Goal: Task Accomplishment & Management: Manage account settings

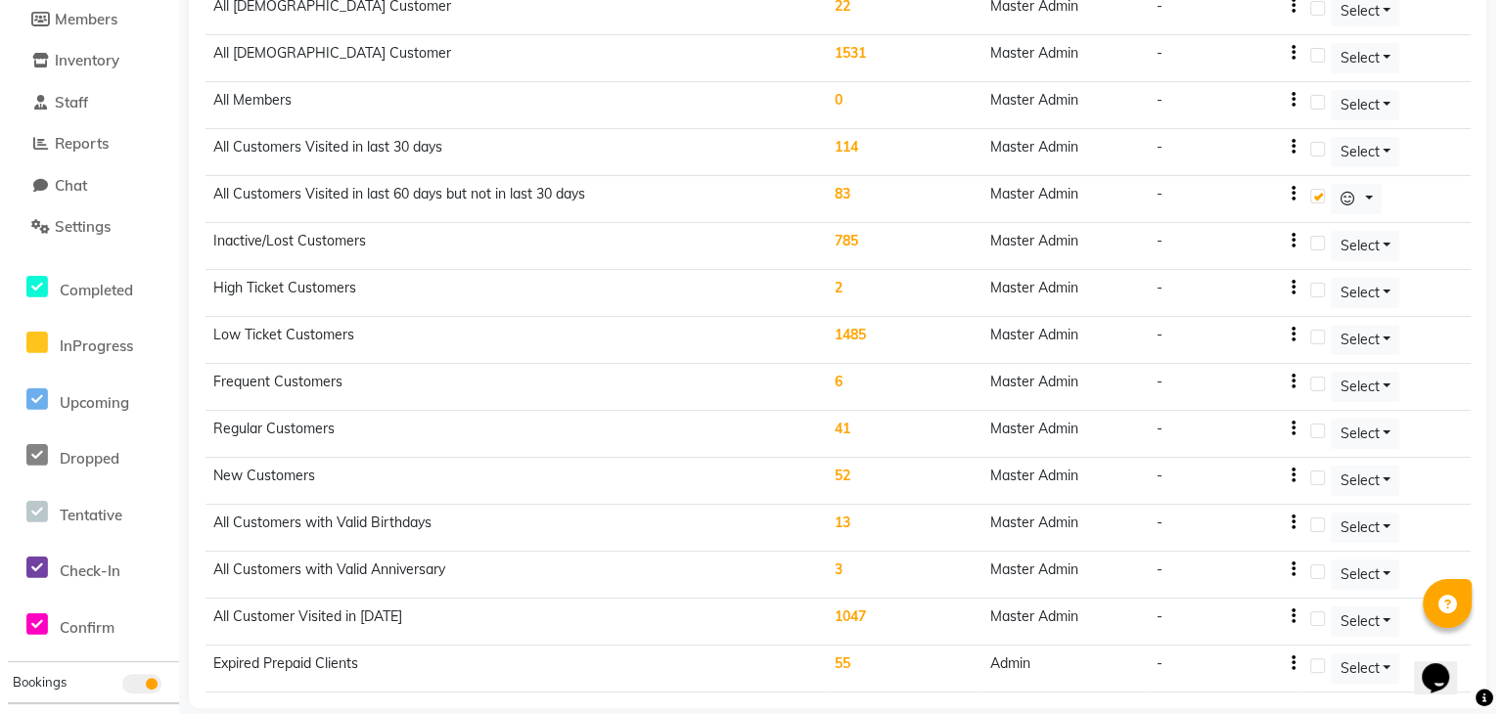
scroll to position [303, 0]
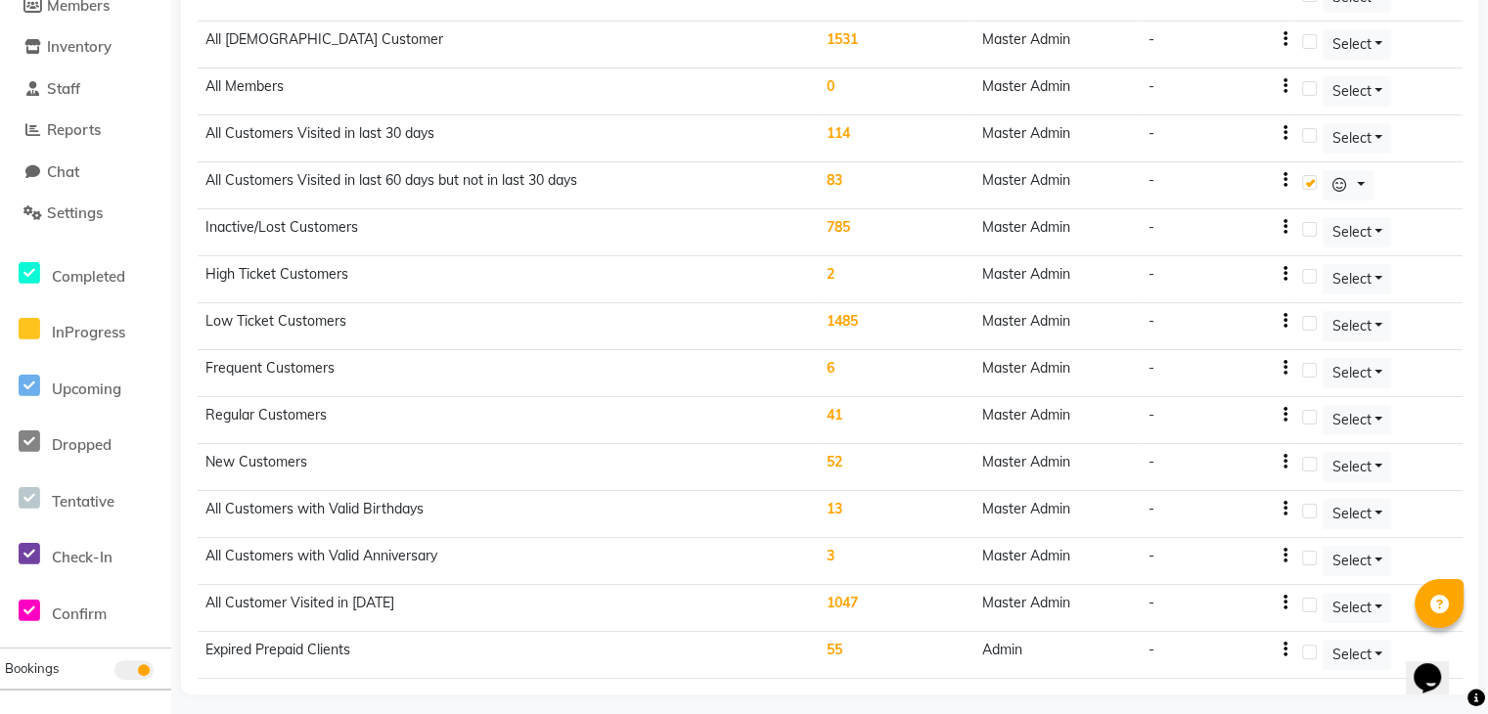
click at [1284, 227] on icon "button" at bounding box center [1285, 227] width 4 height 1
click at [1244, 212] on div "Edit" at bounding box center [1240, 212] width 47 height 24
select select ">"
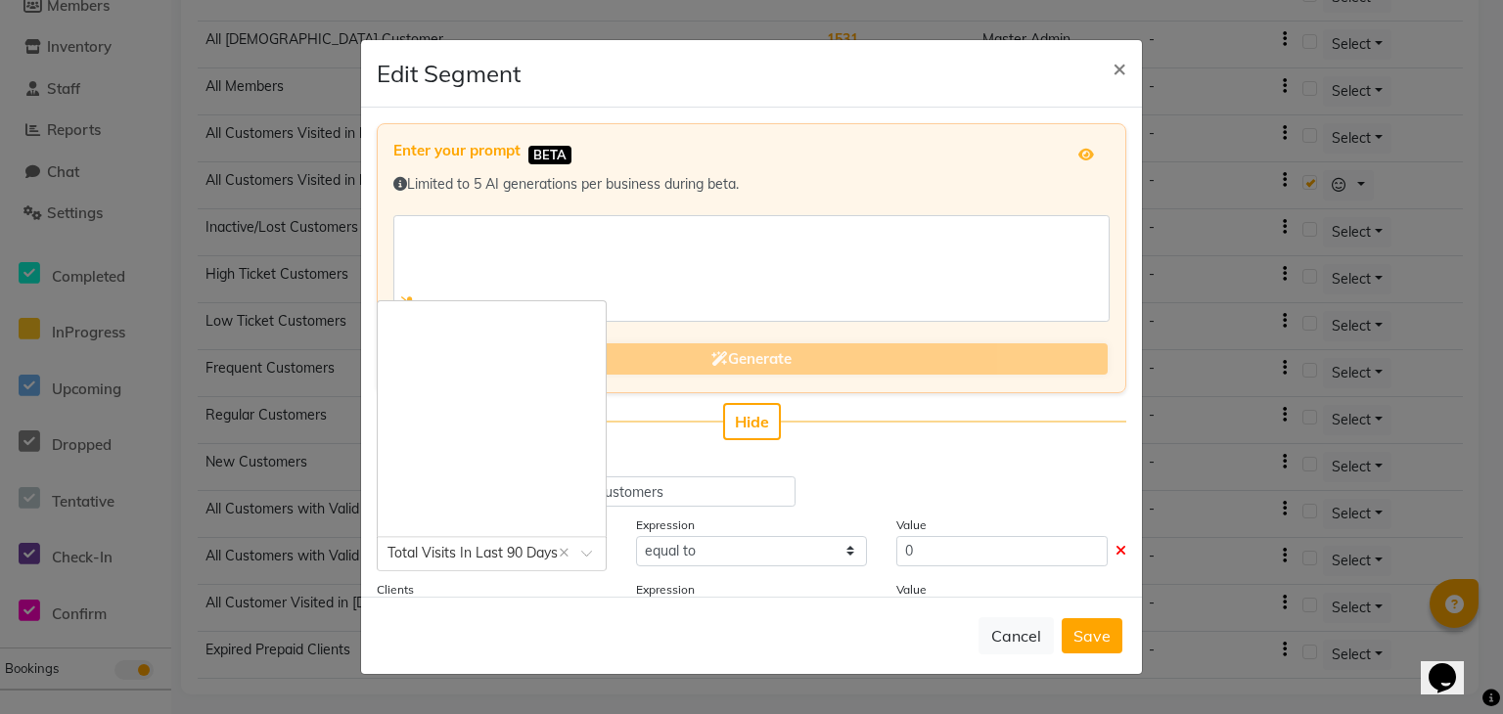
click at [581, 556] on span at bounding box center [593, 559] width 24 height 21
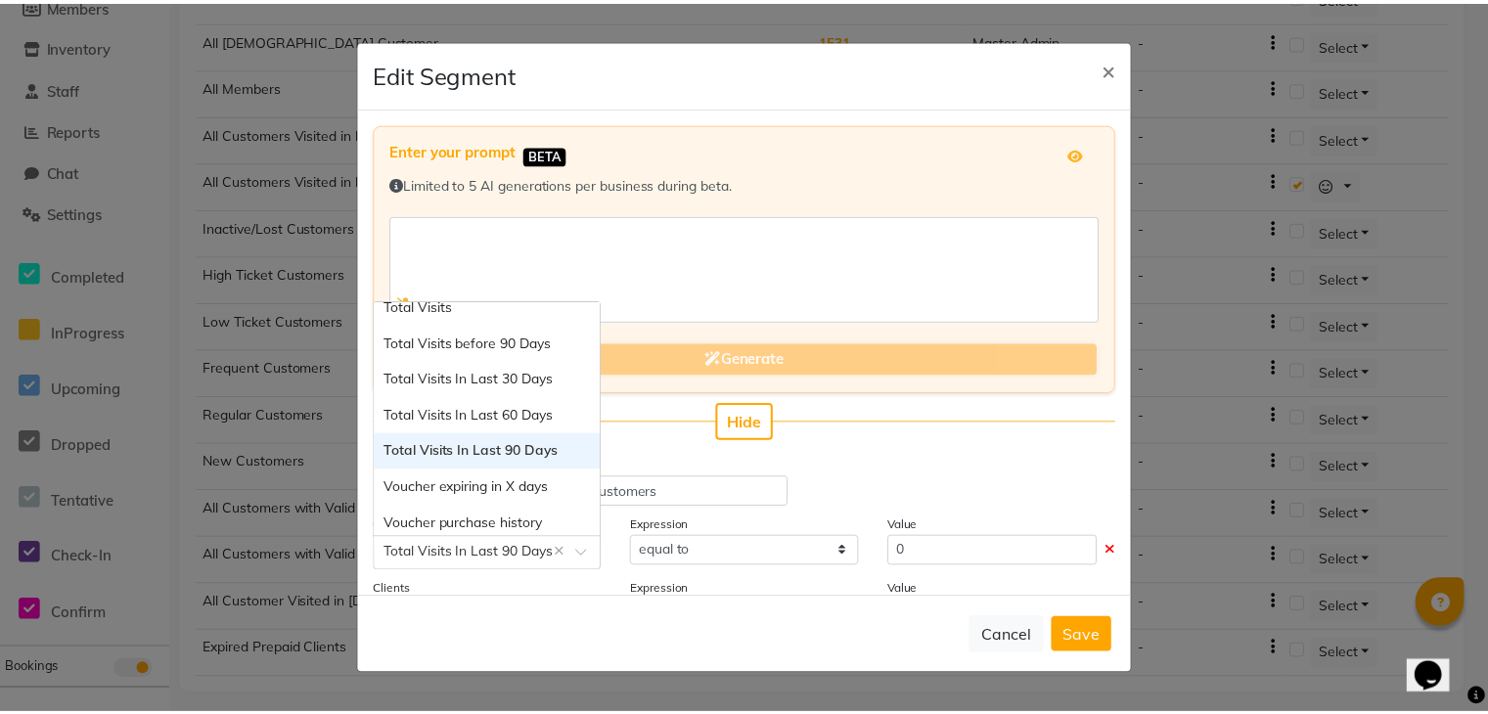
scroll to position [2109, 0]
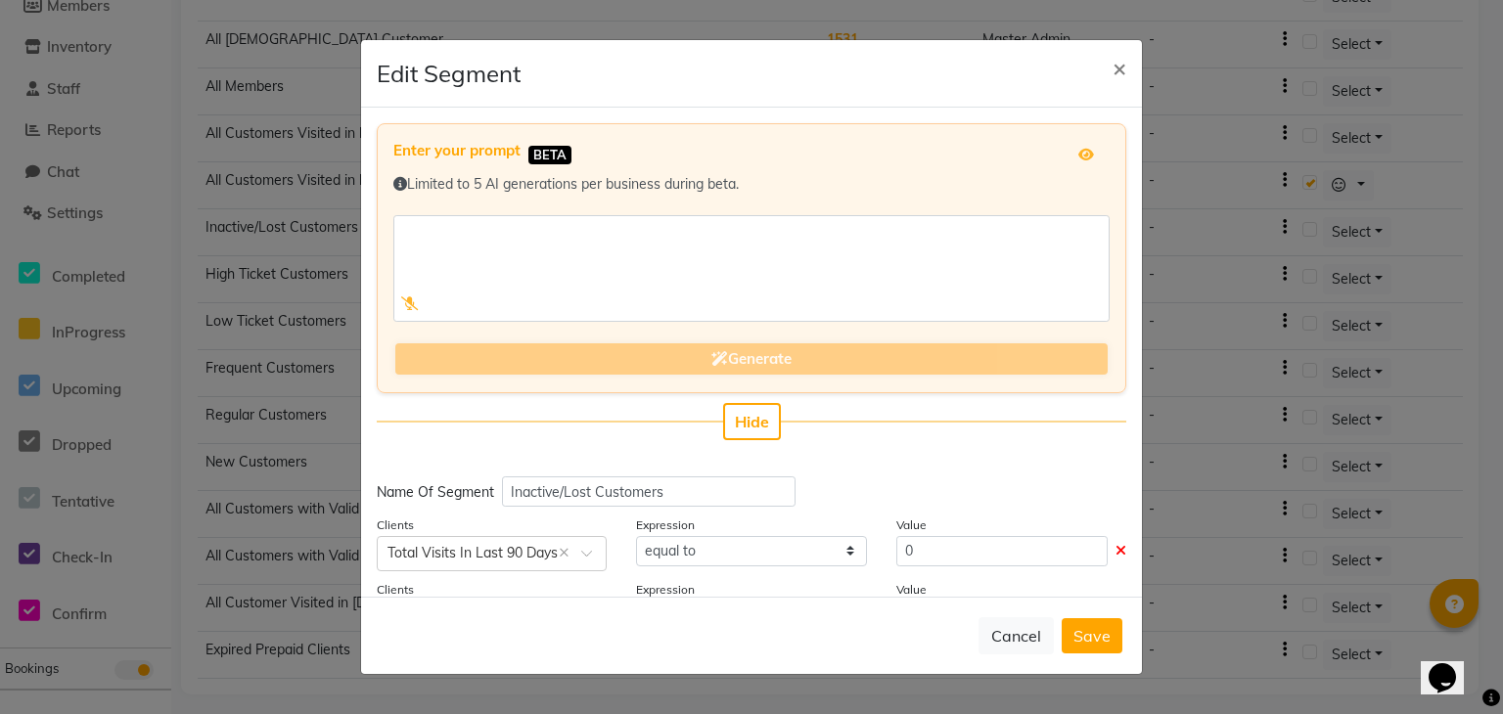
click at [861, 456] on div "Enter your prompt BETA Limited to 5 AI generations per business during beta. Ge…" at bounding box center [751, 352] width 781 height 489
click at [1118, 75] on span "×" at bounding box center [1119, 67] width 14 height 29
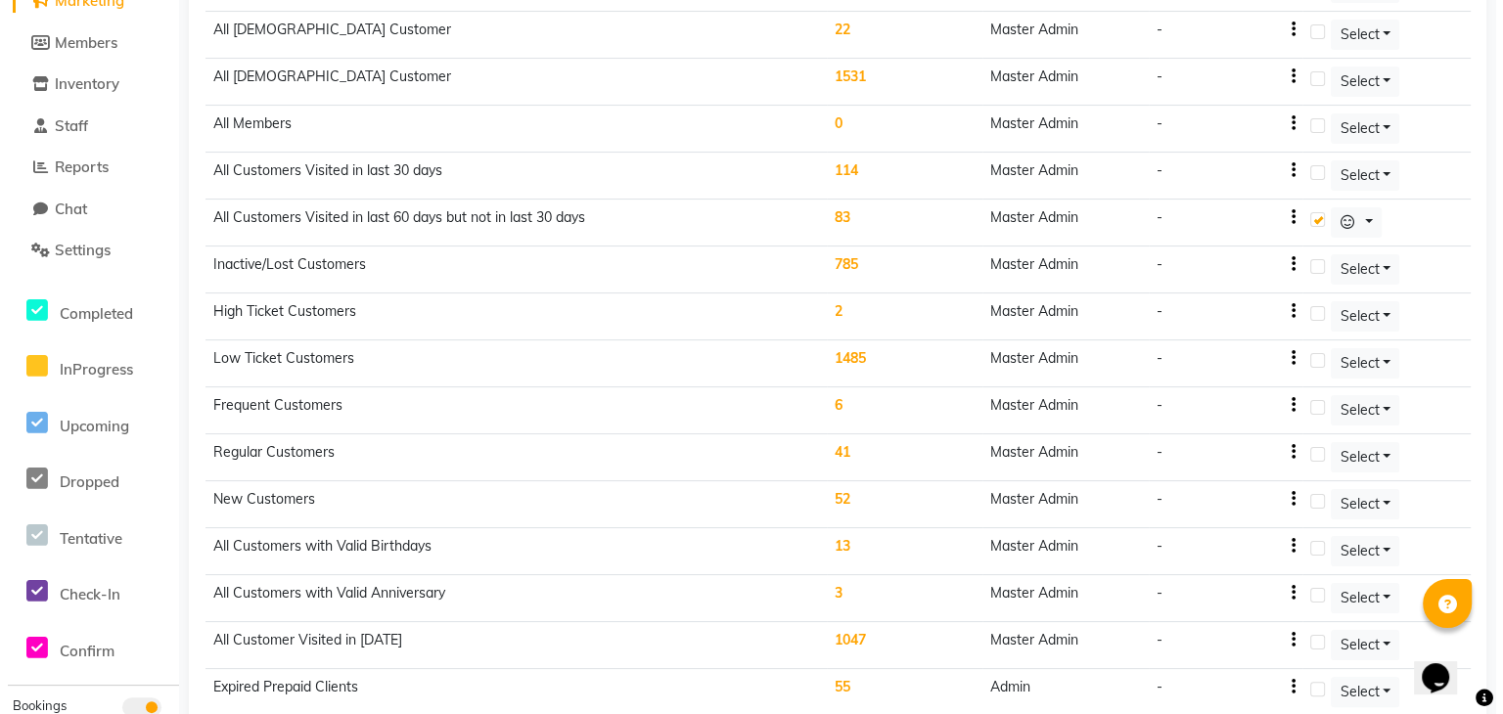
scroll to position [123, 0]
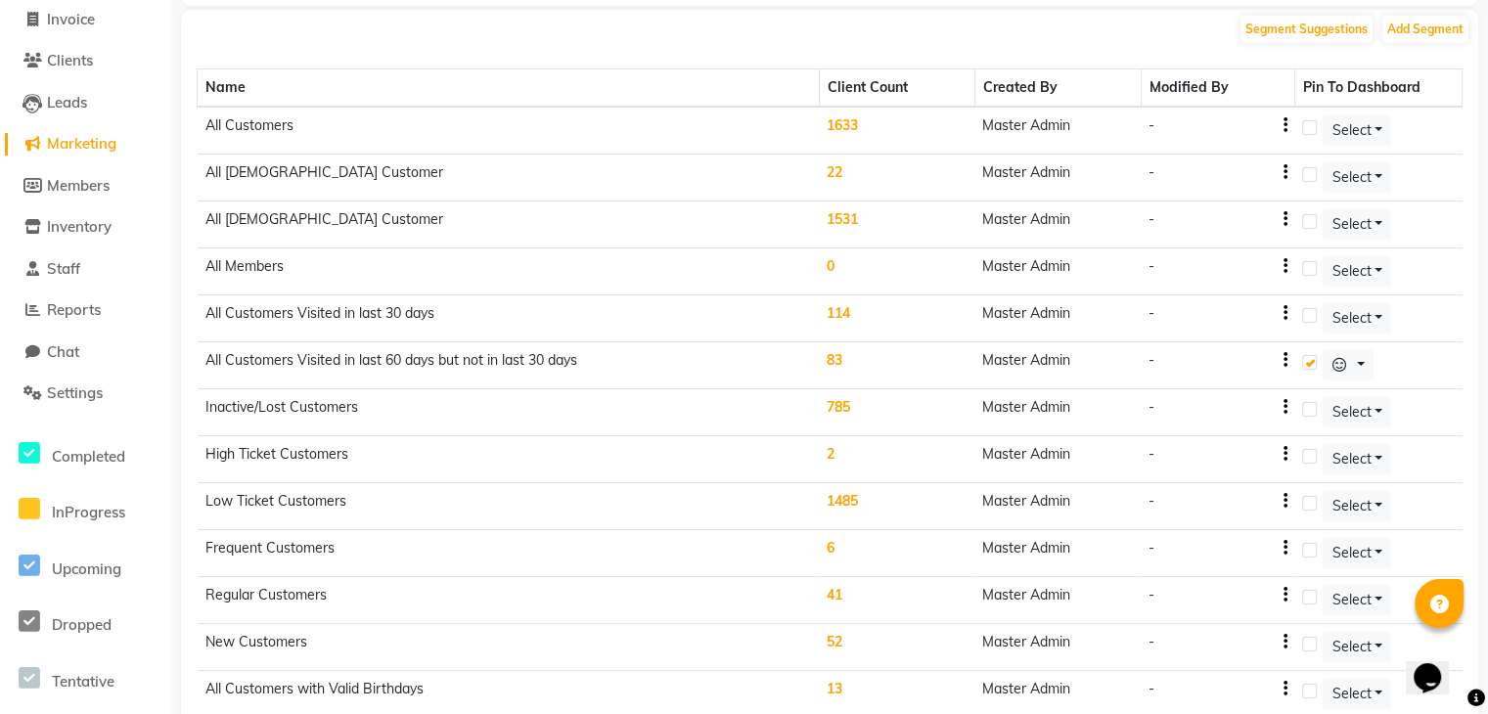
click at [1283, 408] on div "-" at bounding box center [1218, 407] width 138 height 21
click at [1284, 403] on div "-" at bounding box center [1218, 407] width 138 height 21
click at [1287, 407] on icon "button" at bounding box center [1285, 407] width 4 height 1
click at [1228, 392] on div "Edit" at bounding box center [1240, 392] width 47 height 24
select select ">"
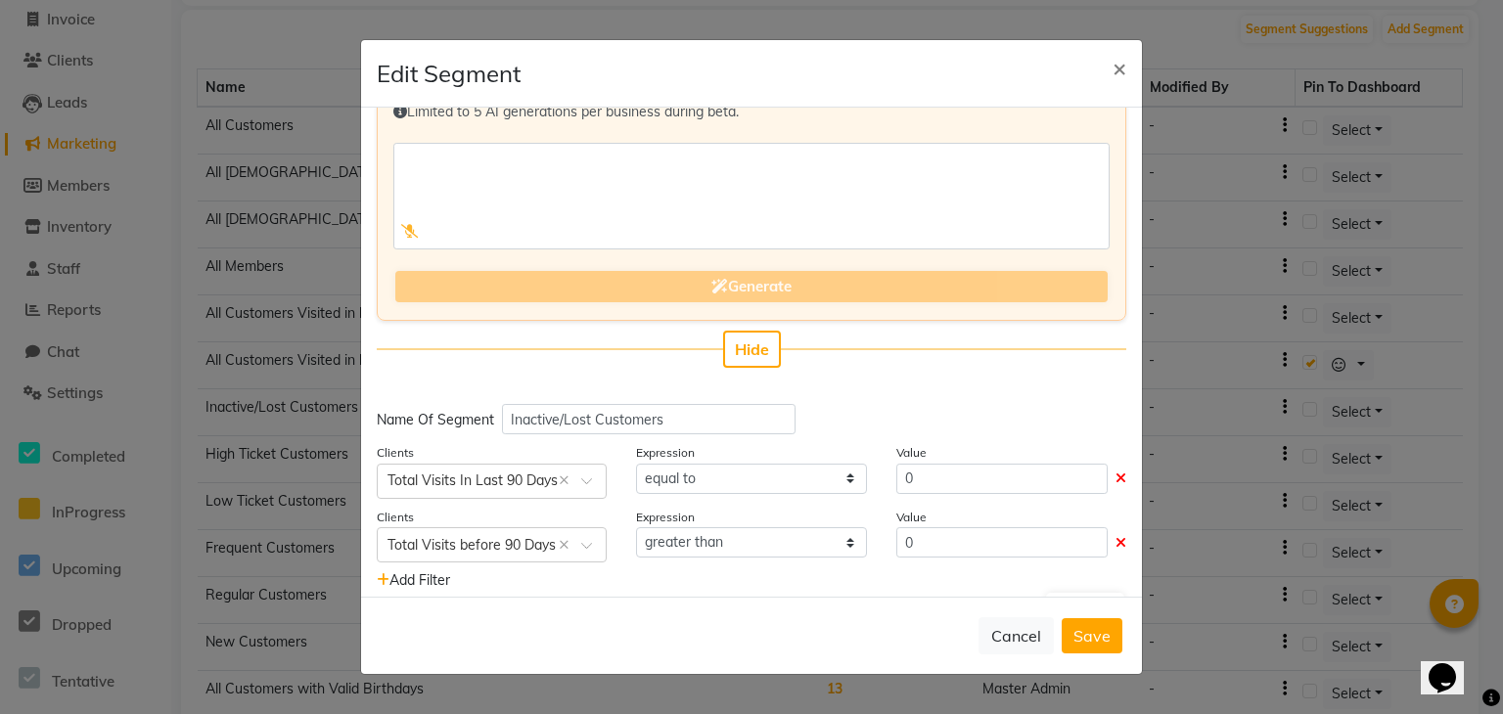
scroll to position [113, 0]
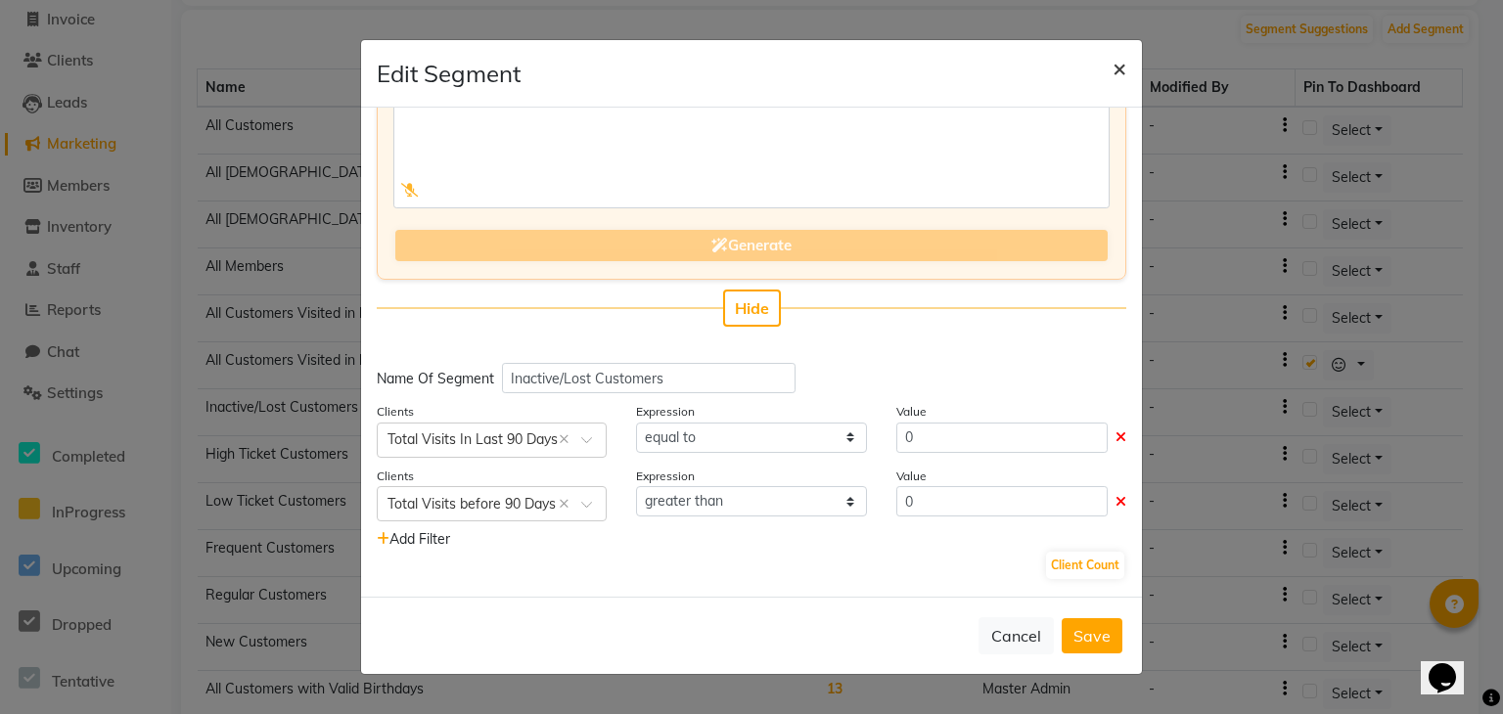
click at [1119, 71] on span "×" at bounding box center [1119, 67] width 14 height 29
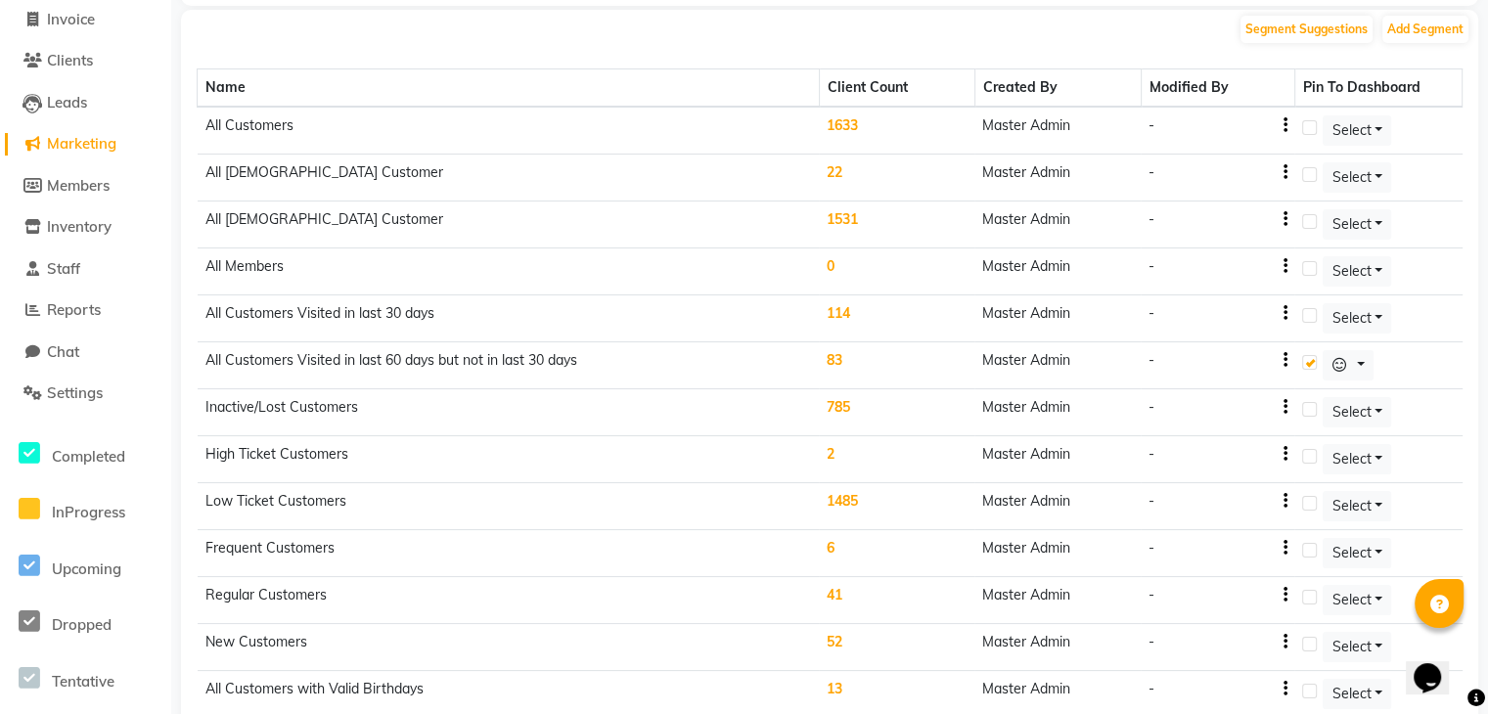
click at [1405, 45] on div "Name Client Count Created By Modified By Pin To Dashboard All Customers 1633 Ma…" at bounding box center [830, 460] width 1266 height 830
click at [1421, 36] on button "Add Segment" at bounding box center [1425, 29] width 86 height 27
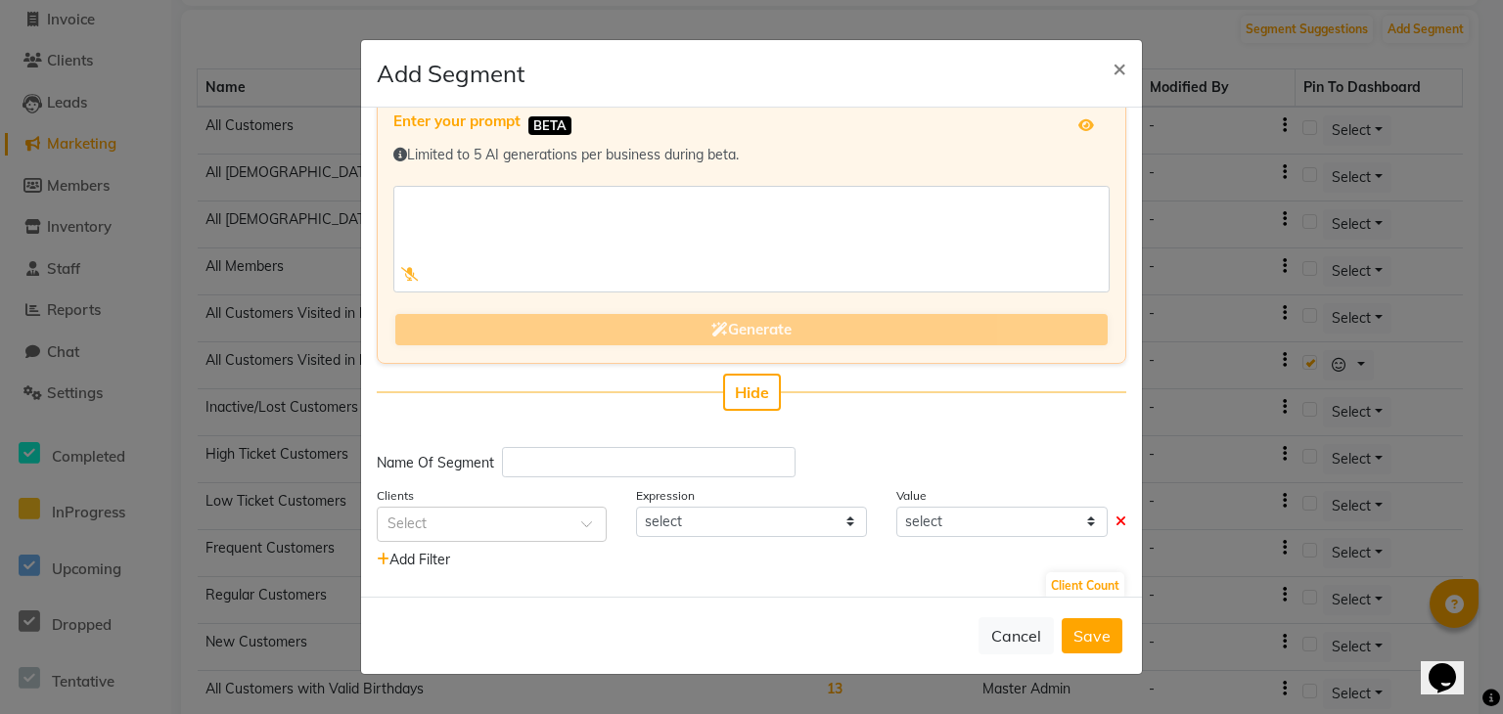
scroll to position [48, 0]
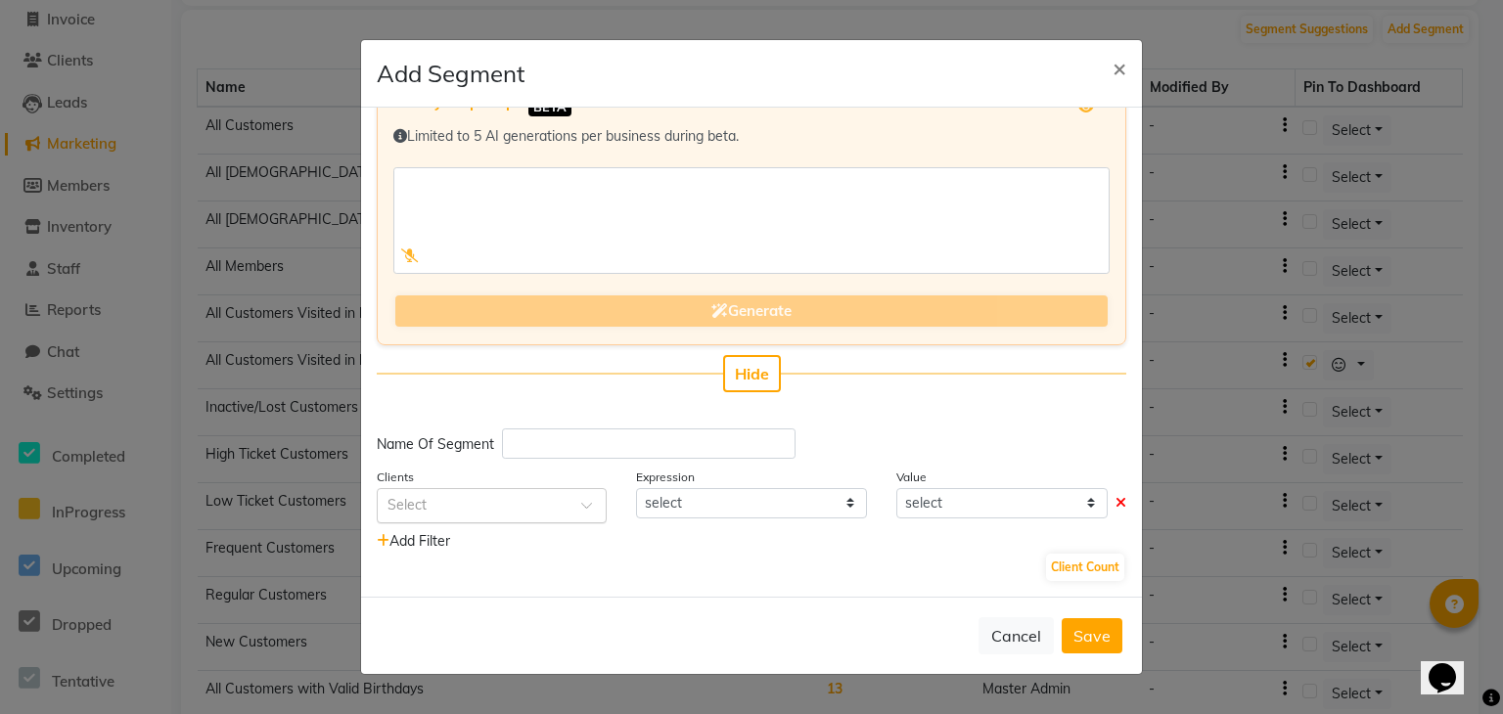
click at [555, 494] on div at bounding box center [492, 504] width 228 height 21
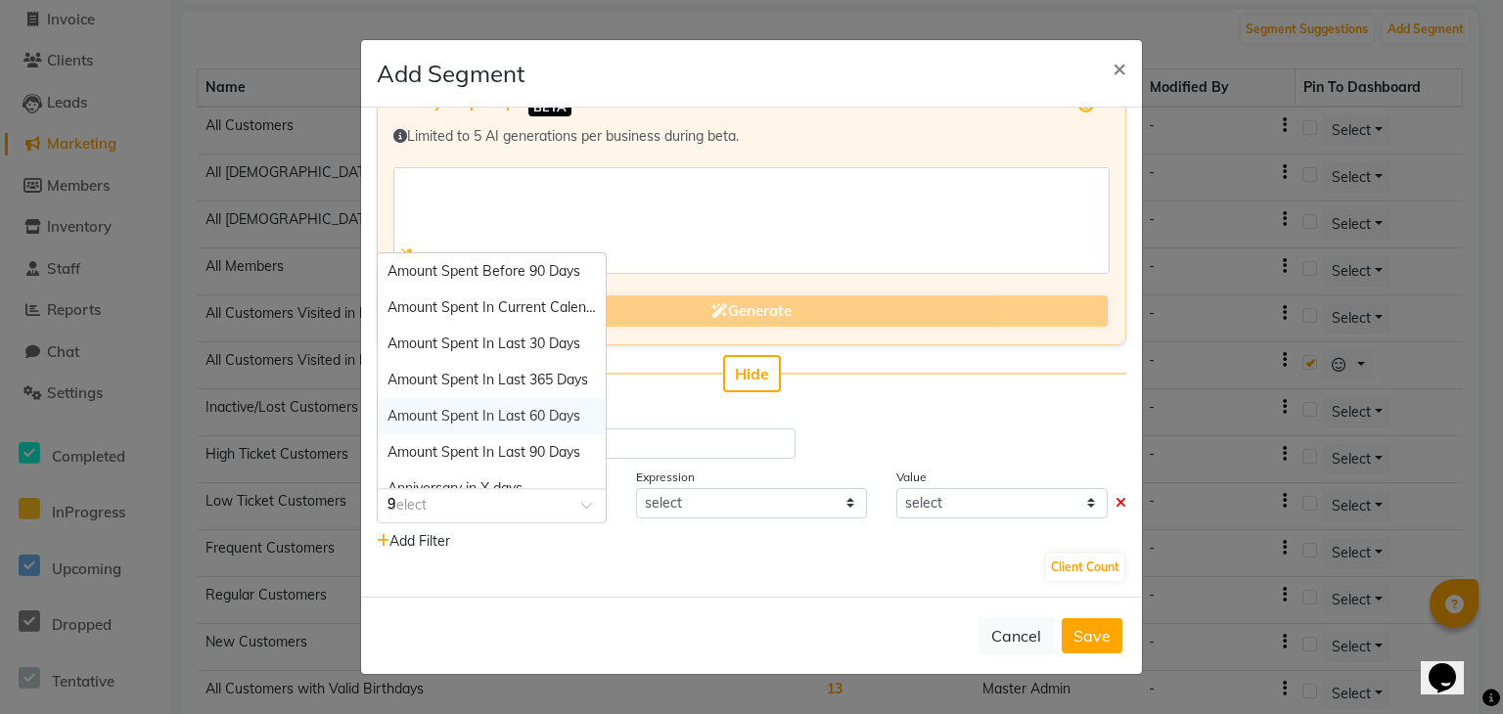
type input "90"
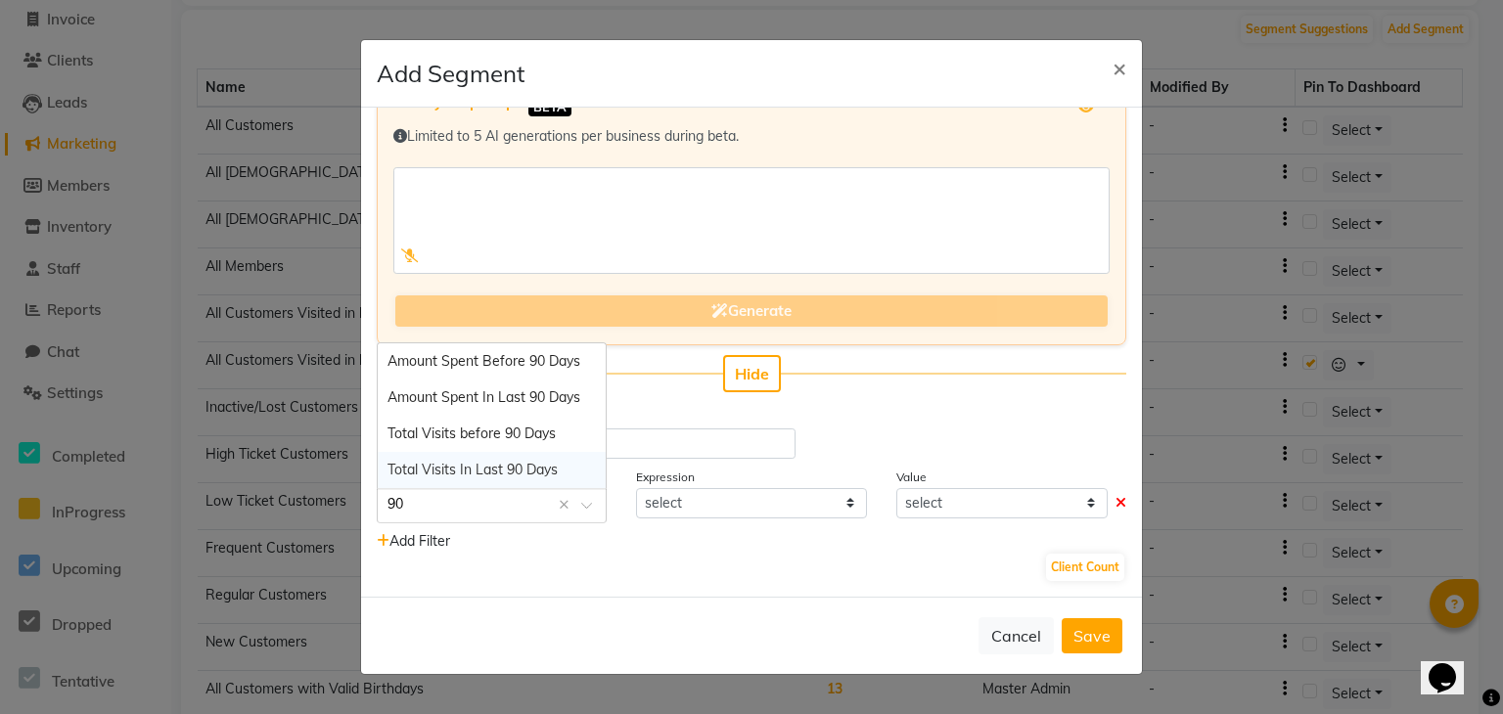
click at [524, 475] on span "Total Visits In Last 90 Days" at bounding box center [472, 470] width 170 height 18
select select "="
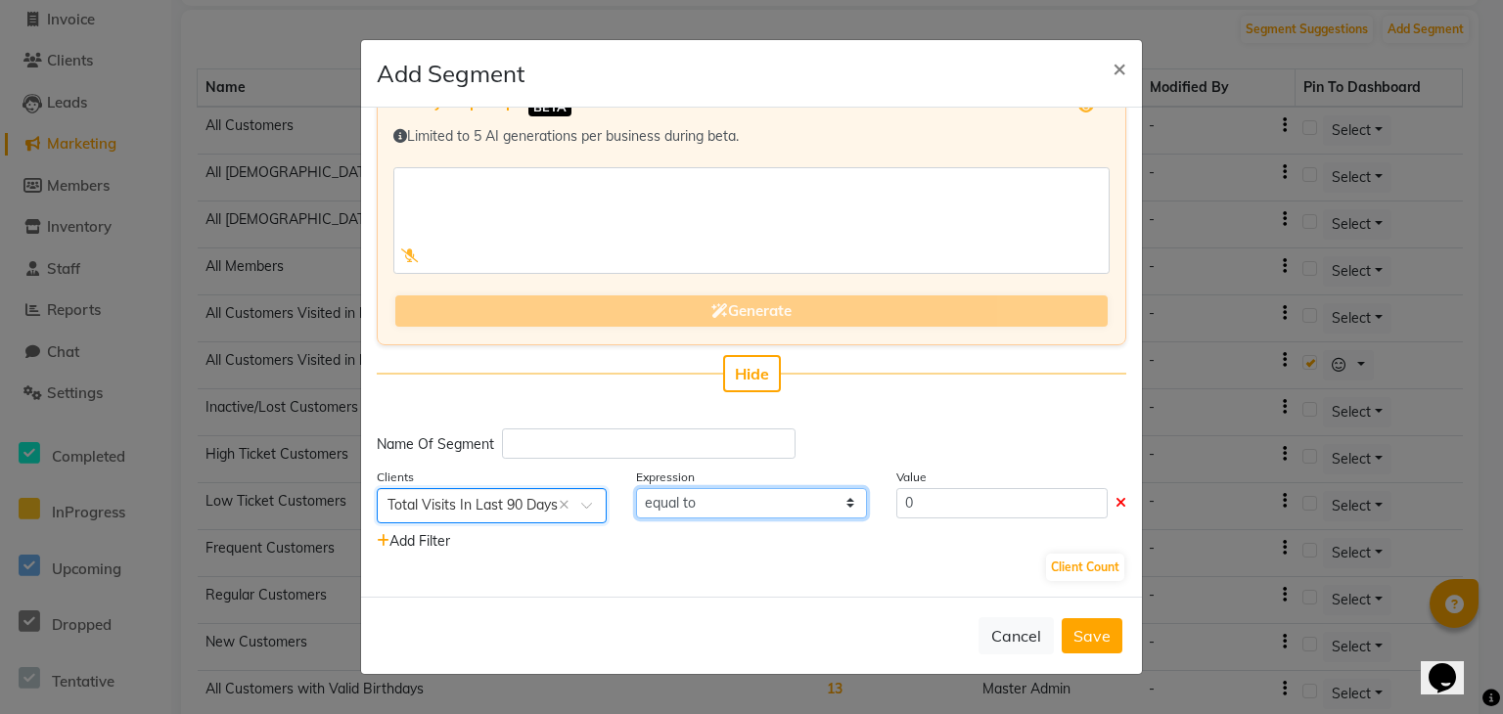
click at [813, 509] on select "equal to greater than greater than or equal to less than less than or equal to" at bounding box center [751, 503] width 230 height 30
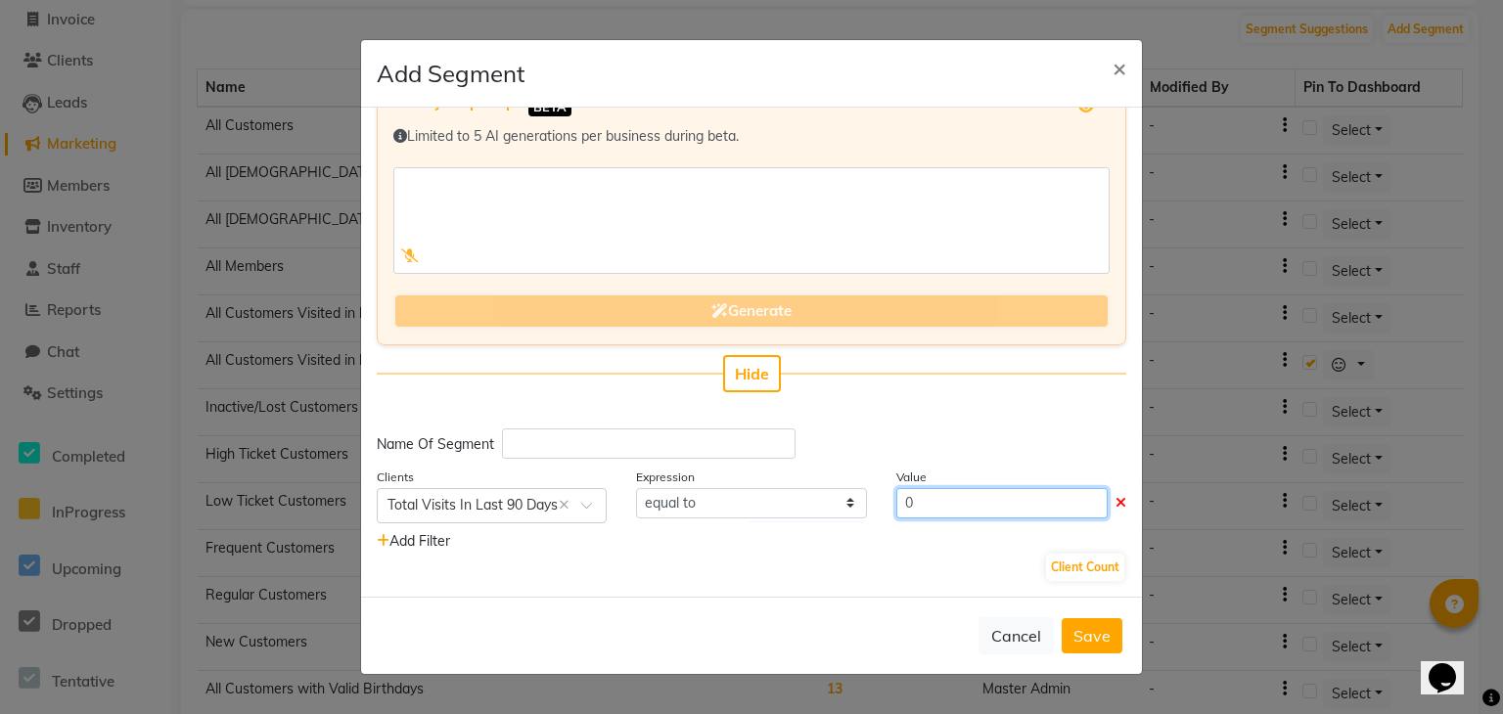
click at [944, 508] on input "0" at bounding box center [1001, 503] width 211 height 30
click at [818, 510] on select "equal to greater than greater than or equal to less than less than or equal to" at bounding box center [751, 503] width 230 height 30
click at [434, 552] on div "Client Count" at bounding box center [751, 567] width 749 height 31
click at [428, 540] on span "Add Filter" at bounding box center [413, 541] width 73 height 18
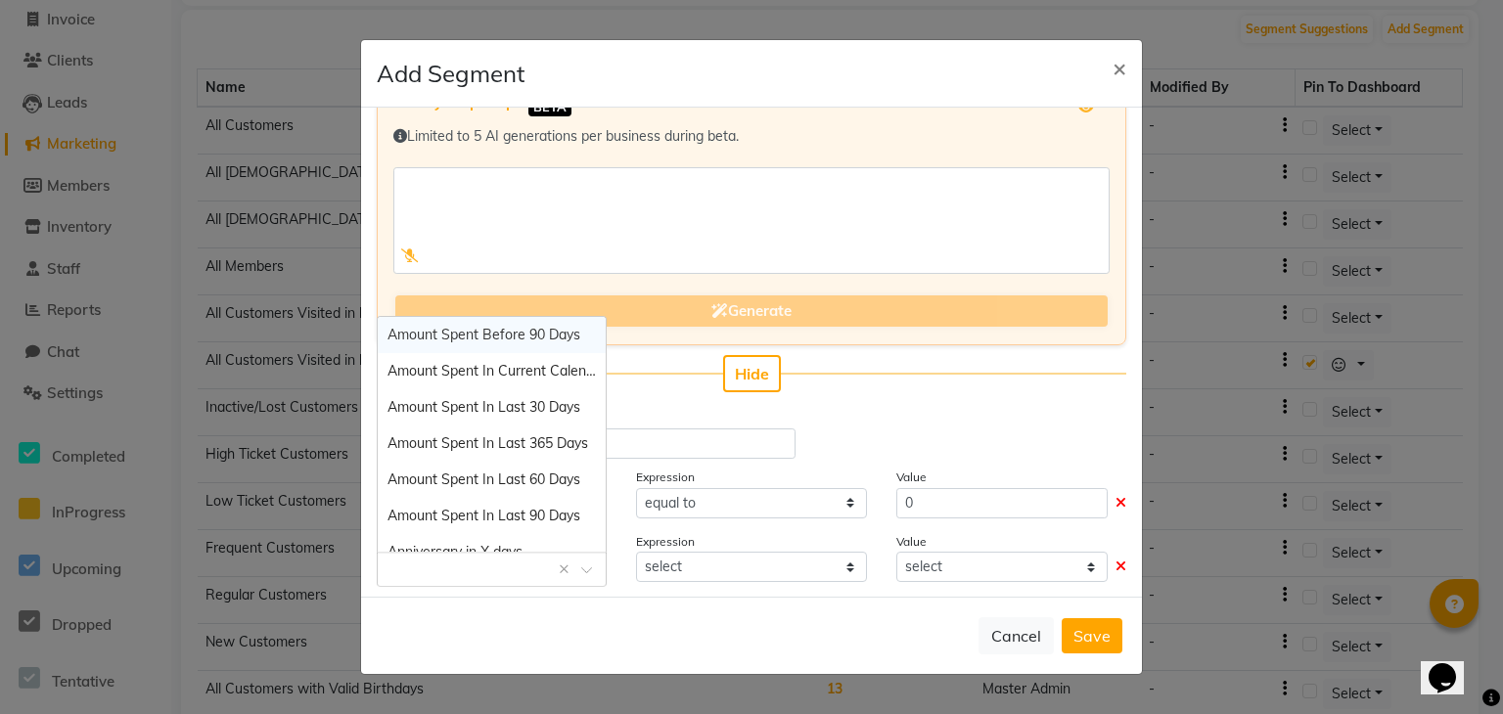
click at [507, 565] on input "text" at bounding box center [471, 568] width 169 height 21
type input "90"
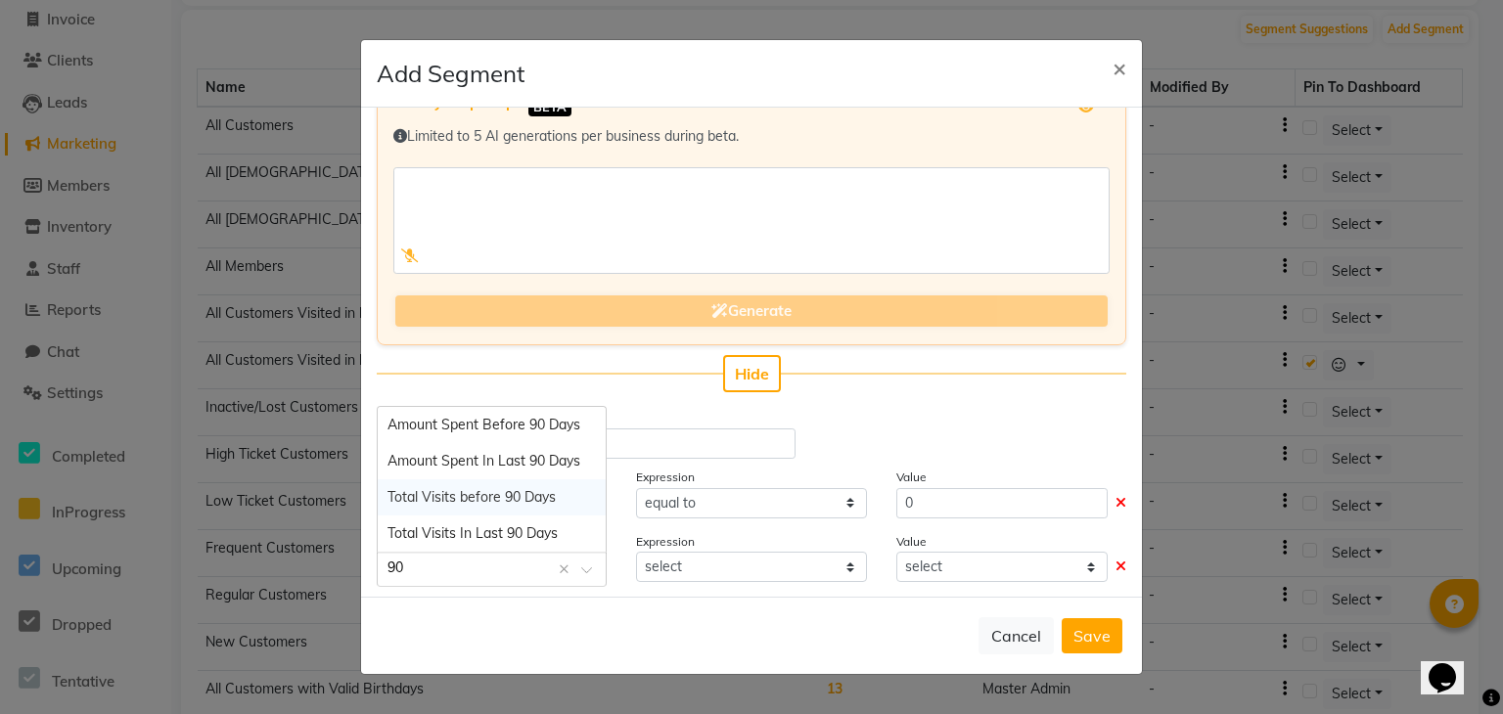
click at [497, 502] on span "Total Visits before 90 Days" at bounding box center [471, 497] width 168 height 18
select select "="
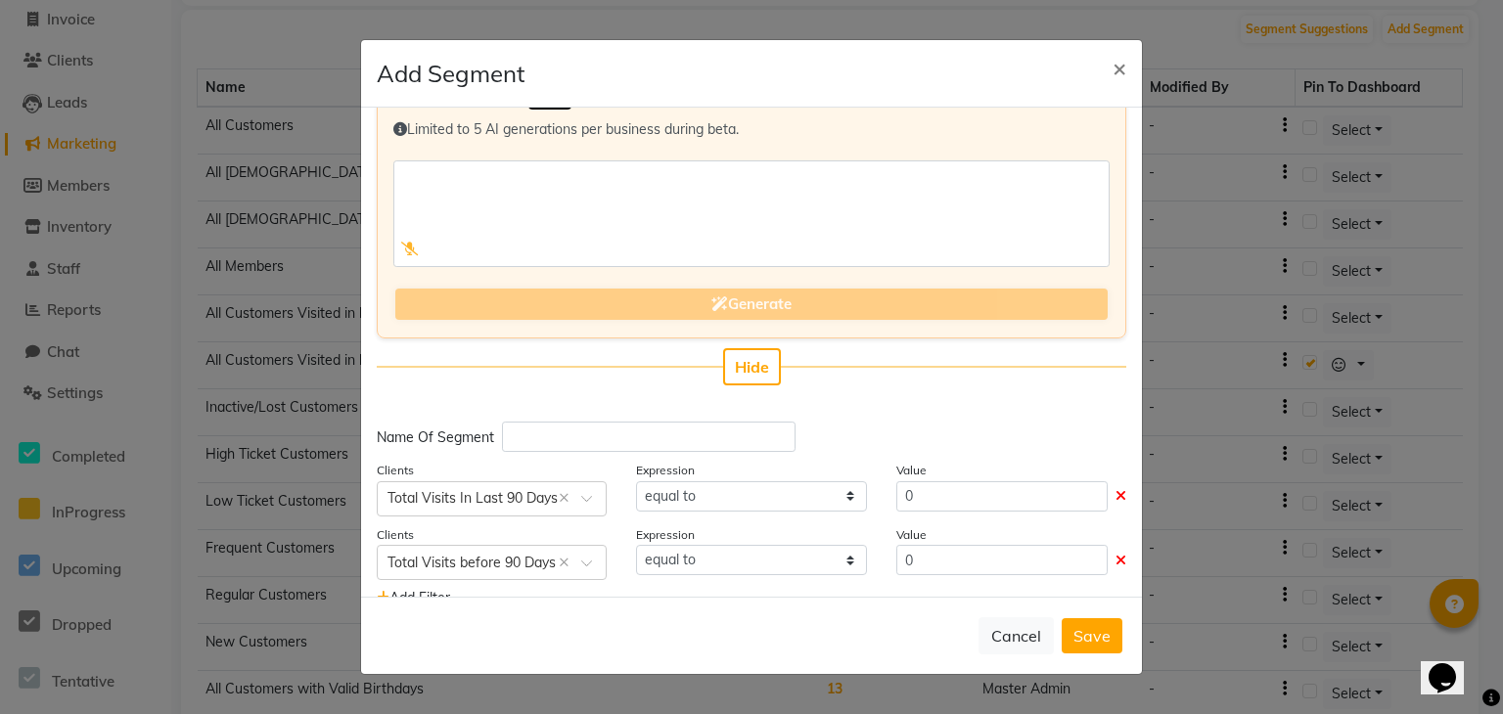
scroll to position [113, 0]
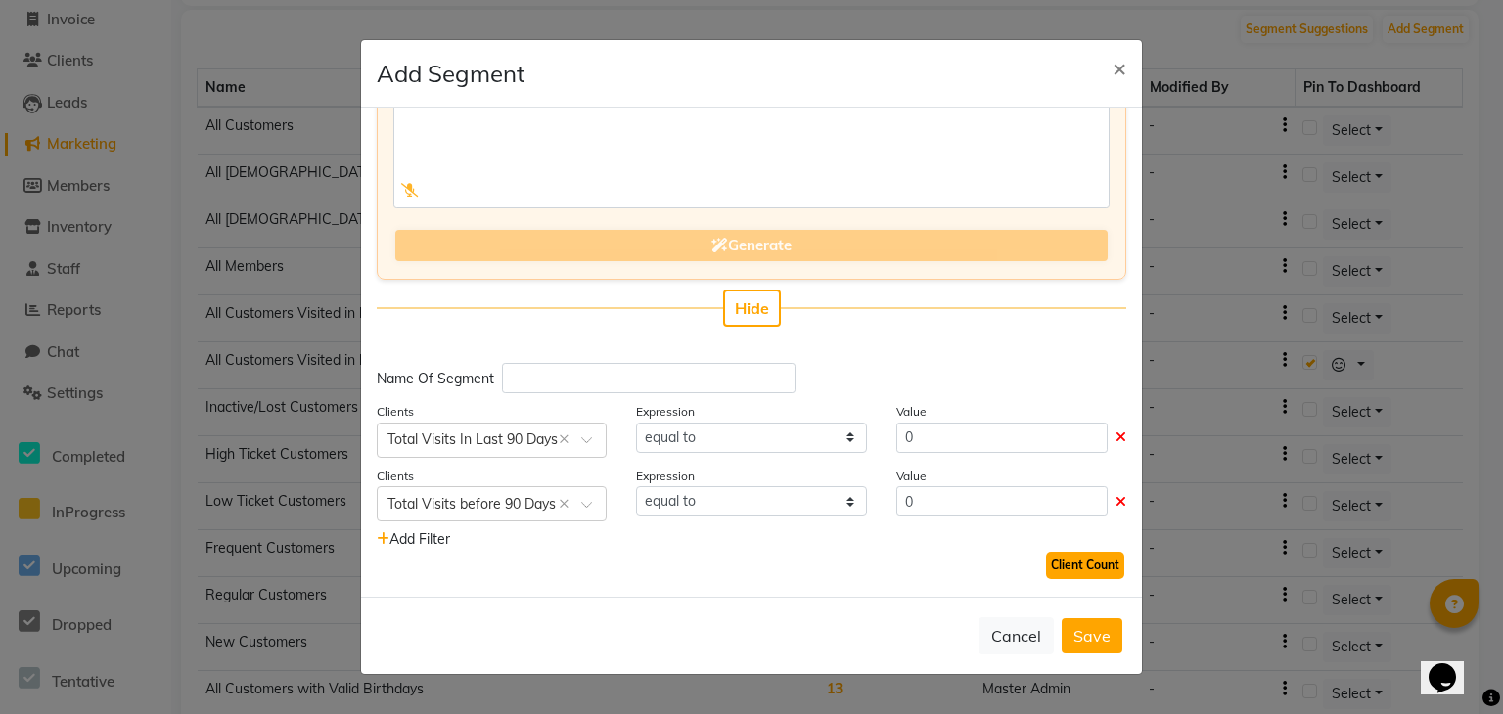
click at [1094, 565] on button "Client Count" at bounding box center [1085, 565] width 78 height 27
click at [425, 541] on span "Add Filter" at bounding box center [413, 539] width 73 height 18
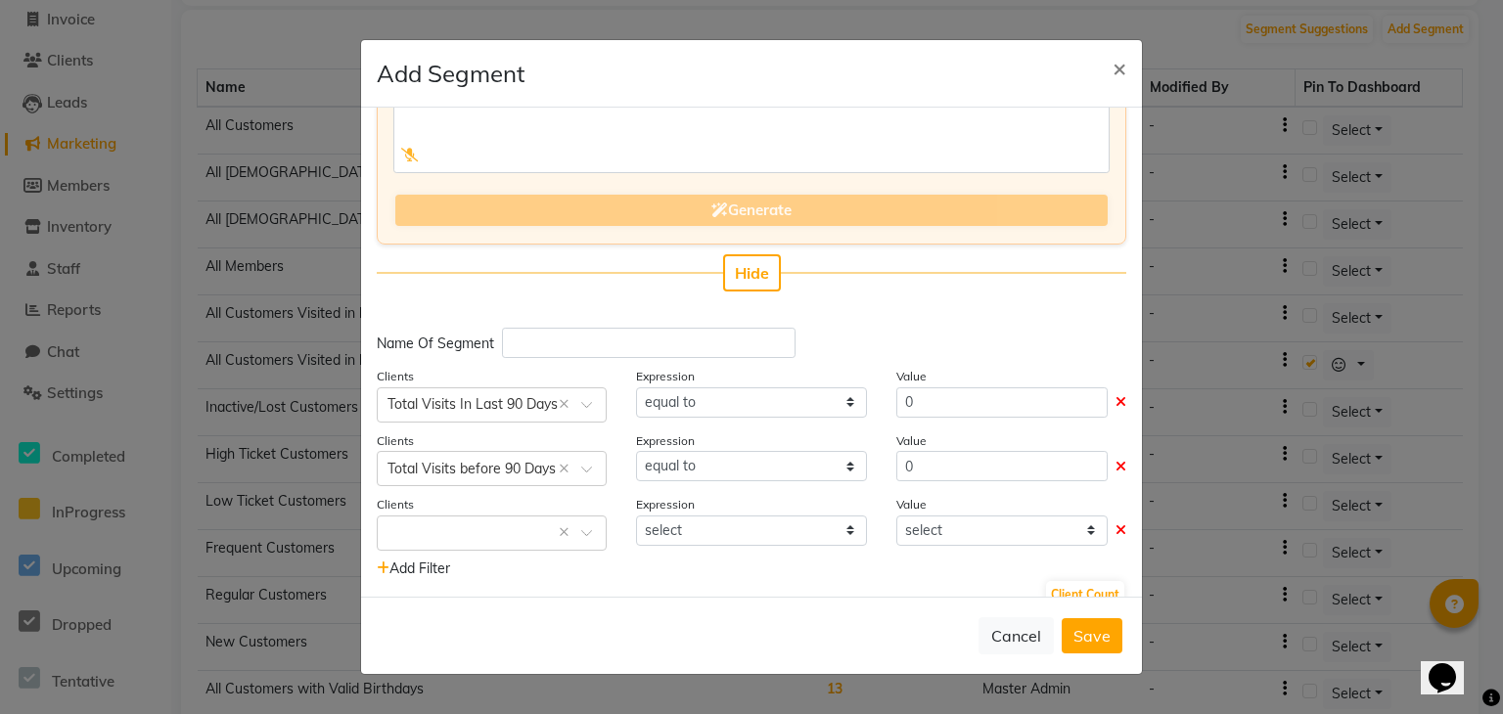
scroll to position [179, 0]
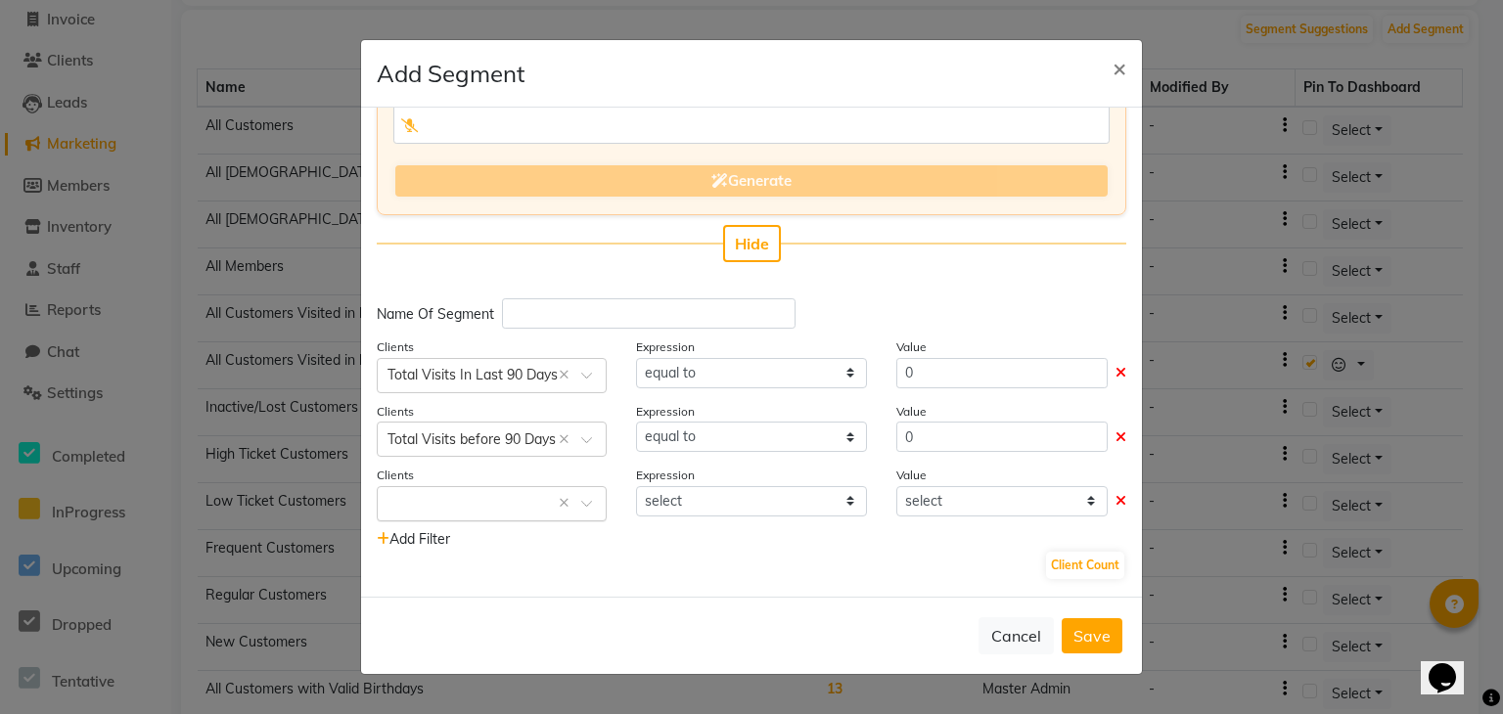
click at [504, 508] on input "text" at bounding box center [471, 502] width 169 height 21
type input "fema"
click at [473, 478] on div "Is a Female" at bounding box center [492, 468] width 228 height 36
select select "="
select select "true"
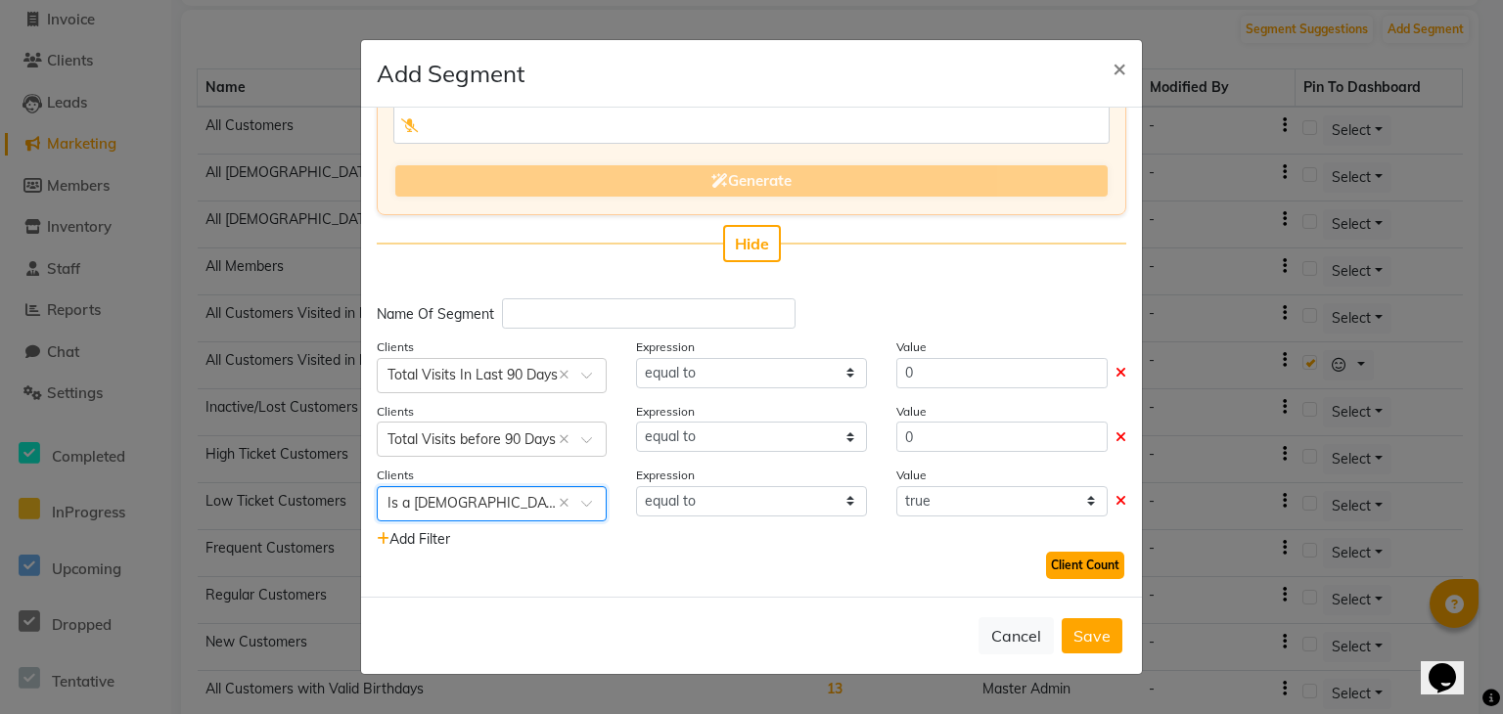
click at [1092, 573] on button "Client Count" at bounding box center [1085, 565] width 78 height 27
click at [1002, 569] on div "509 Client Count" at bounding box center [751, 565] width 749 height 31
click at [427, 542] on span "Add Filter" at bounding box center [413, 539] width 73 height 18
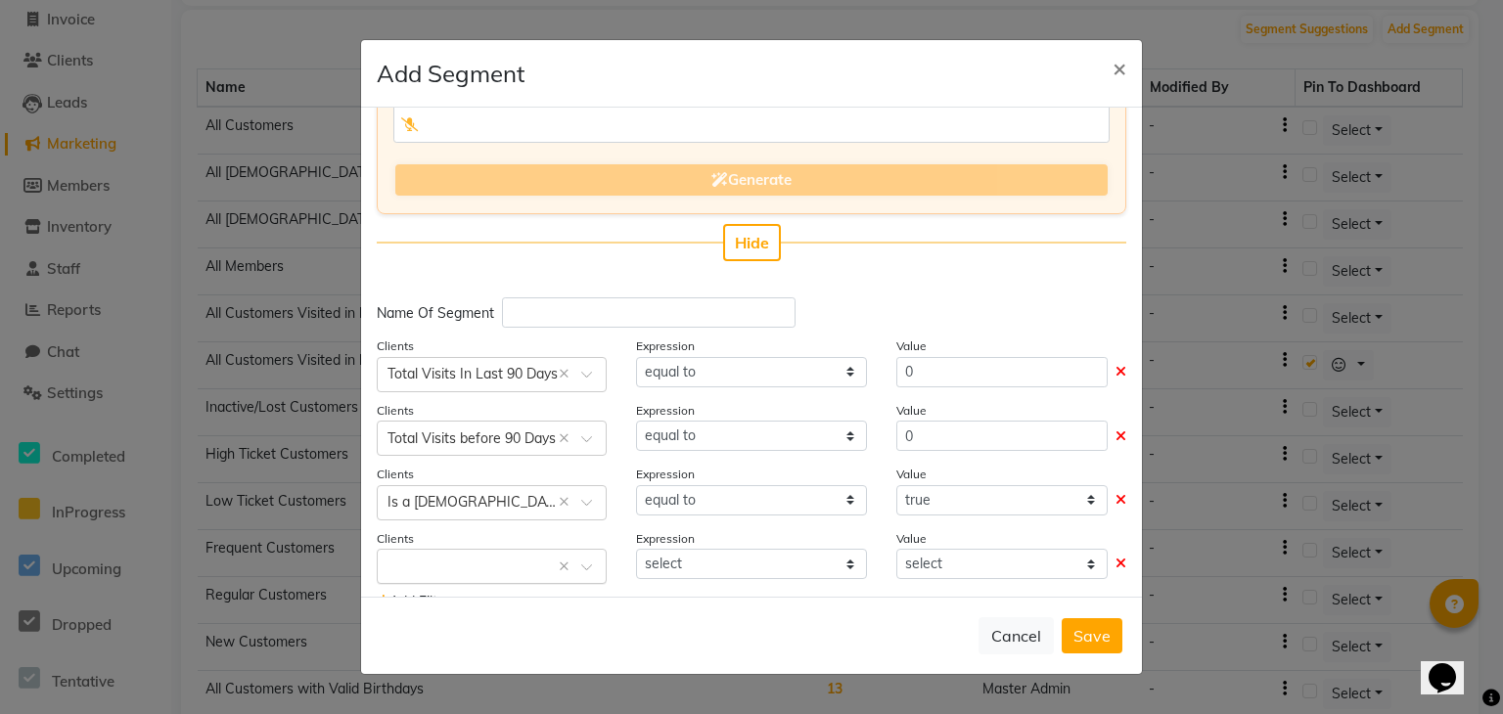
click at [462, 565] on input "text" at bounding box center [471, 565] width 169 height 21
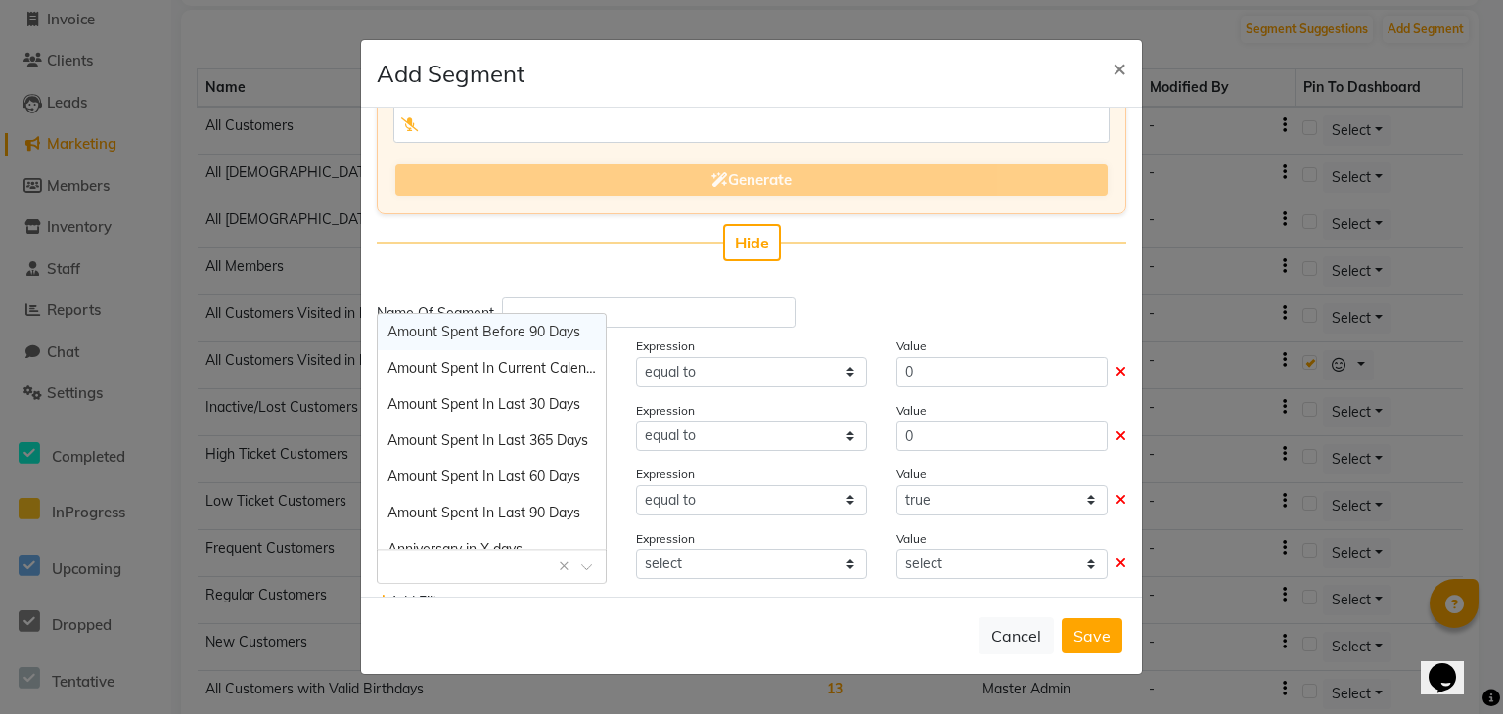
click at [489, 340] on span "Amount Spent Before 90 Days" at bounding box center [483, 332] width 193 height 18
select select "="
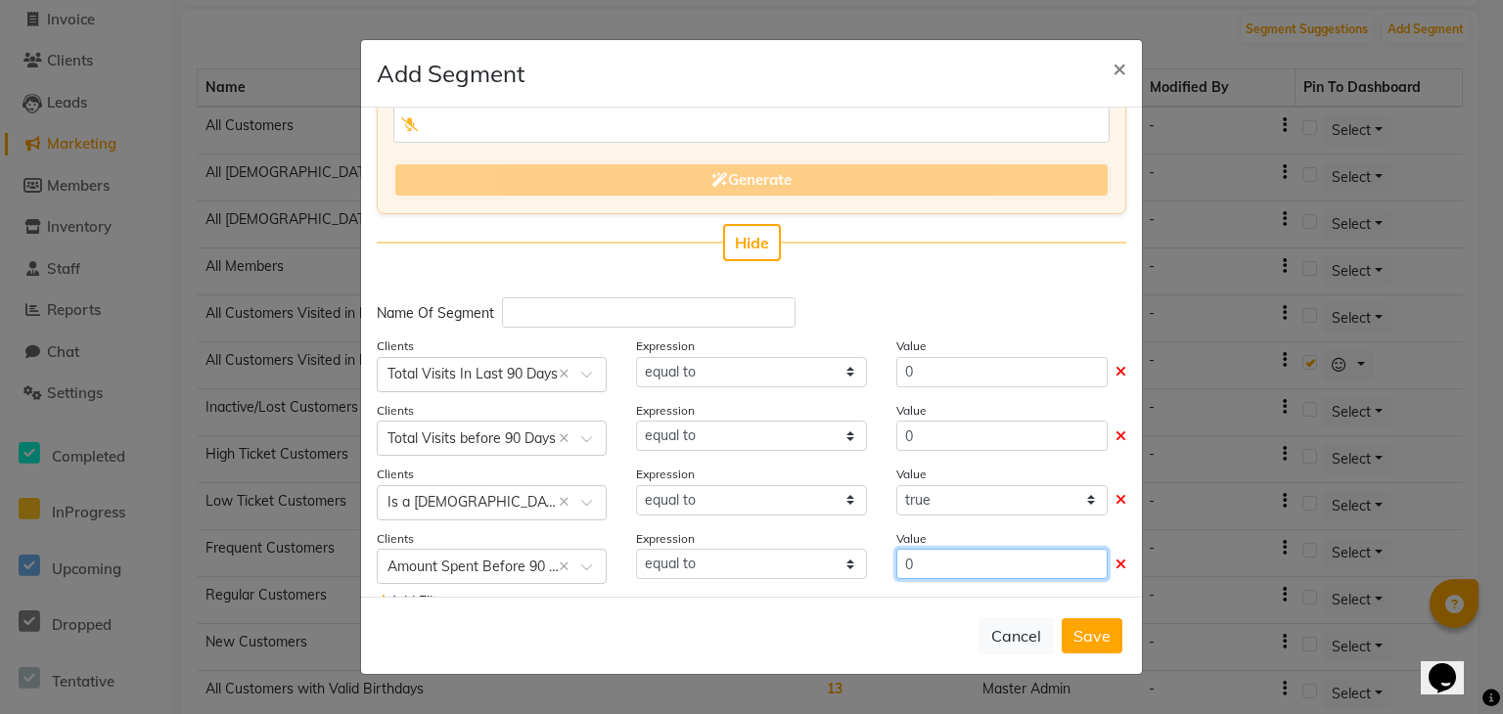
click at [965, 560] on input "0" at bounding box center [1001, 564] width 211 height 30
type input "300"
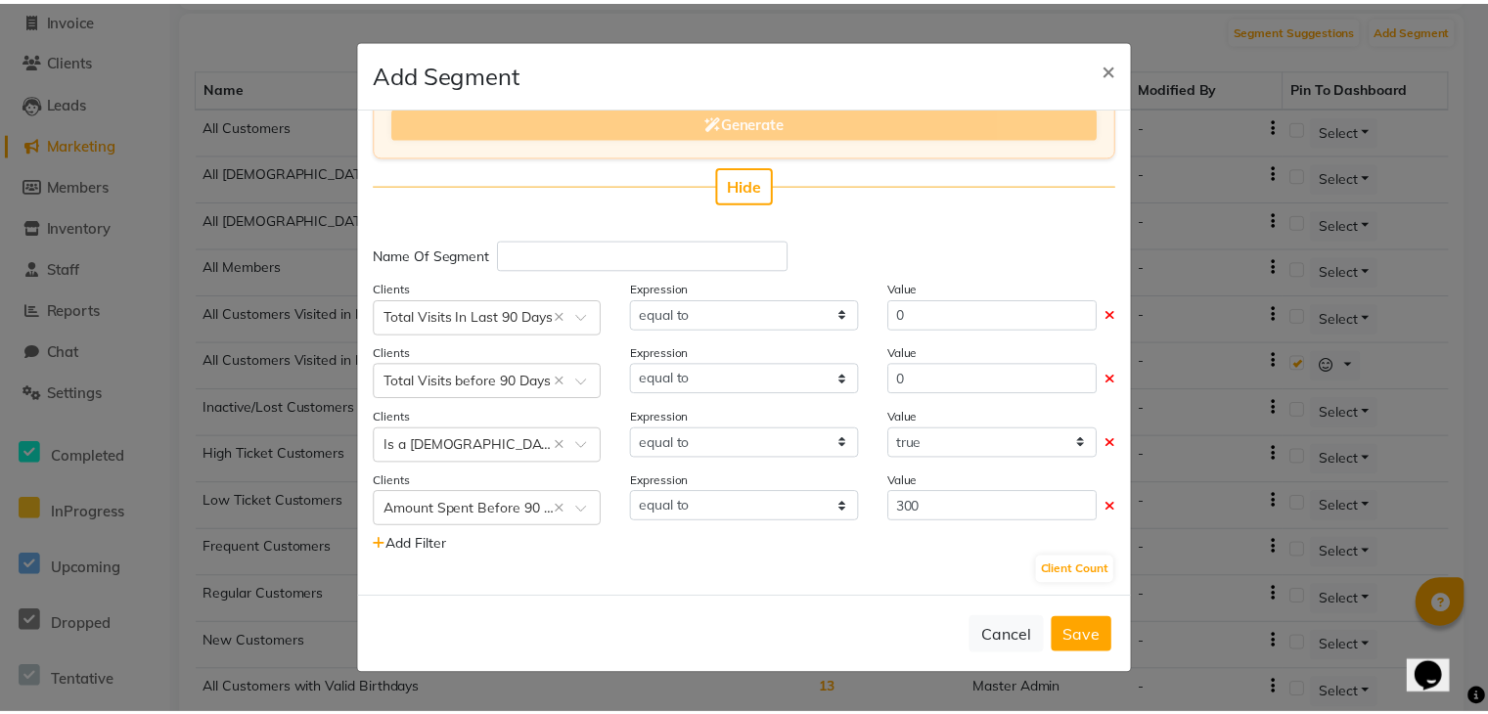
scroll to position [245, 0]
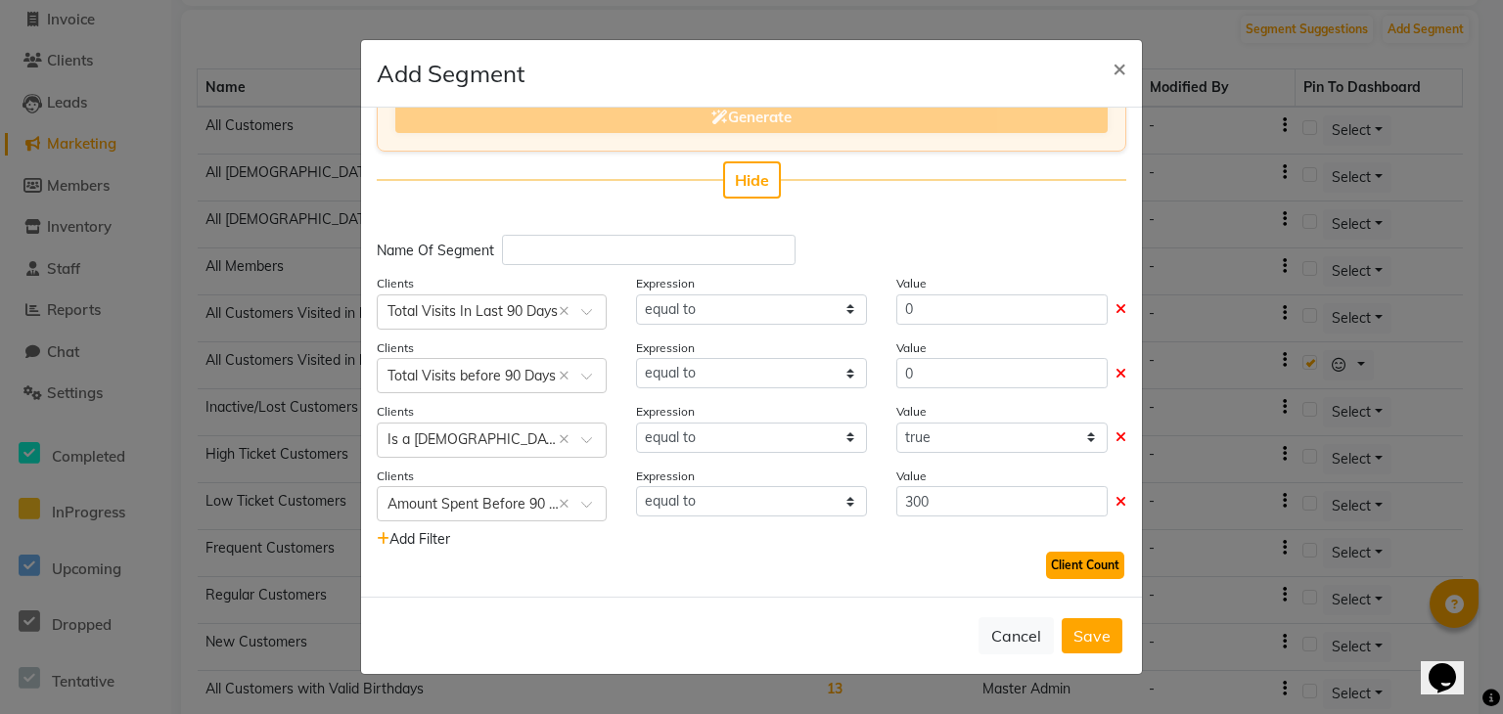
click at [1105, 566] on button "Client Count" at bounding box center [1085, 565] width 78 height 27
click at [780, 510] on select "equal to greater than greater than or equal to less than less than or equal to" at bounding box center [751, 501] width 230 height 30
select select ">="
click at [636, 486] on select "equal to greater than greater than or equal to less than less than or equal to" at bounding box center [751, 501] width 230 height 30
click at [1068, 557] on button "Client Count" at bounding box center [1085, 565] width 78 height 27
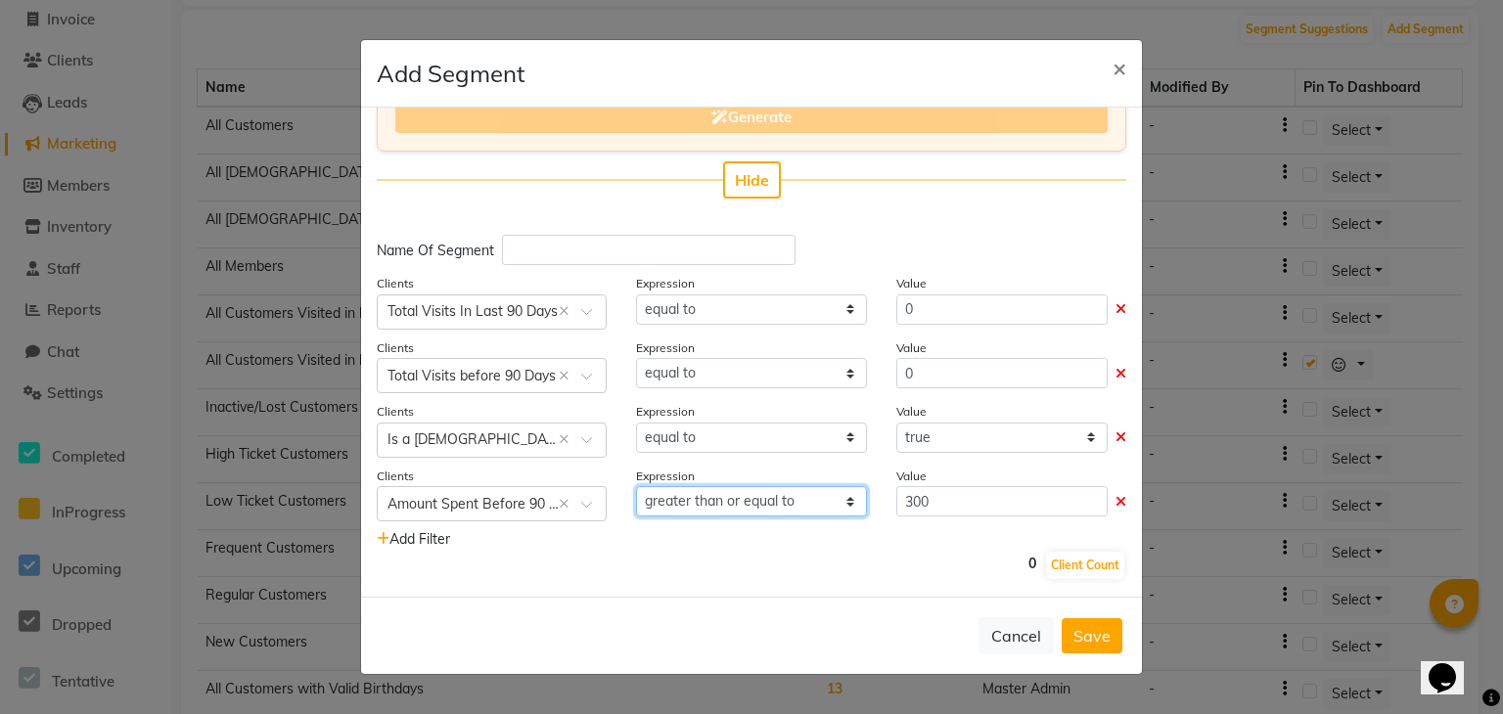
click at [796, 512] on select "equal to greater than greater than or equal to less than less than or equal to" at bounding box center [751, 501] width 230 height 30
click at [932, 597] on div "Cancel Save" at bounding box center [751, 635] width 781 height 77
click at [1017, 632] on button "Cancel" at bounding box center [1015, 635] width 75 height 37
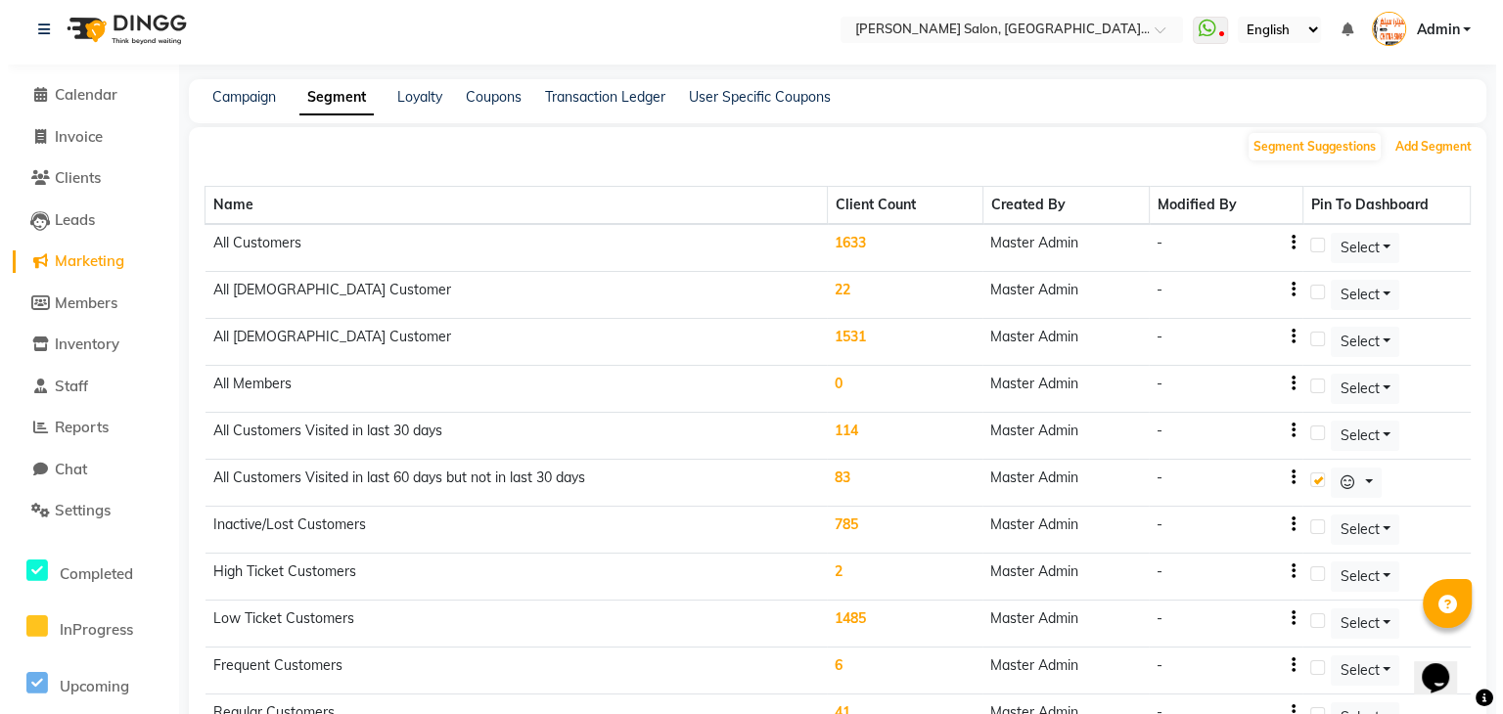
scroll to position [0, 0]
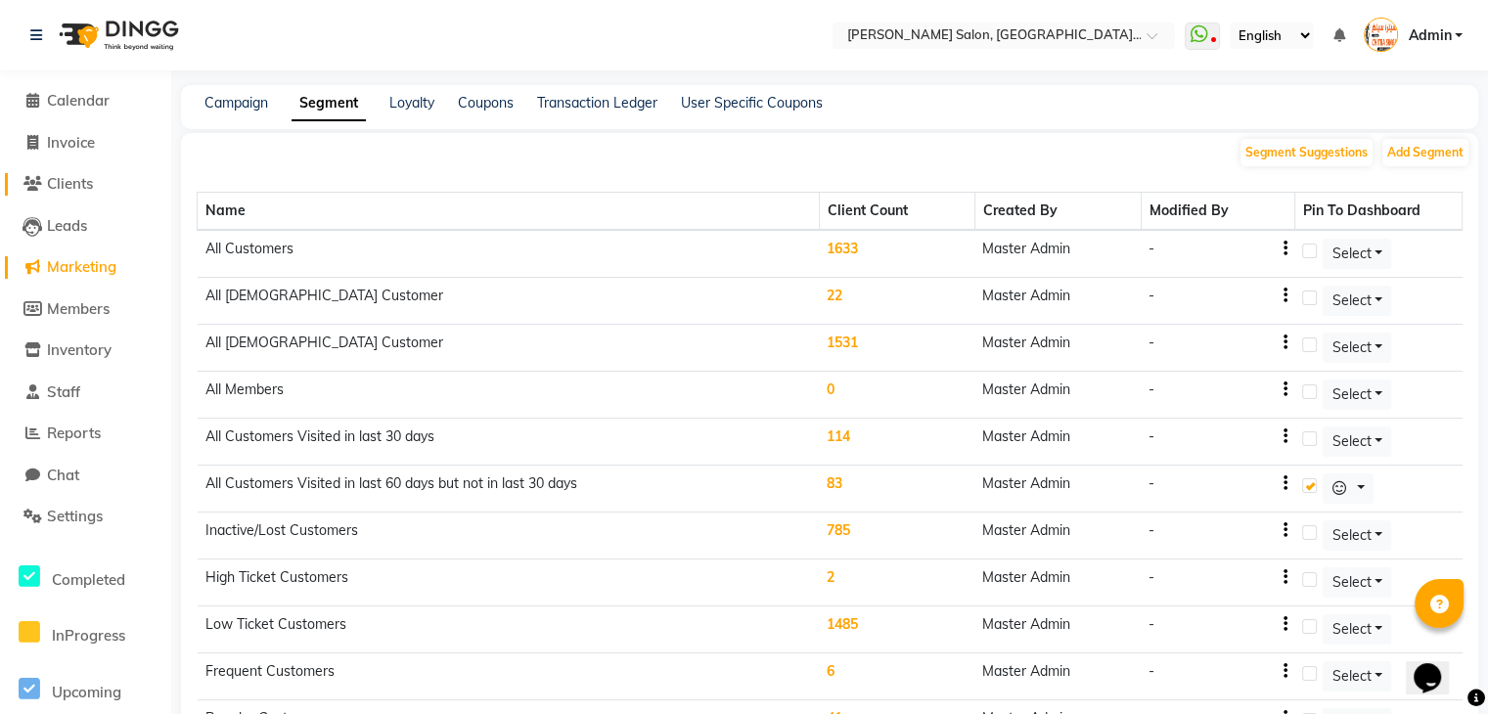
click at [60, 179] on span "Clients" at bounding box center [70, 183] width 46 height 19
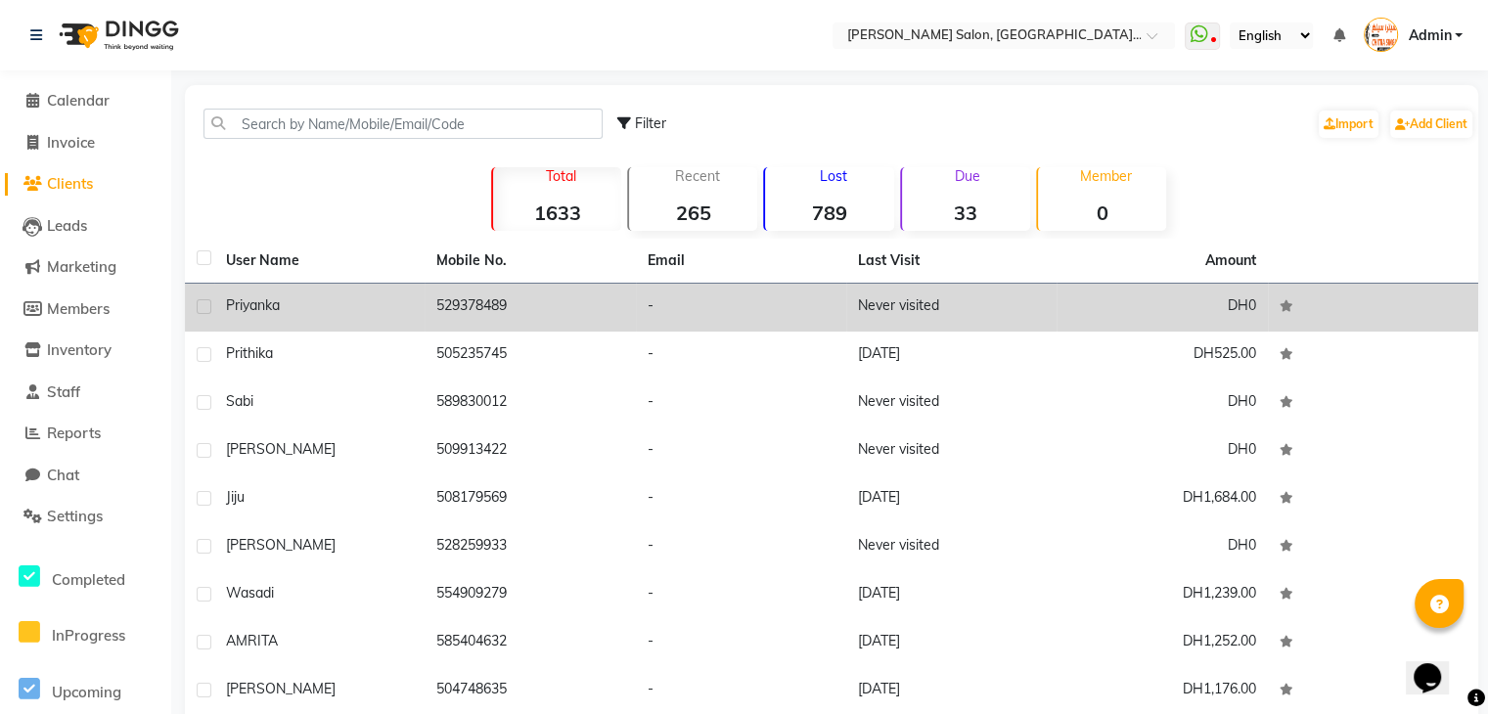
click at [366, 302] on div "priyanka" at bounding box center [319, 305] width 187 height 21
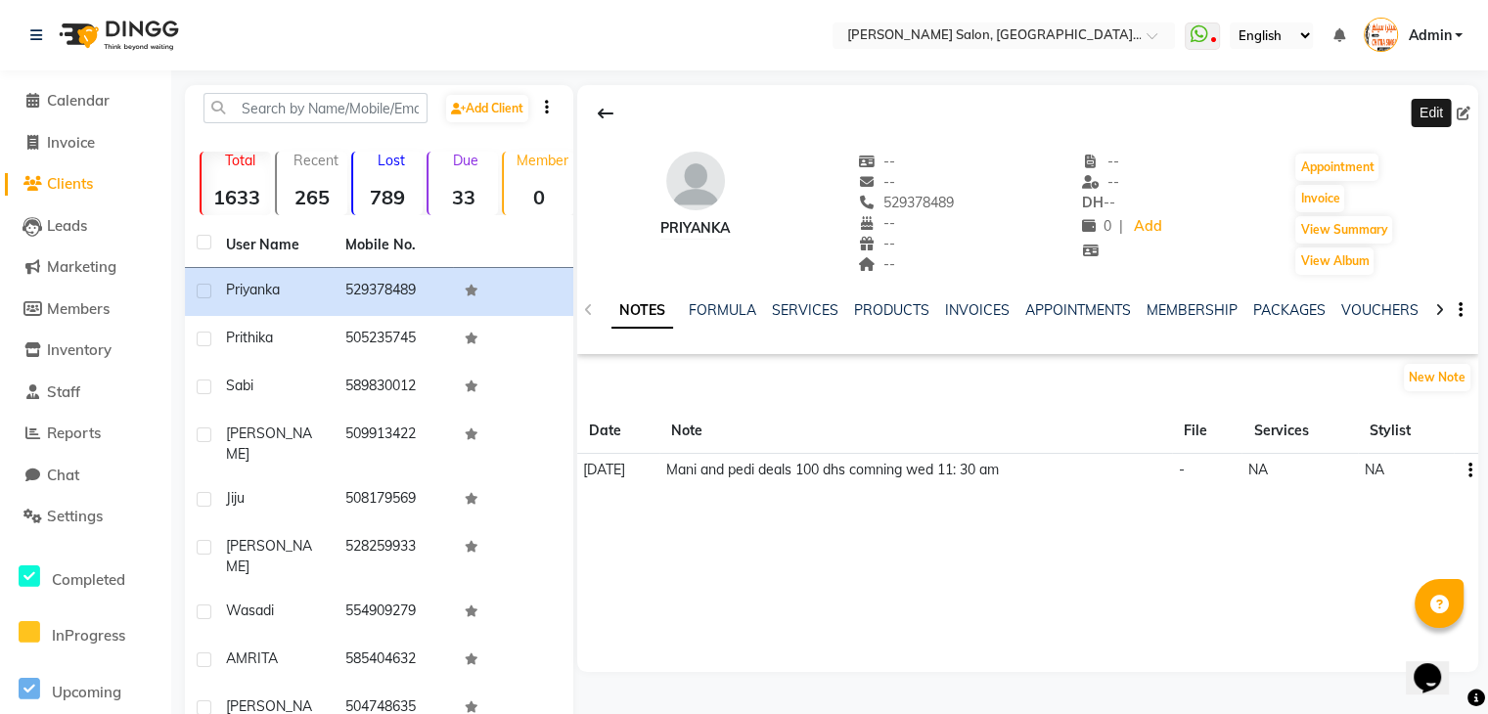
click at [1465, 111] on icon at bounding box center [1464, 114] width 14 height 14
select select "28732"
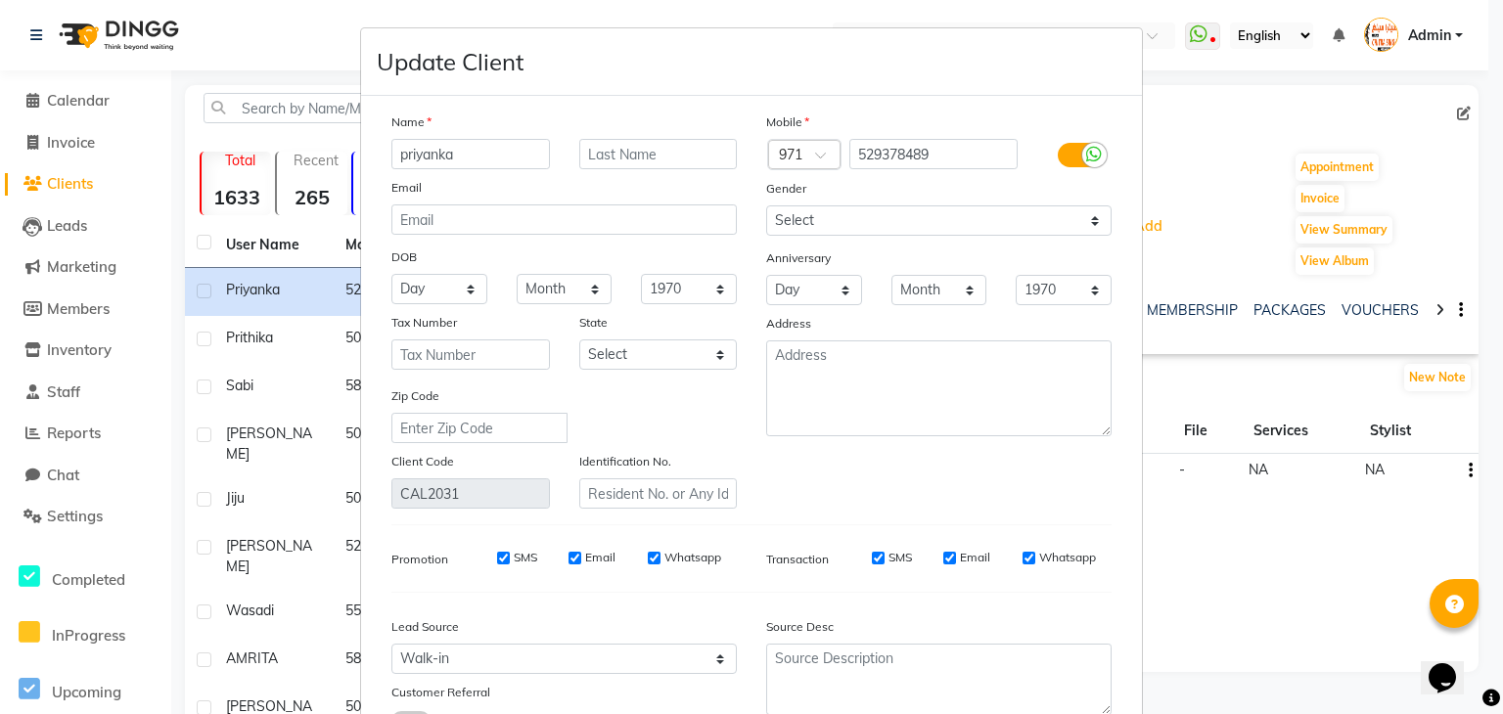
click at [377, 506] on div "Client Code CAL2031" at bounding box center [471, 480] width 188 height 58
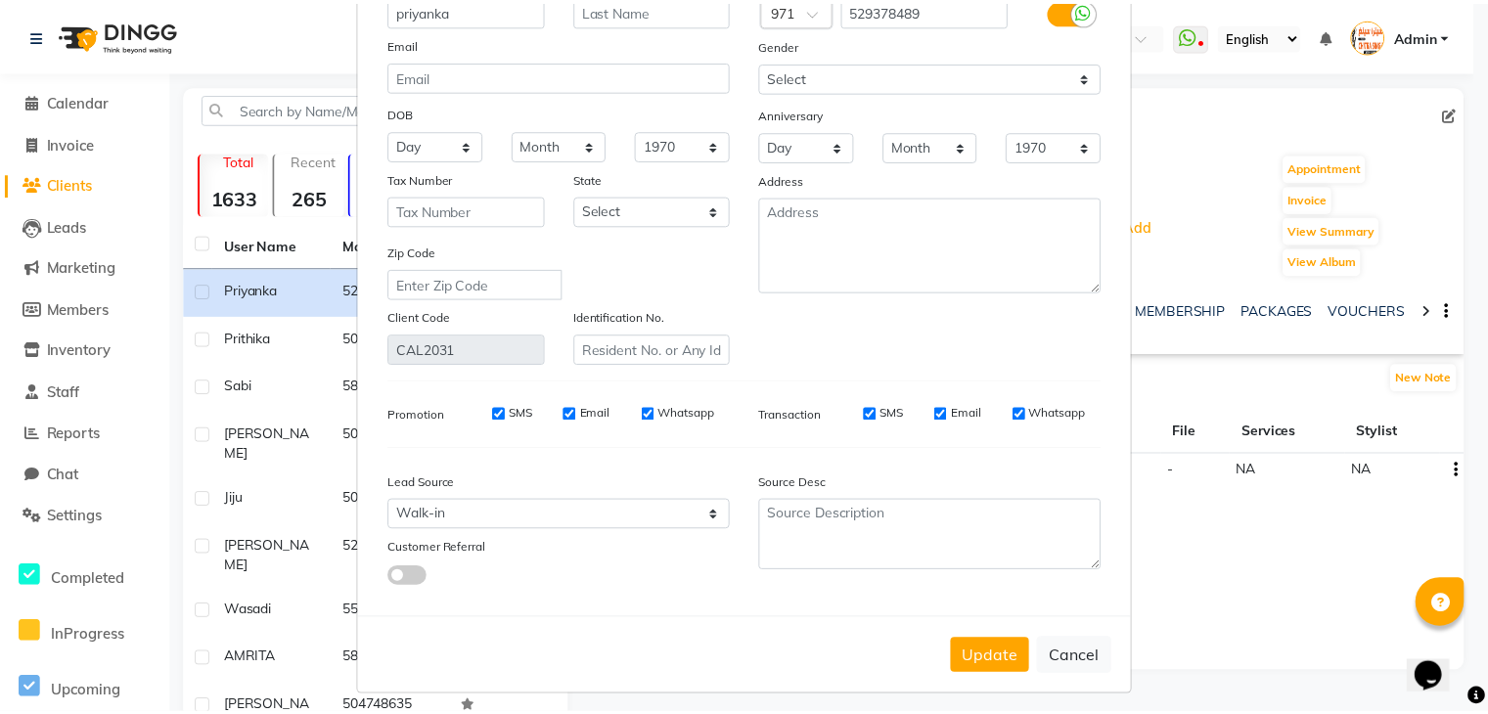
scroll to position [164, 0]
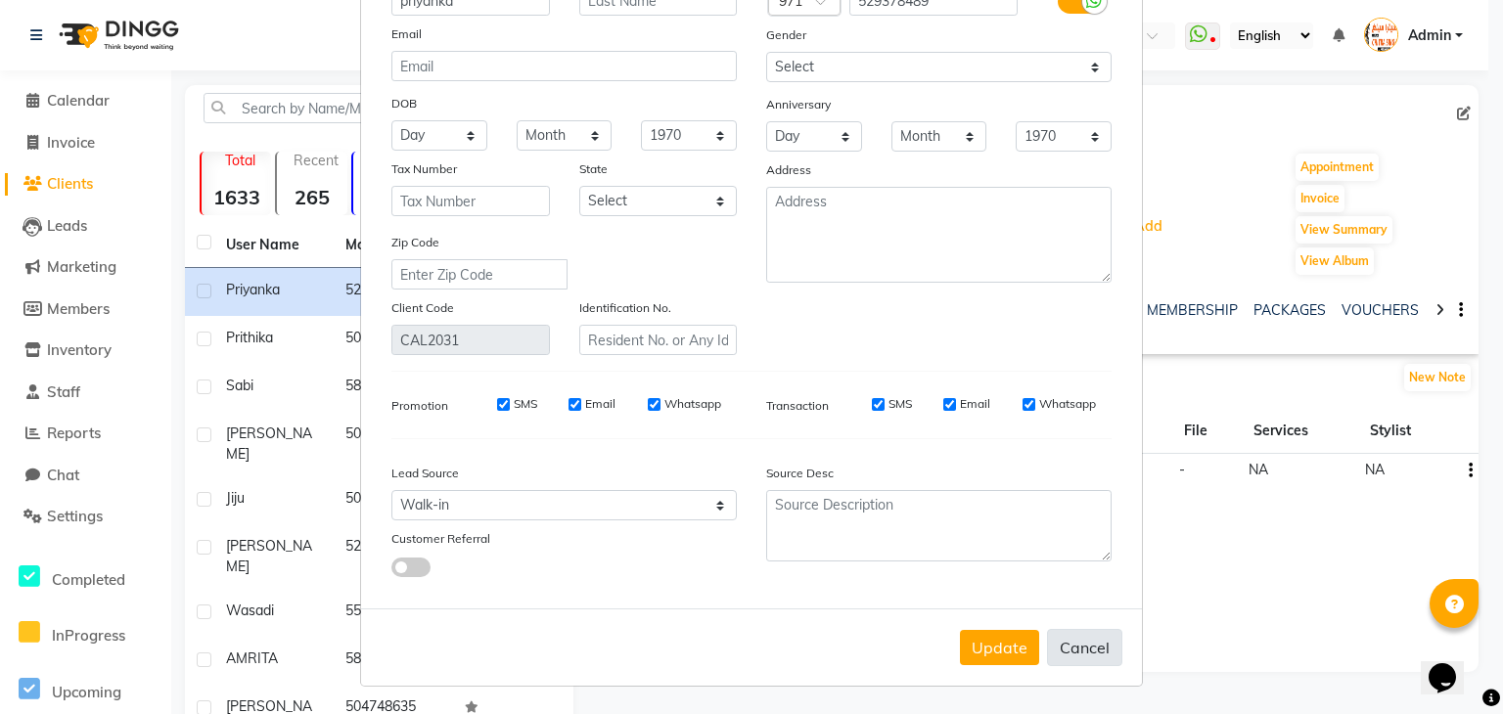
click at [1100, 656] on button "Cancel" at bounding box center [1084, 647] width 75 height 37
select select
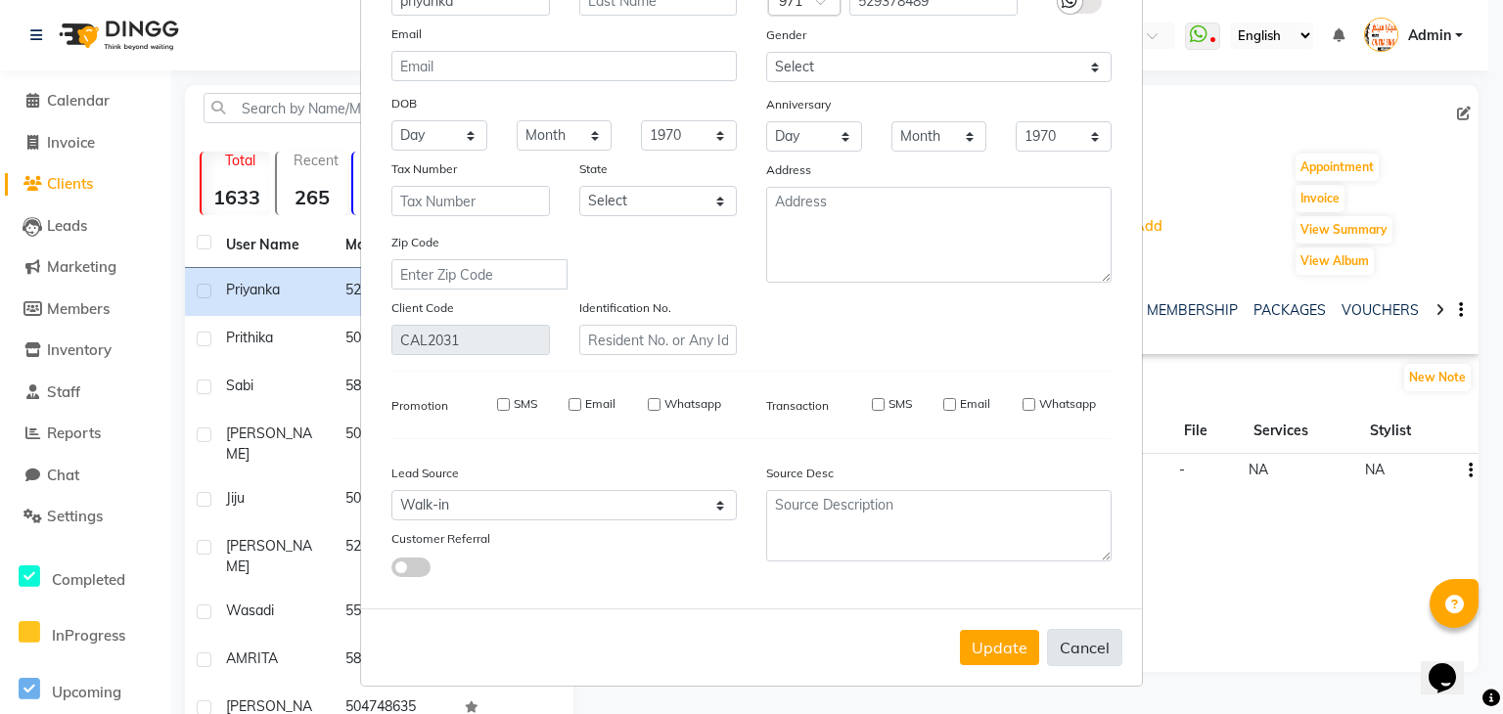
select select
checkbox input "false"
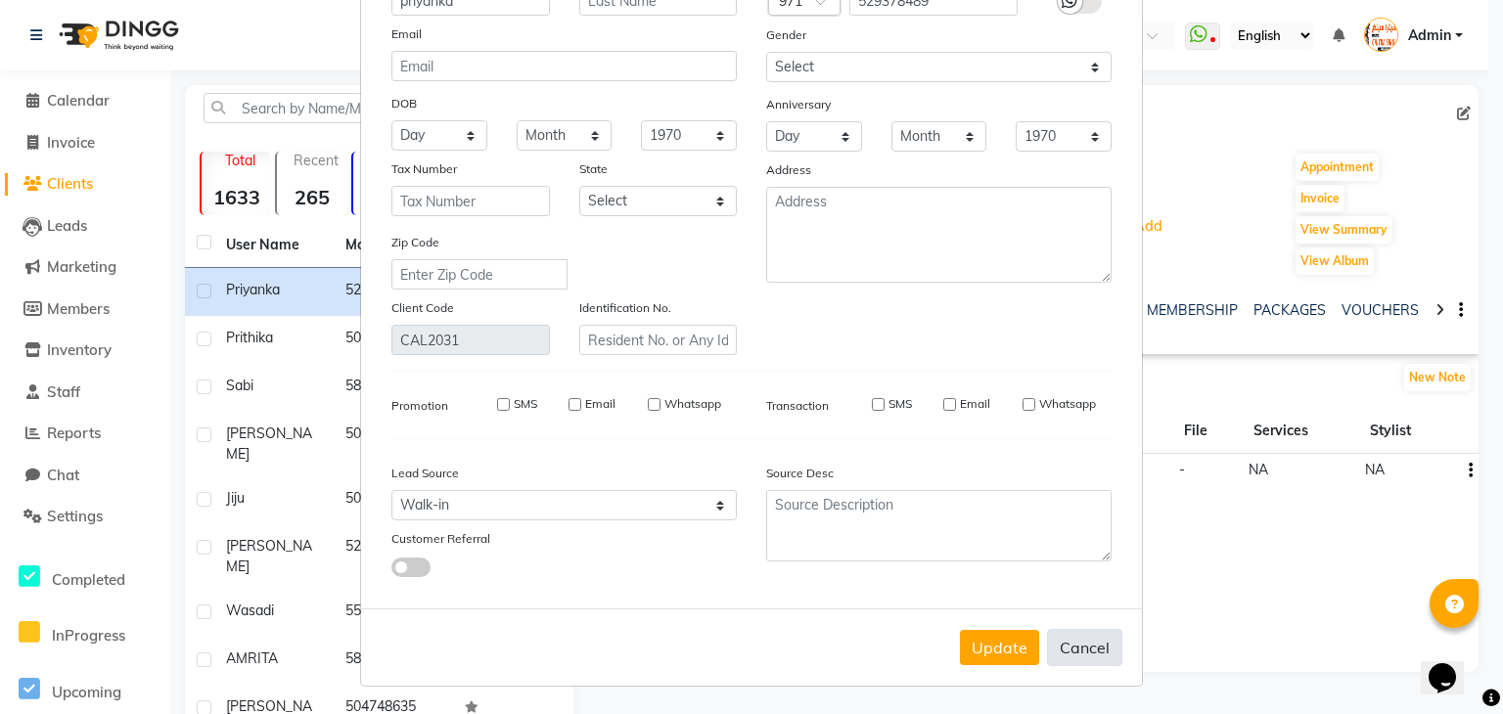
checkbox input "false"
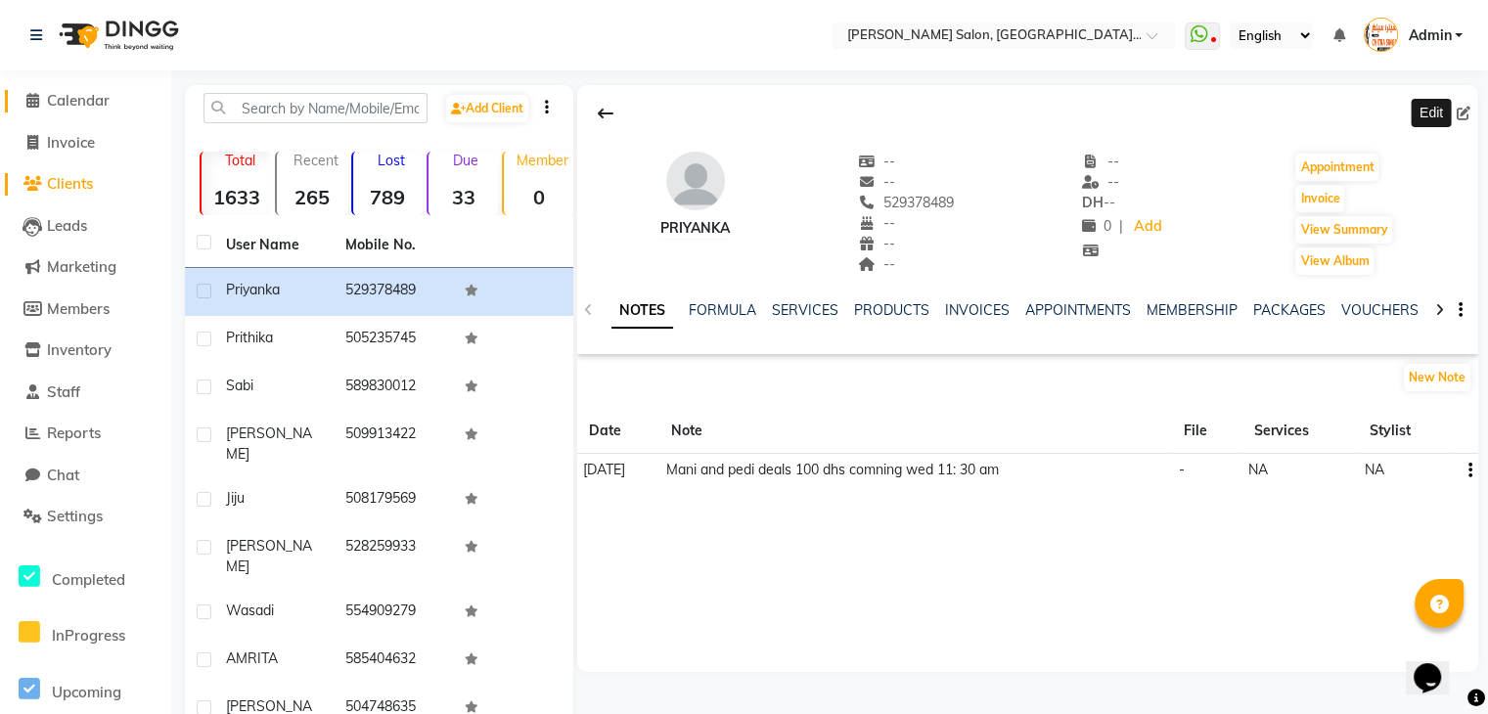
click at [81, 95] on span "Calendar" at bounding box center [78, 100] width 63 height 19
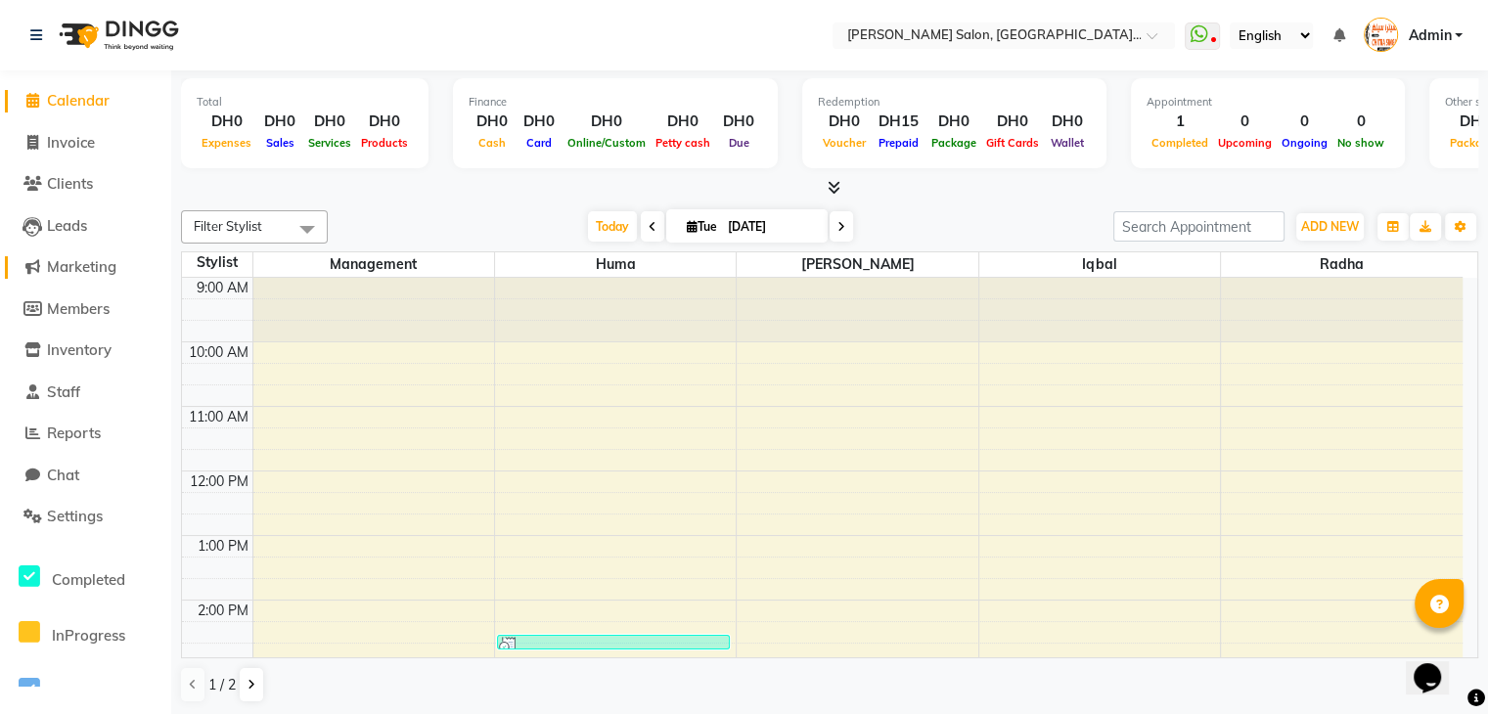
click at [61, 271] on span "Marketing" at bounding box center [81, 266] width 69 height 19
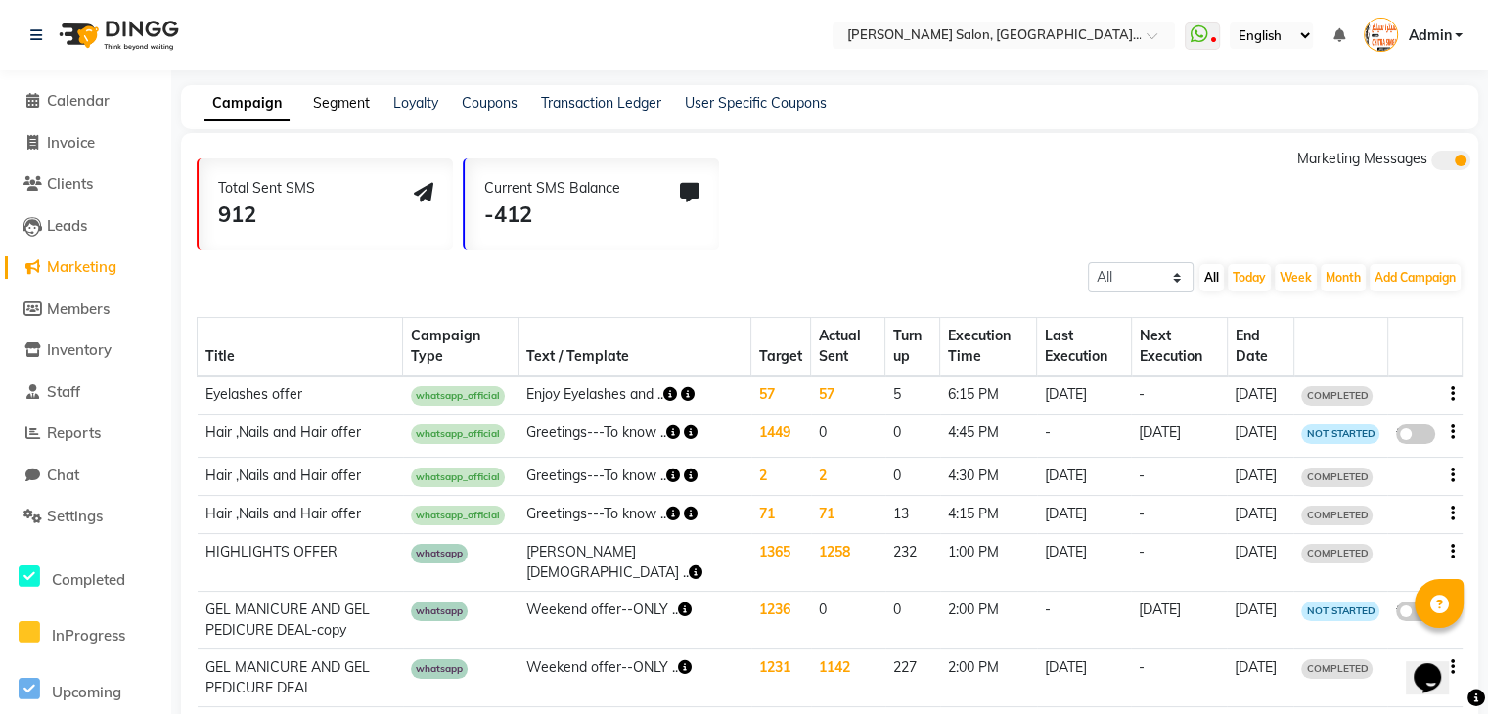
click at [357, 107] on link "Segment" at bounding box center [341, 103] width 57 height 18
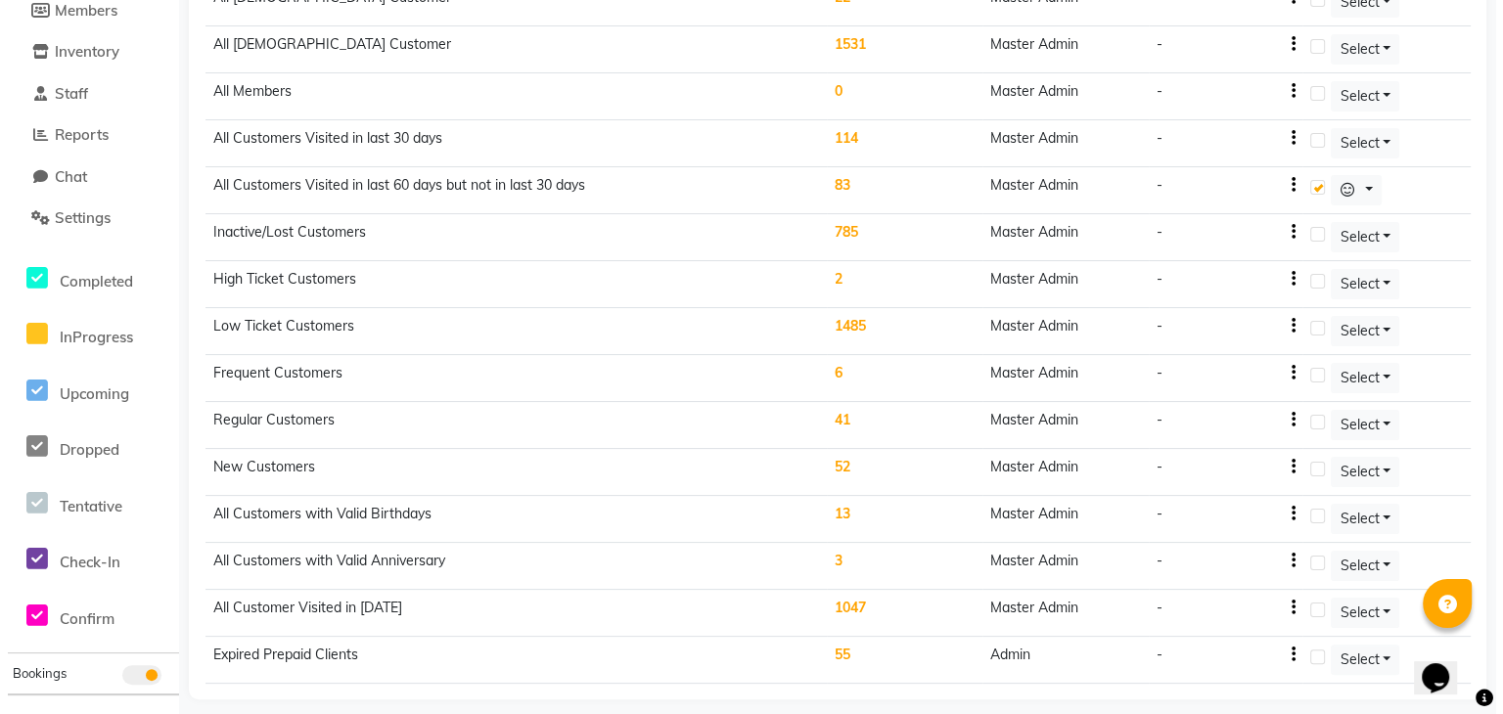
scroll to position [303, 0]
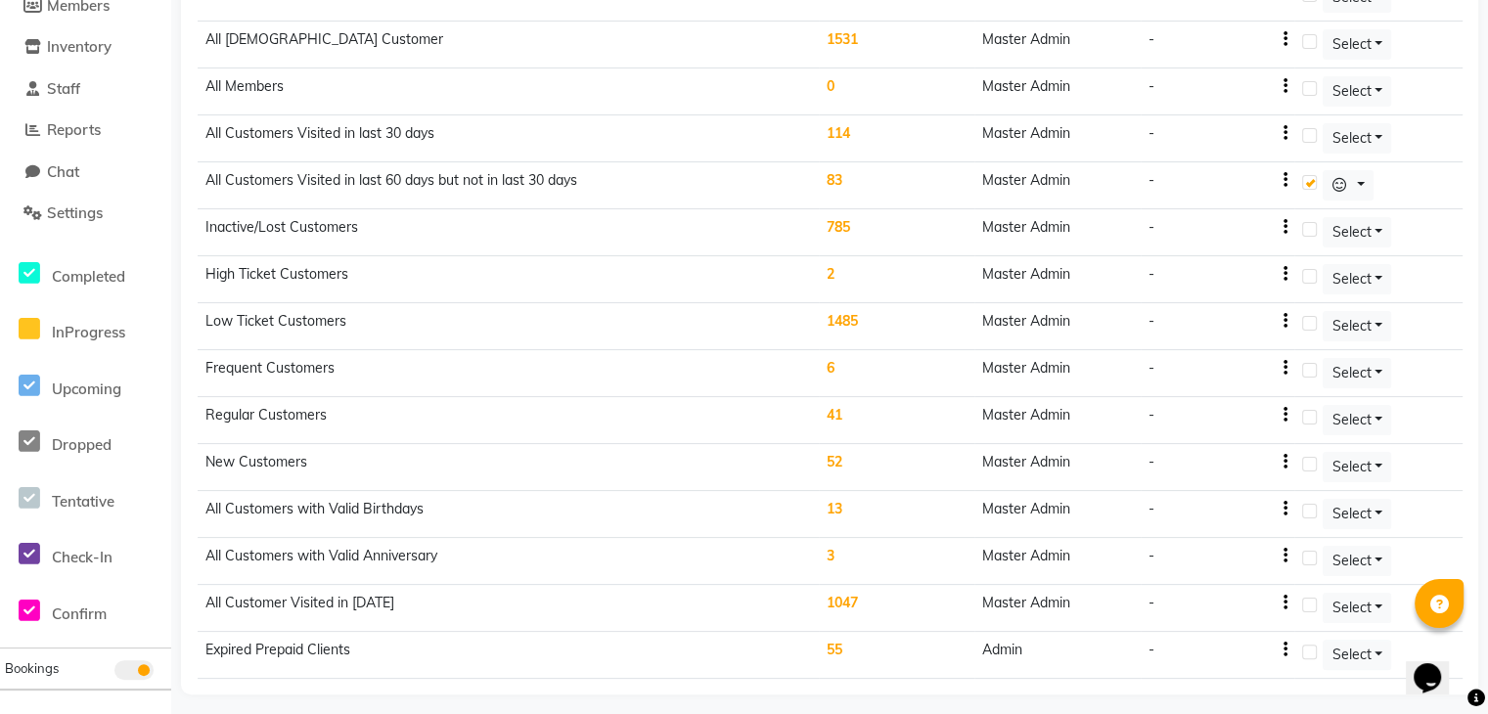
click at [1479, 699] on icon at bounding box center [1477, 699] width 18 height 18
drag, startPoint x: 856, startPoint y: 652, endPoint x: 802, endPoint y: 643, distance: 54.5
click at [802, 643] on tr "Expired Prepaid Clients 55 Admin - Select" at bounding box center [830, 655] width 1265 height 47
click at [1287, 650] on icon "button" at bounding box center [1285, 650] width 4 height 1
click at [1240, 622] on div "Edit" at bounding box center [1240, 628] width 47 height 24
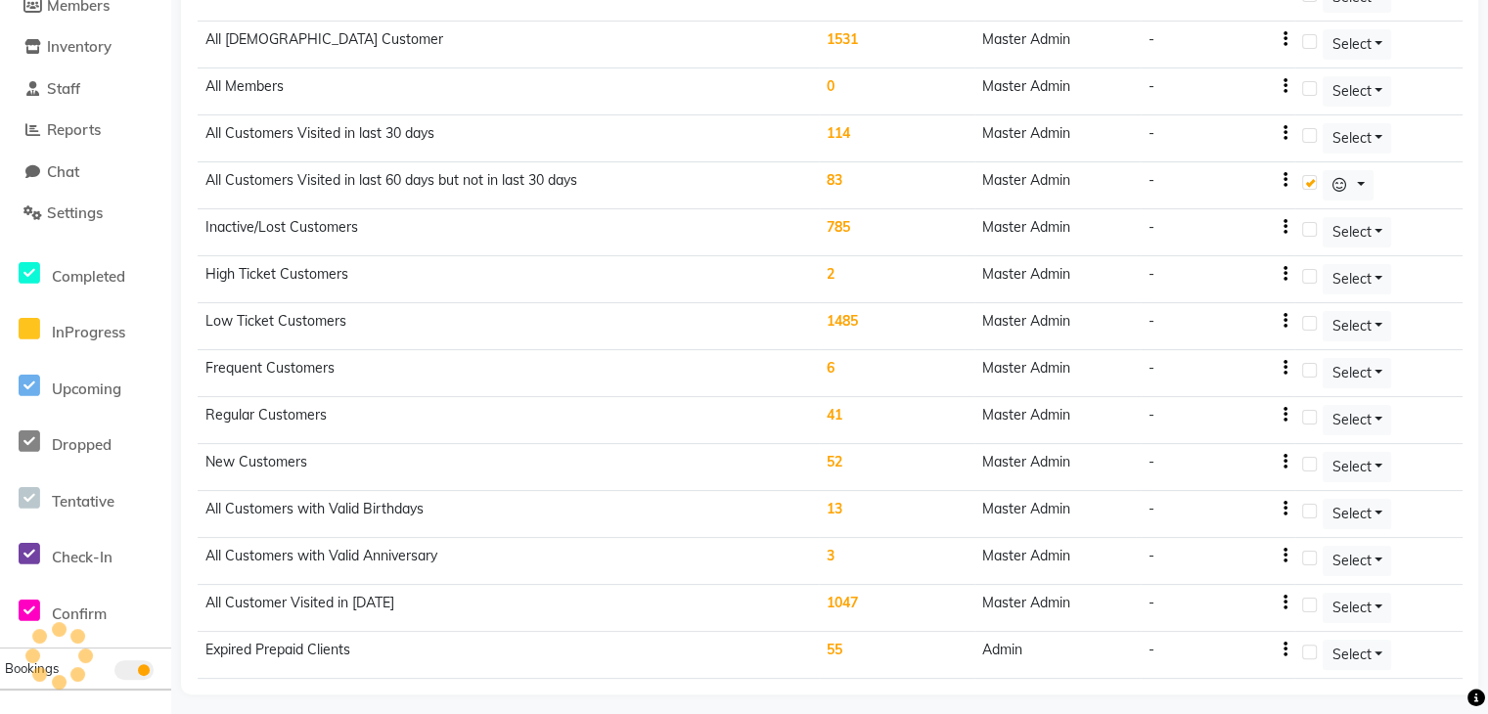
select select "<="
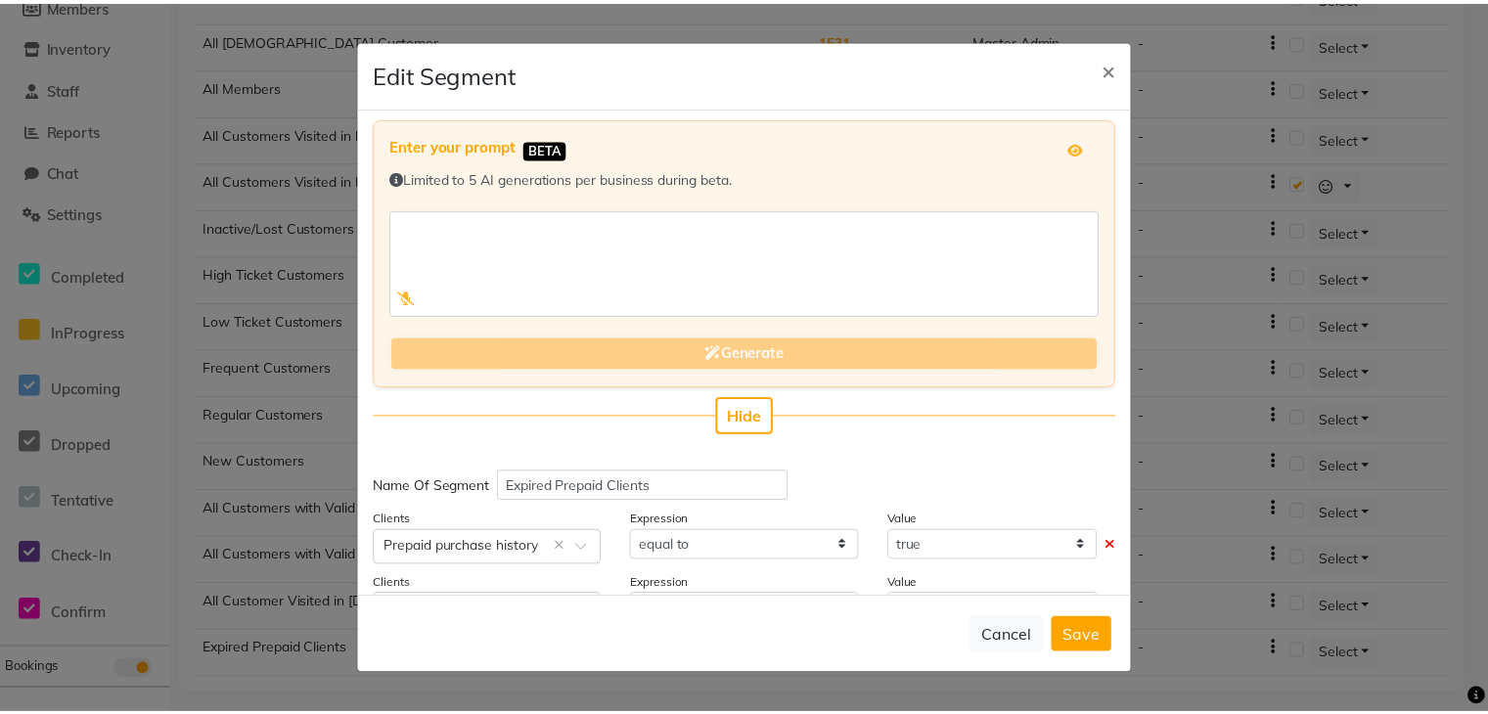
scroll to position [113, 0]
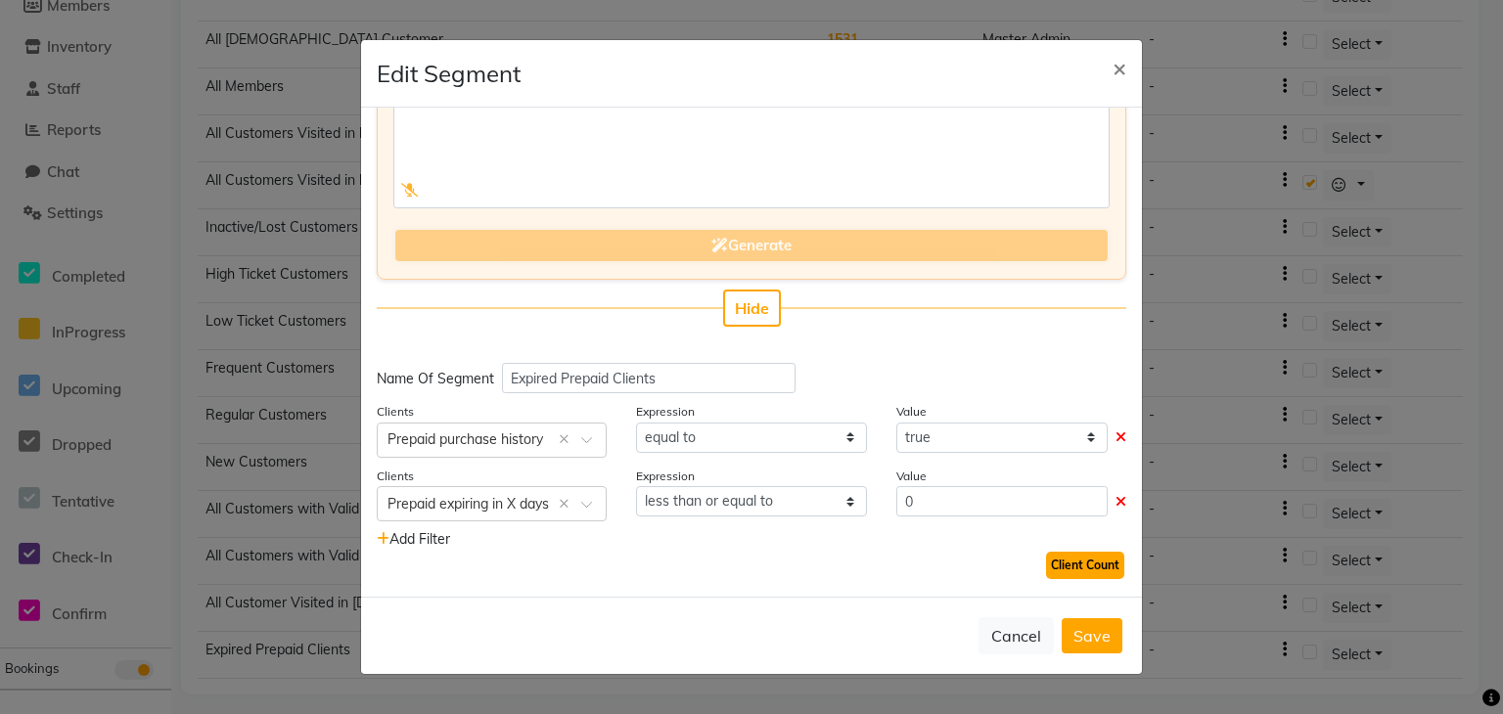
click at [1108, 565] on button "Client Count" at bounding box center [1085, 565] width 78 height 27
click at [1093, 566] on button "Client Count" at bounding box center [1085, 565] width 78 height 27
click at [1005, 646] on button "Cancel" at bounding box center [1015, 635] width 75 height 37
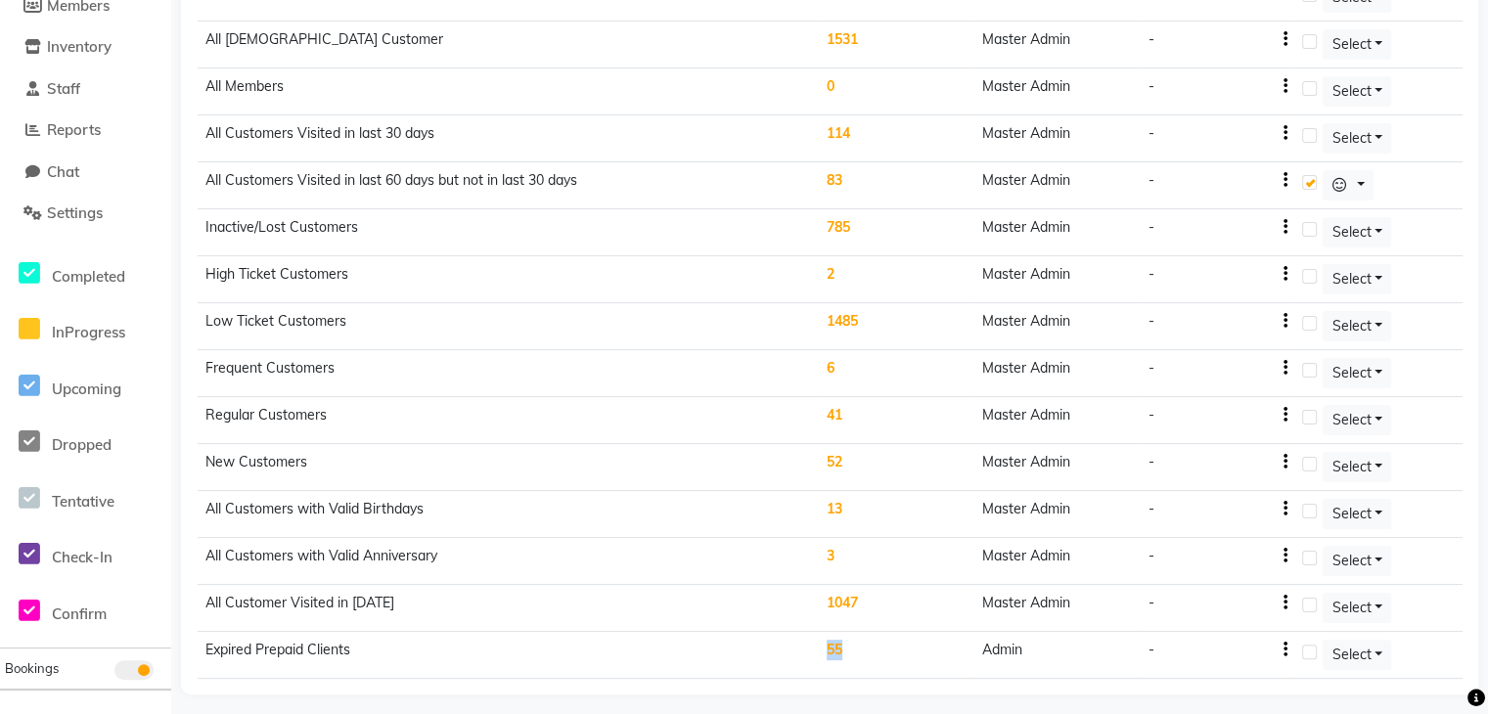
drag, startPoint x: 861, startPoint y: 631, endPoint x: 806, endPoint y: 631, distance: 54.8
click at [799, 632] on tr "Expired Prepaid Clients 55 Admin - Select" at bounding box center [830, 655] width 1265 height 47
drag, startPoint x: 863, startPoint y: 604, endPoint x: 801, endPoint y: 596, distance: 62.1
click at [798, 596] on tr "All Customer Visited in 2020 1047 Master Admin - Select" at bounding box center [830, 608] width 1265 height 47
drag, startPoint x: 888, startPoint y: 651, endPoint x: 808, endPoint y: 646, distance: 80.4
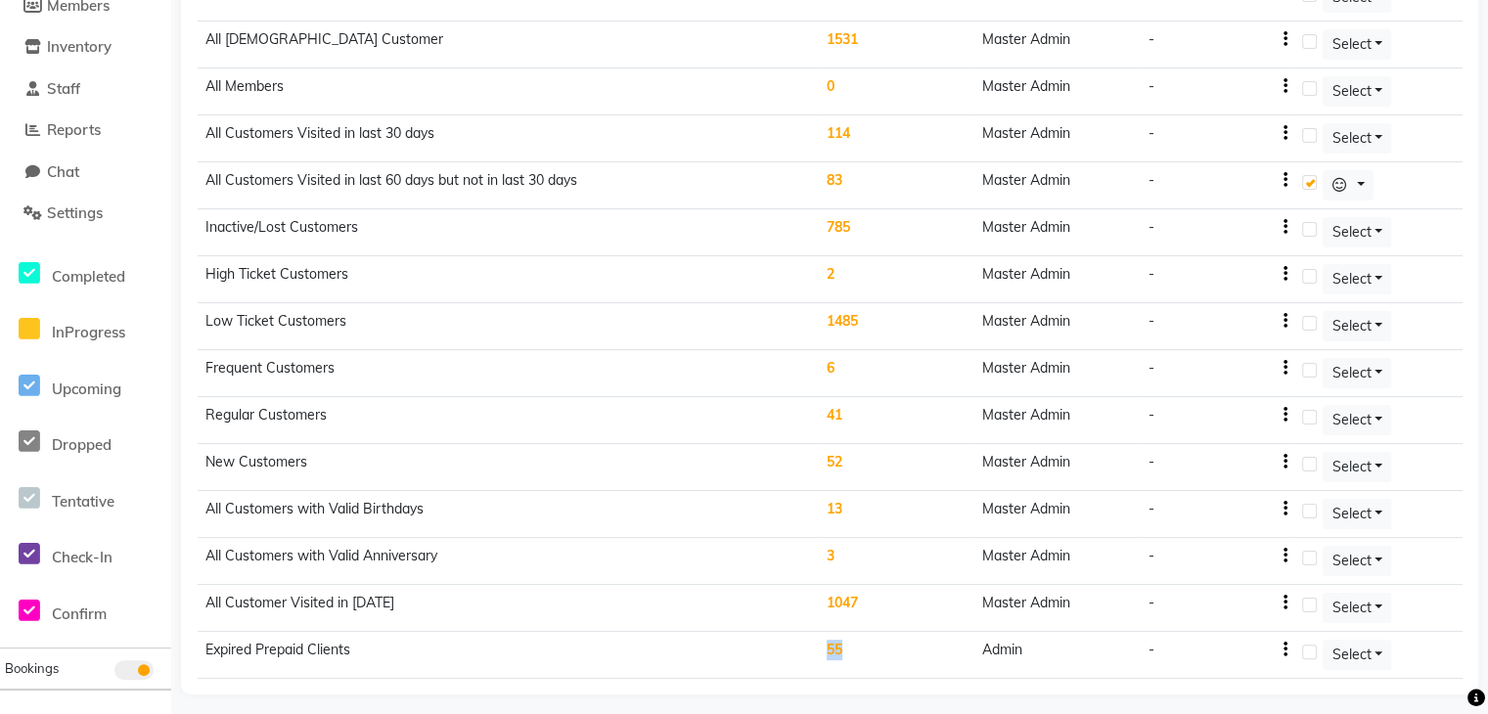
click at [808, 646] on tr "Expired Prepaid Clients 55 Admin - Select" at bounding box center [830, 655] width 1265 height 47
click at [860, 651] on td "55" at bounding box center [897, 655] width 156 height 47
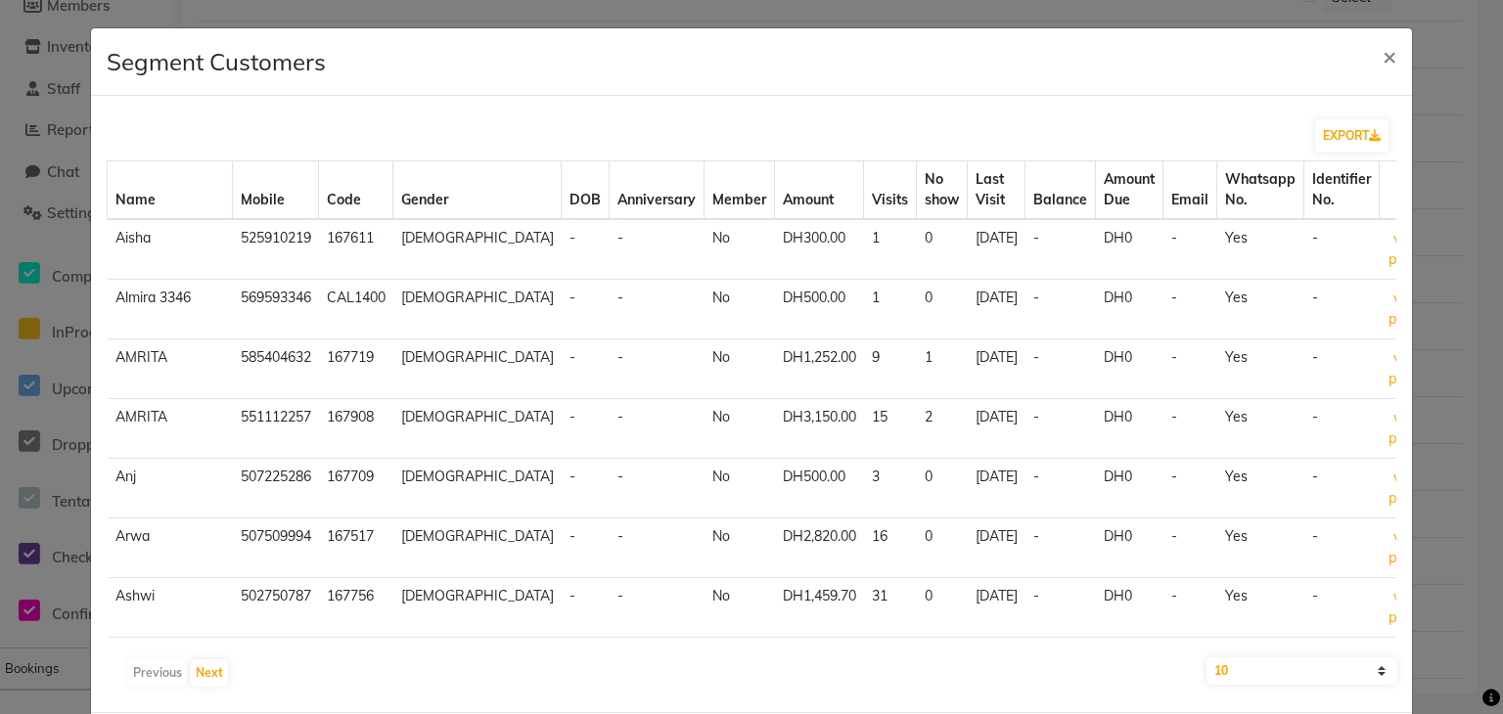
drag, startPoint x: 860, startPoint y: 651, endPoint x: 674, endPoint y: 657, distance: 186.0
click at [673, 657] on div "EXPORT Name Mobile Code Gender DOB Anniversary Member Amount Visits No show Las…" at bounding box center [751, 404] width 1321 height 616
click at [1382, 56] on span "×" at bounding box center [1389, 55] width 14 height 29
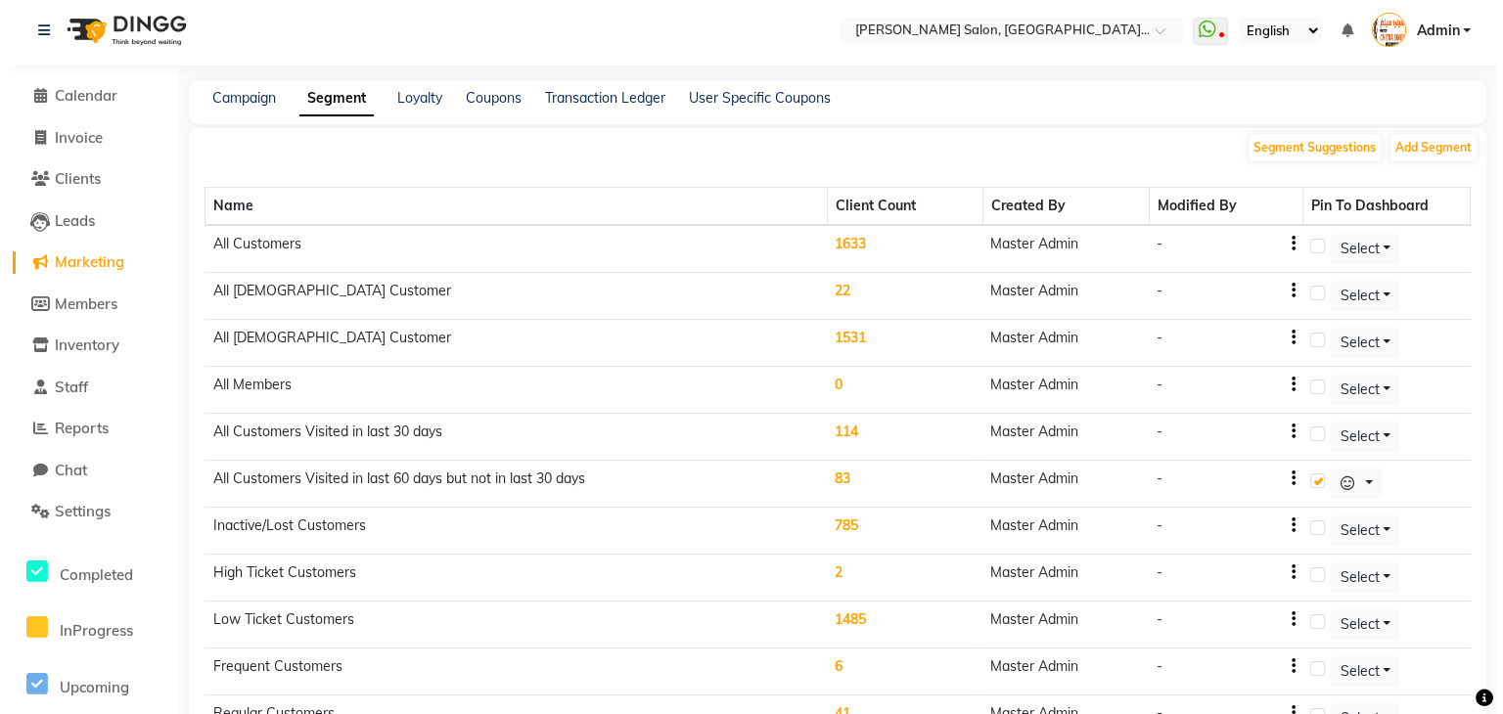
scroll to position [0, 0]
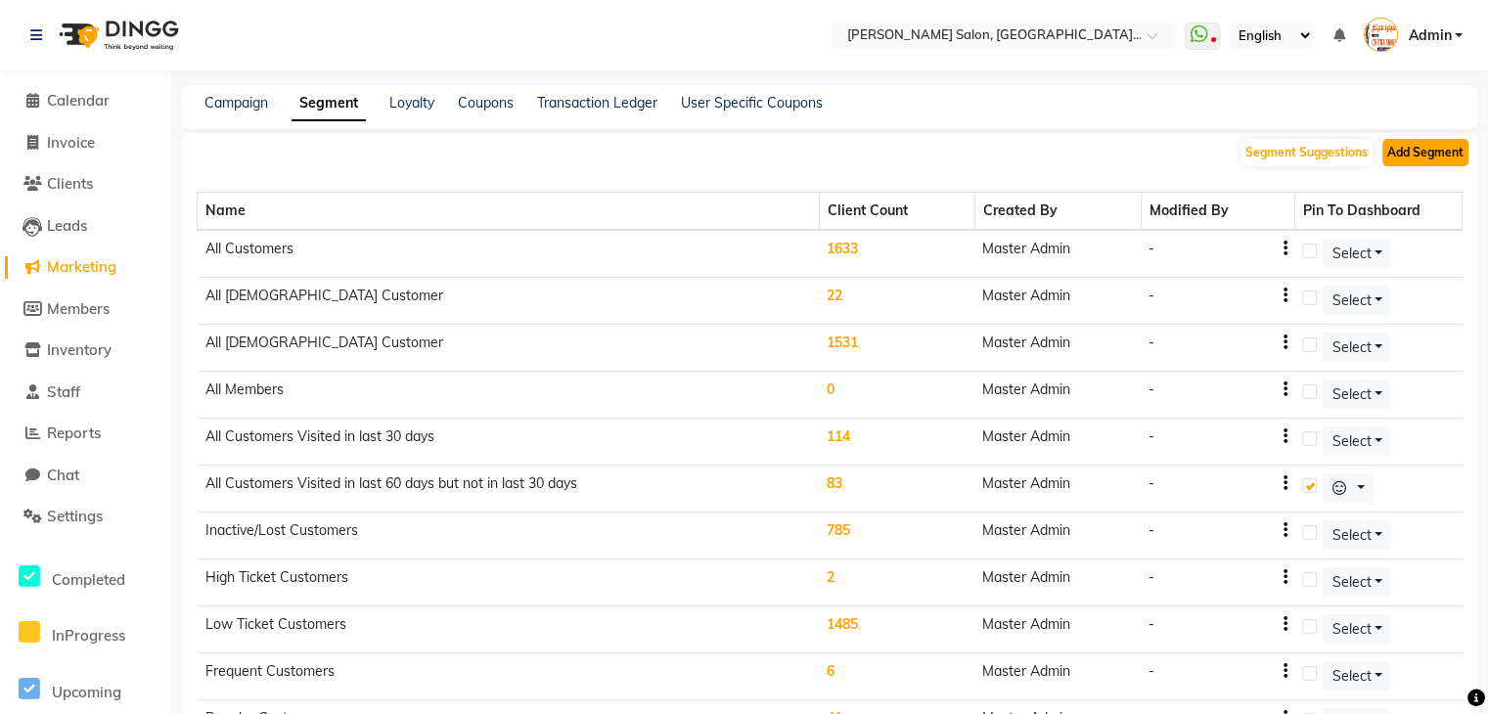
click at [1403, 158] on button "Add Segment" at bounding box center [1425, 152] width 86 height 27
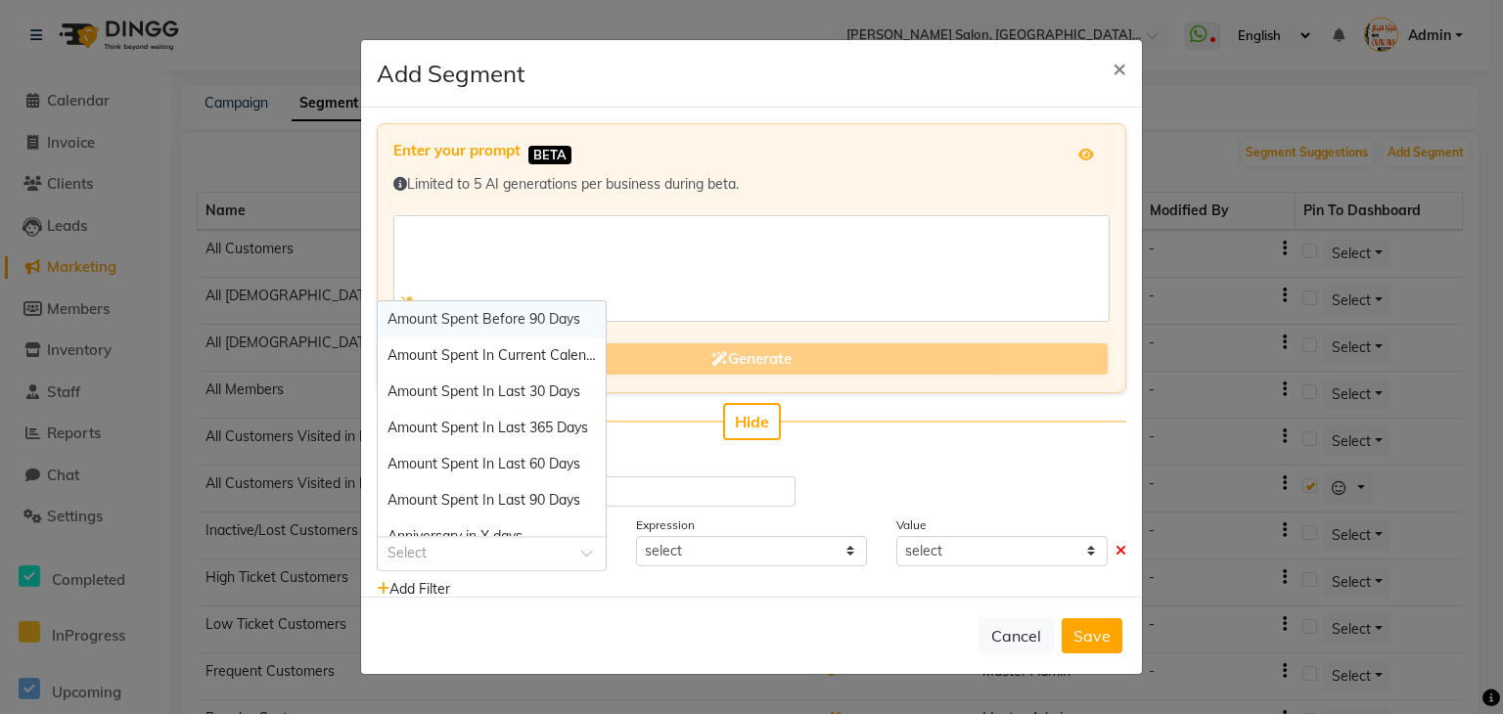
click at [507, 557] on input "text" at bounding box center [471, 552] width 169 height 21
type input "pre"
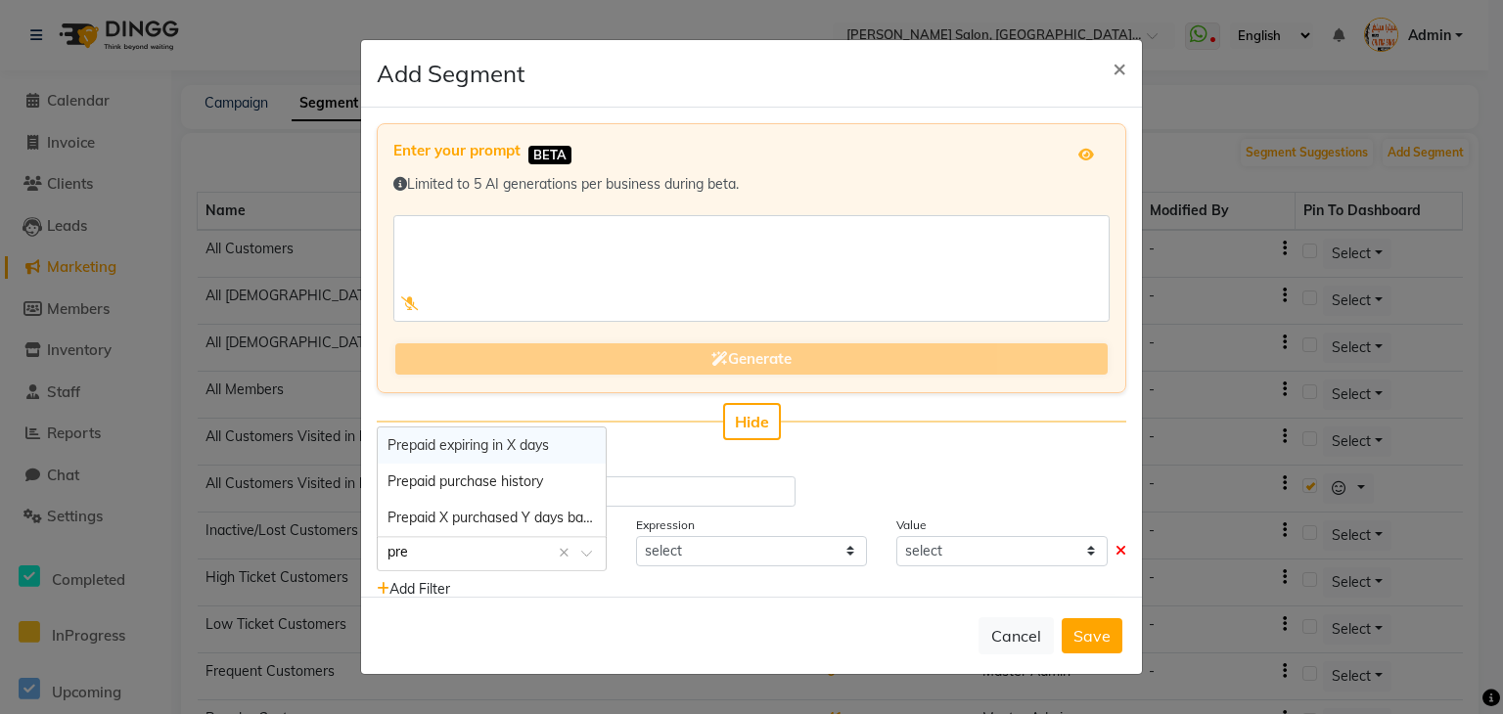
click at [497, 451] on span "Prepaid expiring in X days" at bounding box center [467, 445] width 161 height 18
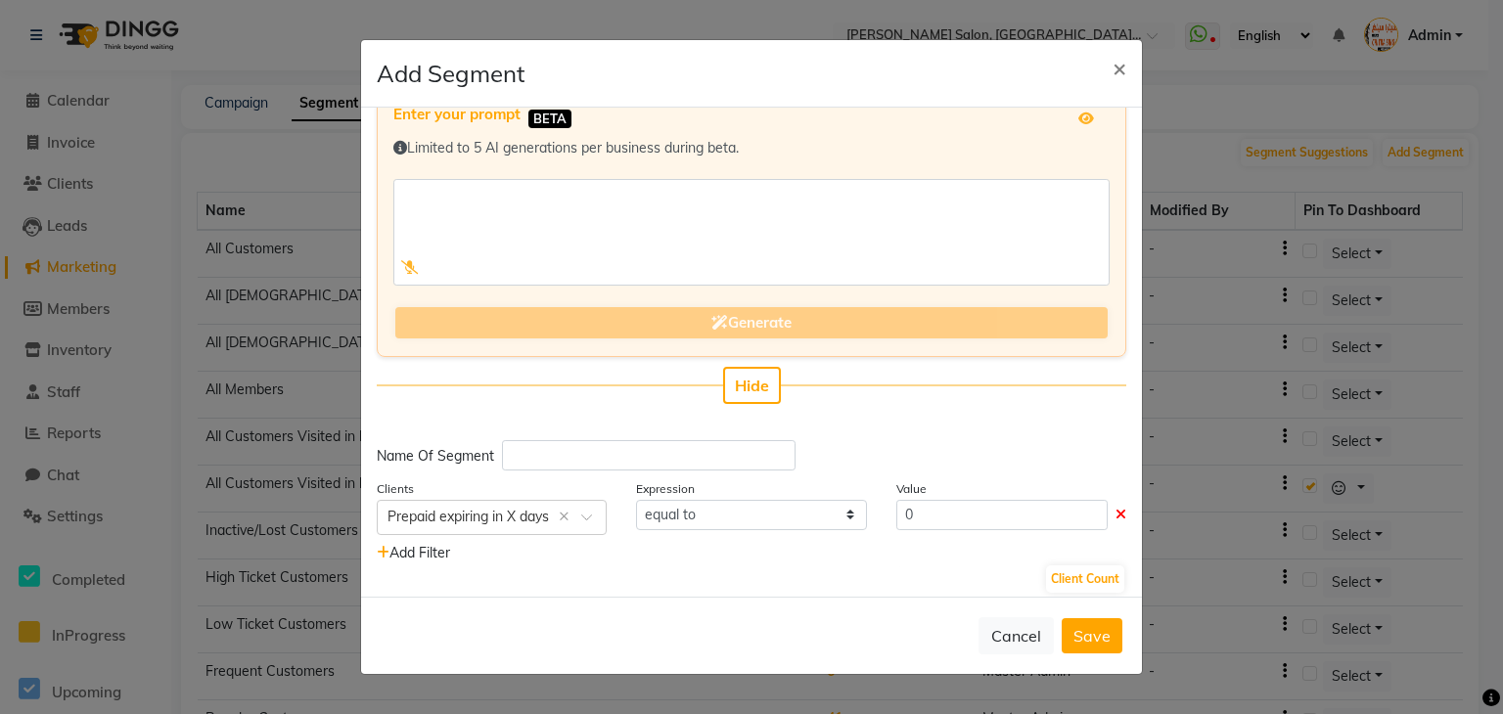
scroll to position [48, 0]
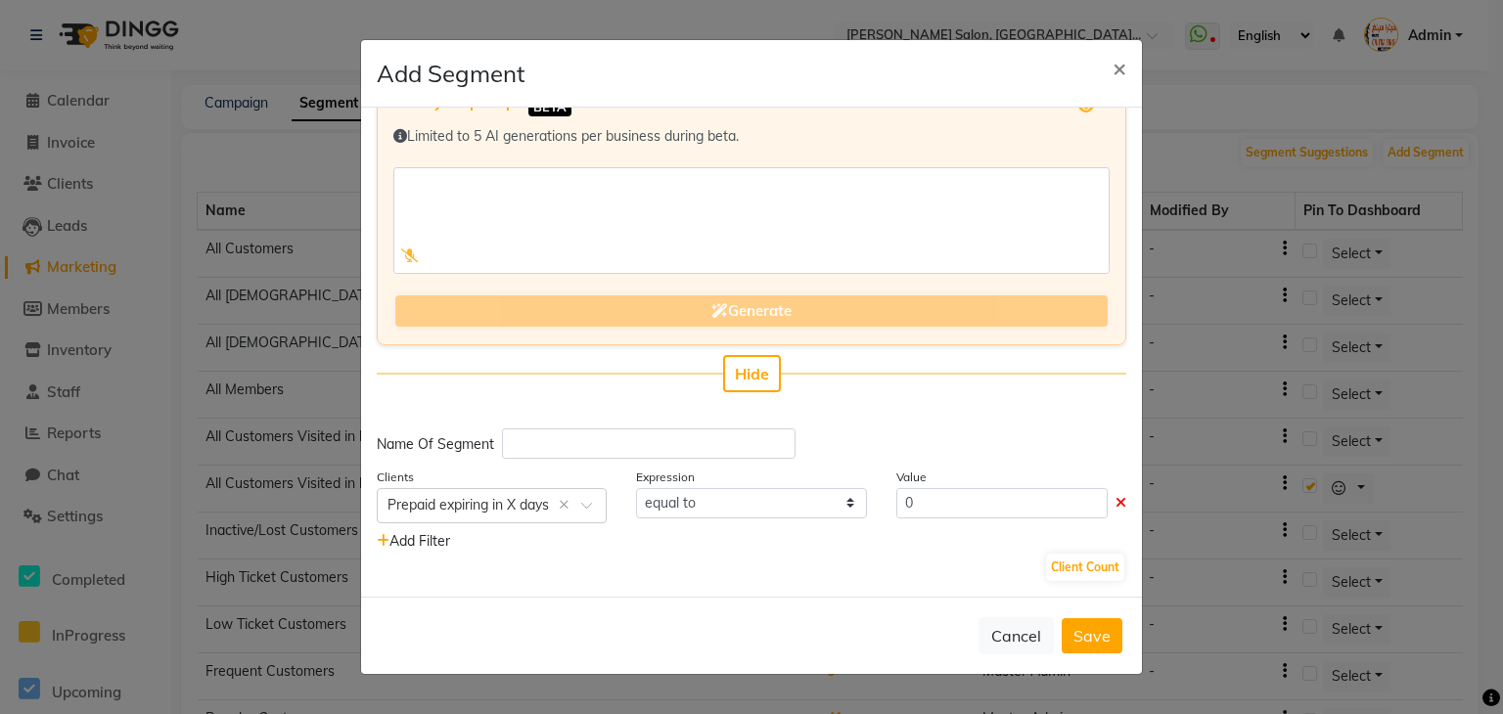
click at [970, 552] on div "Client Count" at bounding box center [751, 567] width 749 height 31
click at [731, 514] on select "equal to greater than greater than or equal to less than less than or equal to" at bounding box center [751, 503] width 230 height 30
select select ">="
click at [636, 488] on select "equal to greater than greater than or equal to less than less than or equal to" at bounding box center [751, 503] width 230 height 30
click at [942, 512] on input "0" at bounding box center [1001, 503] width 211 height 30
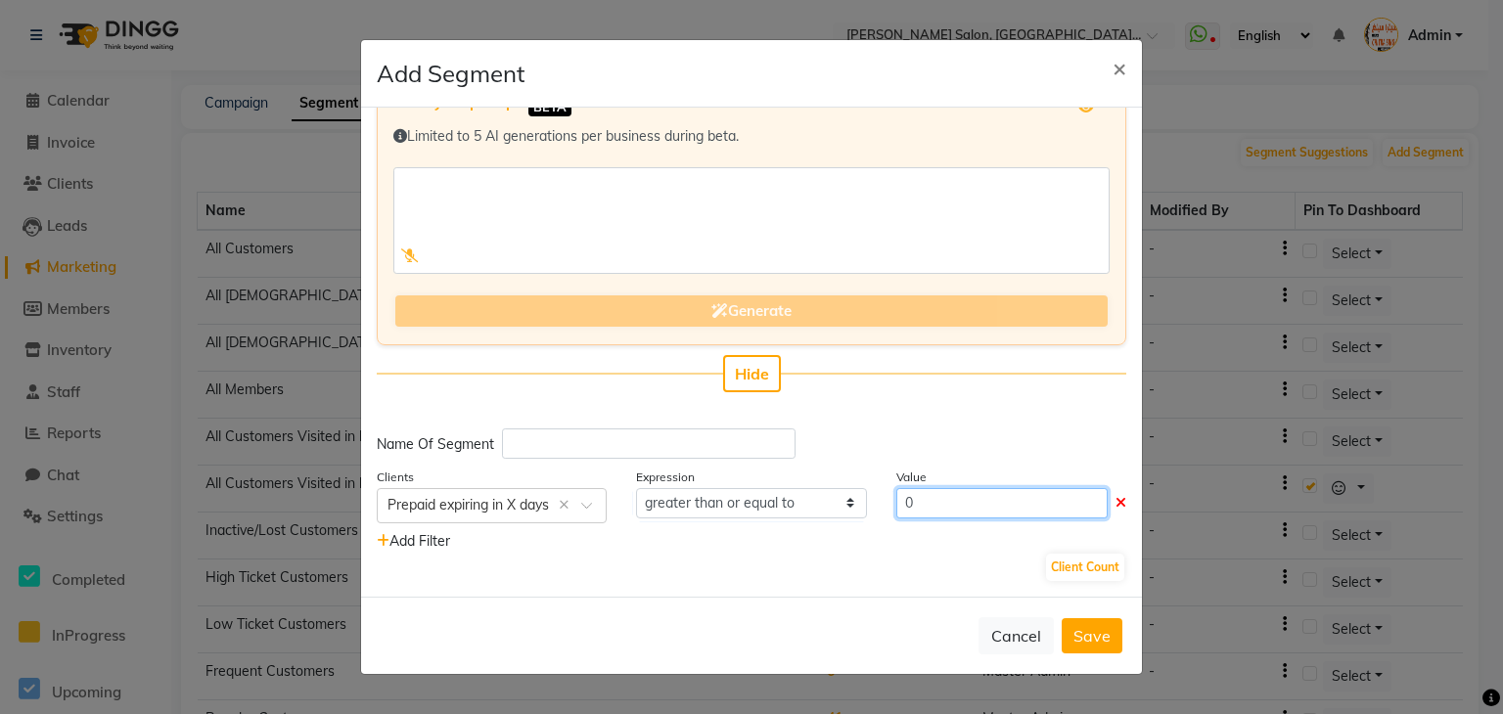
click at [935, 498] on input "0" at bounding box center [1001, 503] width 211 height 30
type input "2"
click at [1047, 573] on button "Client Count" at bounding box center [1085, 567] width 78 height 27
click at [398, 545] on span "Add Filter" at bounding box center [413, 541] width 73 height 18
click at [518, 562] on input "text" at bounding box center [471, 568] width 169 height 21
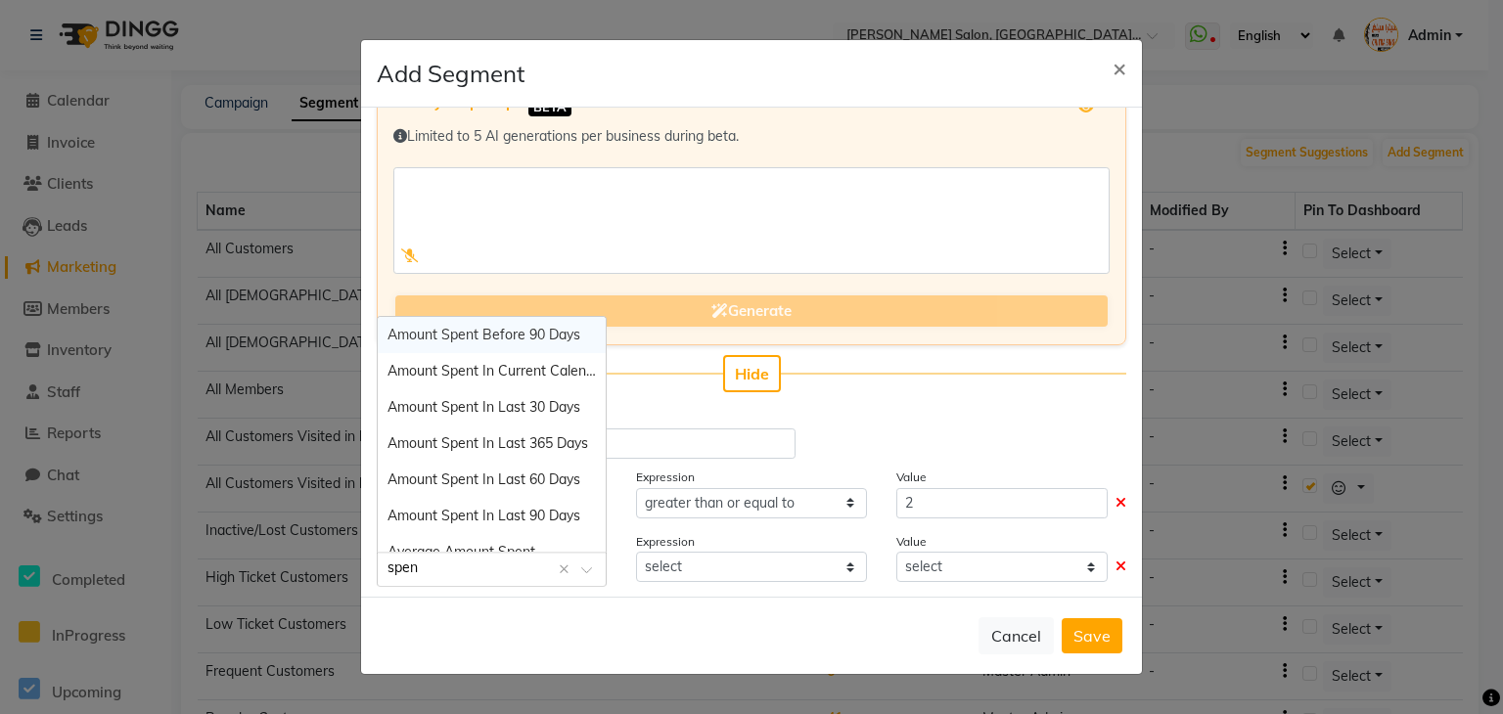
type input "spent"
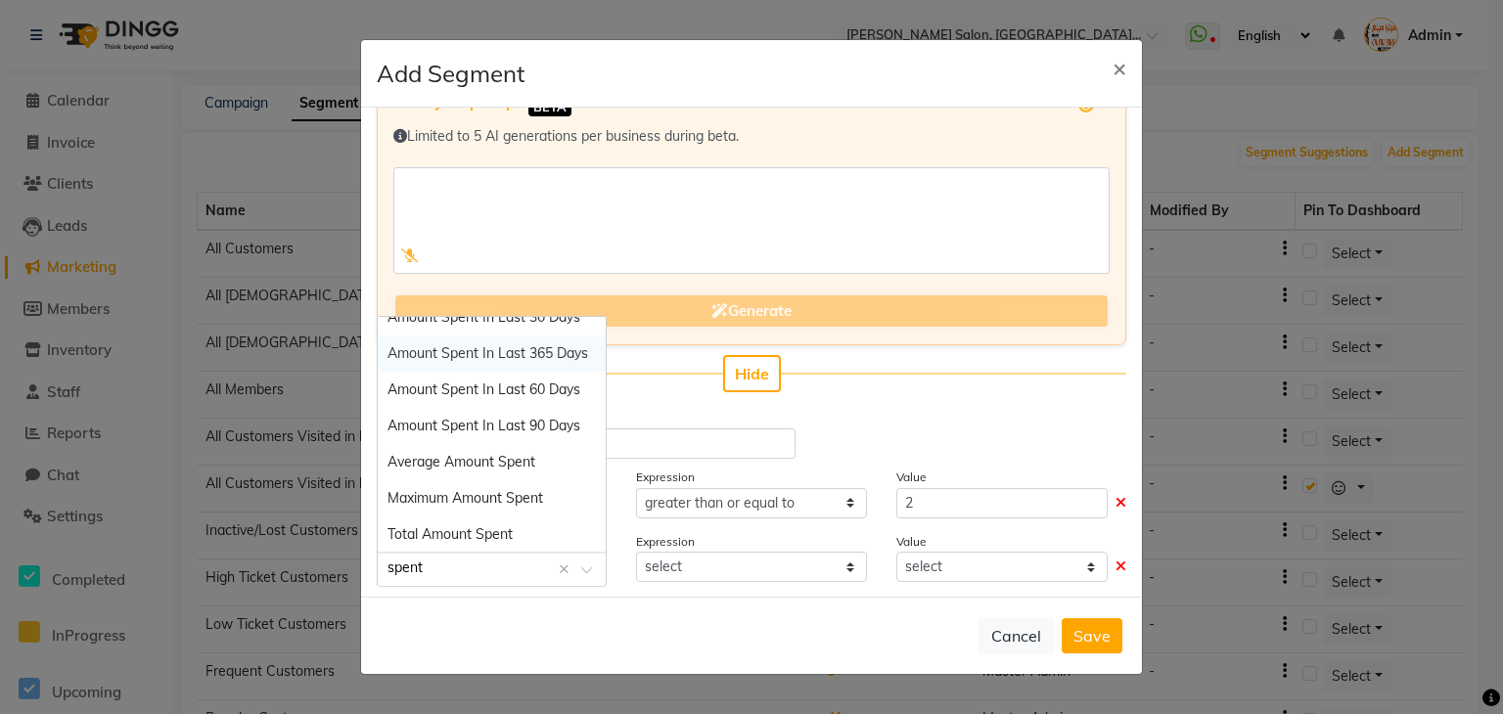
click at [525, 355] on span "Amount Spent In Last 365 Days" at bounding box center [487, 353] width 201 height 18
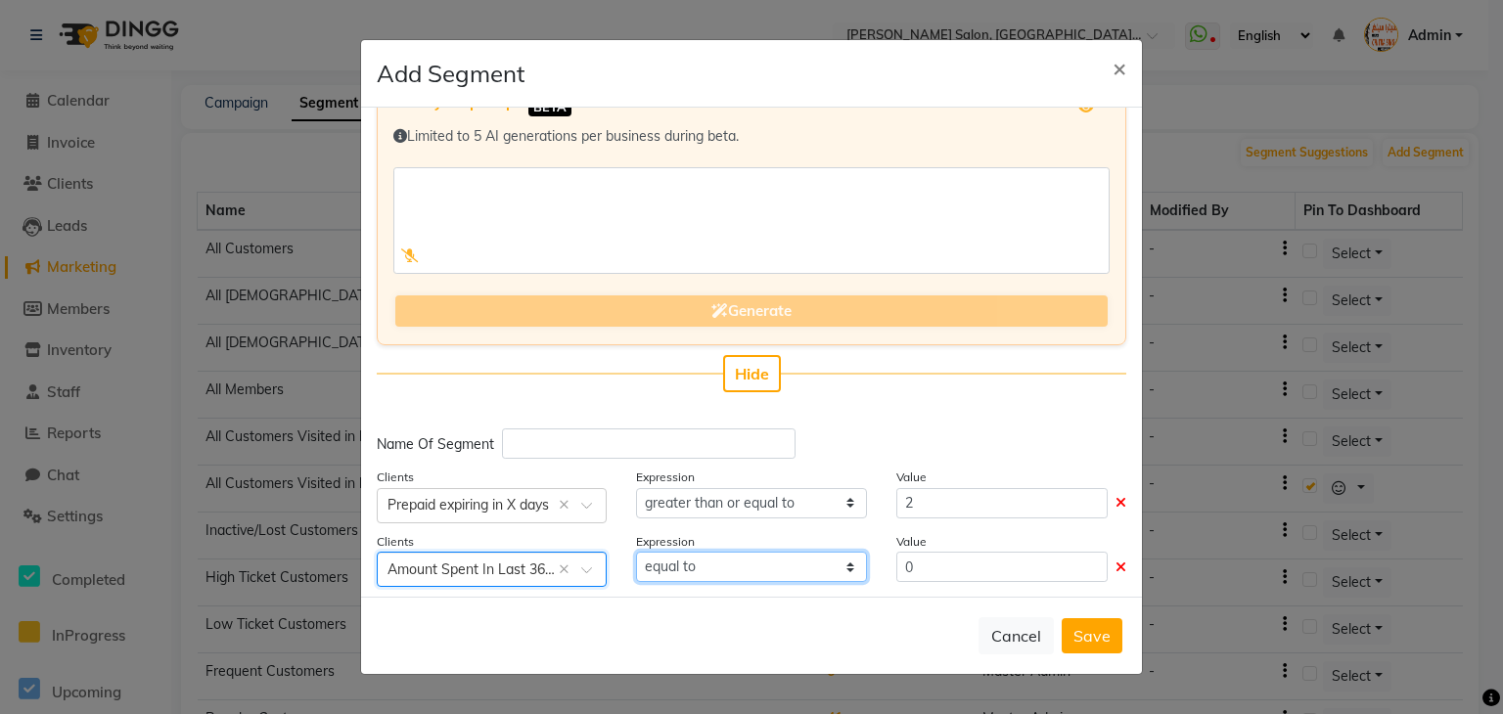
click at [788, 583] on div "Expression equal to greater than greater than or equal to less than less than o…" at bounding box center [750, 559] width 259 height 57
select select ">="
click at [636, 552] on select "equal to greater than greater than or equal to less than less than or equal to" at bounding box center [751, 567] width 230 height 30
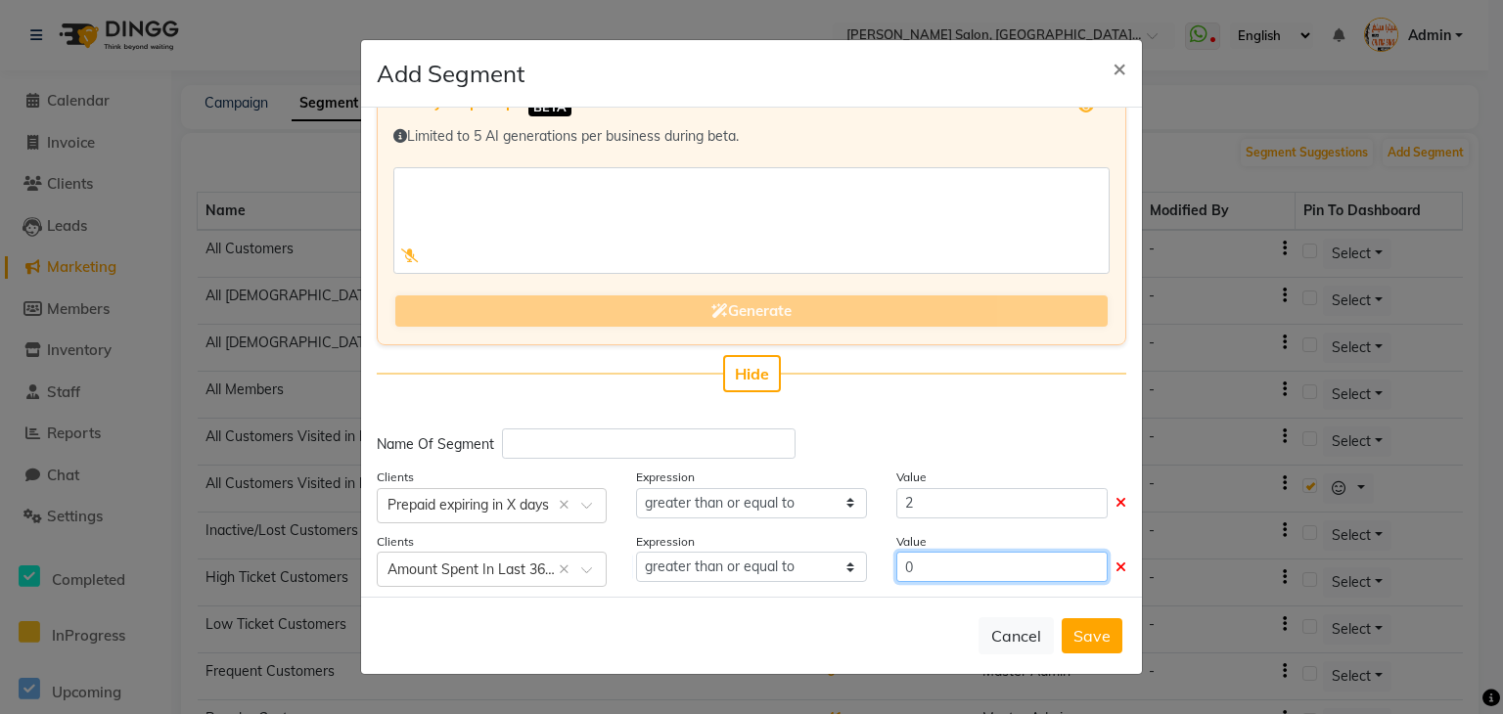
click at [950, 565] on input "0" at bounding box center [1001, 567] width 211 height 30
type input "400"
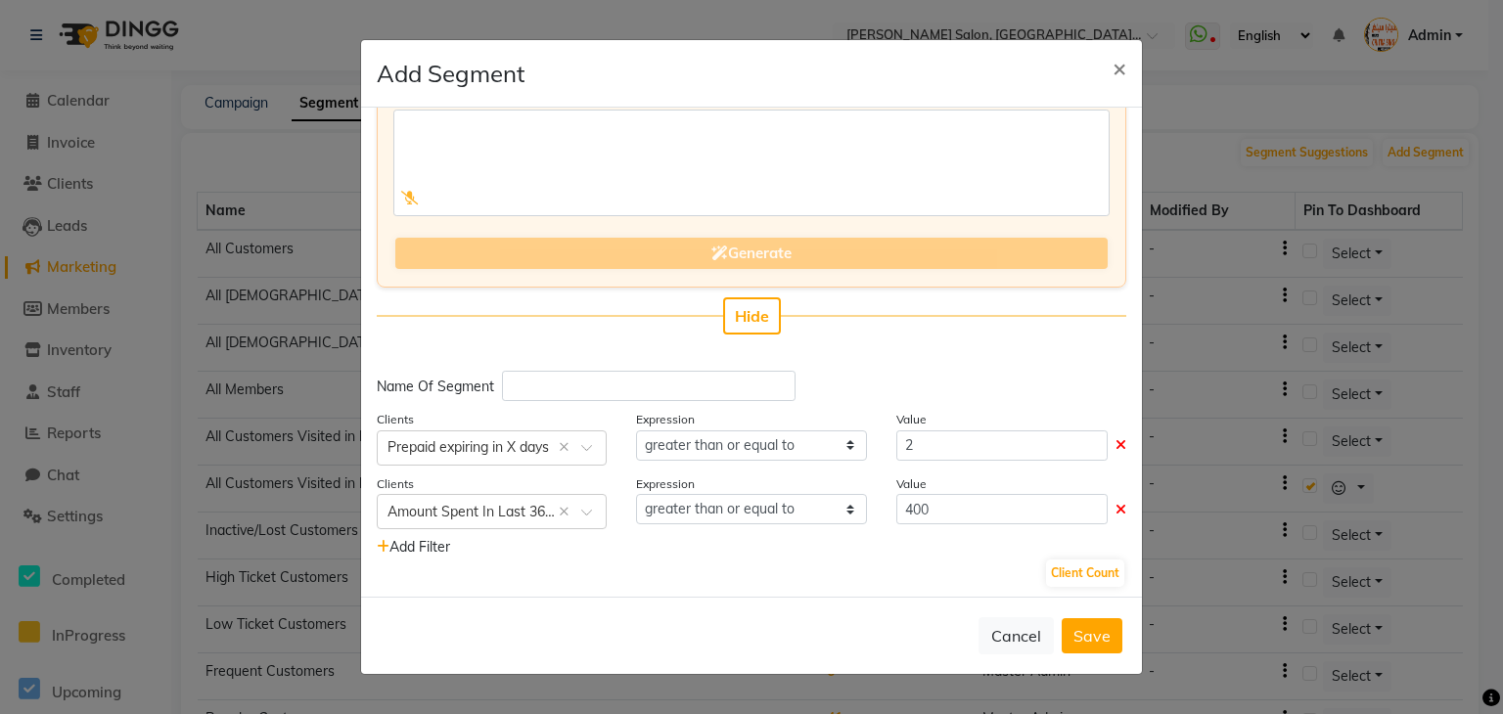
scroll to position [113, 0]
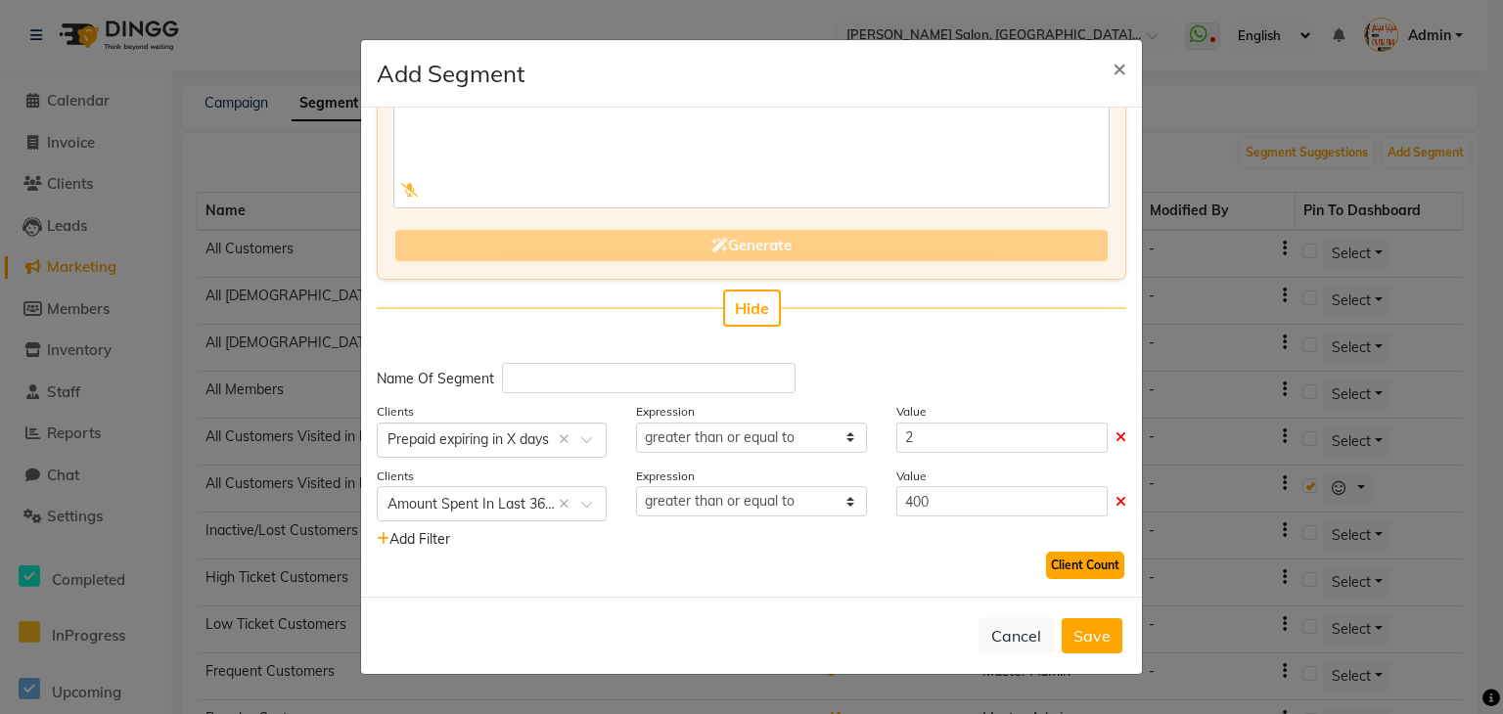
click at [1083, 554] on button "Client Count" at bounding box center [1085, 565] width 78 height 27
drag, startPoint x: 986, startPoint y: 565, endPoint x: 1017, endPoint y: 565, distance: 30.3
click at [1020, 565] on div "115 Client Count" at bounding box center [751, 565] width 749 height 31
drag, startPoint x: 961, startPoint y: 507, endPoint x: 859, endPoint y: 517, distance: 102.2
click at [859, 517] on div "Clients Select × Amount Spent In Last 365 Days × Expression equal to greater th…" at bounding box center [751, 494] width 779 height 57
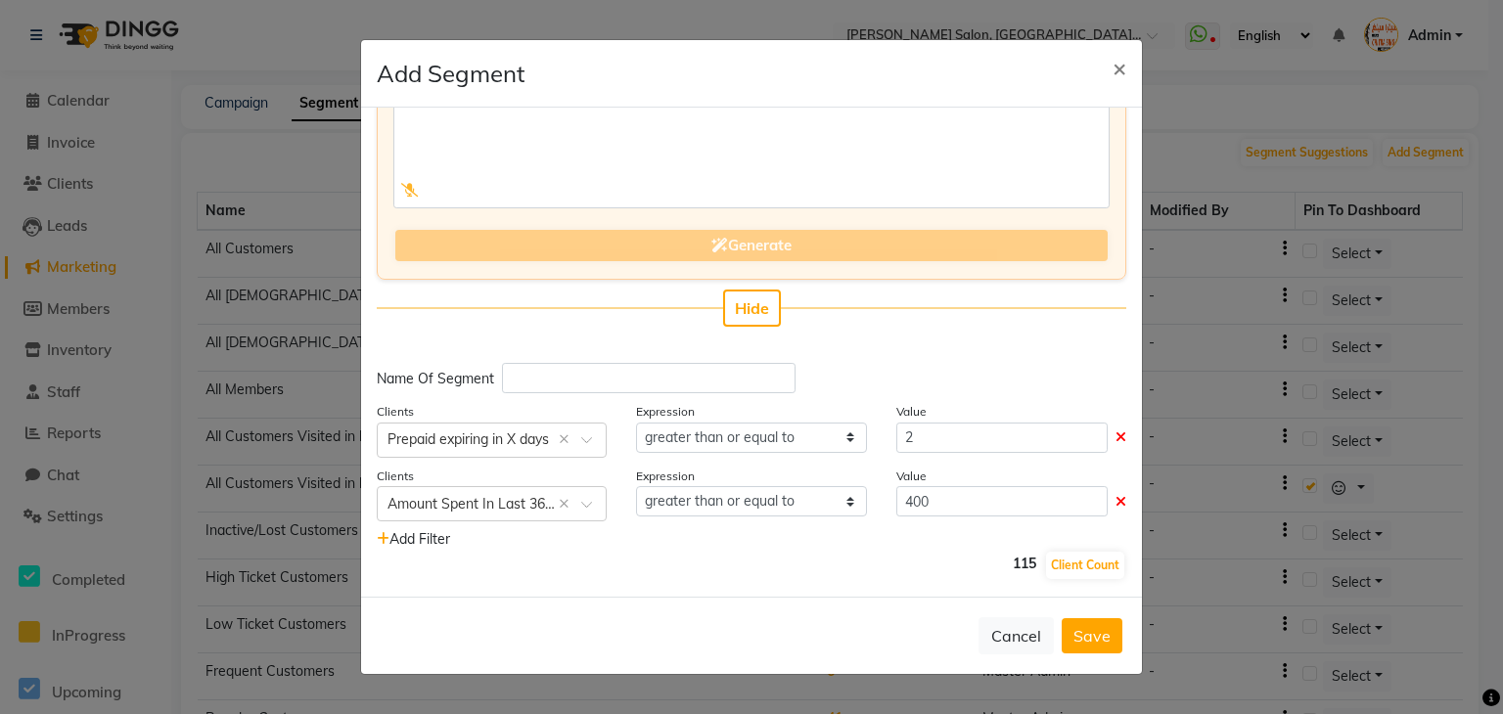
click at [900, 545] on div "Add Filter" at bounding box center [751, 539] width 779 height 21
click at [529, 442] on input "text" at bounding box center [471, 439] width 169 height 21
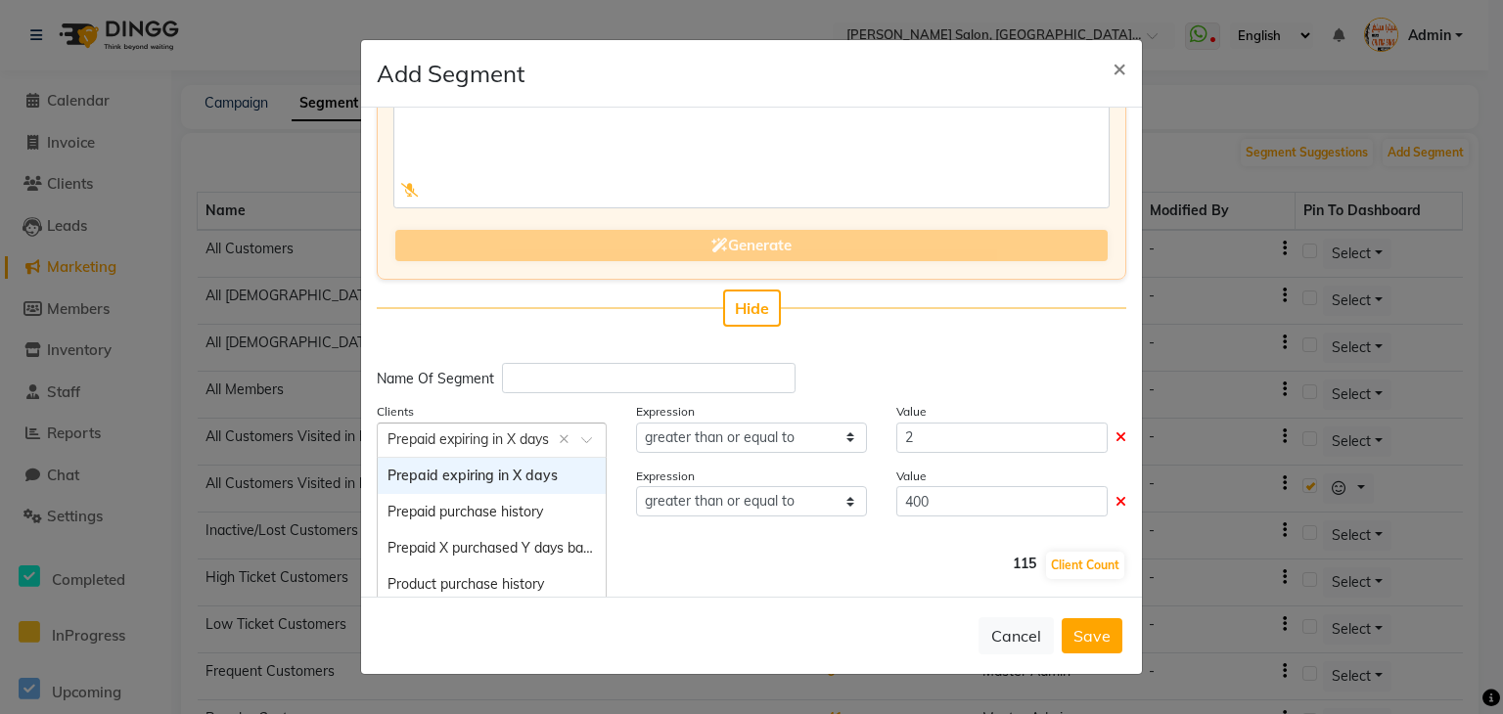
select select
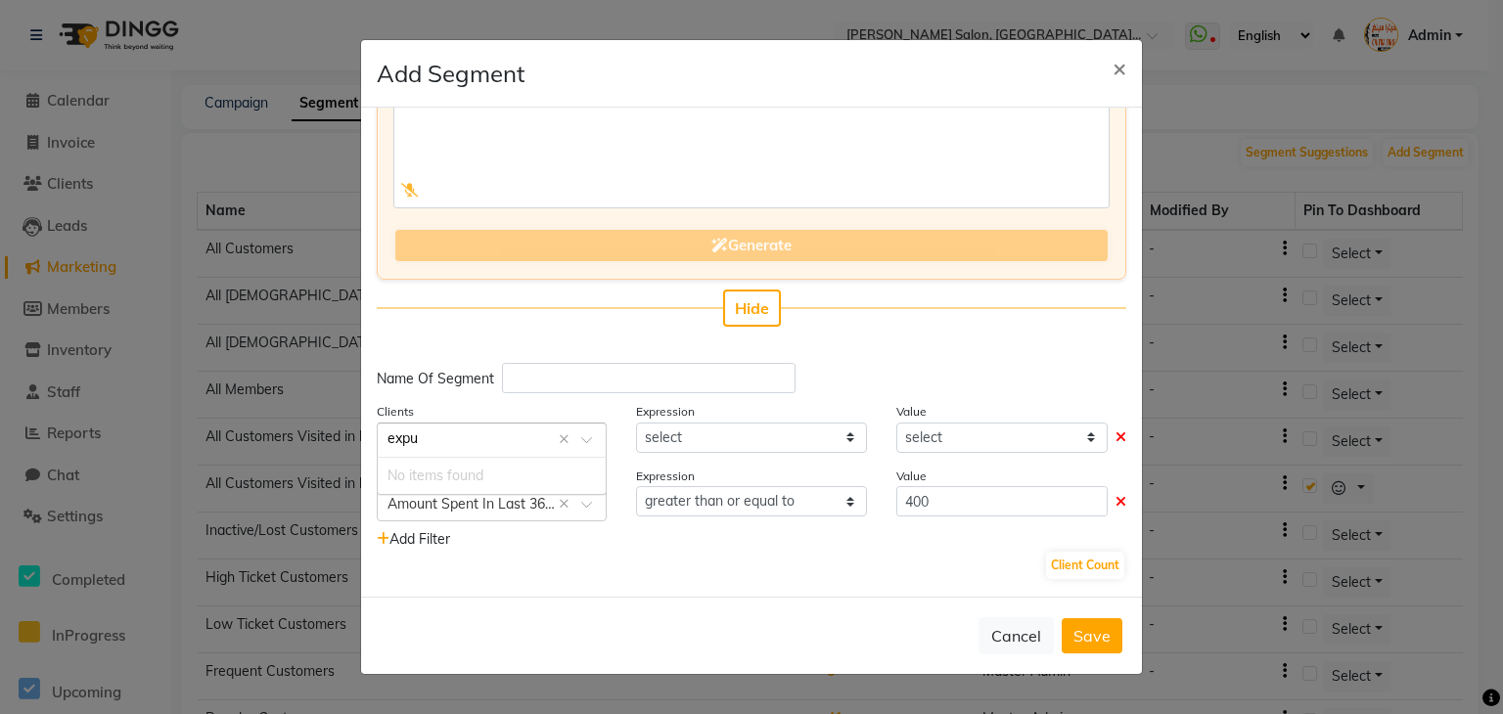
scroll to position [0, 0]
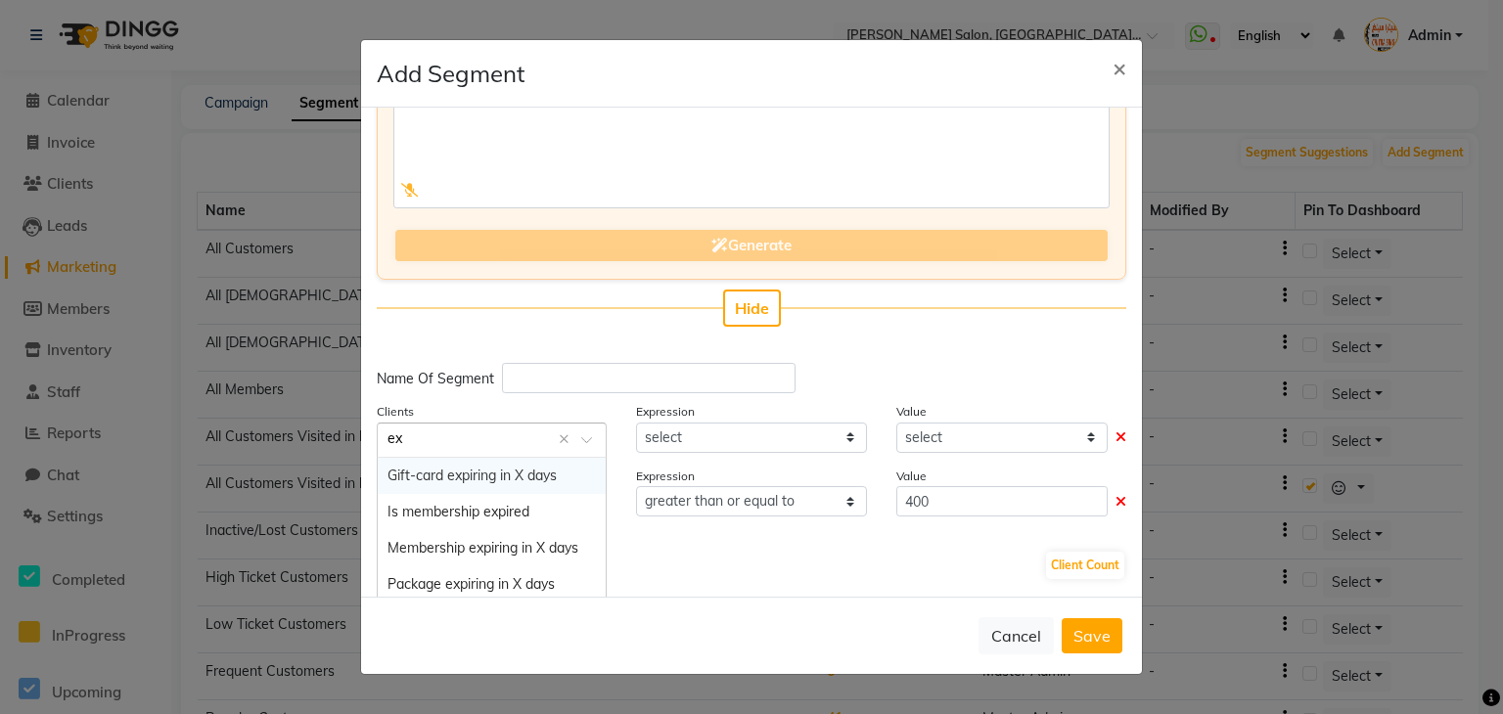
type input "e"
type input "prepa"
click at [564, 471] on div "Prepaid expiring in X days" at bounding box center [492, 476] width 228 height 36
select select "="
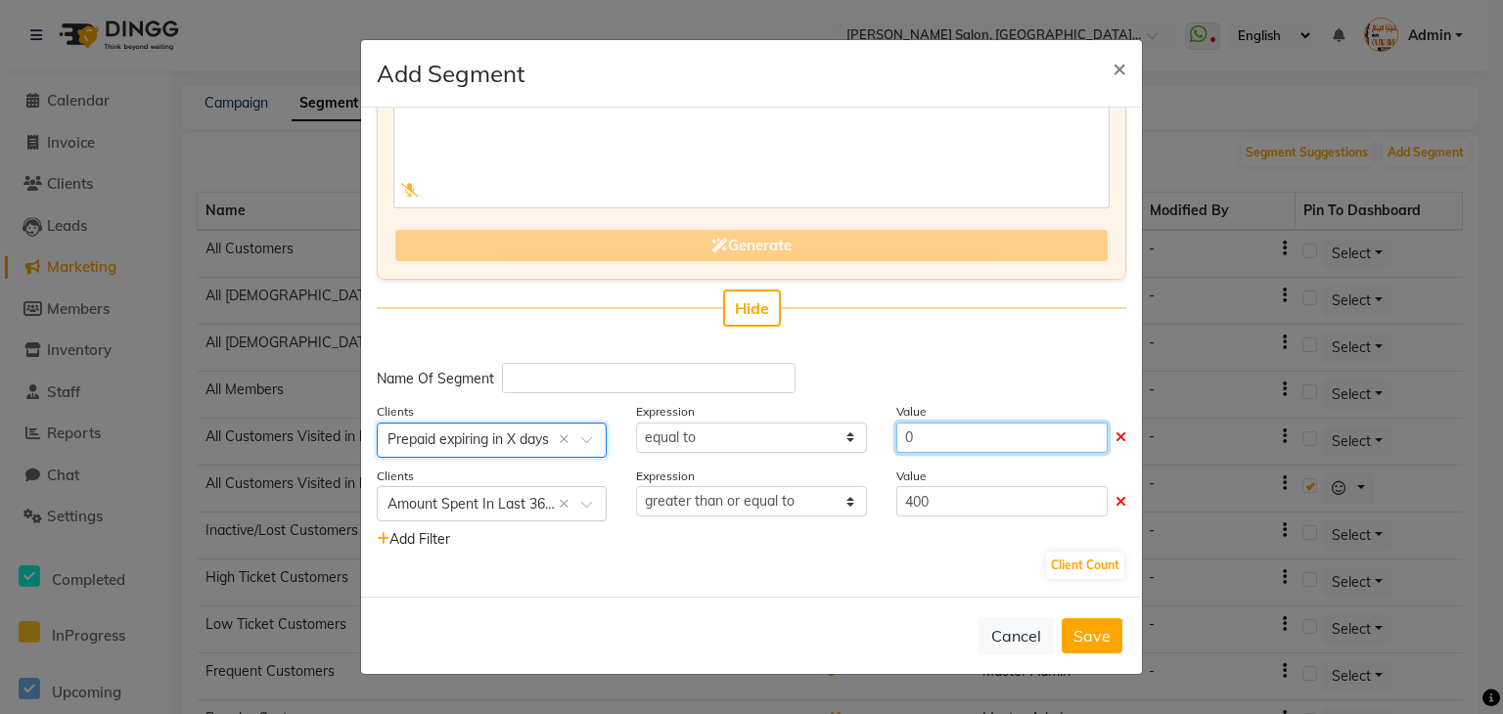
click at [933, 435] on input "0" at bounding box center [1001, 438] width 211 height 30
click at [1115, 504] on icon at bounding box center [1120, 502] width 11 height 14
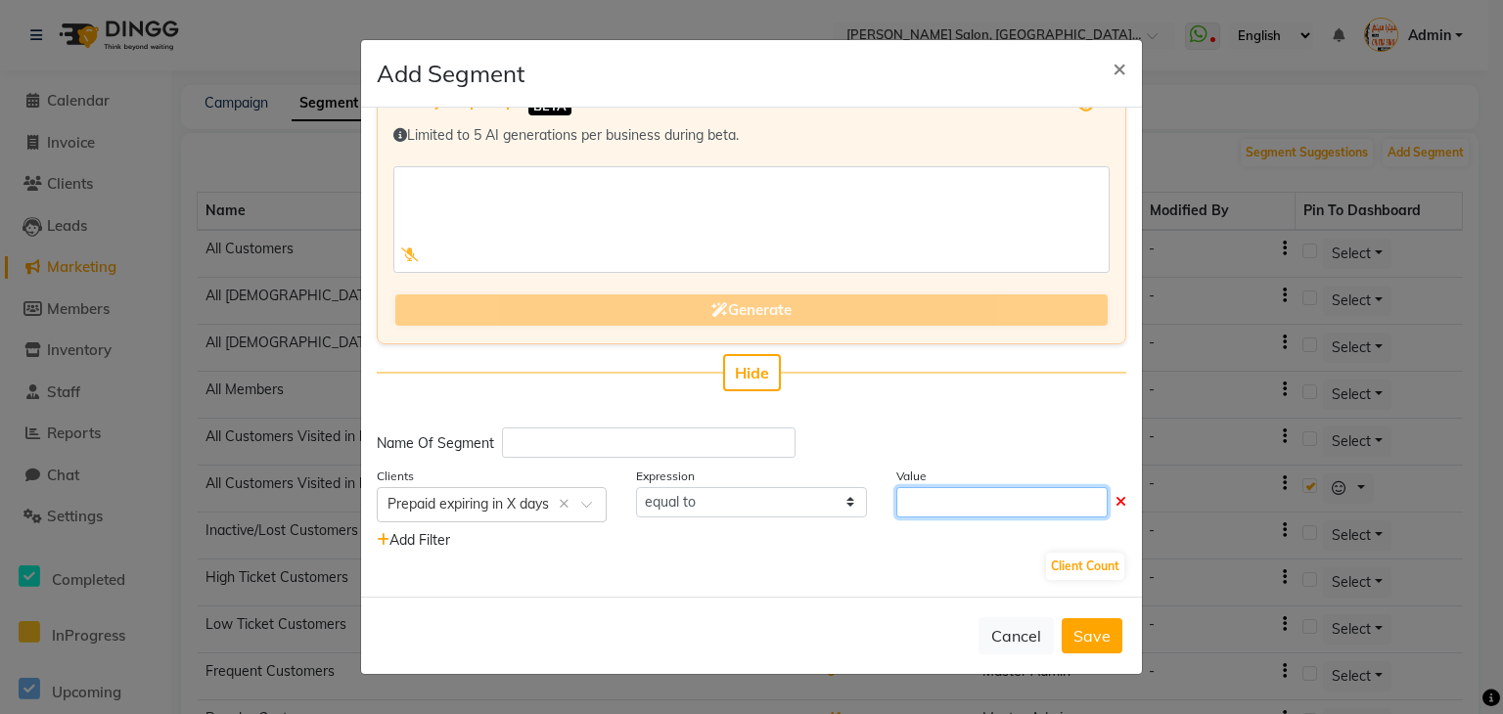
click at [982, 499] on input "number" at bounding box center [1001, 502] width 211 height 30
type input "1"
click at [1050, 568] on button "Client Count" at bounding box center [1085, 567] width 78 height 27
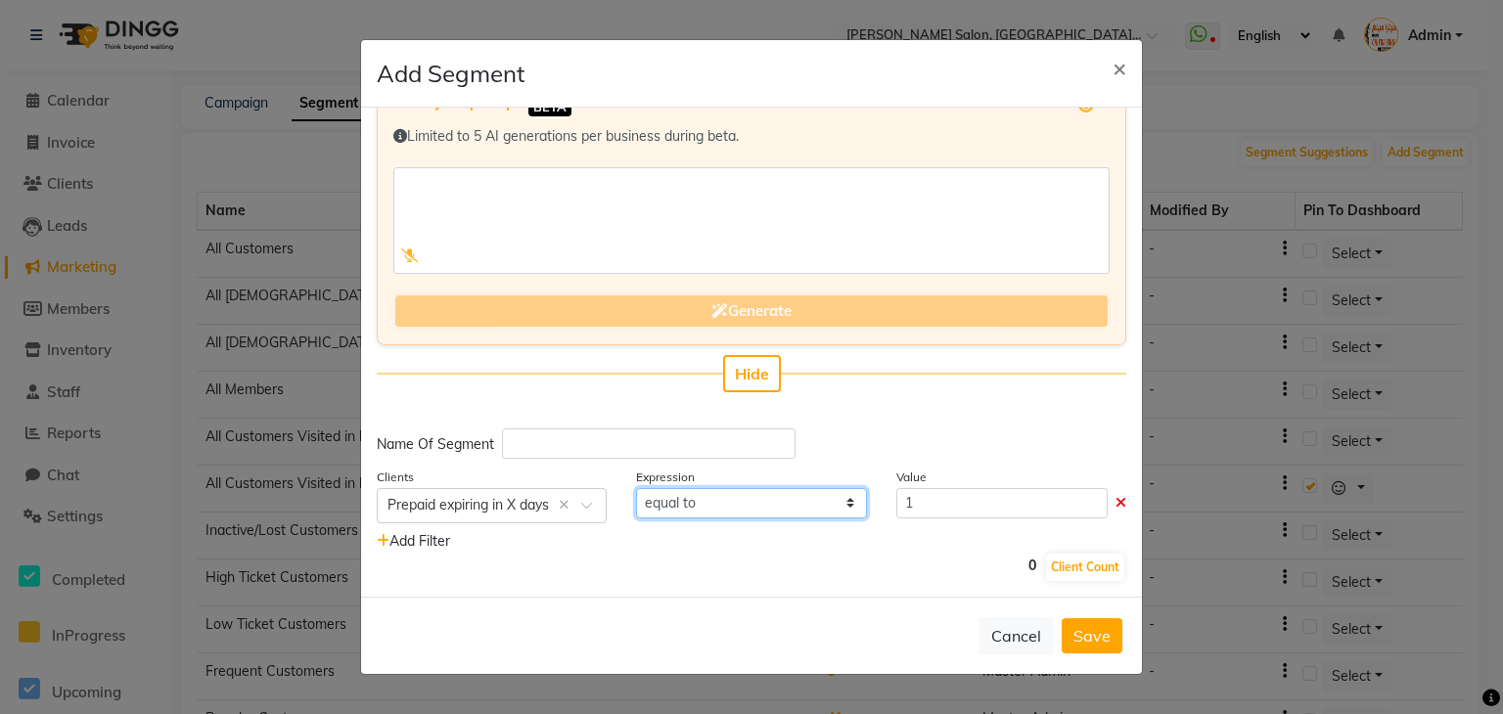
click at [736, 500] on select "equal to greater than greater than or equal to less than less than or equal to" at bounding box center [751, 503] width 230 height 30
select select ">="
click at [636, 488] on select "equal to greater than greater than or equal to less than less than or equal to" at bounding box center [751, 503] width 230 height 30
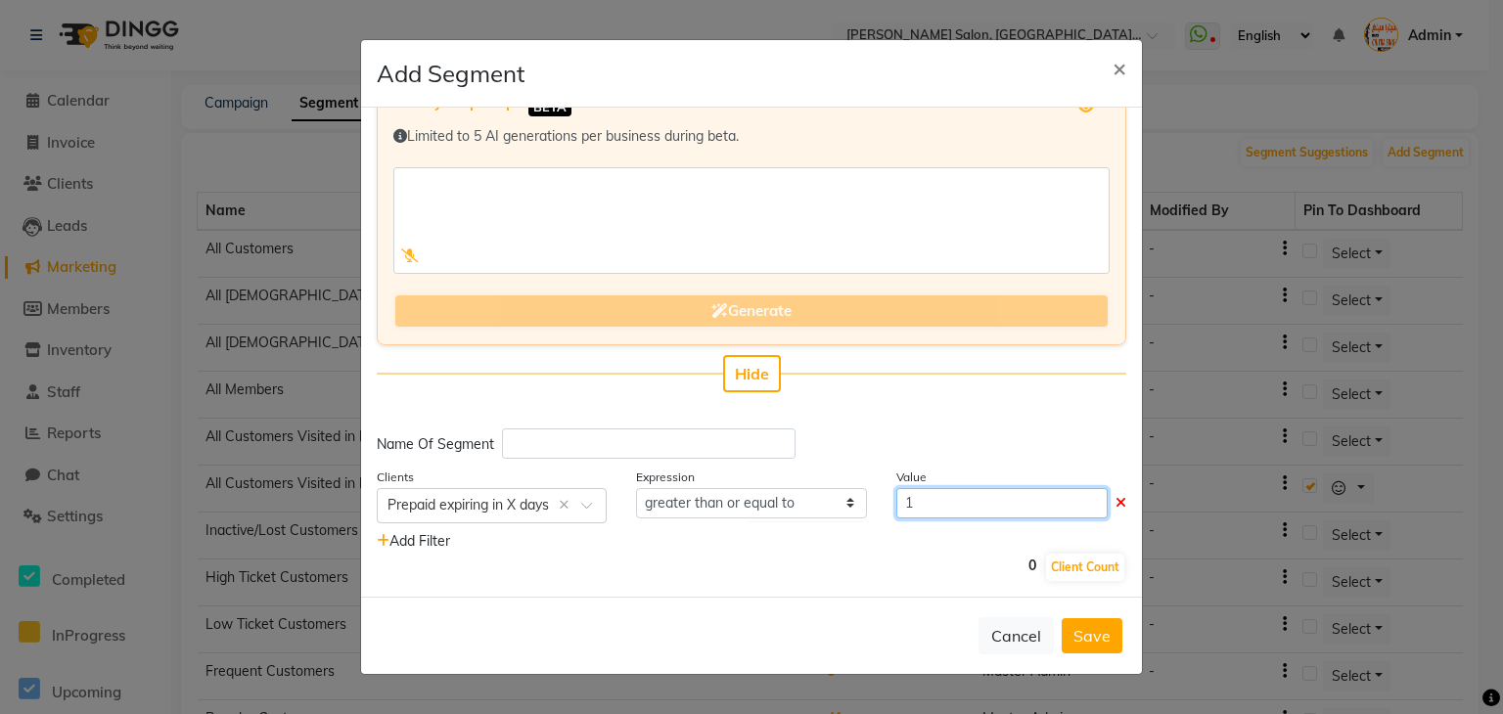
click at [922, 490] on input "1" at bounding box center [1001, 503] width 211 height 30
click at [1068, 565] on button "Client Count" at bounding box center [1085, 567] width 78 height 27
click at [1021, 634] on button "Cancel" at bounding box center [1015, 635] width 75 height 37
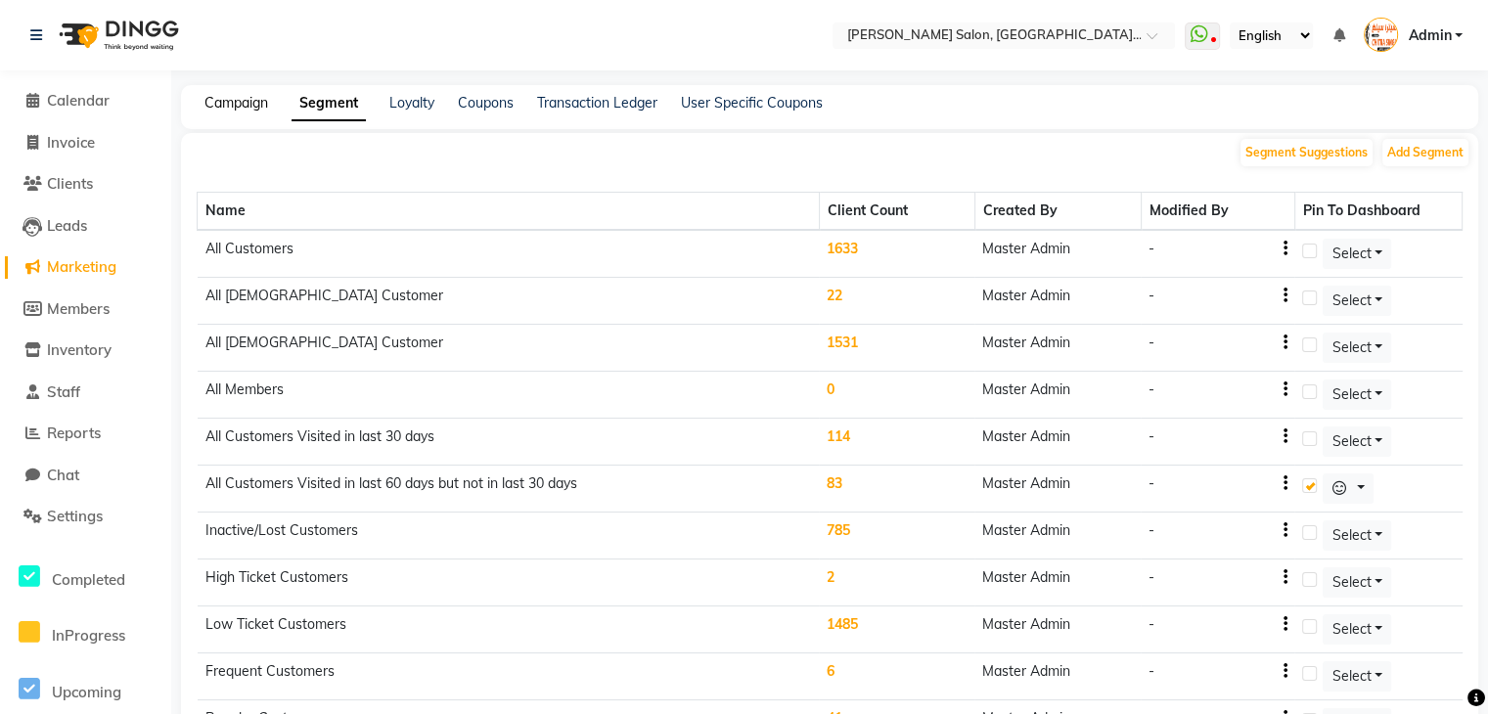
click at [245, 107] on link "Campaign" at bounding box center [236, 103] width 64 height 18
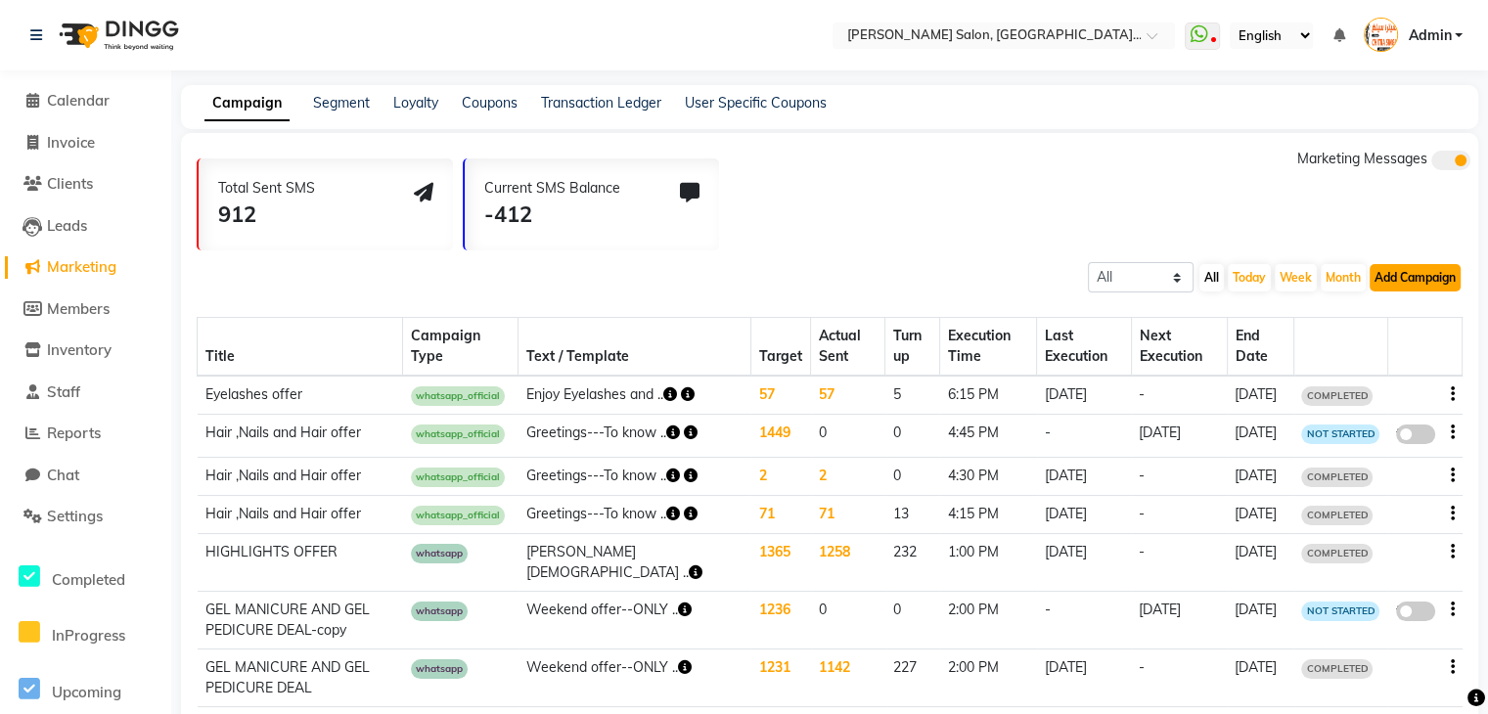
click at [1419, 275] on button "Add Campaign" at bounding box center [1415, 277] width 91 height 27
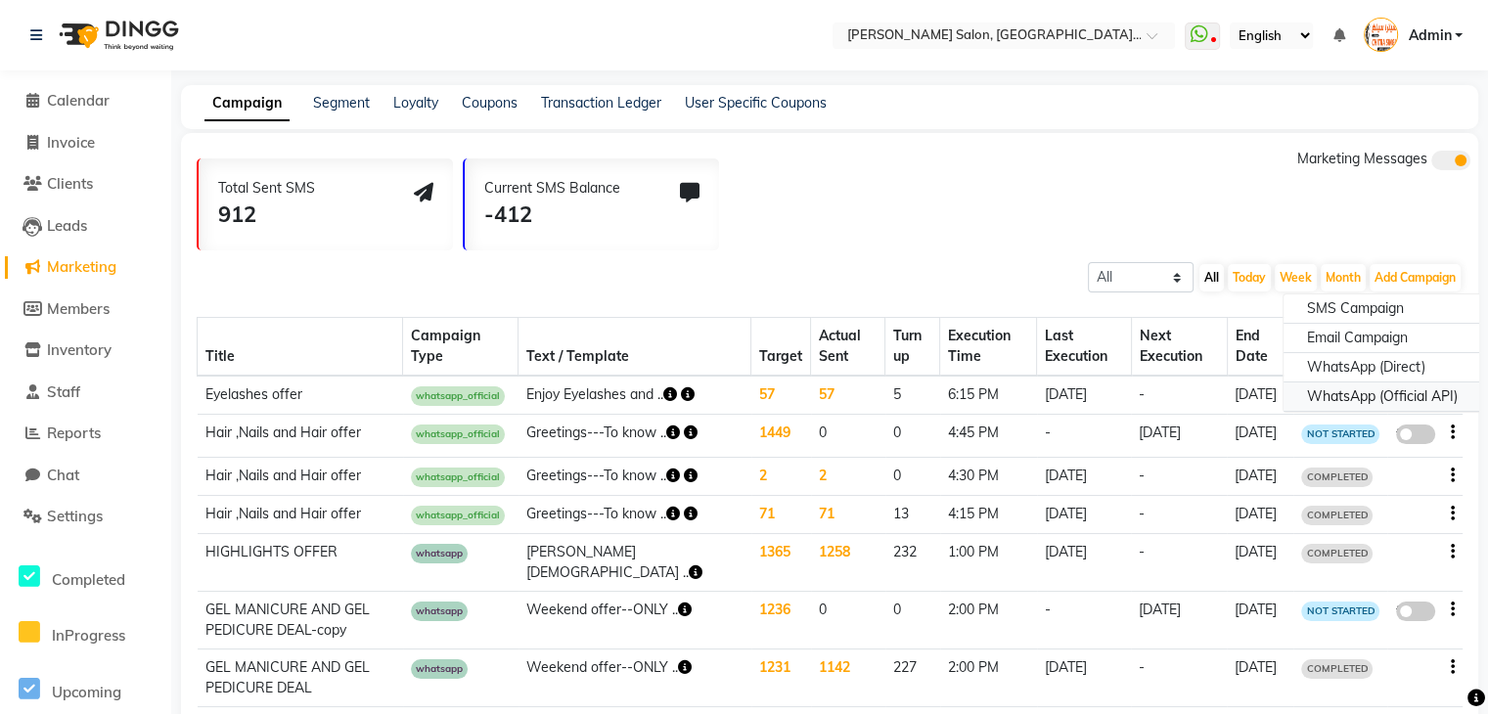
click at [1360, 395] on div "WhatsApp (Official API)" at bounding box center [1383, 397] width 198 height 29
select select "2"
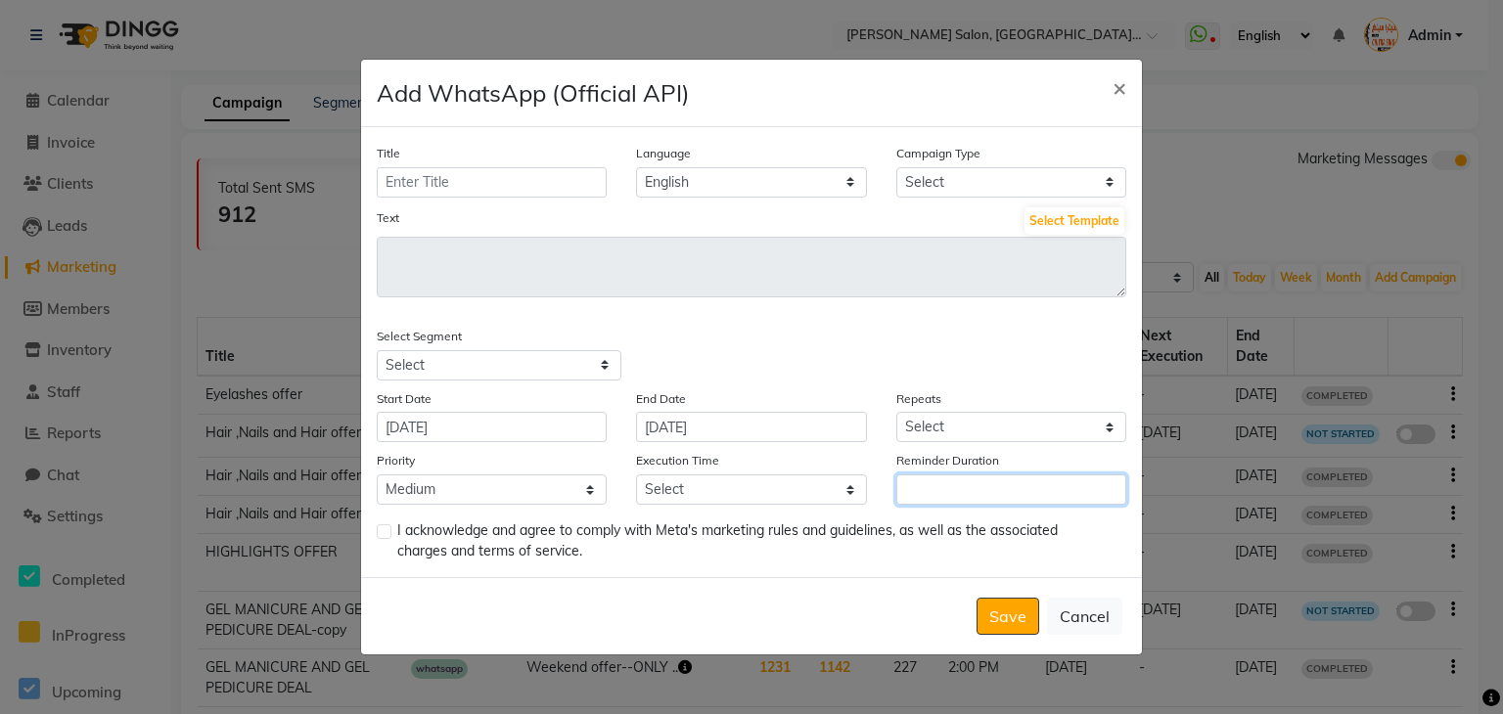
click at [986, 502] on input "Reminder Duration" at bounding box center [1011, 490] width 230 height 30
click at [1113, 87] on button "×" at bounding box center [1119, 87] width 45 height 55
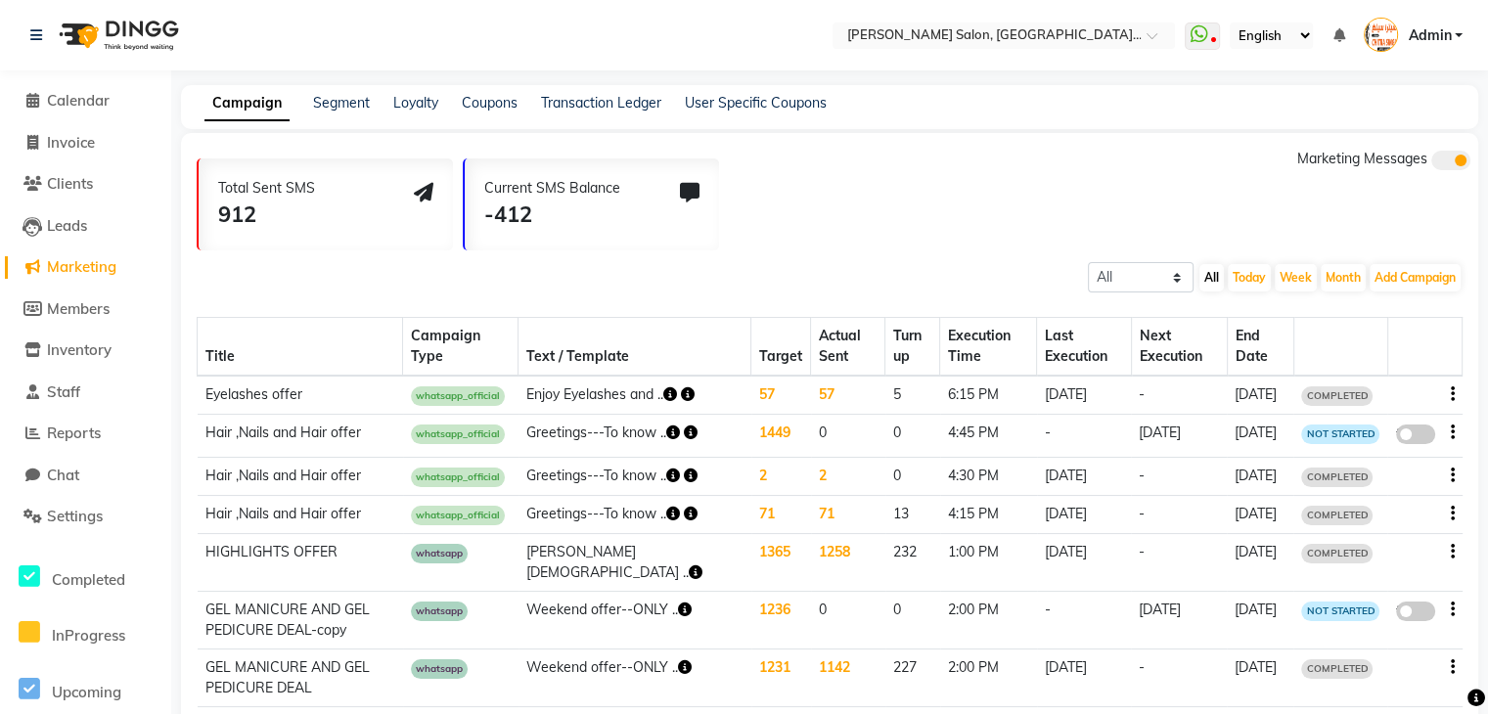
click at [333, 114] on div "Campaign Segment Loyalty Coupons Transaction Ledger User Specific Coupons" at bounding box center [829, 107] width 1297 height 44
click at [340, 104] on link "Segment" at bounding box center [341, 103] width 57 height 18
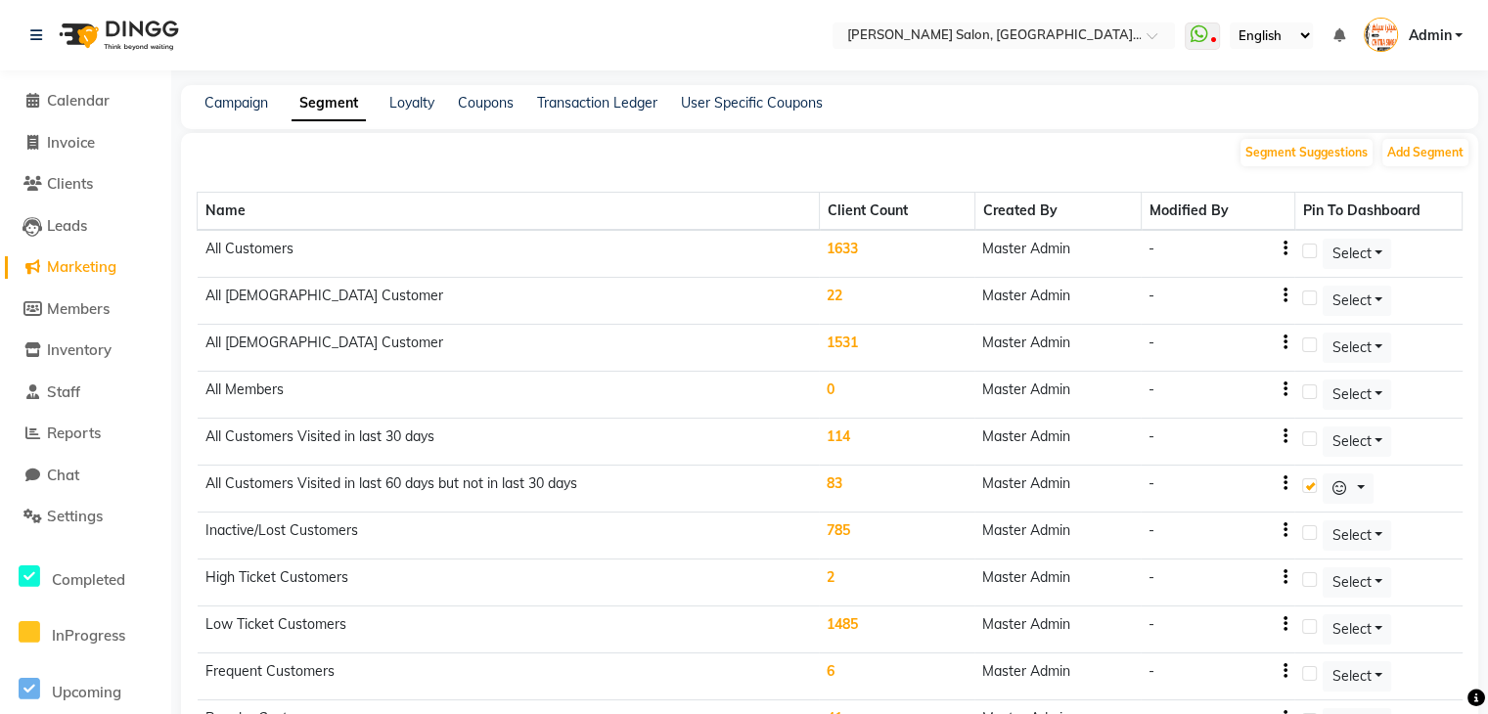
click at [841, 483] on td "83" at bounding box center [897, 489] width 156 height 47
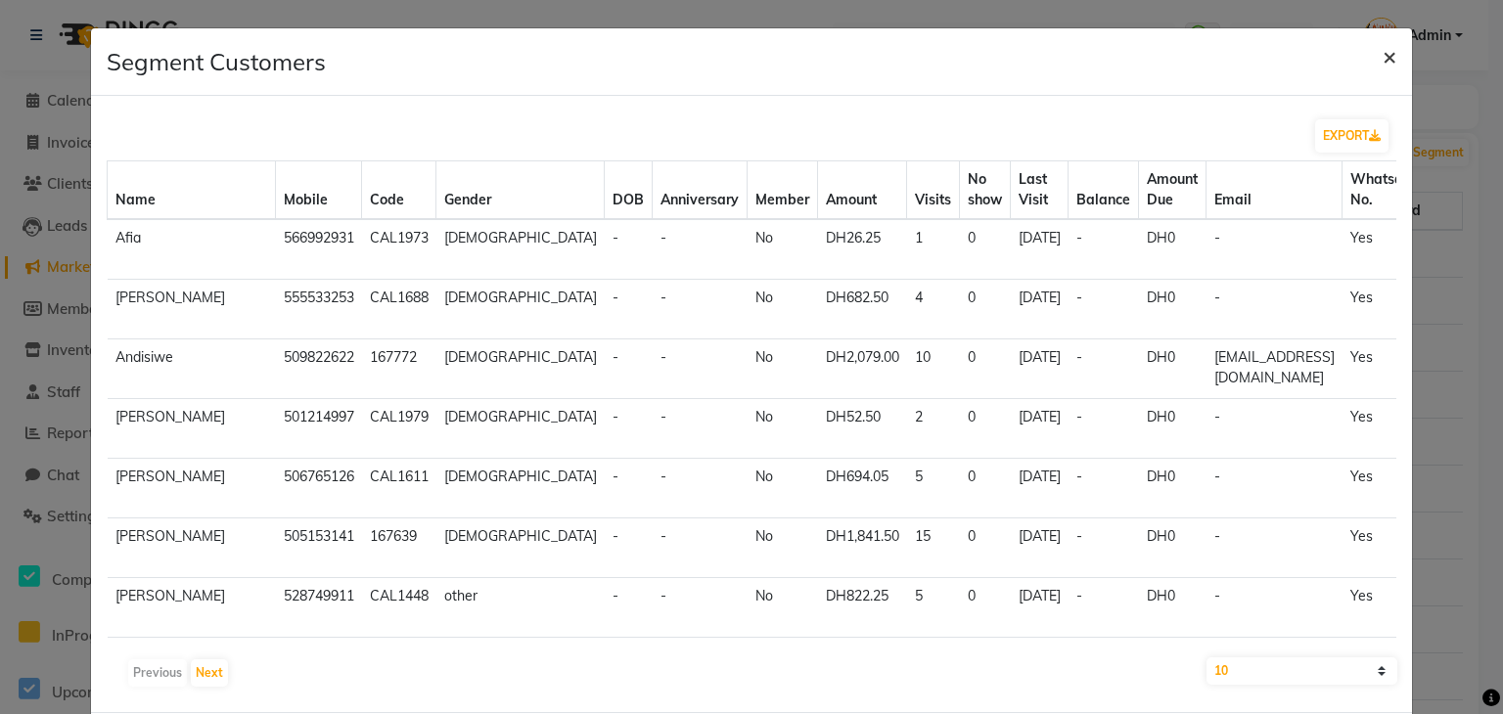
click at [1382, 64] on span "×" at bounding box center [1389, 55] width 14 height 29
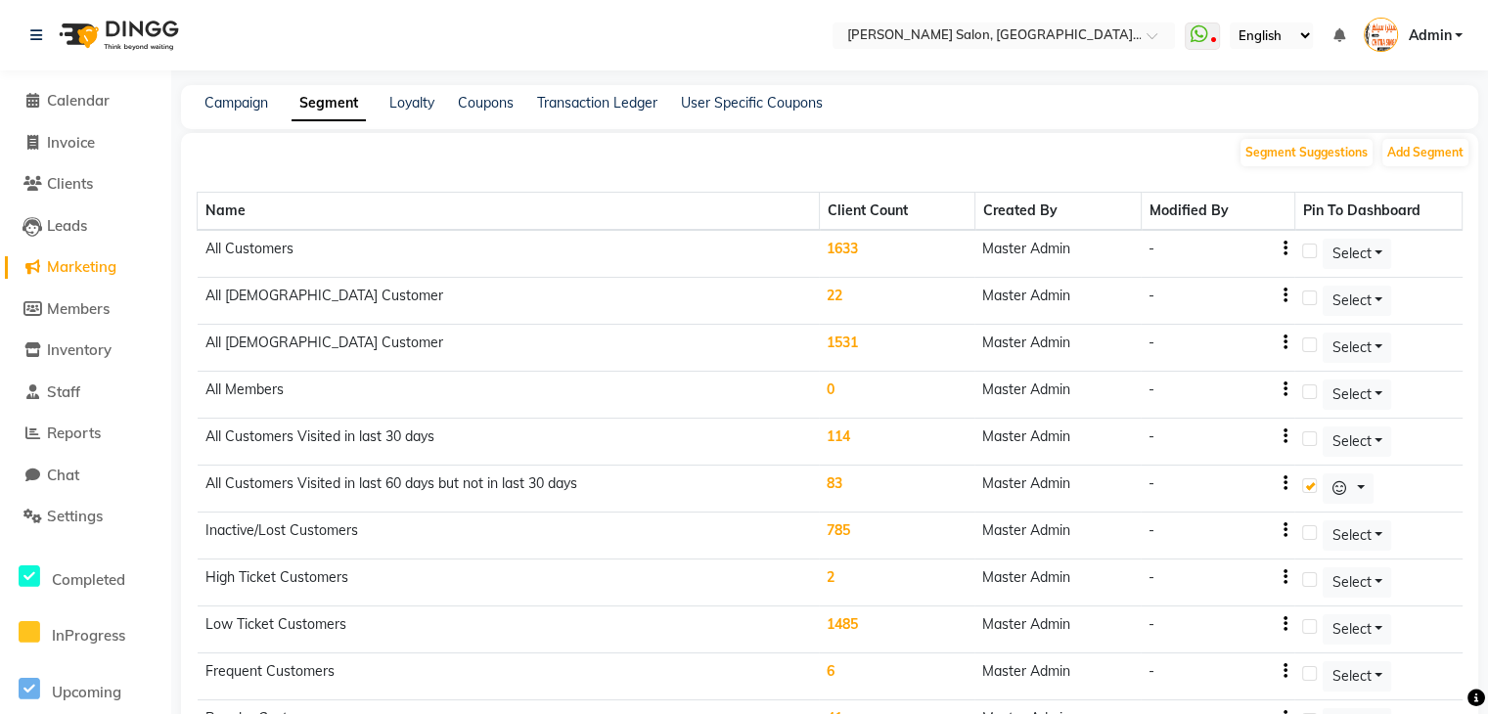
click at [837, 480] on td "83" at bounding box center [897, 489] width 156 height 47
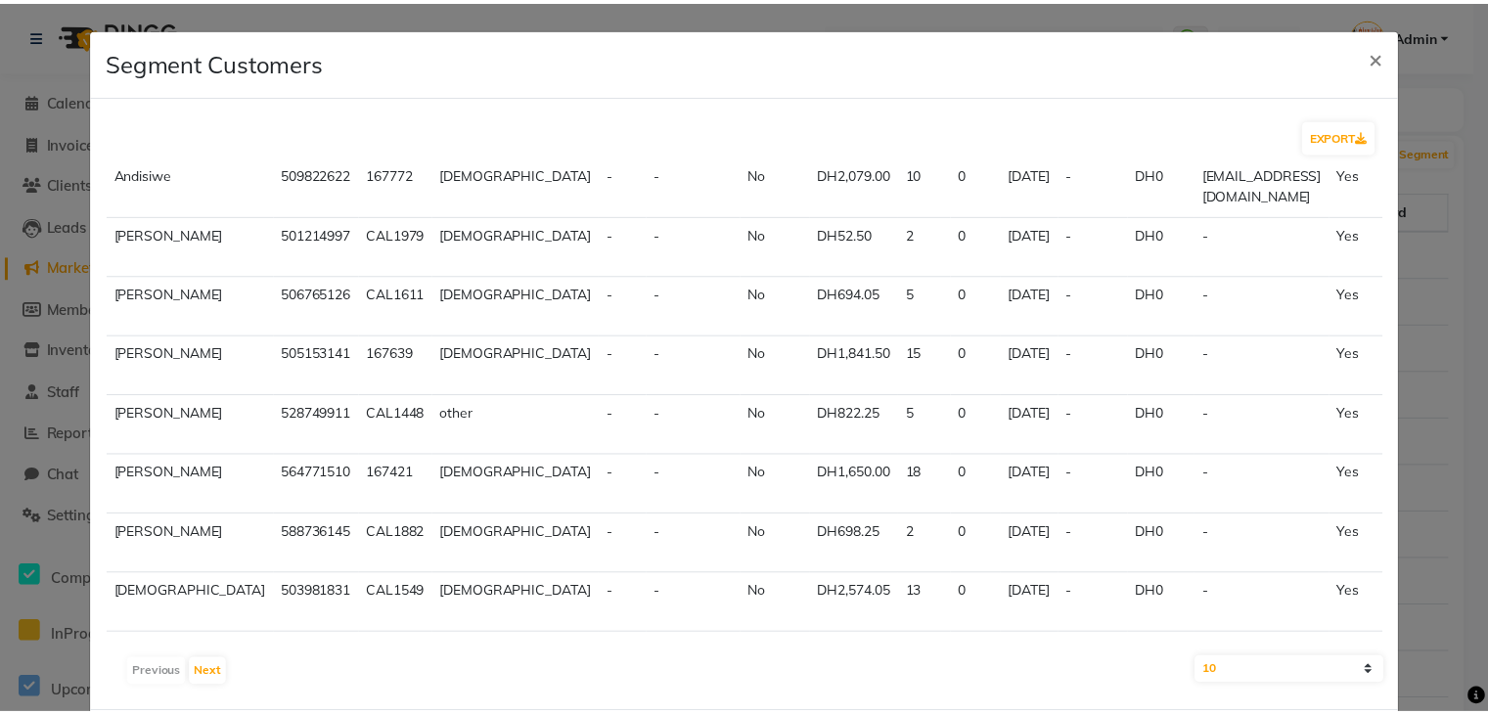
scroll to position [366, 0]
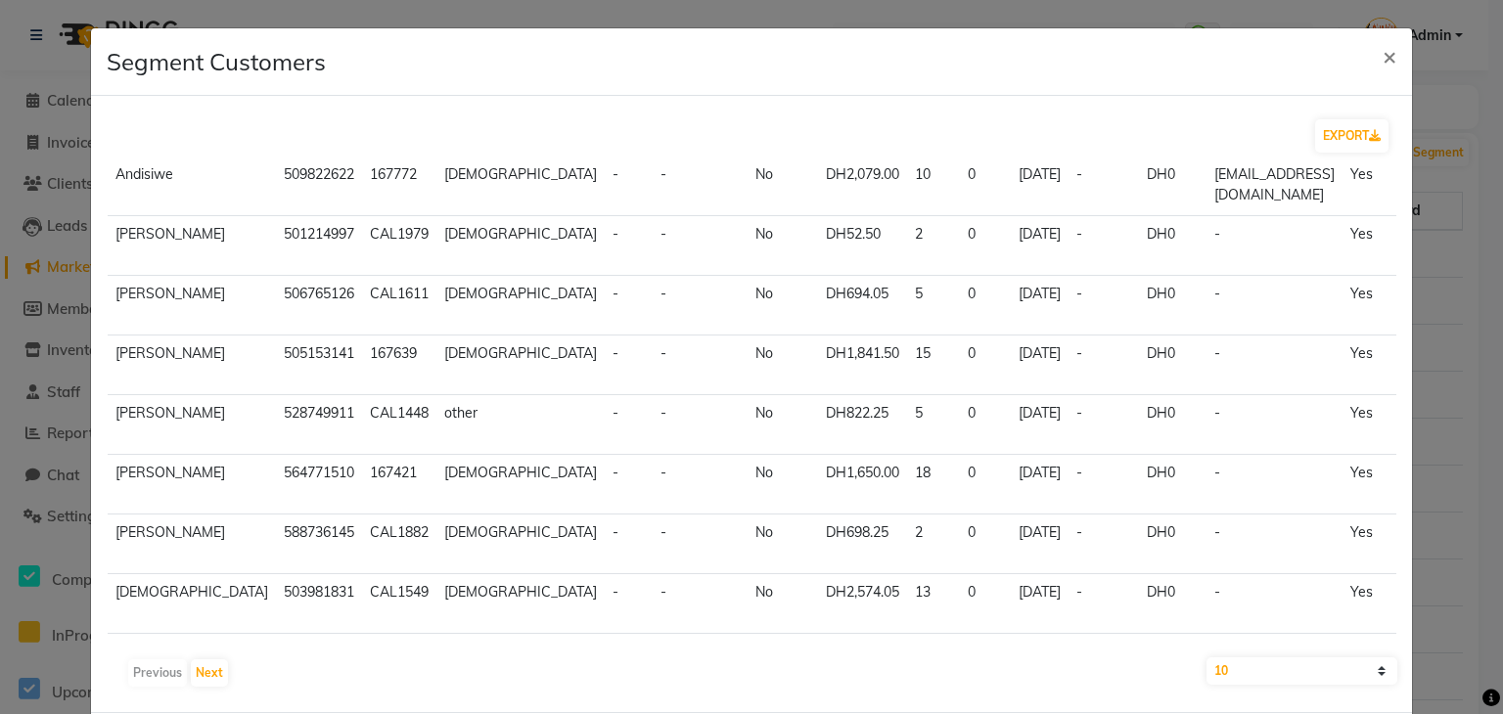
click at [1235, 675] on select "10 50 100" at bounding box center [1301, 670] width 191 height 27
select select "100"
click at [1206, 657] on select "10 50 100" at bounding box center [1301, 670] width 191 height 27
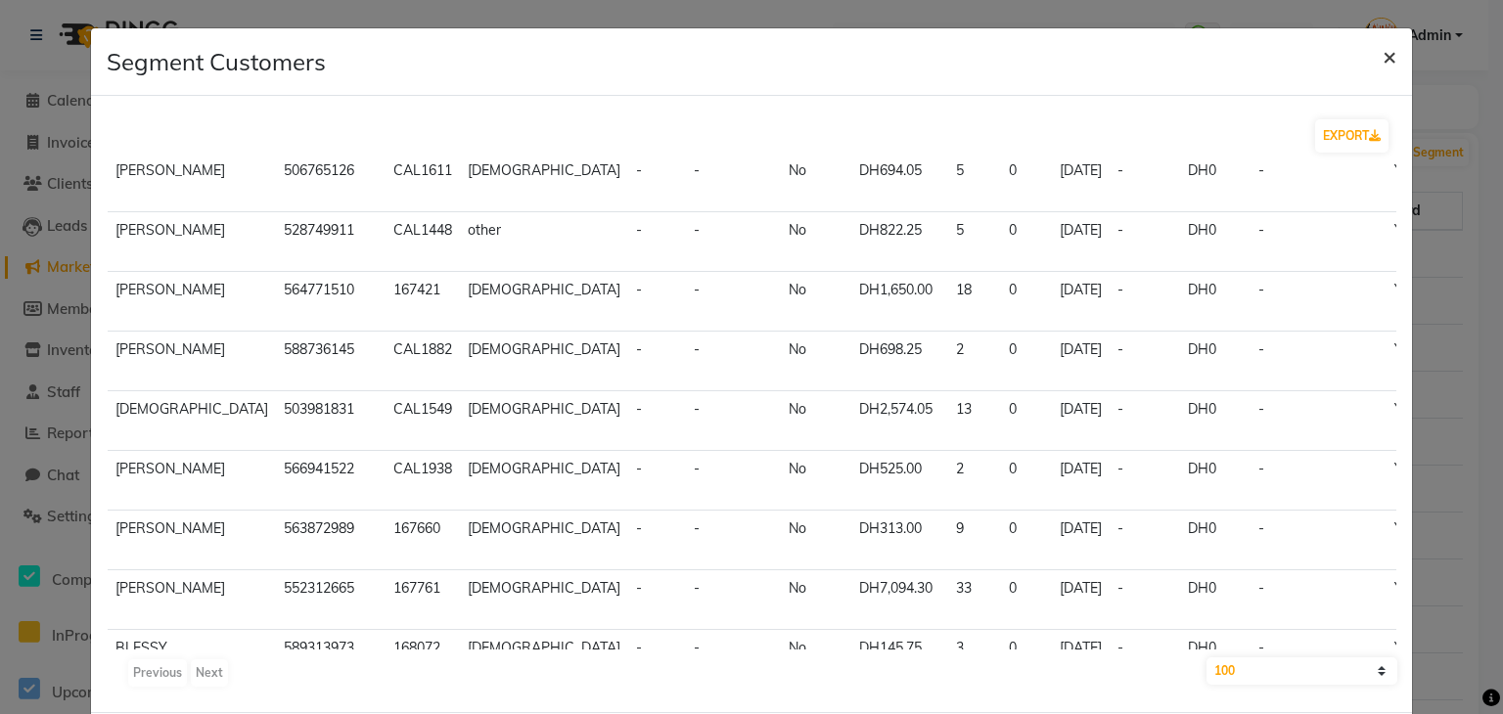
click at [1382, 56] on span "×" at bounding box center [1389, 55] width 14 height 29
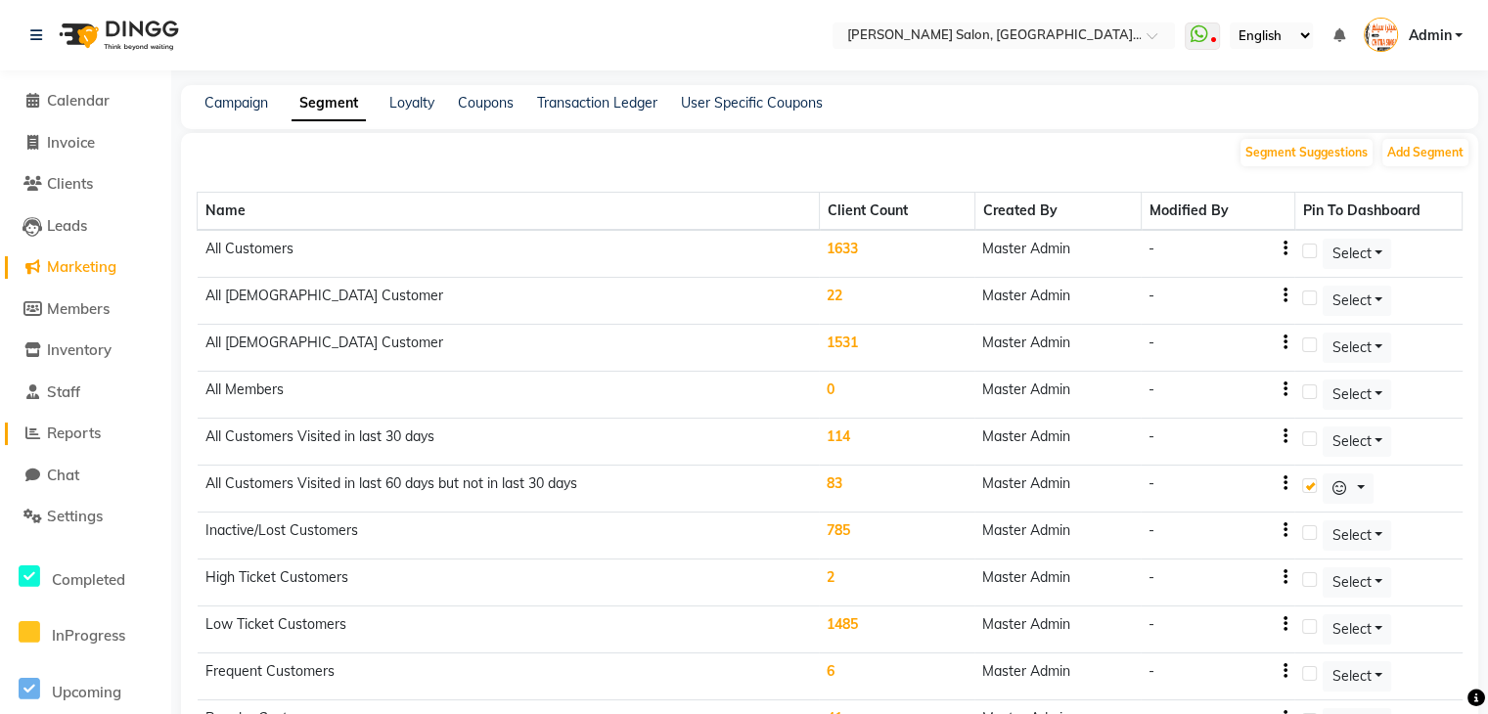
click at [88, 431] on span "Reports" at bounding box center [74, 433] width 54 height 19
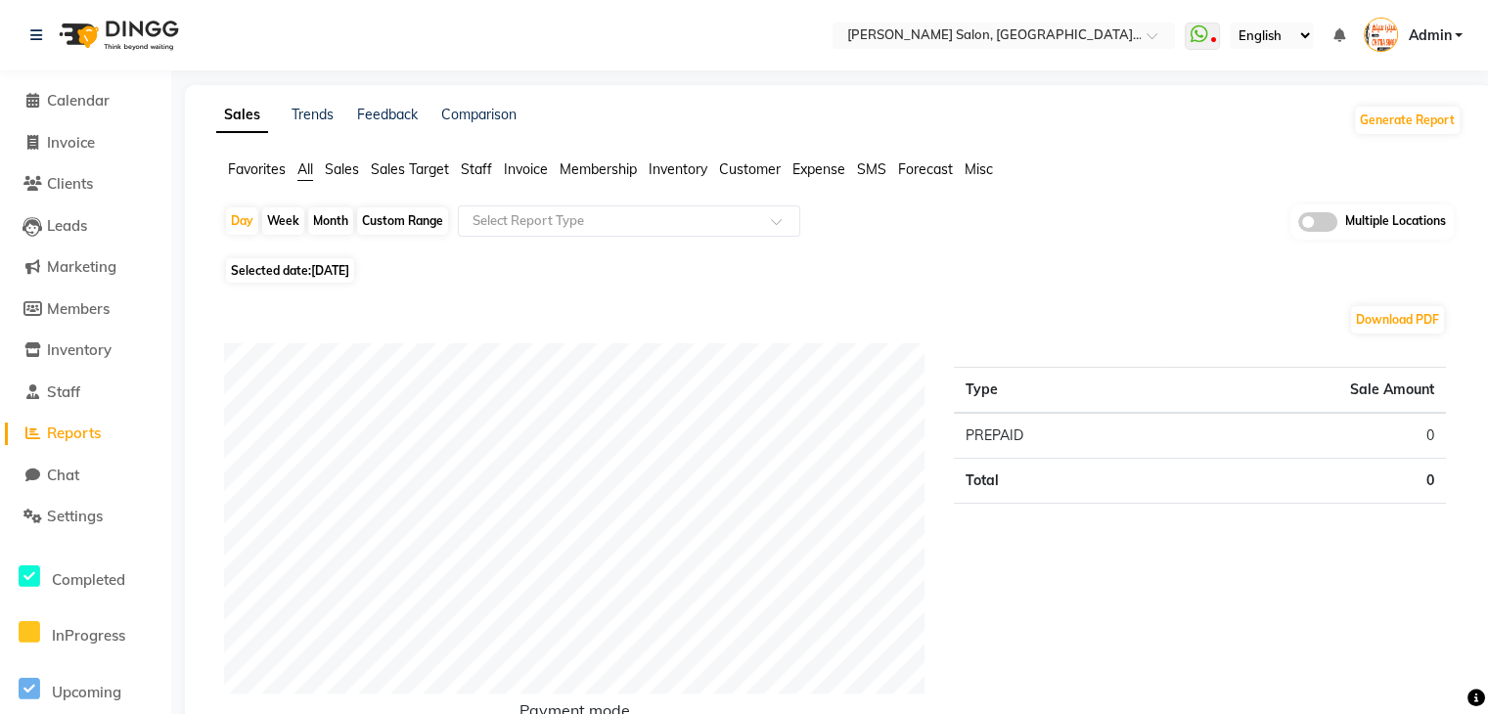
click at [342, 162] on span "Sales" at bounding box center [342, 169] width 34 height 18
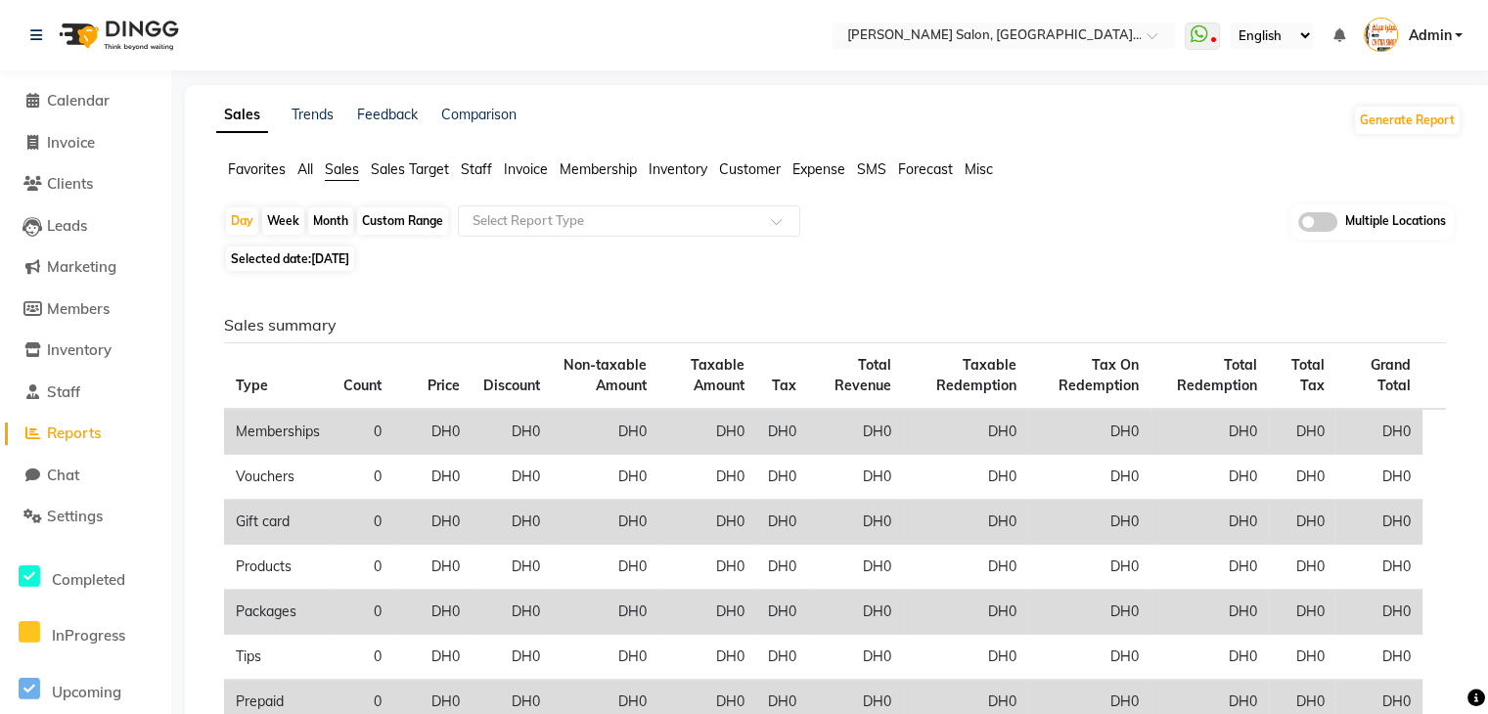
click at [395, 220] on div "Custom Range" at bounding box center [402, 220] width 91 height 27
select select "9"
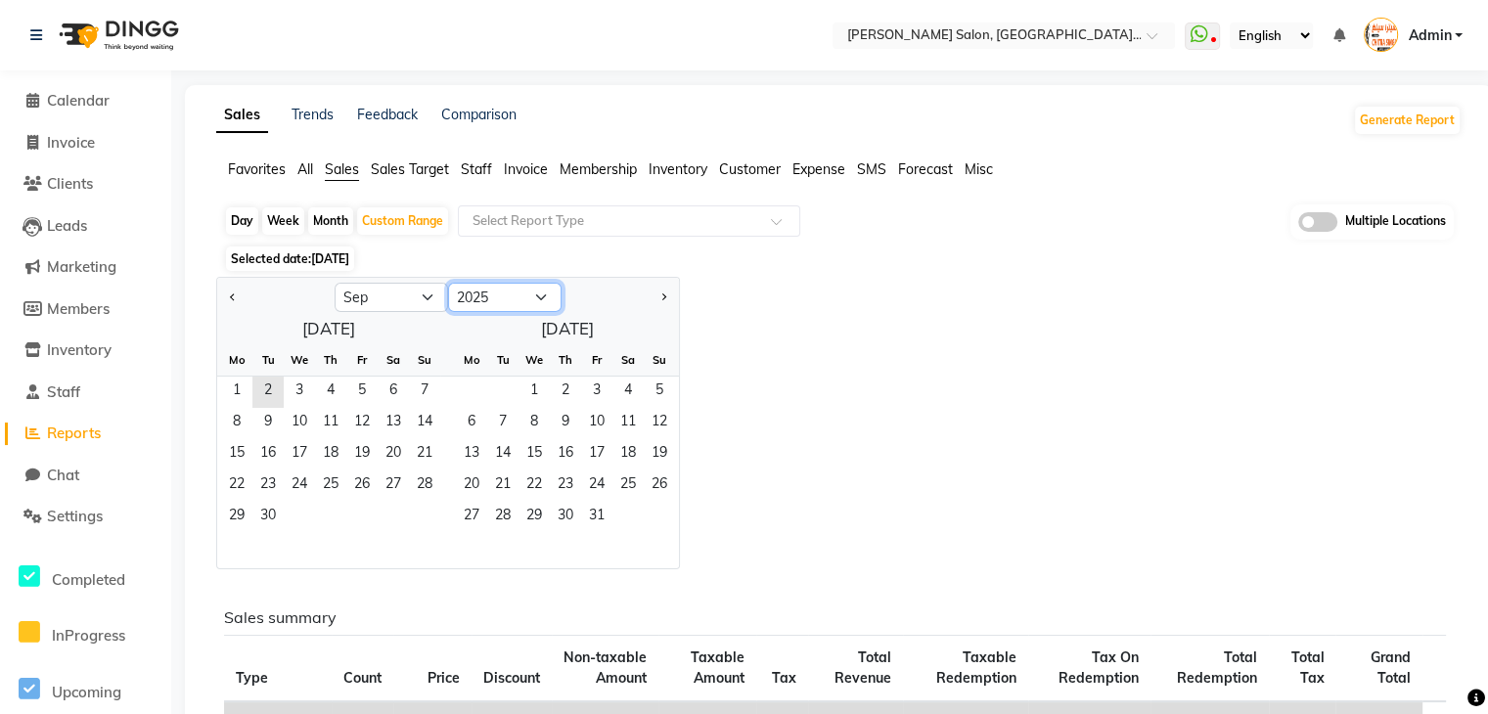
click at [497, 293] on select "2015 2016 2017 2018 2019 2020 2021 2022 2023 2024 2025 2026 2027 2028 2029 2030…" at bounding box center [504, 297] width 113 height 29
select select "2024"
click at [448, 283] on select "2015 2016 2017 2018 2019 2020 2021 2022 2023 2024 2025 2026 2027 2028 2029 2030…" at bounding box center [504, 297] width 113 height 29
click at [418, 388] on span "1" at bounding box center [424, 392] width 31 height 31
click at [239, 541] on span "30" at bounding box center [236, 548] width 31 height 31
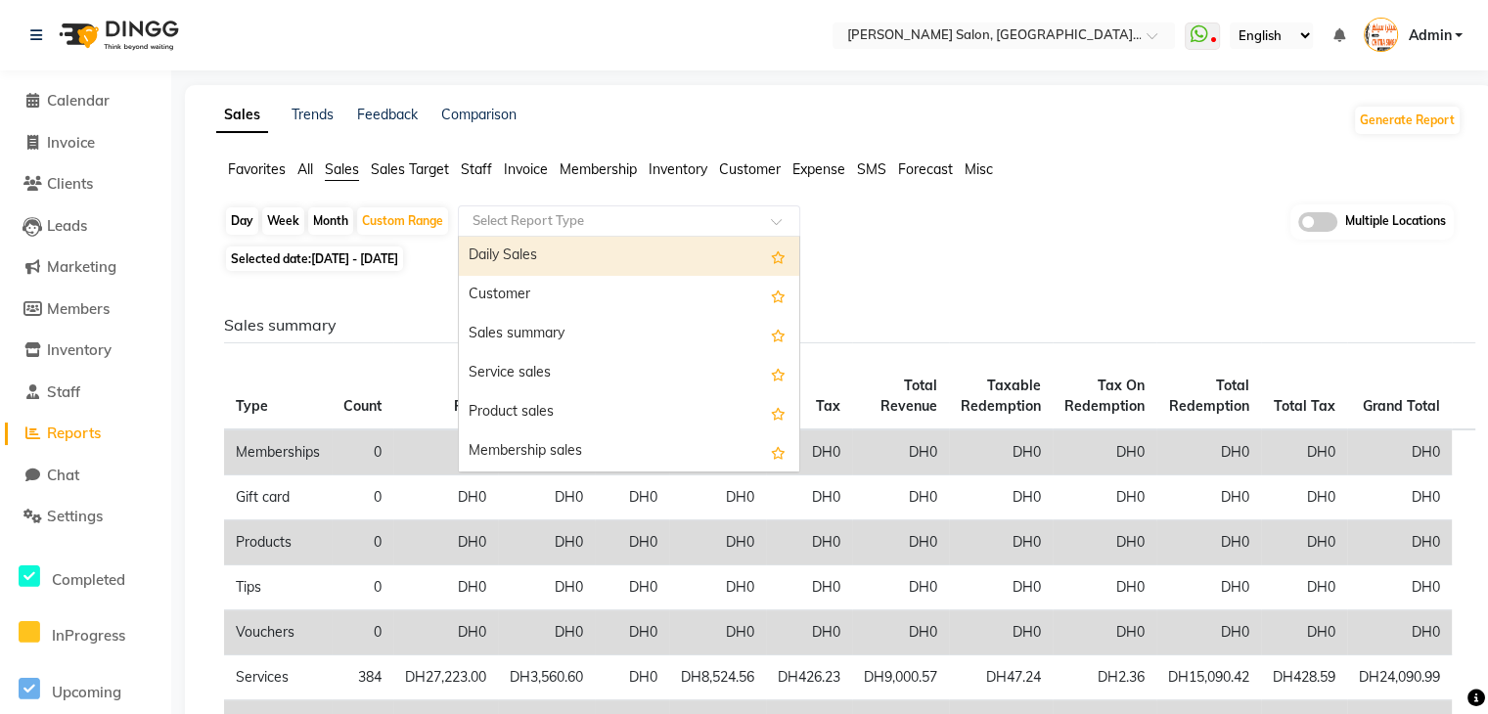
click at [742, 226] on input "text" at bounding box center [610, 221] width 282 height 20
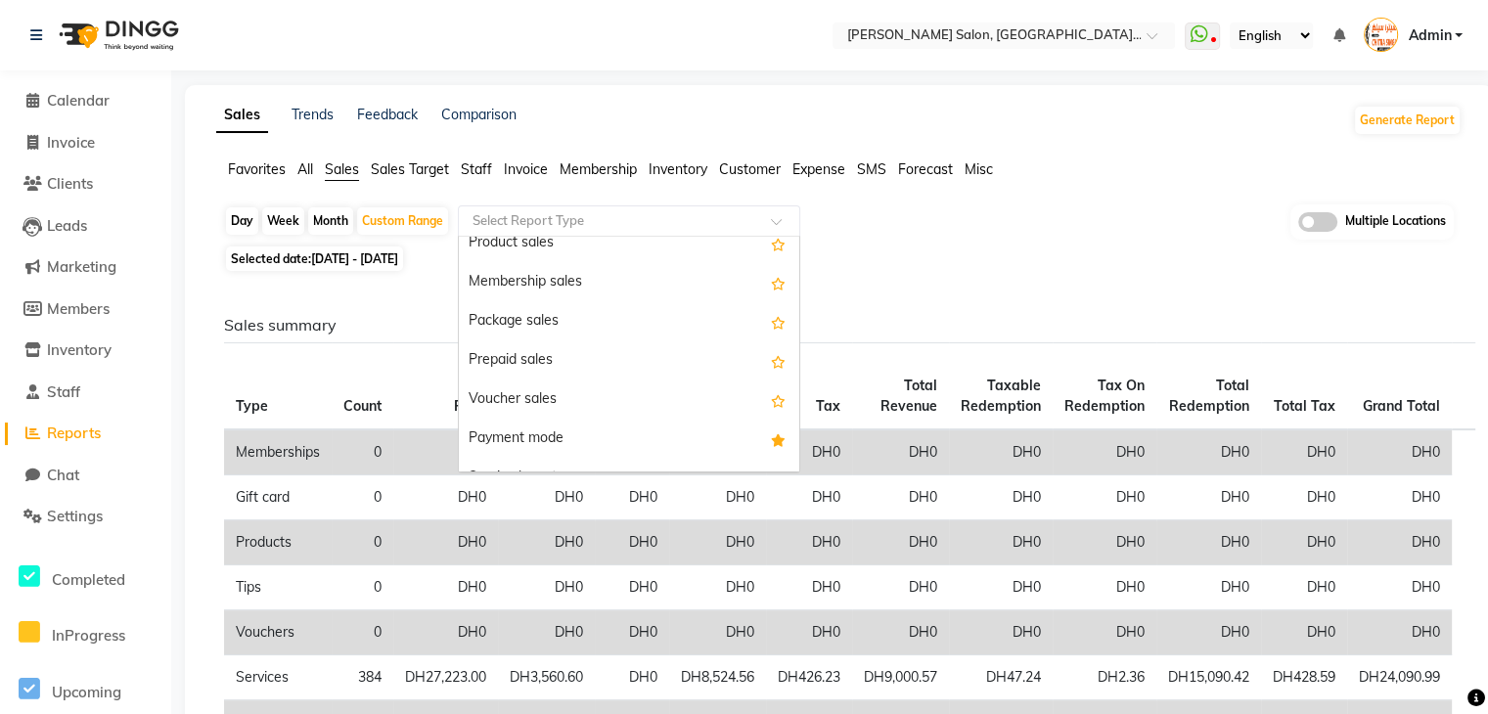
scroll to position [157, 0]
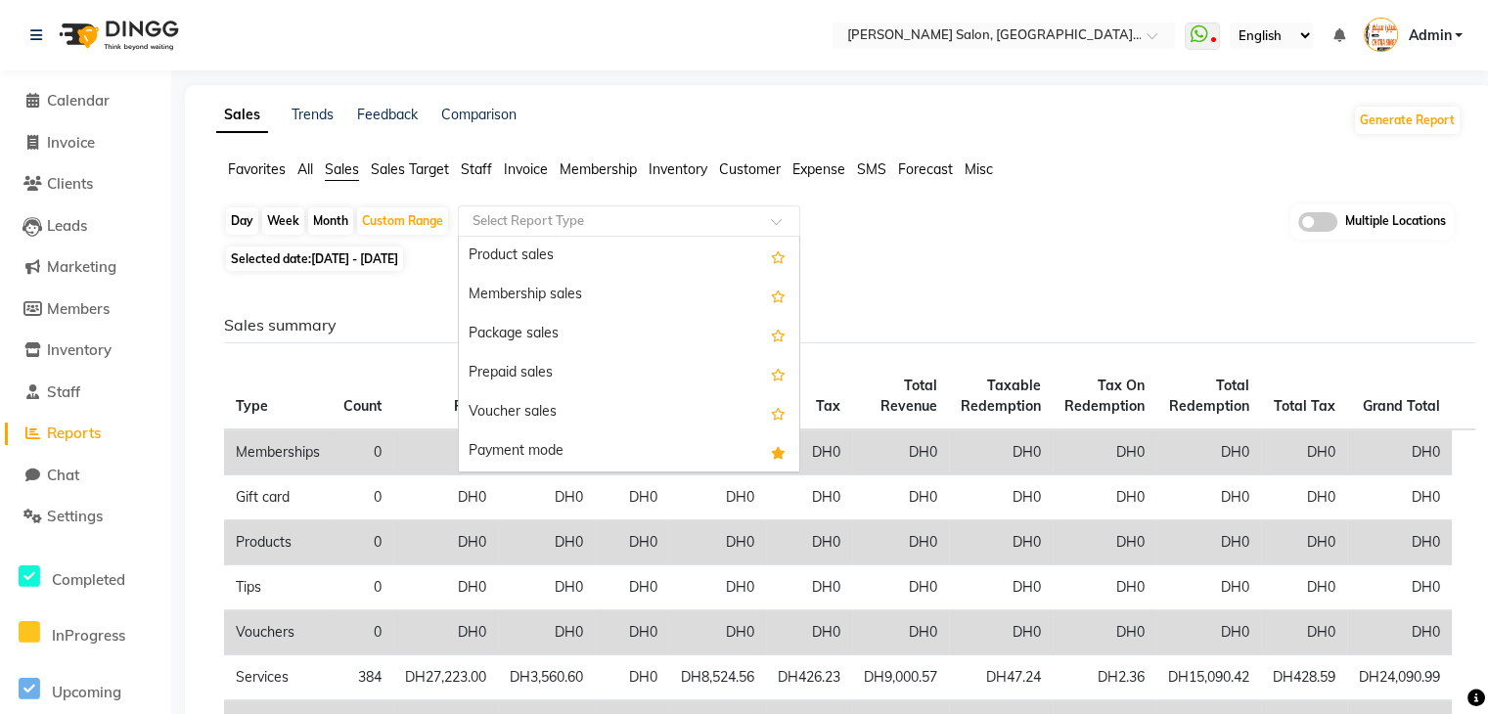
click at [302, 165] on span "All" at bounding box center [305, 169] width 16 height 18
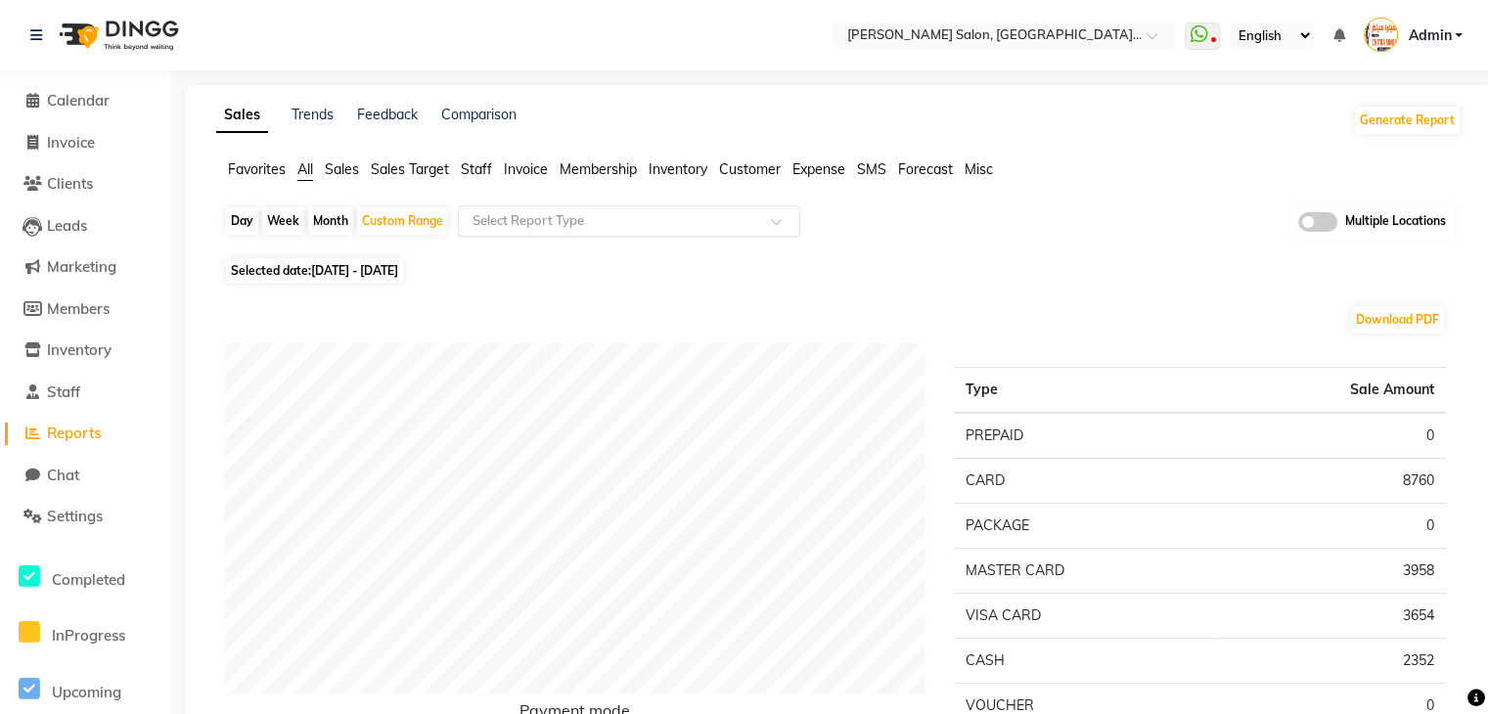
click at [556, 207] on div "Select Report Type" at bounding box center [629, 220] width 342 height 31
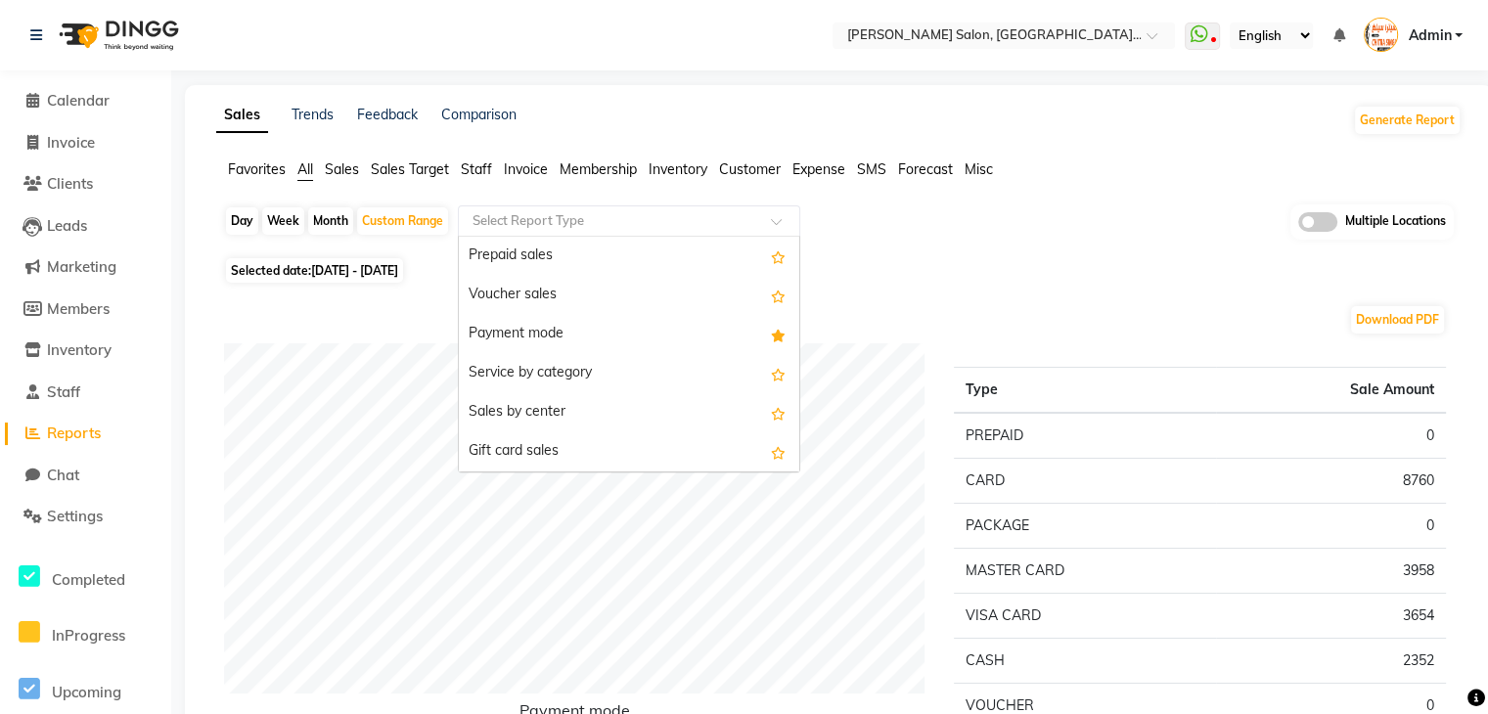
scroll to position [352, 0]
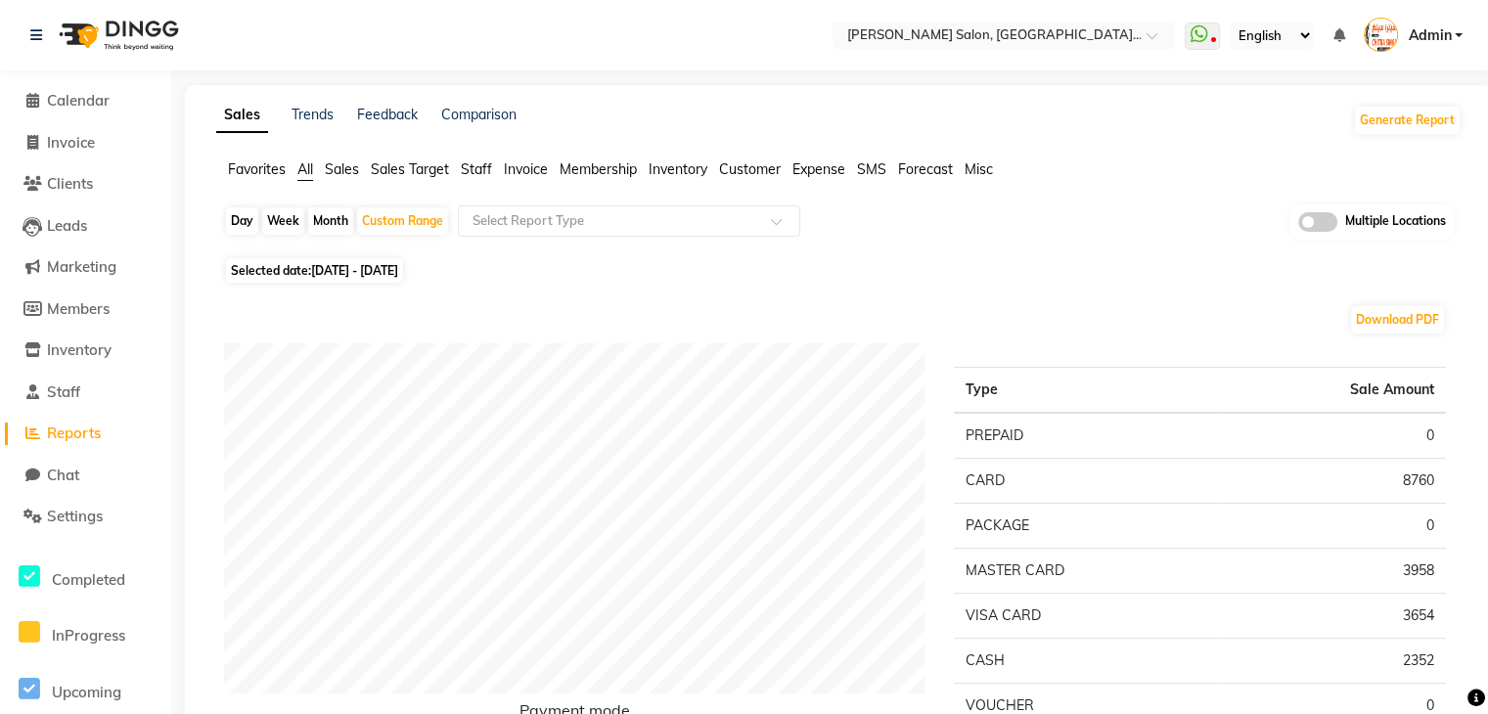
click at [555, 211] on input "text" at bounding box center [610, 221] width 282 height 20
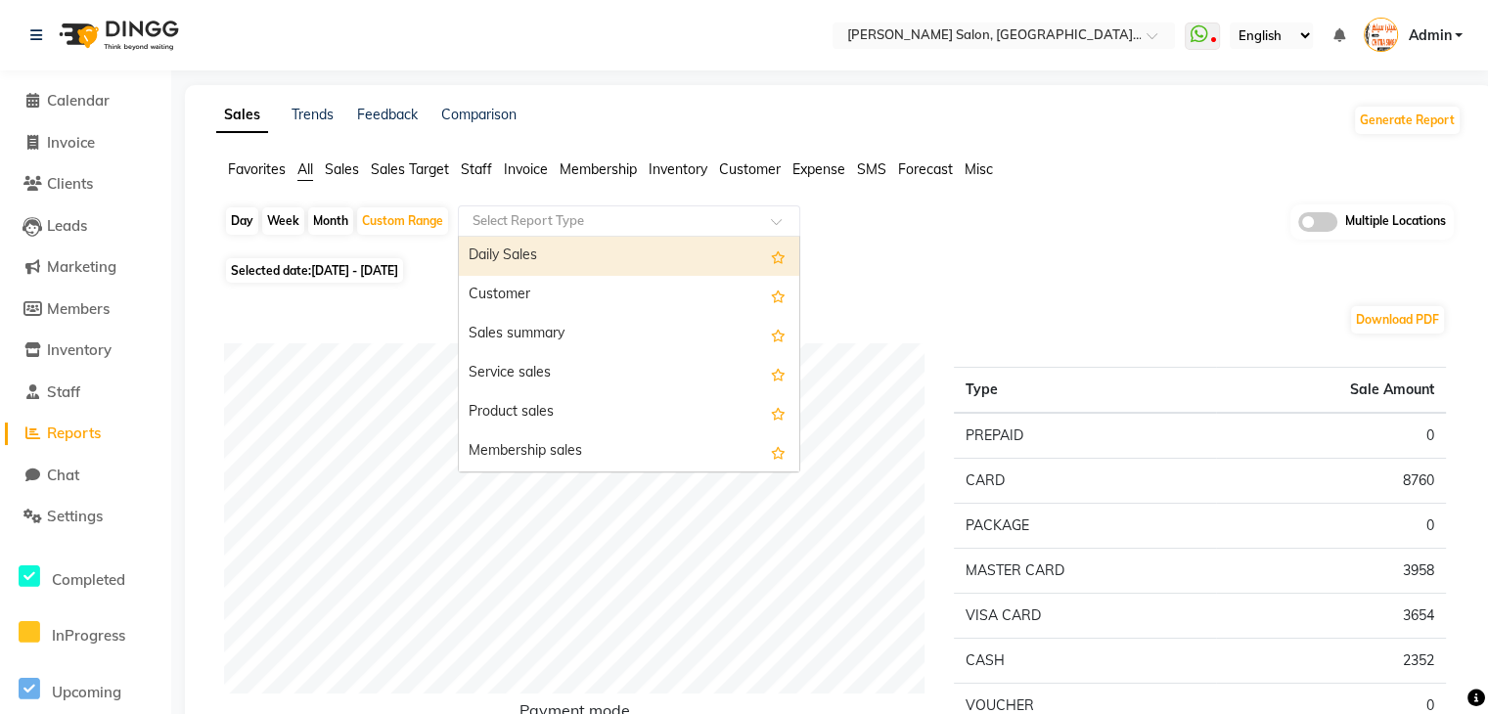
click at [555, 211] on input "text" at bounding box center [610, 221] width 282 height 20
type input "e"
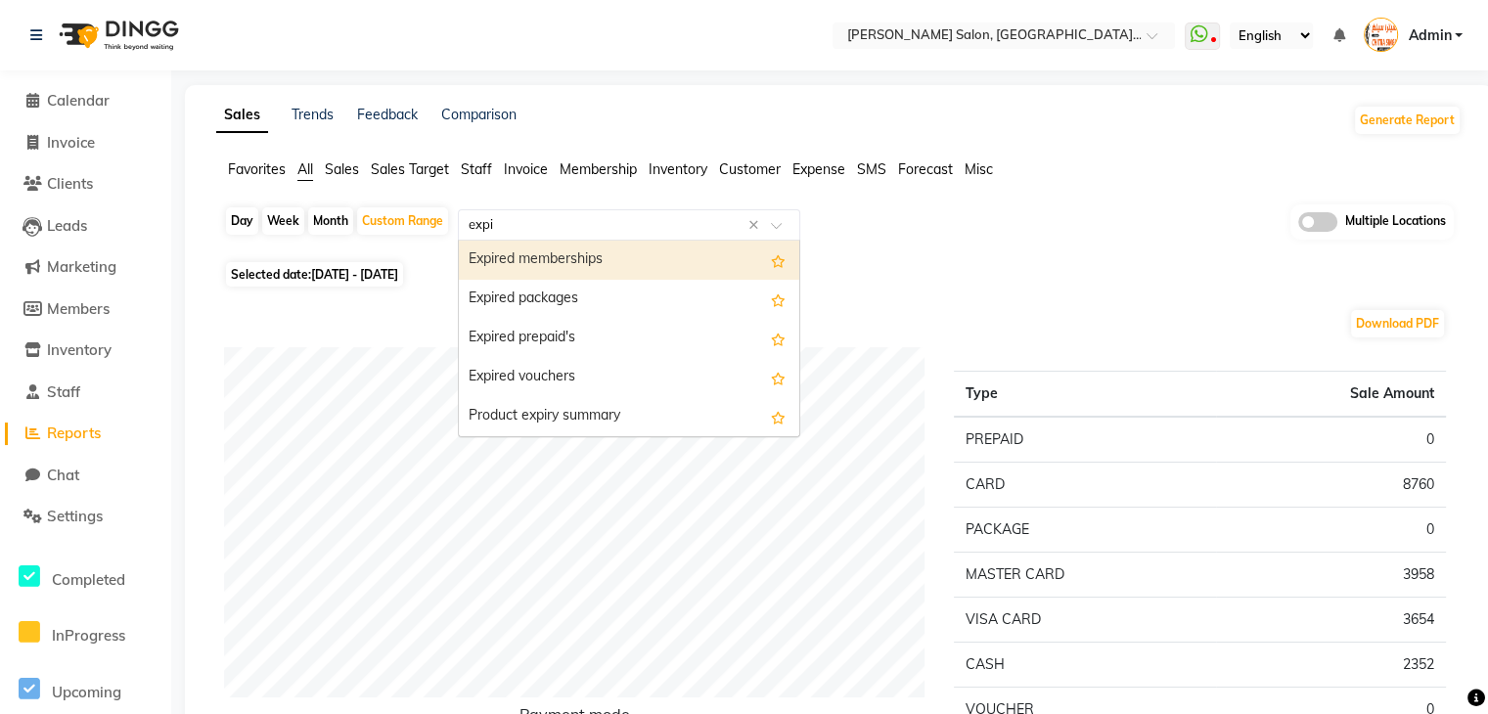
type input "expir"
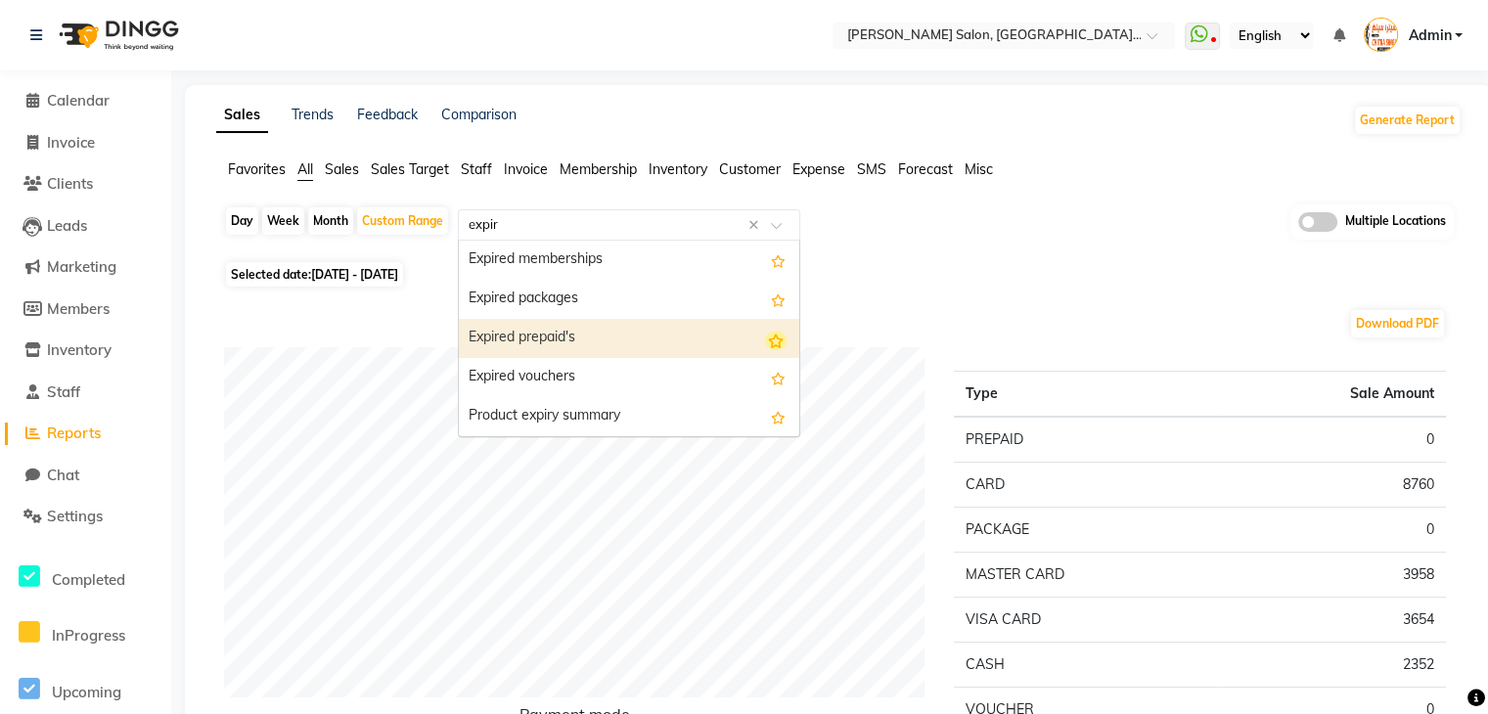
click at [773, 344] on icon "Options list" at bounding box center [776, 341] width 22 height 20
radio input "true"
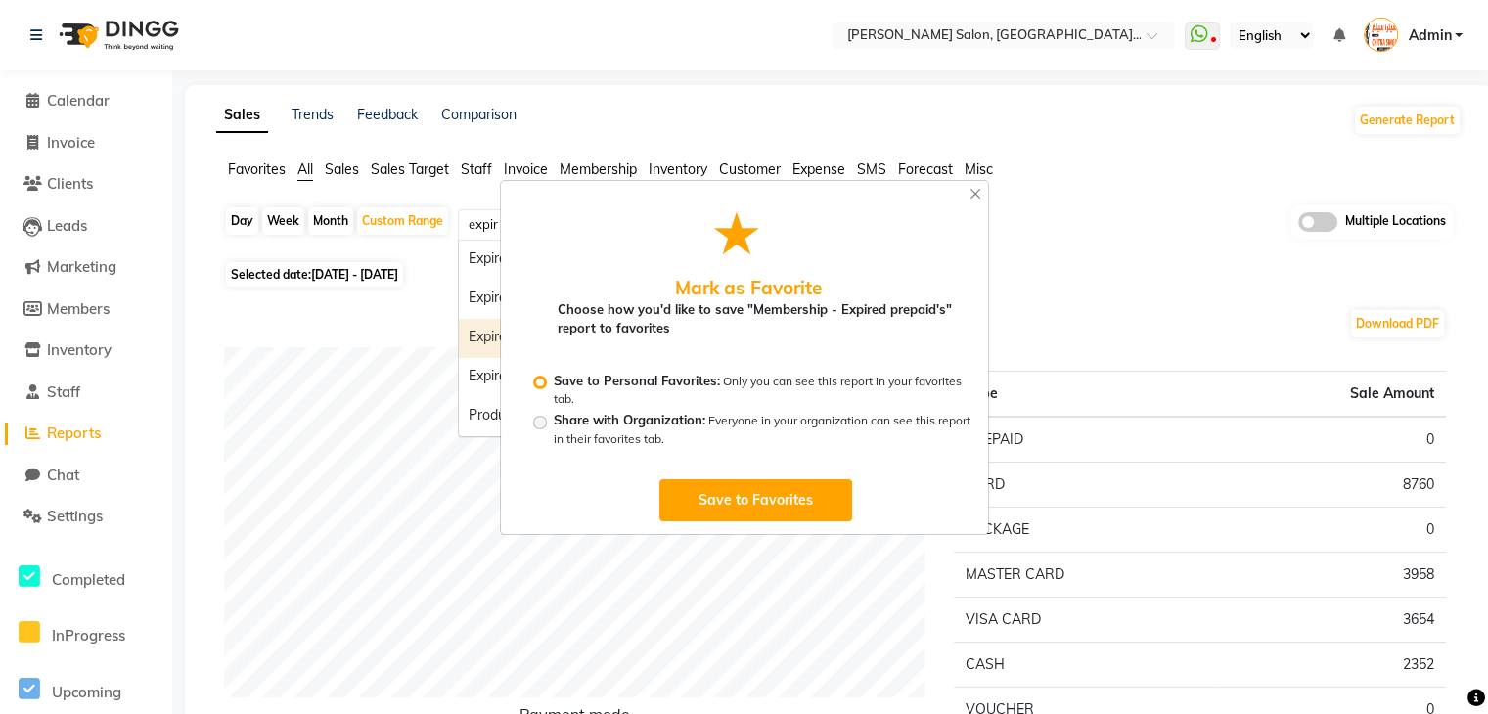
click at [759, 513] on button "Save to Favorites" at bounding box center [755, 500] width 195 height 44
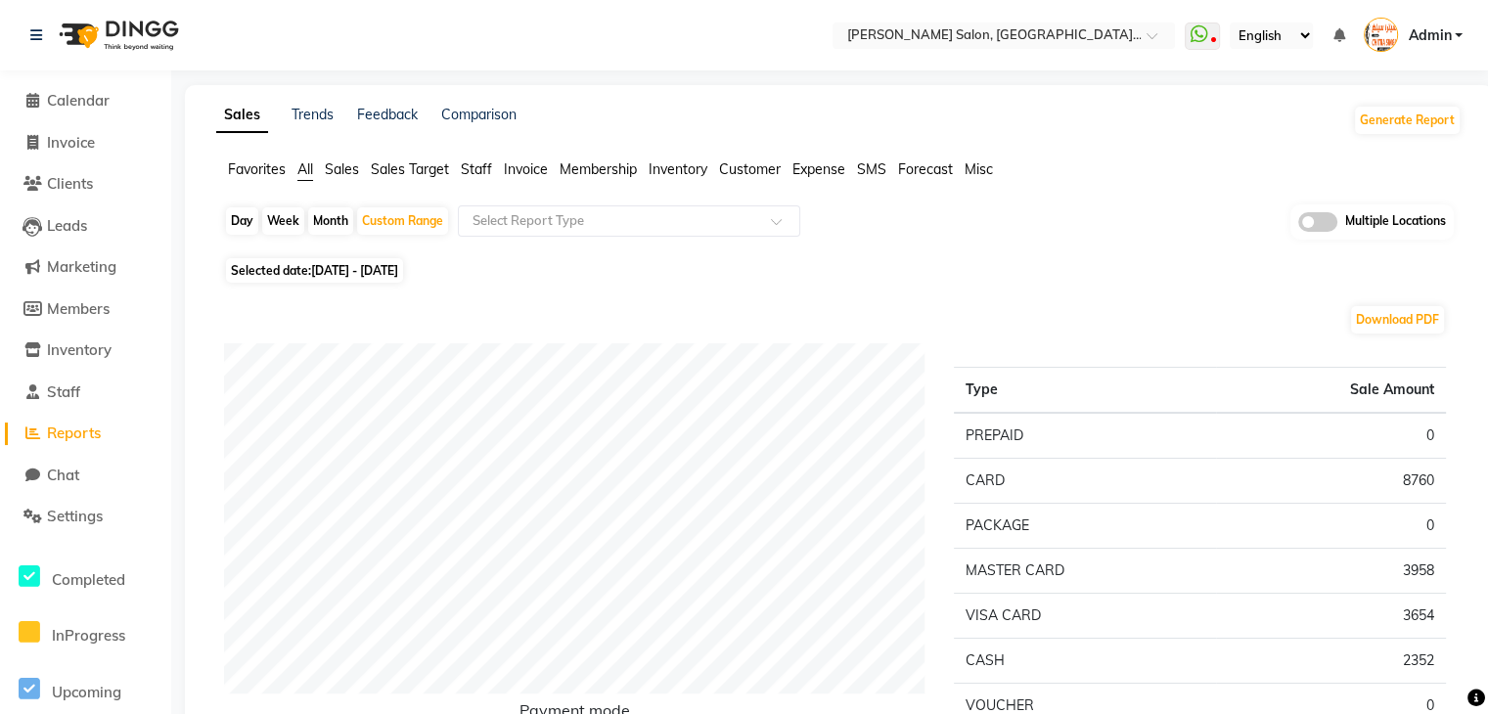
click at [267, 163] on span "Favorites" at bounding box center [257, 169] width 58 height 18
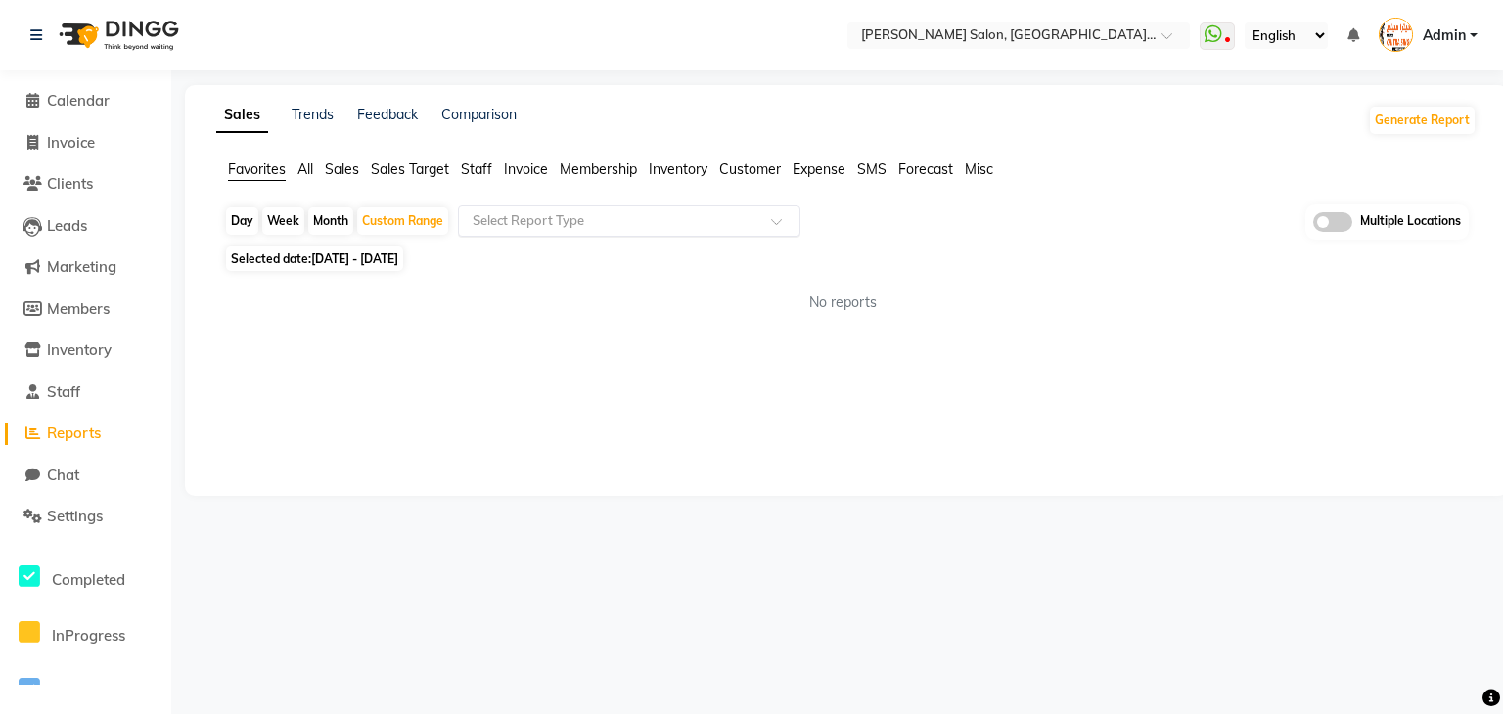
click at [673, 216] on input "text" at bounding box center [610, 221] width 282 height 20
click at [1337, 222] on span at bounding box center [1332, 222] width 39 height 20
click at [1313, 225] on input "checkbox" at bounding box center [1313, 225] width 0 height 0
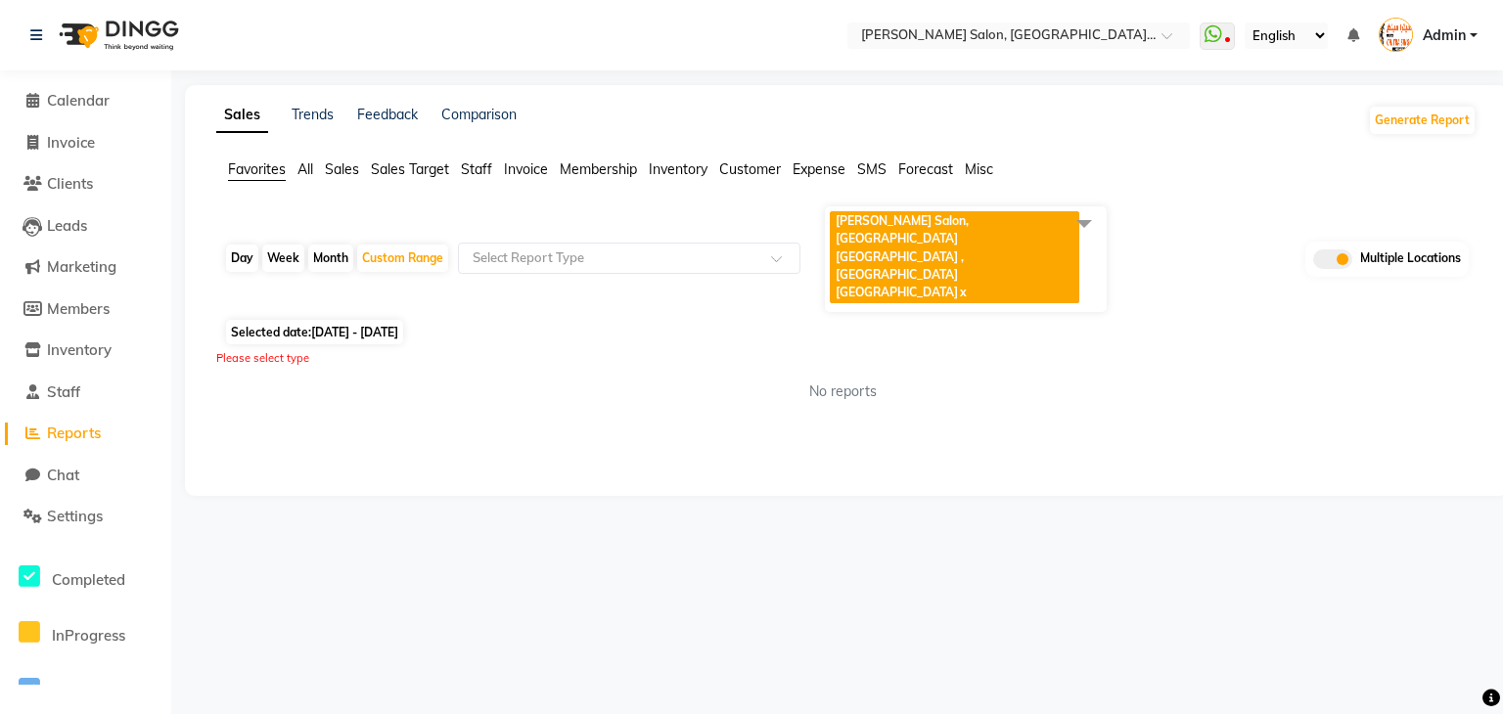
click at [1088, 225] on span at bounding box center [1083, 222] width 39 height 37
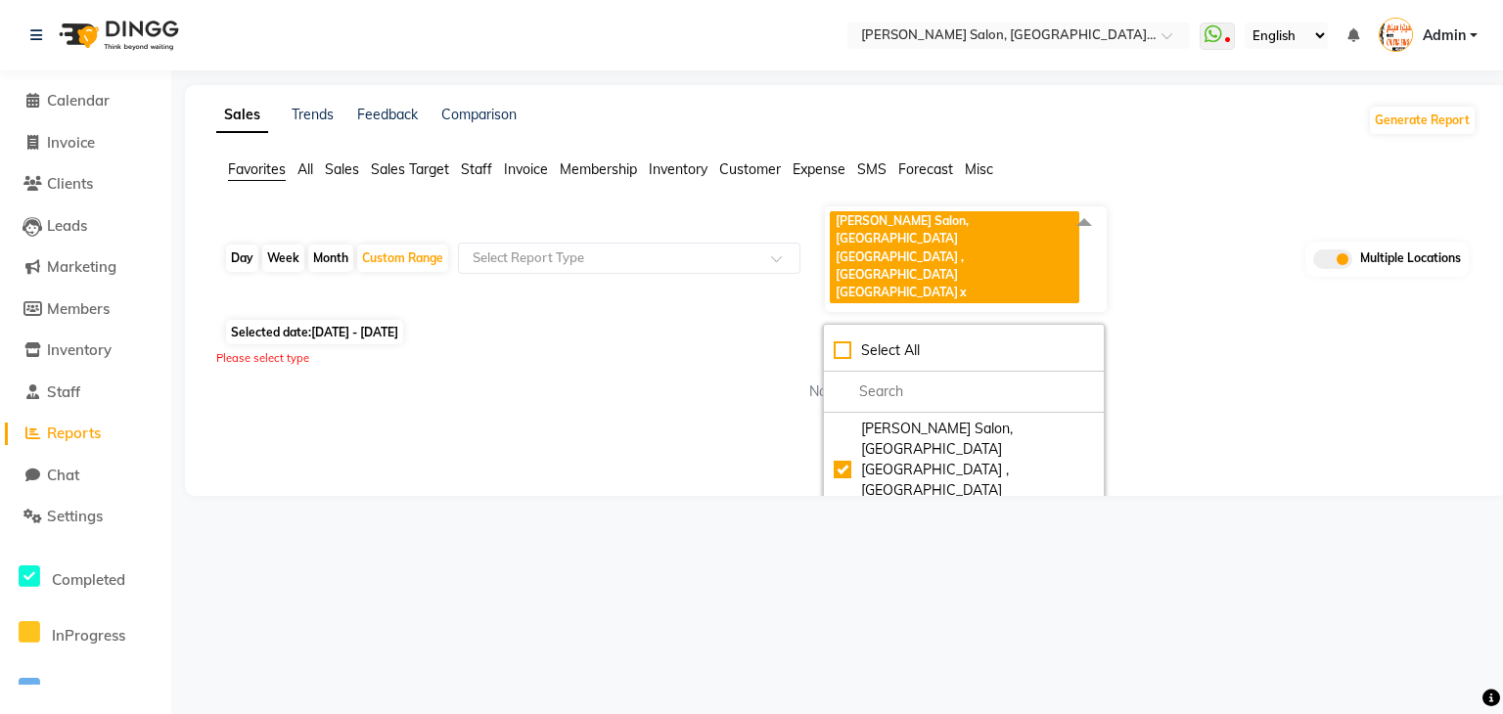
click at [1087, 227] on span at bounding box center [1083, 222] width 39 height 37
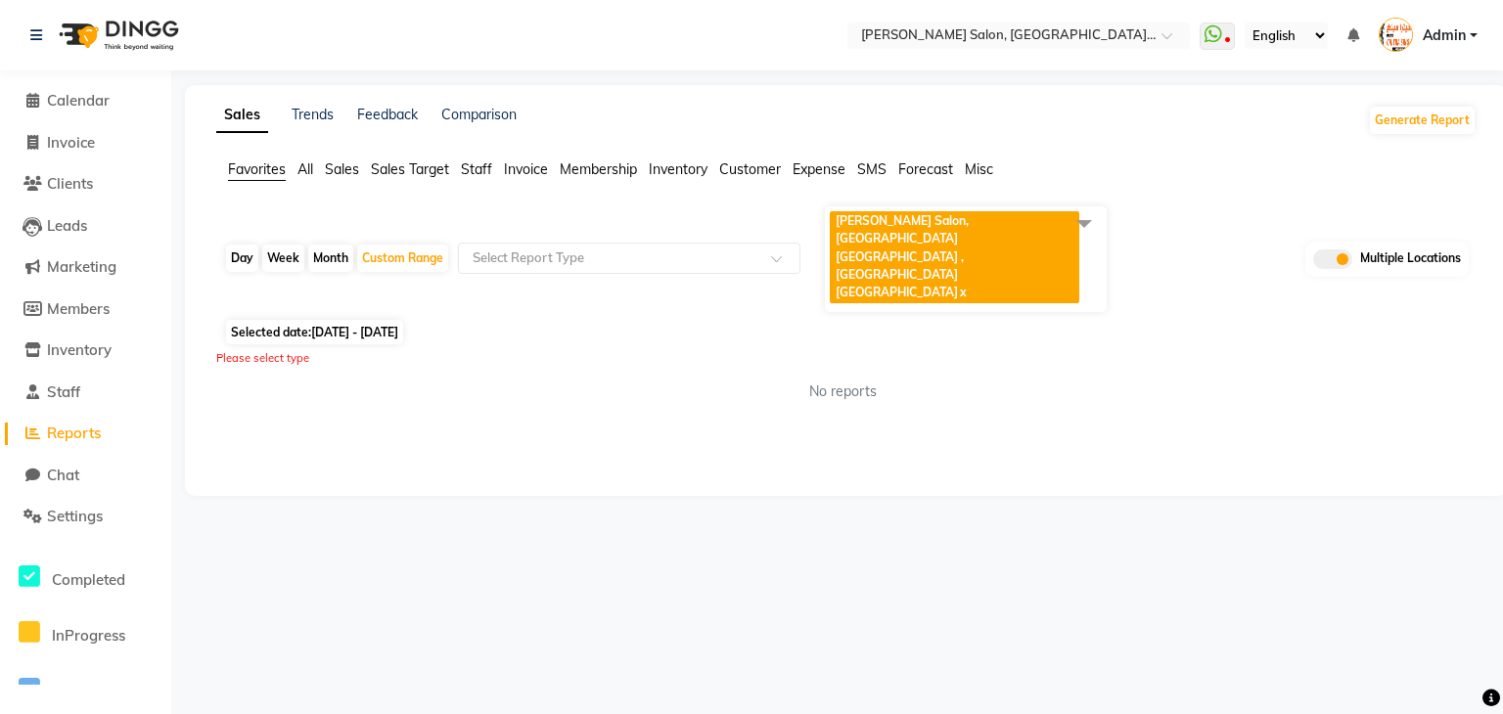
click at [1079, 223] on span at bounding box center [1083, 222] width 39 height 37
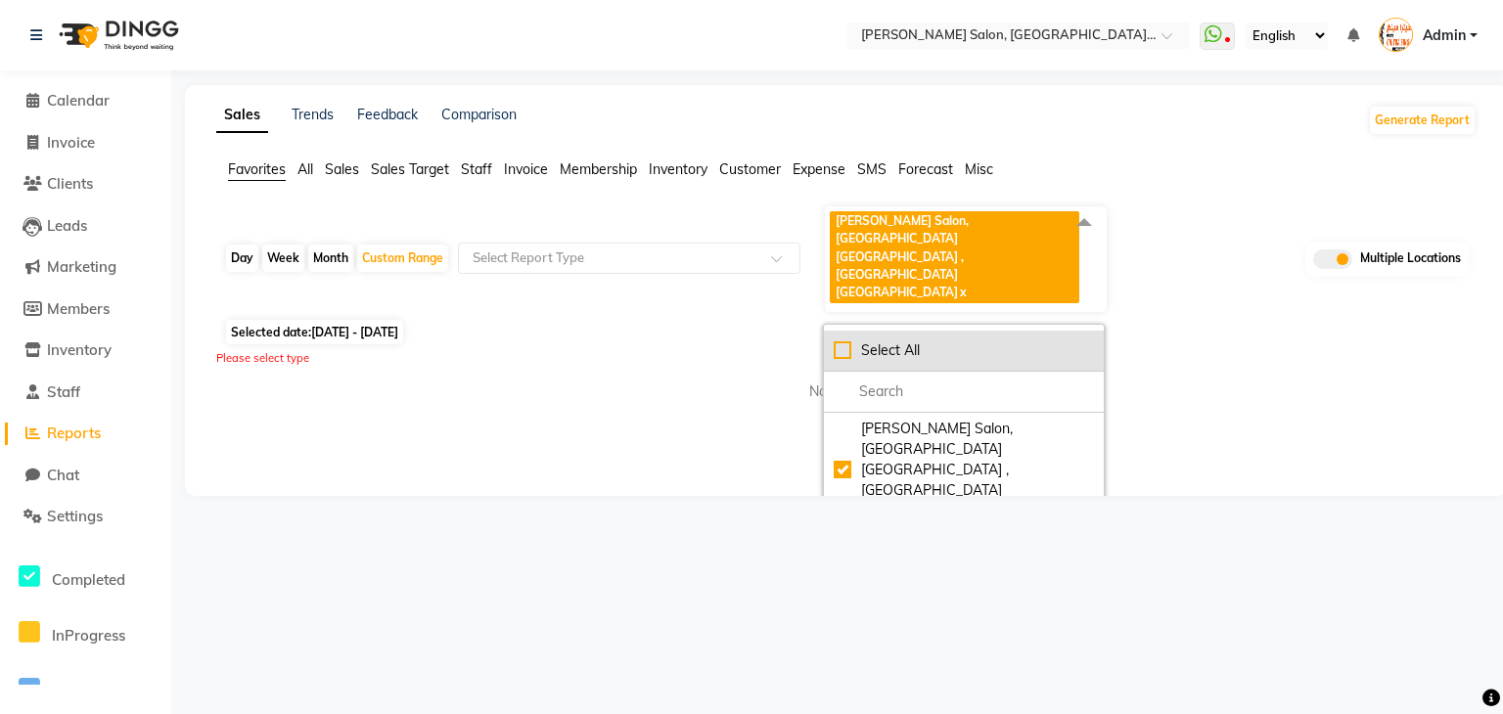
click at [929, 331] on li "Select All" at bounding box center [964, 351] width 280 height 41
checkbox input "true"
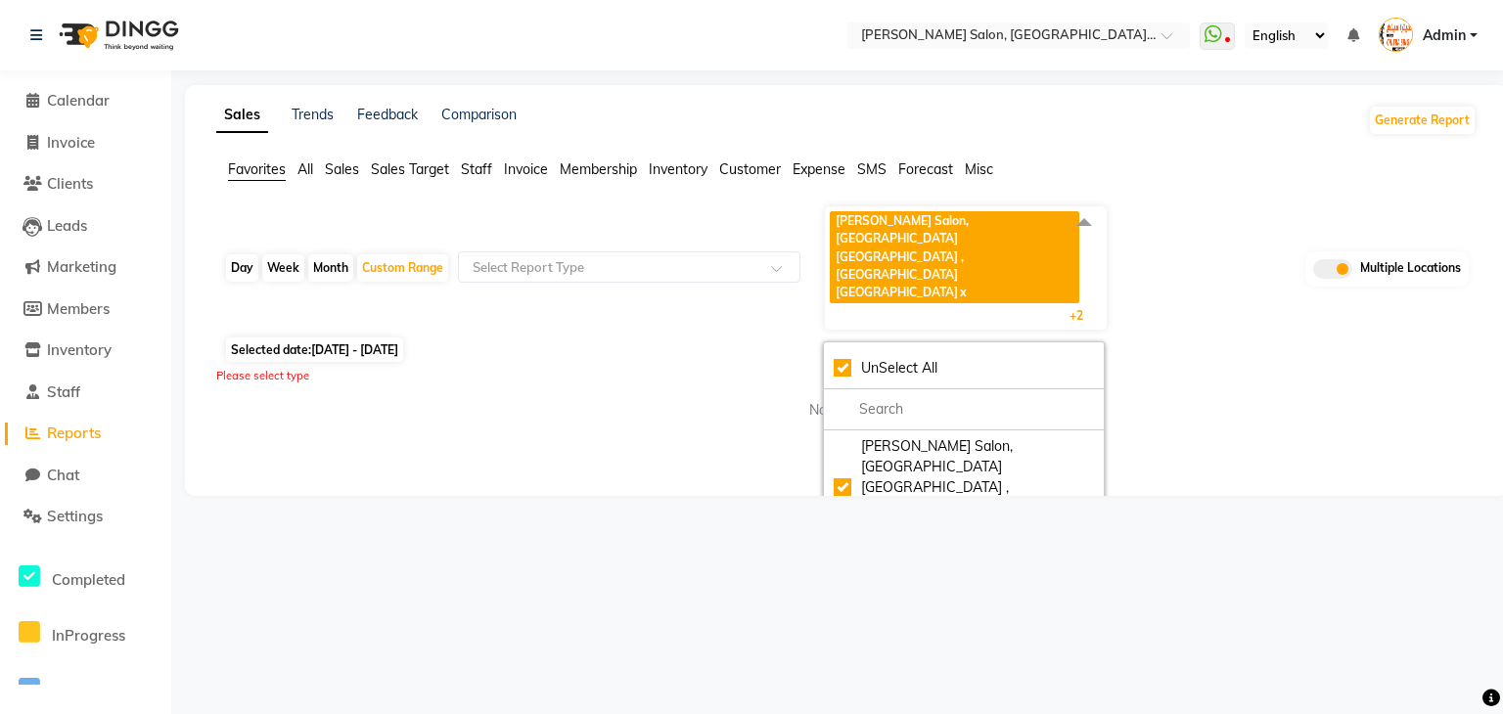
click at [595, 467] on div "Sales Trends Feedback Comparison Generate Report Favorites All Sales Sales Targ…" at bounding box center [846, 290] width 1323 height 411
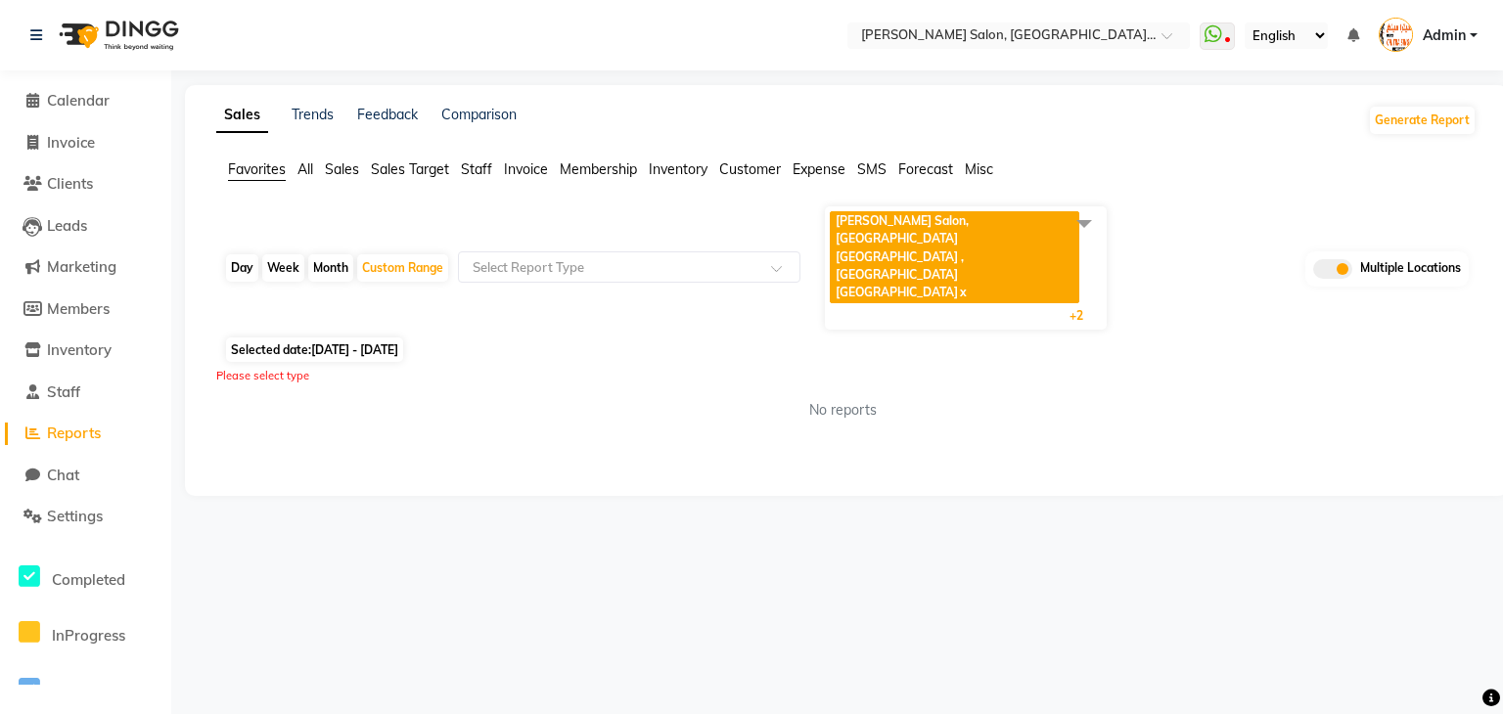
click at [312, 171] on span "All" at bounding box center [305, 169] width 16 height 18
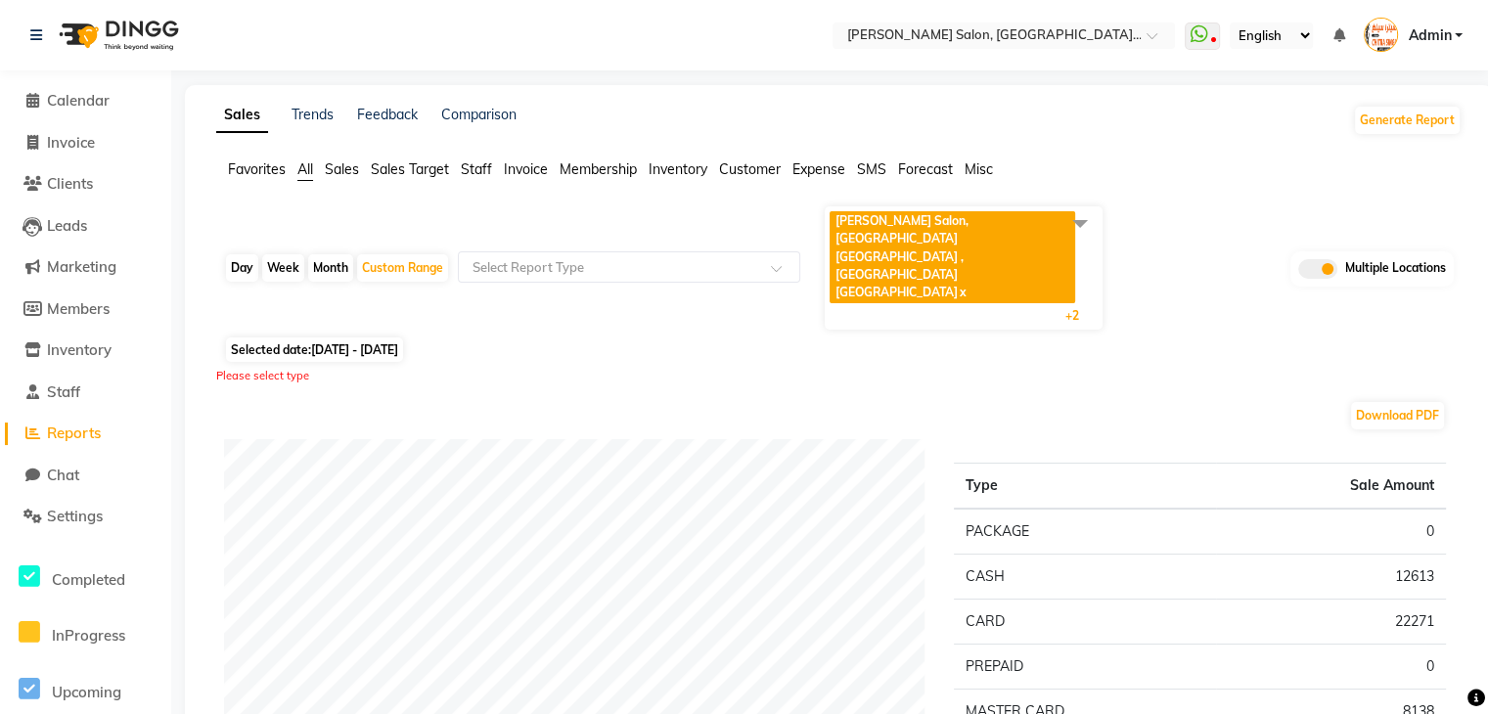
click at [333, 254] on div "Month" at bounding box center [330, 267] width 45 height 27
select select "9"
select select "2024"
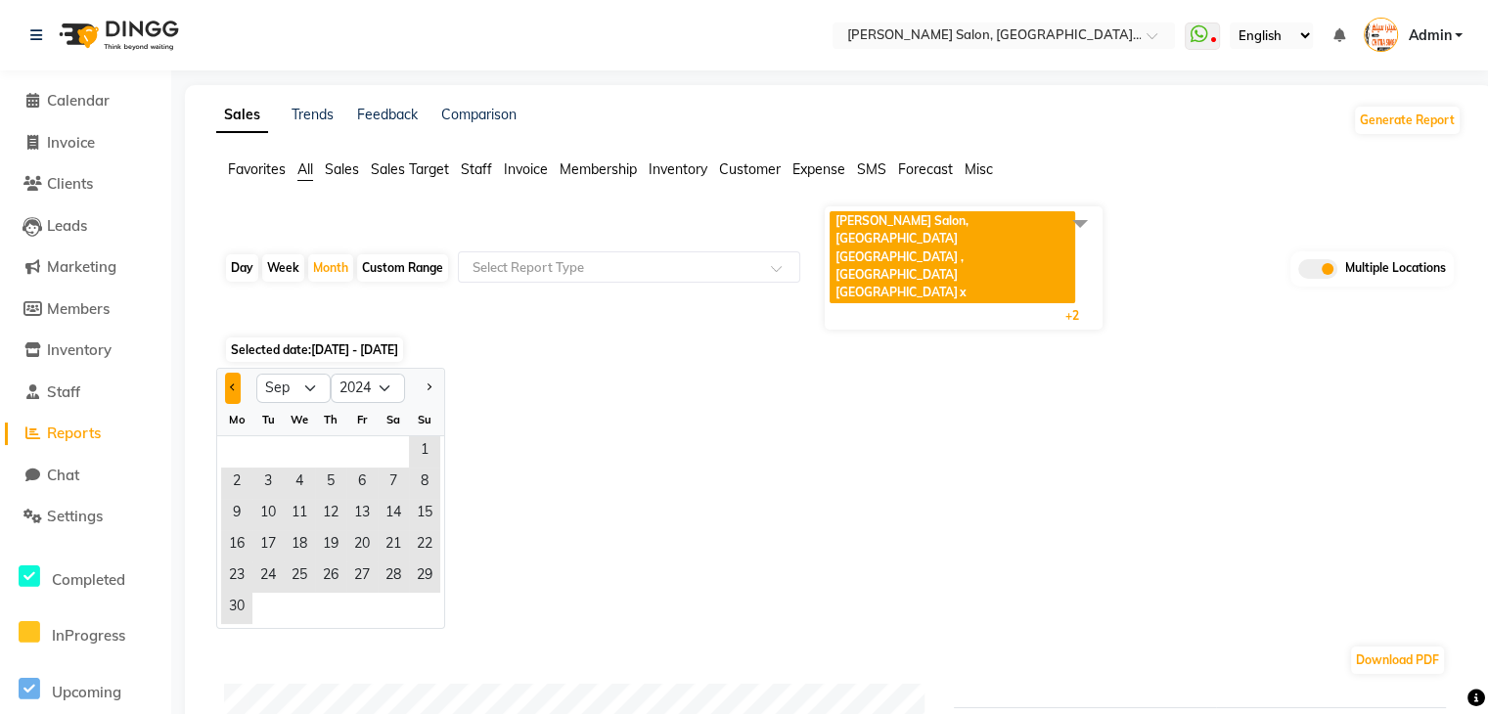
click at [237, 373] on button "Previous month" at bounding box center [233, 388] width 16 height 31
select select "8"
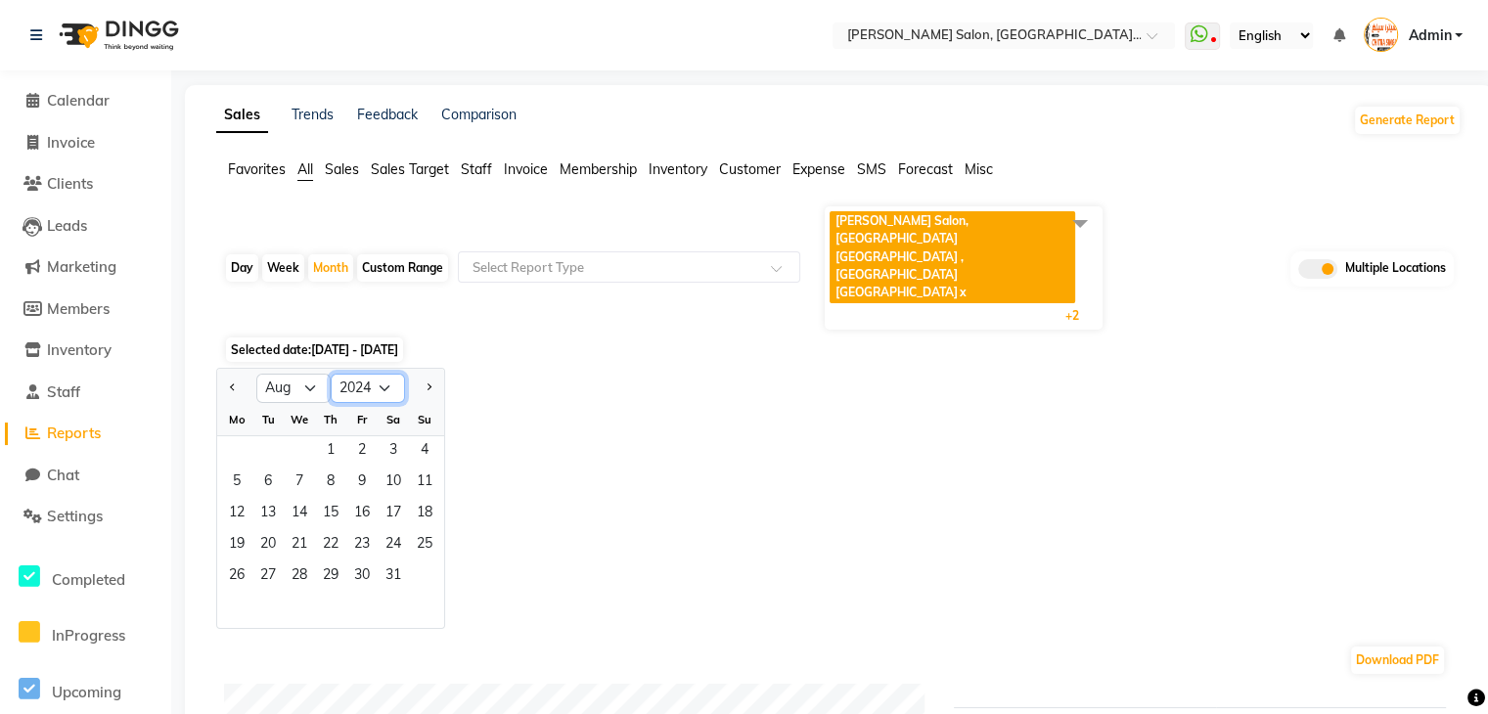
click at [377, 374] on select "2014 2015 2016 2017 2018 2019 2020 2021 2022 2023 2024 2025 2026 2027 2028 2029…" at bounding box center [368, 388] width 74 height 29
select select "2025"
click at [331, 374] on select "2014 2015 2016 2017 2018 2019 2020 2021 2022 2023 2024 2025 2026 2027 2028 2029…" at bounding box center [368, 388] width 74 height 29
click at [355, 404] on div "Fr" at bounding box center [361, 419] width 31 height 31
click at [369, 436] on span "1" at bounding box center [361, 451] width 31 height 31
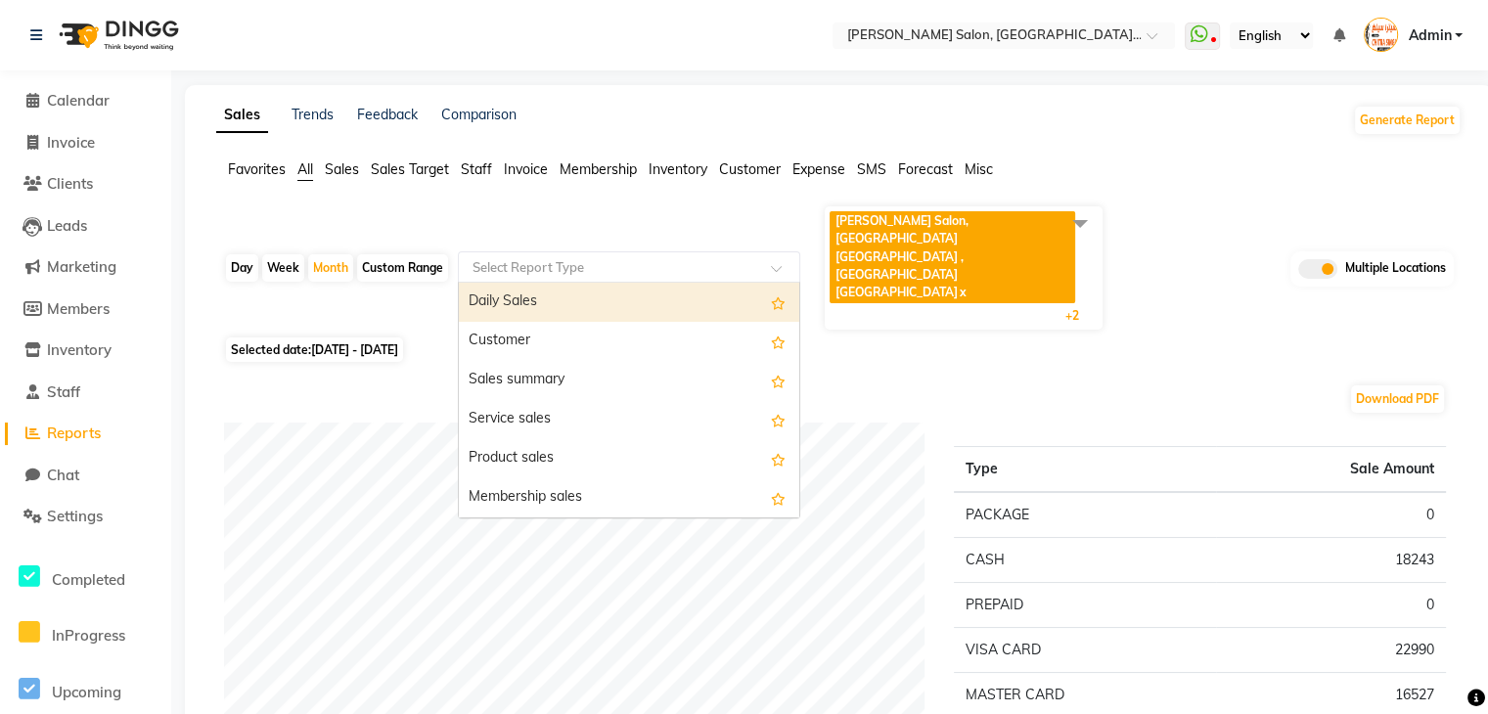
click at [551, 257] on input "text" at bounding box center [610, 267] width 282 height 20
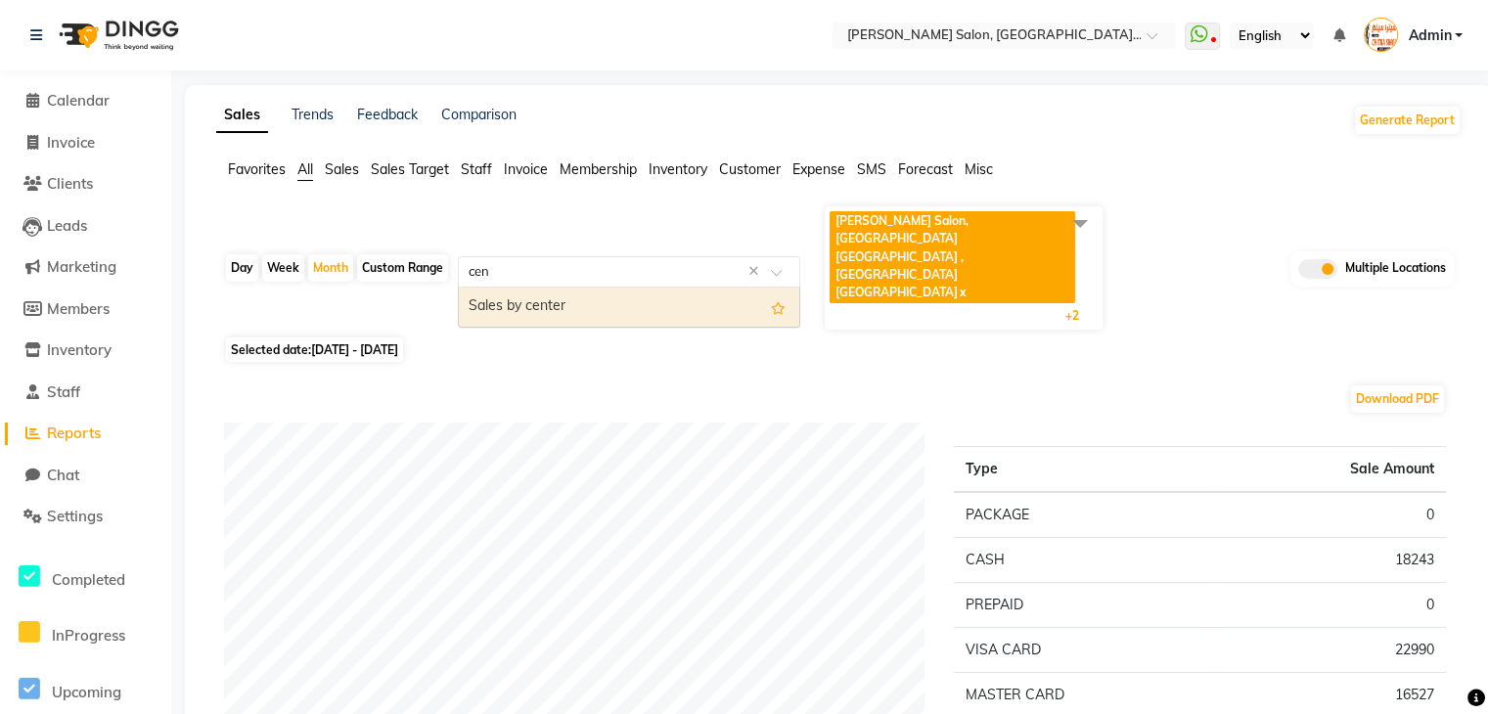
type input "cent"
click at [567, 288] on div "Sales by center" at bounding box center [629, 307] width 340 height 39
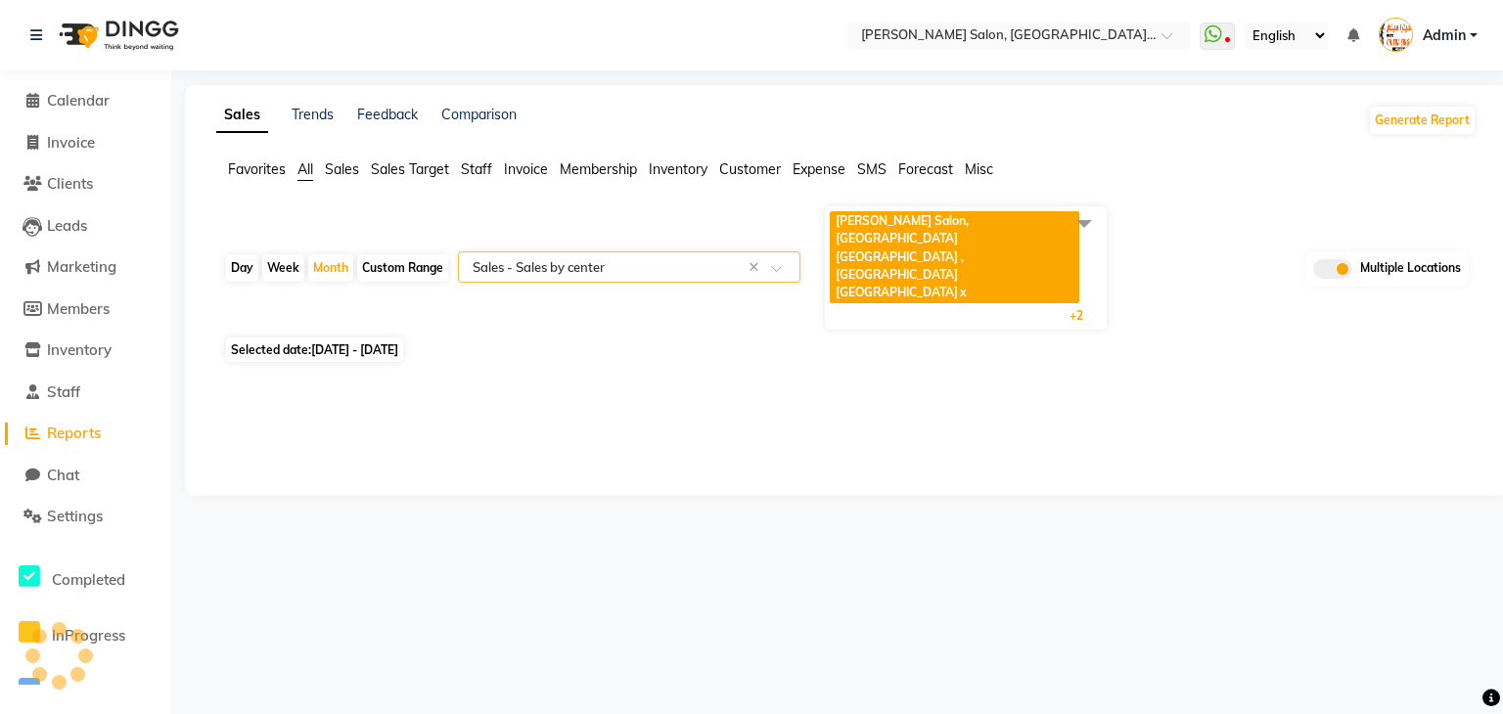
select select "full_report"
select select "csv"
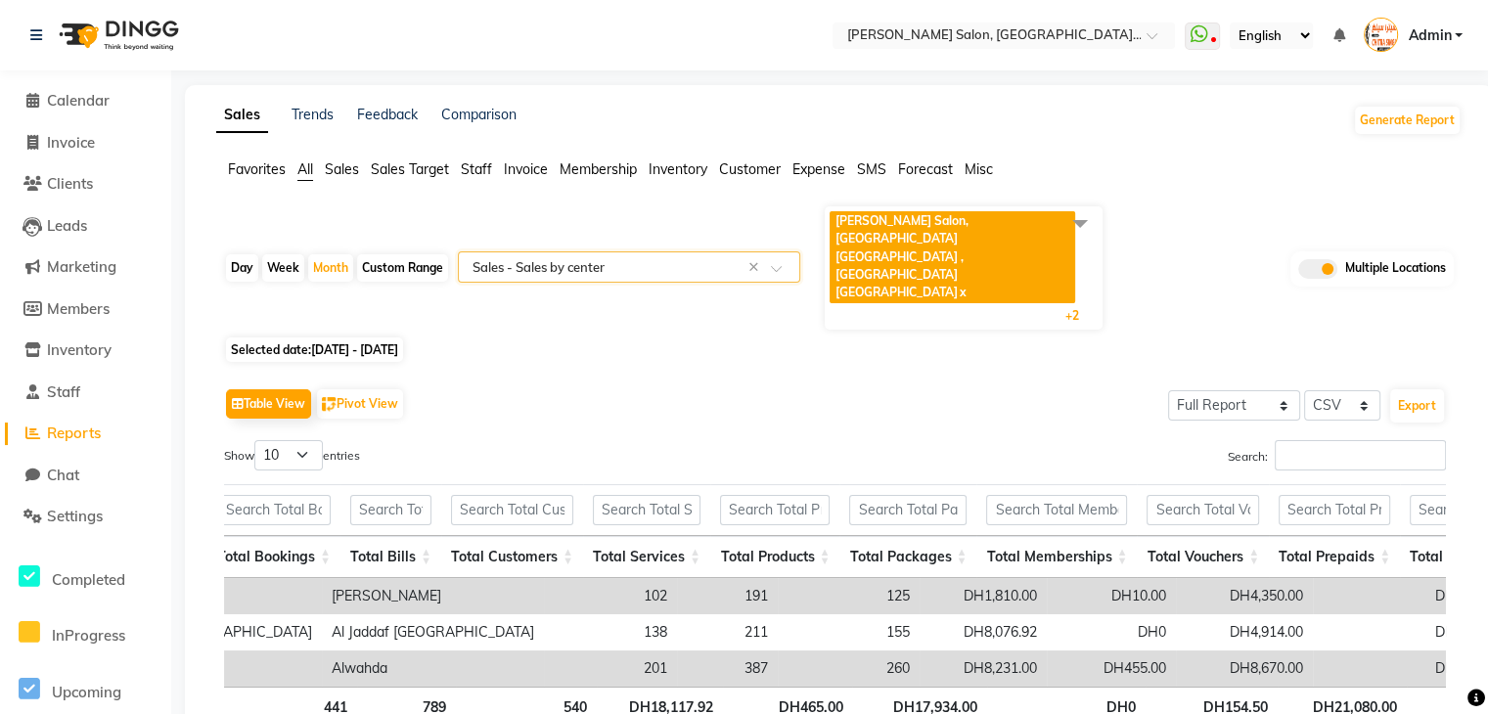
scroll to position [0, 436]
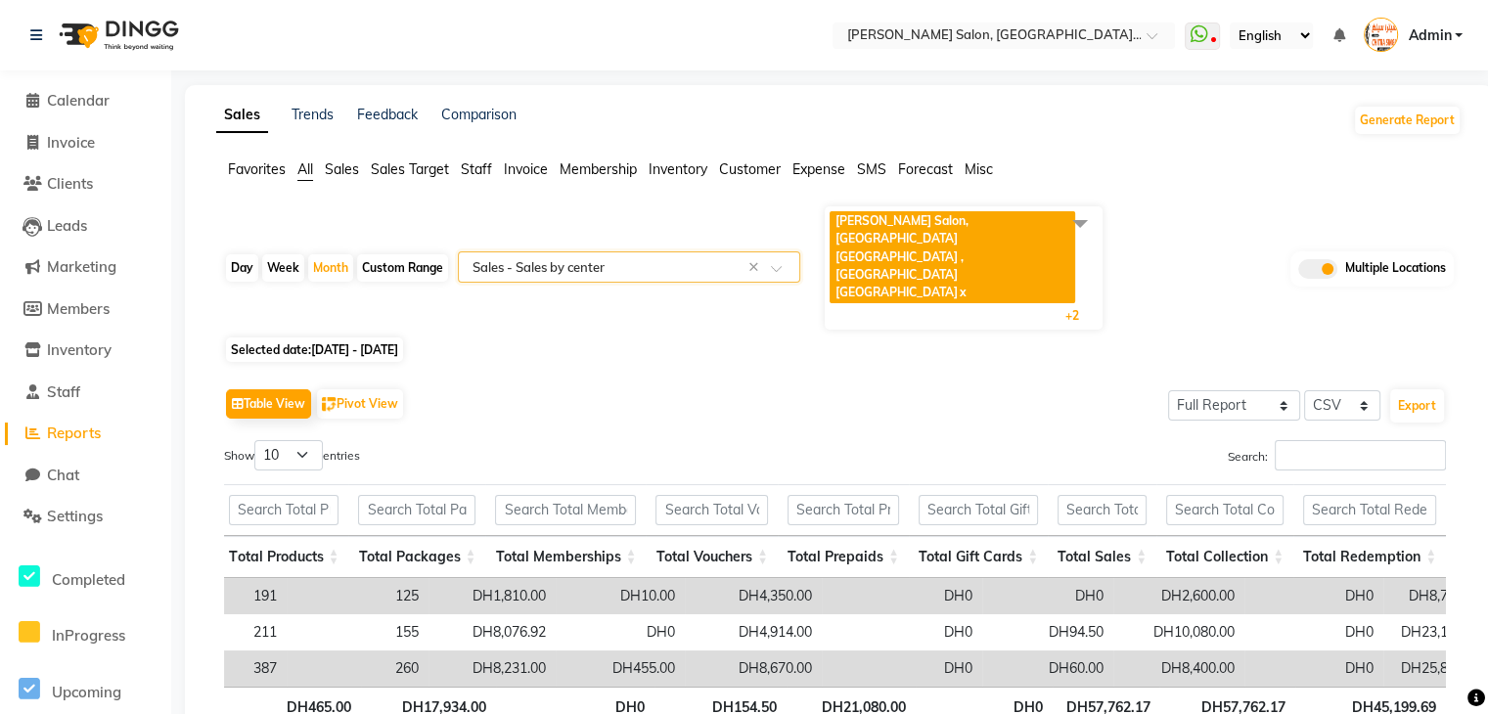
click at [695, 257] on input "text" at bounding box center [610, 267] width 282 height 20
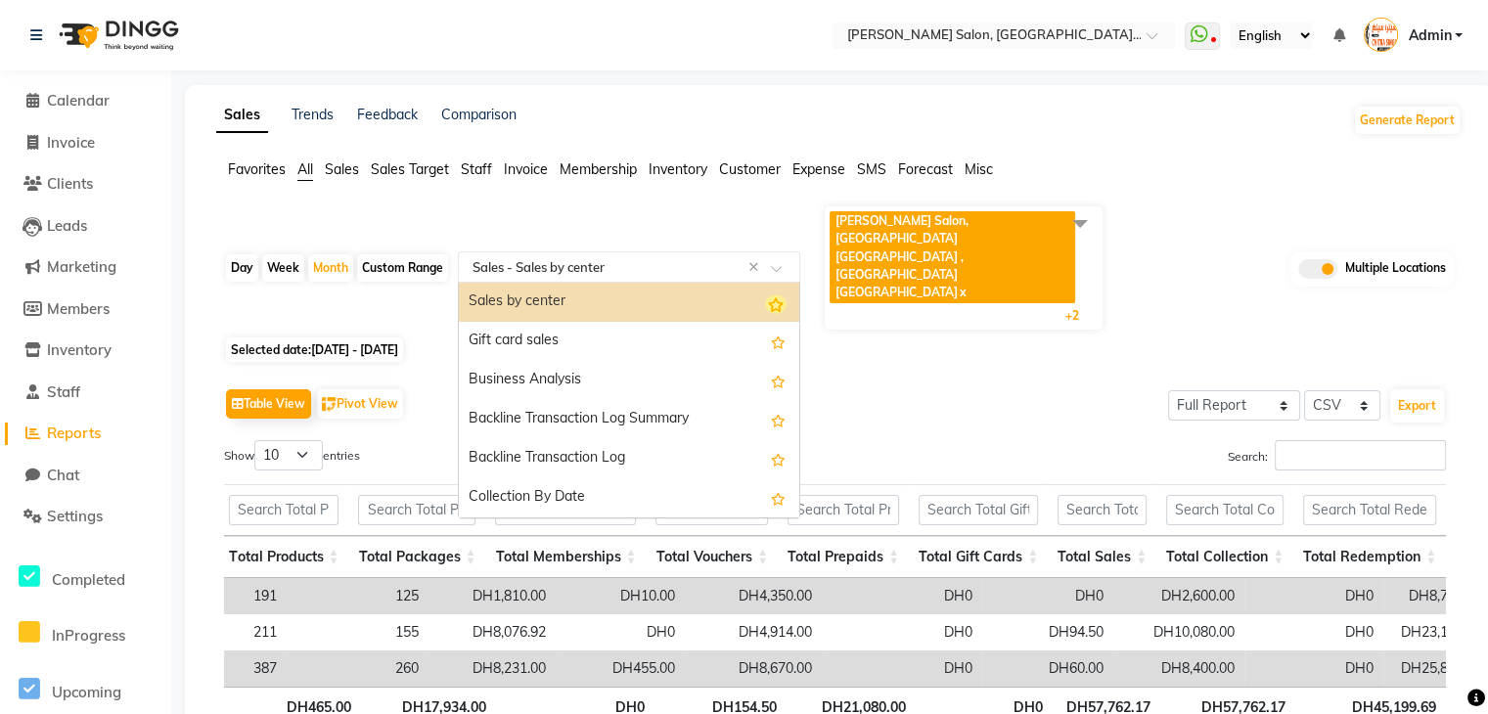
click at [765, 294] on icon "Options list" at bounding box center [776, 304] width 22 height 20
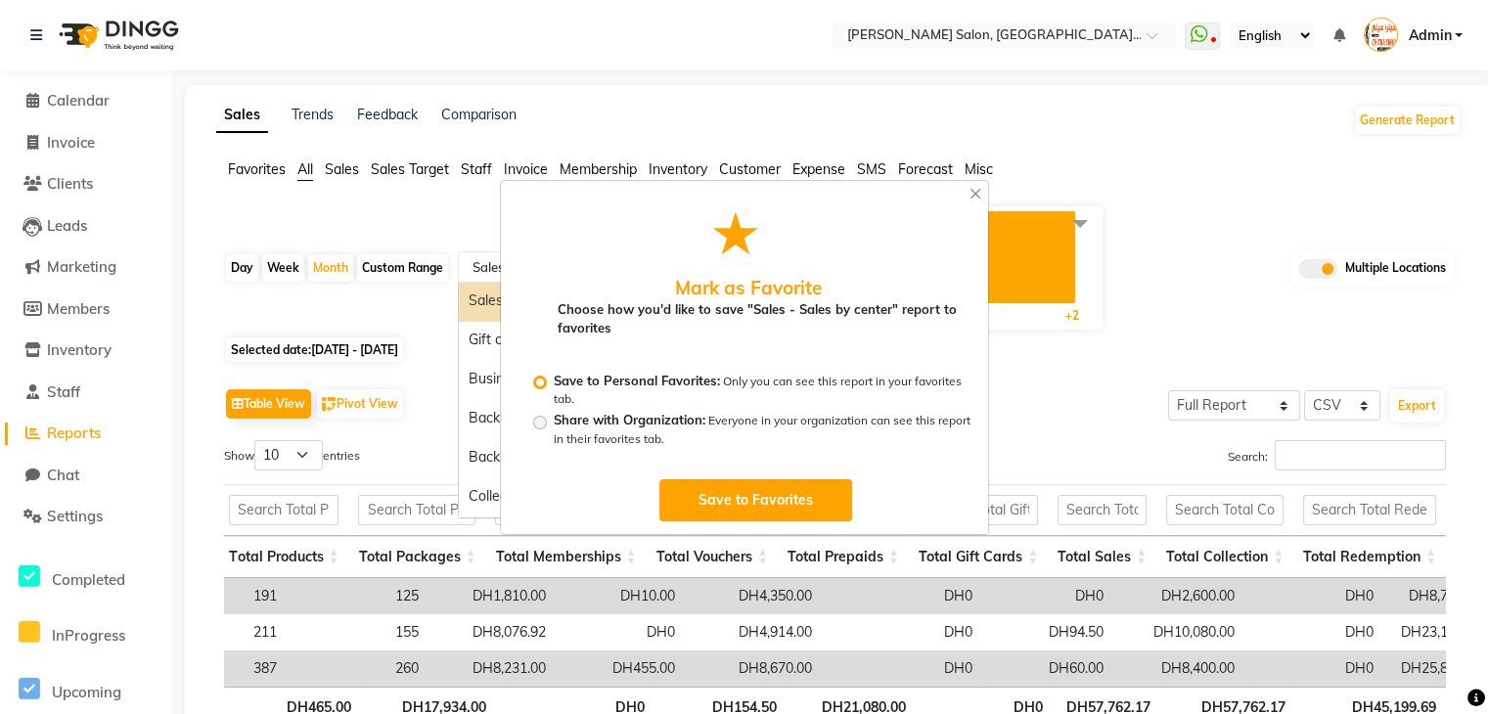
click at [726, 492] on button "Save to Favorites" at bounding box center [755, 500] width 195 height 44
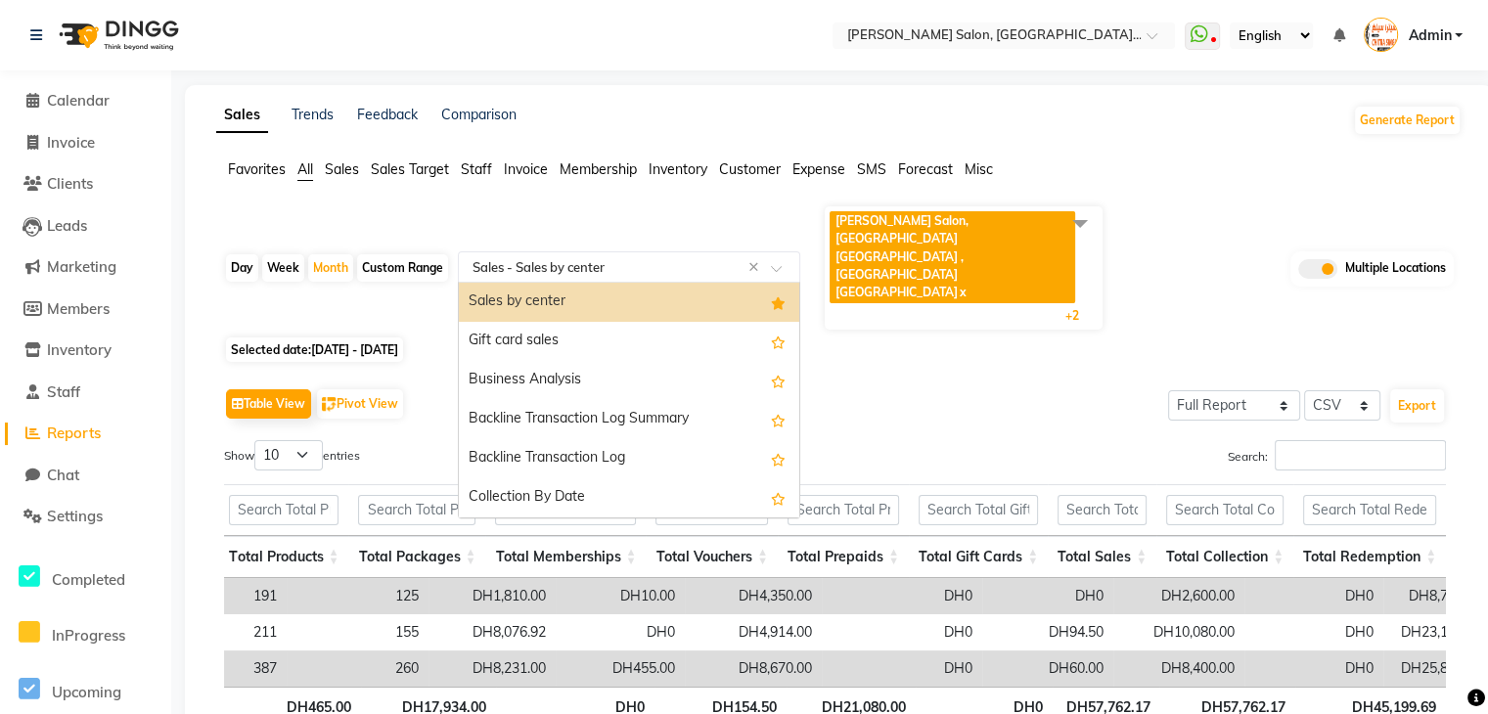
click at [776, 264] on span at bounding box center [783, 274] width 24 height 20
click at [486, 171] on span "Staff" at bounding box center [476, 169] width 31 height 18
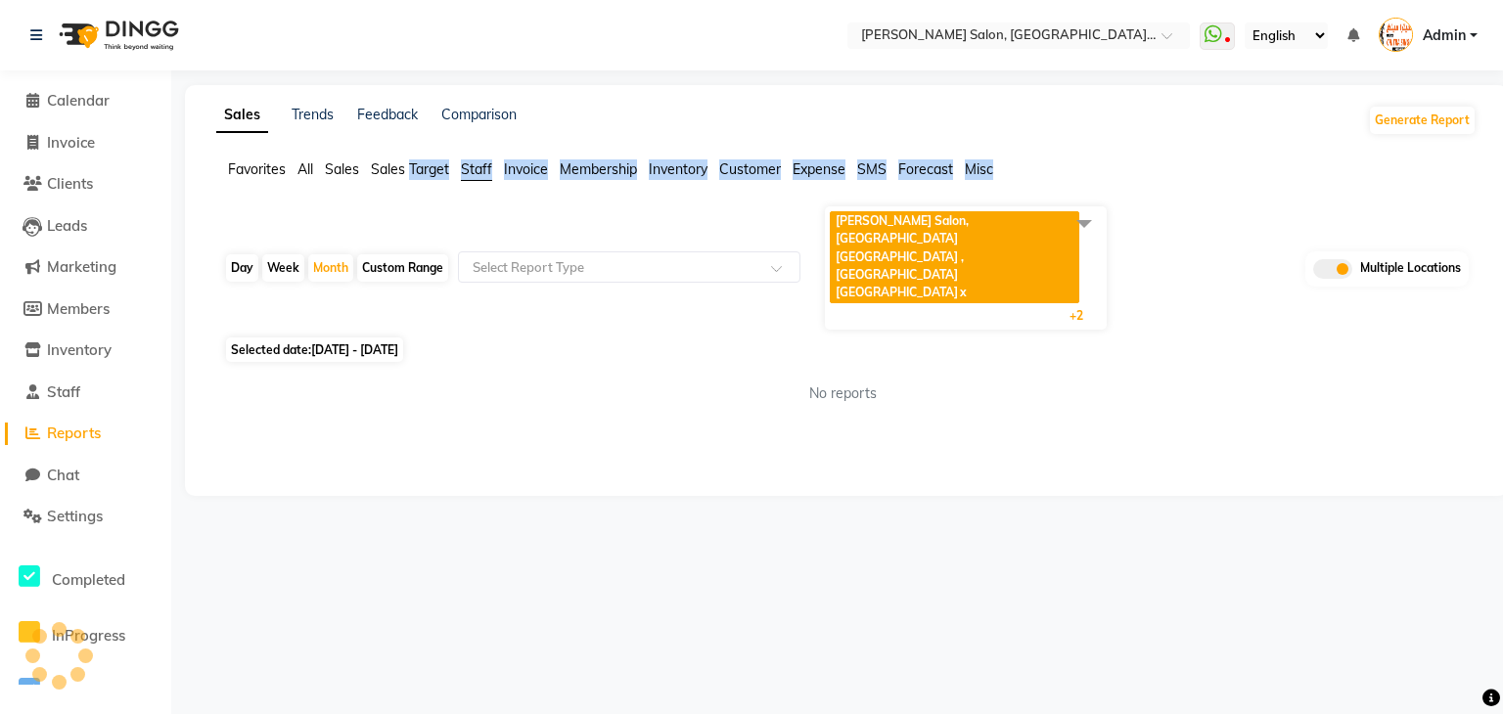
click at [486, 171] on span "Staff" at bounding box center [476, 169] width 31 height 18
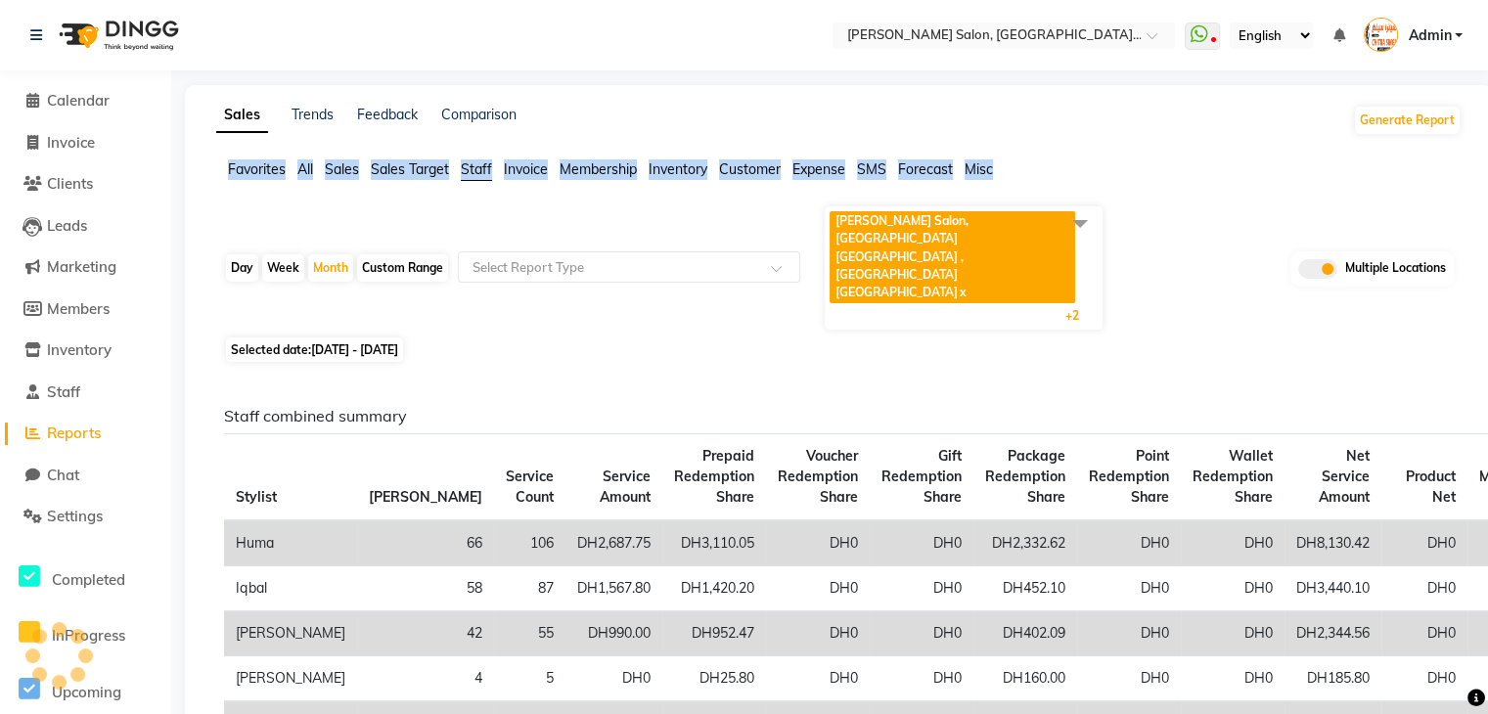
click at [486, 171] on span "Staff" at bounding box center [476, 169] width 31 height 18
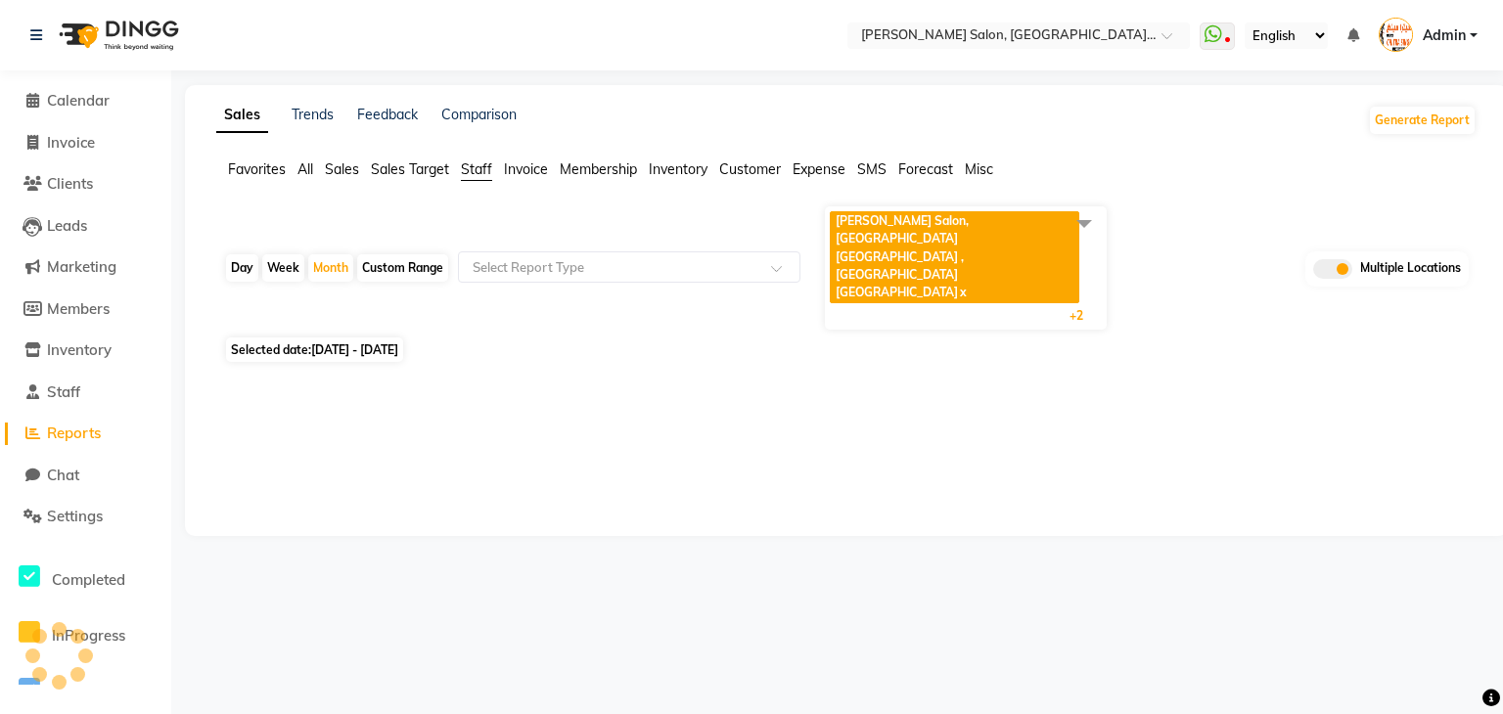
click at [594, 339] on div "Selected date: 01-08-2025 - 31-08-2025" at bounding box center [850, 349] width 1252 height 21
click at [584, 257] on input "text" at bounding box center [610, 267] width 282 height 20
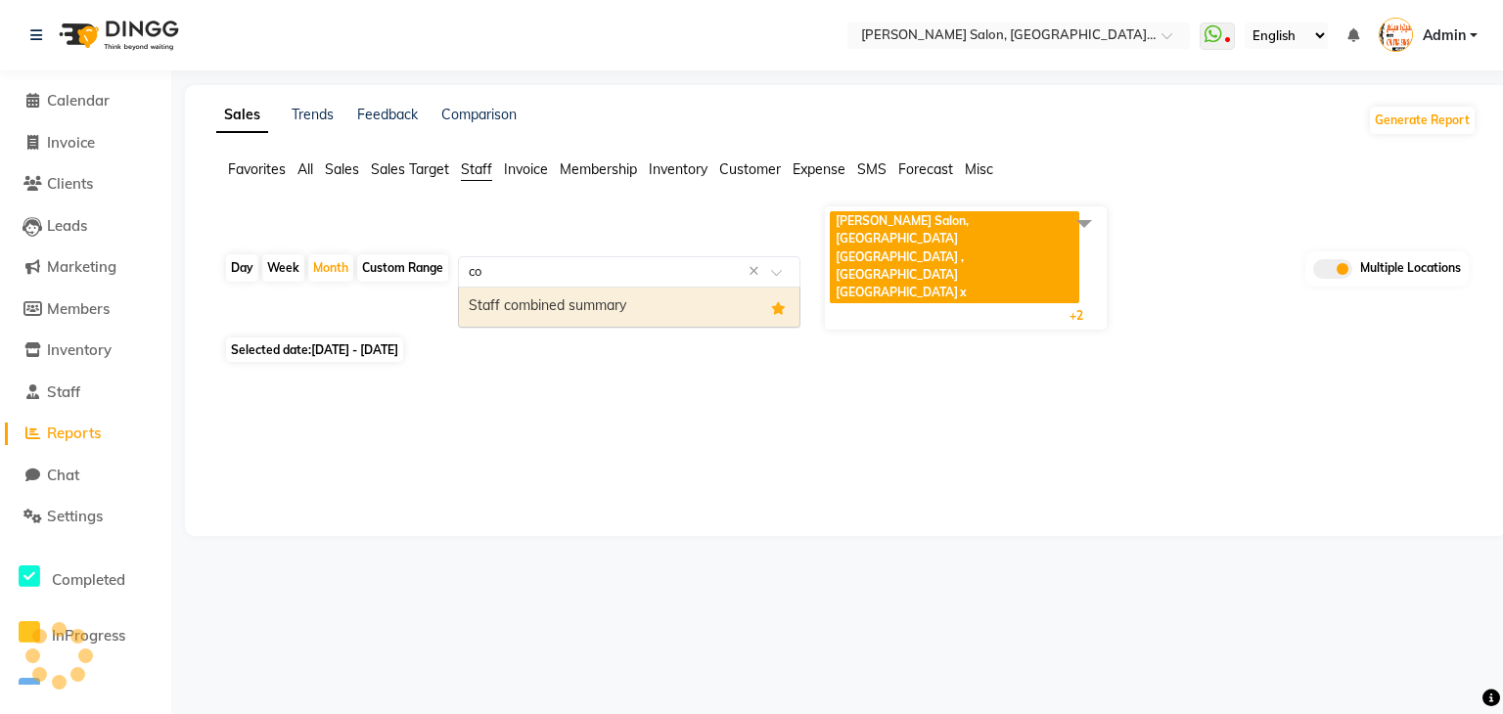
type input "com"
click at [580, 288] on div "Staff combined summary" at bounding box center [629, 307] width 340 height 39
select select "full_report"
select select "csv"
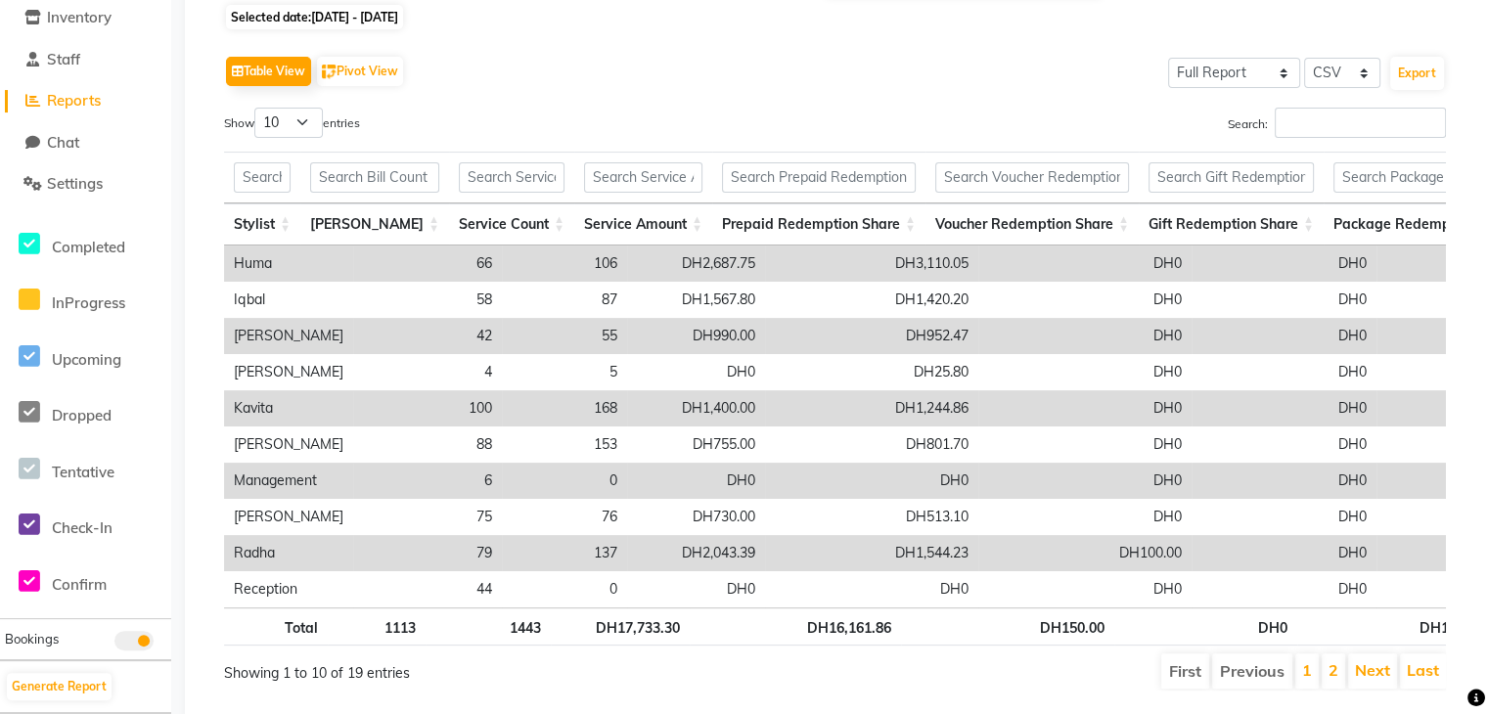
scroll to position [347, 0]
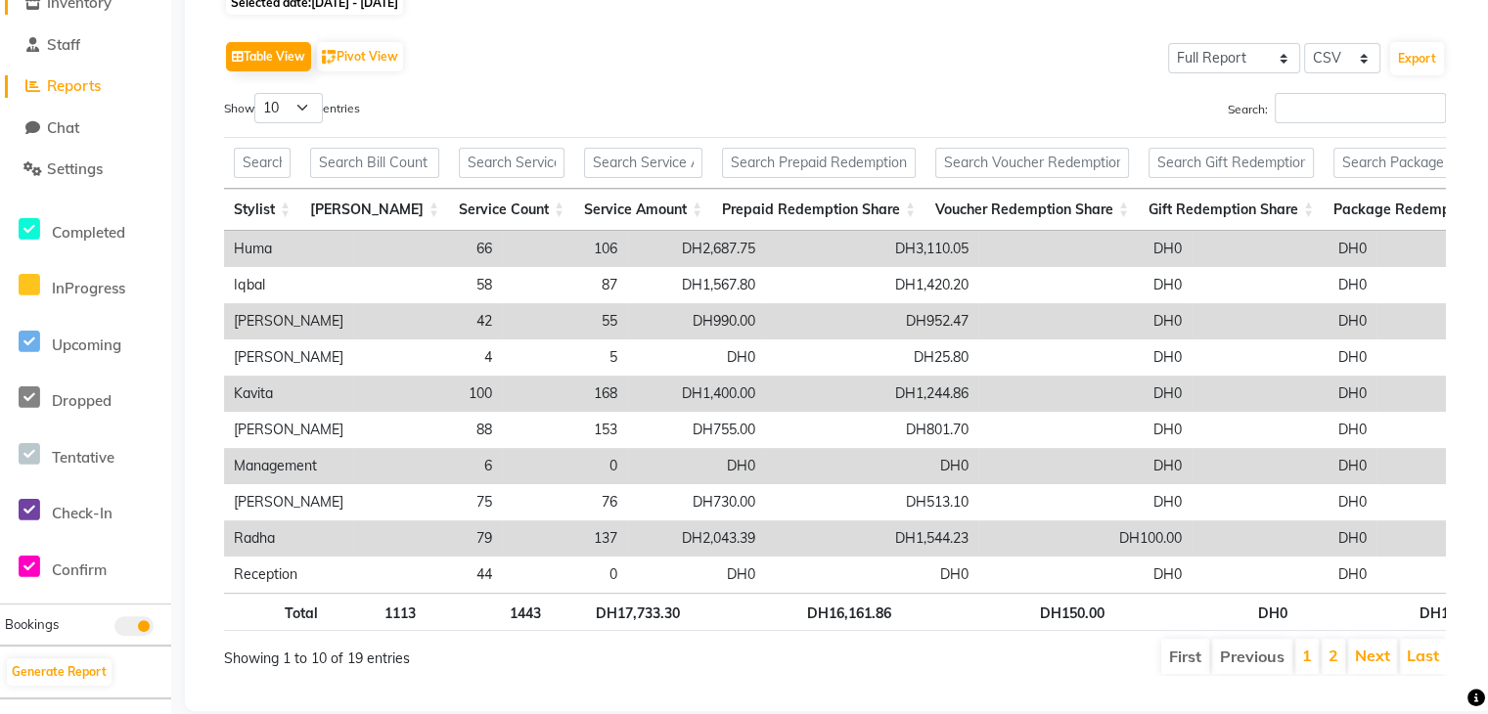
click at [77, 13] on link "Inventory" at bounding box center [85, 3] width 161 height 23
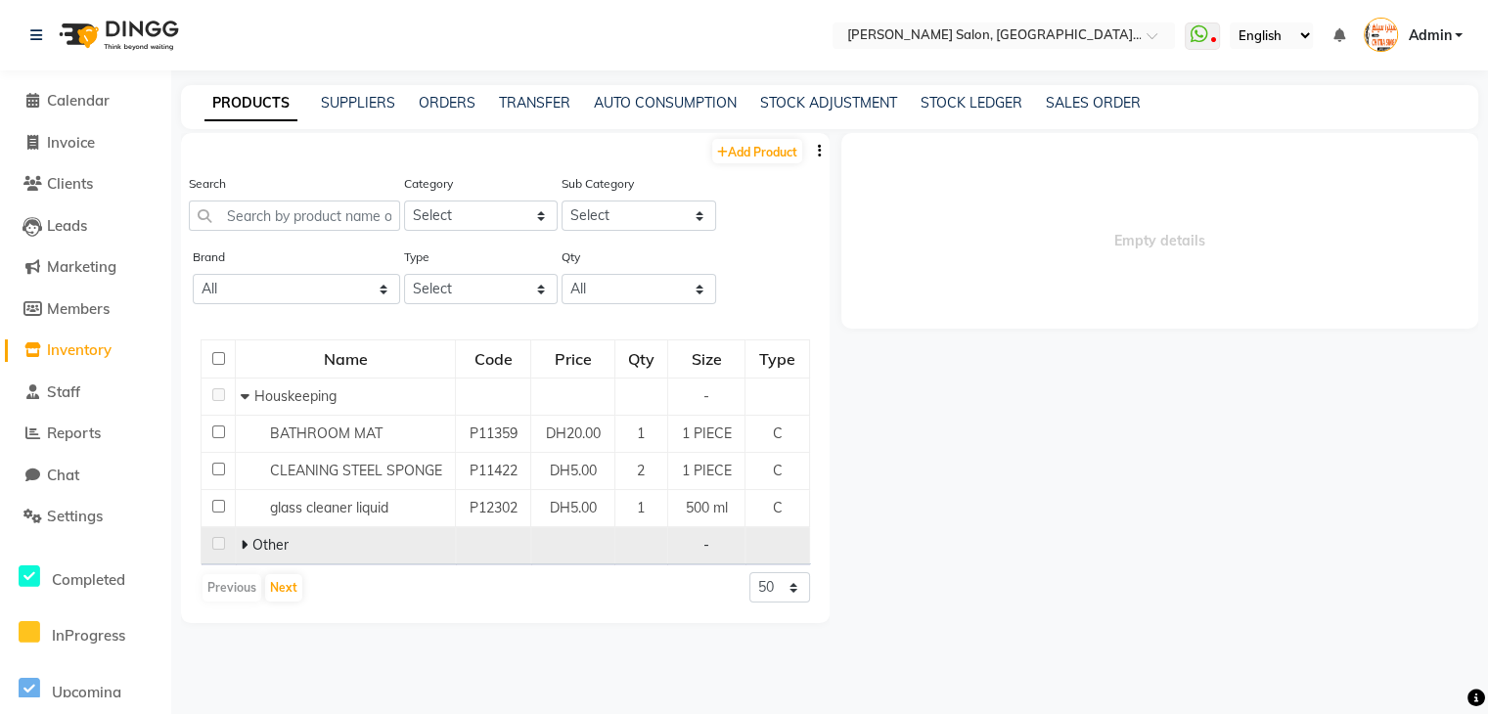
click at [244, 545] on icon at bounding box center [244, 545] width 7 height 14
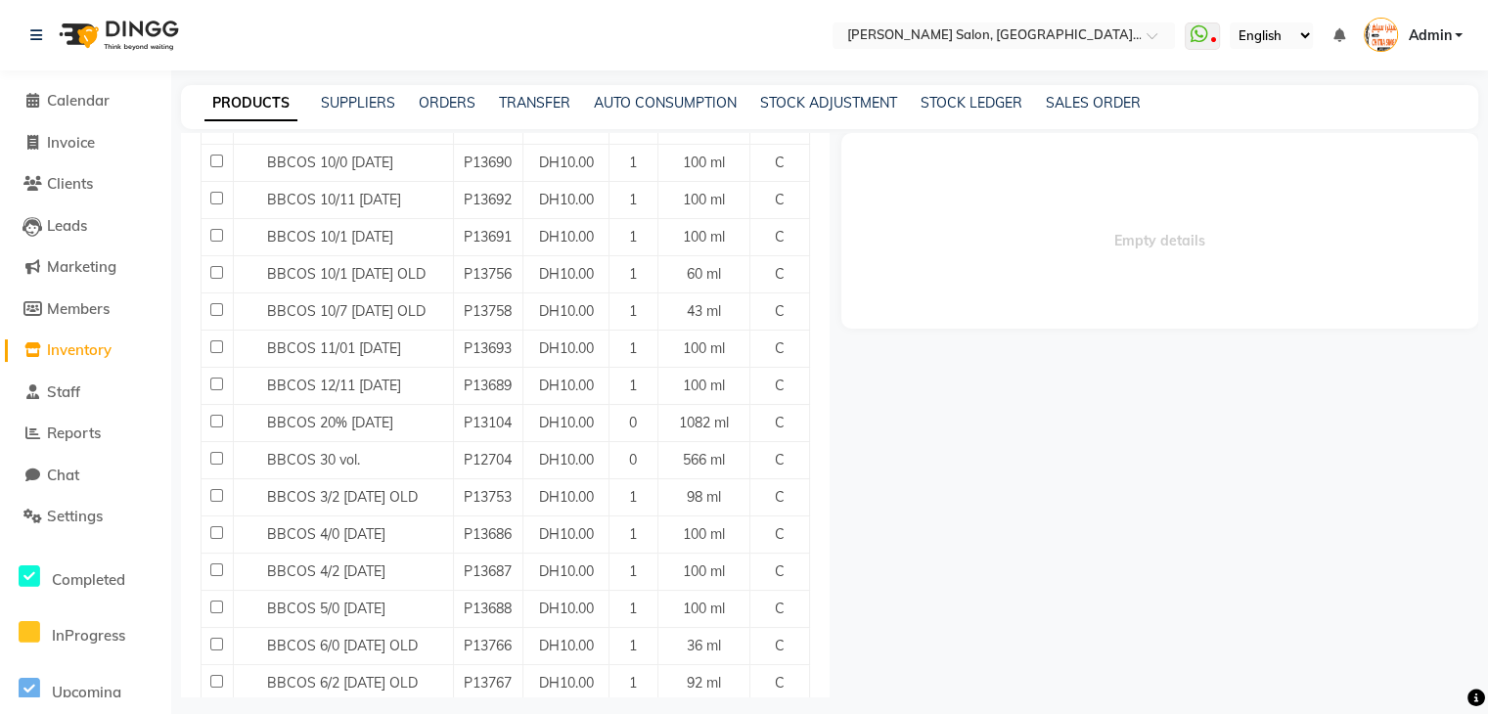
scroll to position [1882, 0]
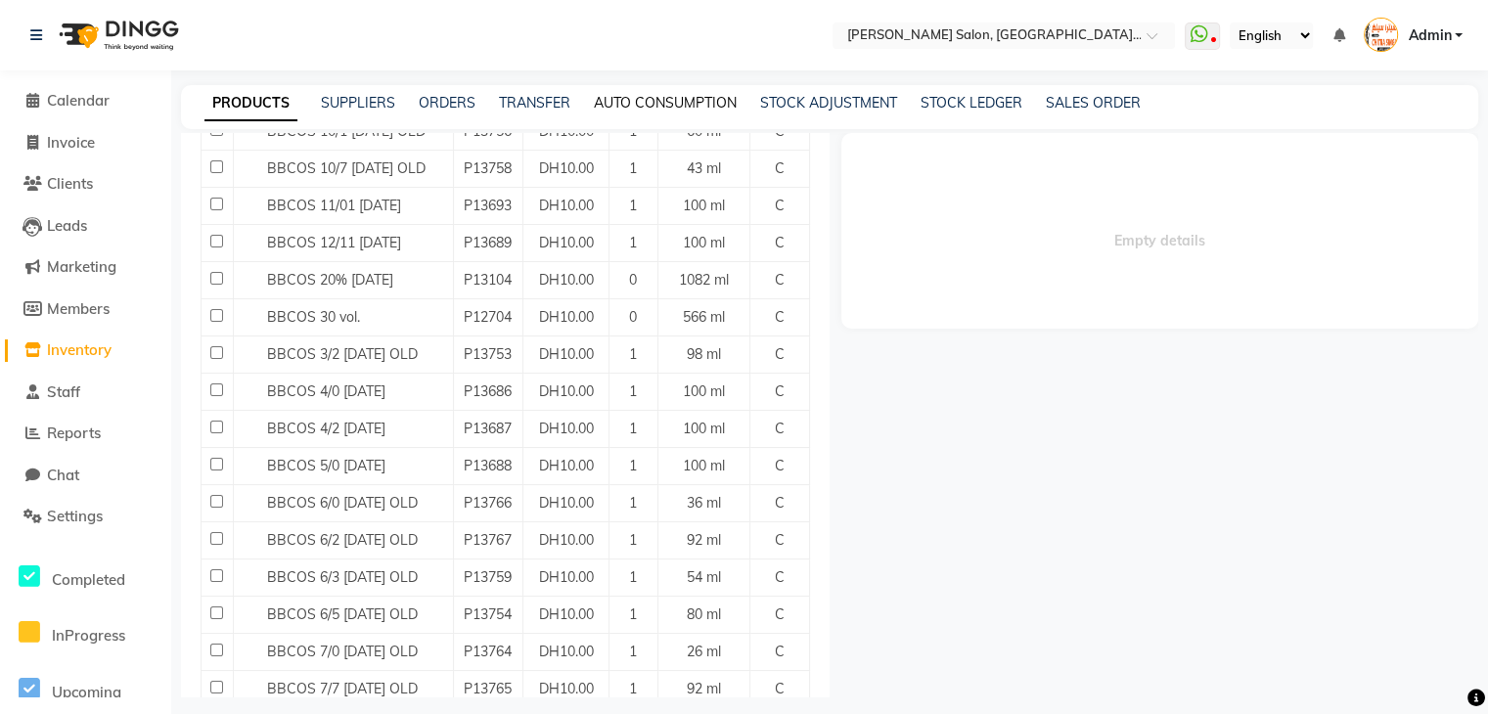
click at [612, 103] on link "AUTO CONSUMPTION" at bounding box center [665, 103] width 143 height 18
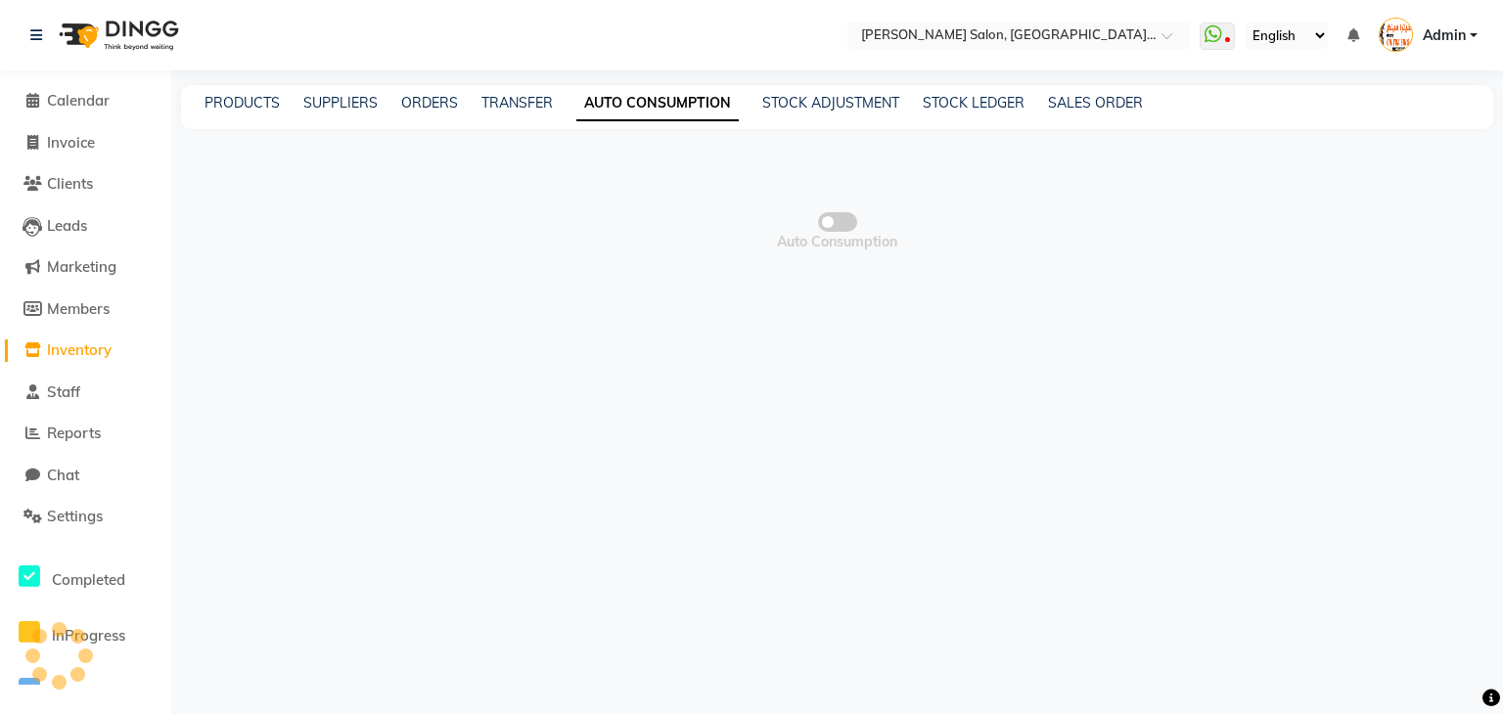
click at [612, 103] on link "AUTO CONSUMPTION" at bounding box center [657, 103] width 162 height 35
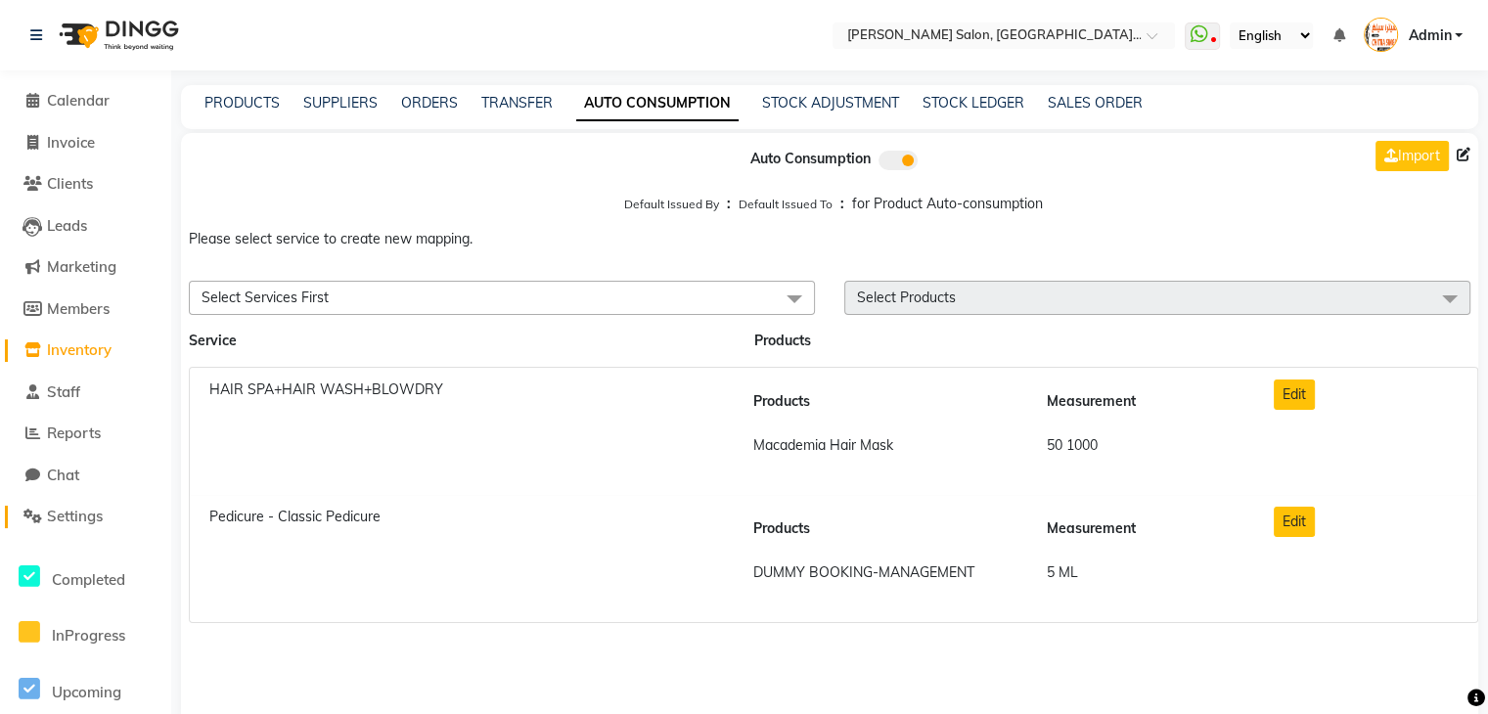
click at [76, 514] on span "Settings" at bounding box center [75, 516] width 56 height 19
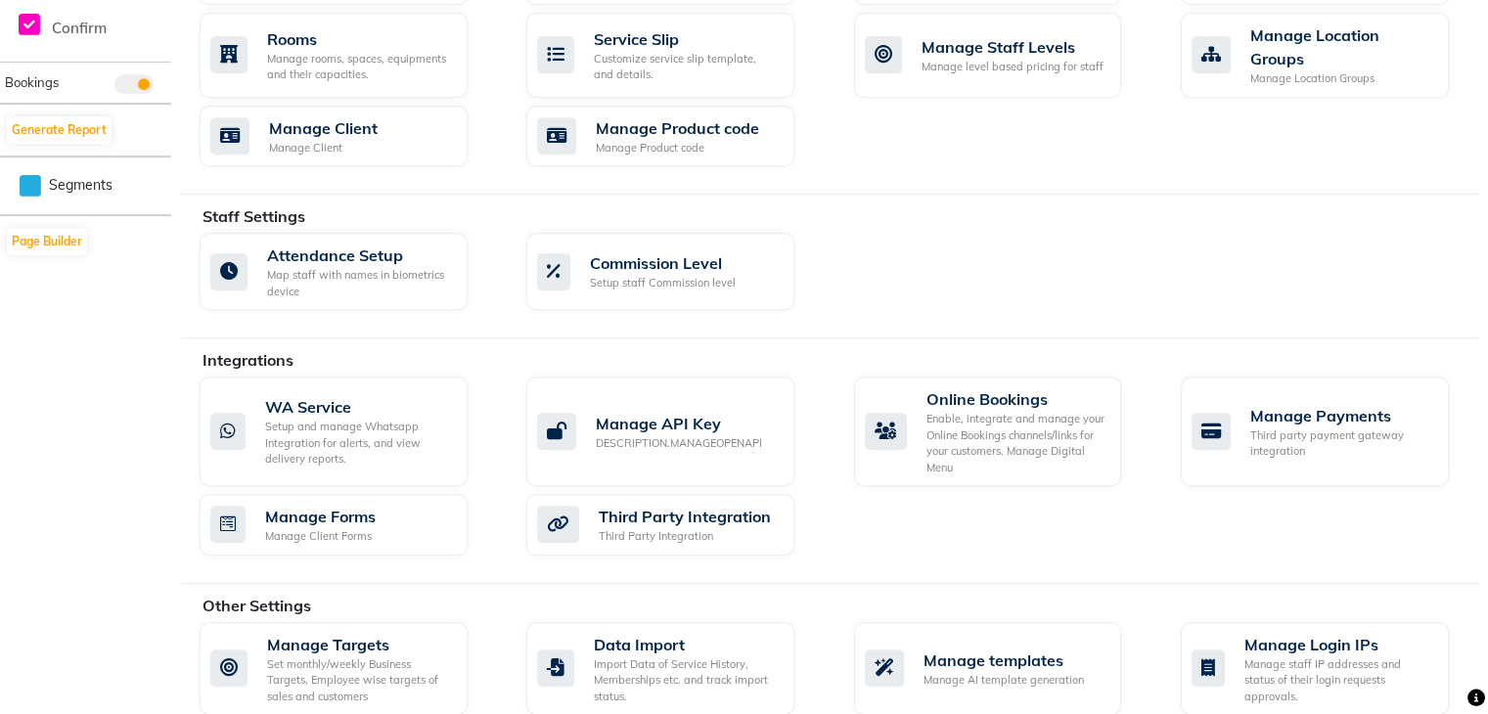
scroll to position [997, 0]
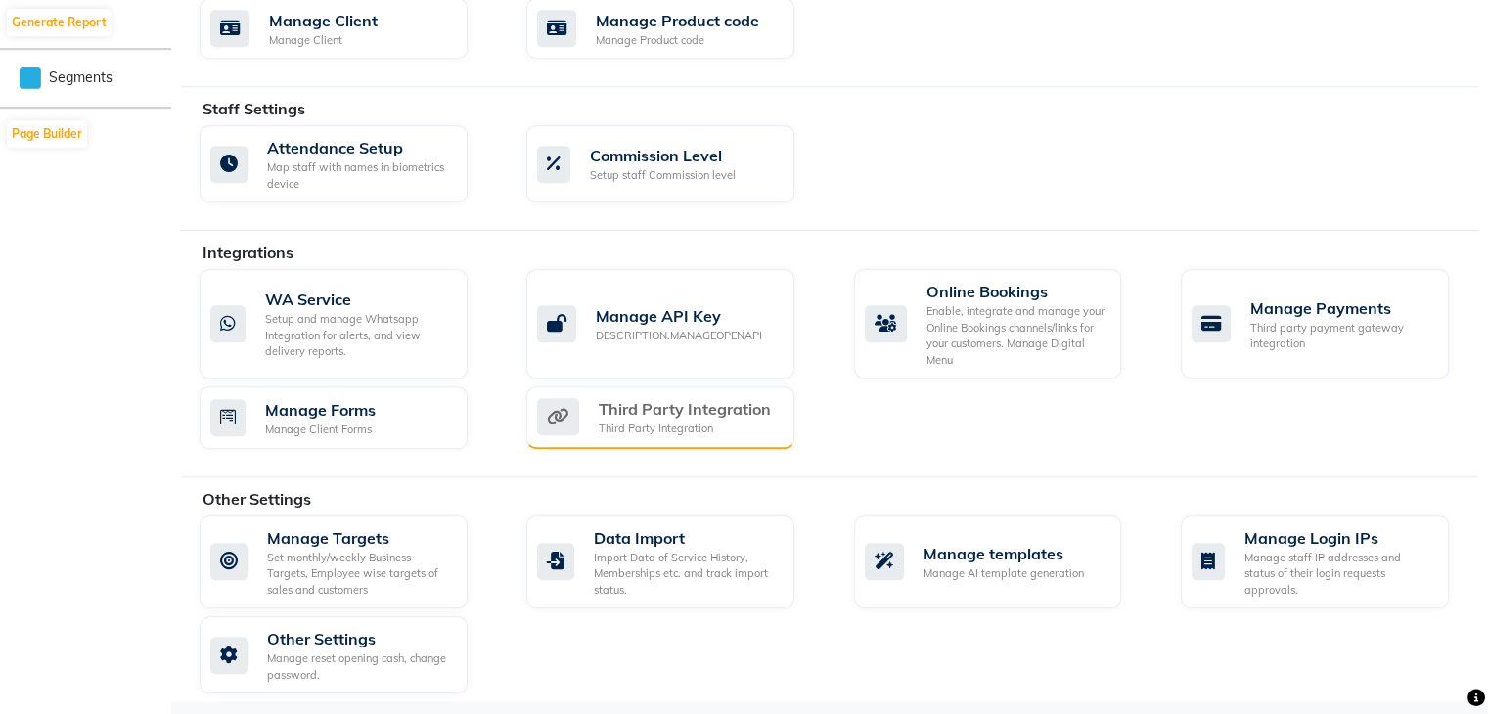
click at [697, 406] on div "Third Party Integration" at bounding box center [685, 408] width 172 height 23
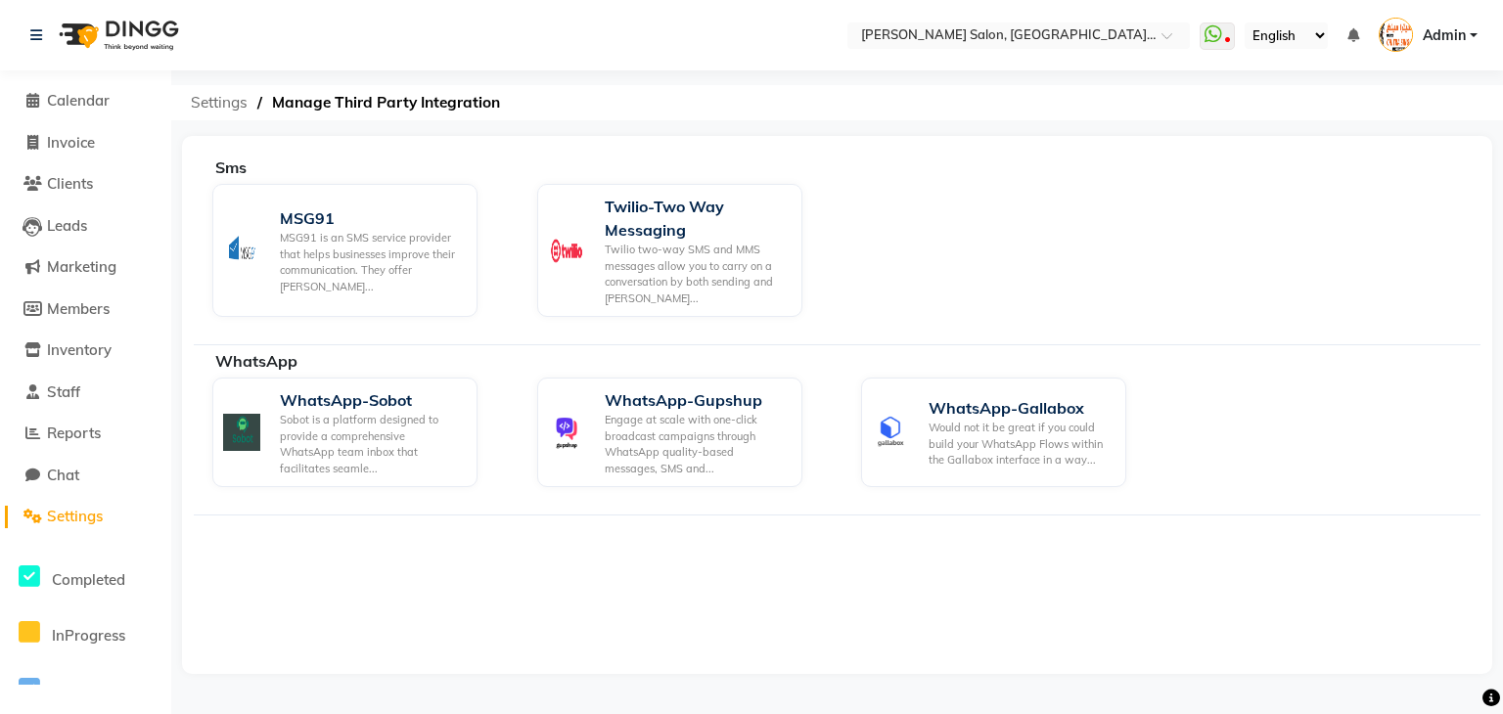
click at [237, 115] on span "Settings" at bounding box center [219, 102] width 76 height 35
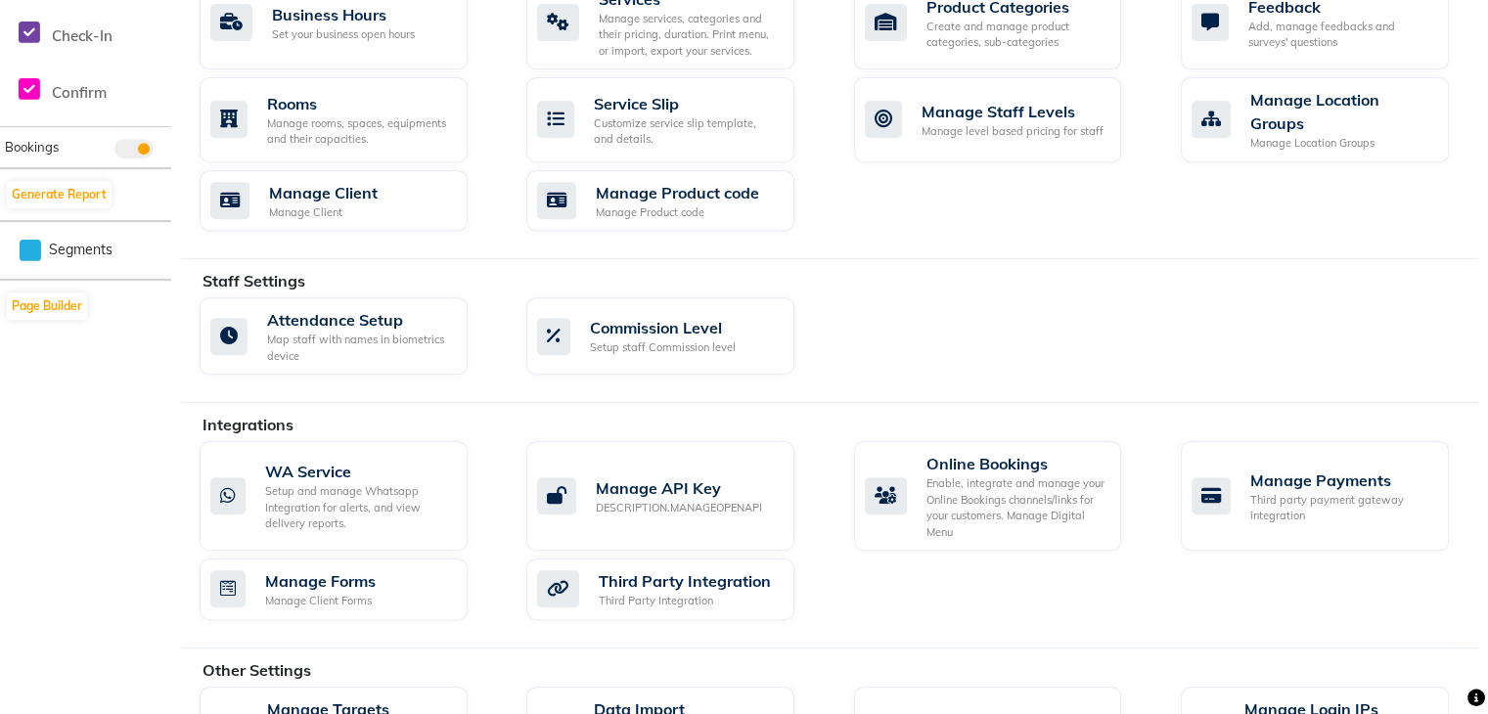
scroll to position [997, 0]
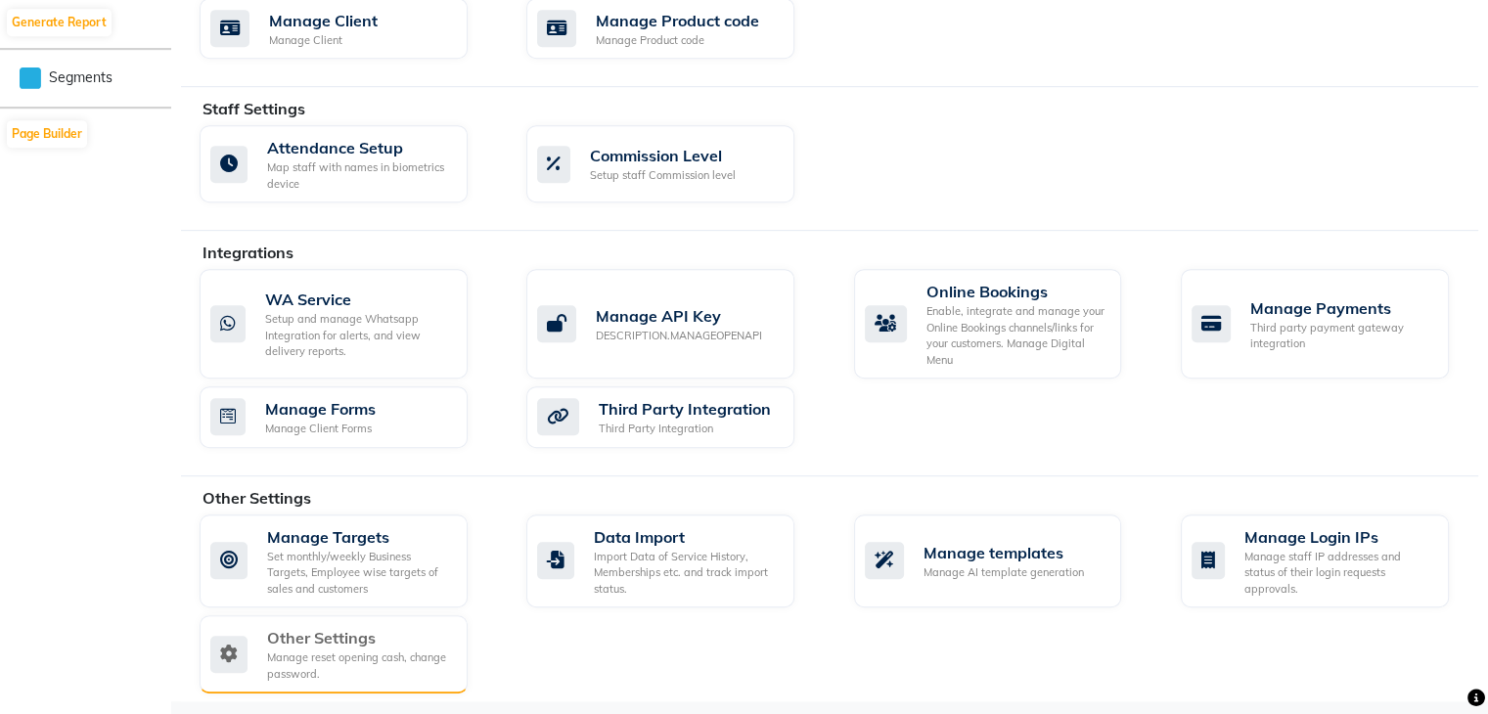
click at [384, 636] on div "Other Settings" at bounding box center [359, 637] width 185 height 23
select select "2: 15"
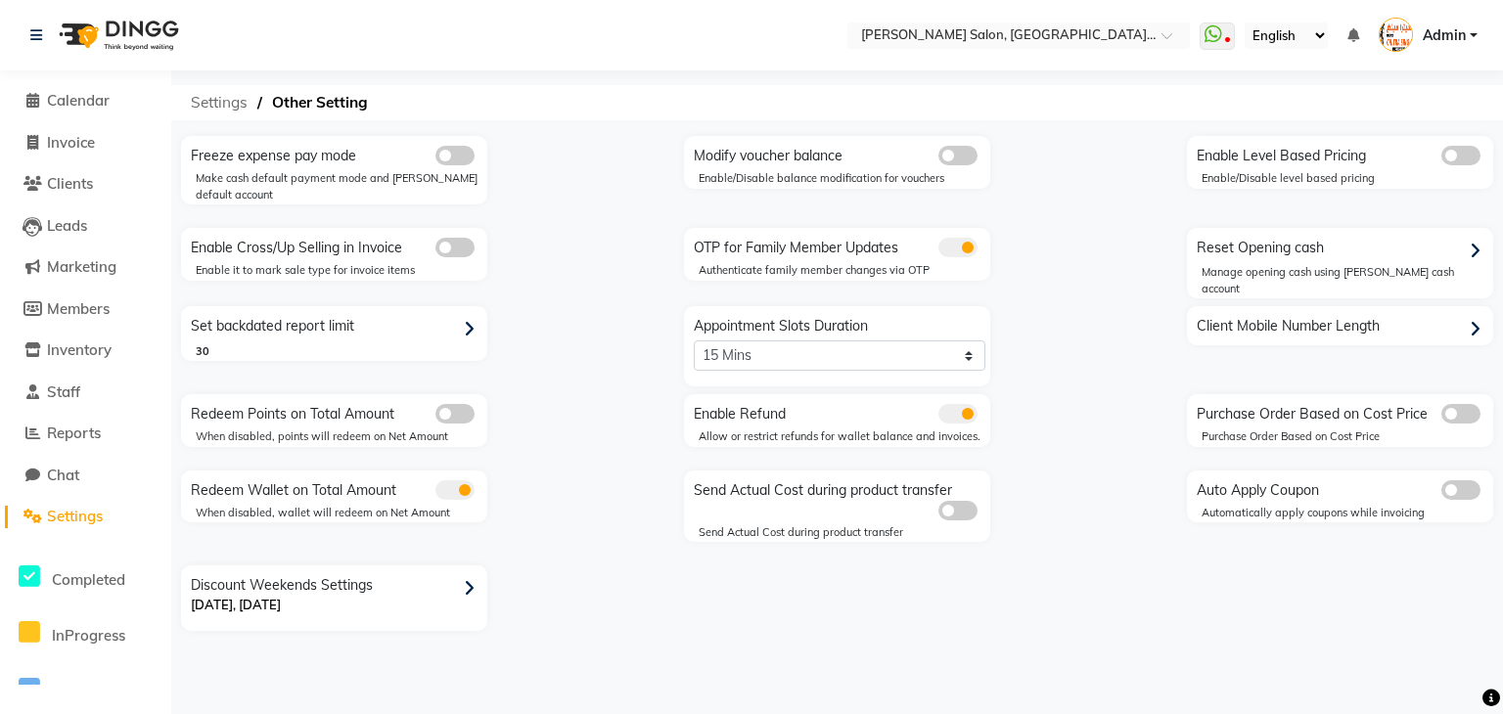
click at [213, 99] on span "Settings" at bounding box center [219, 102] width 76 height 35
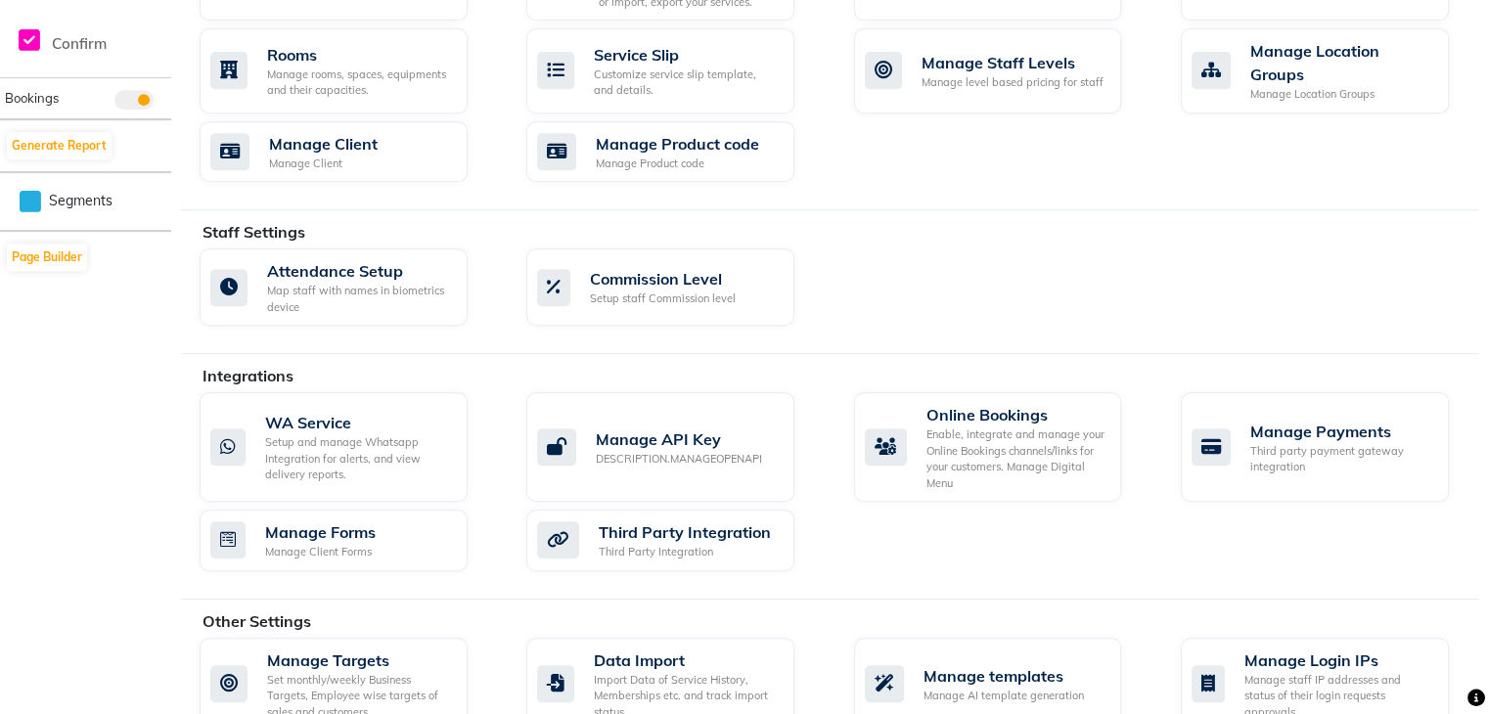
scroll to position [997, 0]
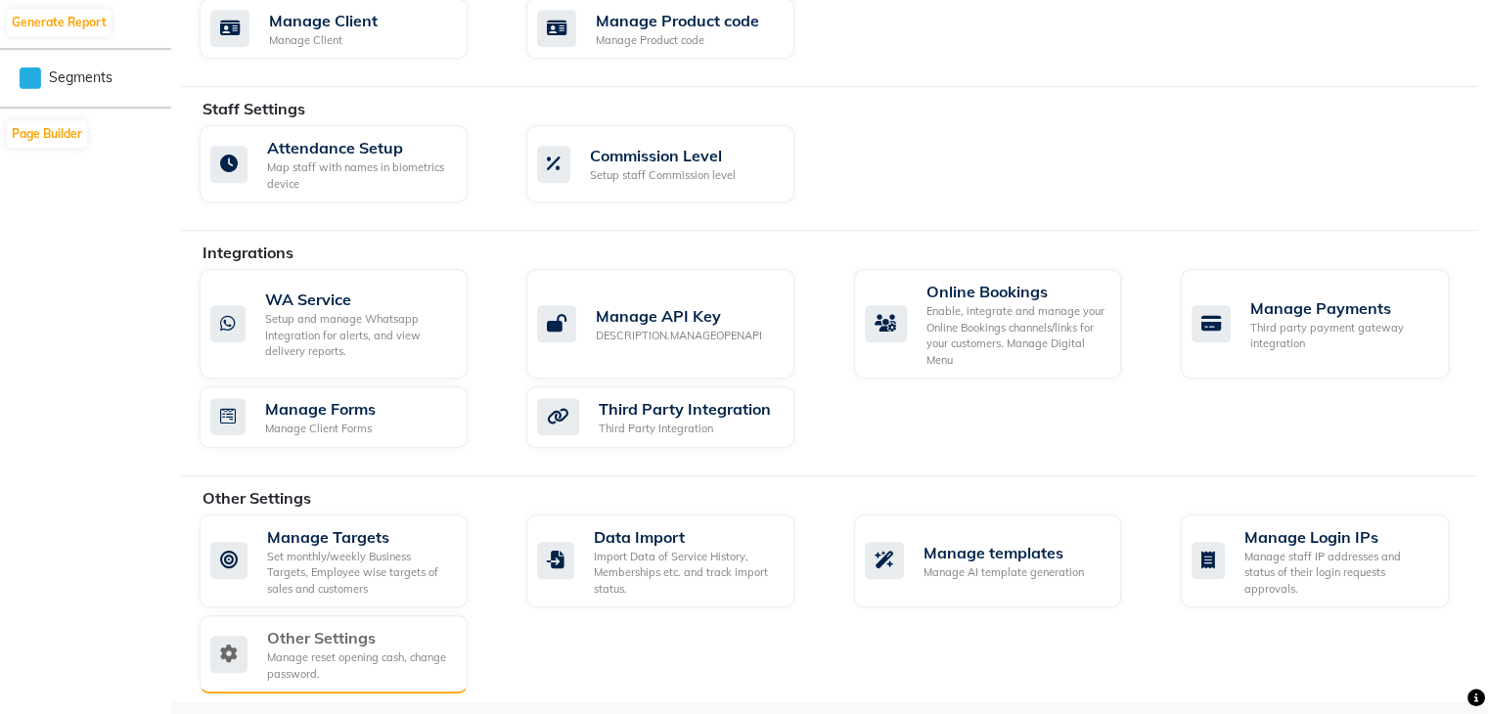
click at [337, 650] on div "Manage reset opening cash, change password." at bounding box center [359, 666] width 185 height 32
select select "2: 15"
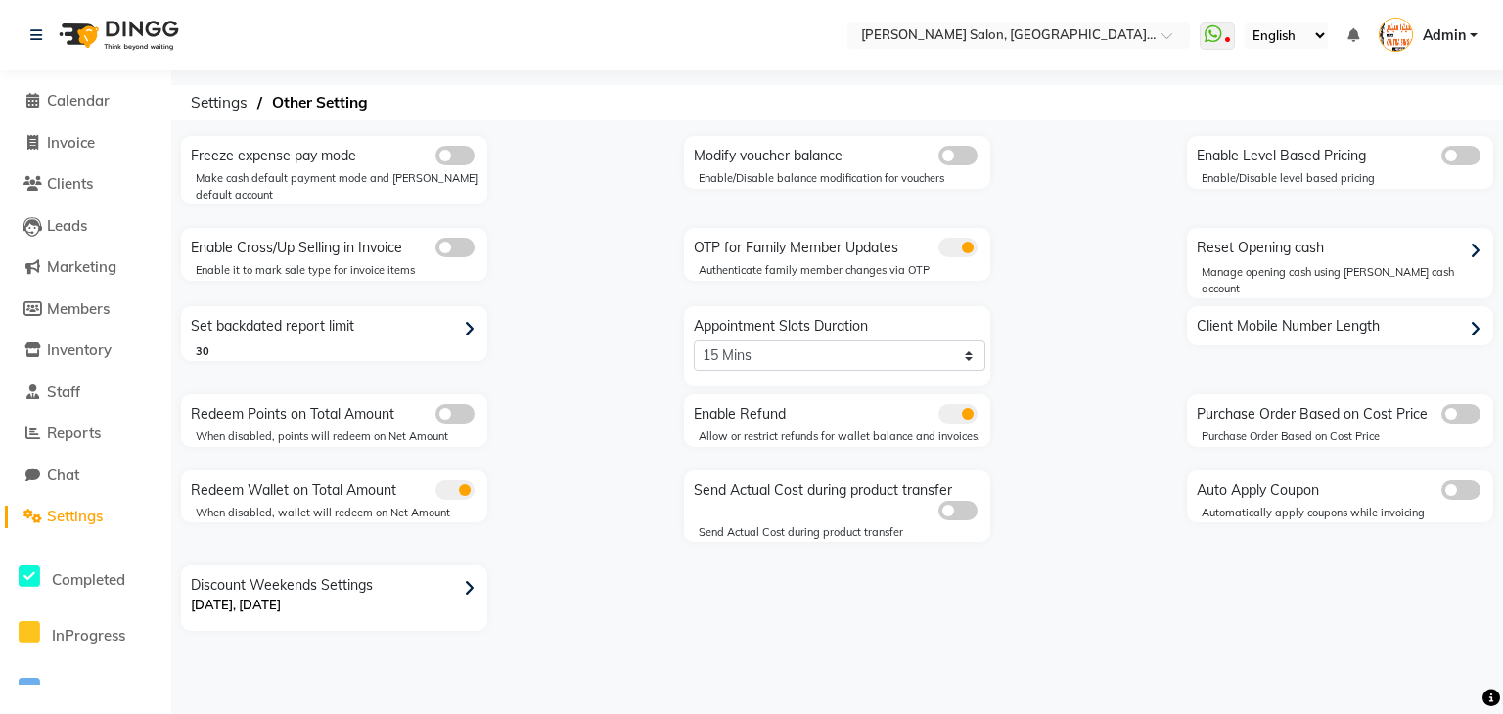
click at [446, 588] on div "Discount Weekends Settings Saturday, Sunday" at bounding box center [336, 600] width 301 height 61
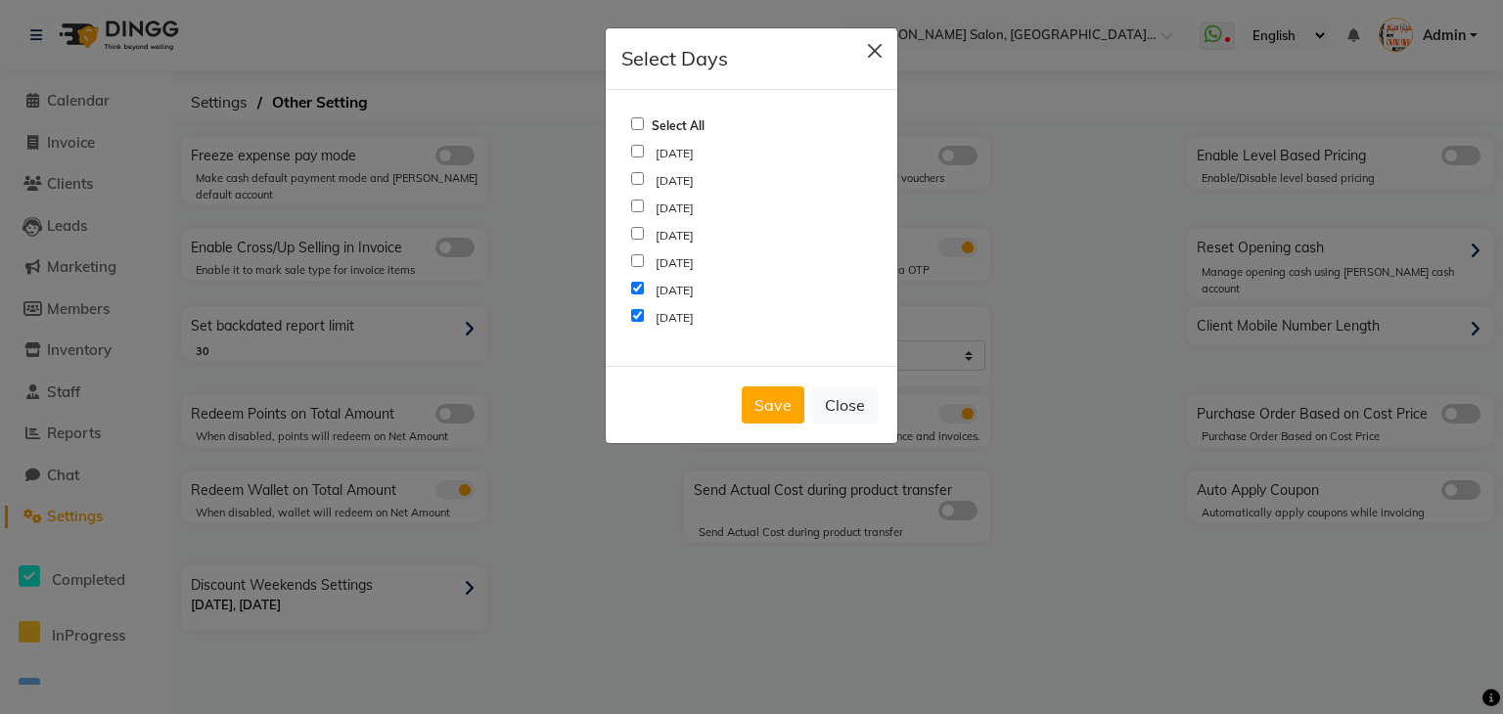
click at [881, 56] on button "button" at bounding box center [874, 50] width 29 height 29
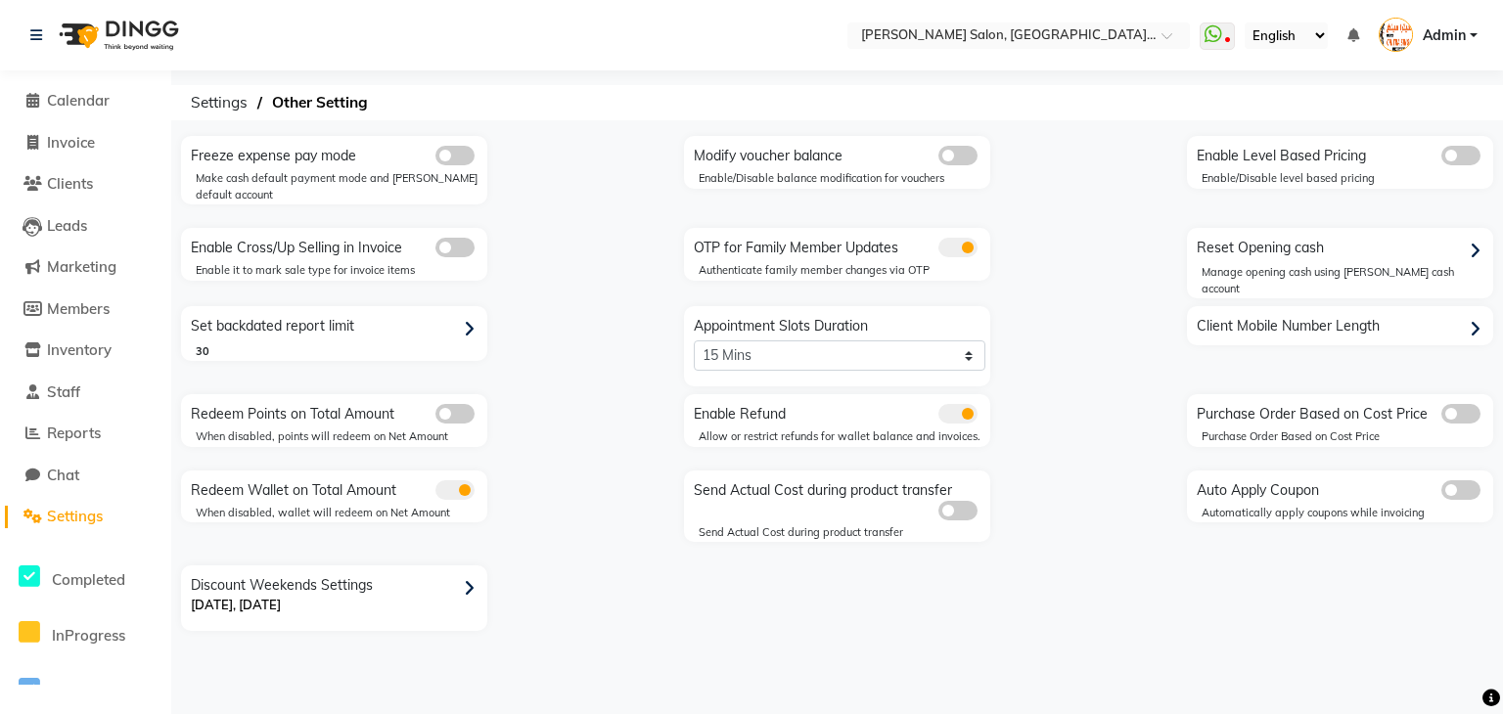
click at [877, 52] on nav "Select Location × Chitra Singh Salon, Al Jaddaf Dubai , Al Jaddaf Dubai WhatsAp…" at bounding box center [751, 35] width 1503 height 70
click at [231, 107] on span "Settings" at bounding box center [219, 102] width 76 height 35
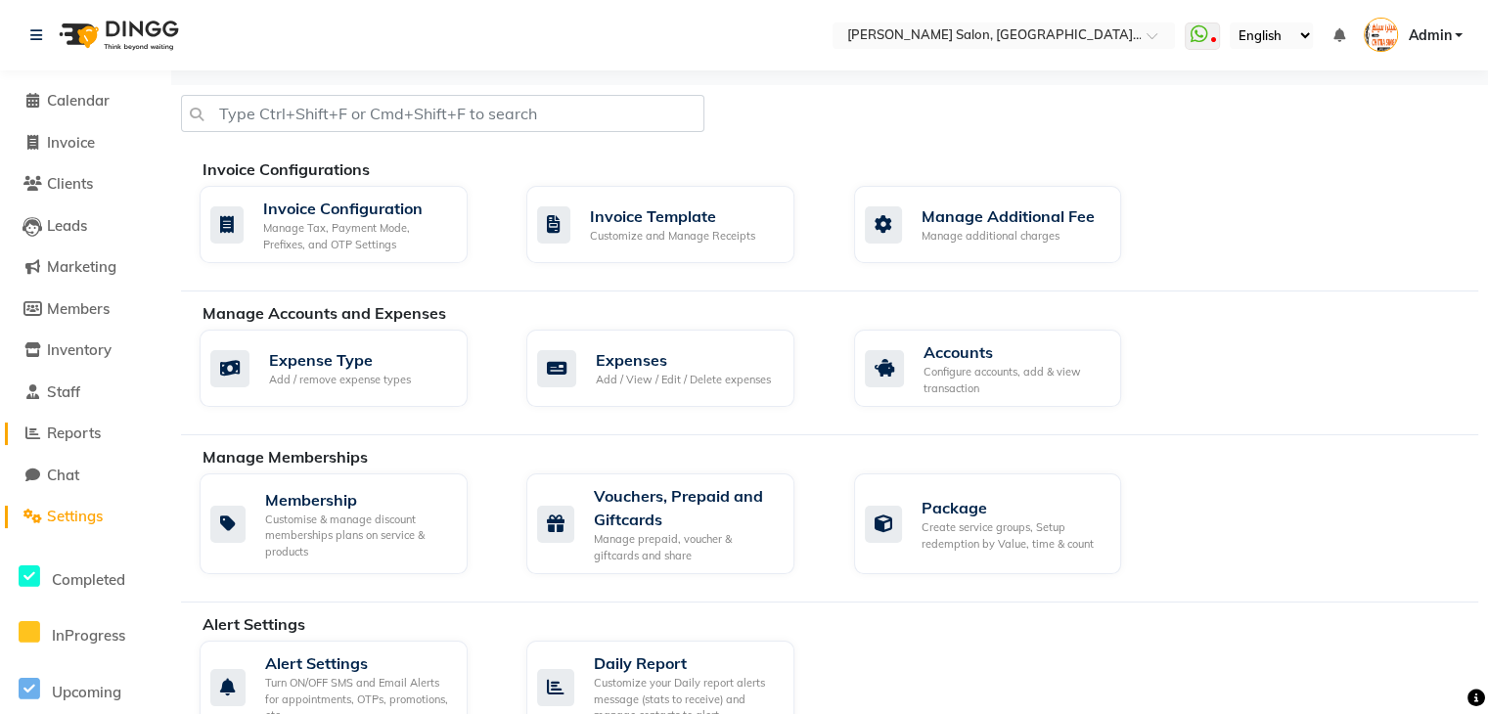
click at [93, 430] on span "Reports" at bounding box center [74, 433] width 54 height 19
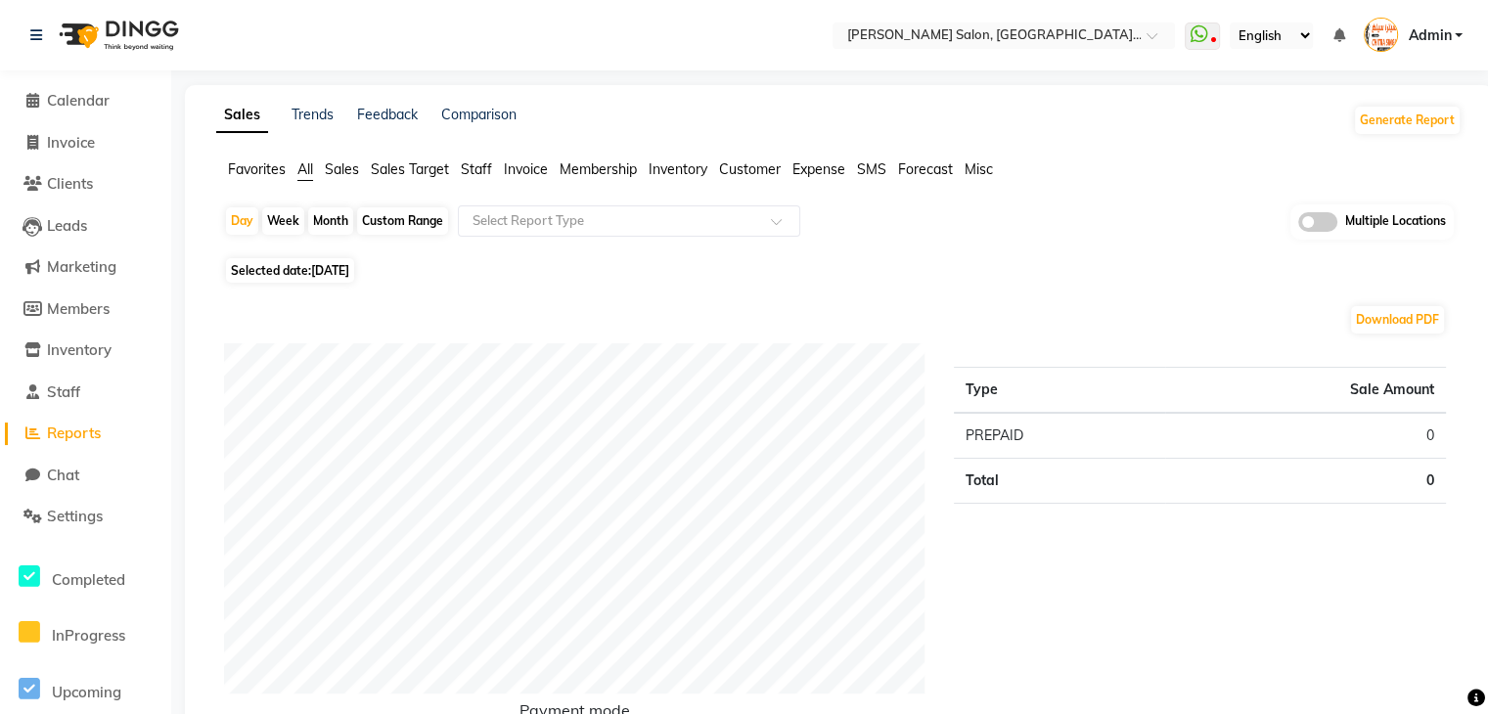
click at [255, 171] on span "Favorites" at bounding box center [257, 169] width 58 height 18
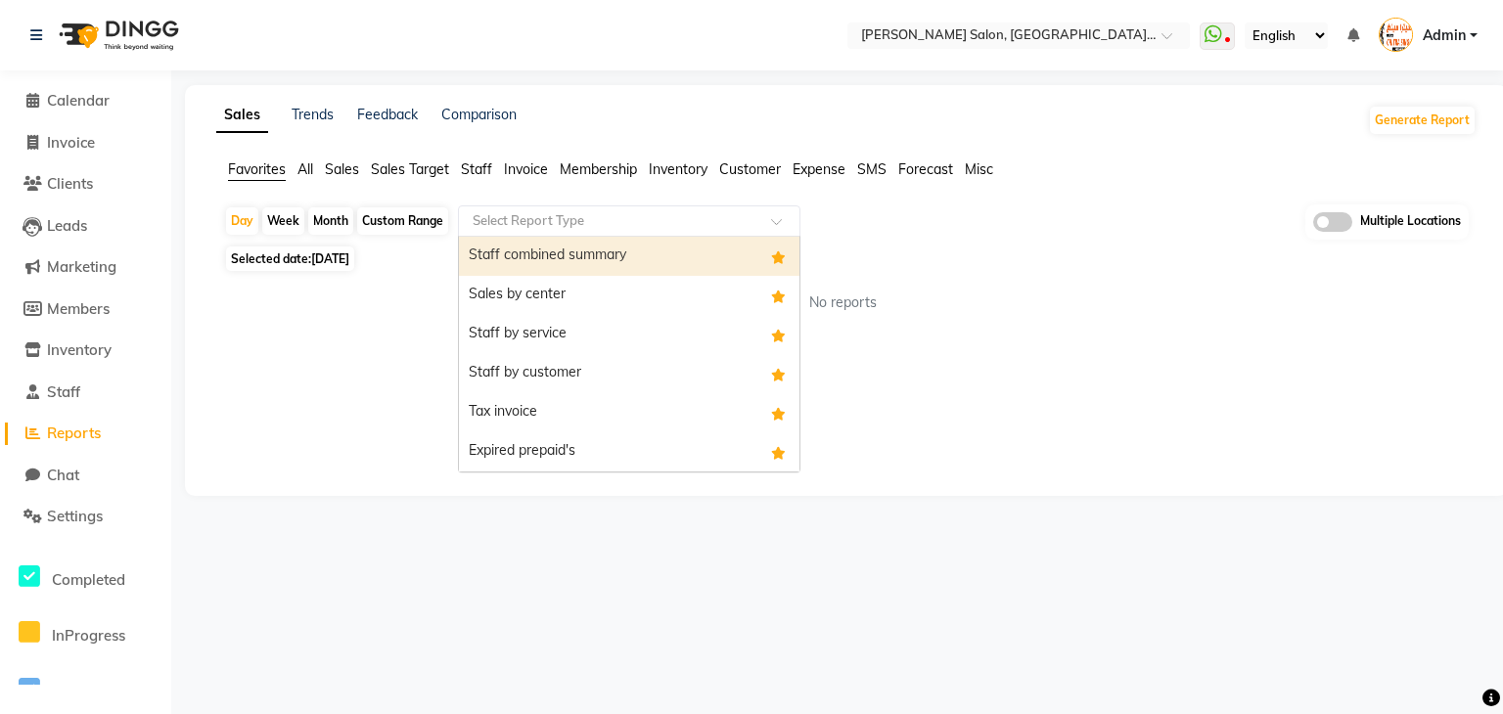
click at [571, 218] on input "text" at bounding box center [610, 221] width 282 height 20
click at [558, 249] on div "Staff combined summary" at bounding box center [629, 256] width 340 height 39
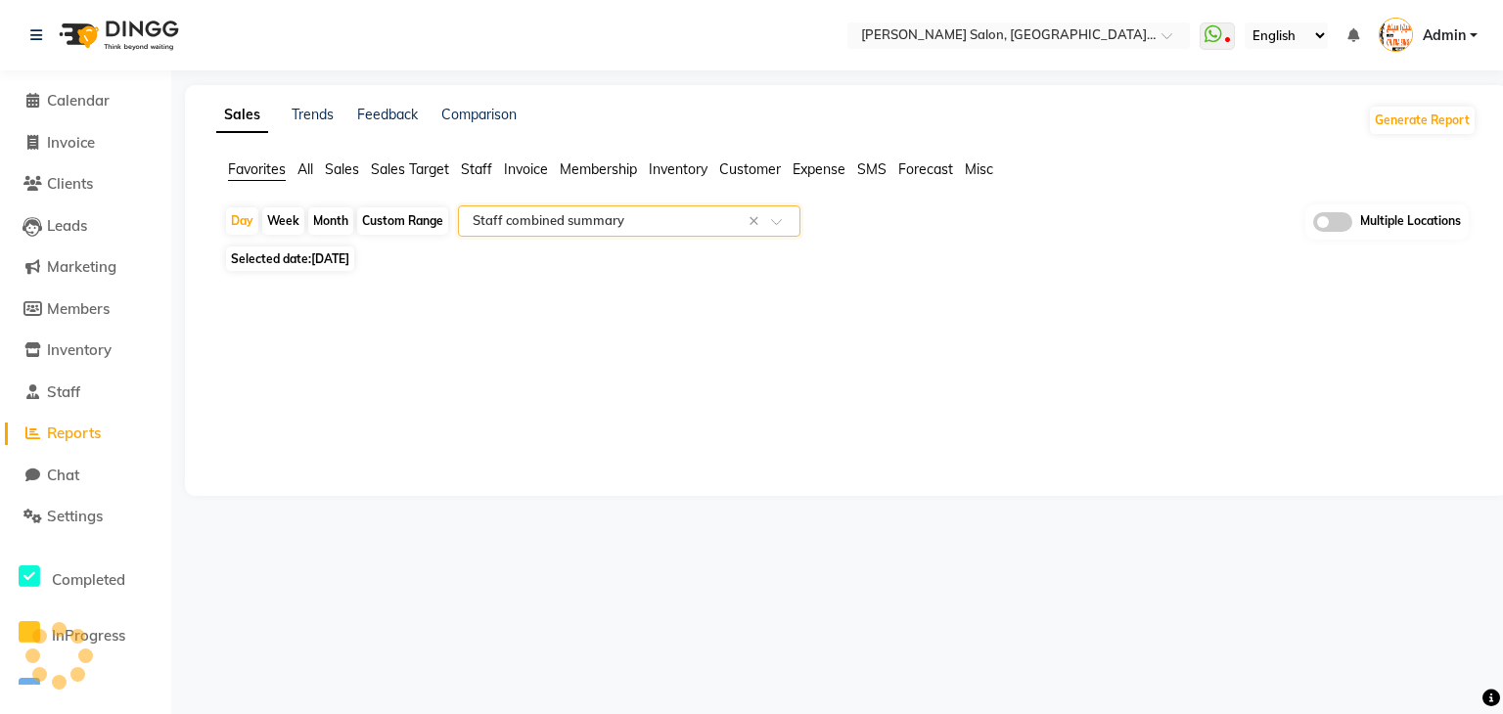
select select "full_report"
select select "csv"
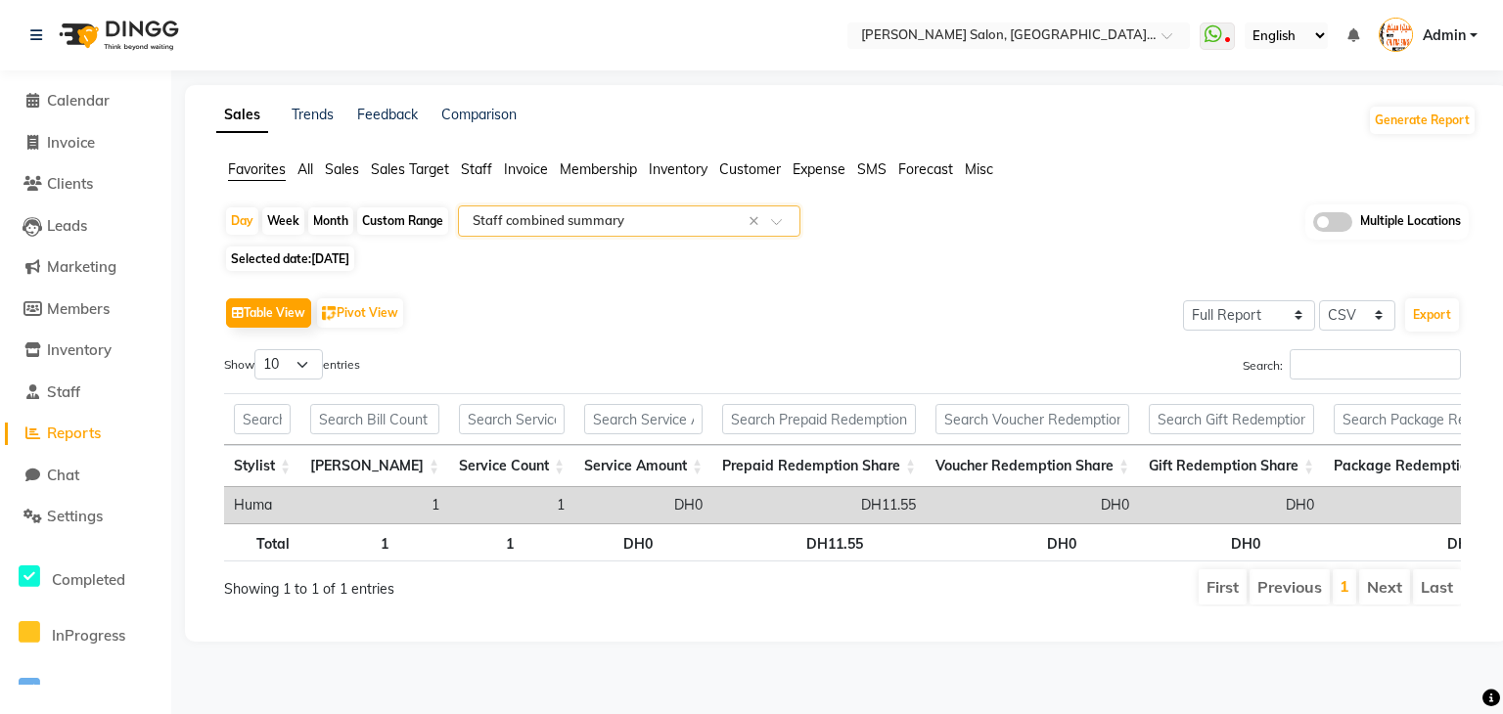
click at [1345, 228] on span at bounding box center [1332, 222] width 39 height 20
click at [1313, 225] on input "checkbox" at bounding box center [1313, 225] width 0 height 0
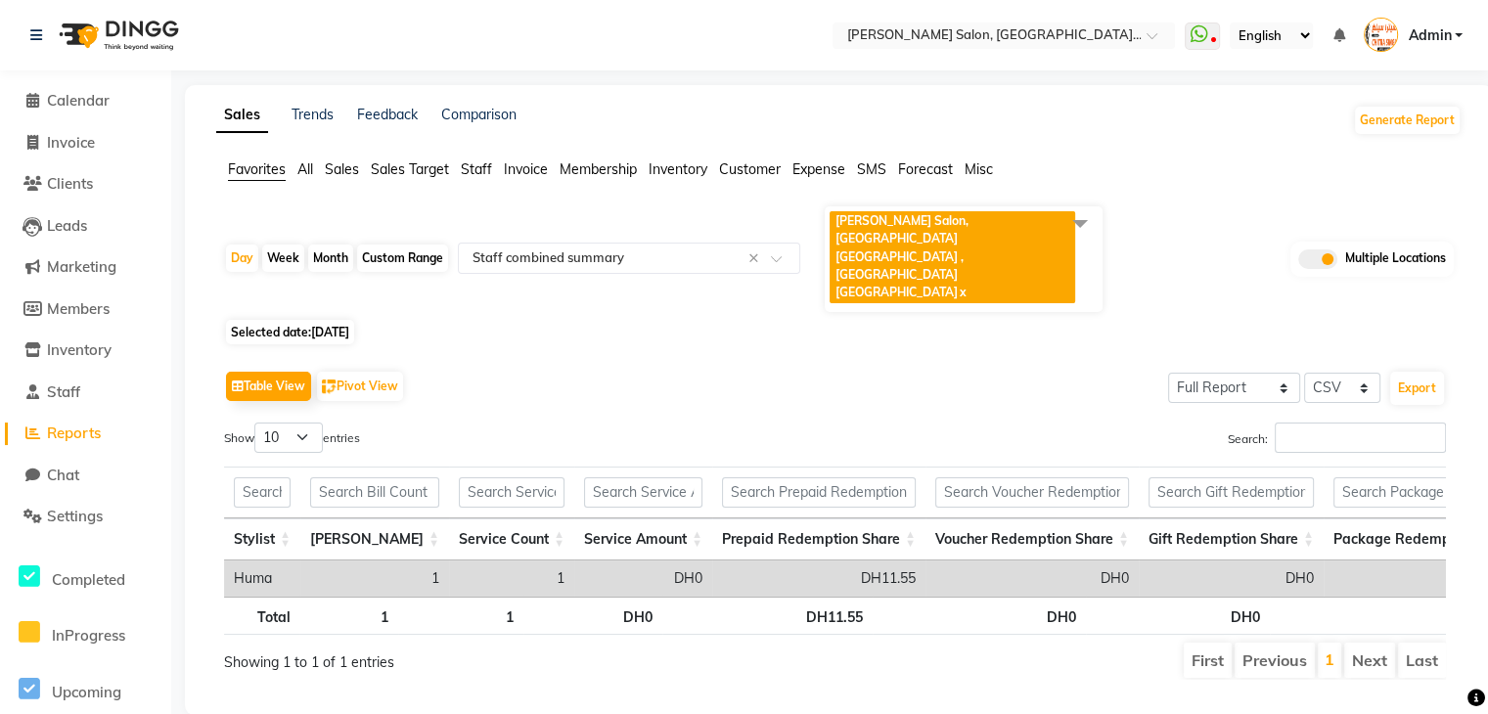
click at [1084, 219] on span at bounding box center [1080, 222] width 39 height 37
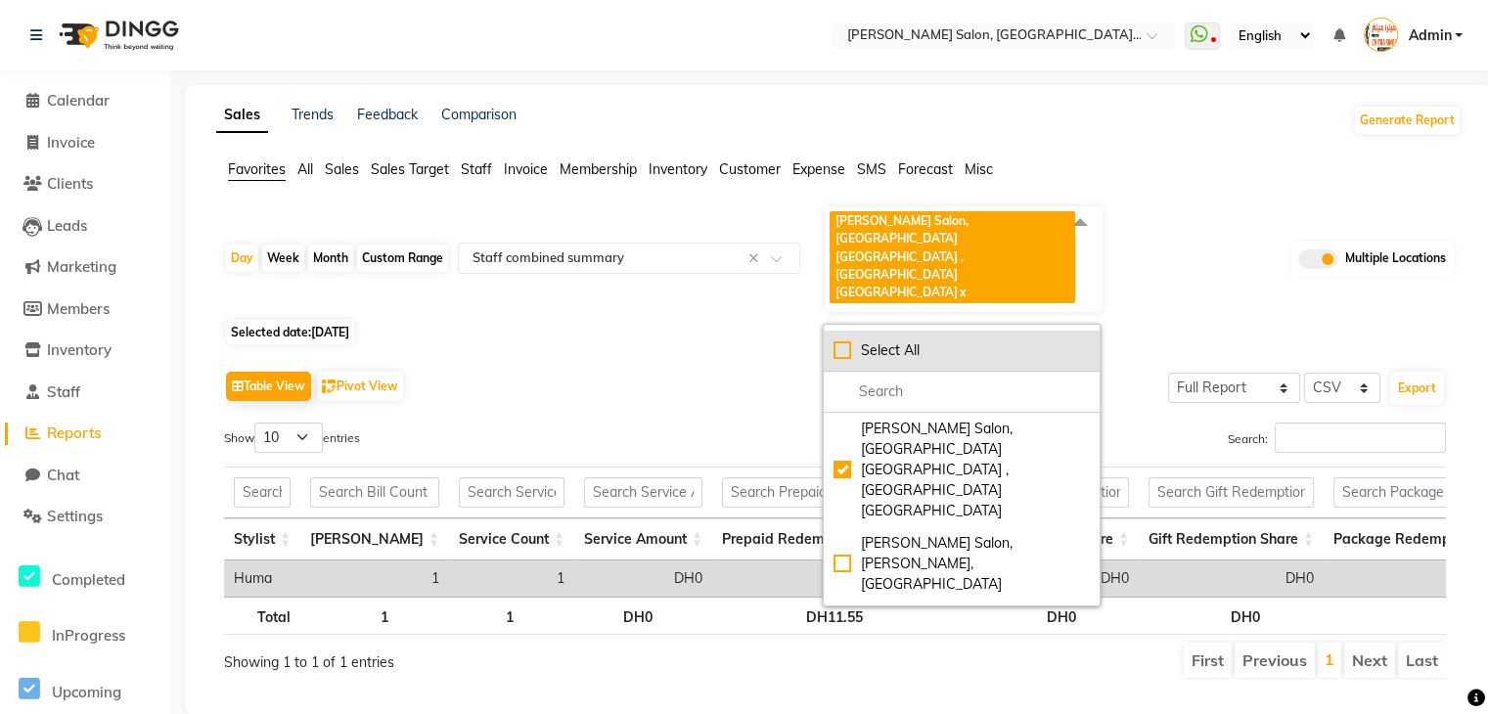
click at [914, 340] on div "Select All" at bounding box center [962, 350] width 256 height 21
checkbox input "true"
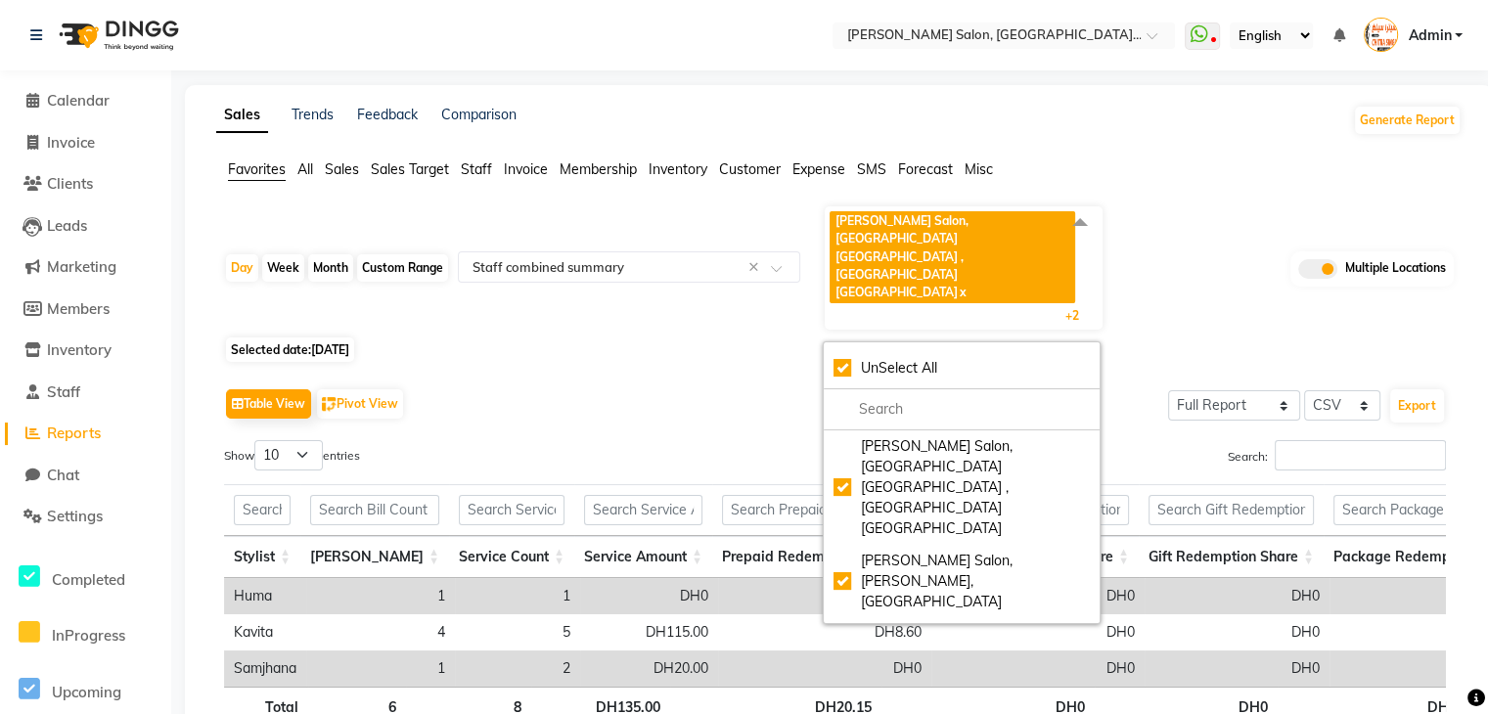
click at [662, 384] on div "Table View Pivot View Select Full Report Filtered Report Select CSV PDF Export" at bounding box center [835, 404] width 1222 height 41
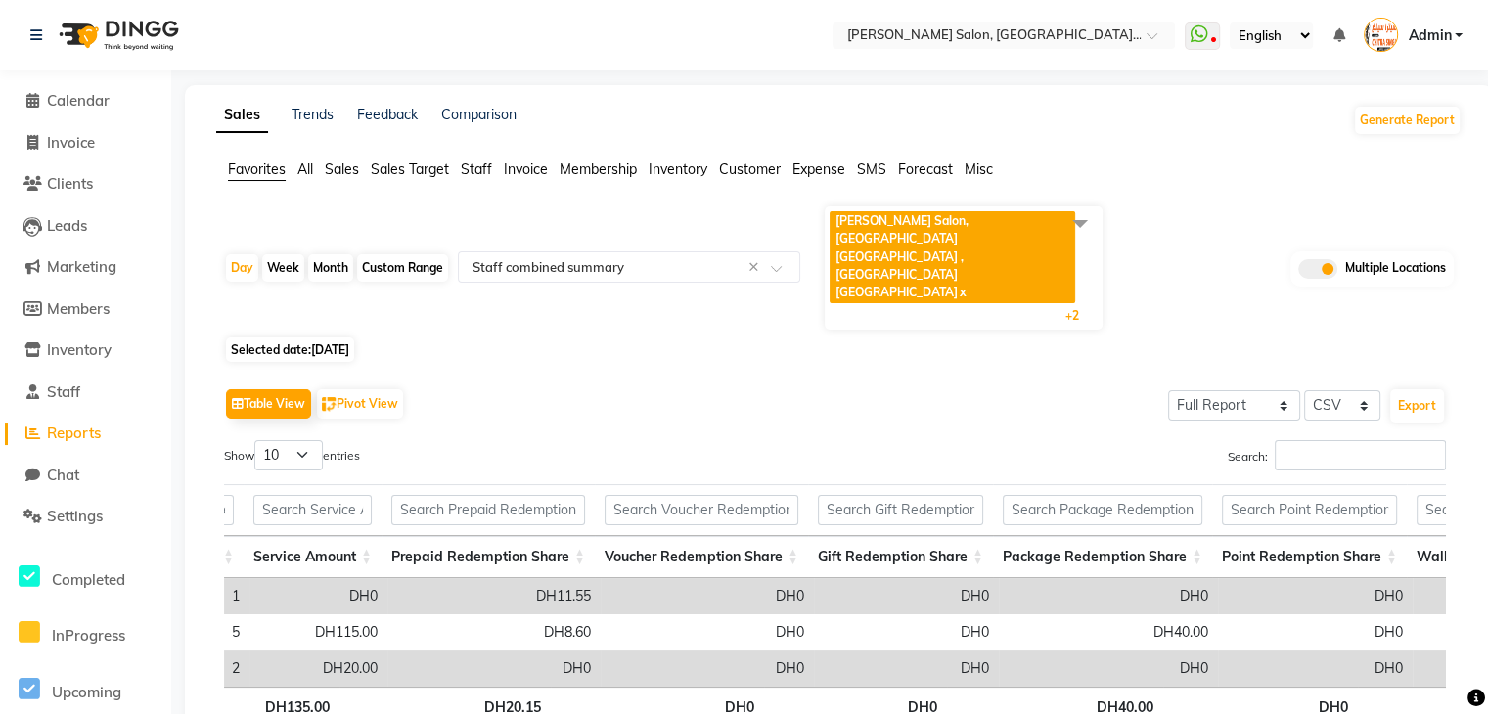
scroll to position [0, 164]
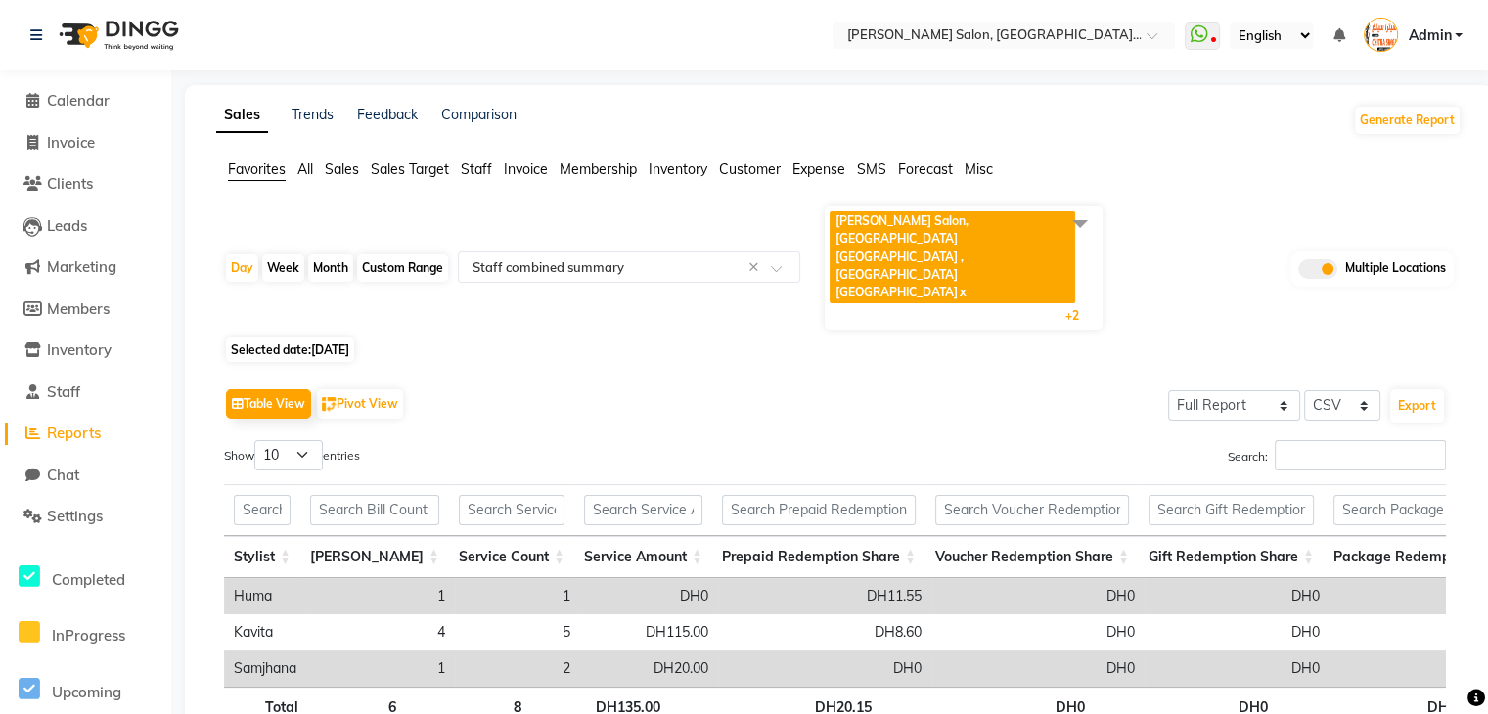
click at [343, 177] on span "Sales" at bounding box center [342, 169] width 34 height 18
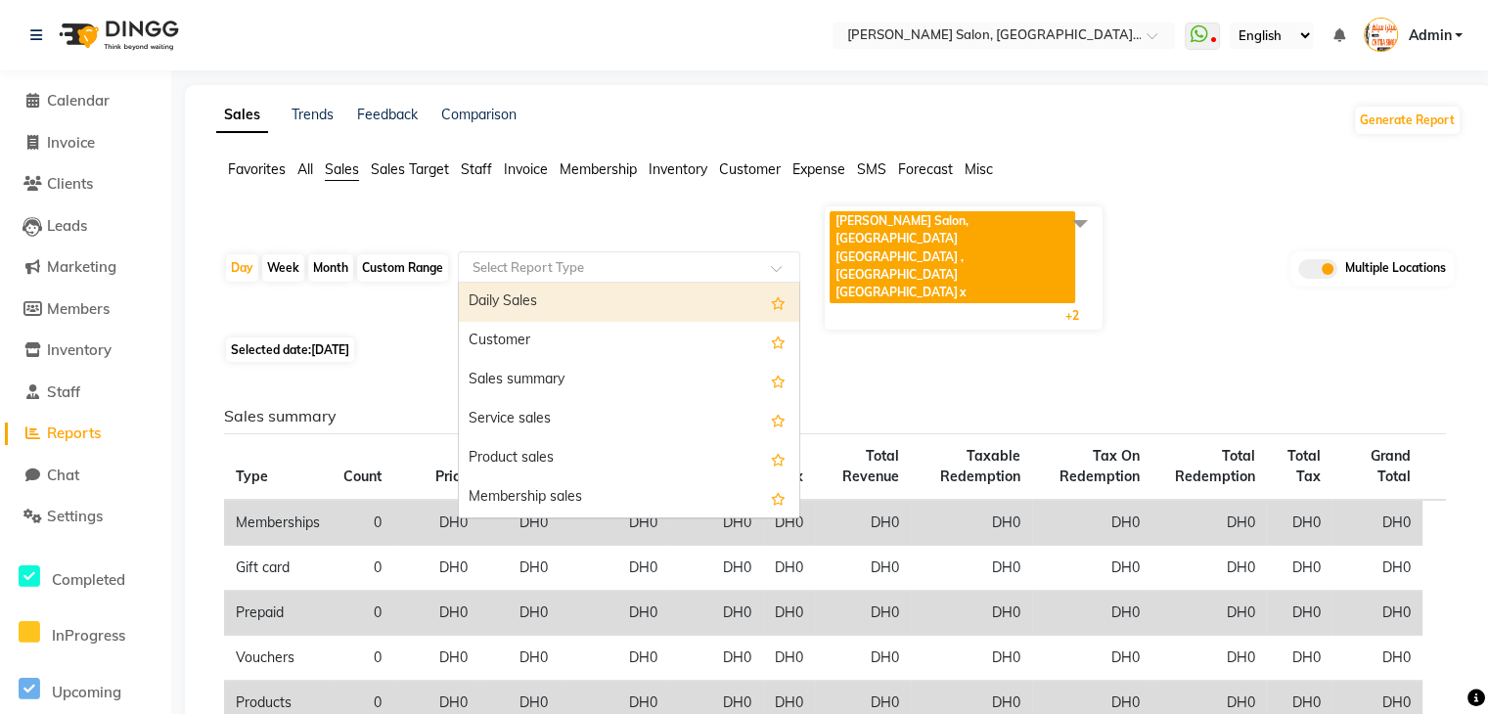
click at [753, 257] on div at bounding box center [629, 267] width 340 height 20
click at [621, 257] on input "text" at bounding box center [610, 267] width 282 height 20
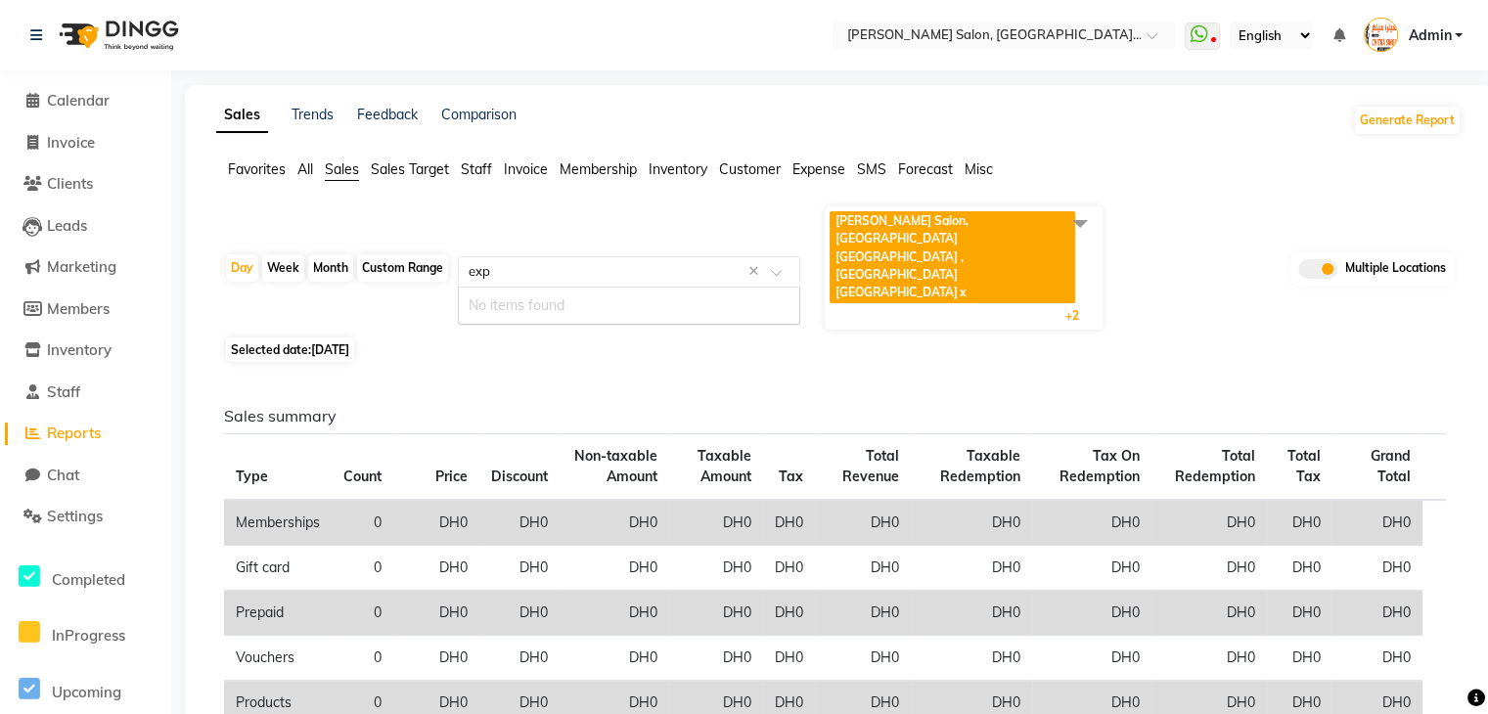
type input "expi"
click at [311, 164] on span "All" at bounding box center [305, 169] width 16 height 18
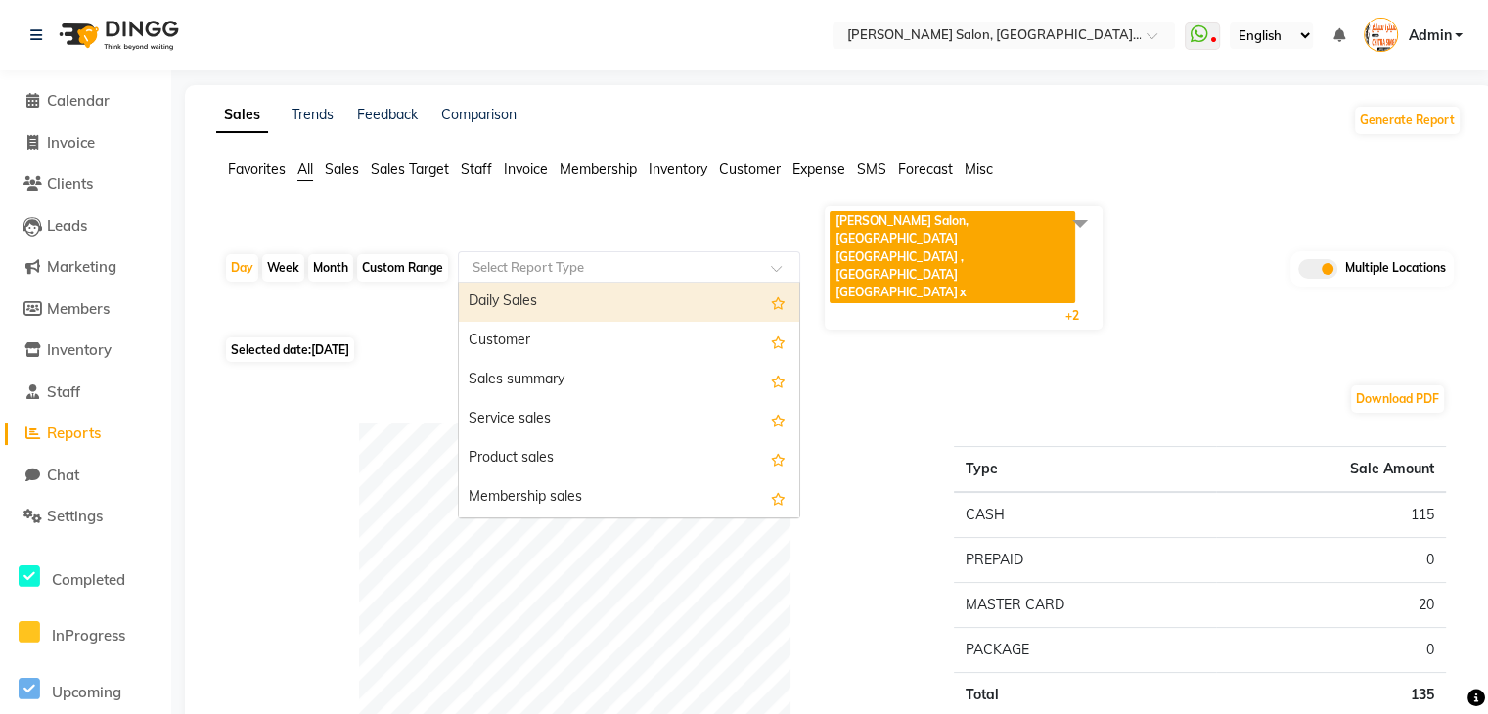
click at [509, 257] on input "text" at bounding box center [610, 267] width 282 height 20
type input "ex"
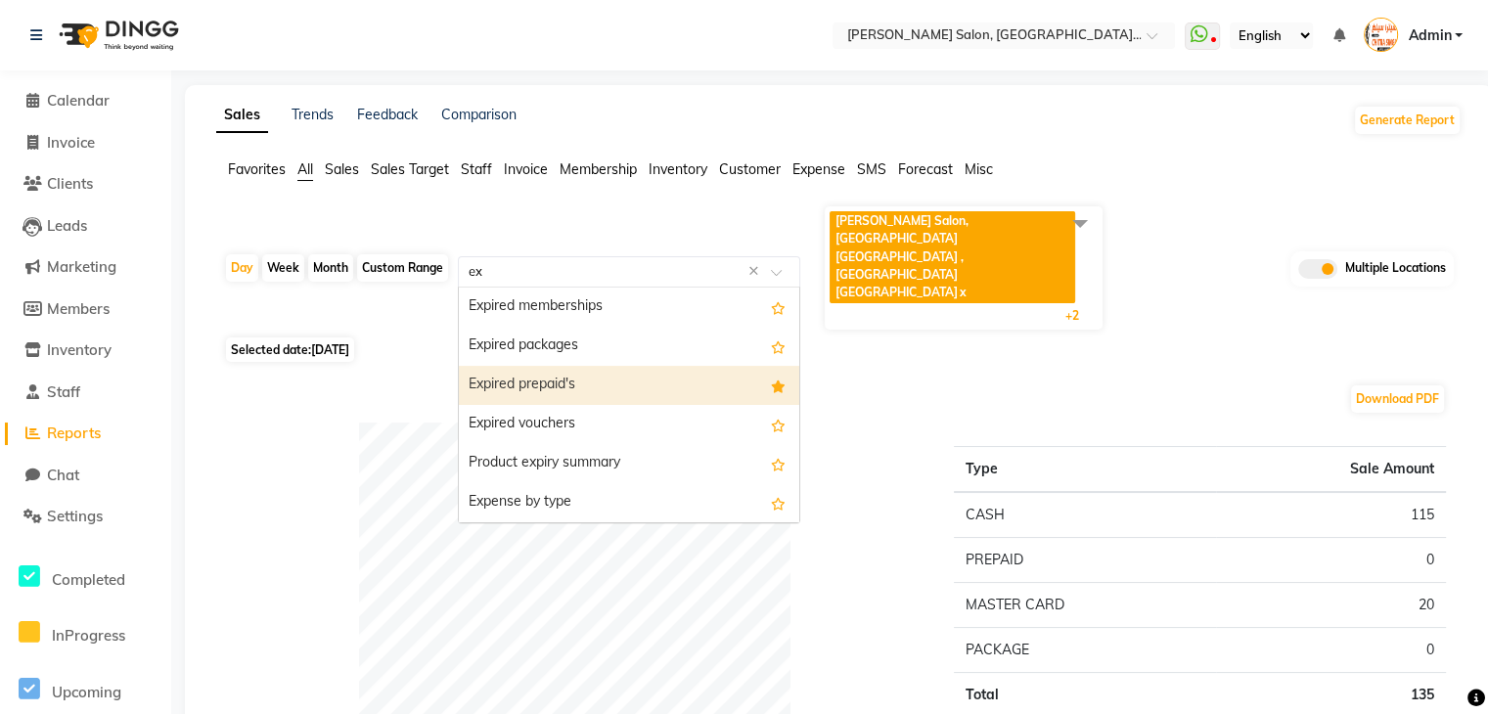
click at [563, 366] on div "Expired prepaid's" at bounding box center [629, 385] width 340 height 39
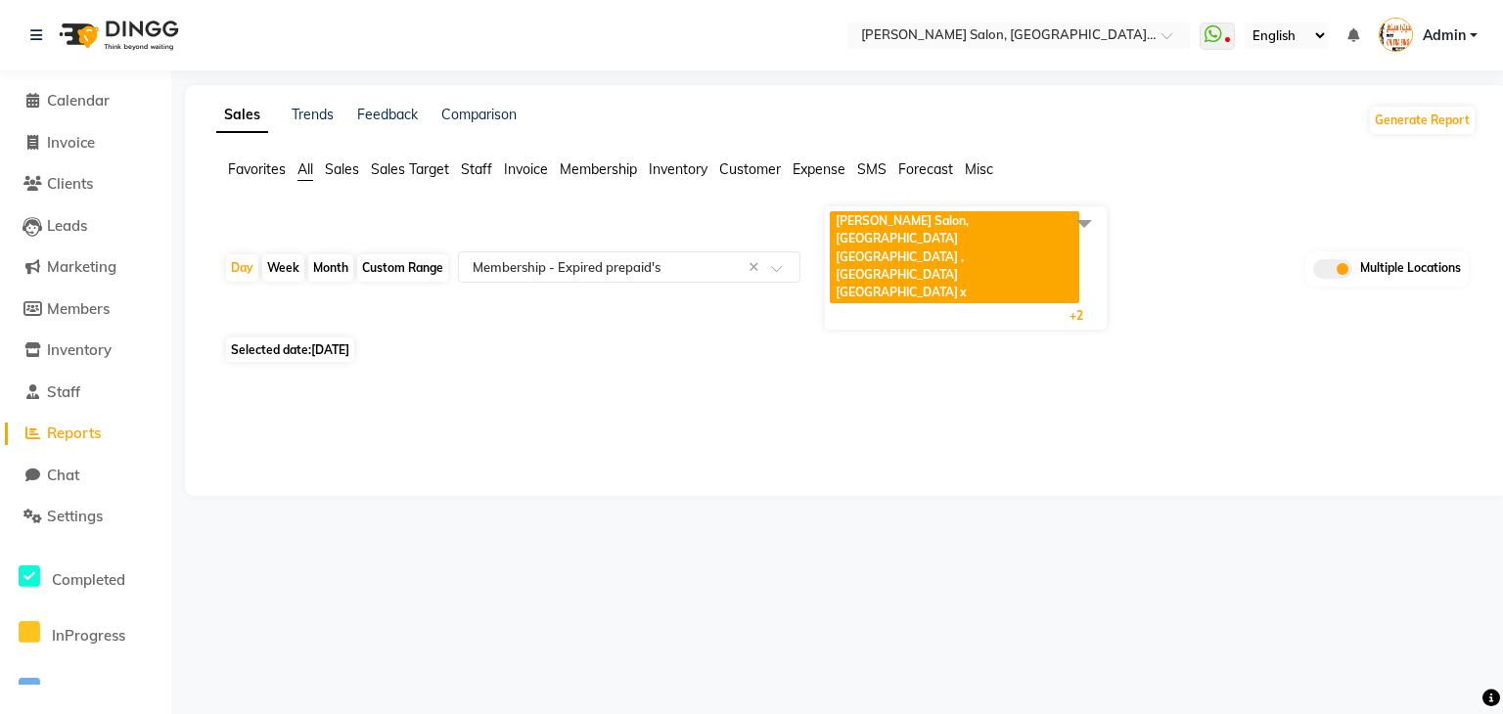
click at [430, 254] on div "Custom Range" at bounding box center [402, 267] width 91 height 27
select select "9"
select select "2025"
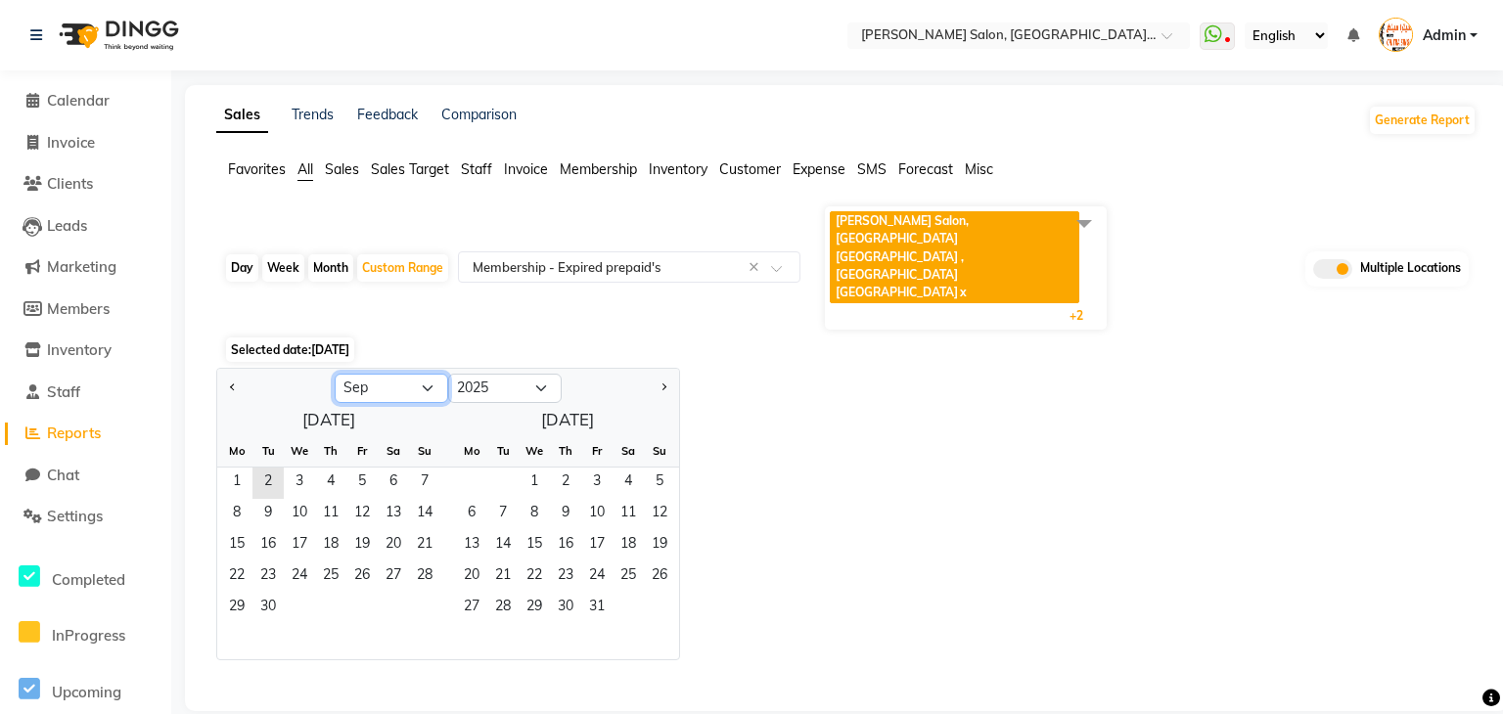
click at [403, 374] on select "Jan Feb Mar Apr May Jun Jul Aug Sep Oct Nov Dec" at bounding box center [391, 388] width 113 height 29
select select "8"
click at [335, 374] on select "Jan Feb Mar Apr May Jun Jul Aug Sep Oct Nov Dec" at bounding box center [391, 388] width 113 height 29
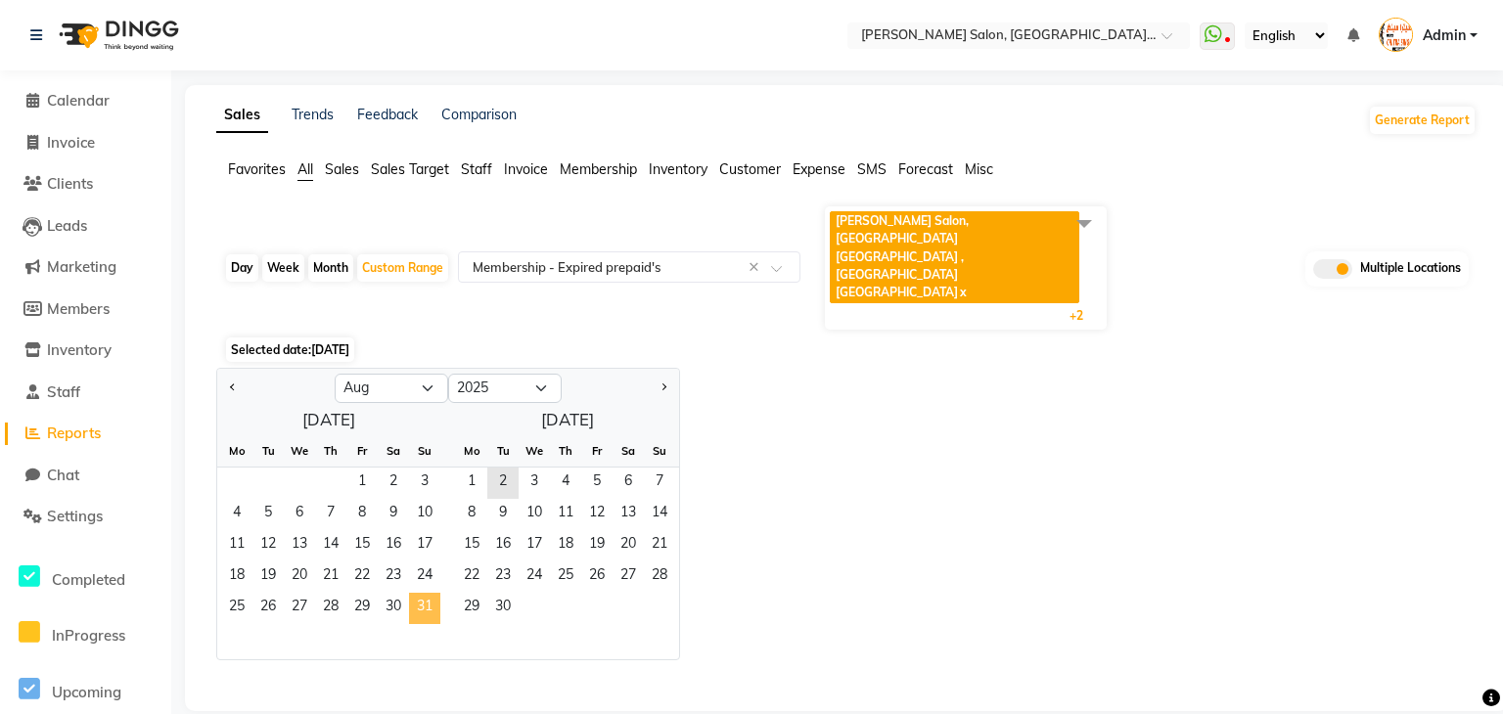
click at [426, 593] on span "31" at bounding box center [424, 608] width 31 height 31
click at [364, 468] on span "1" at bounding box center [361, 483] width 31 height 31
click at [418, 593] on span "31" at bounding box center [424, 608] width 31 height 31
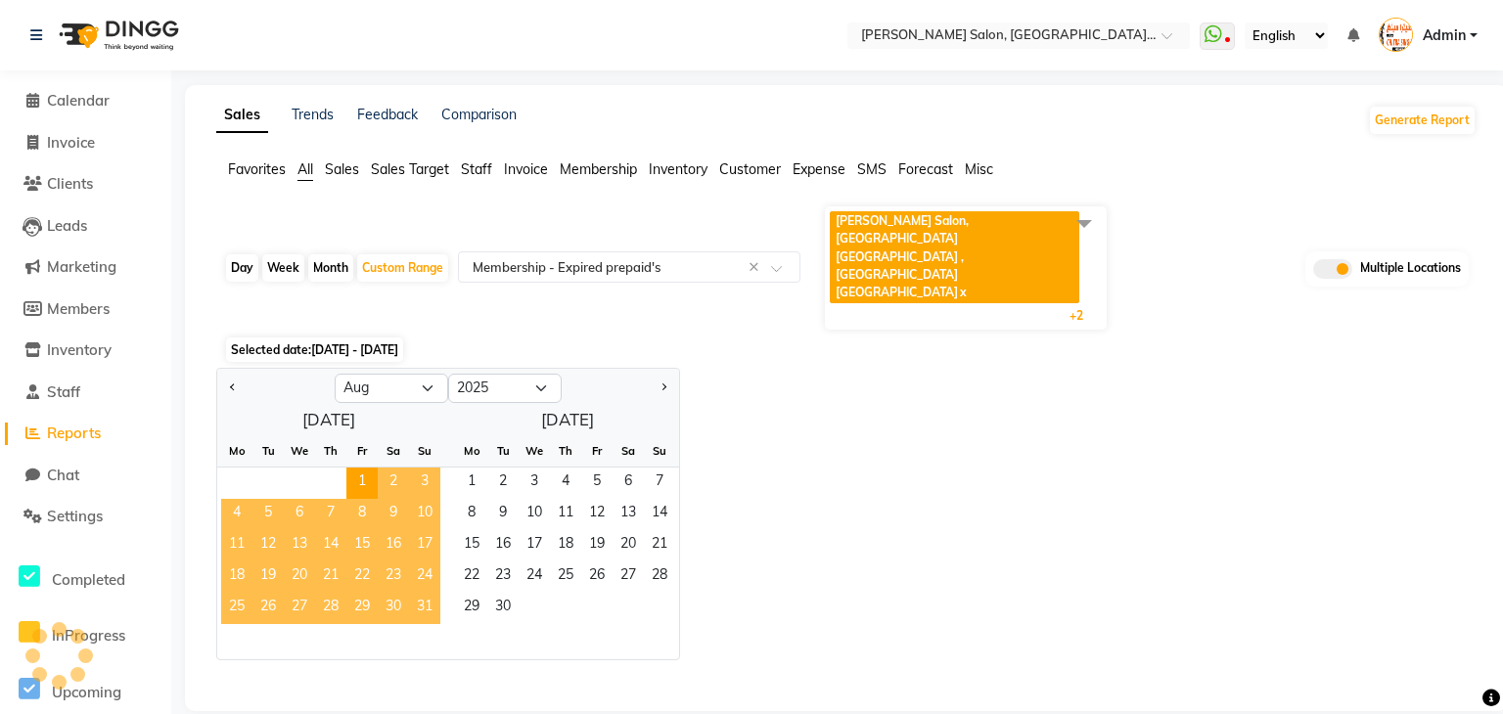
select select "full_report"
select select "csv"
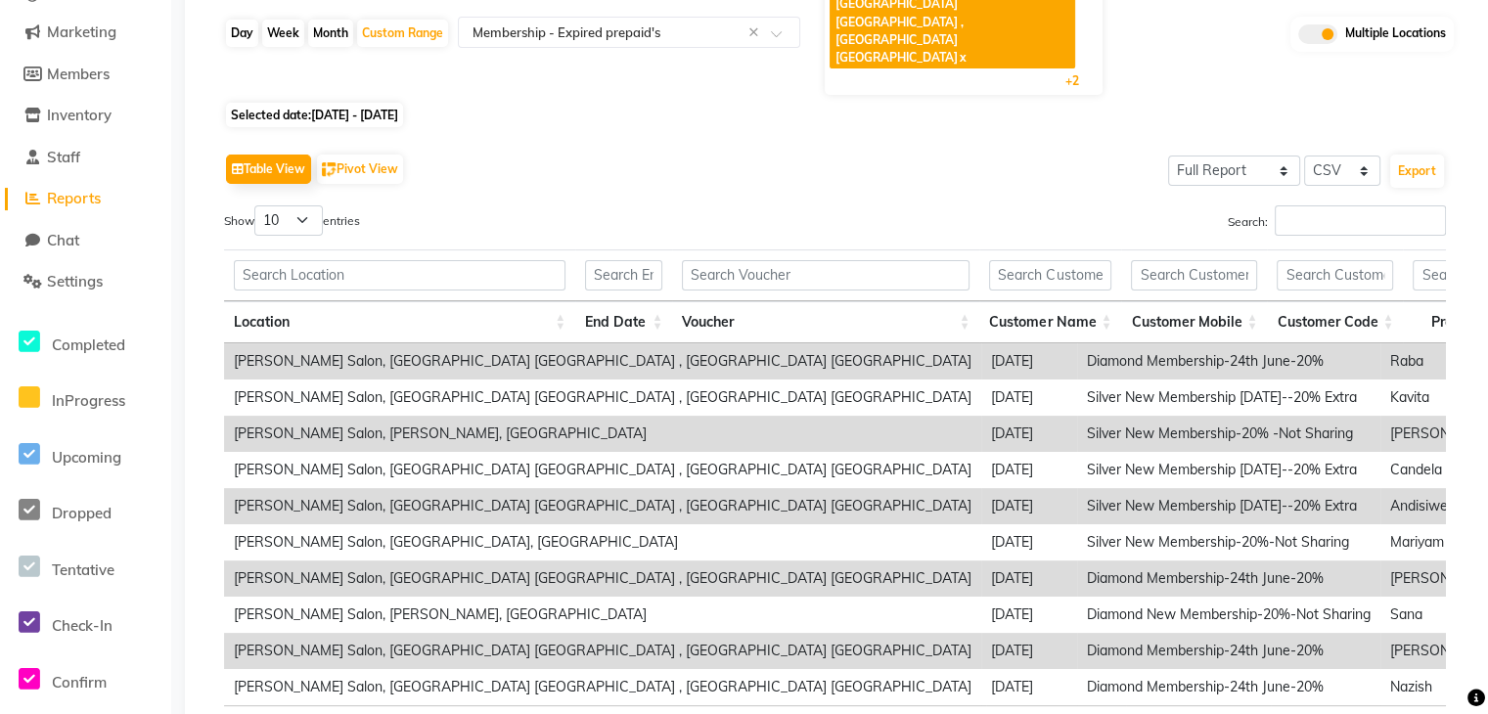
scroll to position [274, 0]
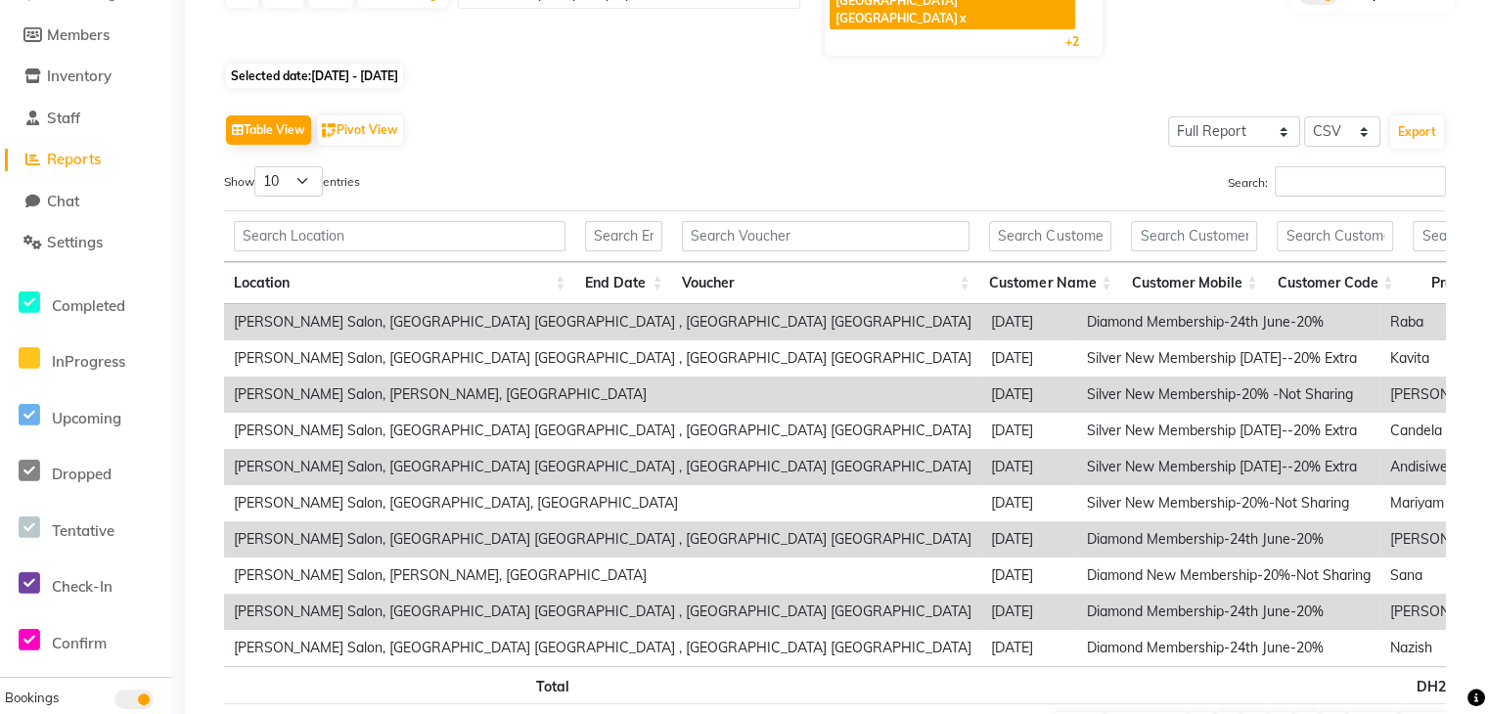
click at [1077, 304] on td "Diamond Membership-24th June-20%" at bounding box center [1228, 322] width 303 height 36
click at [1380, 304] on td "Raba" at bounding box center [1451, 322] width 142 height 36
click at [1354, 116] on select "Select CSV PDF" at bounding box center [1342, 131] width 76 height 30
click at [980, 166] on div "Search:" at bounding box center [1148, 185] width 597 height 38
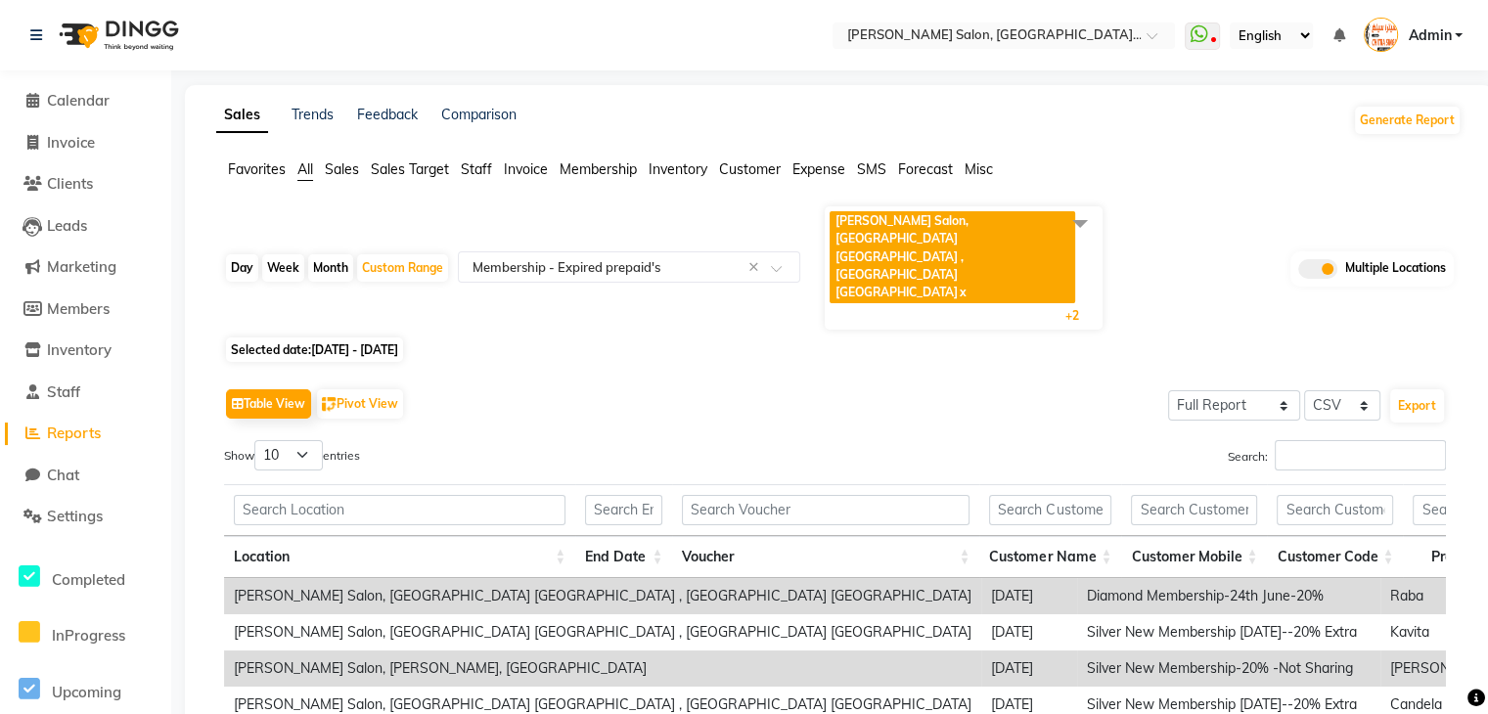
click at [1227, 77] on div "Select Location × Chitra Singh Salon, Al Jaddaf Dubai , Al Jaddaf Dubai WhatsAp…" at bounding box center [744, 544] width 1488 height 1088
click at [1228, 390] on select "Select Full Report Filtered Report" at bounding box center [1234, 405] width 132 height 30
click at [479, 168] on span "Staff" at bounding box center [476, 169] width 31 height 18
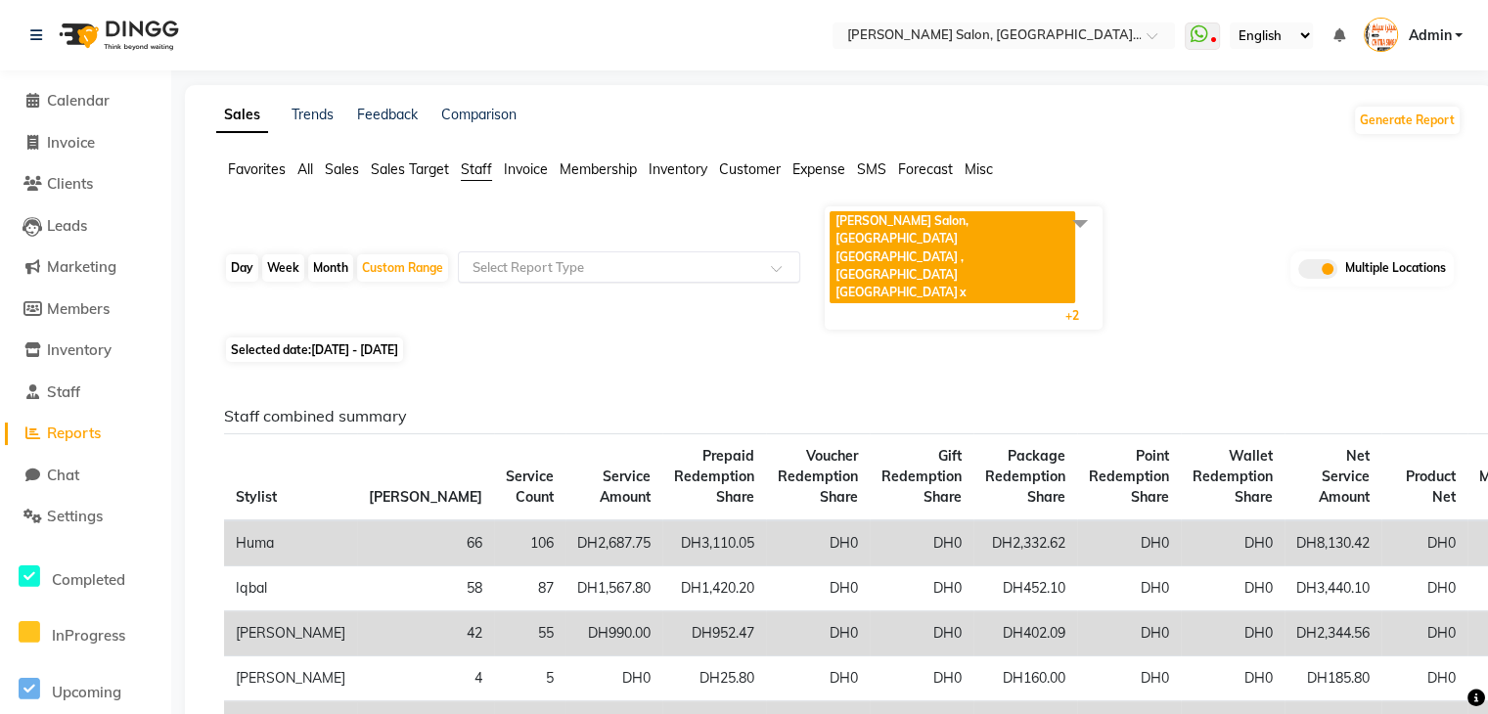
click at [531, 257] on input "text" at bounding box center [610, 267] width 282 height 20
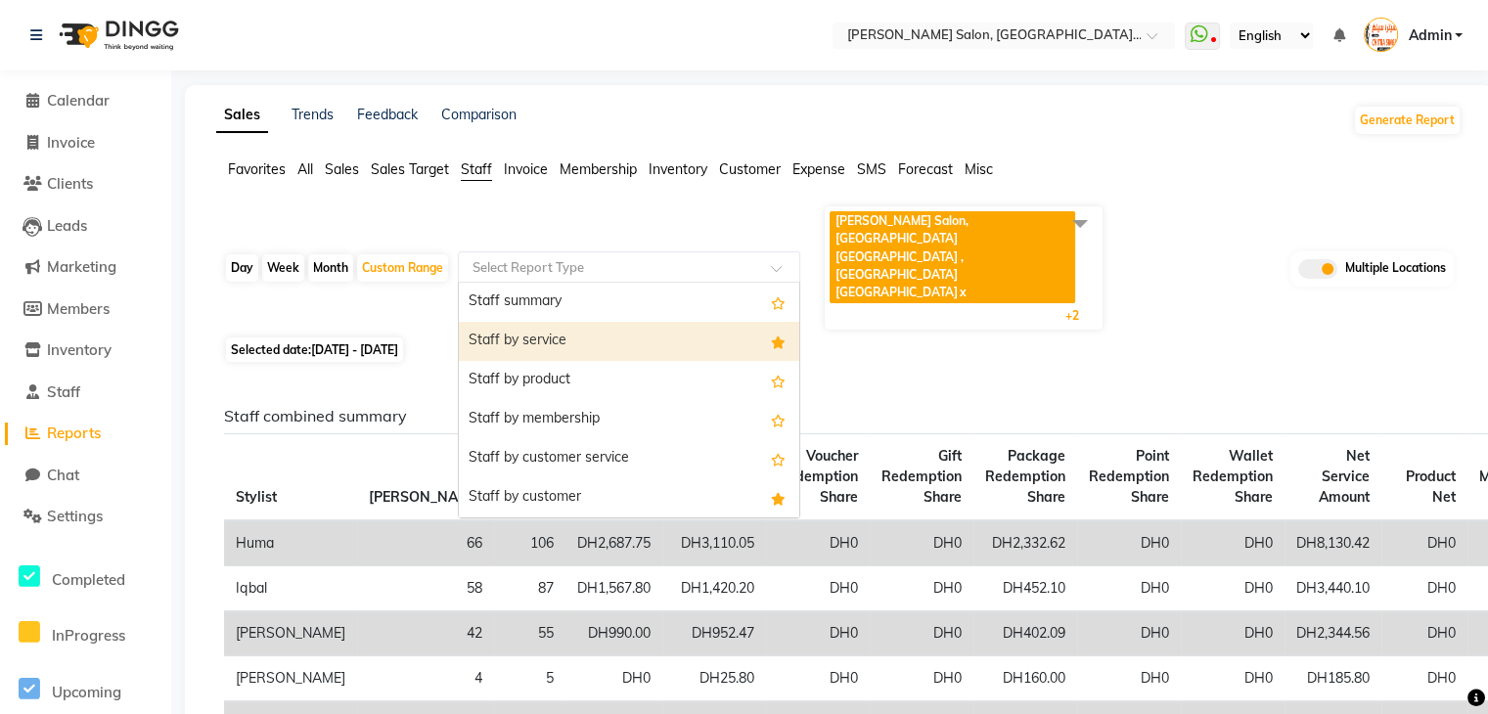
click at [559, 322] on div "Staff by service" at bounding box center [629, 341] width 340 height 39
select select "full_report"
select select "csv"
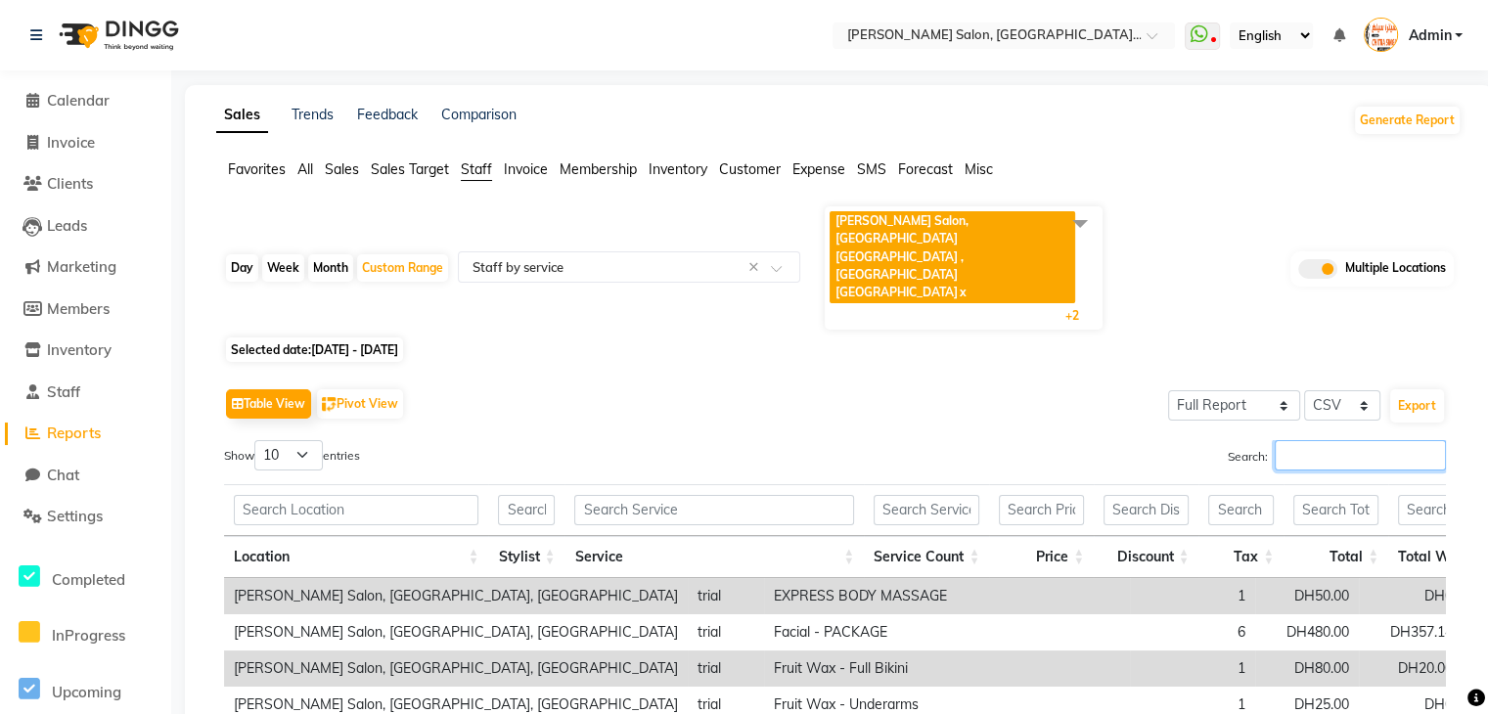
click at [1351, 440] on input "Search:" at bounding box center [1360, 455] width 171 height 30
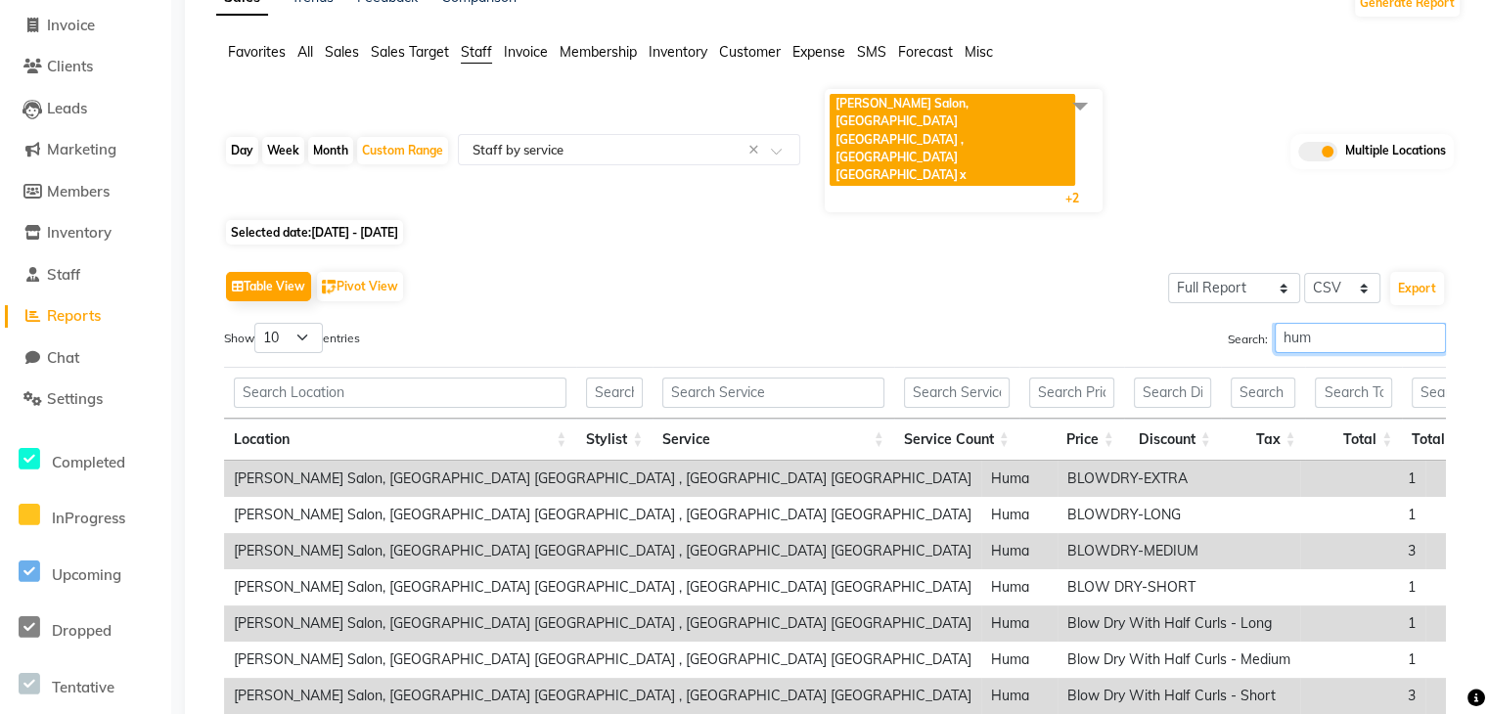
scroll to position [98, 0]
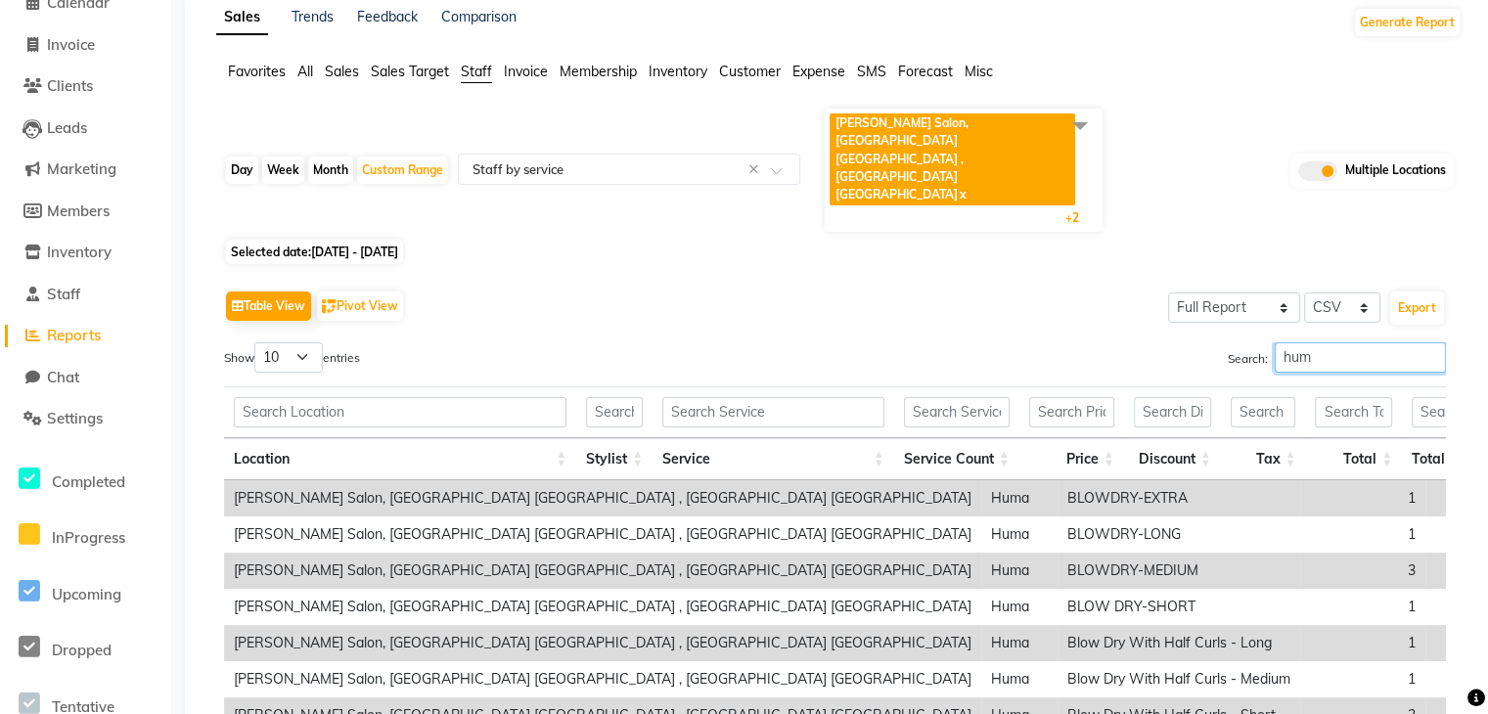
type input "hum"
click at [1217, 293] on select "Select Full Report Filtered Report" at bounding box center [1234, 308] width 132 height 30
select select "filtered_report"
click at [1171, 293] on select "Select Full Report Filtered Report" at bounding box center [1234, 308] width 132 height 30
click at [1315, 342] on input "hum" at bounding box center [1360, 357] width 171 height 30
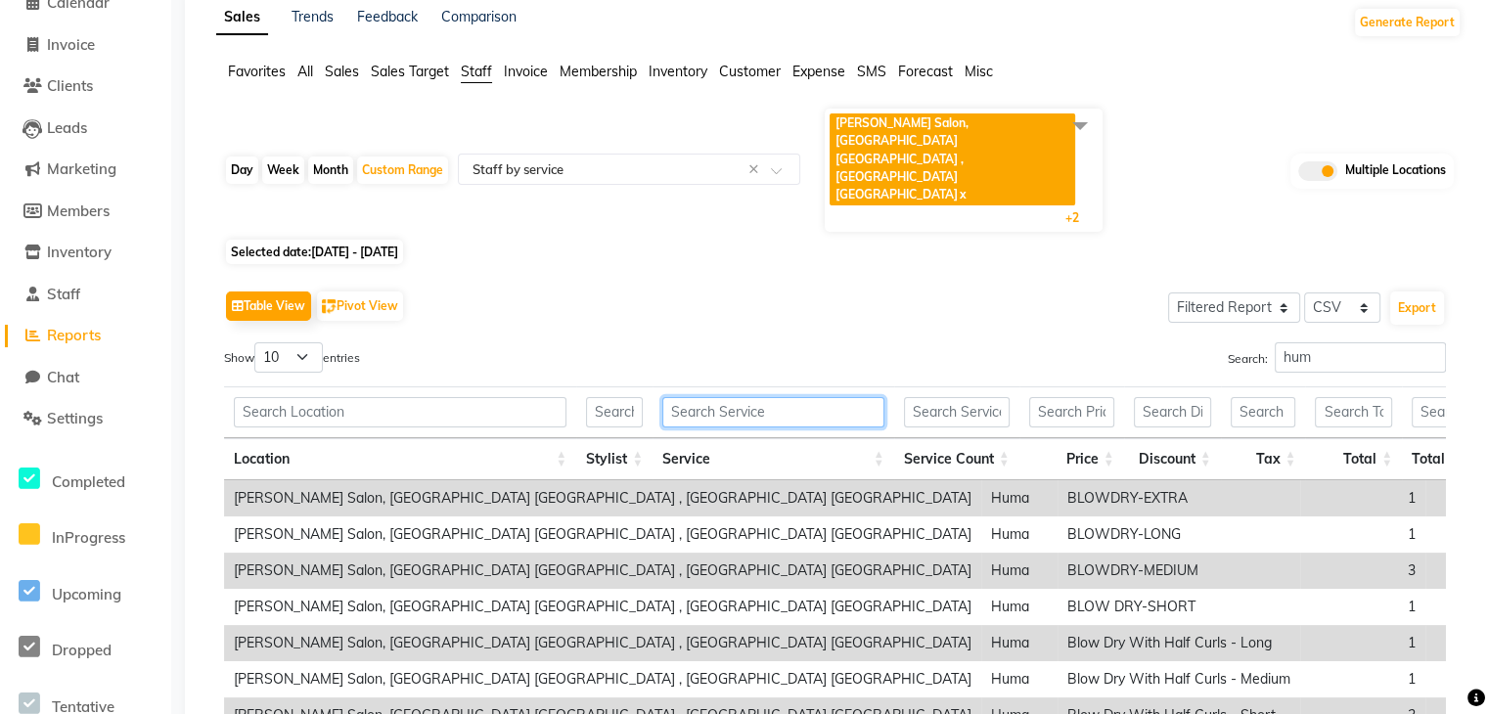
click at [755, 397] on input "text" at bounding box center [772, 412] width 221 height 30
click at [744, 397] on input "text" at bounding box center [772, 412] width 221 height 30
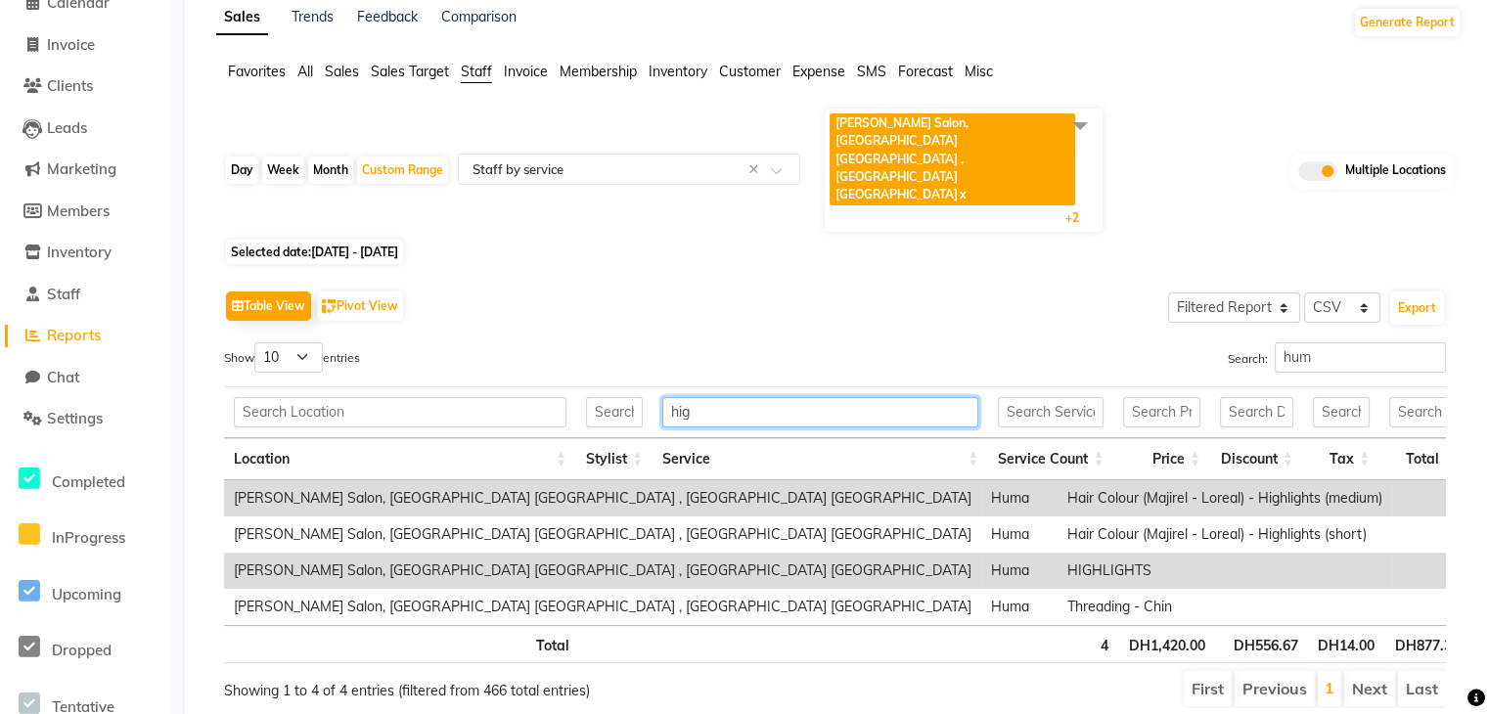
scroll to position [94, 0]
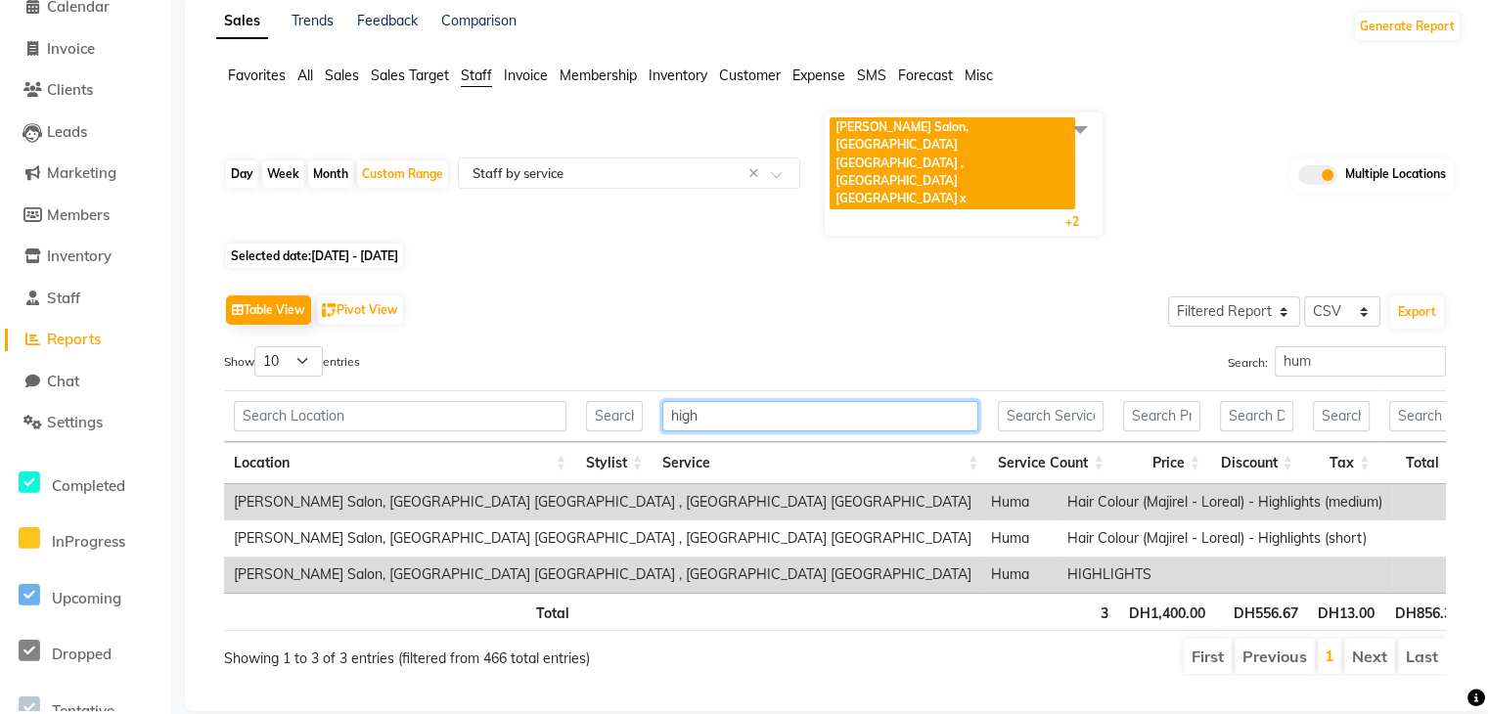
click at [901, 401] on input "high" at bounding box center [820, 416] width 316 height 30
type input "h"
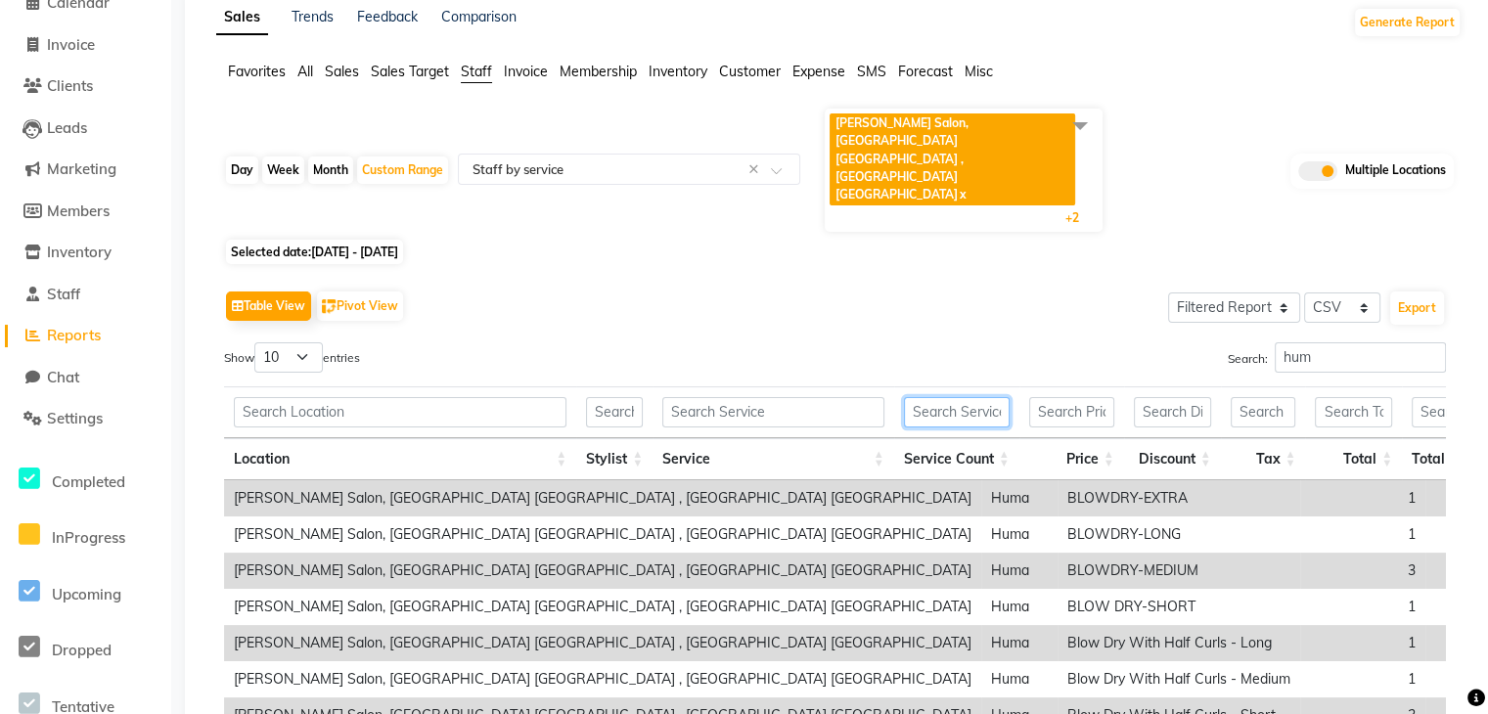
click at [935, 397] on input "text" at bounding box center [957, 412] width 106 height 30
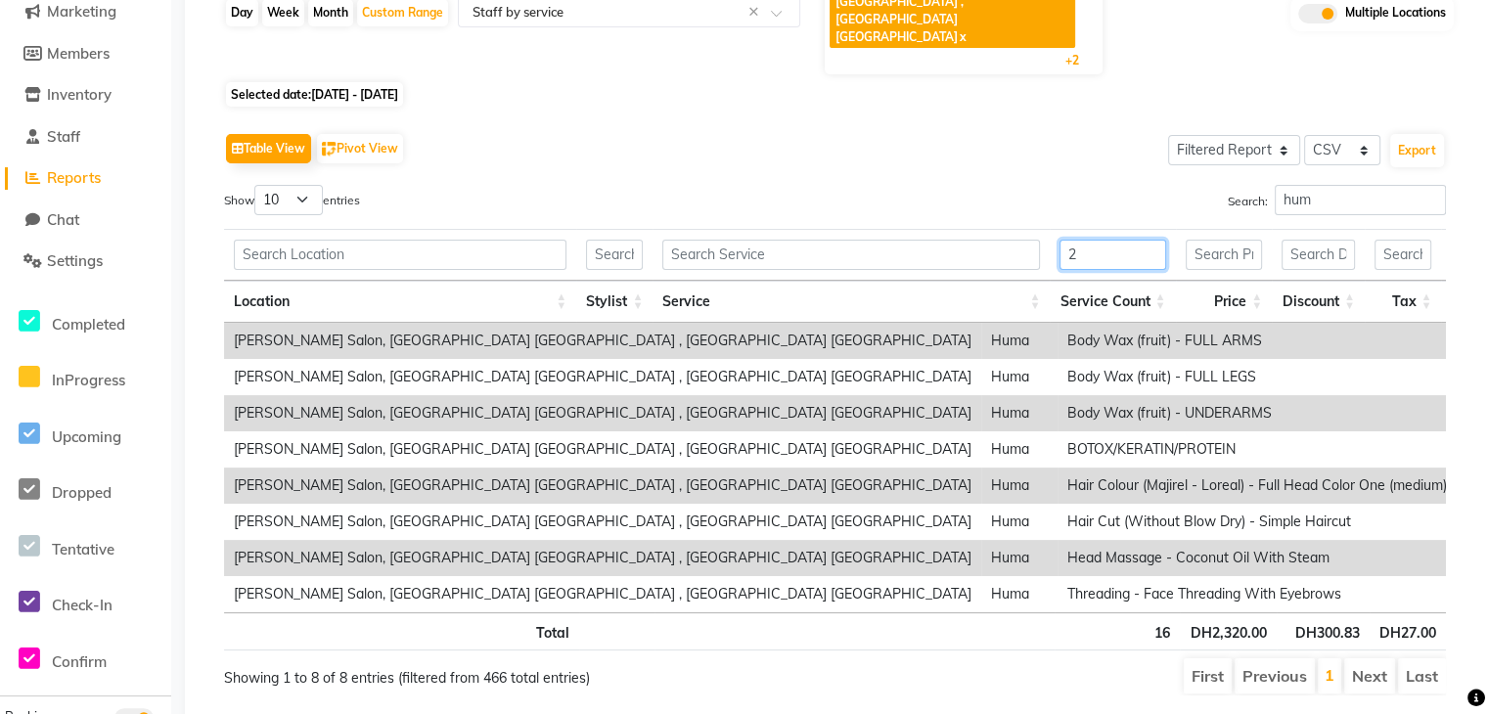
scroll to position [275, 0]
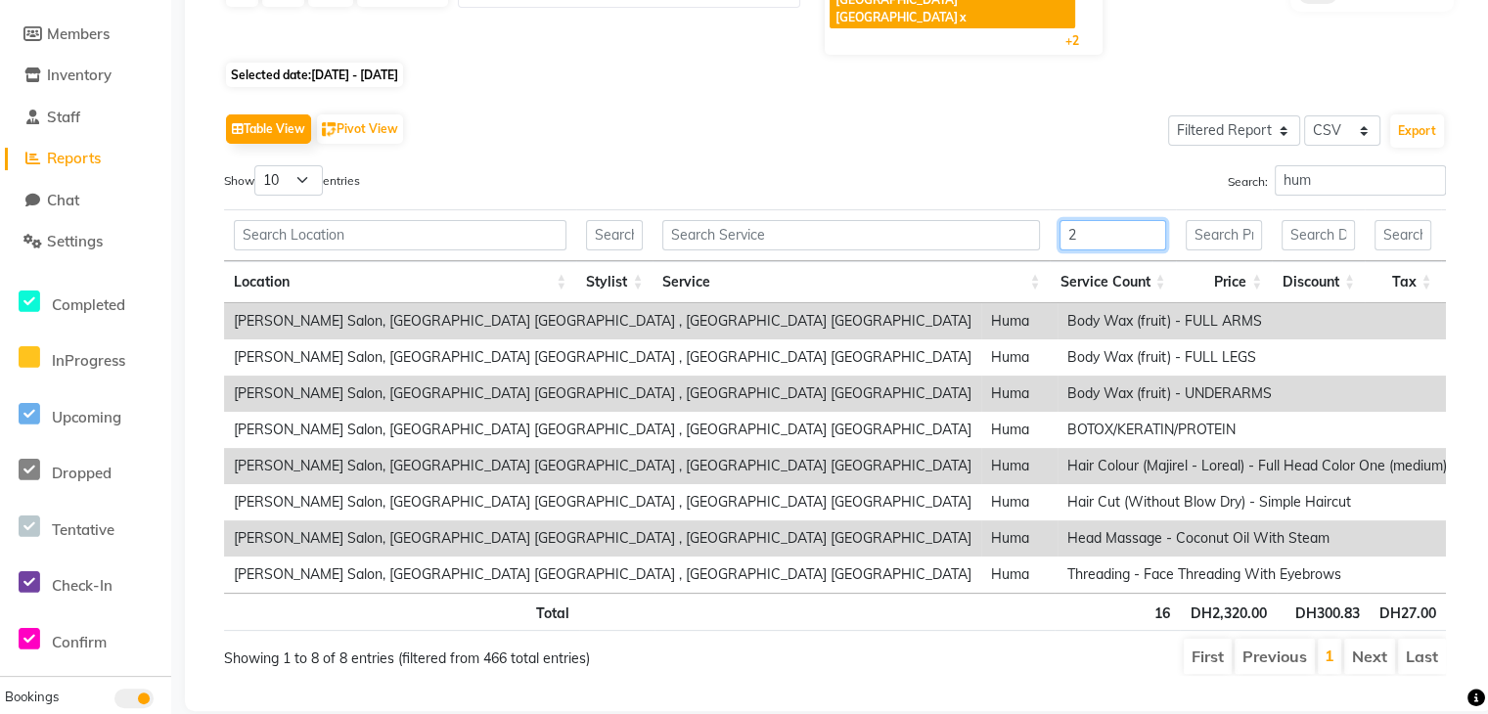
type input "2"
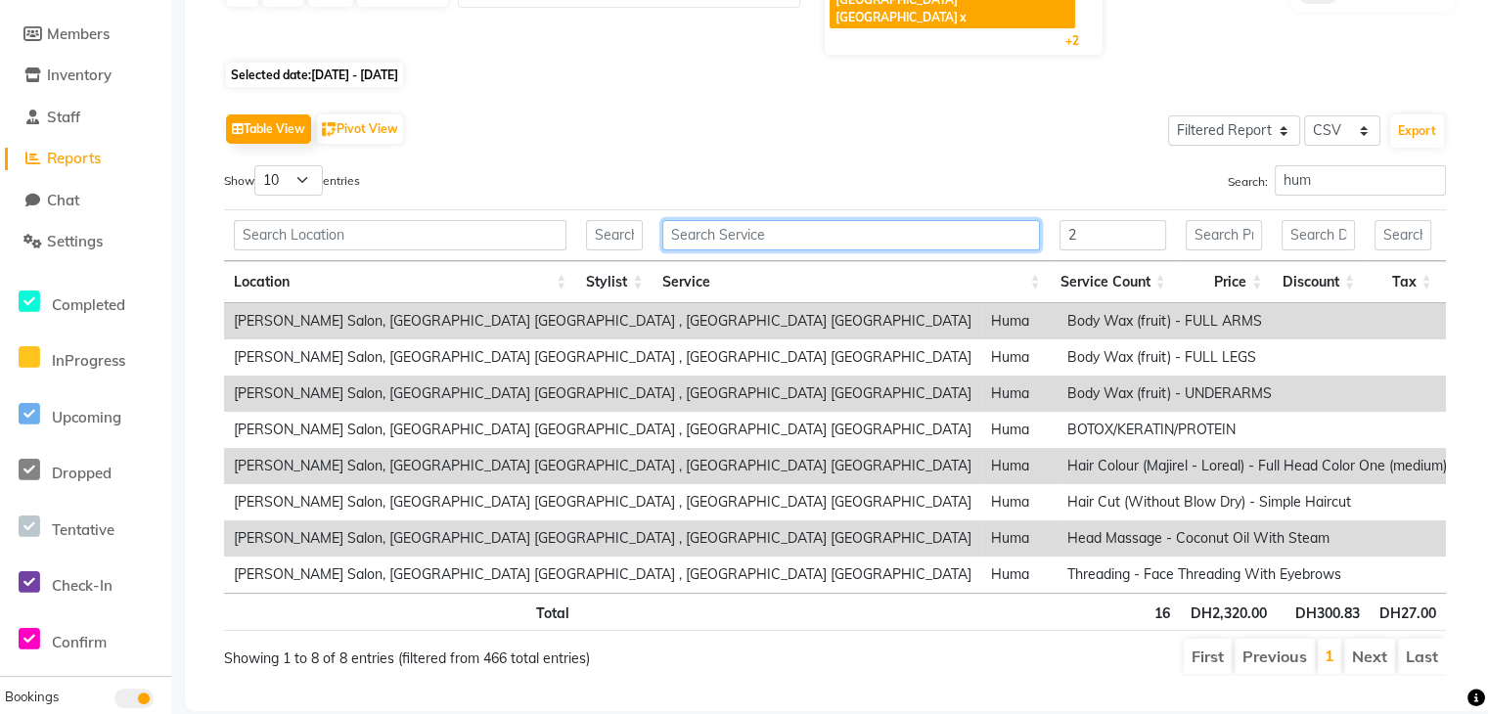
click at [810, 220] on input "text" at bounding box center [851, 235] width 378 height 30
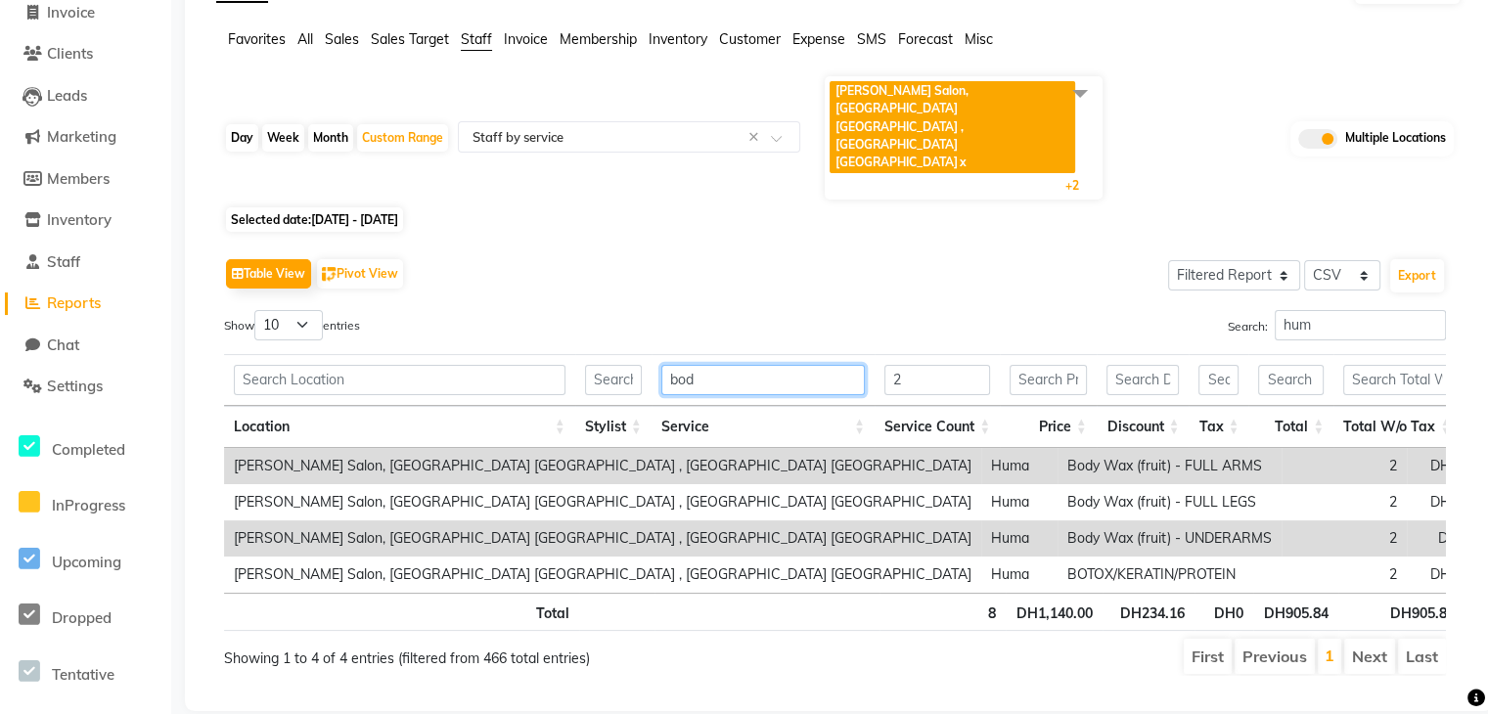
scroll to position [94, 0]
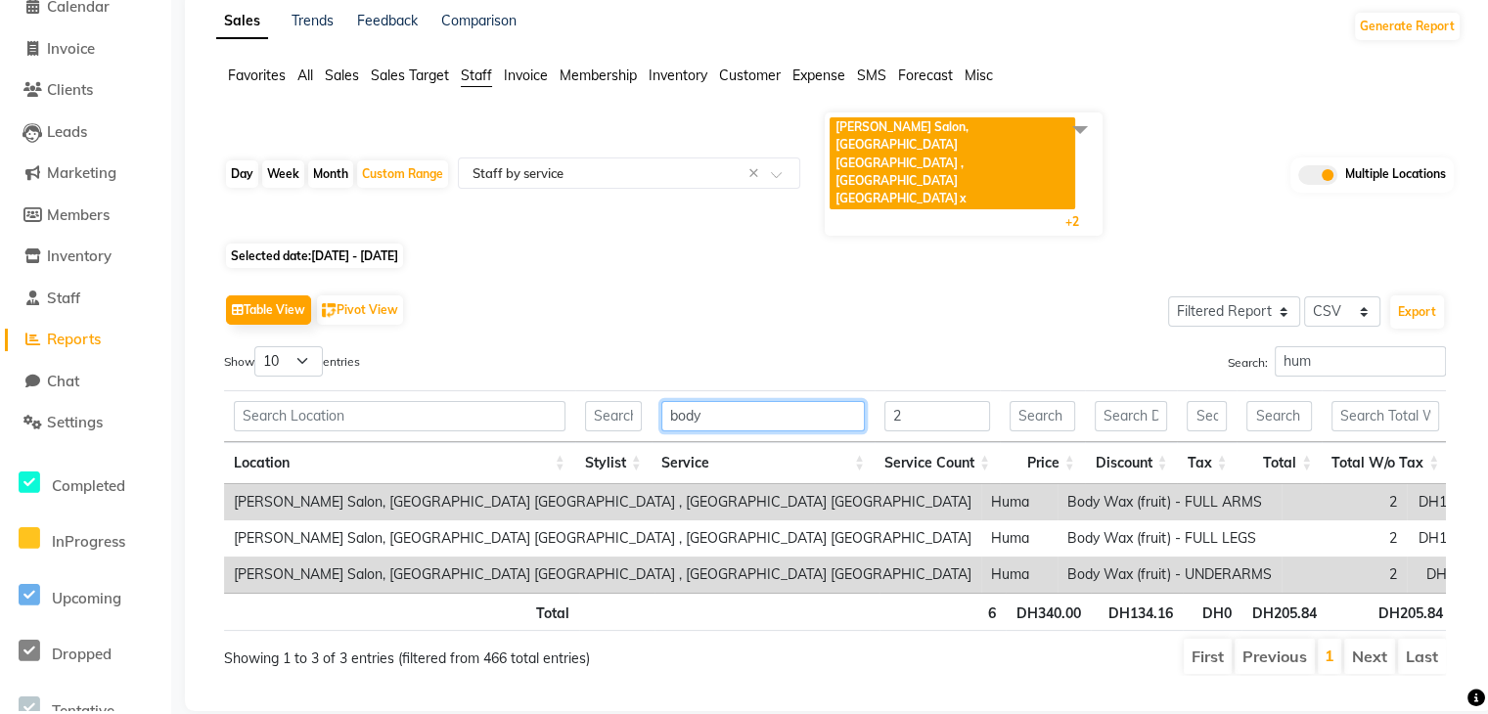
type input "body m"
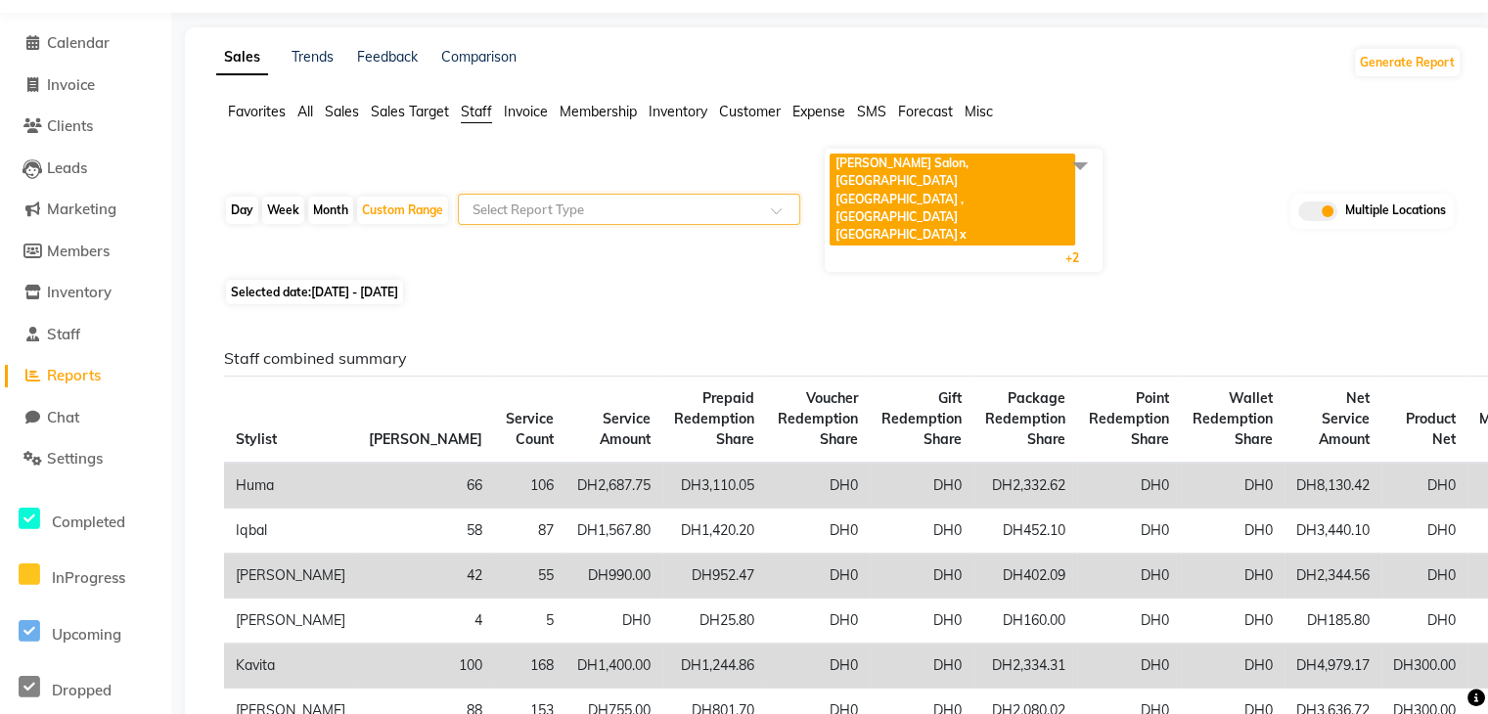
click at [688, 200] on input "text" at bounding box center [610, 210] width 282 height 20
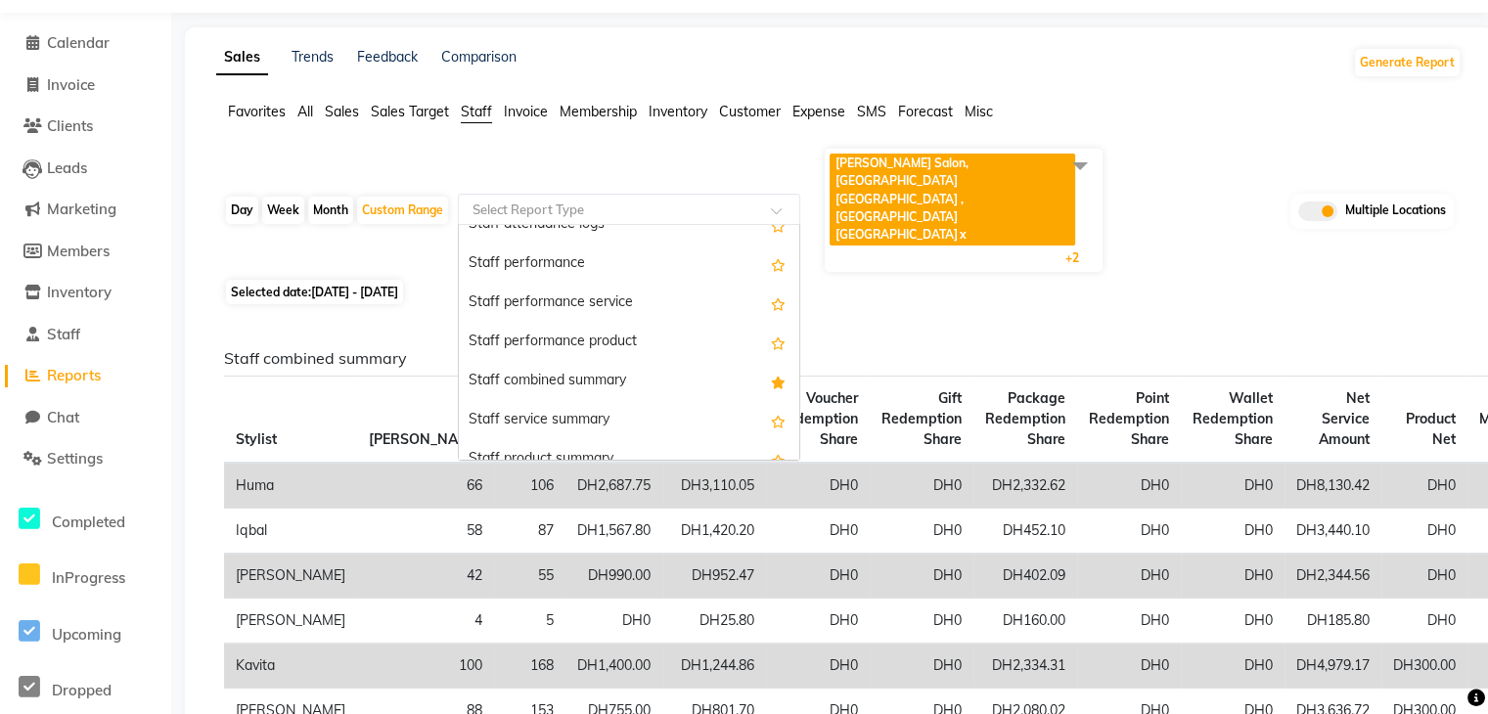
scroll to position [313, 0]
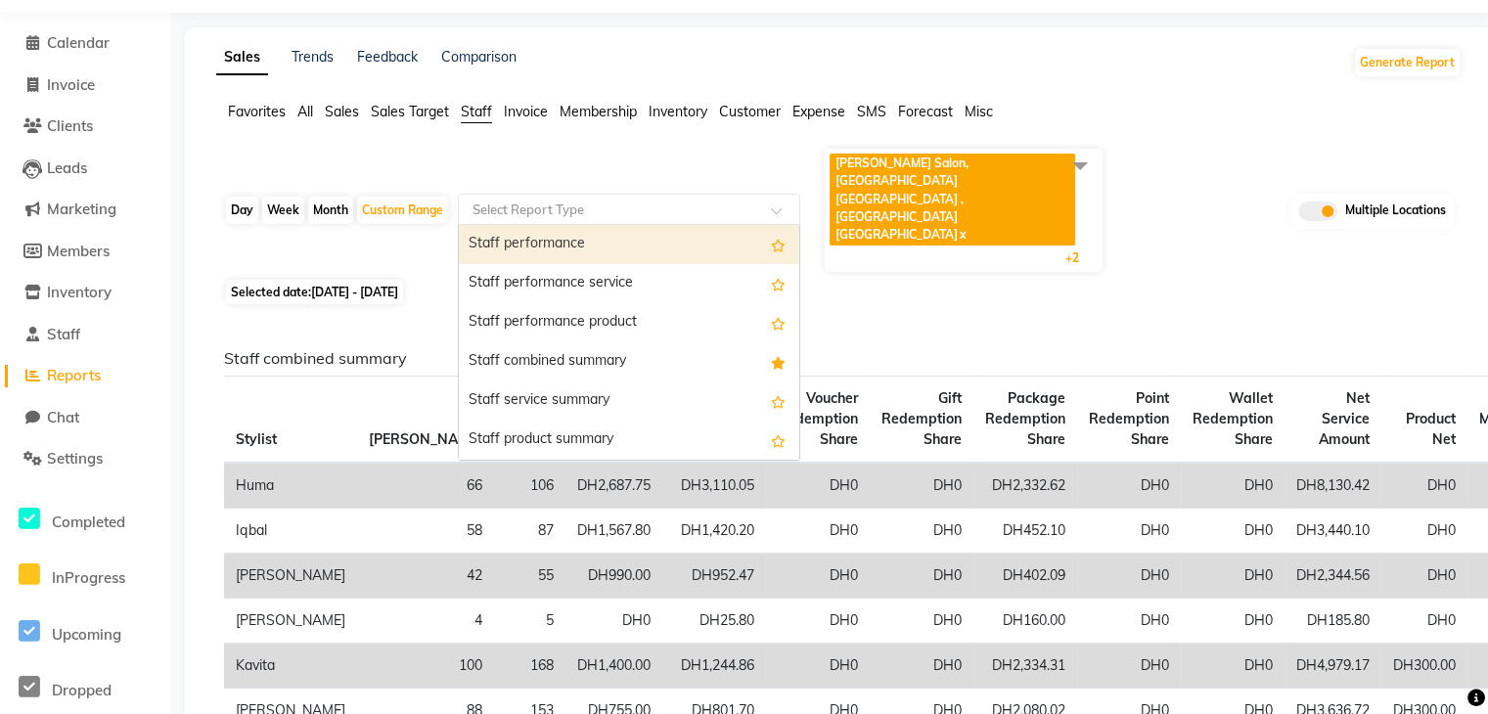
click at [636, 200] on input "text" at bounding box center [610, 210] width 282 height 20
click at [622, 200] on input "text" at bounding box center [610, 210] width 282 height 20
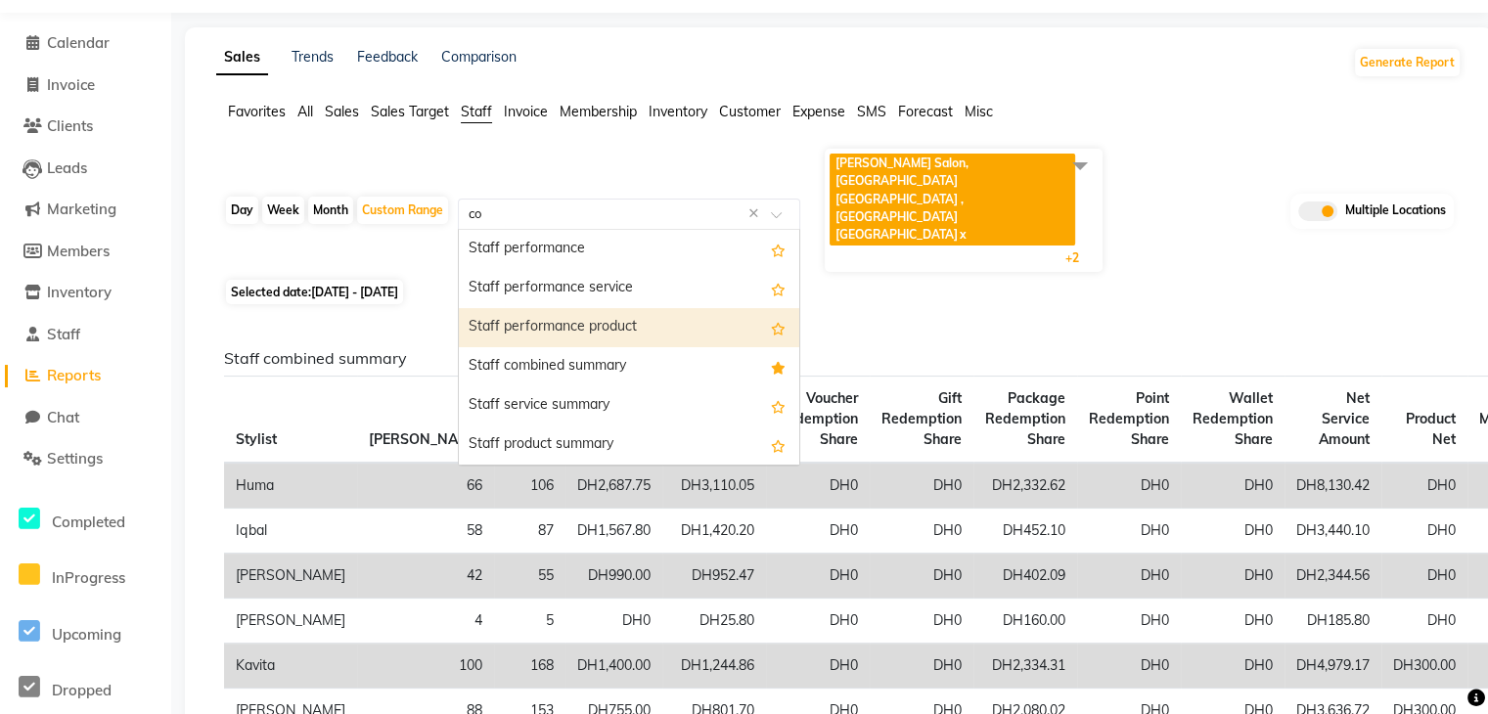
scroll to position [0, 0]
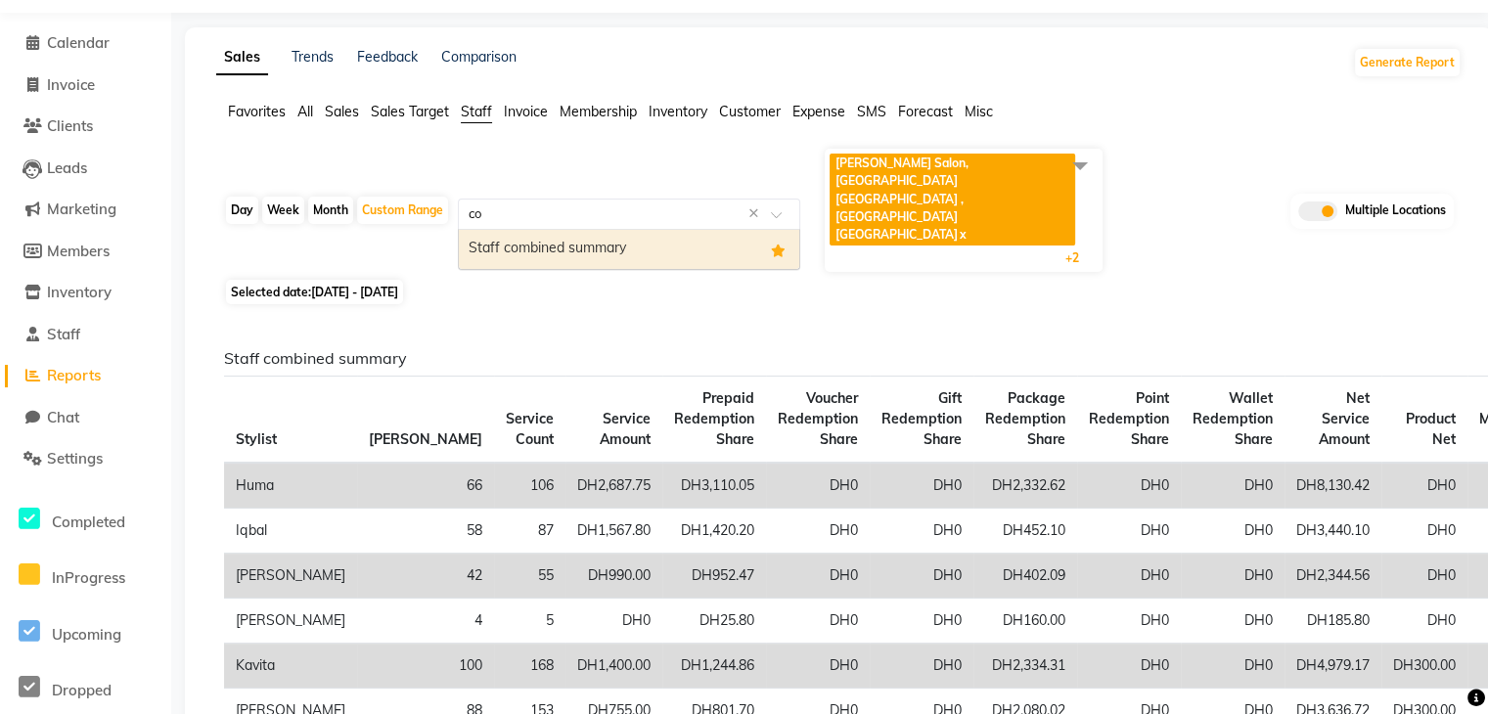
type input "c"
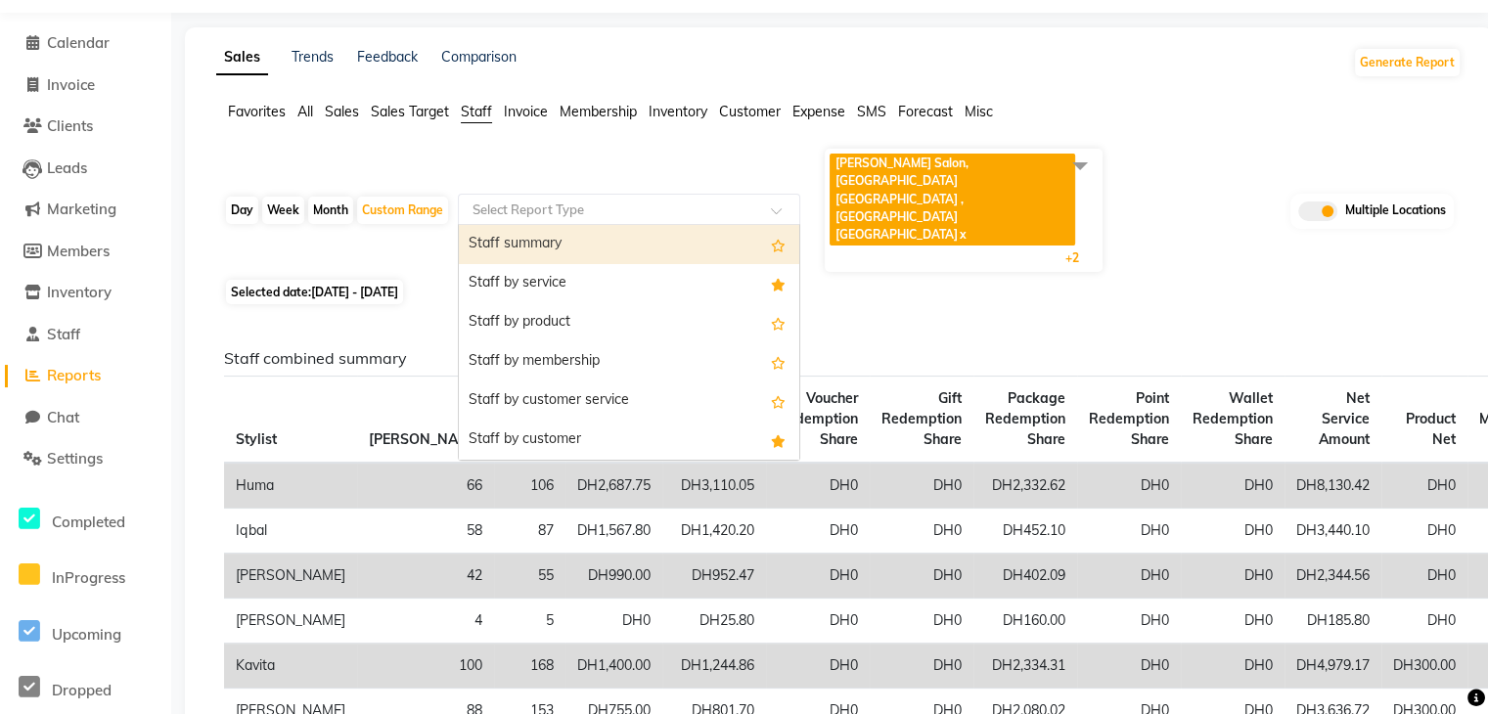
click at [257, 109] on span "Favorites" at bounding box center [257, 112] width 58 height 18
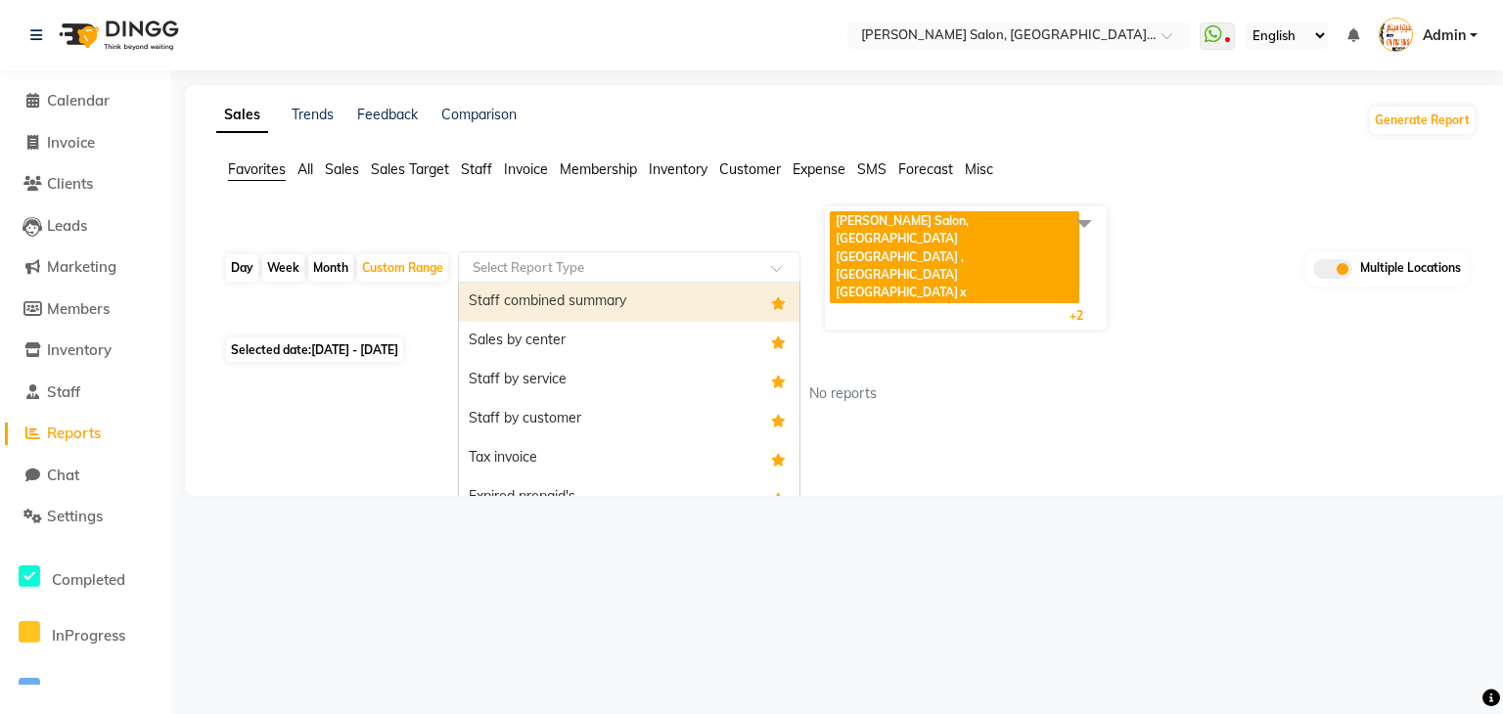
click at [555, 257] on input "text" at bounding box center [610, 267] width 282 height 20
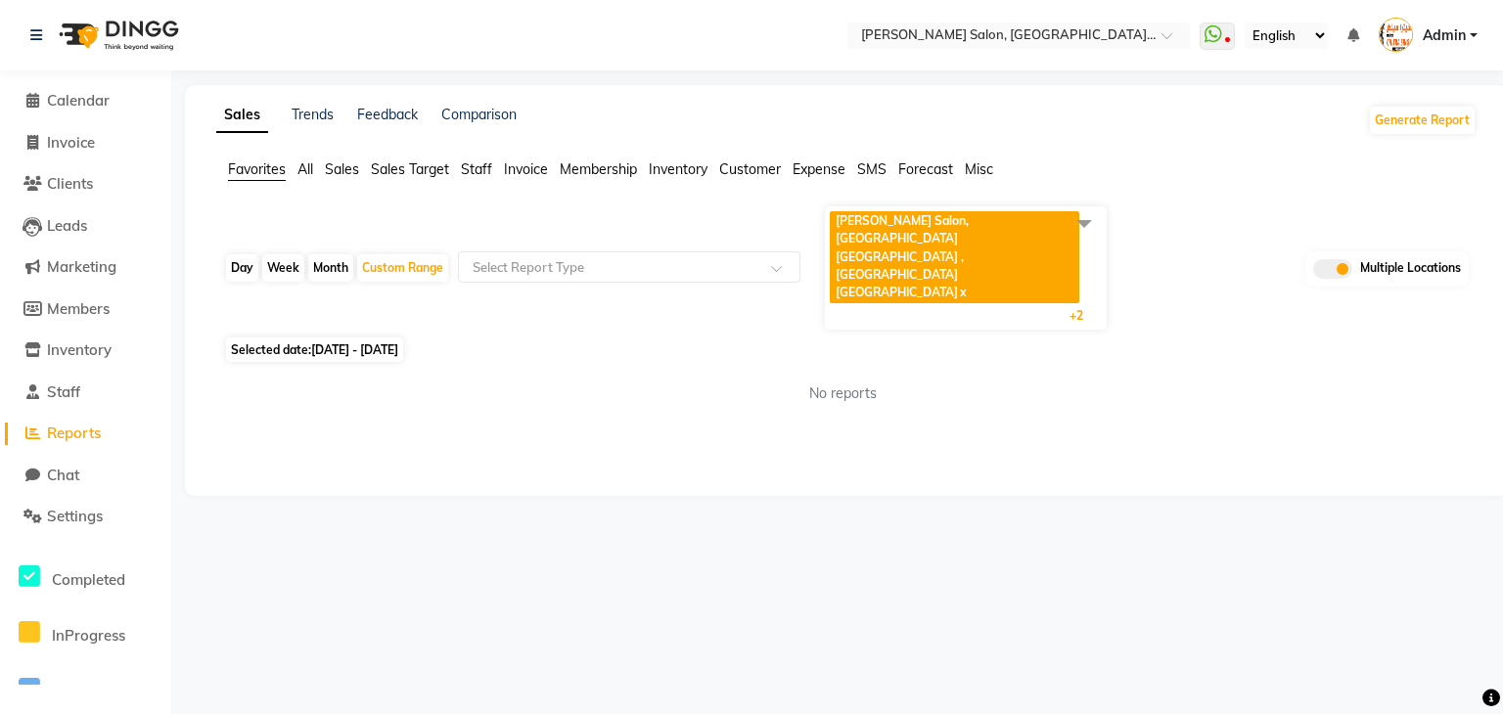
click at [481, 173] on span "Staff" at bounding box center [476, 169] width 31 height 18
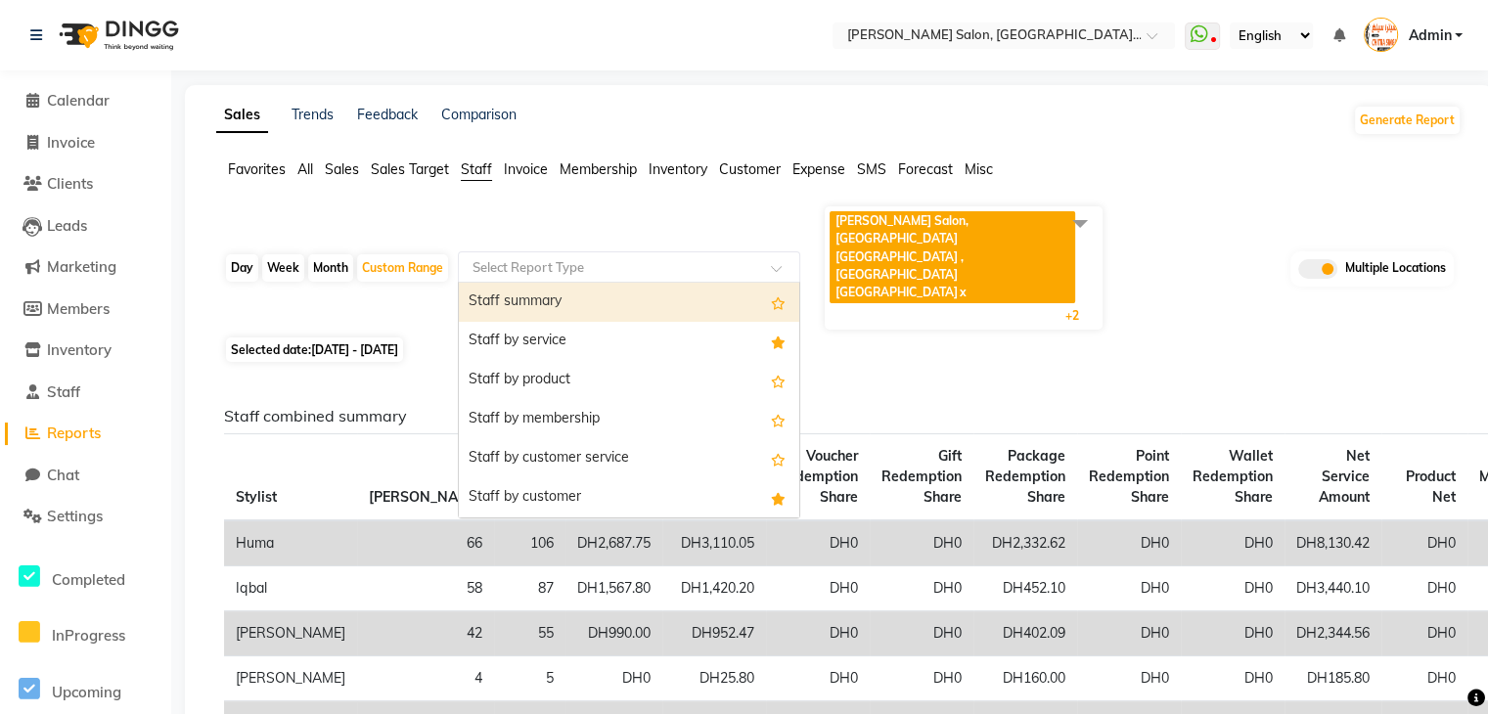
click at [591, 257] on input "text" at bounding box center [610, 267] width 282 height 20
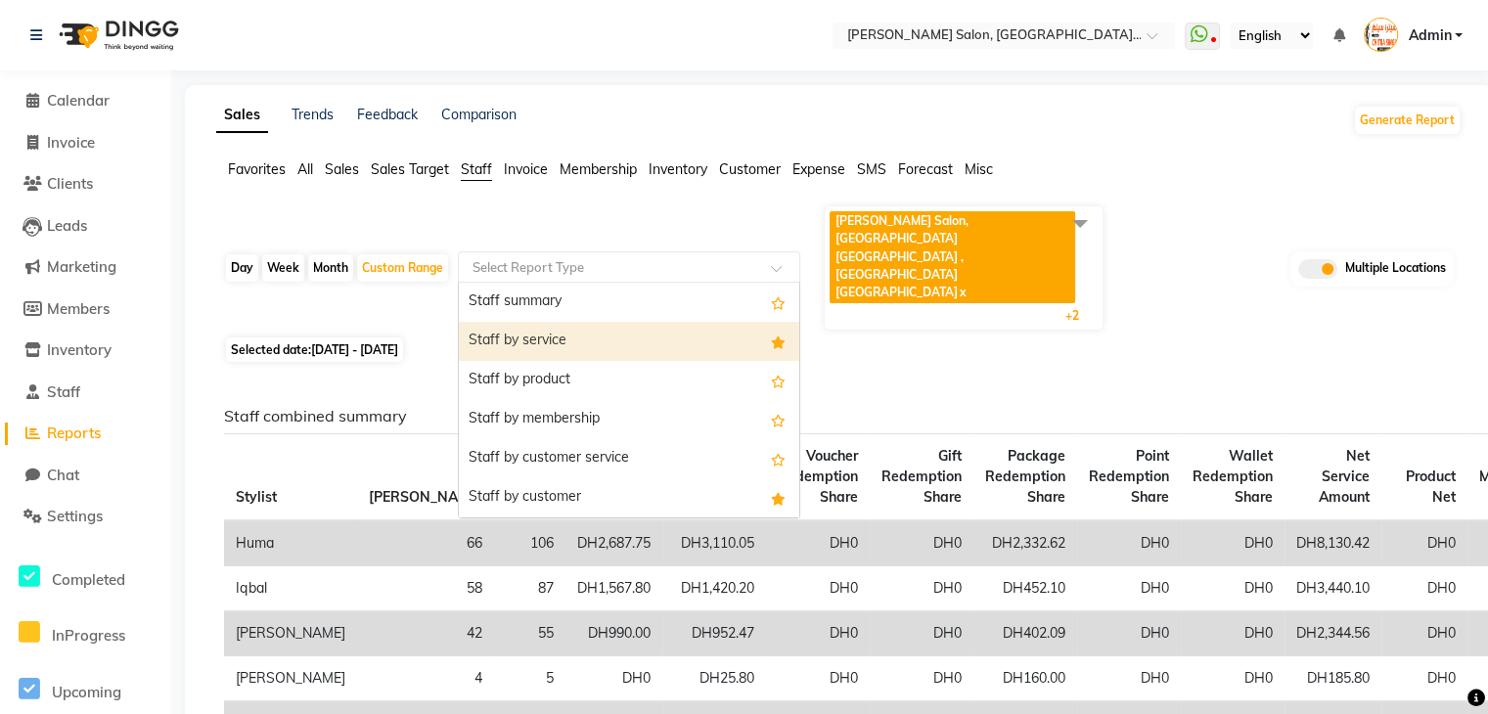
click at [551, 322] on div "Staff by service" at bounding box center [629, 341] width 340 height 39
select select "filtered_report"
select select "csv"
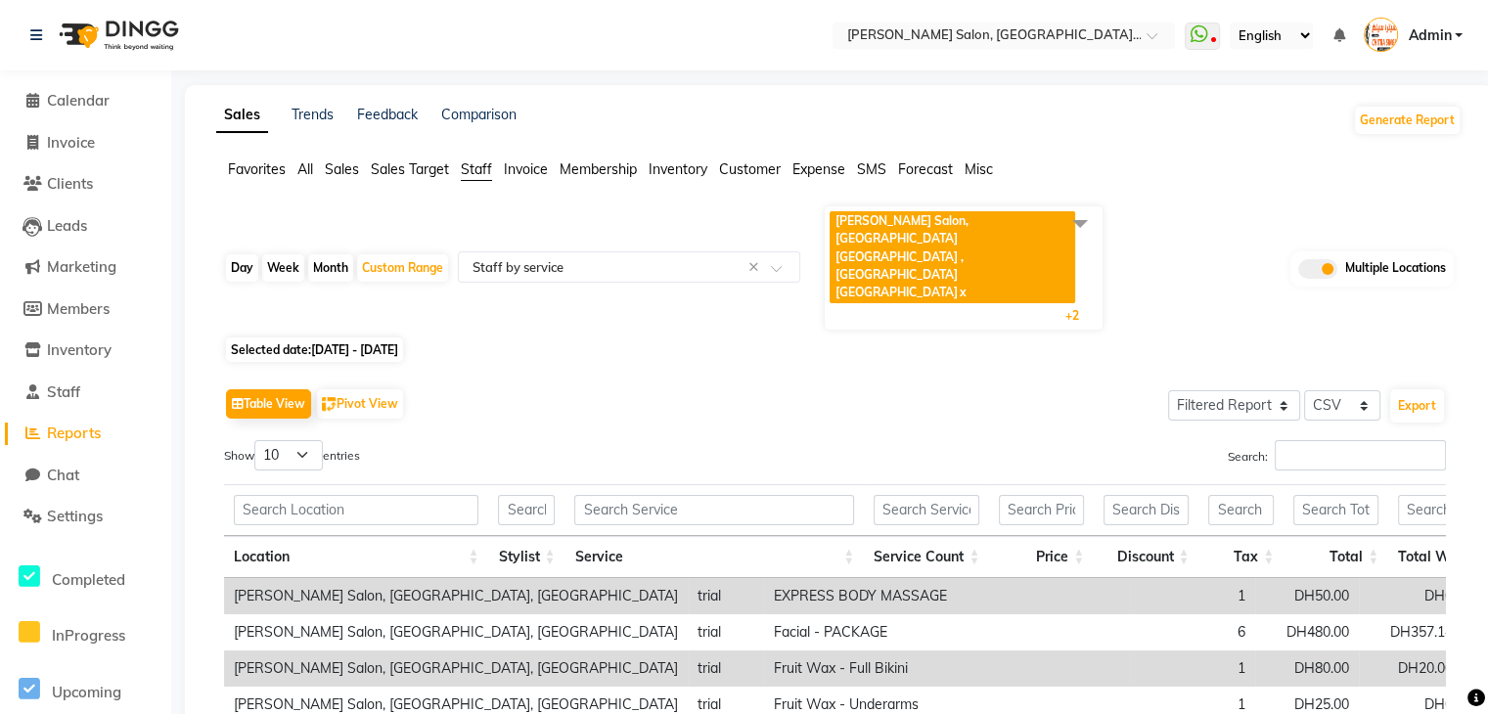
click at [1046, 251] on span "Chitra Singh Salon, Al Jaddaf Dubai , Al Jaddaf Dubai x" at bounding box center [954, 259] width 249 height 96
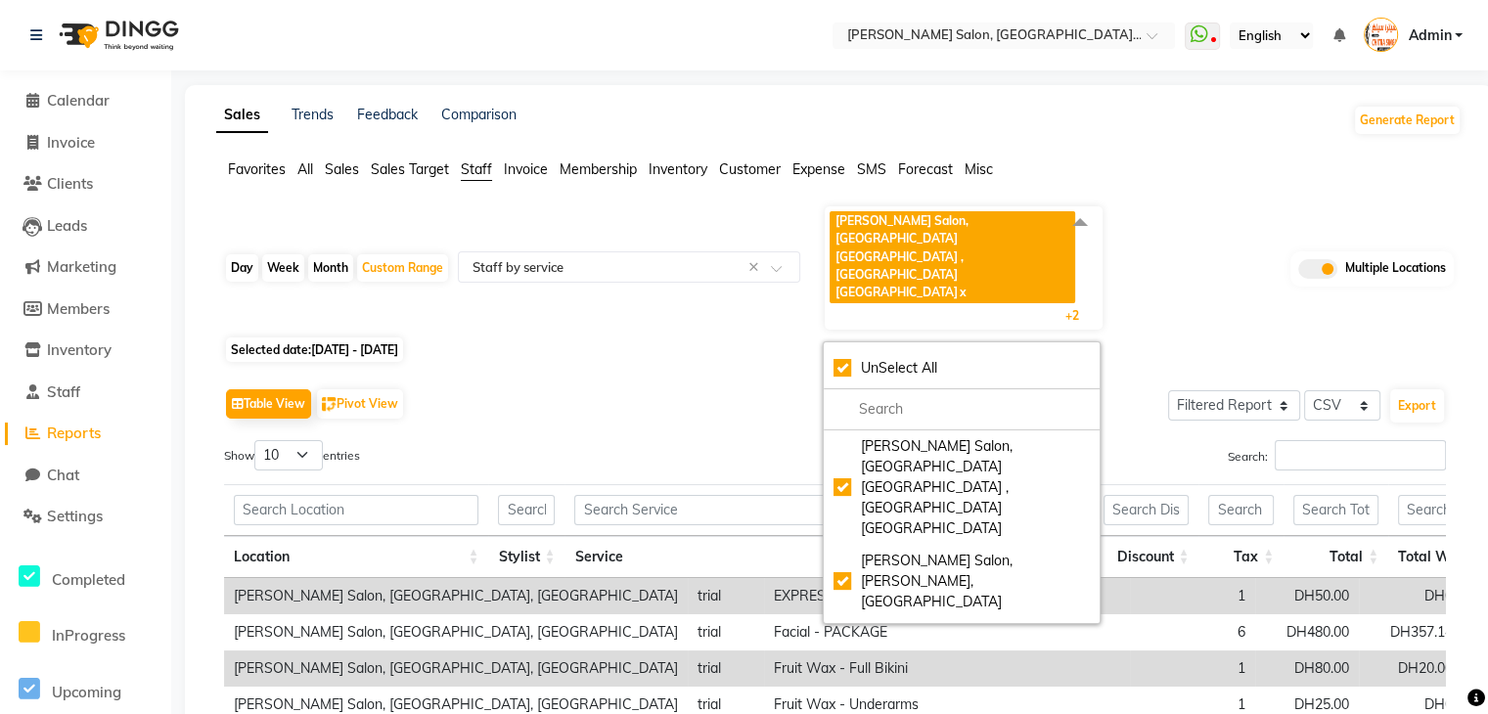
click at [1074, 222] on span at bounding box center [1080, 222] width 39 height 37
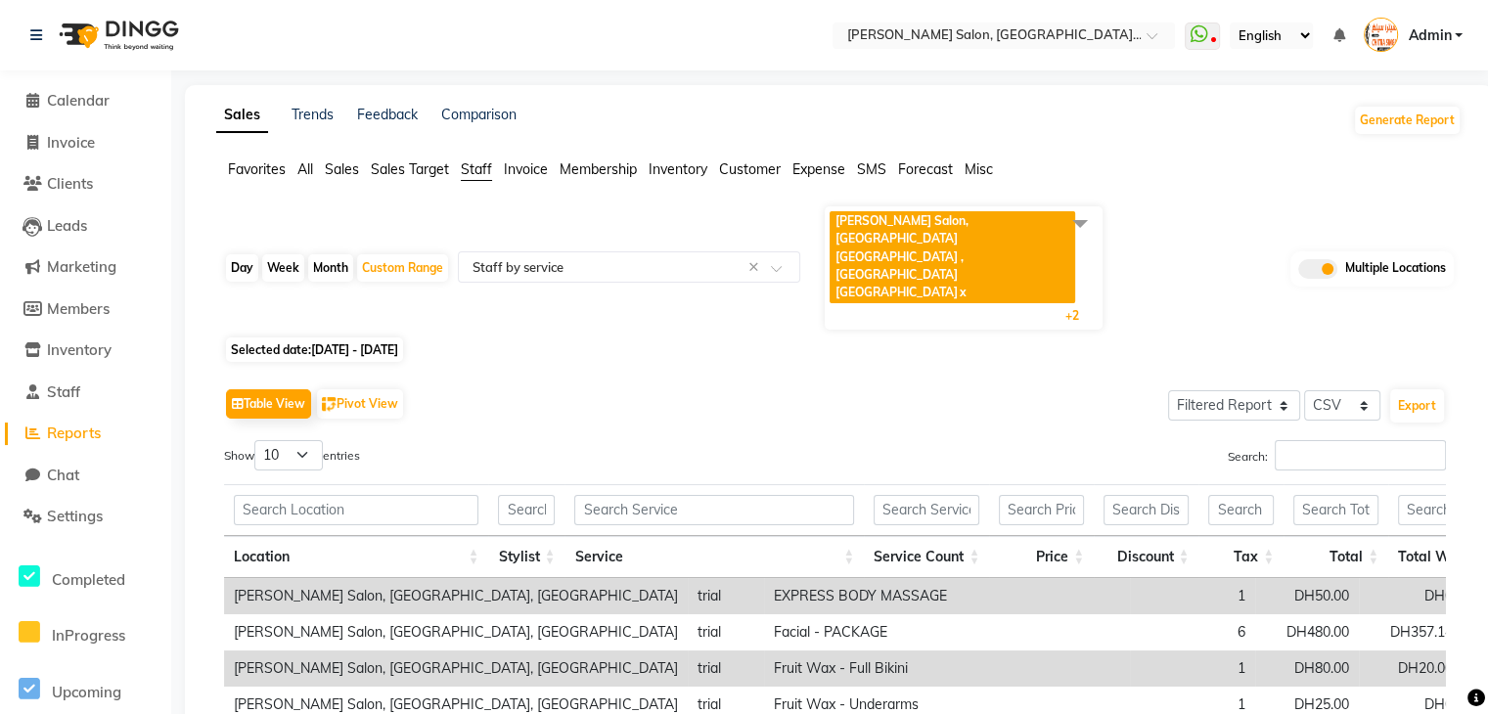
click at [1074, 222] on span at bounding box center [1080, 222] width 39 height 37
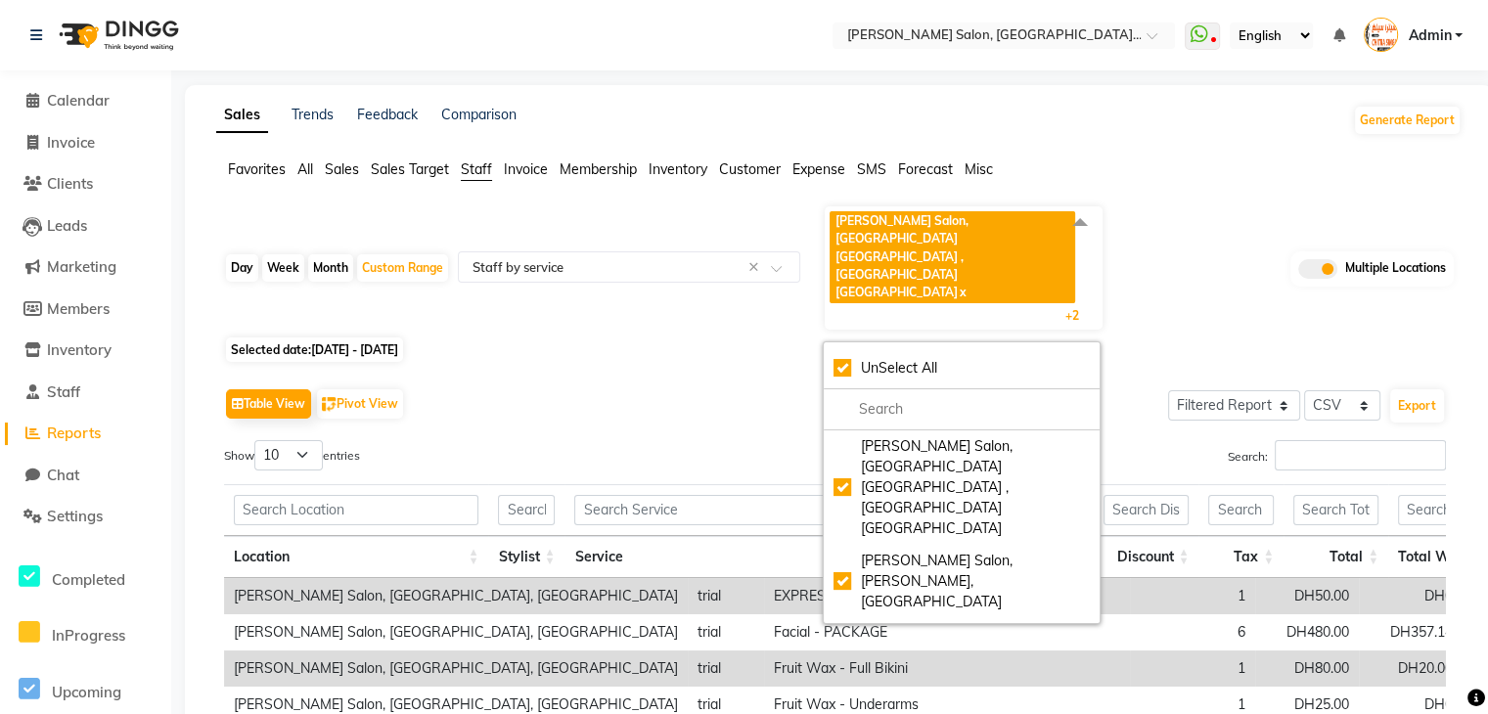
click at [642, 384] on div "Table View Pivot View Select Full Report Filtered Report Select CSV PDF Export" at bounding box center [835, 404] width 1222 height 41
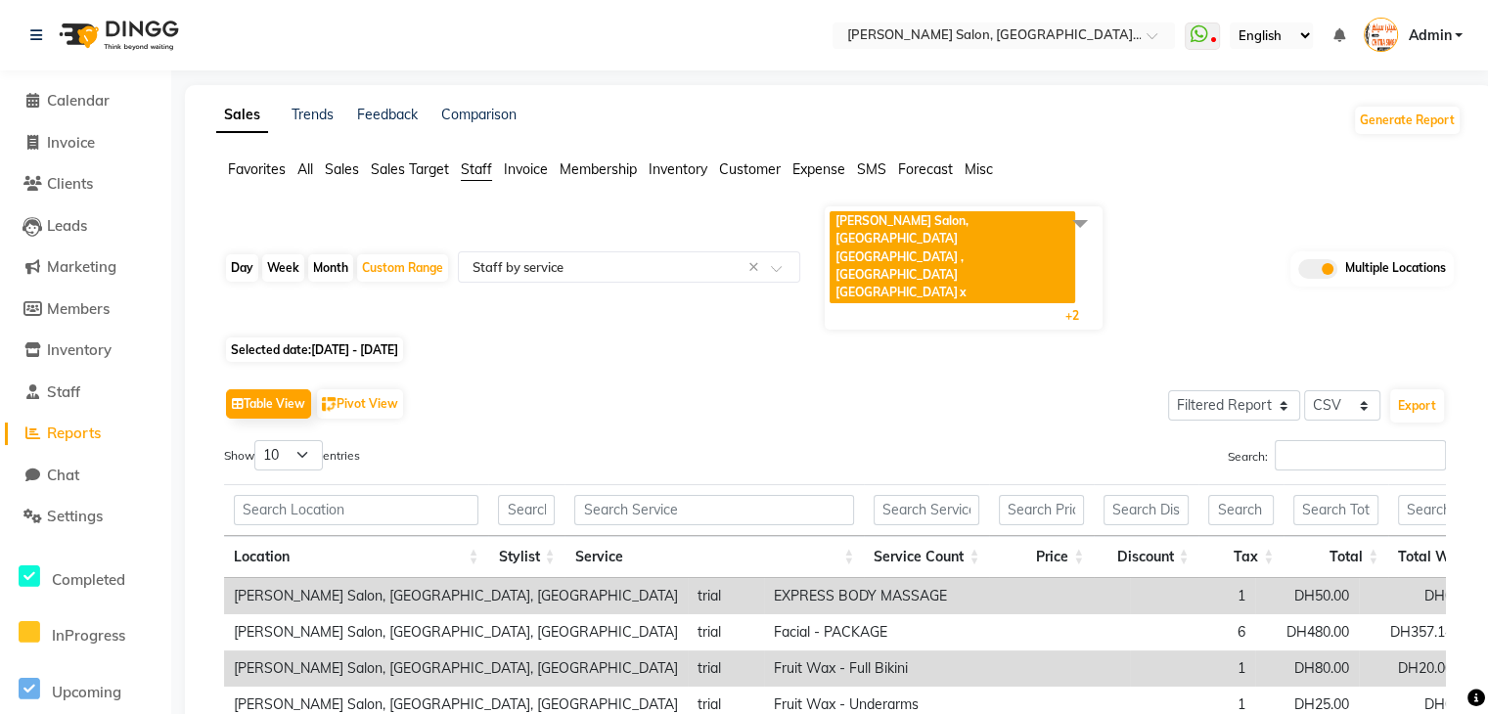
scroll to position [23, 0]
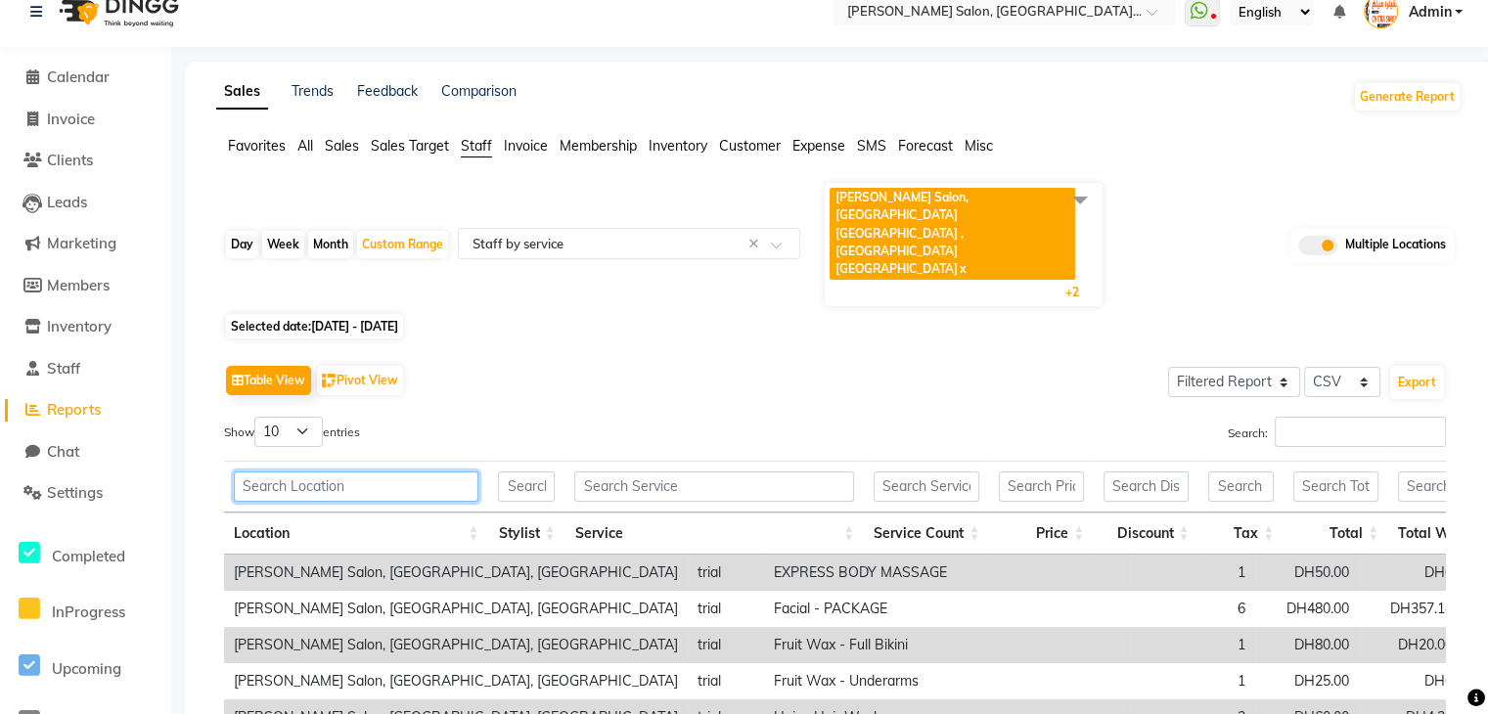
click at [289, 472] on input "text" at bounding box center [356, 487] width 245 height 30
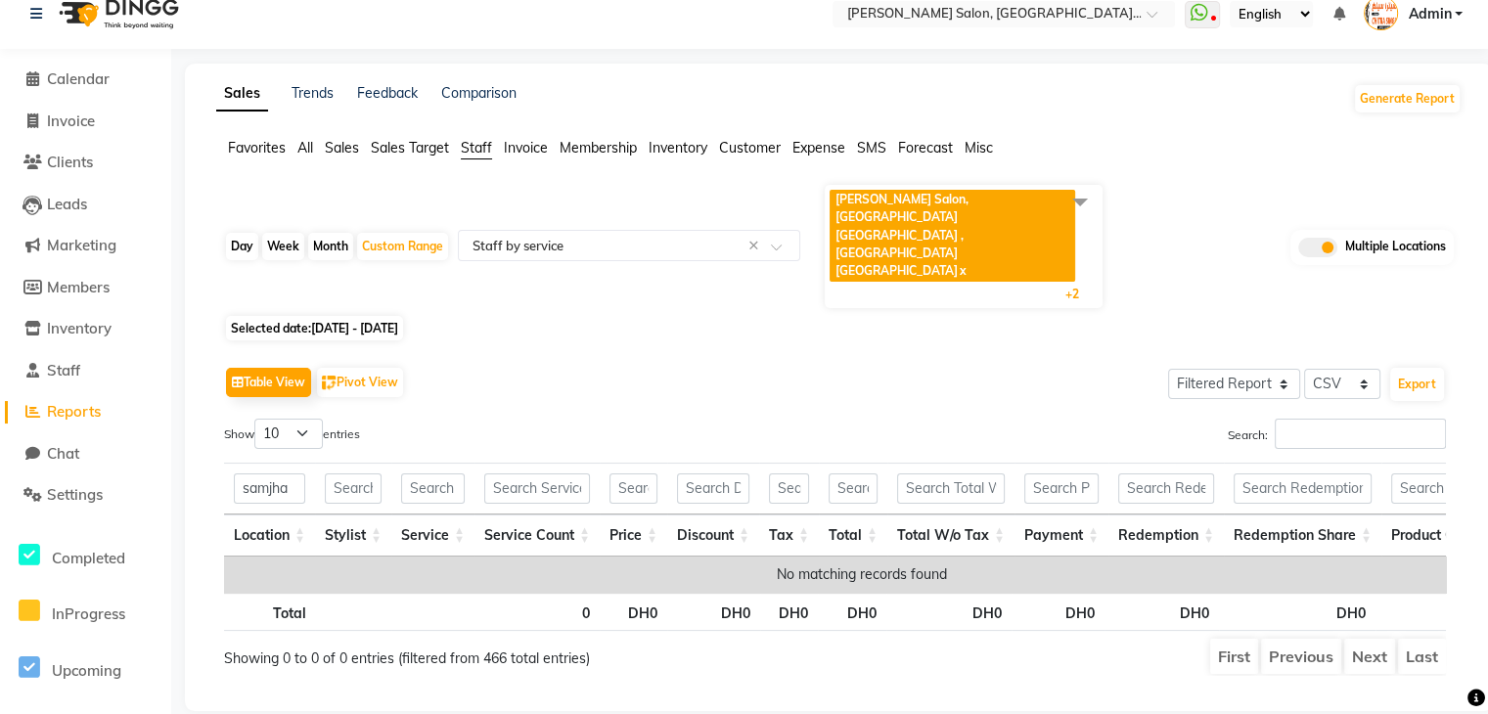
click at [1080, 204] on span at bounding box center [1080, 201] width 39 height 37
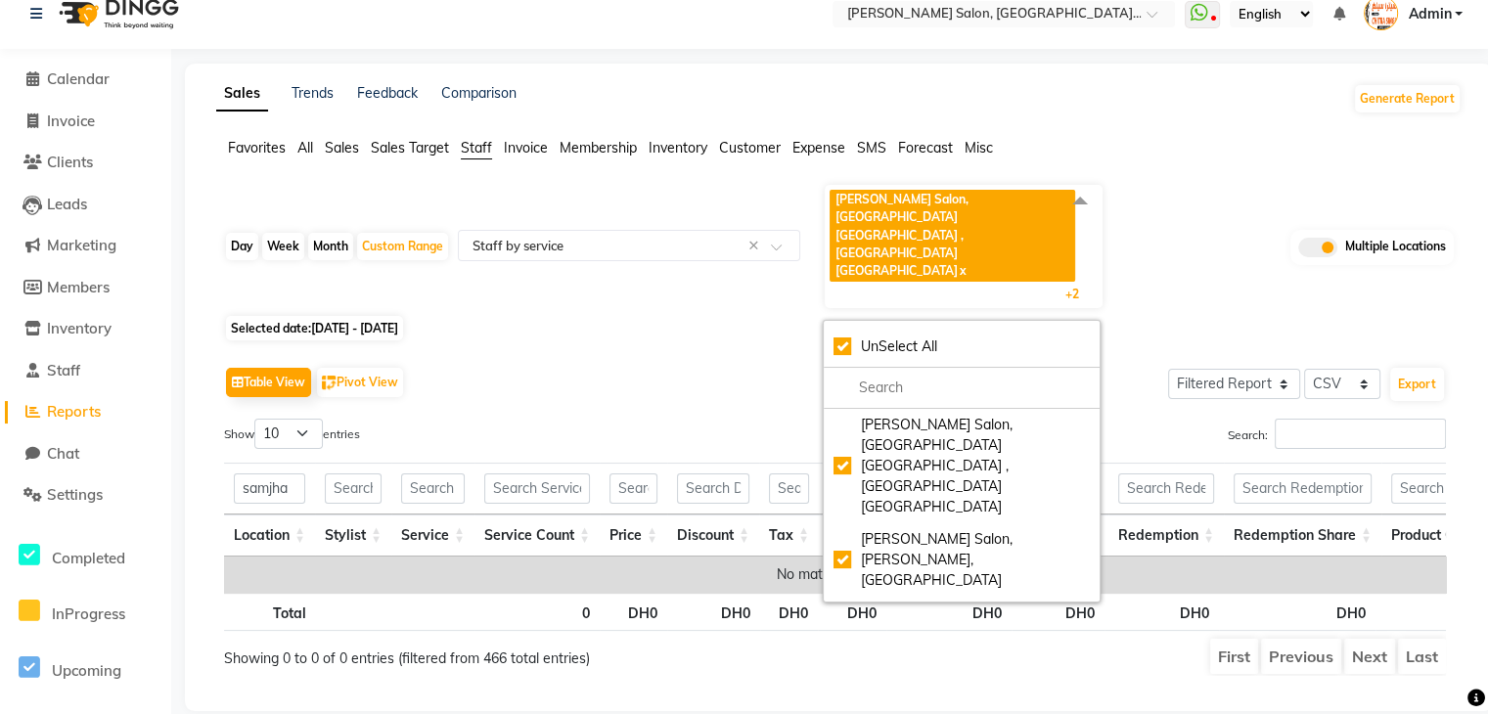
click at [1165, 236] on div "Day Week Month Custom Range Select Report Type × Staff by service × Chitra Sing…" at bounding box center [839, 246] width 1230 height 127
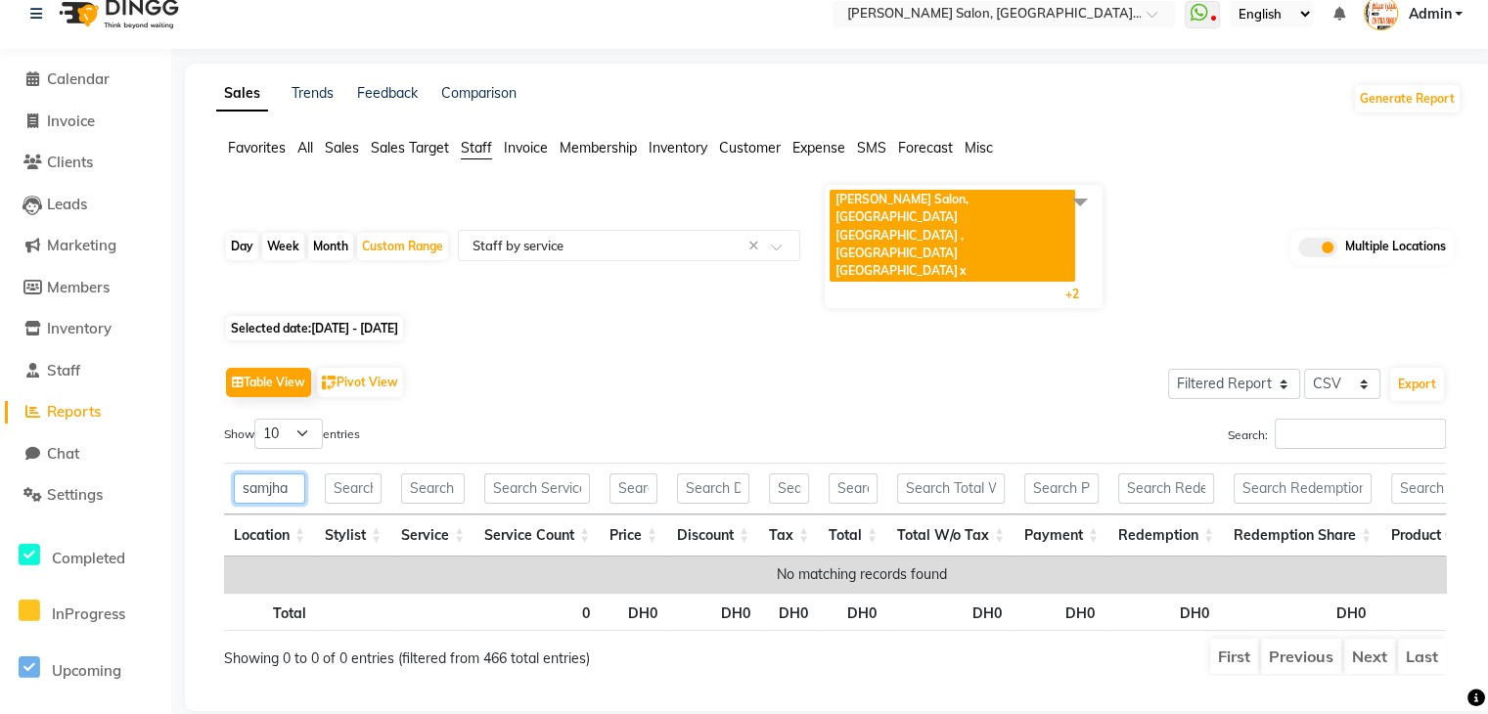
click at [280, 474] on input "samjha" at bounding box center [269, 489] width 71 height 30
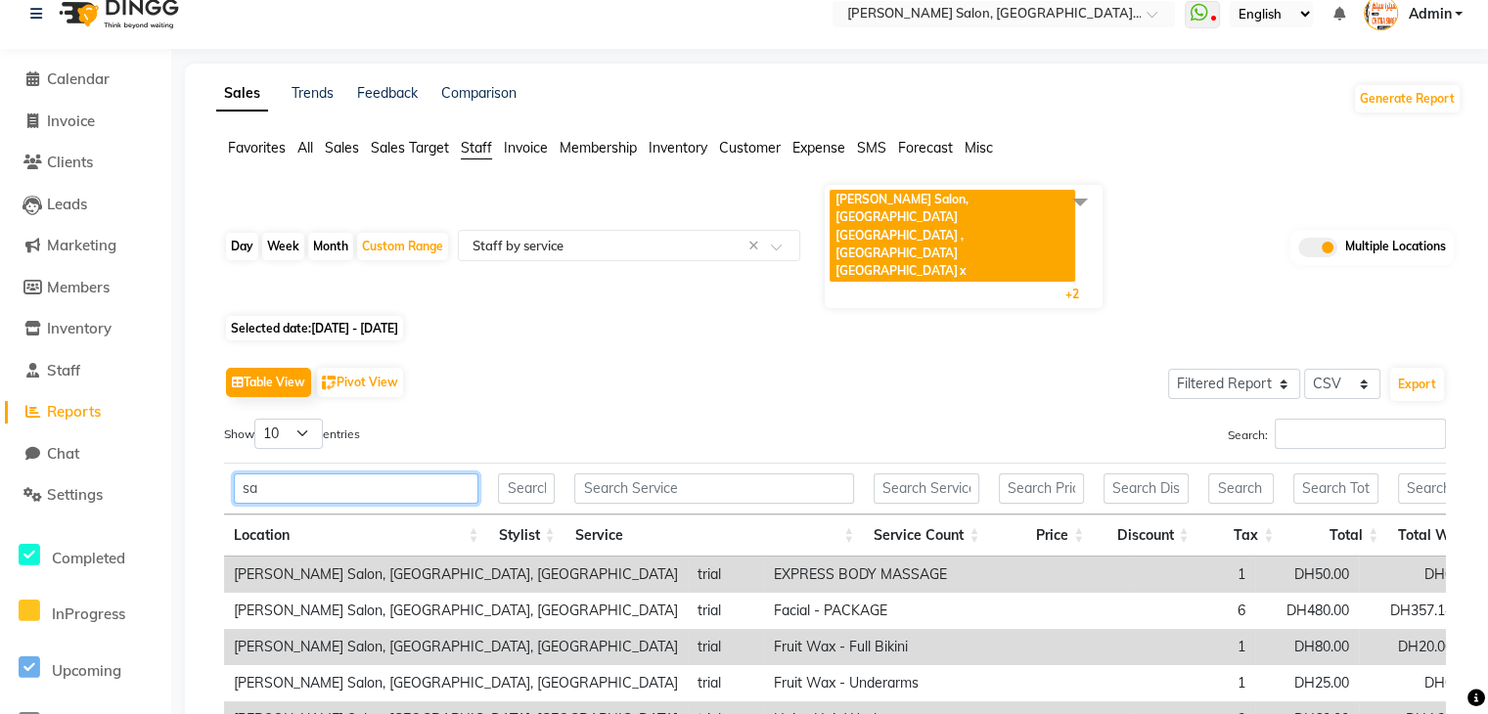
type input "s"
click at [417, 474] on input "text" at bounding box center [356, 489] width 245 height 30
click at [417, 474] on input "al" at bounding box center [356, 489] width 245 height 30
type input "a"
click at [536, 474] on input "text" at bounding box center [526, 489] width 57 height 30
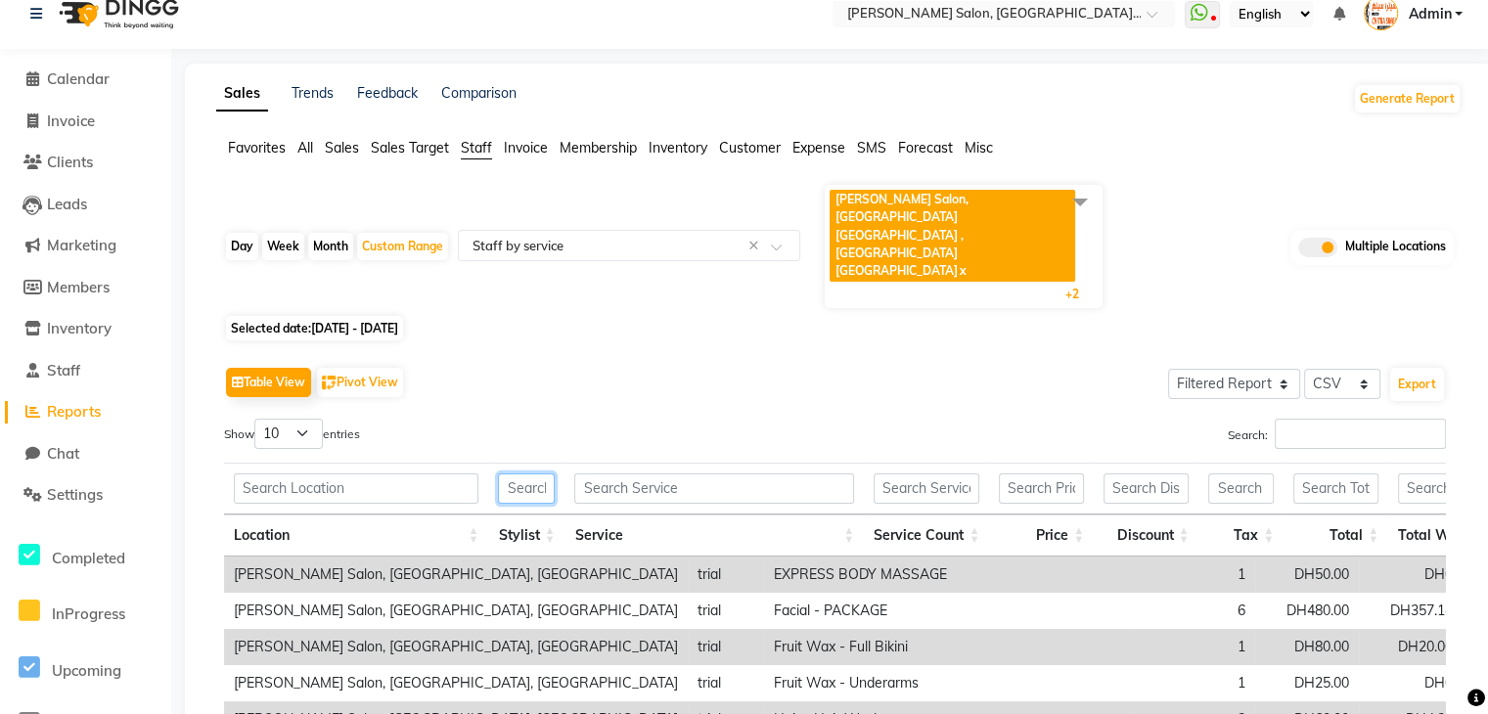
click at [536, 474] on input "text" at bounding box center [526, 489] width 57 height 30
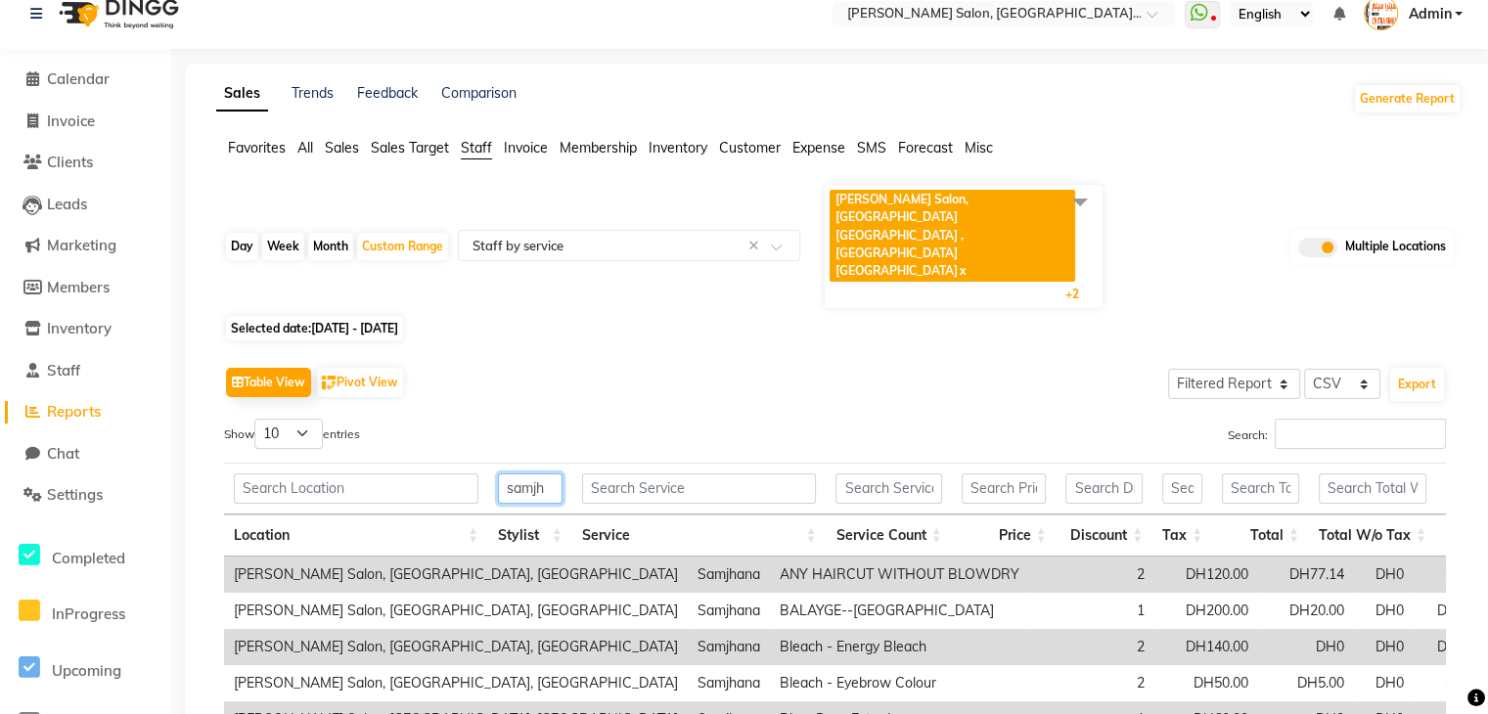
type input "samjh"
click at [658, 474] on input "text" at bounding box center [699, 489] width 235 height 30
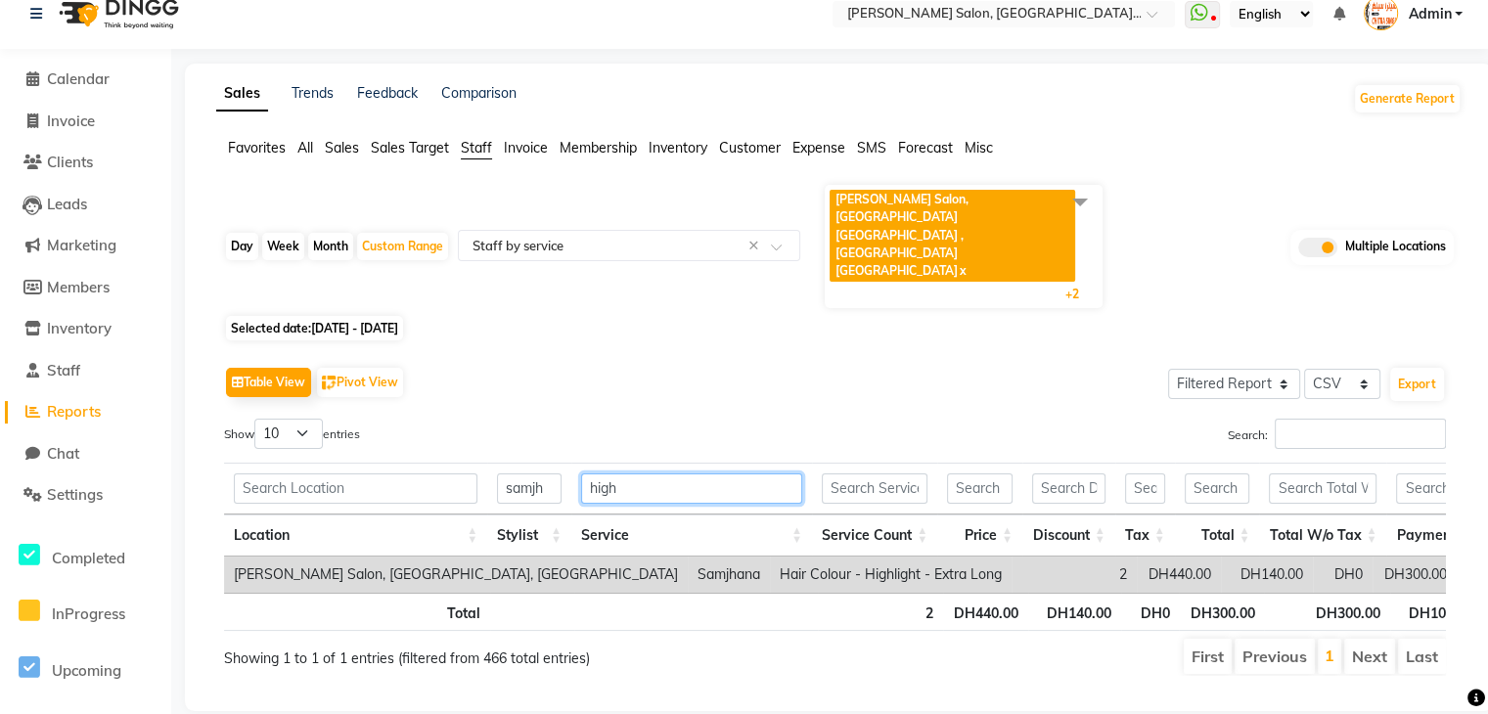
type input "high"
click at [35, 78] on icon at bounding box center [32, 78] width 13 height 15
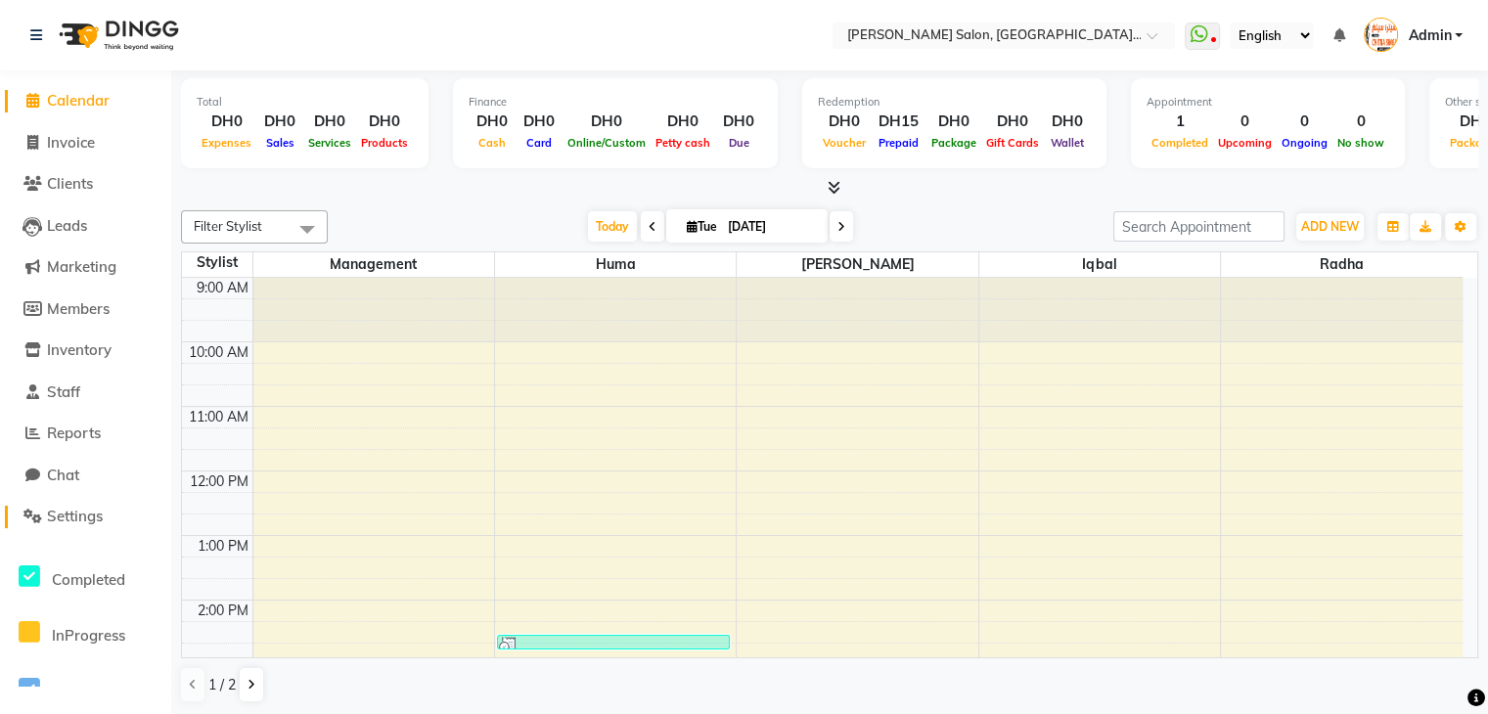
click at [95, 520] on span "Settings" at bounding box center [75, 516] width 56 height 19
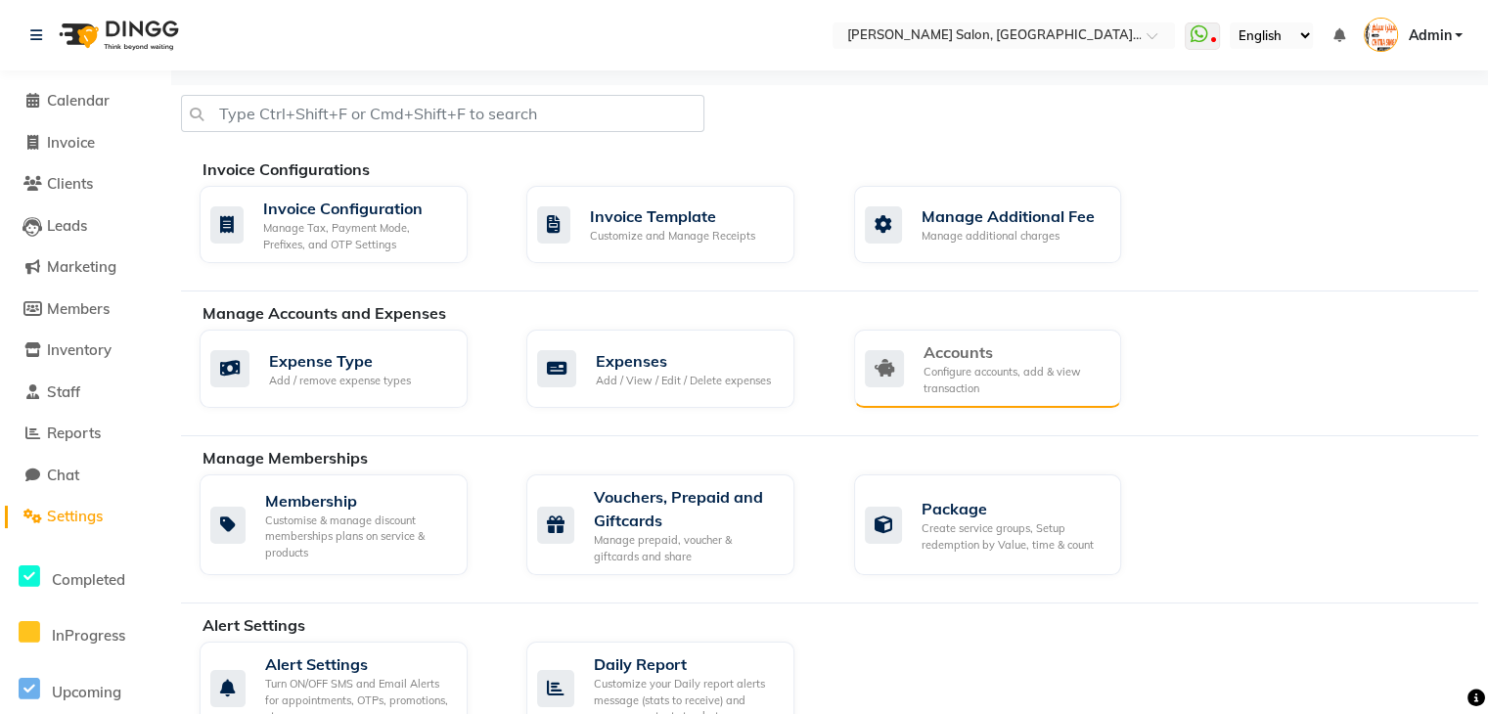
click at [954, 361] on div "Accounts" at bounding box center [1015, 351] width 183 height 23
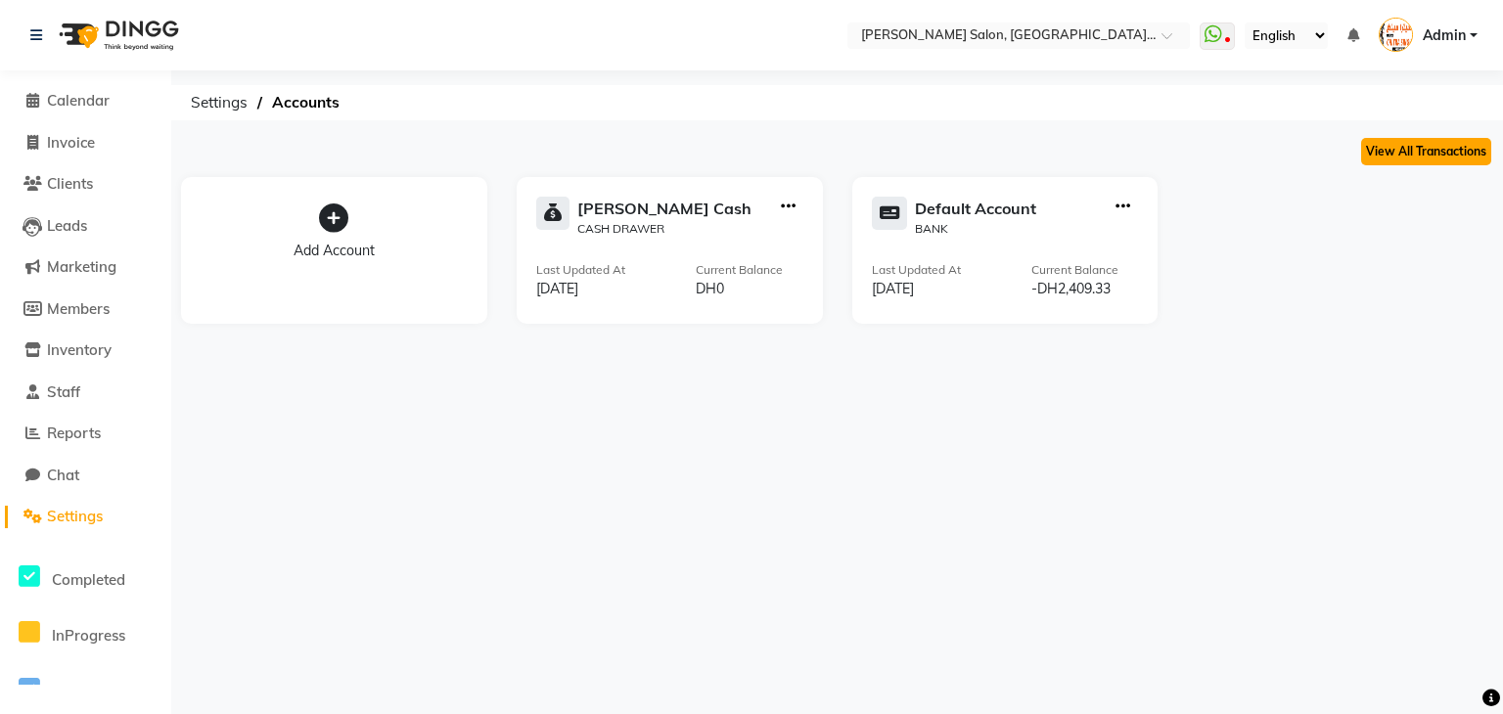
click at [1441, 154] on button "View All Transactions" at bounding box center [1426, 151] width 130 height 27
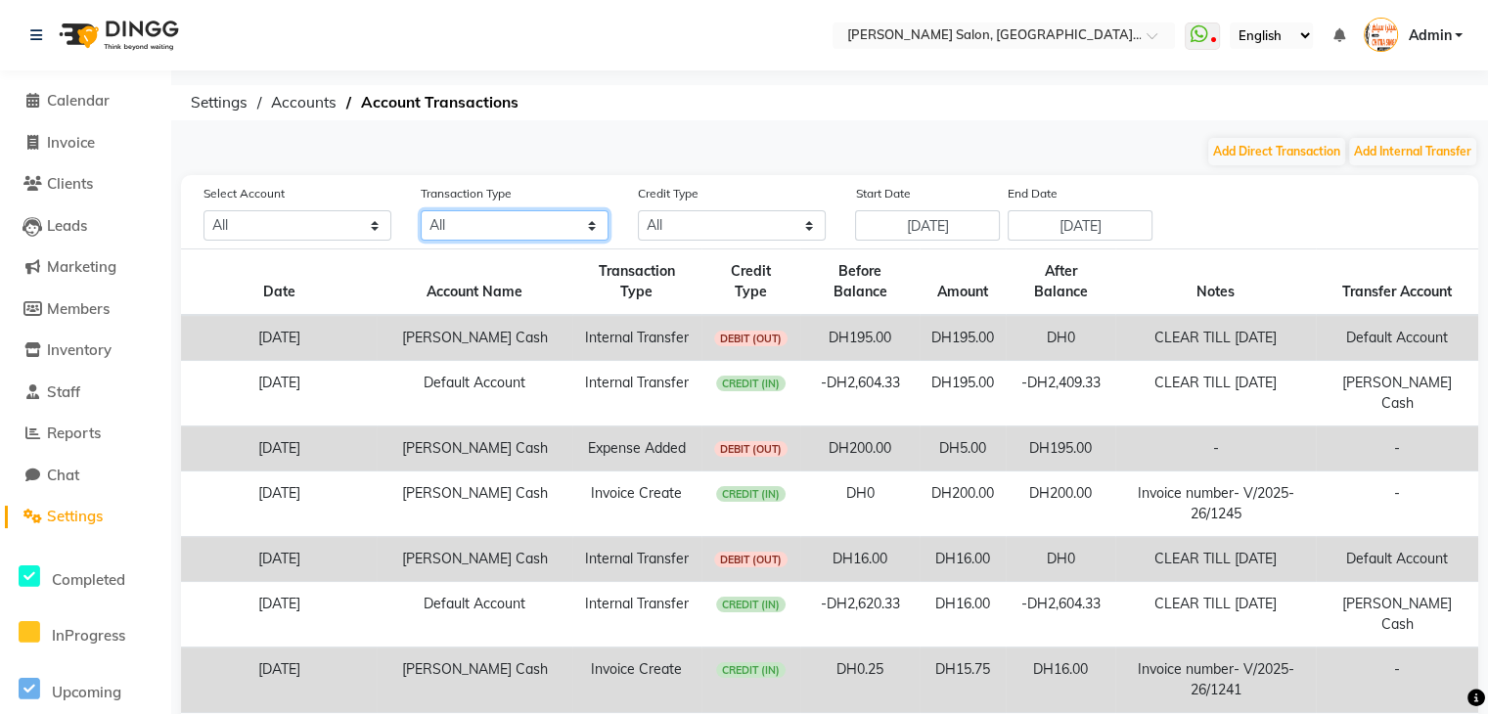
click at [590, 232] on select "All Direct Internal Transfer Expense Invoice Daily Register" at bounding box center [515, 225] width 188 height 30
click at [89, 430] on span "Reports" at bounding box center [74, 433] width 54 height 19
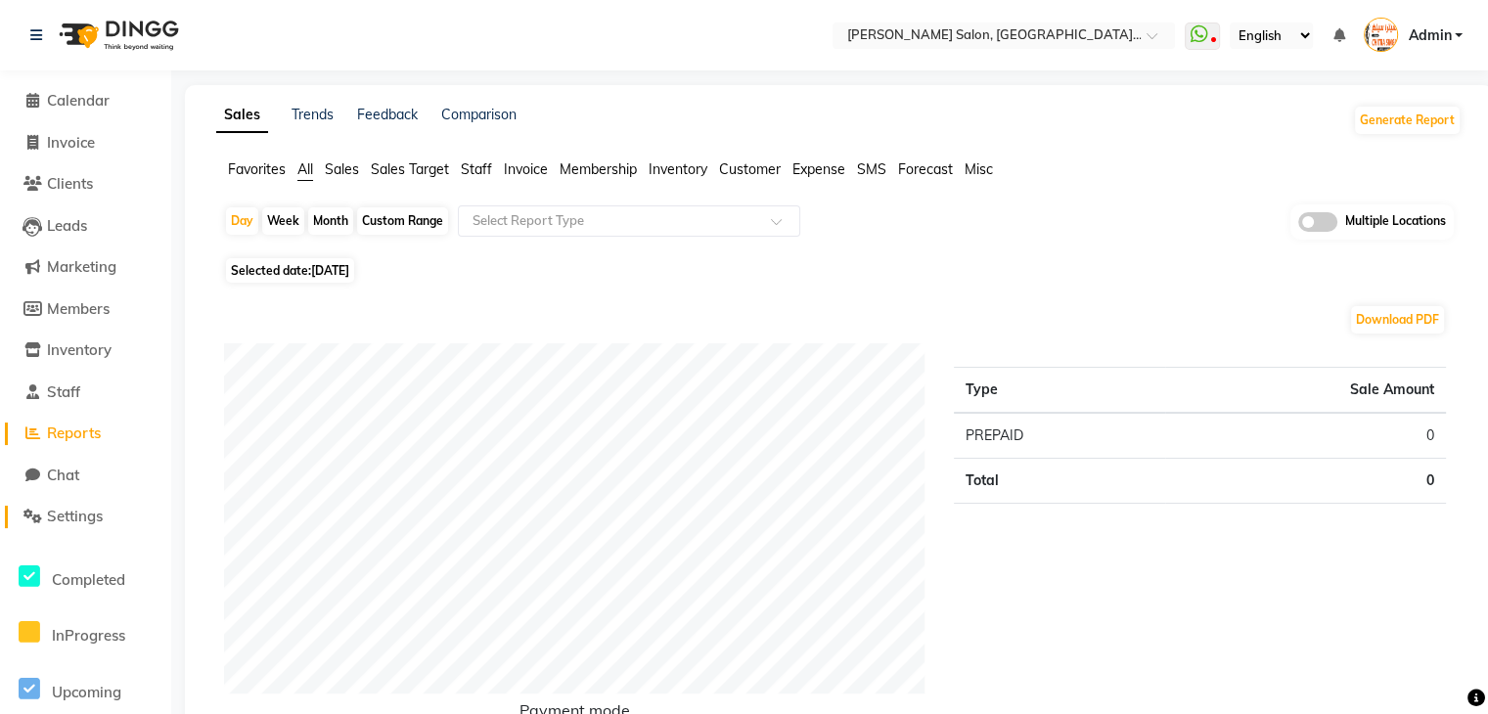
click at [82, 515] on span "Settings" at bounding box center [75, 516] width 56 height 19
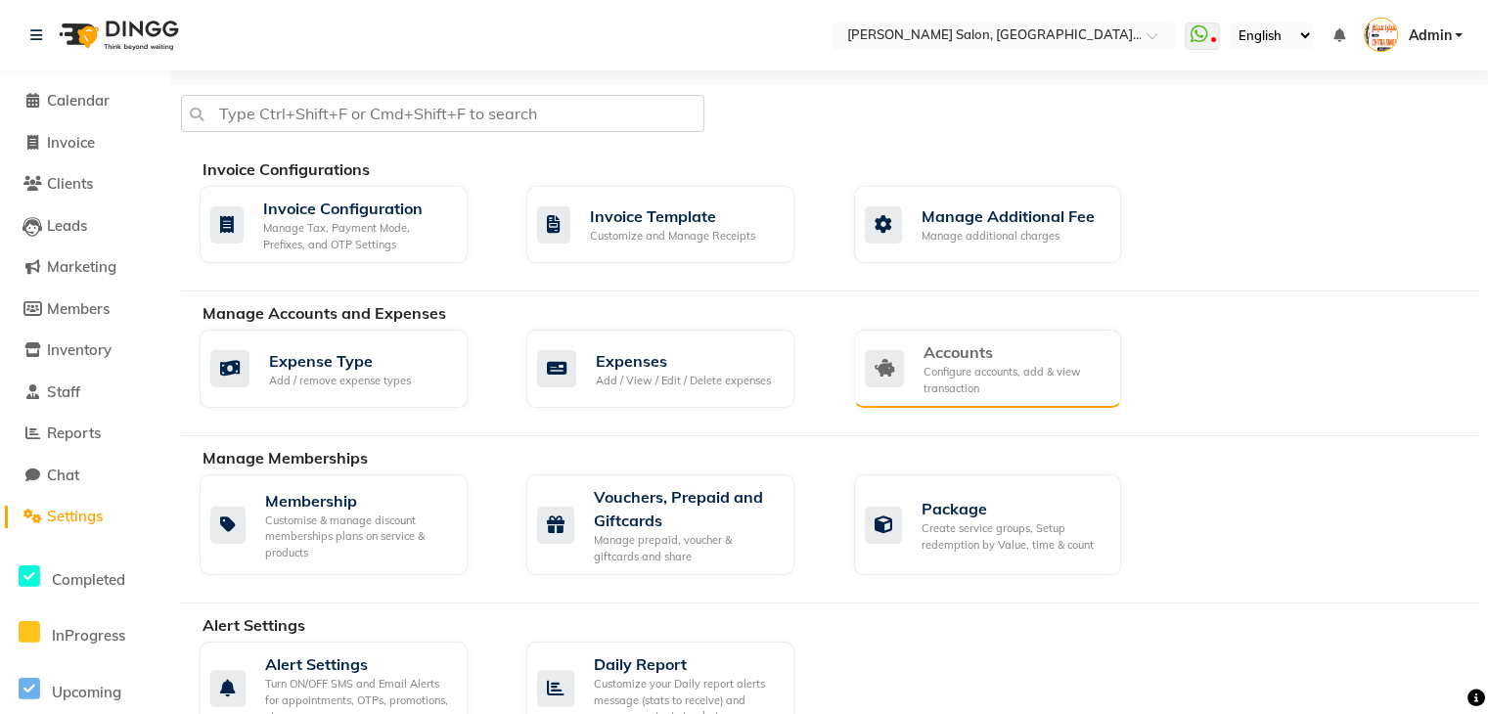
click at [936, 365] on div "Configure accounts, add & view transaction" at bounding box center [1015, 380] width 183 height 32
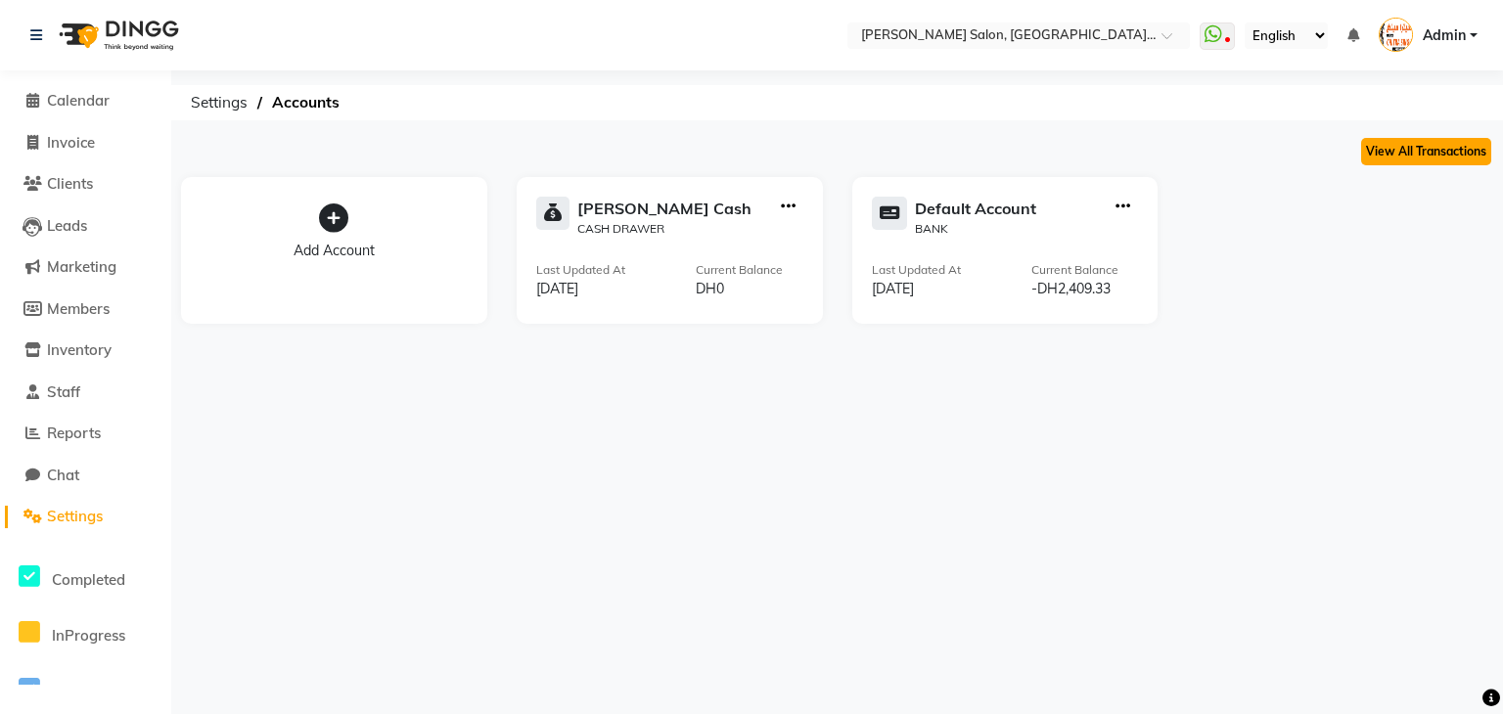
click at [1416, 141] on button "View All Transactions" at bounding box center [1426, 151] width 130 height 27
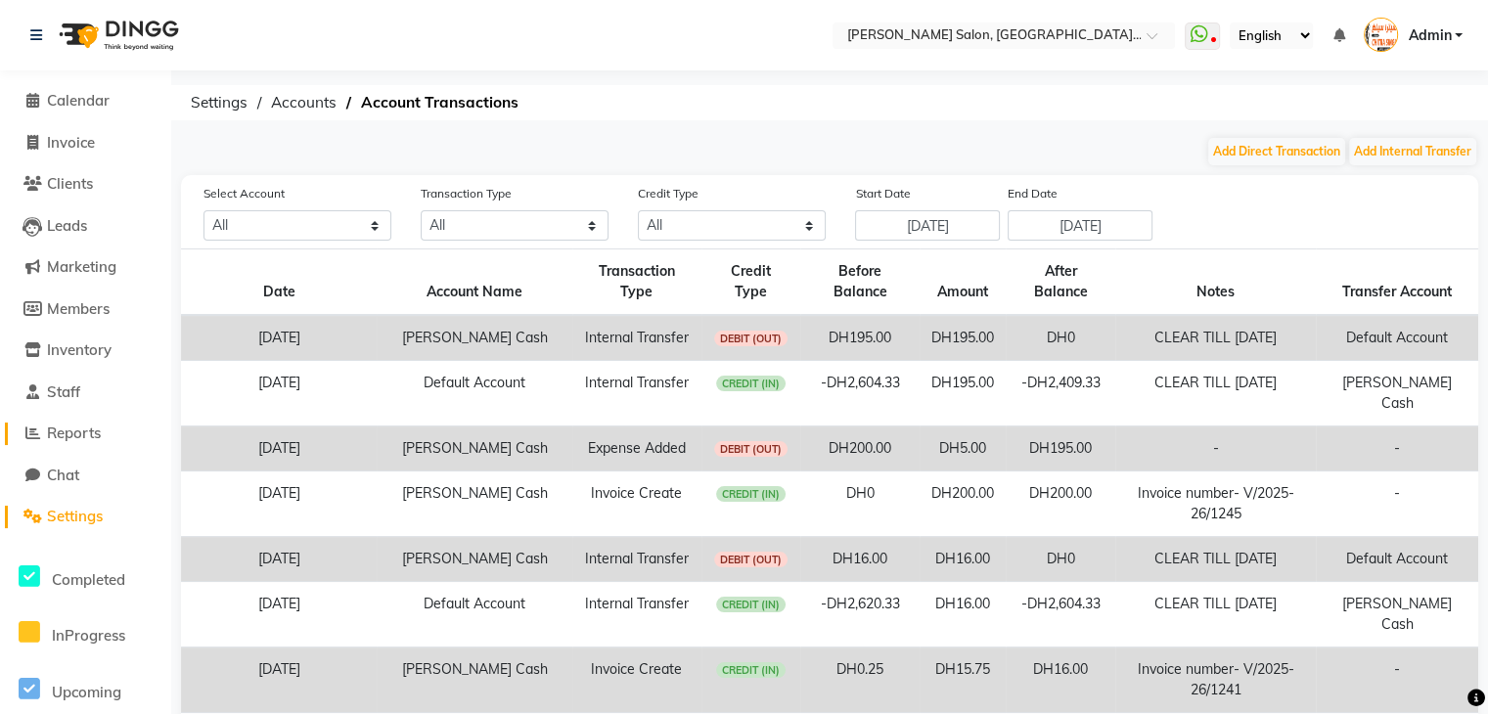
click at [91, 435] on span "Reports" at bounding box center [74, 433] width 54 height 19
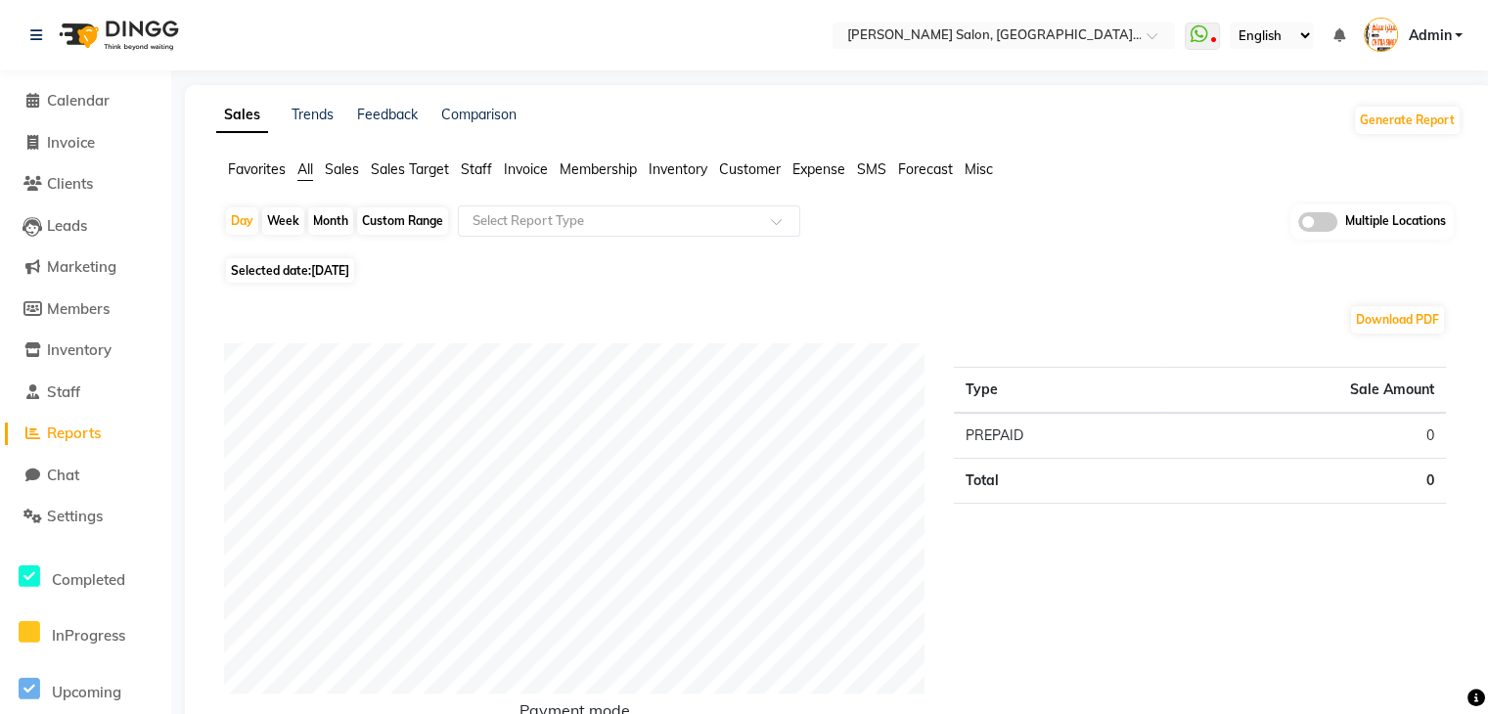
click at [90, 529] on li "Settings" at bounding box center [85, 517] width 171 height 42
click at [478, 169] on span "Staff" at bounding box center [476, 169] width 31 height 18
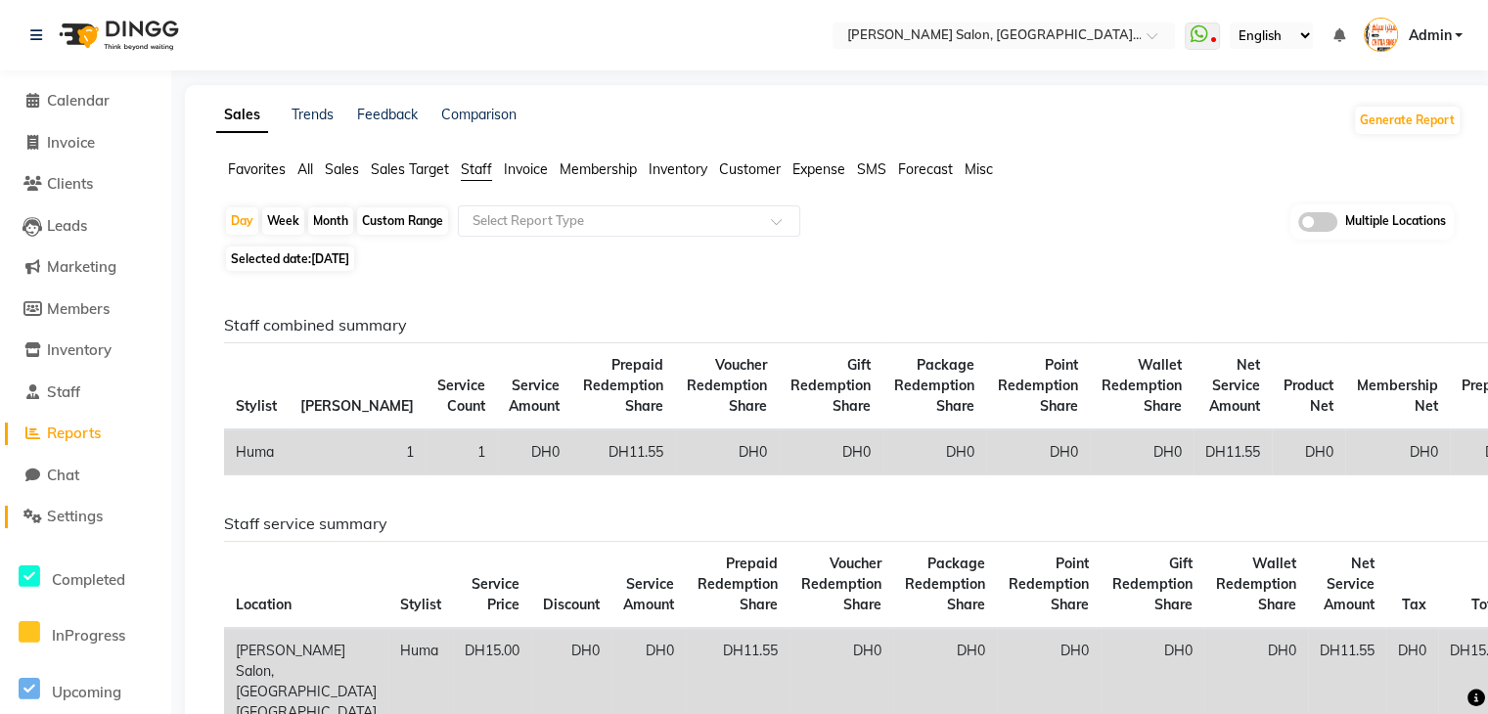
click at [67, 521] on span "Settings" at bounding box center [75, 516] width 56 height 19
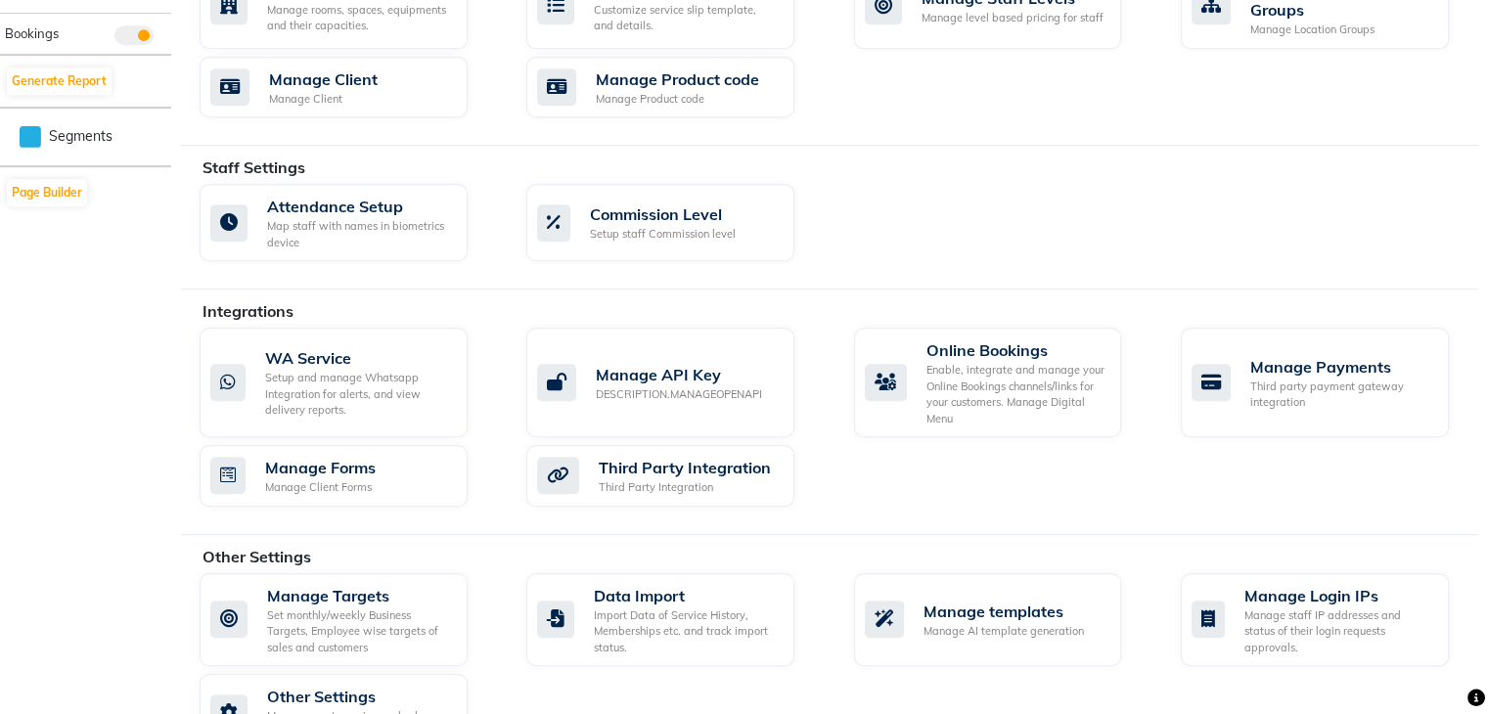
scroll to position [997, 0]
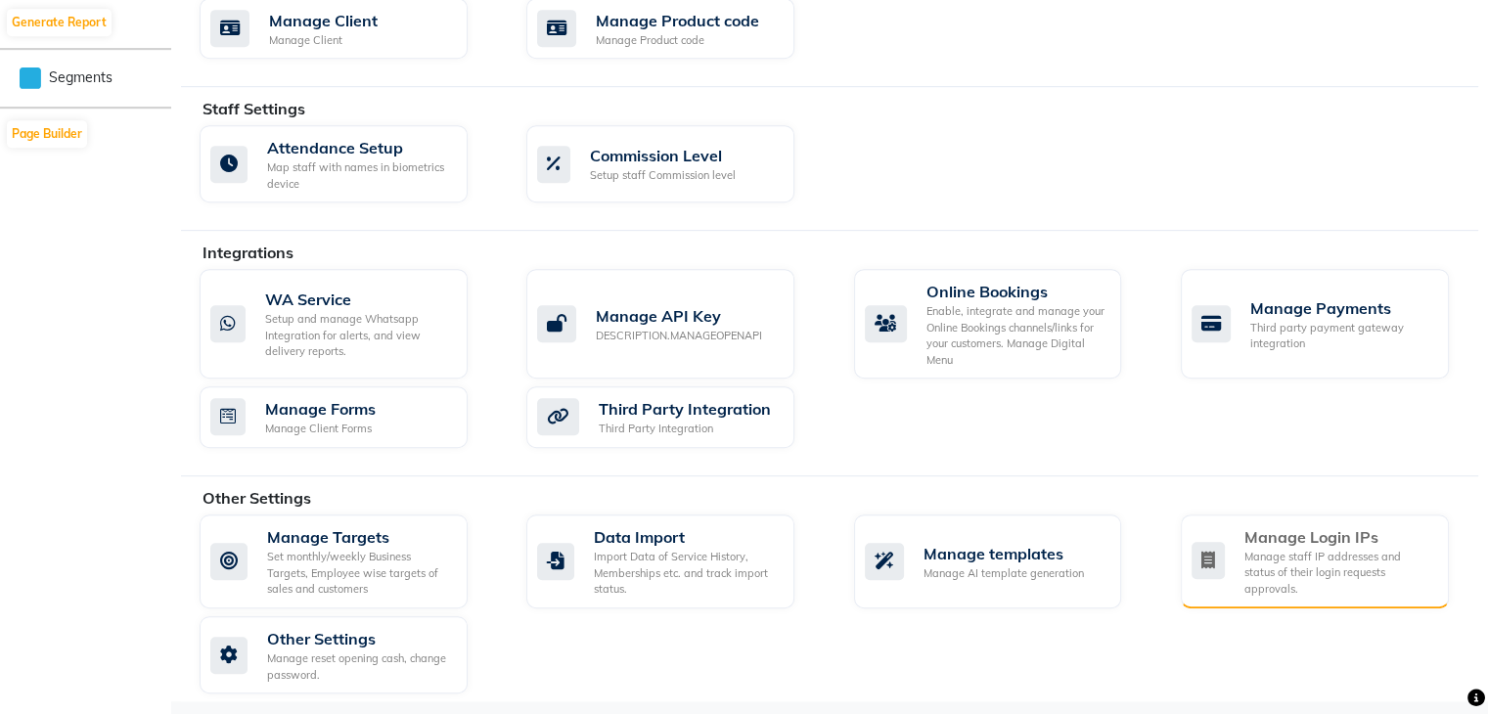
click at [1306, 571] on div "Manage staff IP addresses and status of their login requests approvals." at bounding box center [1338, 573] width 189 height 49
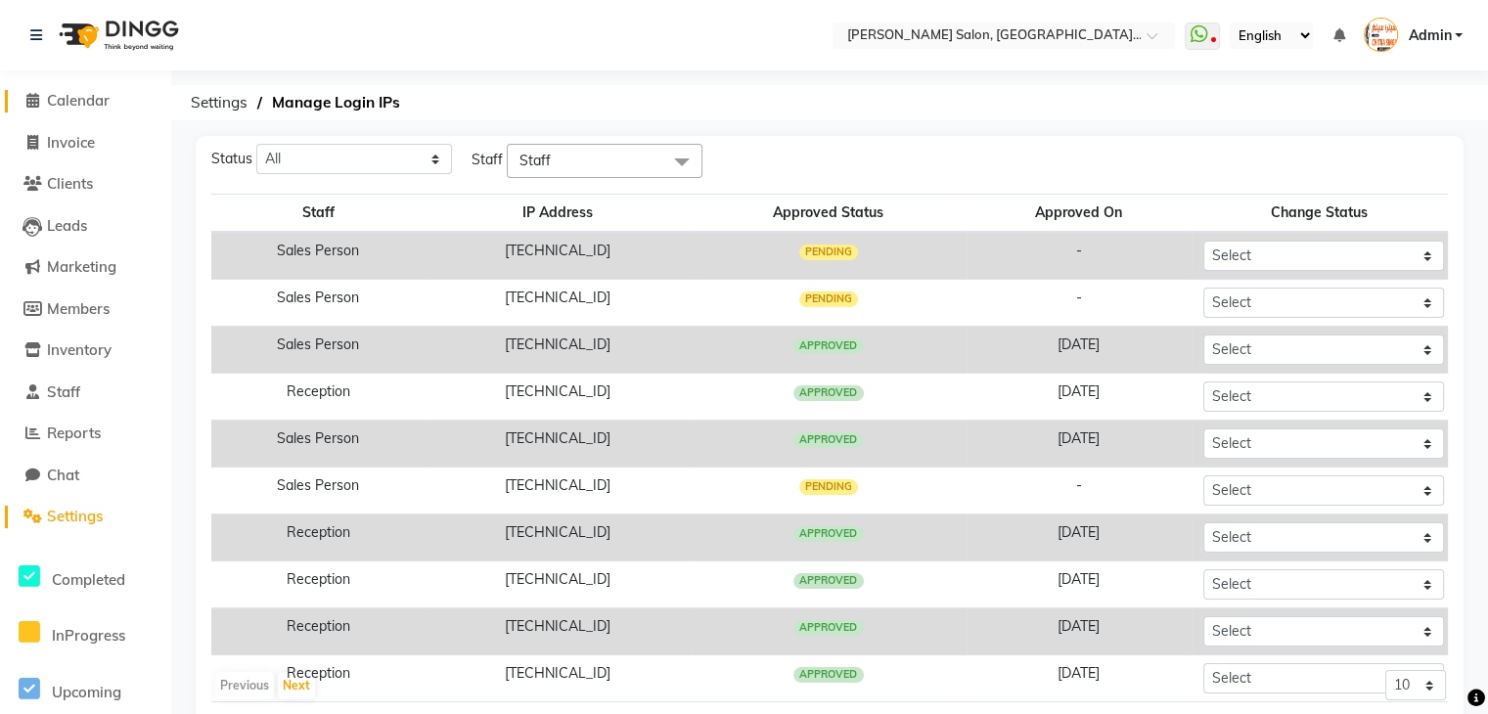
click at [27, 97] on icon at bounding box center [32, 100] width 13 height 15
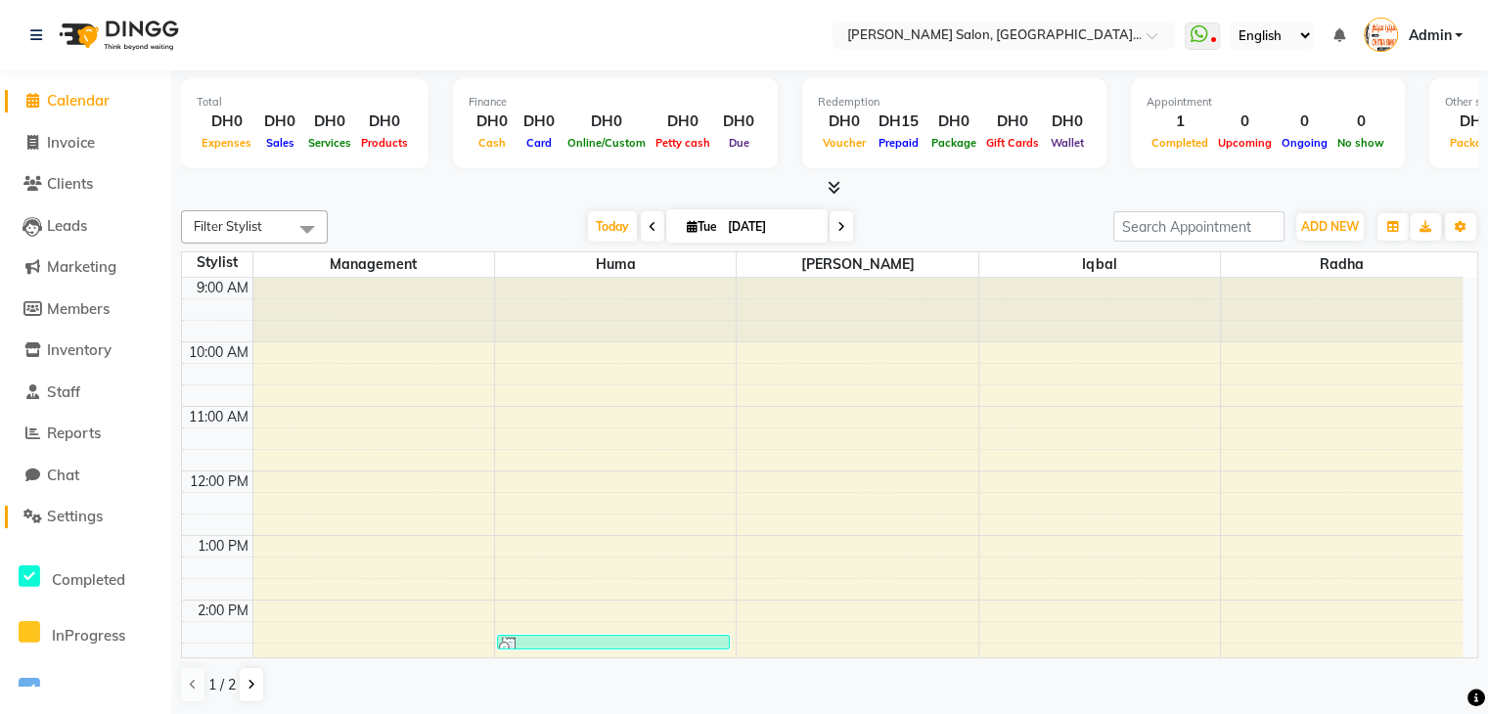
click at [101, 516] on span "Settings" at bounding box center [75, 516] width 56 height 19
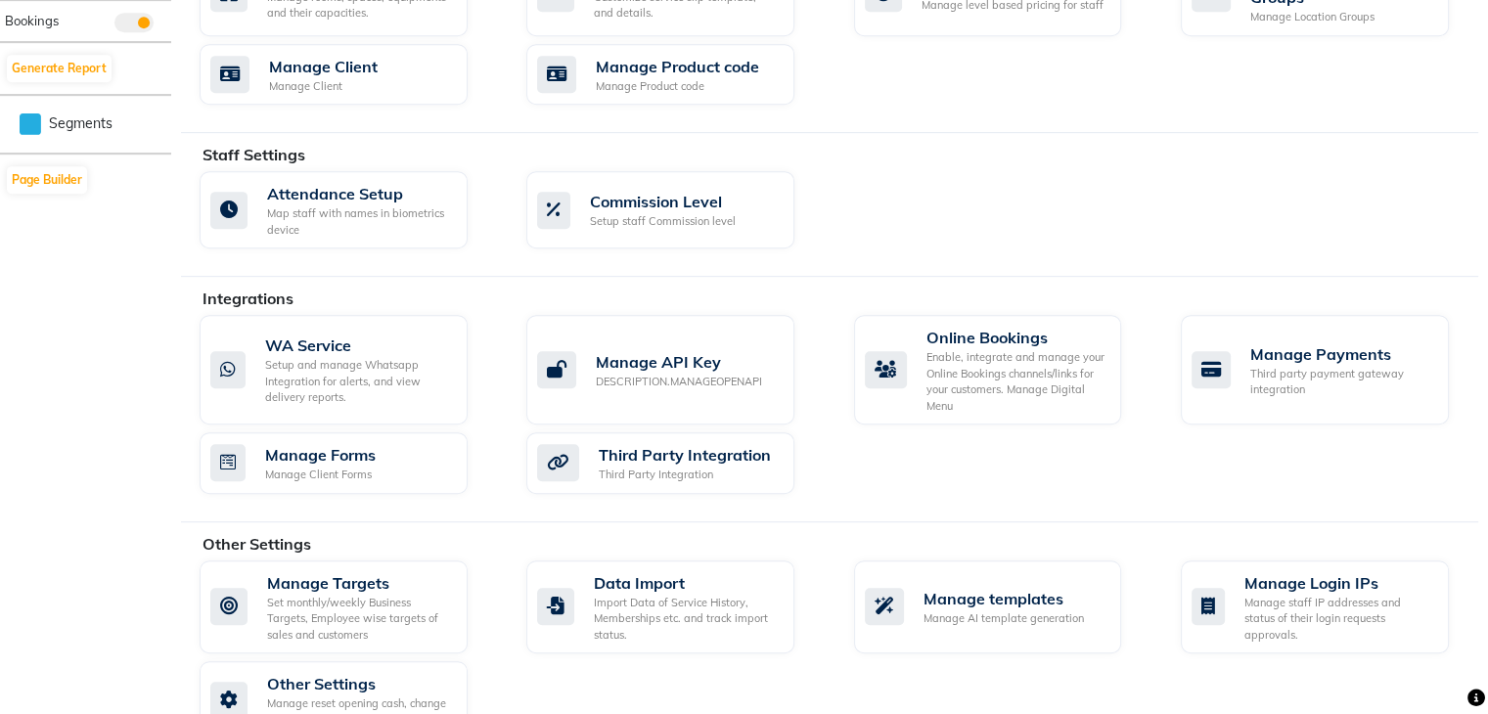
scroll to position [997, 0]
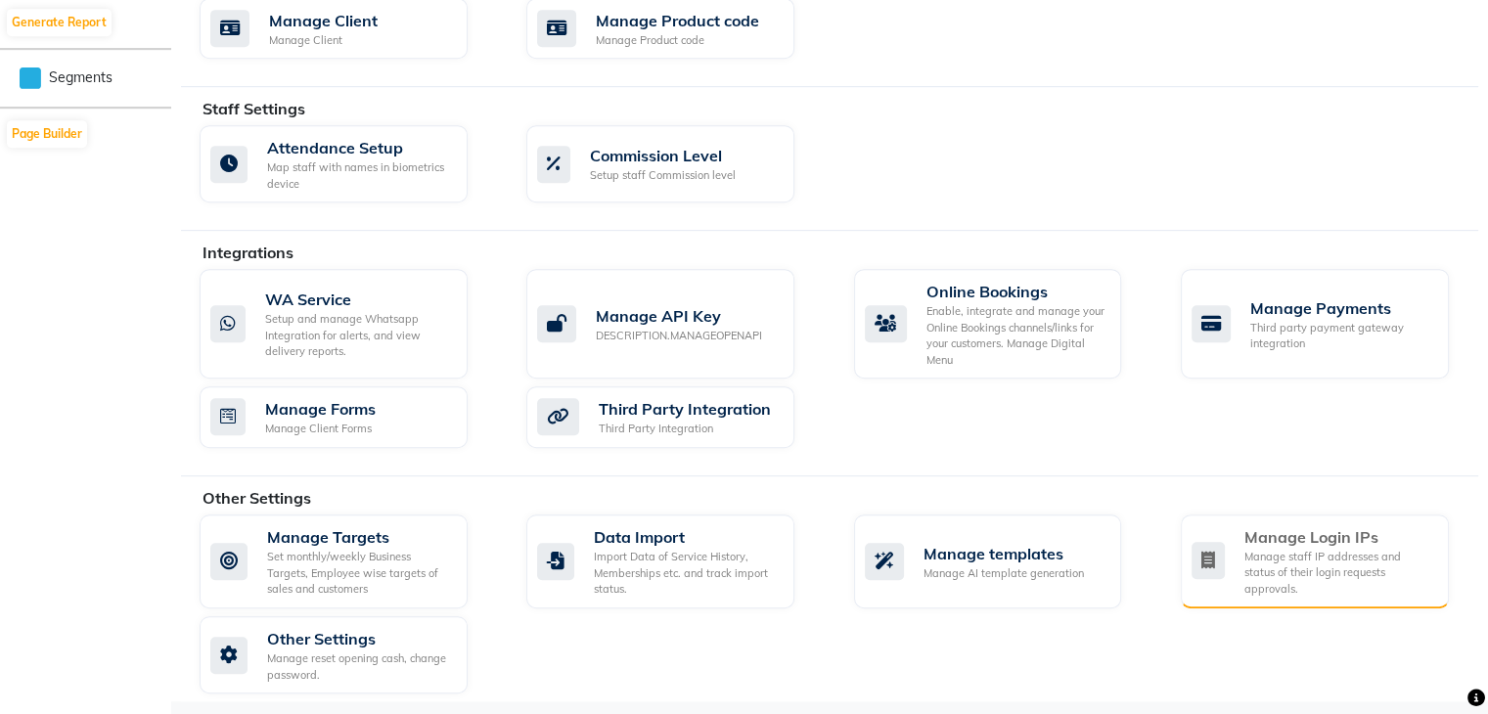
click at [1265, 561] on div "Manage staff IP addresses and status of their login requests approvals." at bounding box center [1338, 573] width 189 height 49
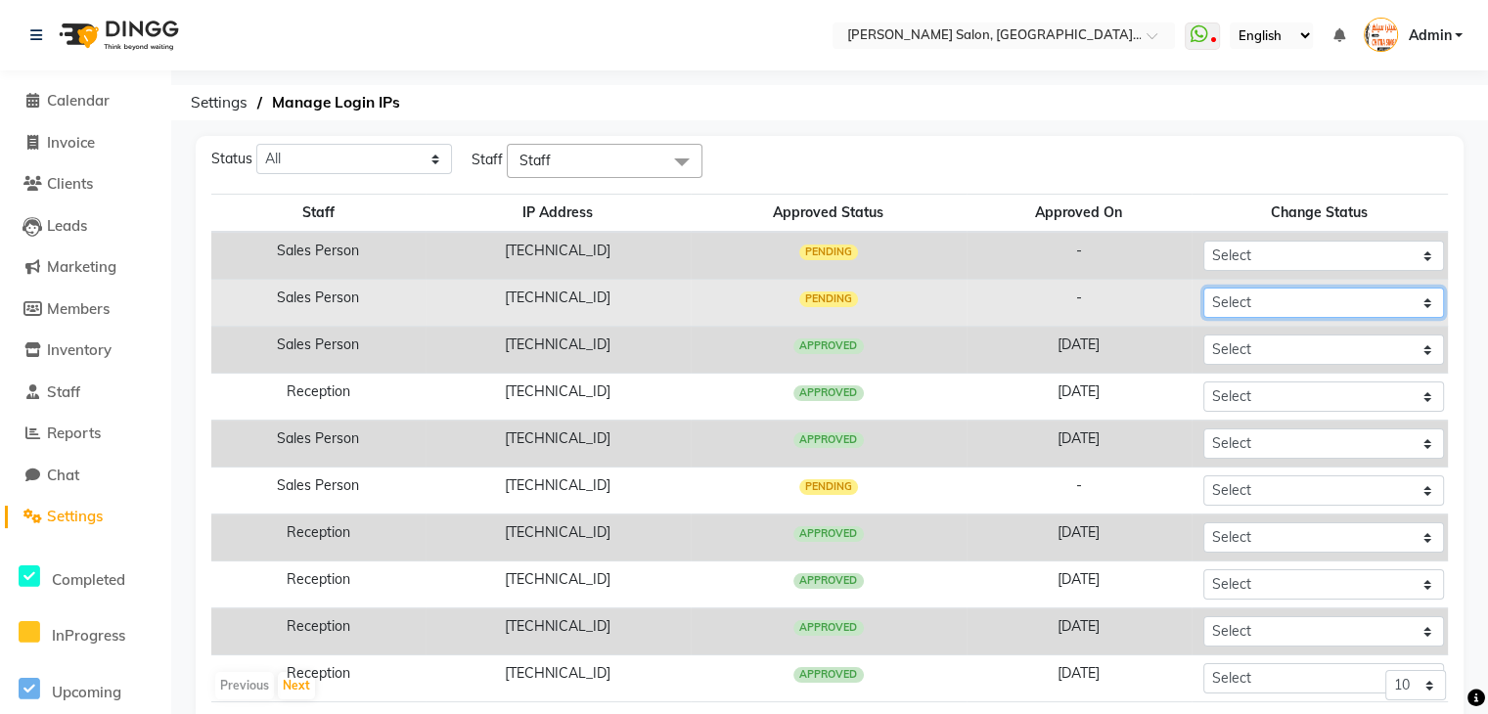
click at [1247, 307] on select "Select Approved Rejected" at bounding box center [1323, 303] width 241 height 30
select select "Rejected"
click at [1203, 288] on select "Select Approved Rejected" at bounding box center [1323, 303] width 241 height 30
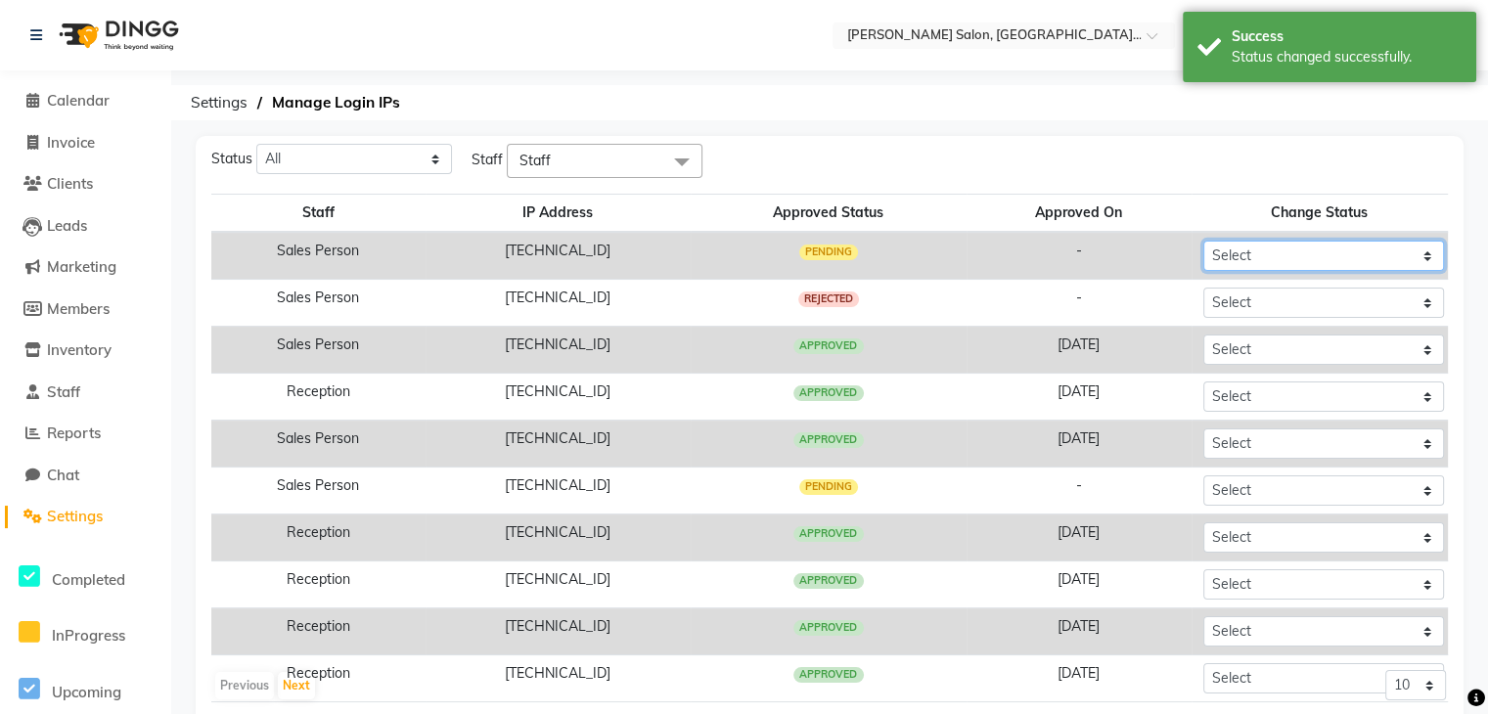
click at [1261, 253] on select "Select Approved Rejected" at bounding box center [1323, 256] width 241 height 30
select select "Rejected"
click at [1203, 241] on select "Select Approved Rejected" at bounding box center [1323, 256] width 241 height 30
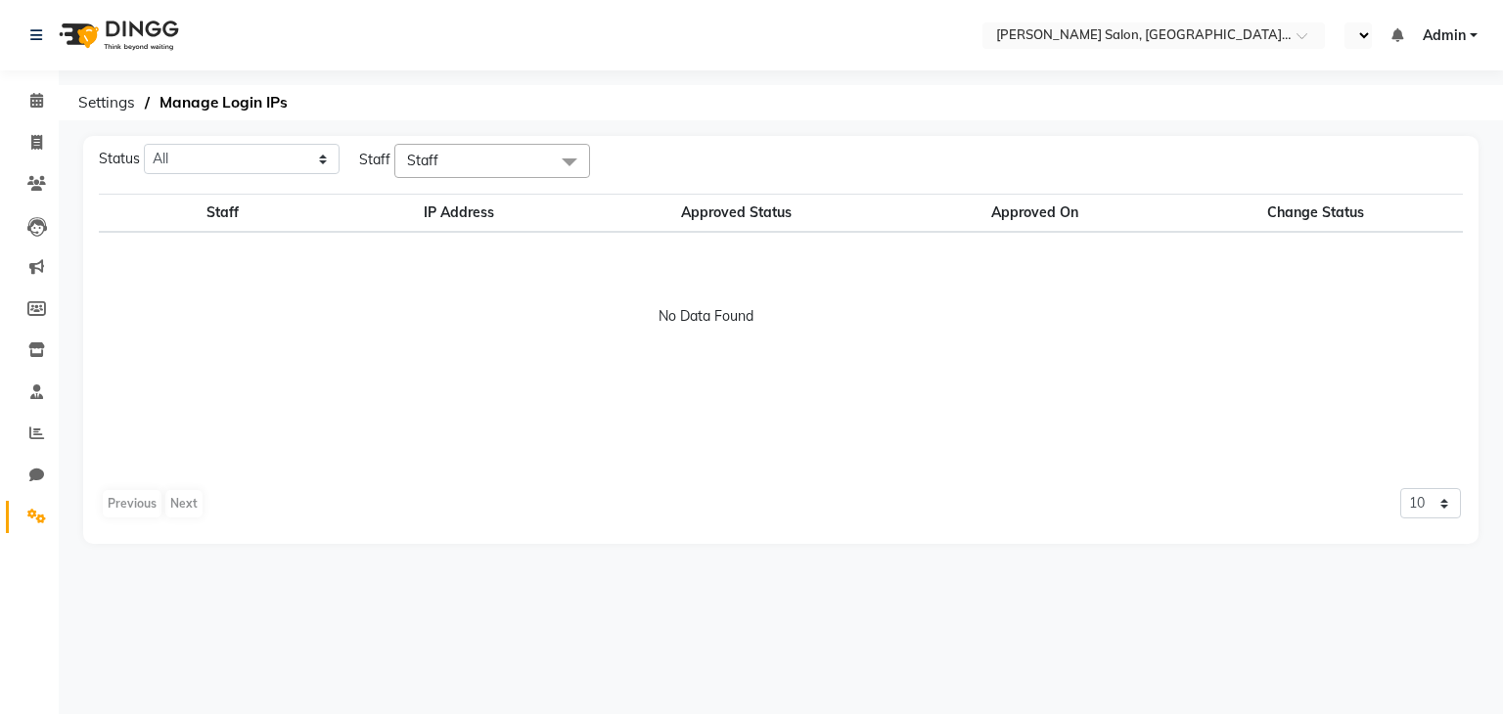
select select "en"
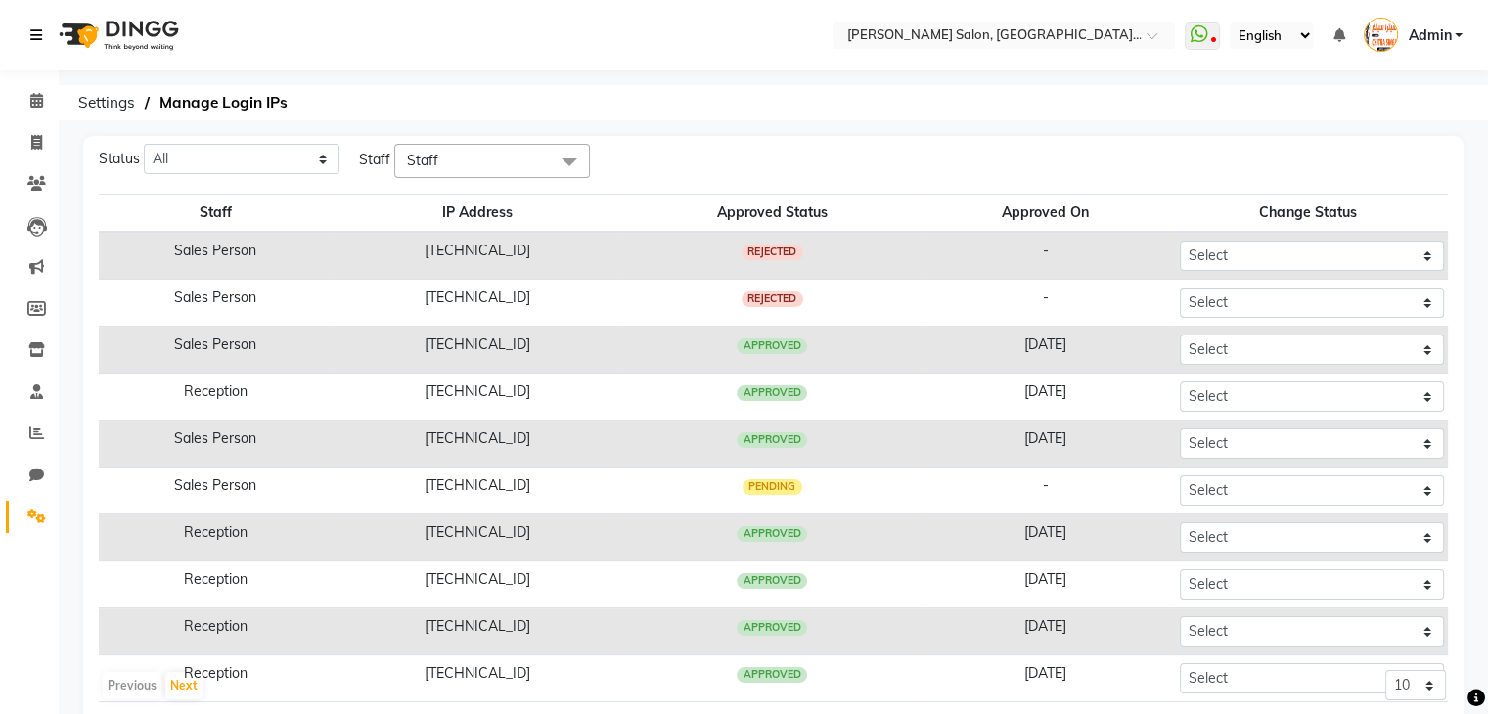
click at [33, 35] on icon at bounding box center [36, 35] width 12 height 14
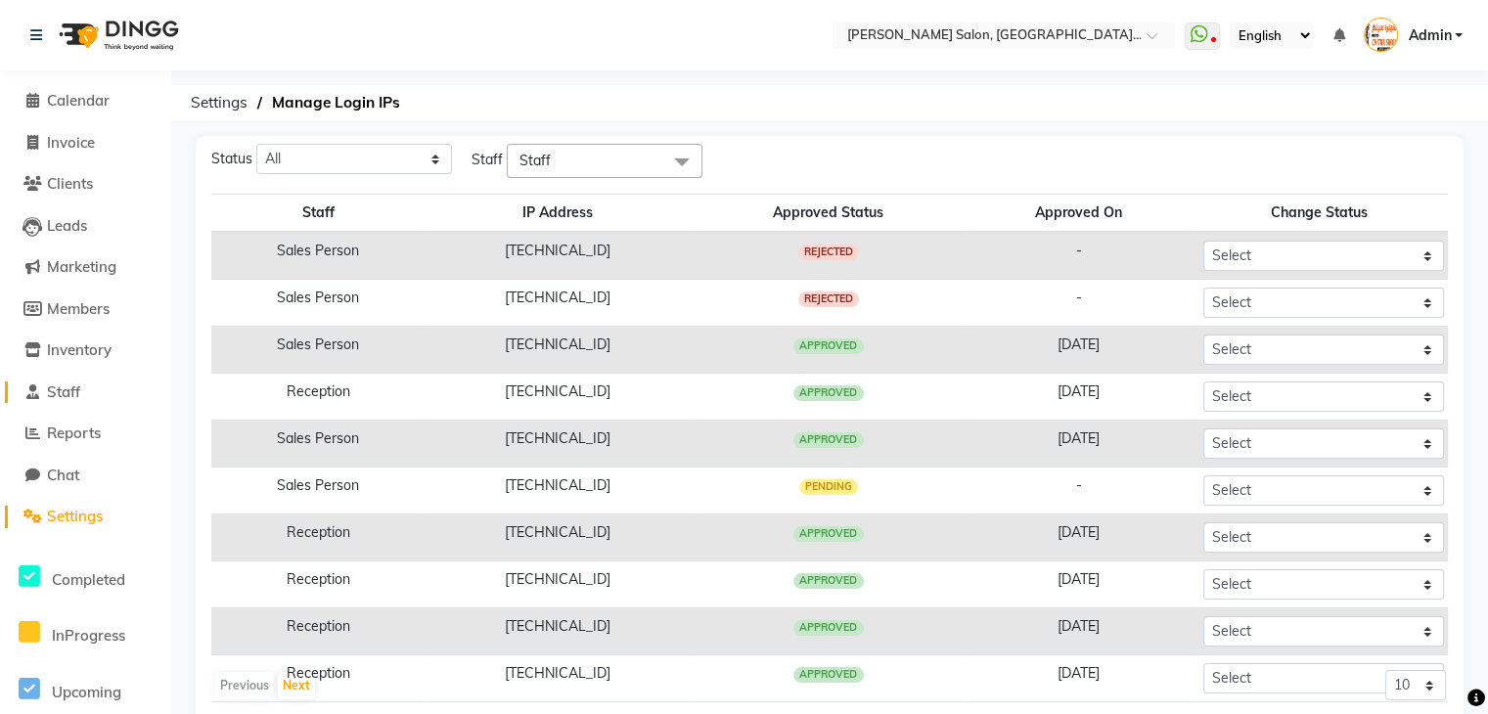
click at [70, 391] on span "Staff" at bounding box center [63, 392] width 33 height 19
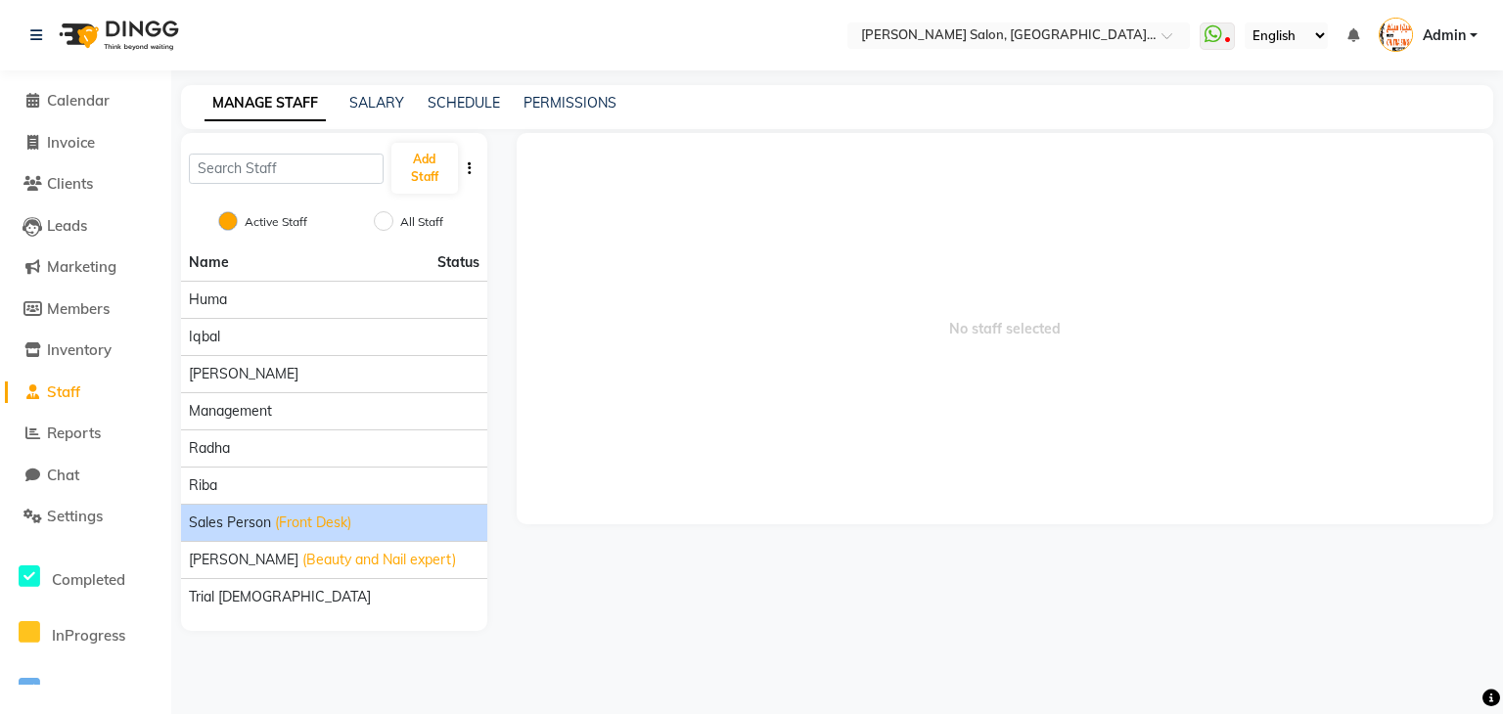
click at [286, 529] on span "(Front Desk)" at bounding box center [313, 523] width 76 height 21
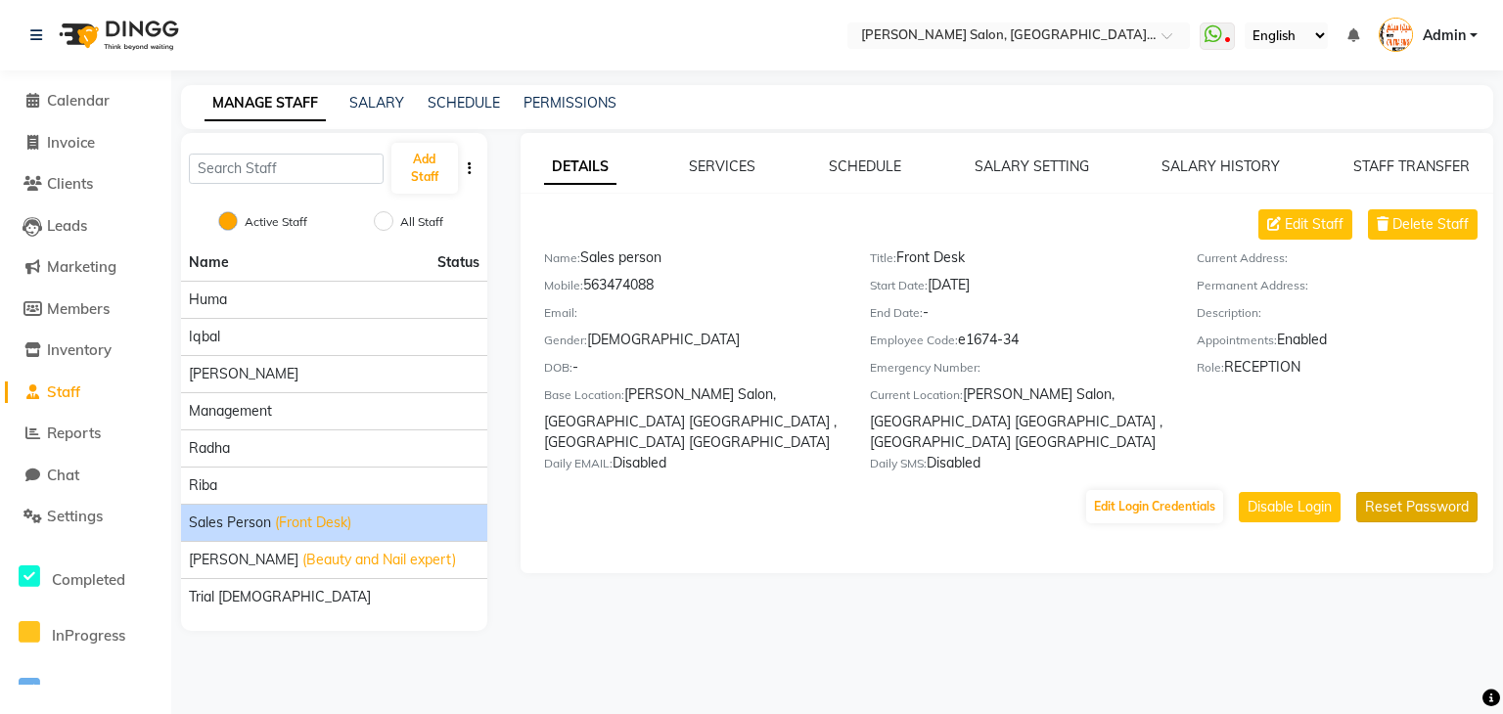
click at [1391, 493] on button "Reset Password" at bounding box center [1416, 507] width 121 height 30
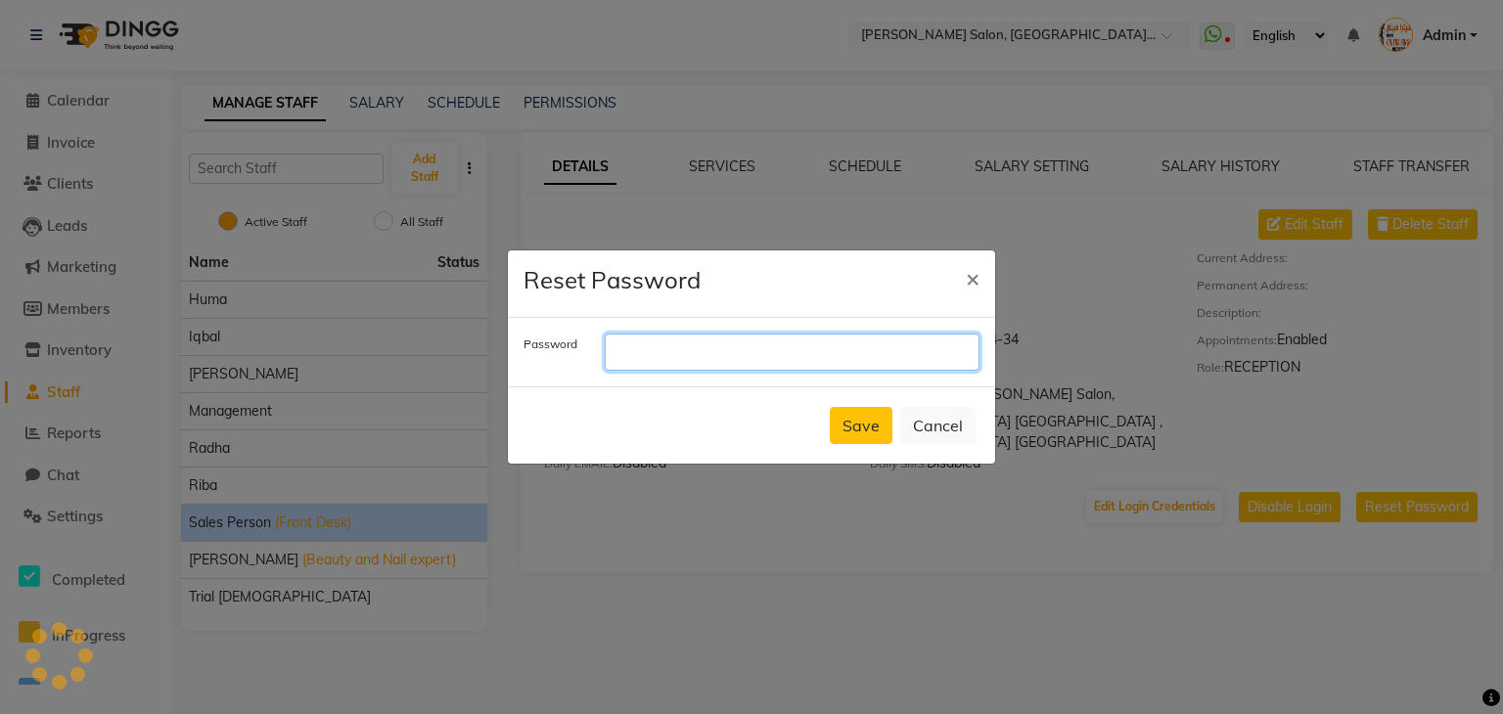
click at [618, 351] on input "text" at bounding box center [792, 352] width 375 height 37
type input "cycle"
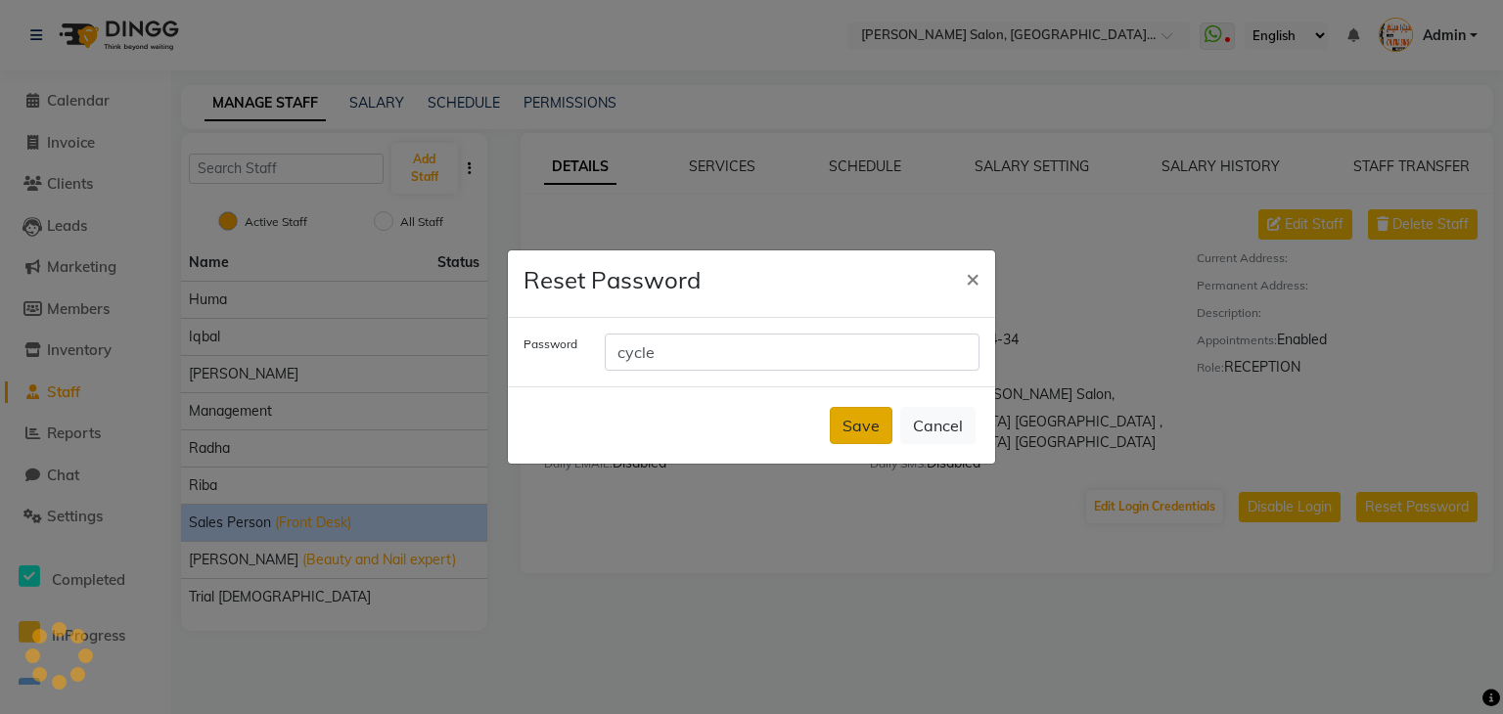
click at [853, 429] on button "Save" at bounding box center [861, 425] width 63 height 37
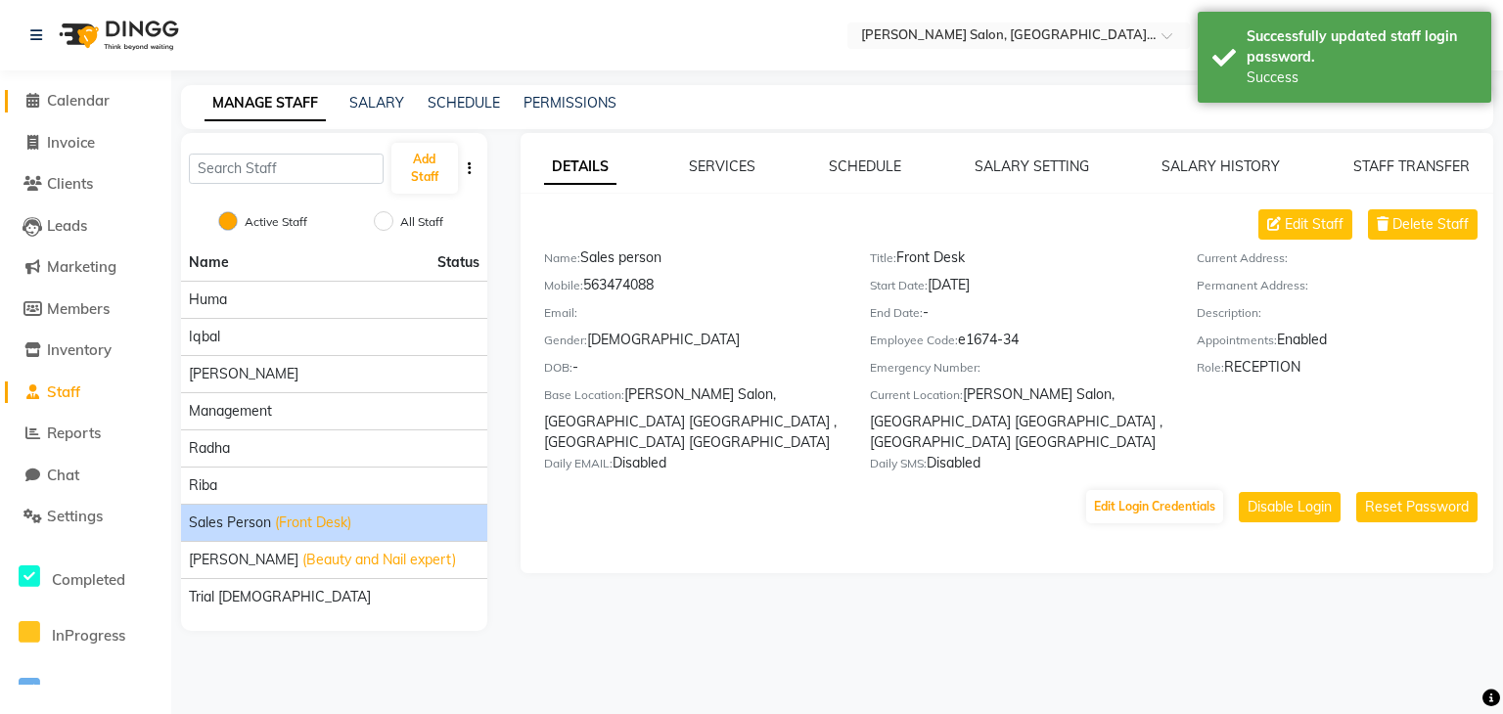
click at [31, 100] on icon at bounding box center [32, 100] width 13 height 15
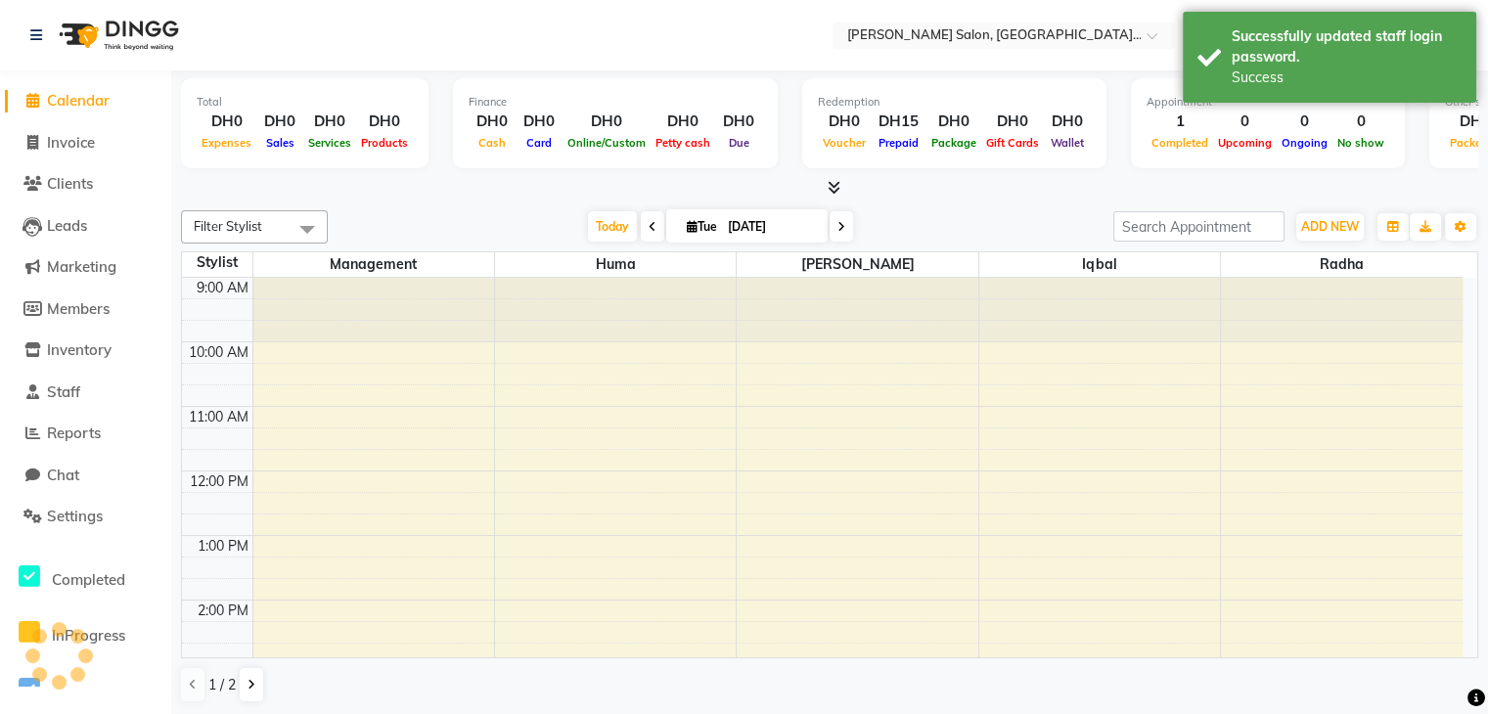
scroll to position [477, 0]
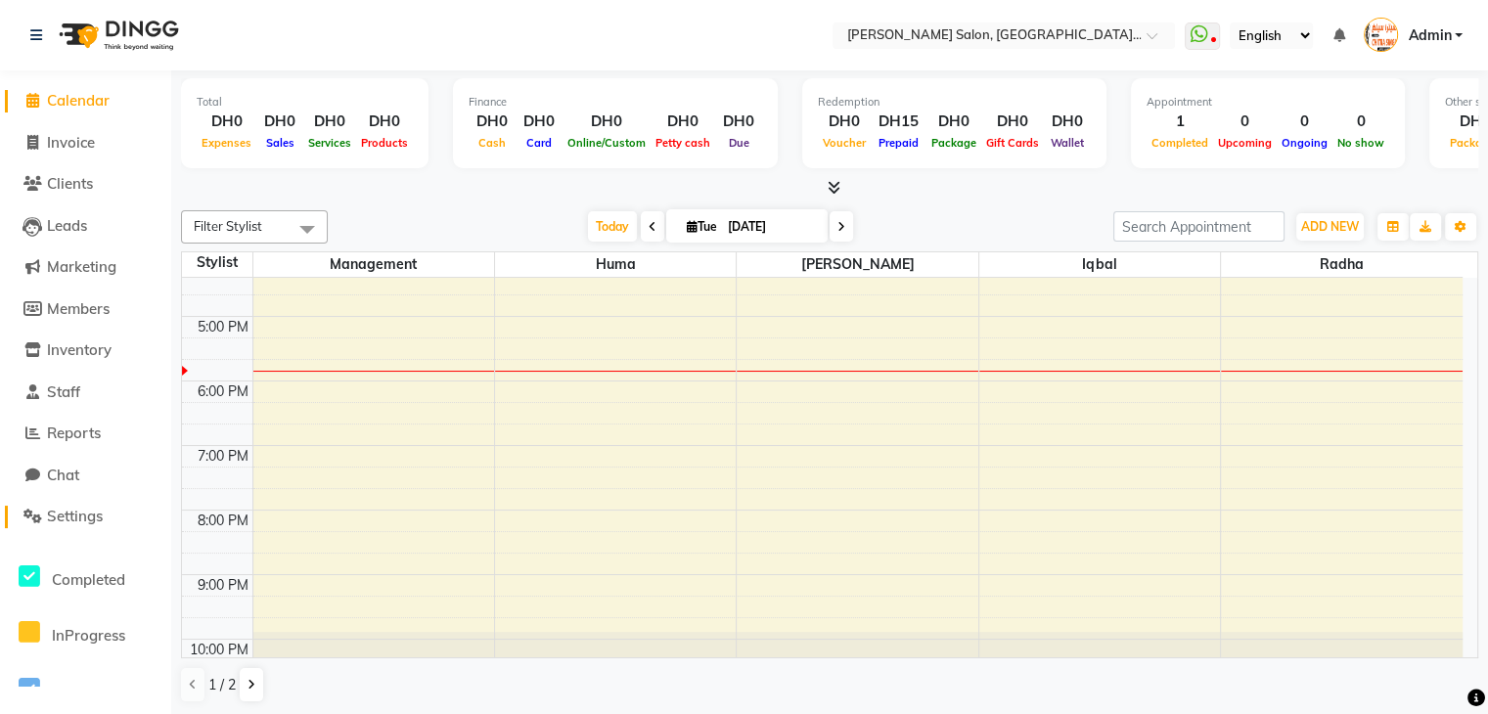
click at [81, 517] on span "Settings" at bounding box center [75, 516] width 56 height 19
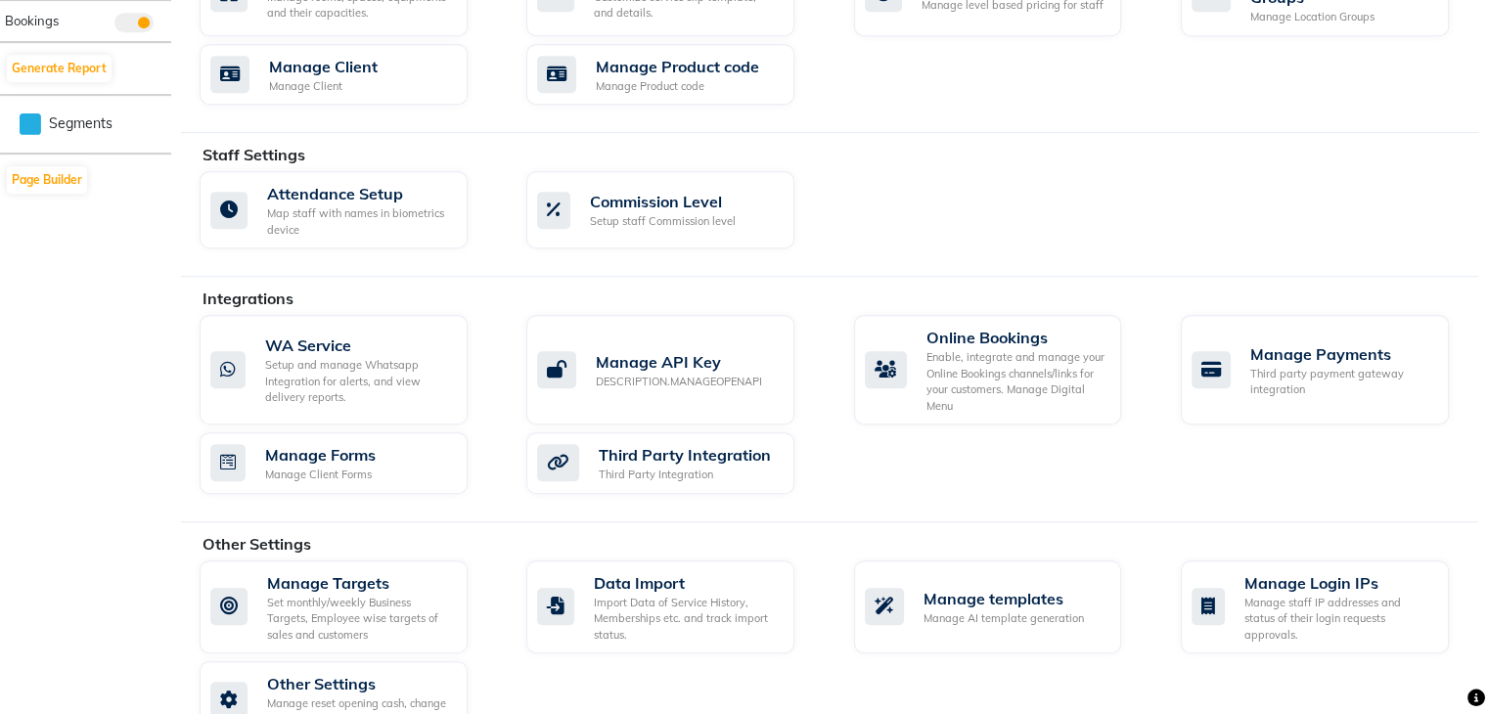
scroll to position [997, 0]
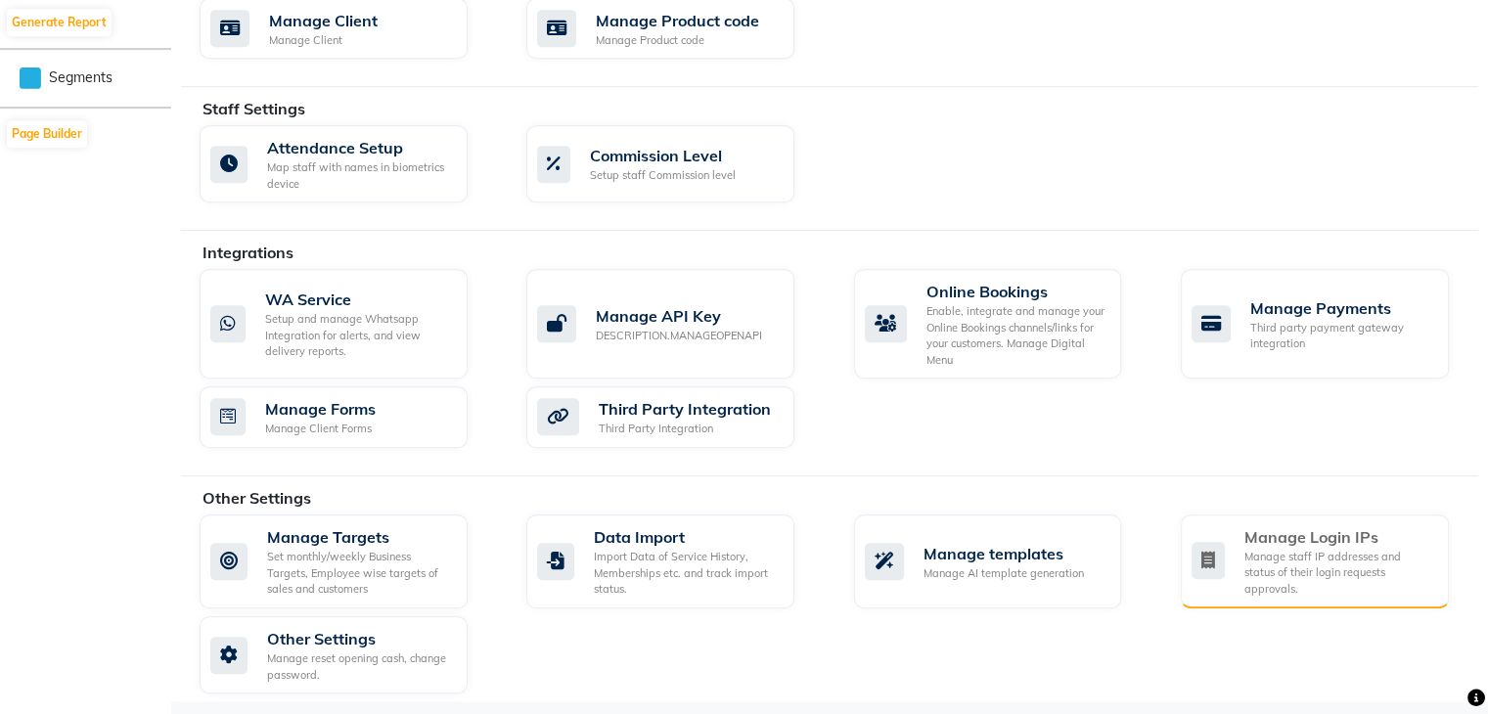
click at [1340, 567] on div "Manage staff IP addresses and status of their login requests approvals." at bounding box center [1338, 573] width 189 height 49
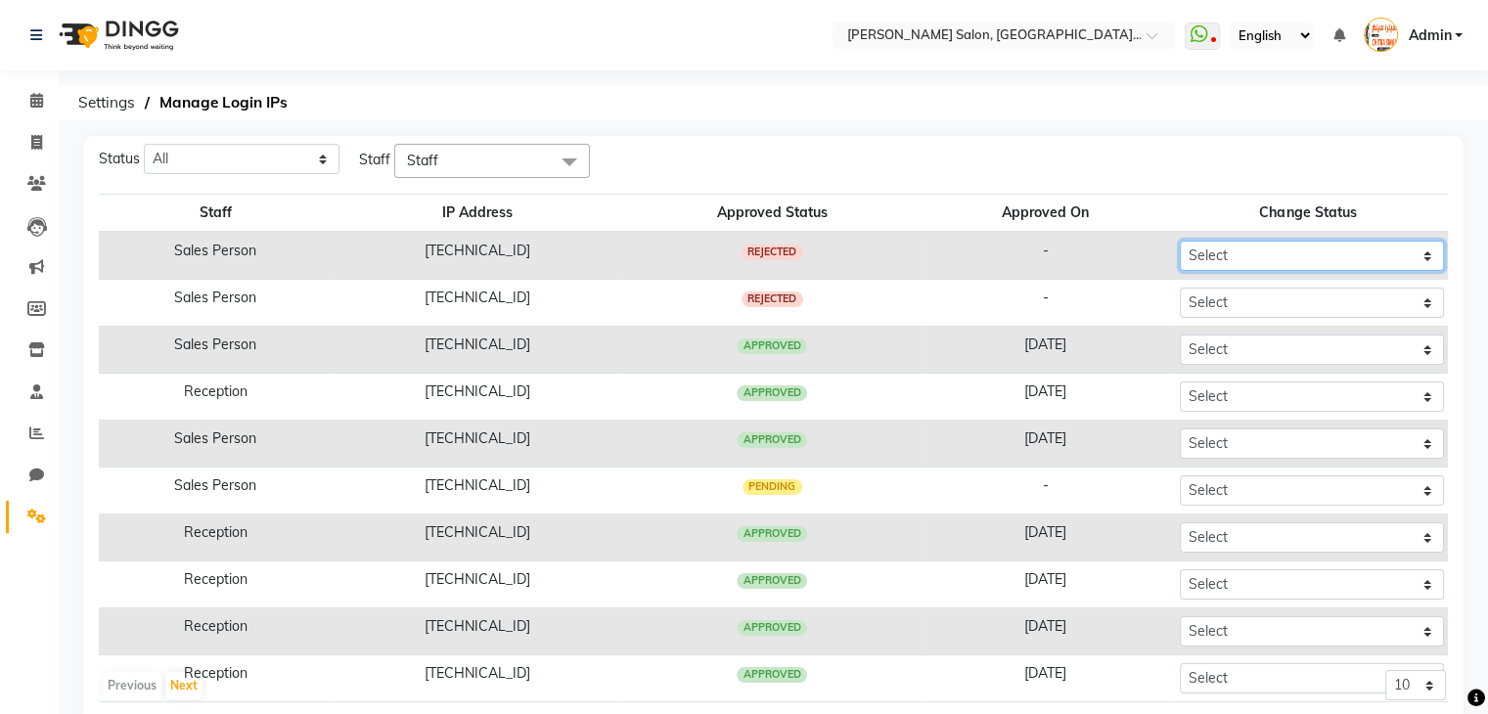
click at [1230, 259] on select "Select Approved Rejected" at bounding box center [1312, 256] width 264 height 30
click at [31, 90] on span at bounding box center [37, 101] width 34 height 23
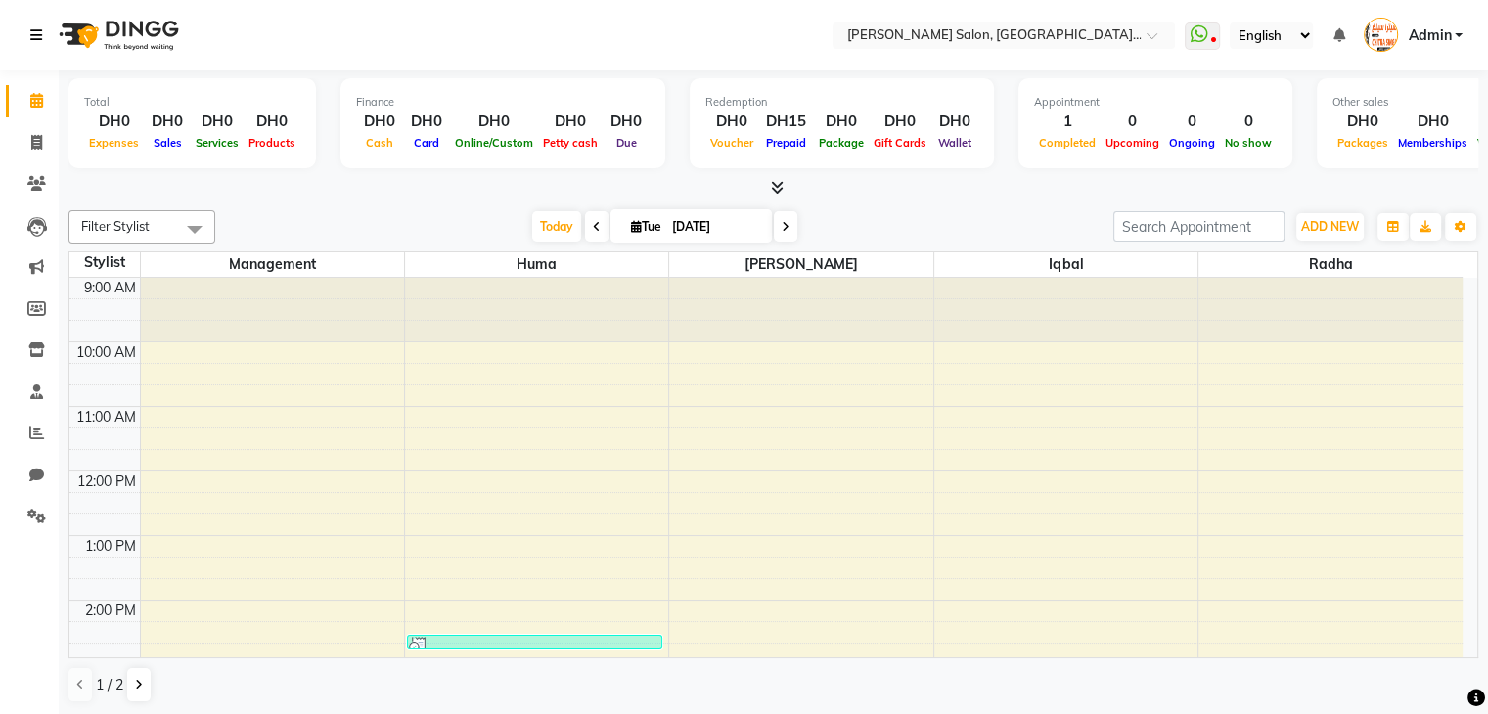
click at [39, 32] on icon at bounding box center [36, 35] width 12 height 14
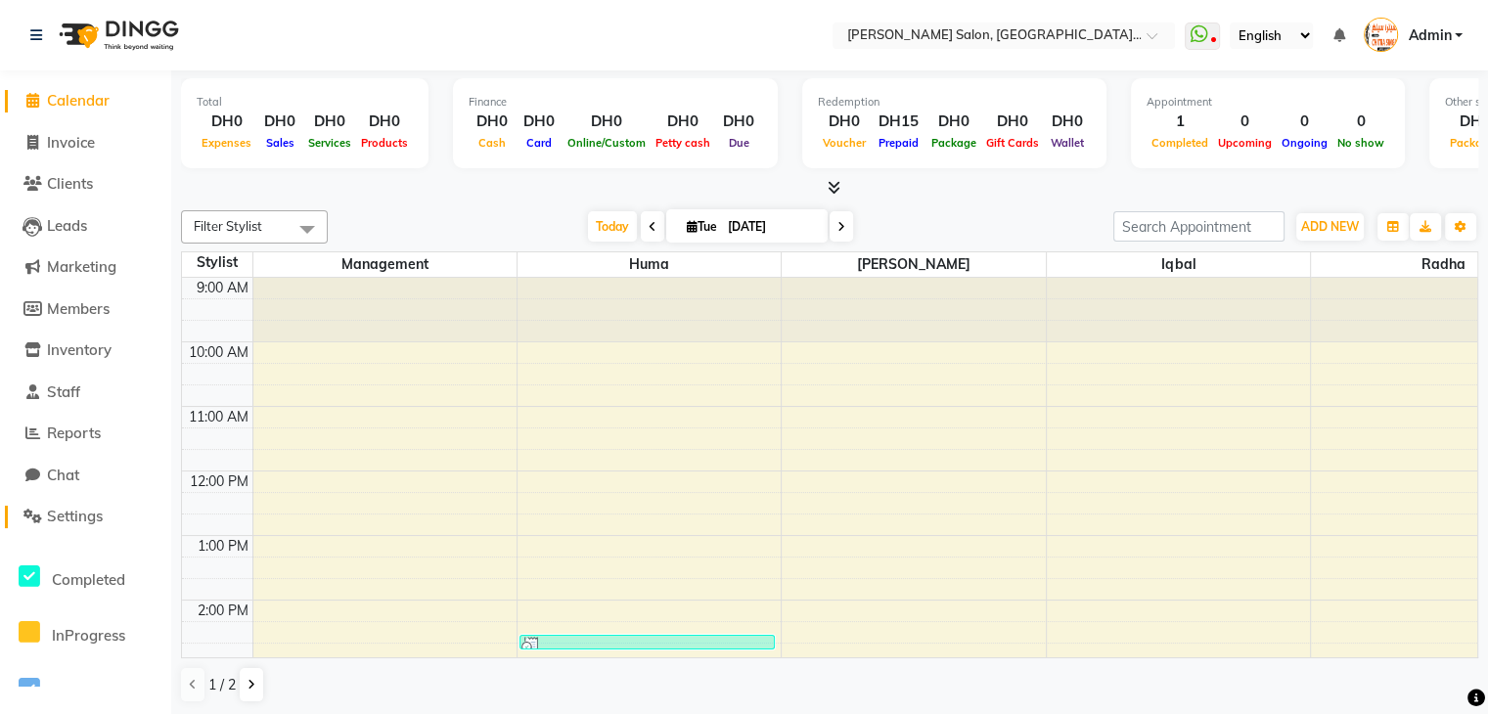
click at [92, 509] on span "Settings" at bounding box center [75, 516] width 56 height 19
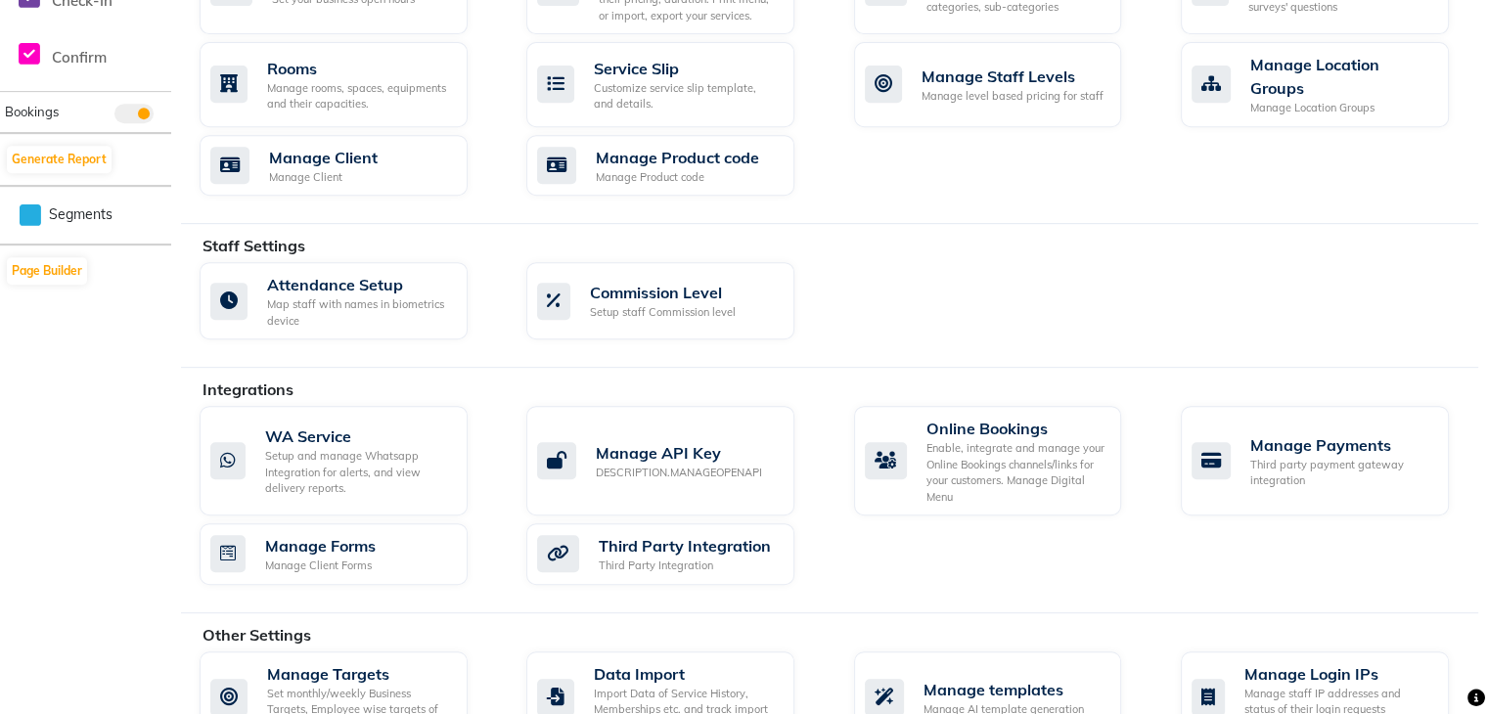
scroll to position [997, 0]
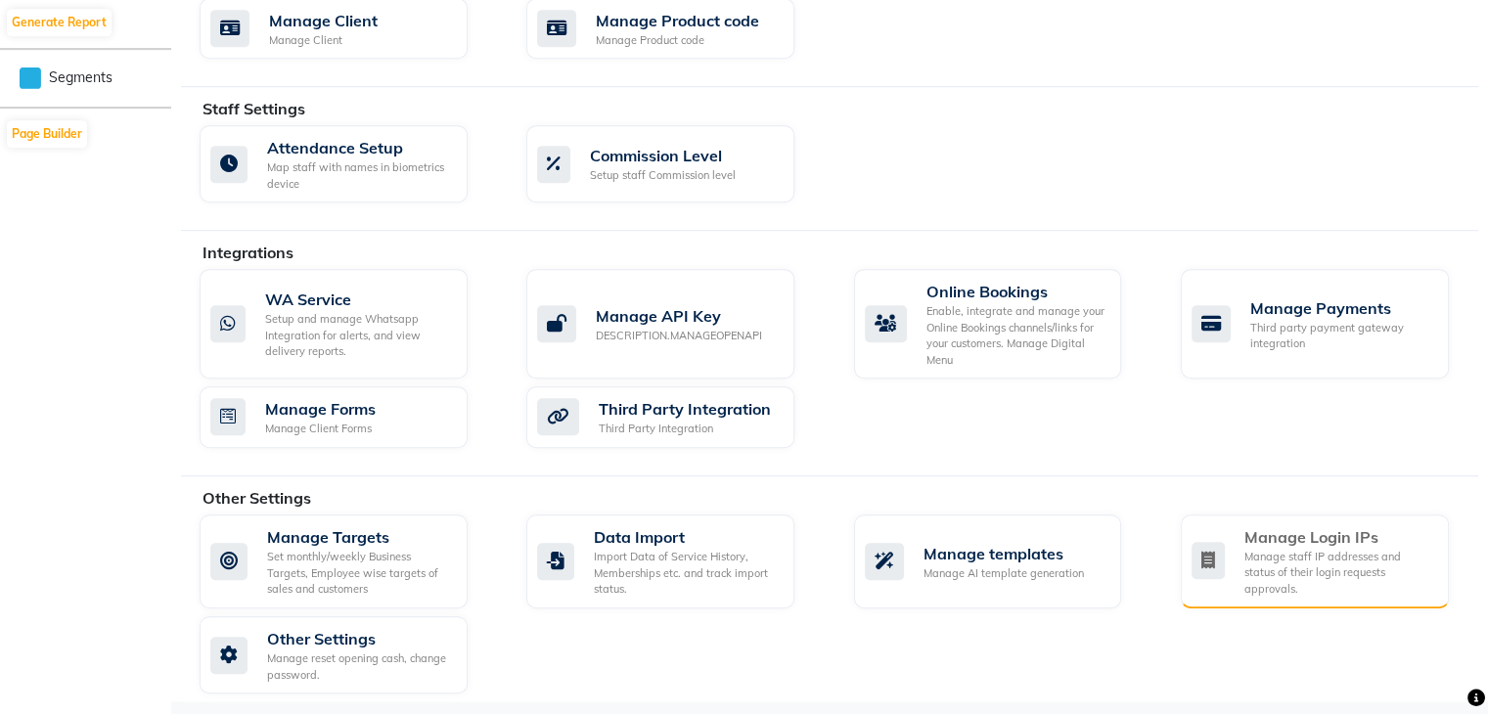
click at [1349, 571] on div "Manage staff IP addresses and status of their login requests approvals." at bounding box center [1338, 573] width 189 height 49
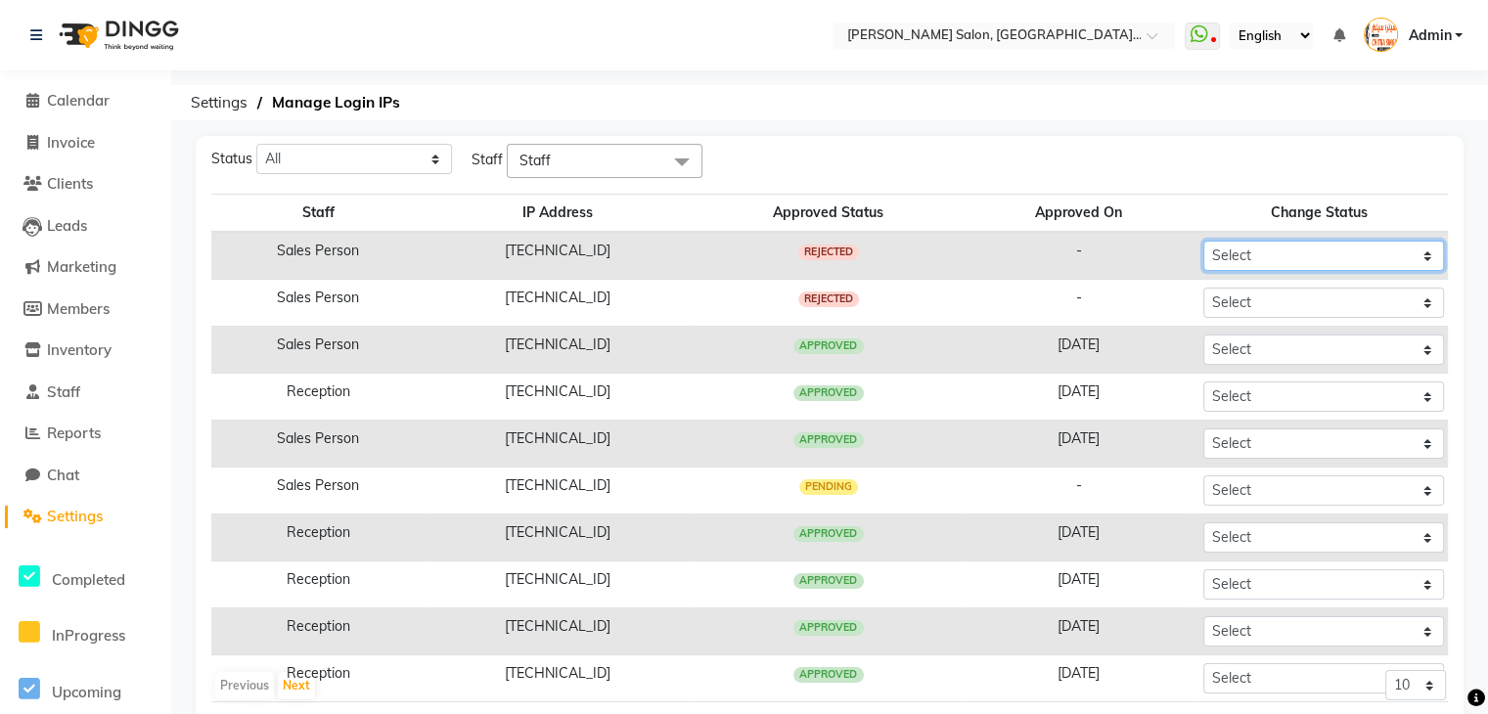
click at [1349, 262] on select "Select Approved Rejected" at bounding box center [1323, 256] width 241 height 30
select select "Approved"
click at [1203, 241] on select "Select Approved Rejected" at bounding box center [1323, 256] width 241 height 30
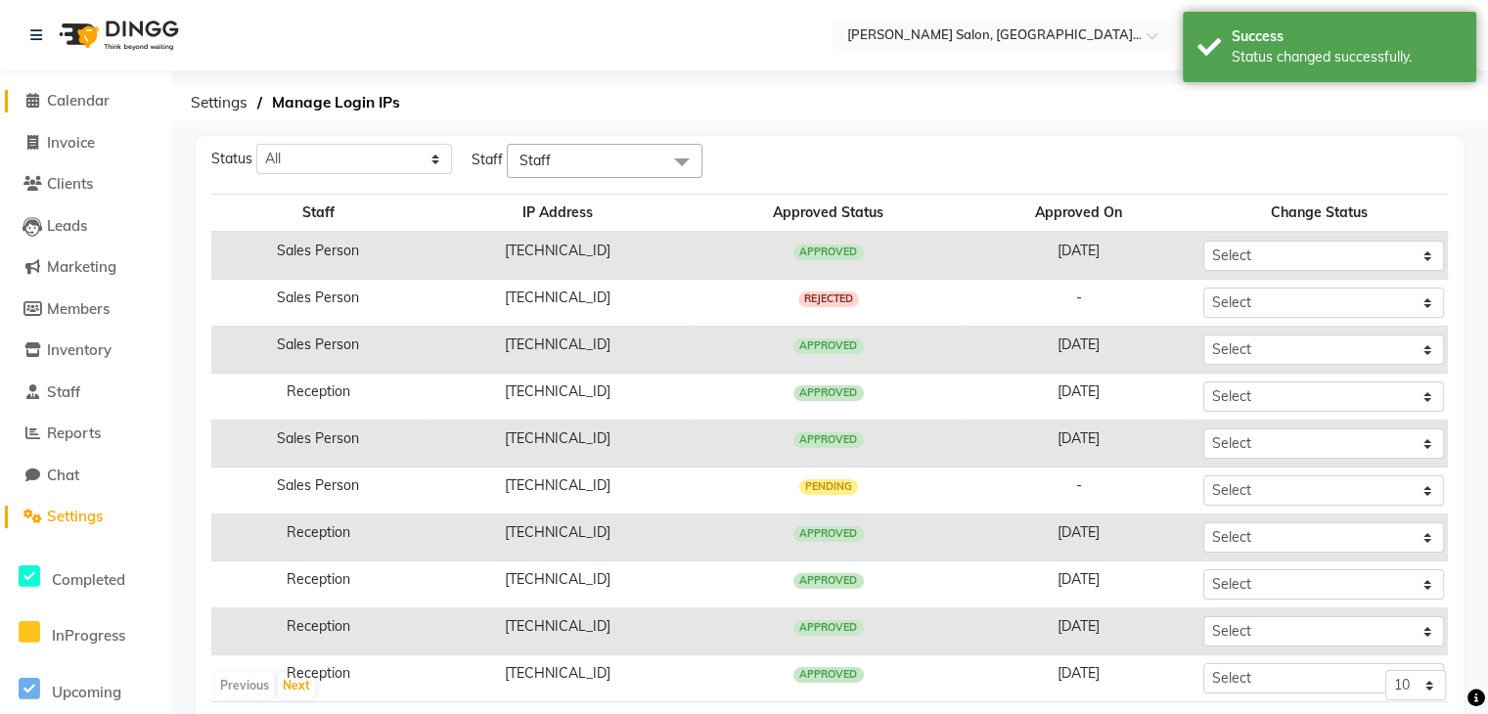
click at [35, 97] on icon at bounding box center [32, 100] width 13 height 15
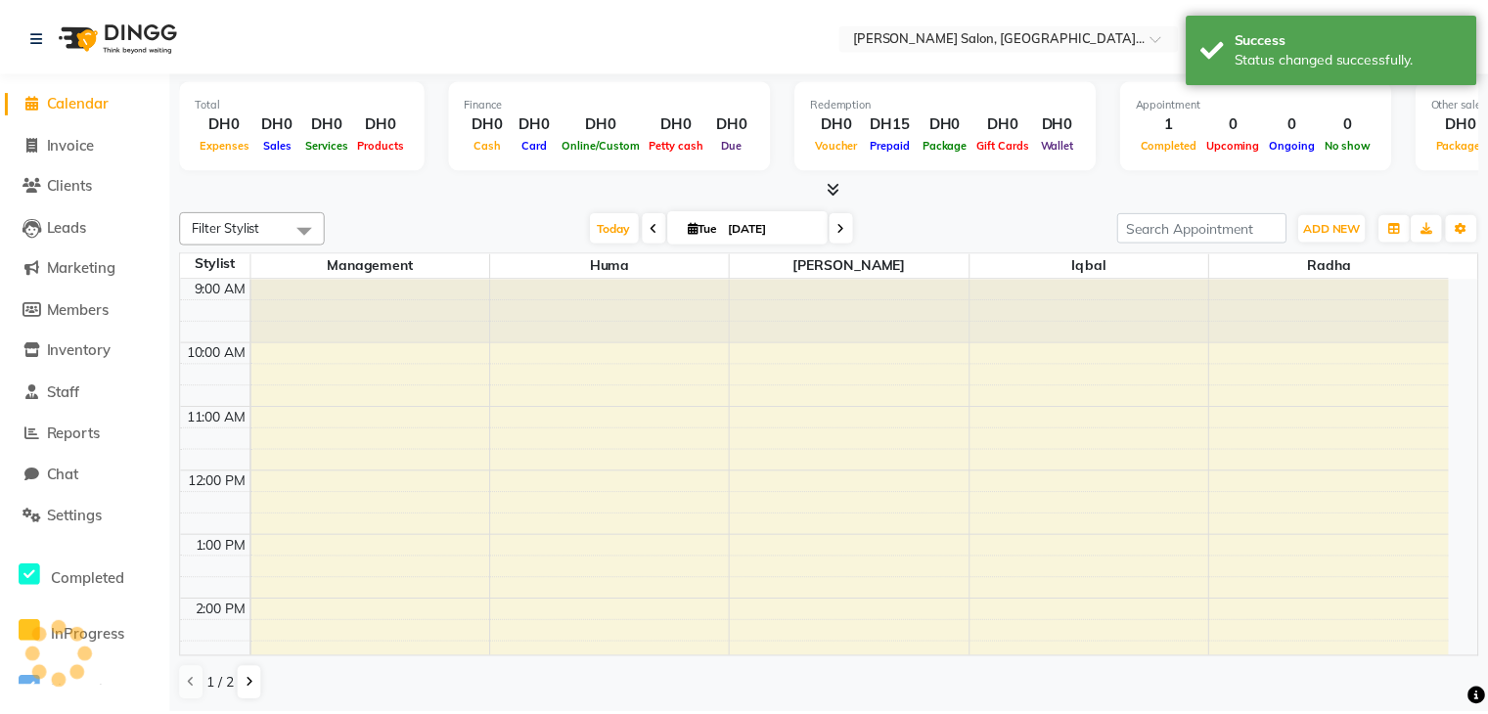
scroll to position [477, 0]
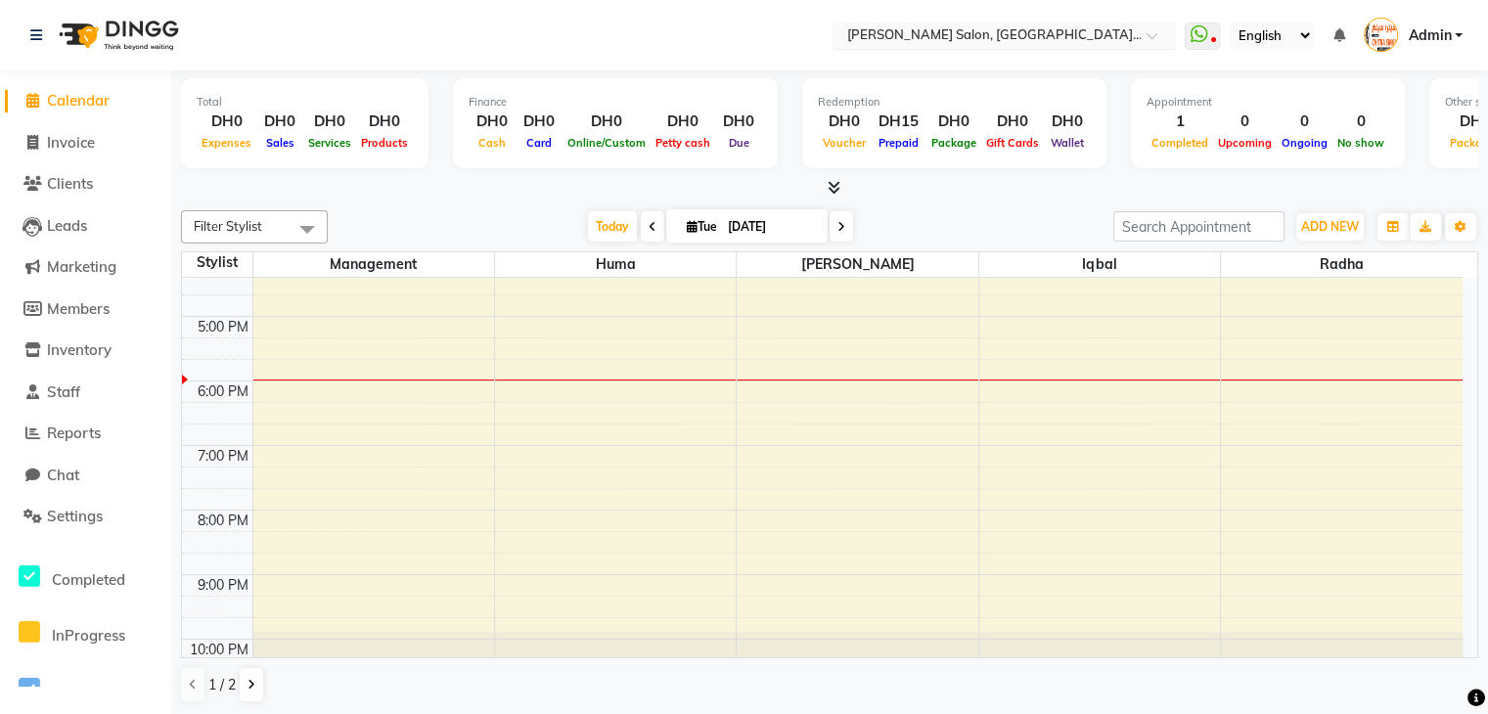
click at [1154, 32] on span at bounding box center [1159, 41] width 24 height 20
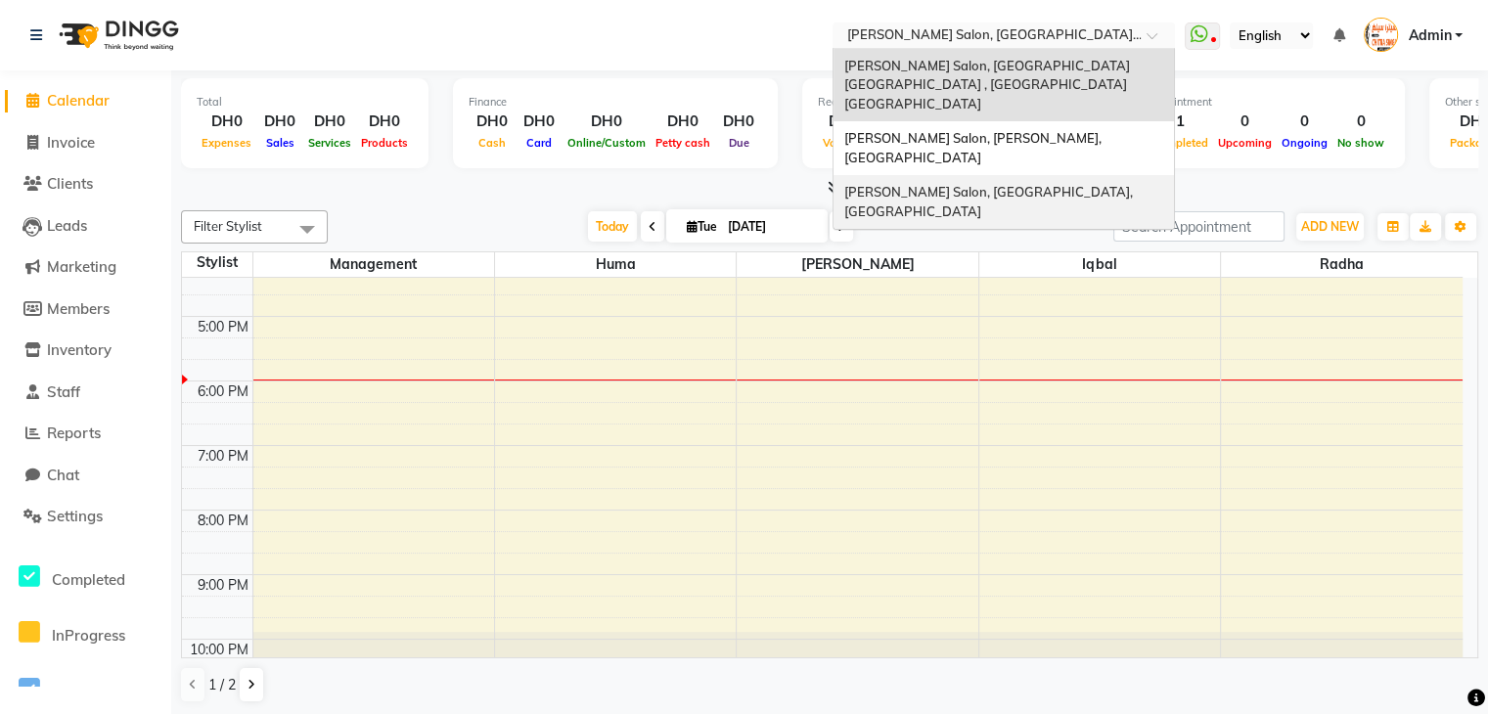
click at [1068, 184] on span "[PERSON_NAME] Salon, [GEOGRAPHIC_DATA], [GEOGRAPHIC_DATA]" at bounding box center [989, 201] width 292 height 35
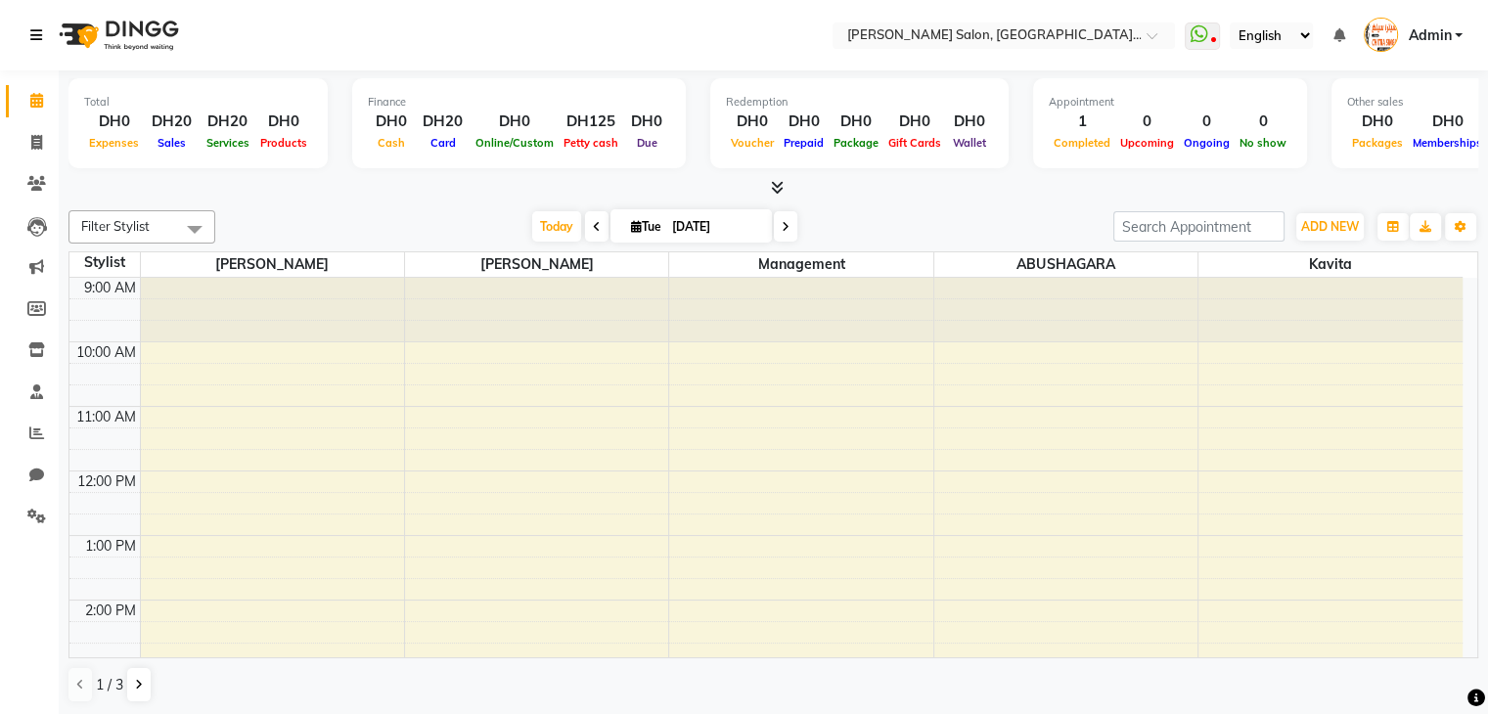
click at [34, 35] on icon at bounding box center [36, 35] width 12 height 14
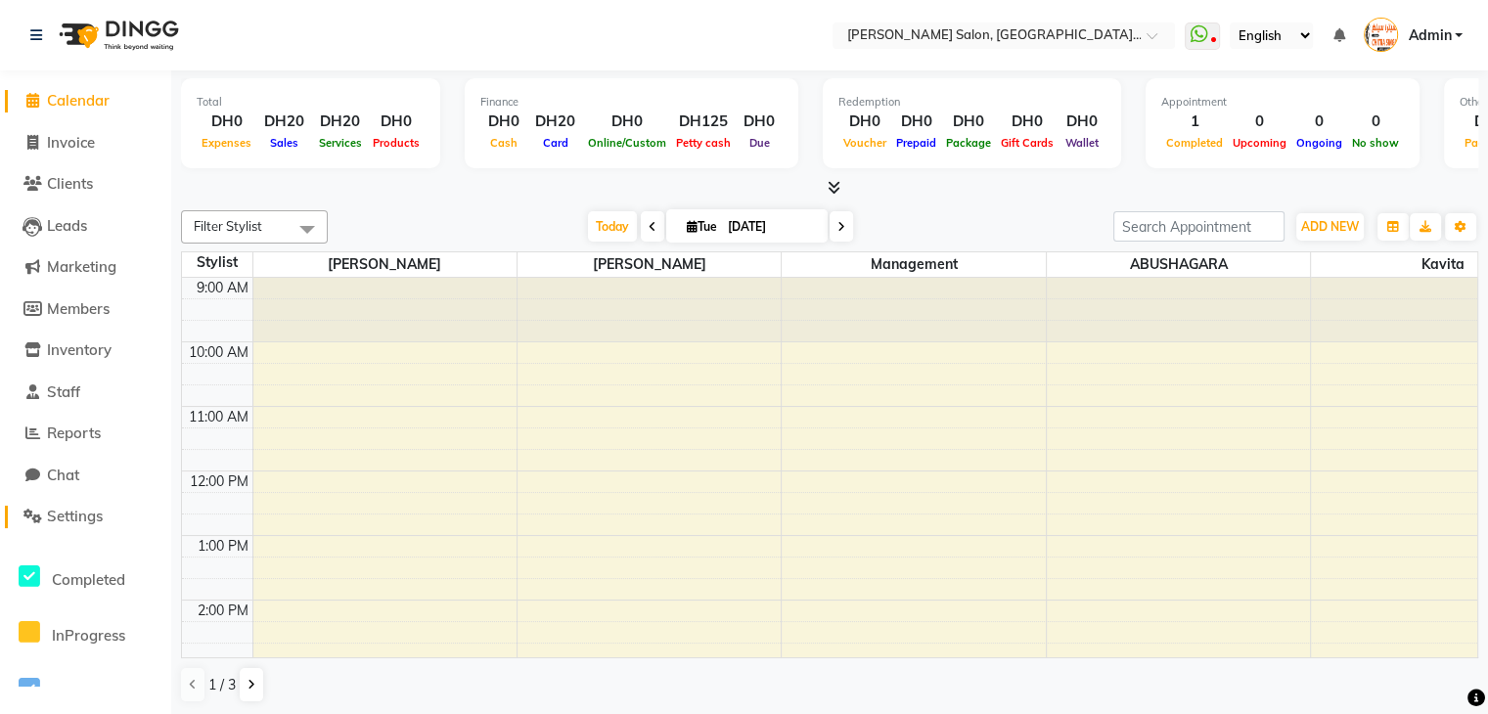
click at [86, 510] on span "Settings" at bounding box center [75, 516] width 56 height 19
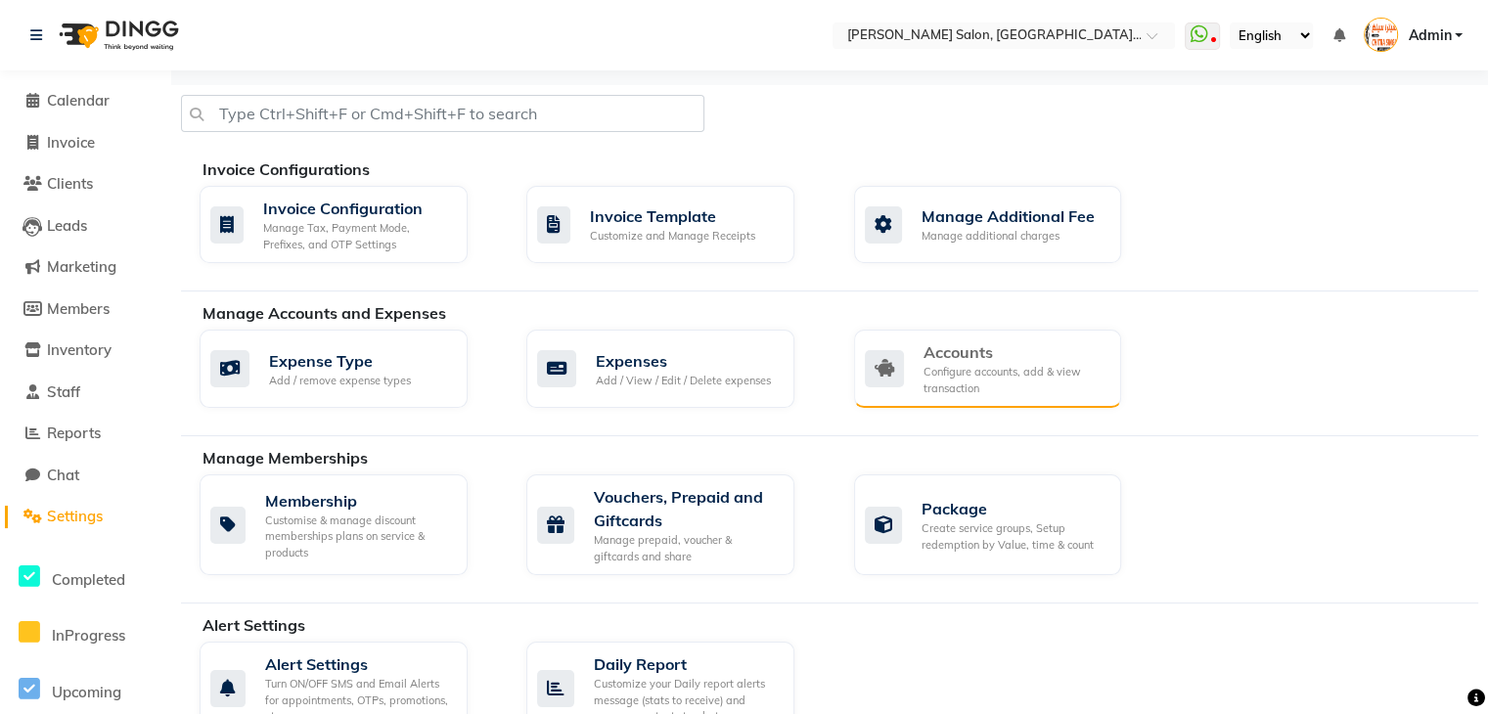
click at [990, 370] on div "Configure accounts, add & view transaction" at bounding box center [1015, 380] width 183 height 32
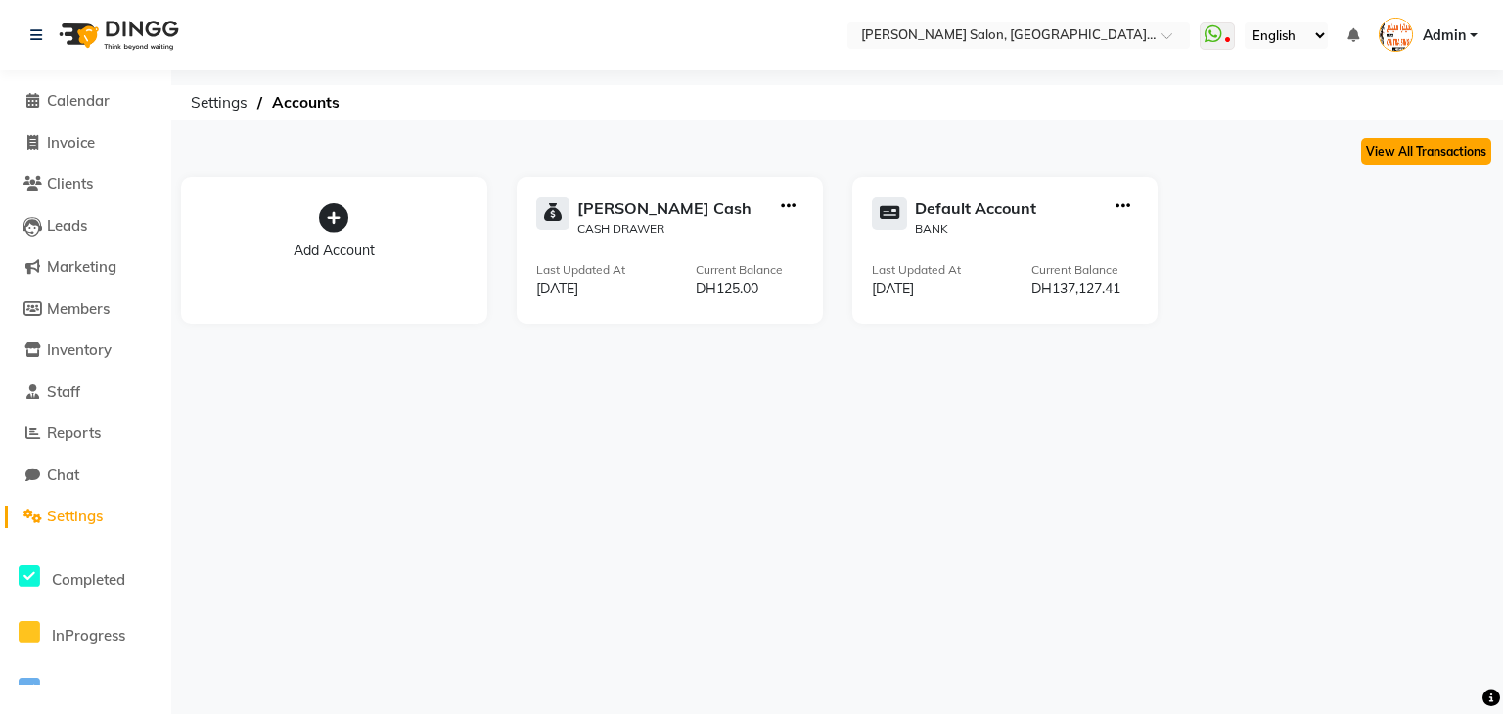
click at [1397, 161] on button "View All Transactions" at bounding box center [1426, 151] width 130 height 27
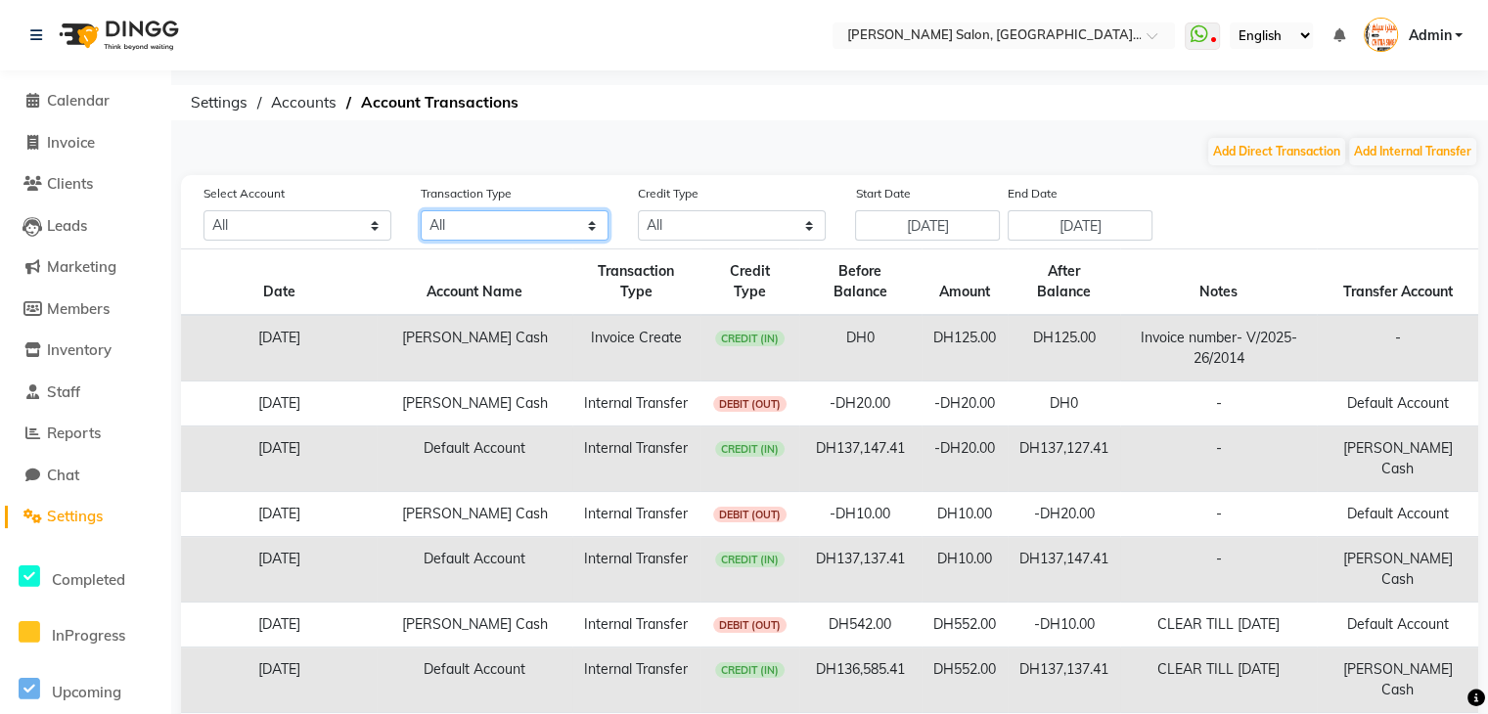
click at [588, 229] on select "All Direct Internal Transfer Expense Invoice Daily Register" at bounding box center [515, 225] width 188 height 30
select select "INTERNAL"
click at [421, 211] on select "All Direct Internal Transfer Expense Invoice Daily Register" at bounding box center [515, 225] width 188 height 30
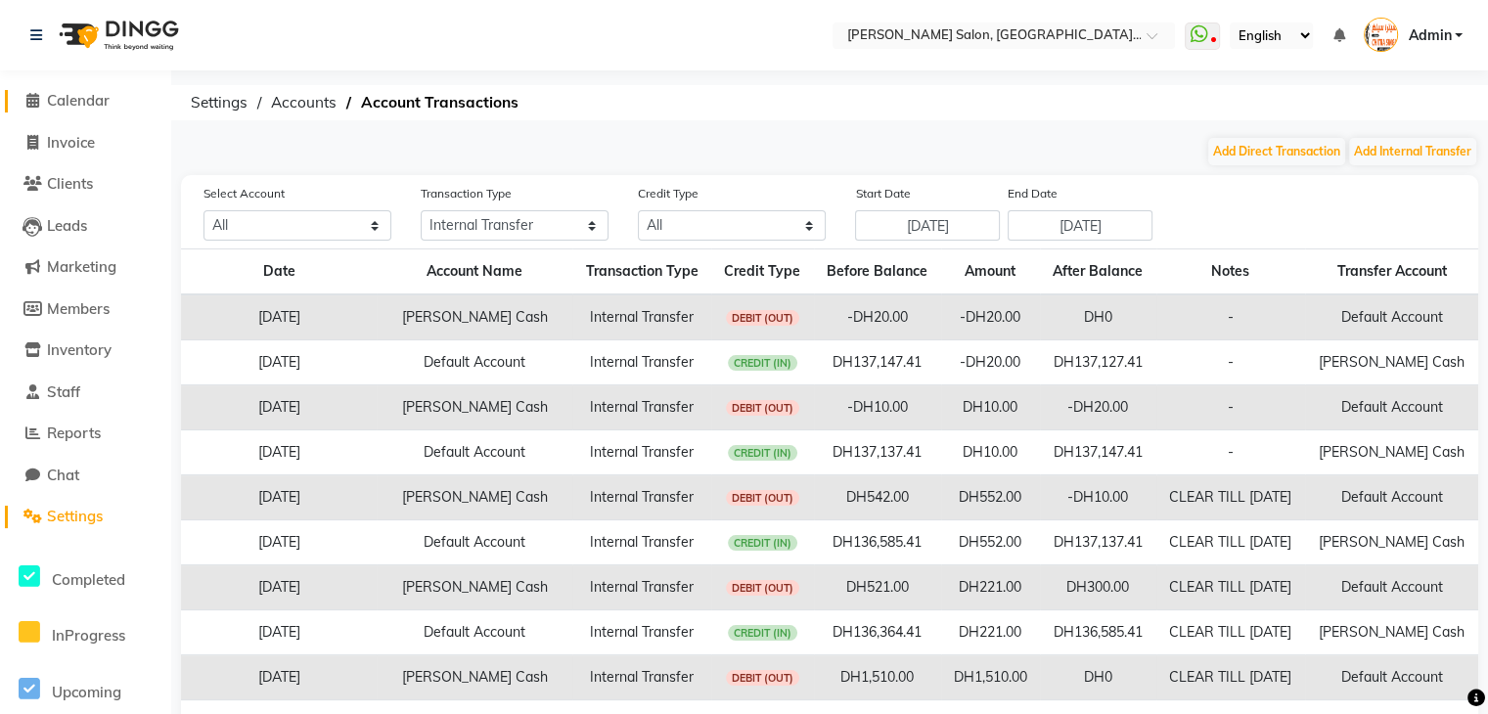
click at [29, 94] on icon at bounding box center [32, 100] width 13 height 15
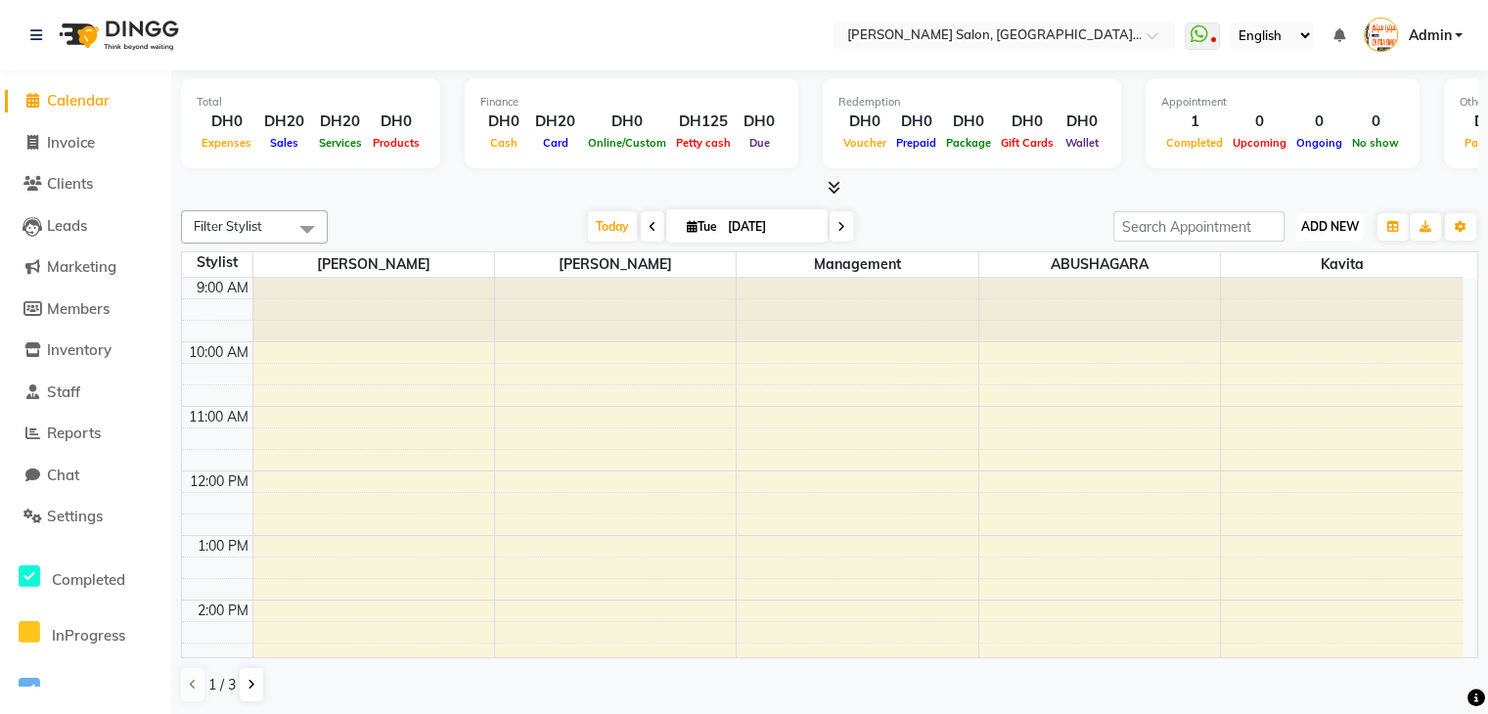
click at [1319, 235] on button "ADD NEW Toggle Dropdown" at bounding box center [1330, 226] width 68 height 27
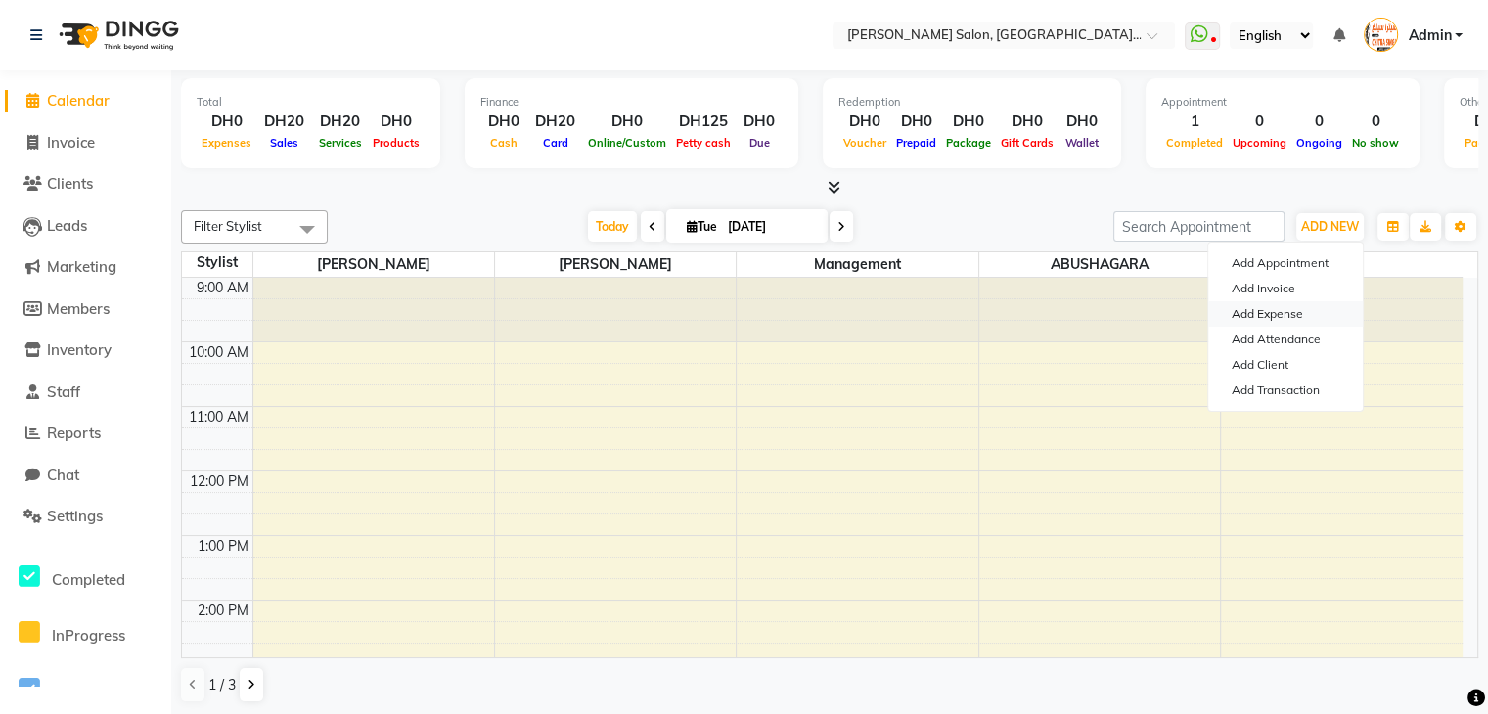
click at [1300, 314] on link "Add Expense" at bounding box center [1285, 313] width 155 height 25
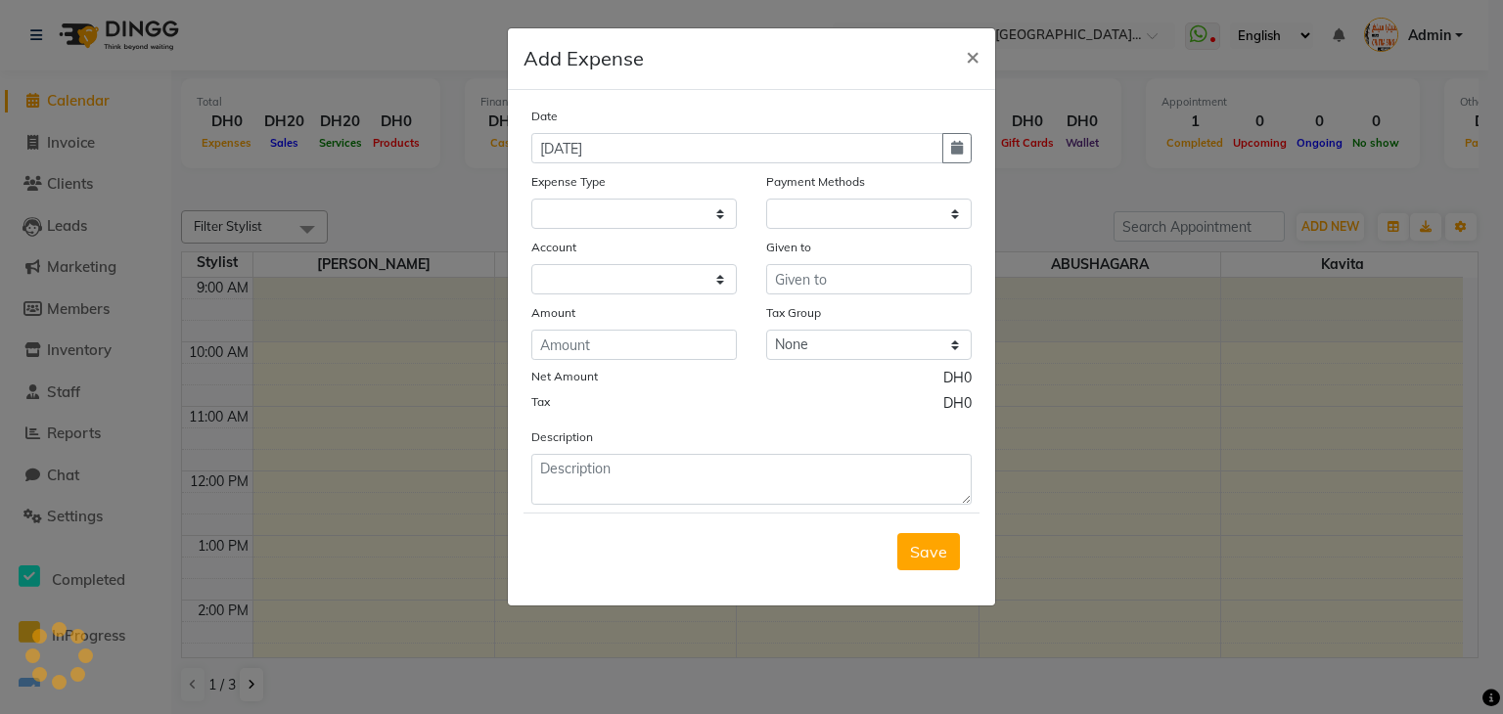
select select
select select "1"
select select "3139"
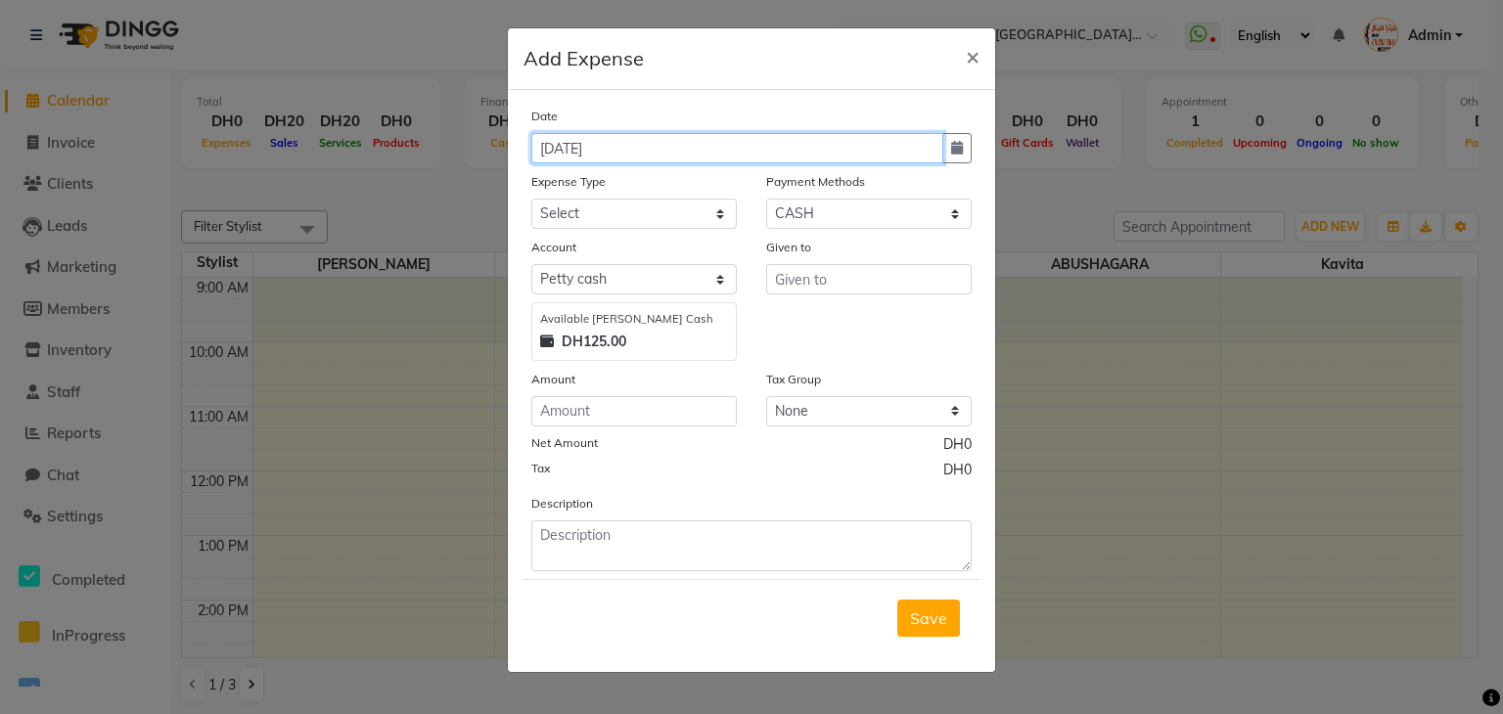
click at [661, 156] on input "[DATE]" at bounding box center [737, 148] width 412 height 30
click at [956, 155] on icon "button" at bounding box center [957, 148] width 12 height 14
select select "9"
select select "2025"
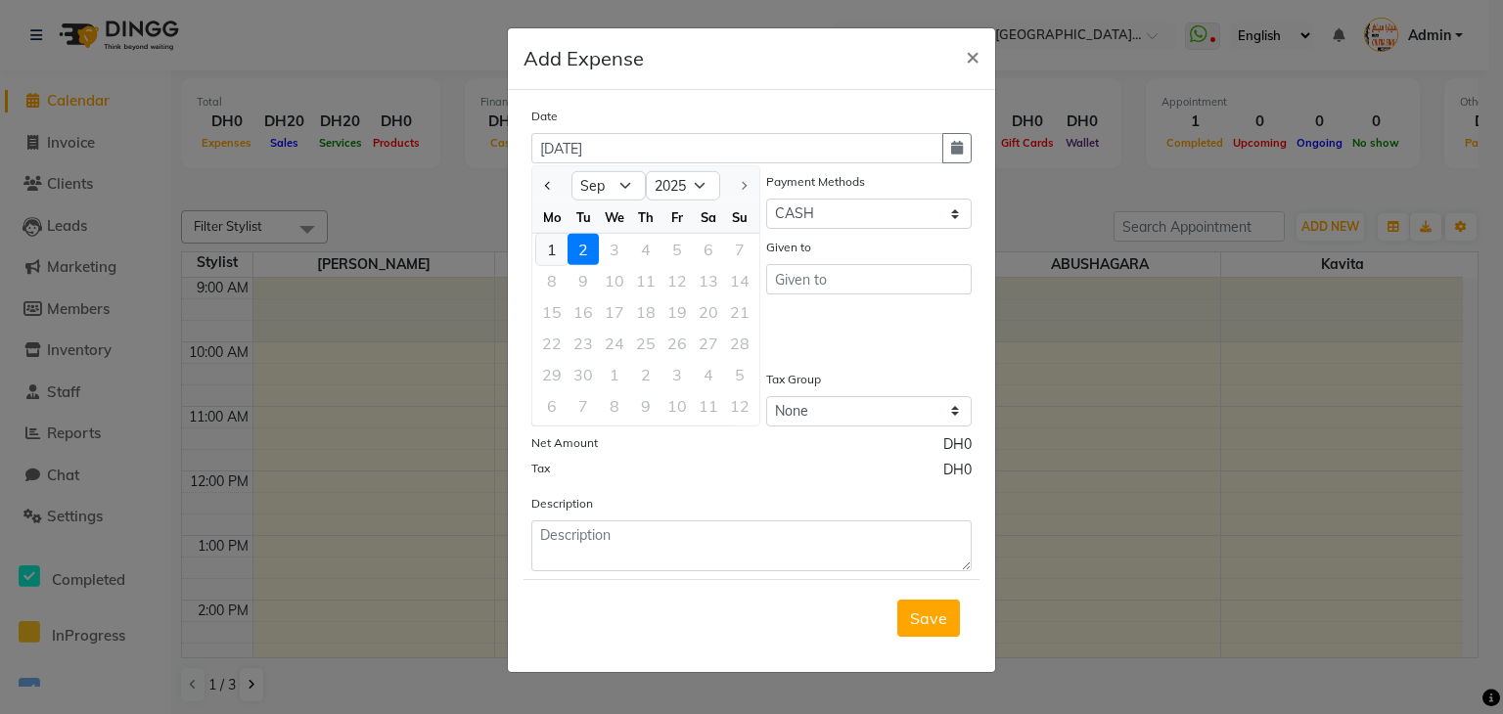
click at [544, 250] on div "1" at bounding box center [551, 249] width 31 height 31
type input "01-09-2025"
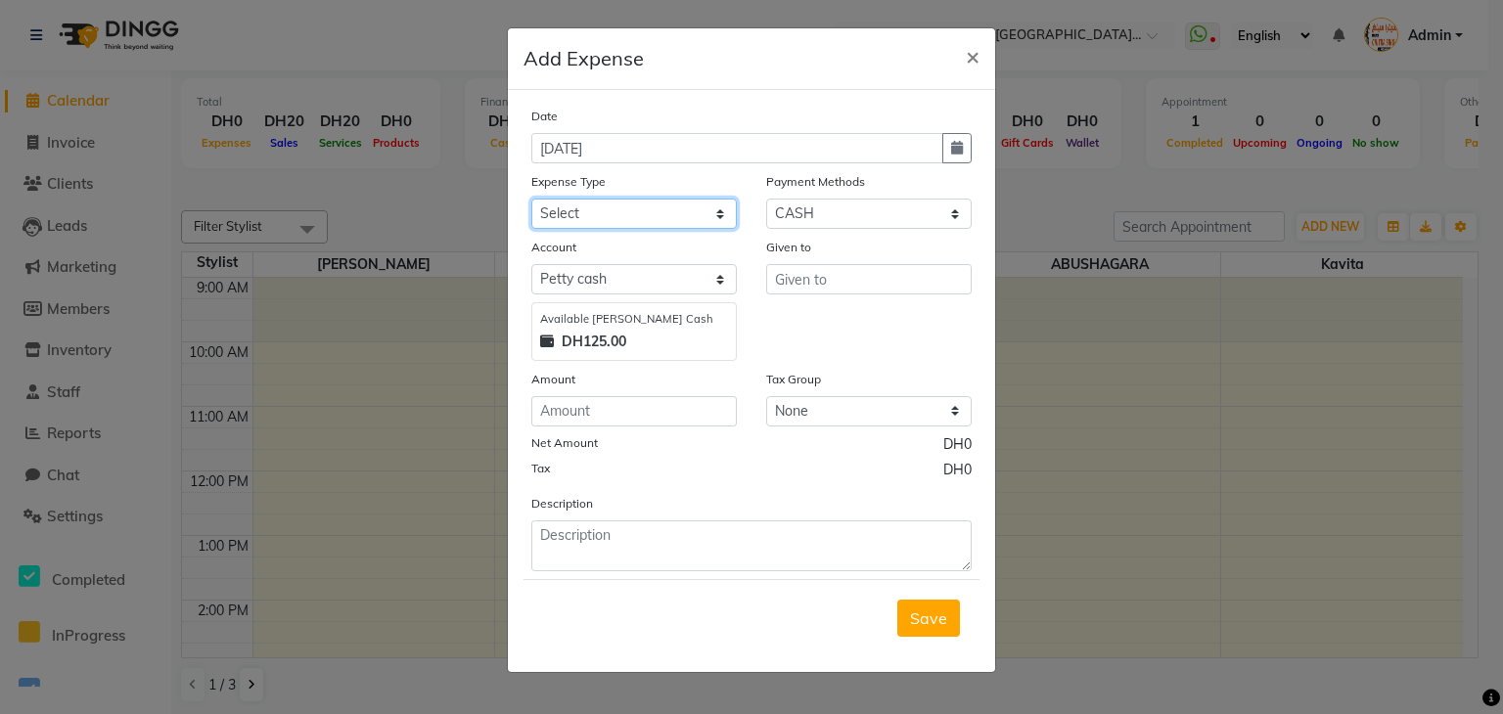
click at [608, 214] on select "Select Advance Salary Car maintenance Cash transfer to bank Cash transfer to hu…" at bounding box center [633, 214] width 205 height 30
select select "3727"
click at [531, 201] on select "Select Advance Salary Car maintenance Cash transfer to bank Cash transfer to hu…" at bounding box center [633, 214] width 205 height 30
click at [669, 412] on input "number" at bounding box center [633, 411] width 205 height 30
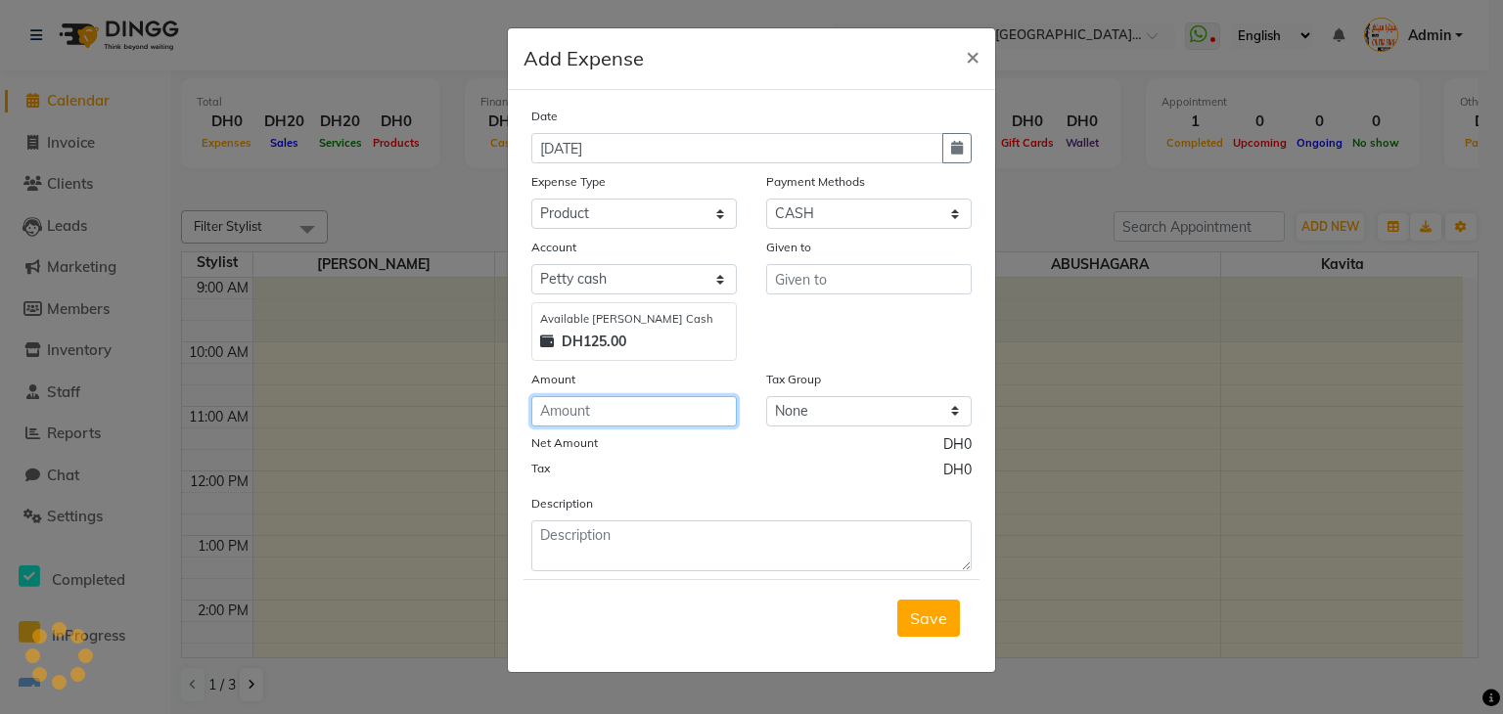
type input "1"
type input "8"
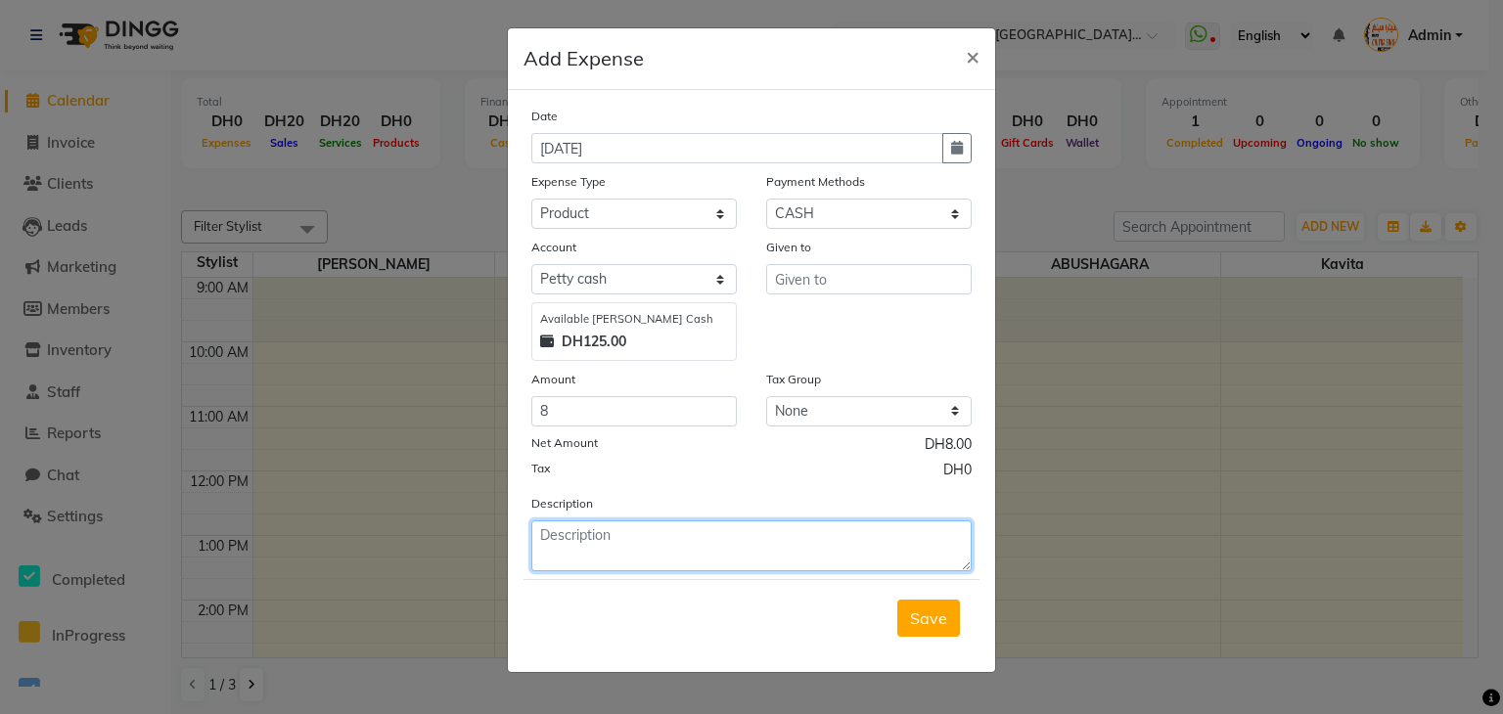
click at [616, 539] on textarea at bounding box center [751, 545] width 440 height 51
type textarea "tissue box"
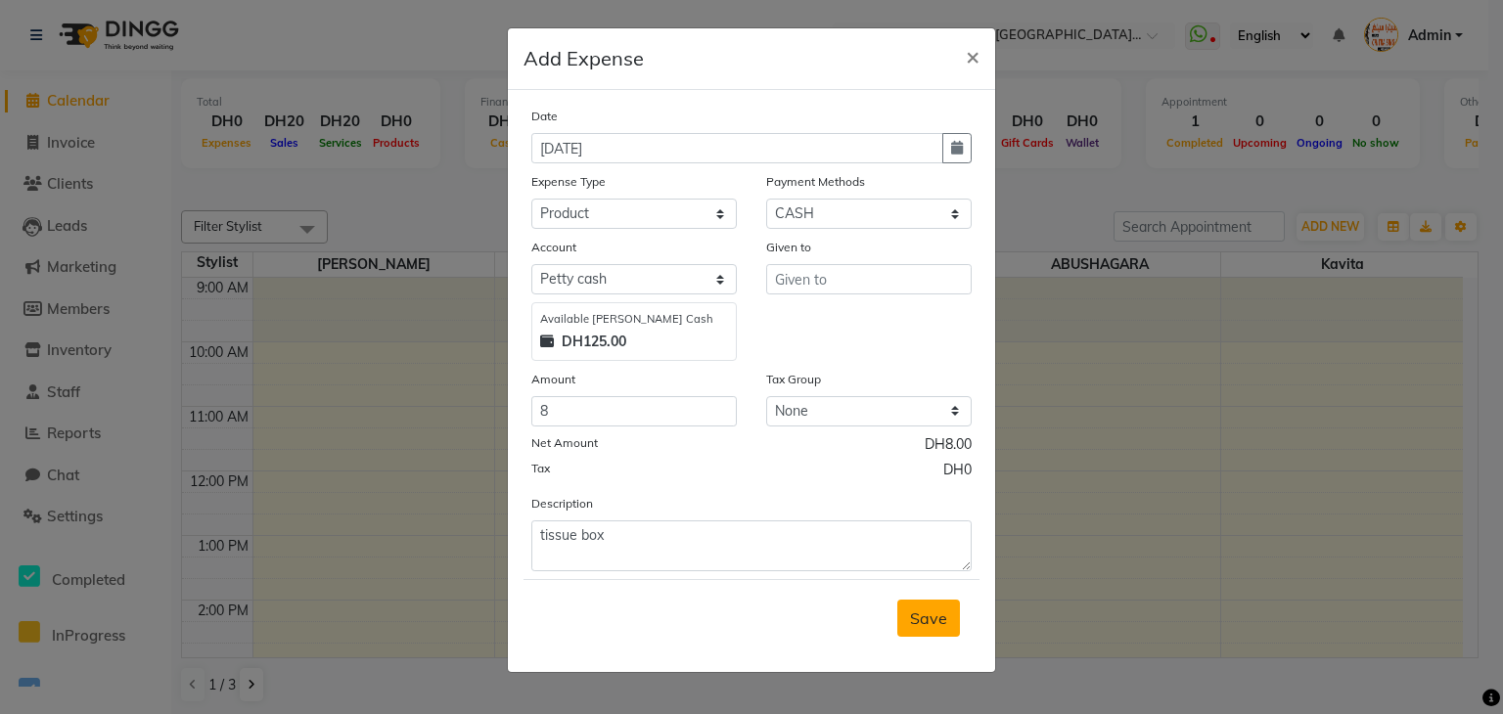
click at [929, 613] on span "Save" at bounding box center [928, 619] width 37 height 20
click at [853, 279] on input "text" at bounding box center [868, 279] width 205 height 30
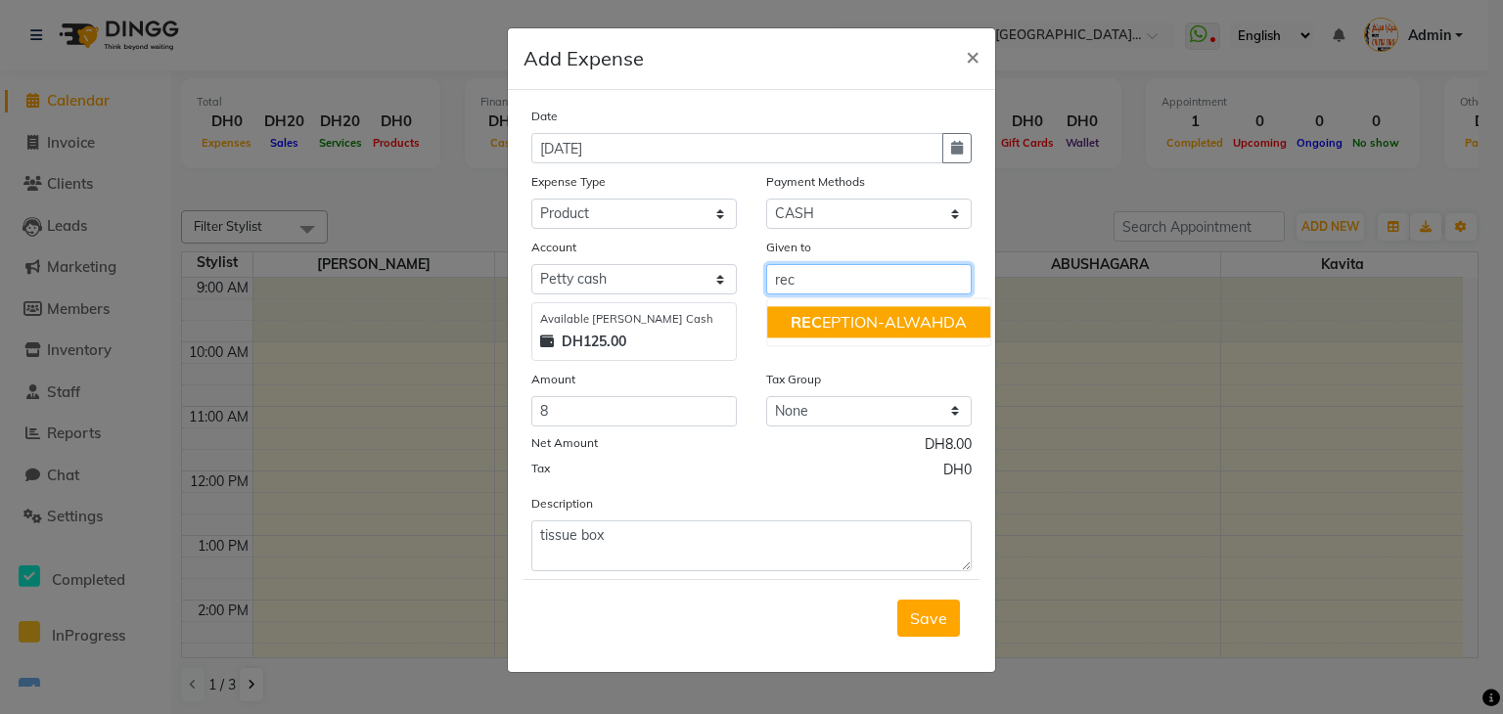
click at [890, 327] on ngb-highlight "REC EPTION-ALWAHDA" at bounding box center [879, 322] width 176 height 20
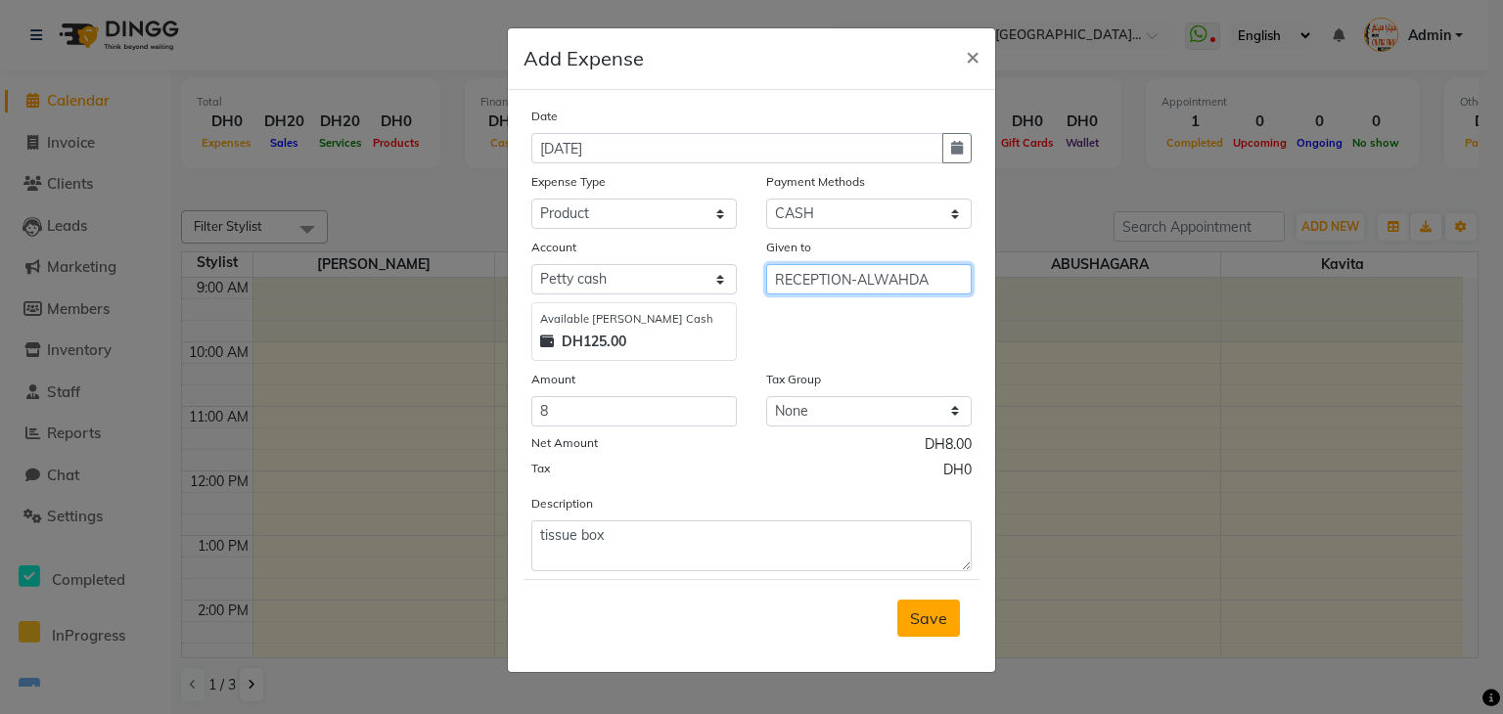
type input "RECEPTION-ALWAHDA"
click at [943, 625] on span "Save" at bounding box center [928, 619] width 37 height 20
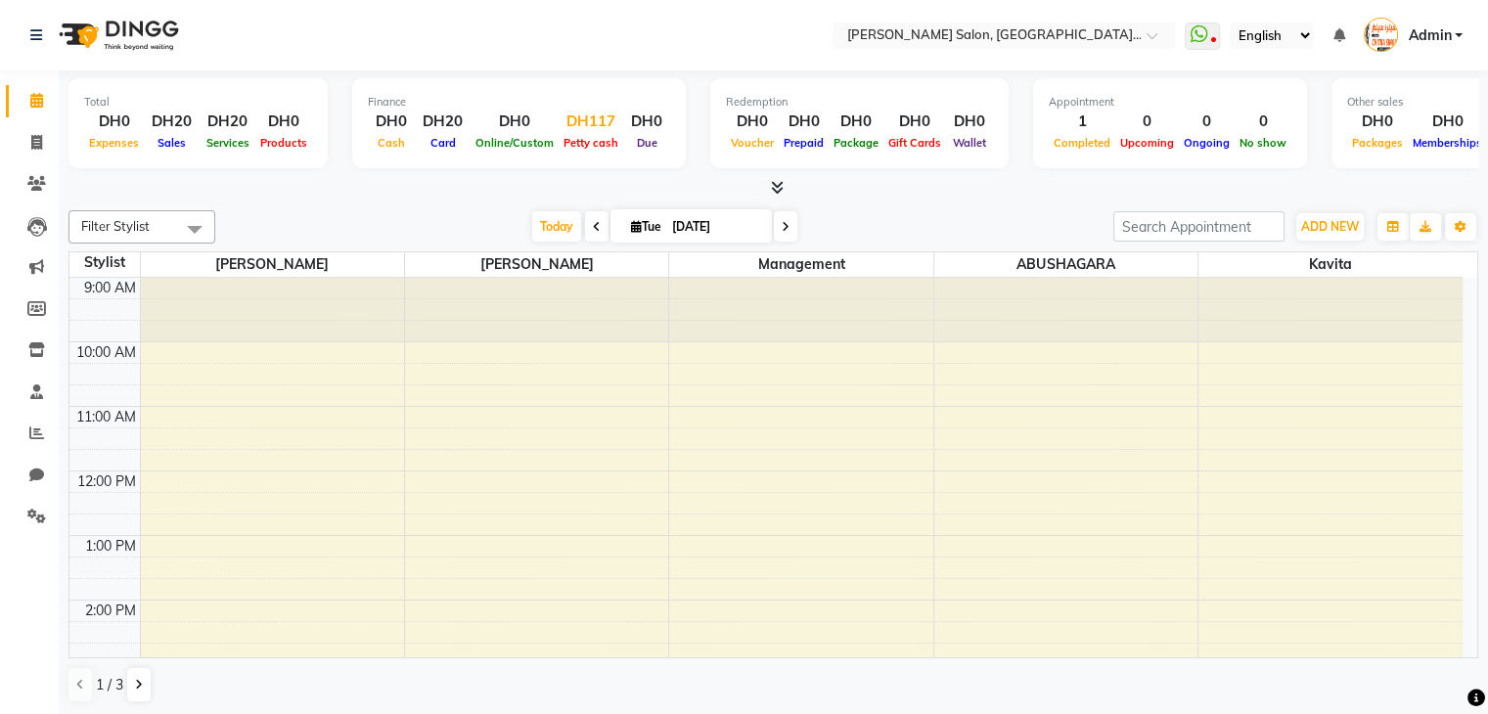
click at [594, 125] on div "DH117" at bounding box center [591, 122] width 65 height 23
select select "3139"
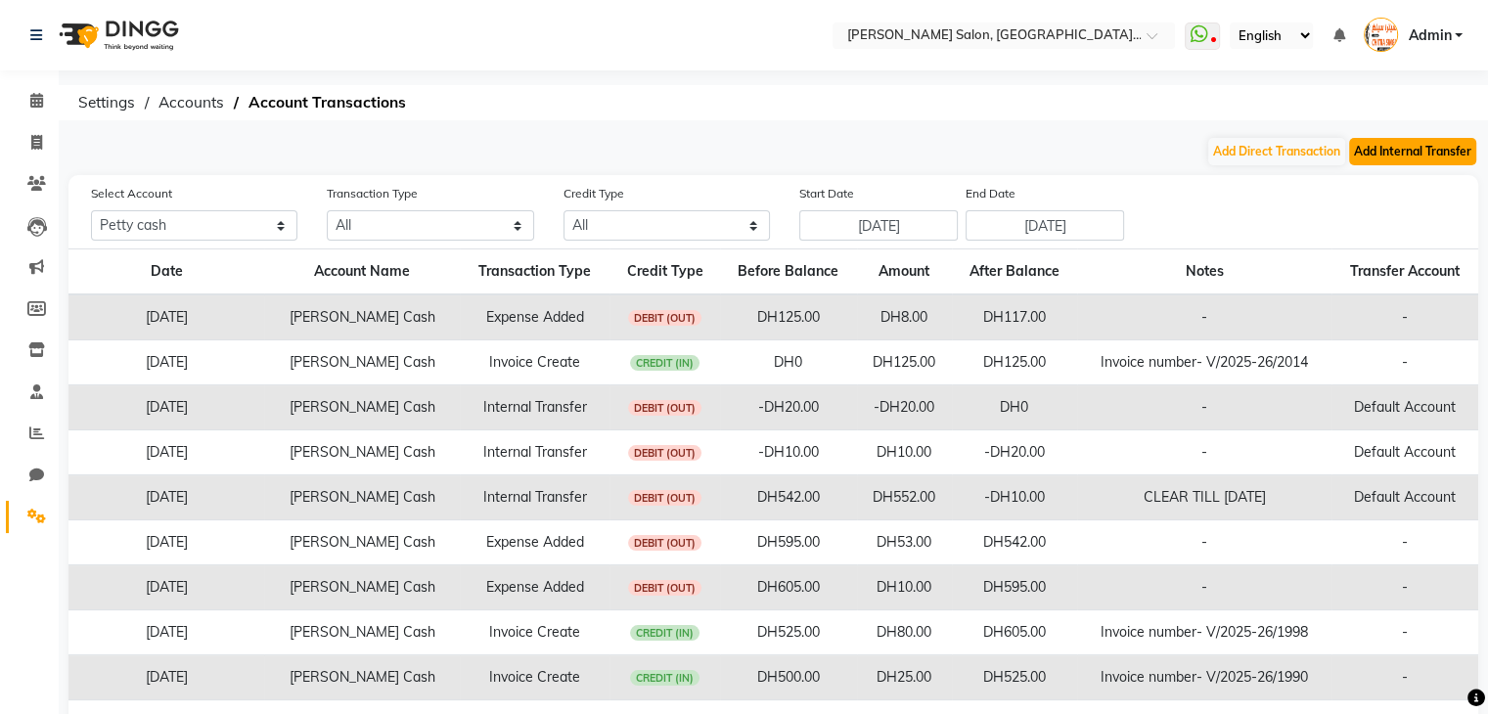
click at [1422, 157] on button "Add Internal Transfer" at bounding box center [1412, 151] width 127 height 27
select select "internal transfer"
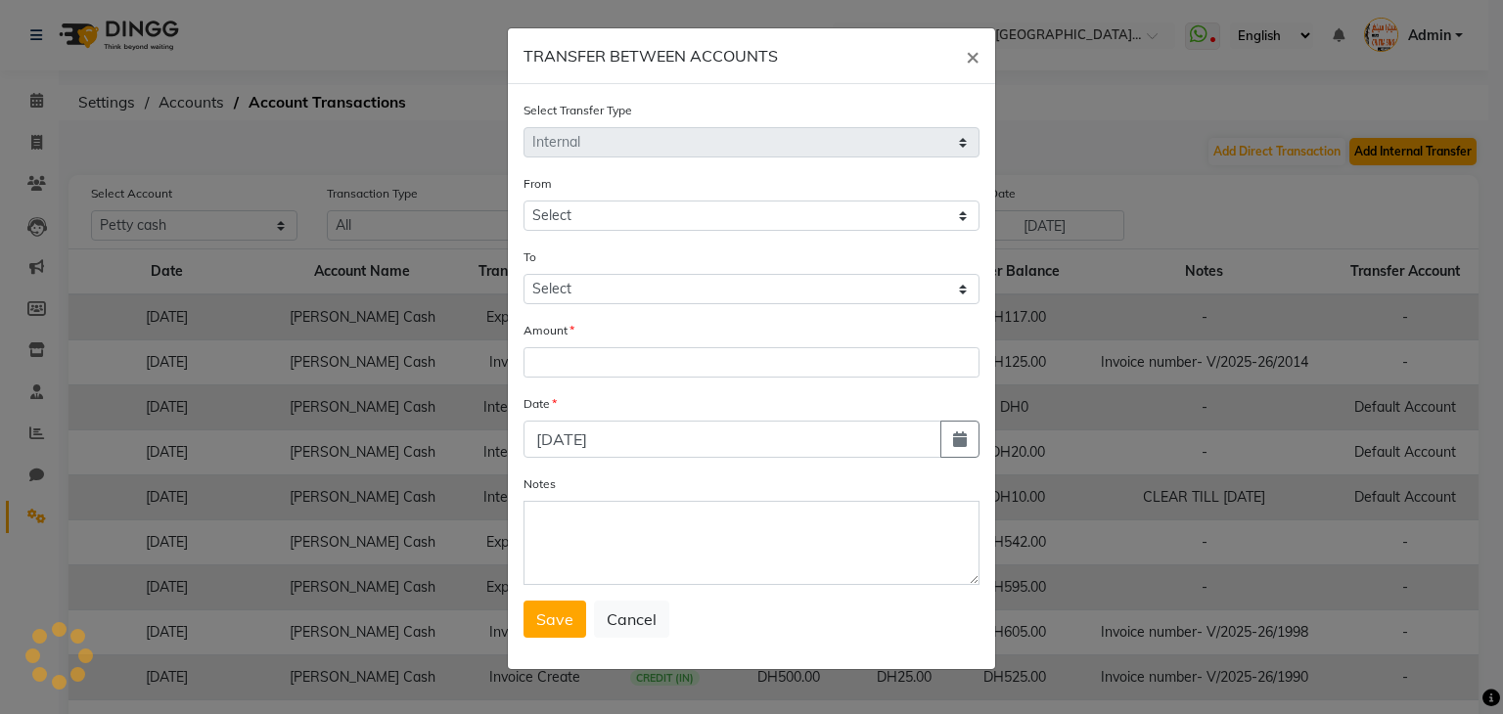
select select "3139"
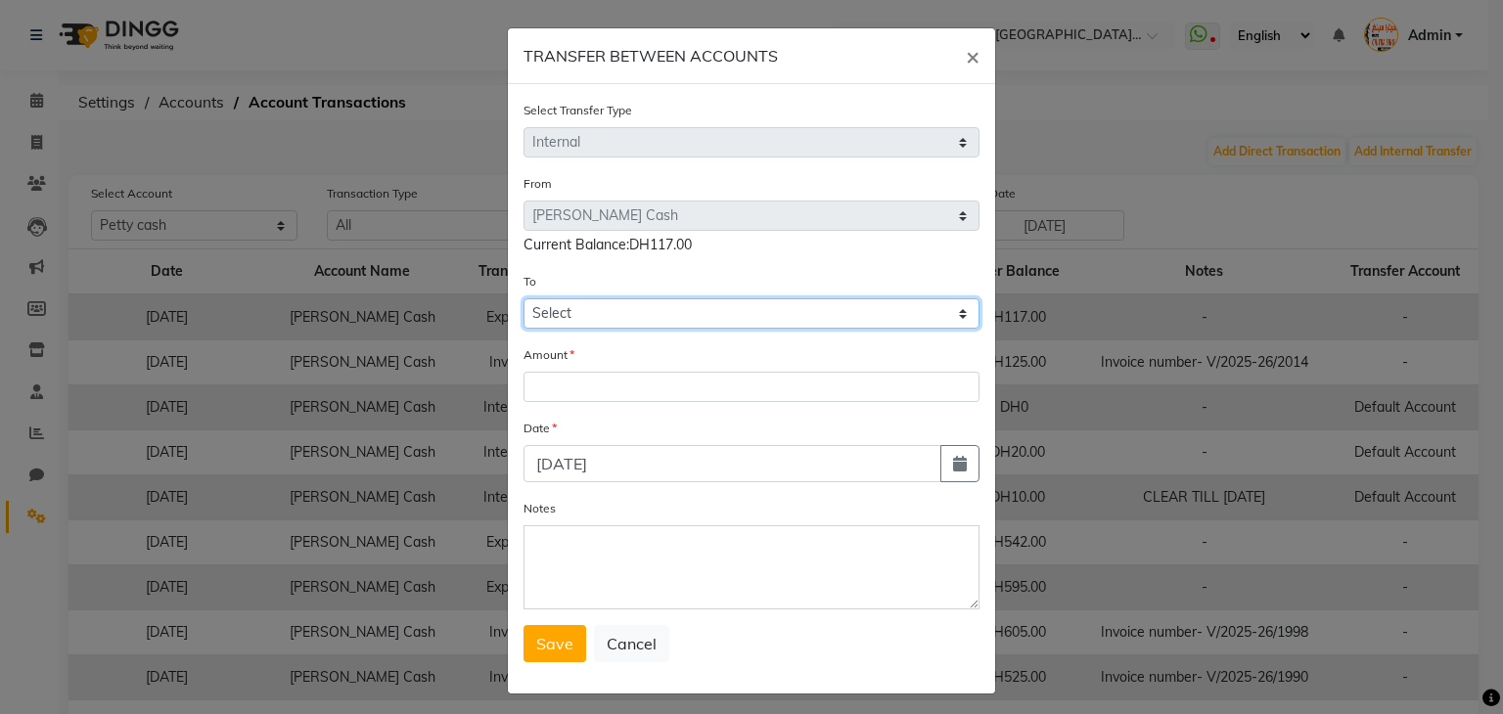
click at [816, 329] on select "Select [PERSON_NAME] Cash Default Account" at bounding box center [751, 313] width 456 height 30
select select "3140"
click at [523, 301] on select "Select [PERSON_NAME] Cash Default Account" at bounding box center [751, 313] width 456 height 30
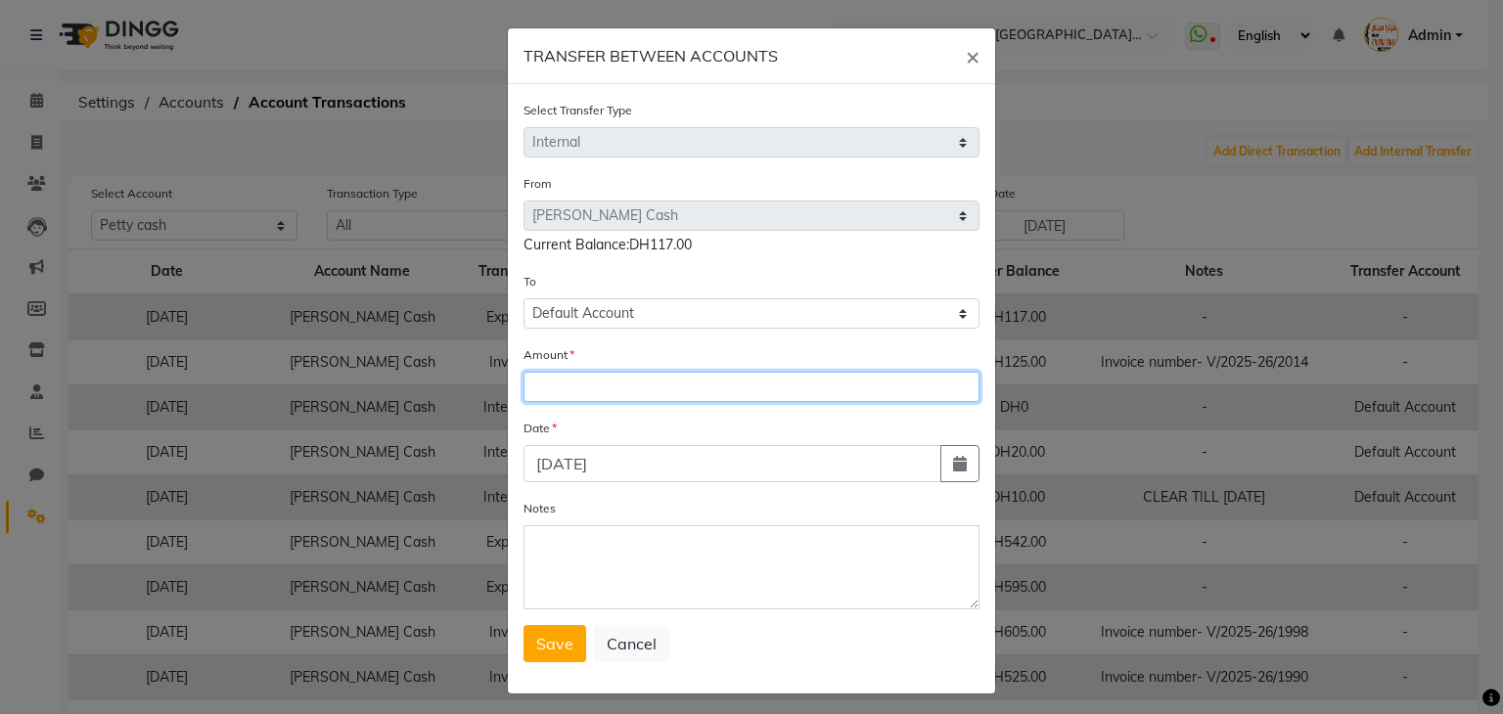
click at [775, 392] on input "number" at bounding box center [751, 387] width 456 height 30
type input "117"
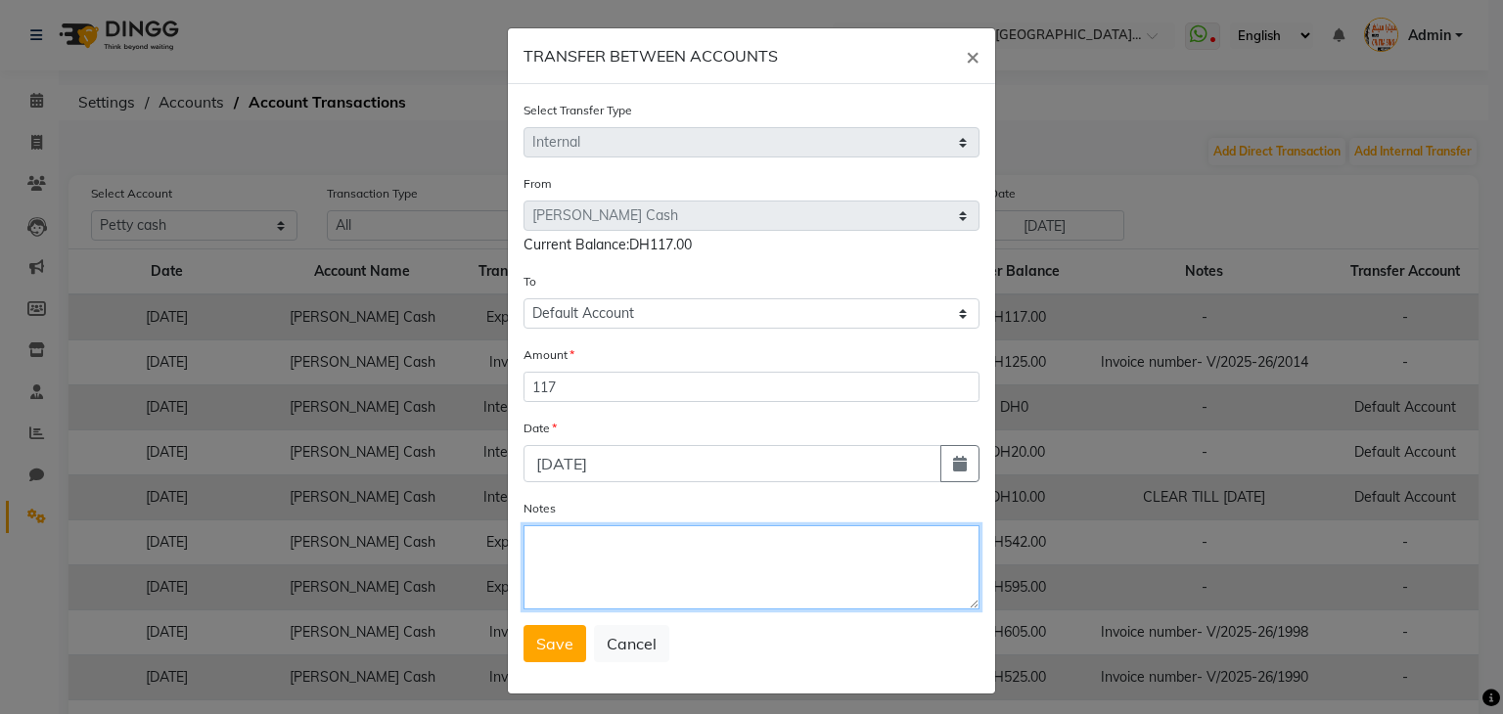
click at [674, 553] on textarea "Notes" at bounding box center [751, 567] width 456 height 84
type textarea "clear till 1st sep"
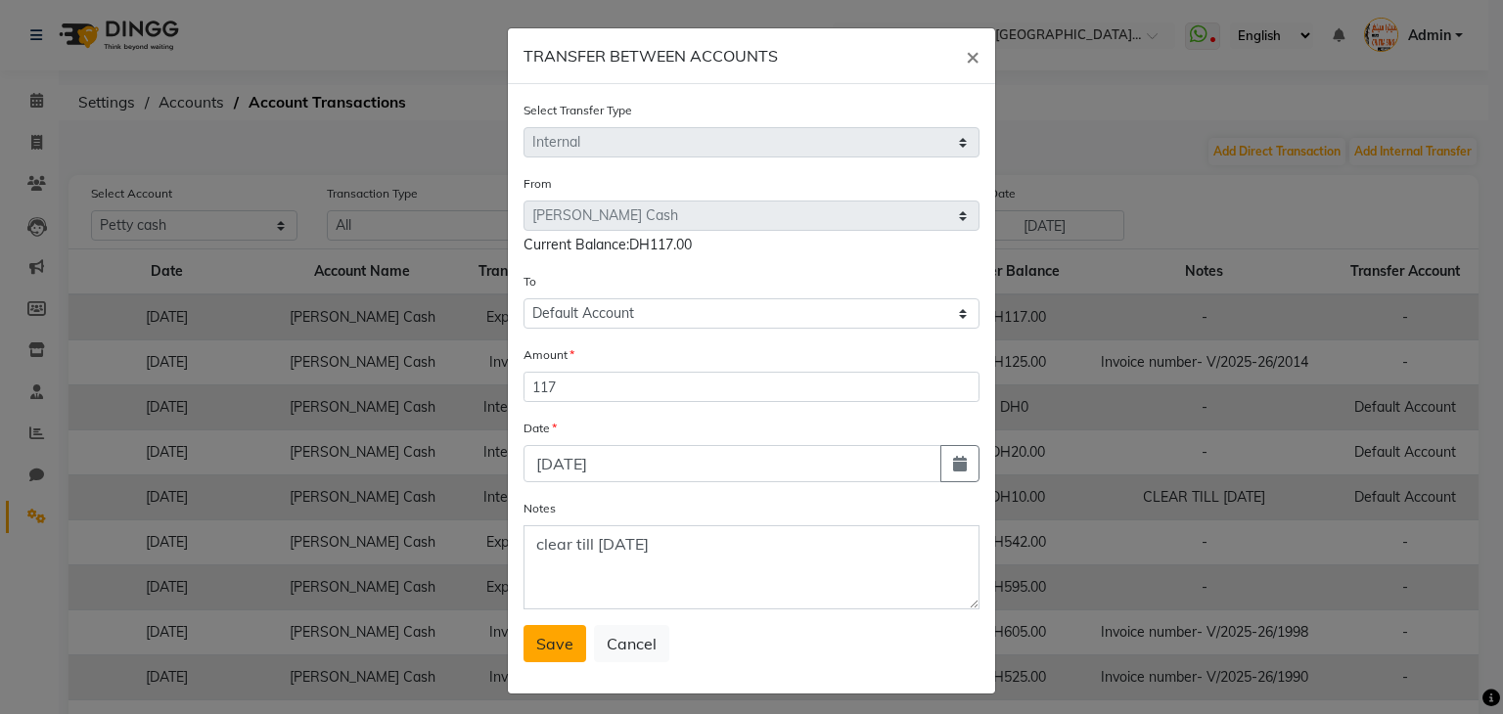
click at [550, 651] on span "Save" at bounding box center [554, 644] width 37 height 20
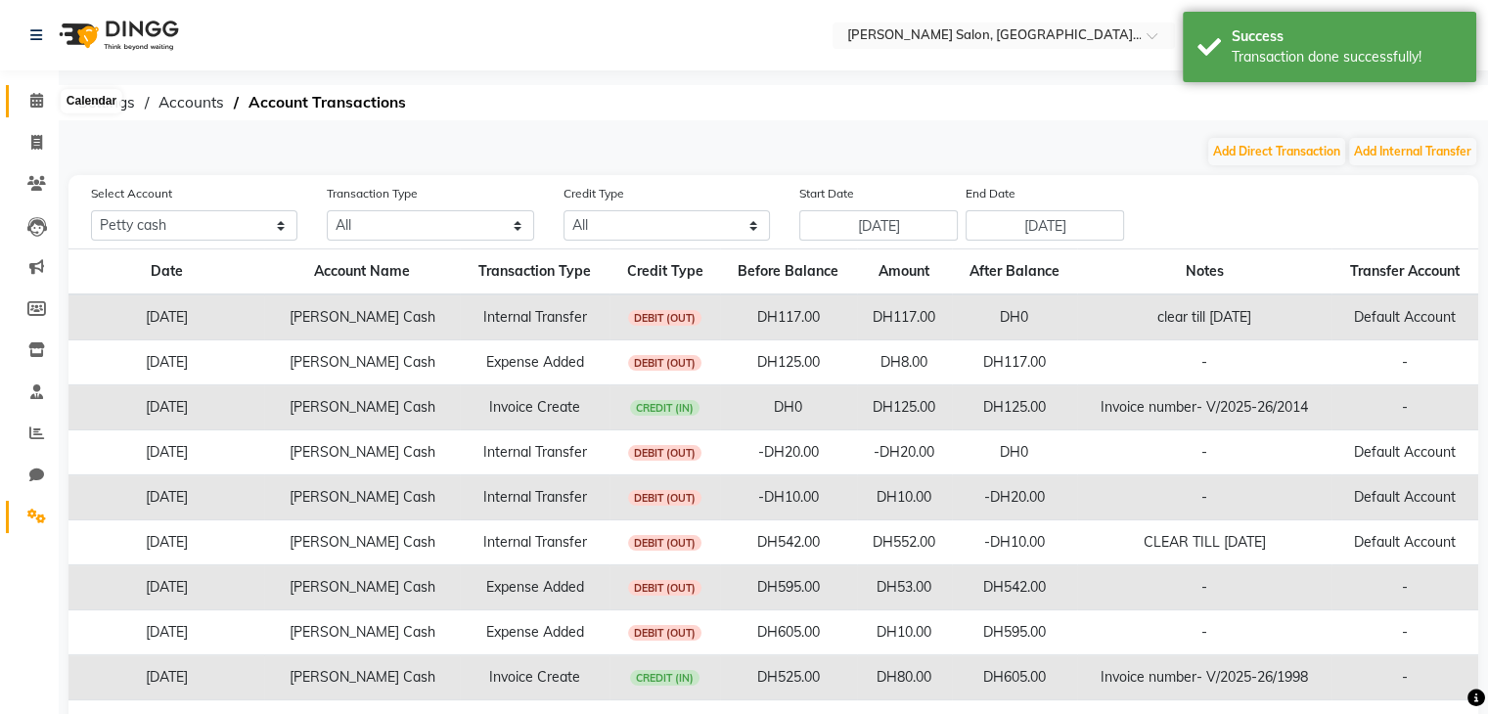
click at [35, 90] on span at bounding box center [37, 101] width 34 height 23
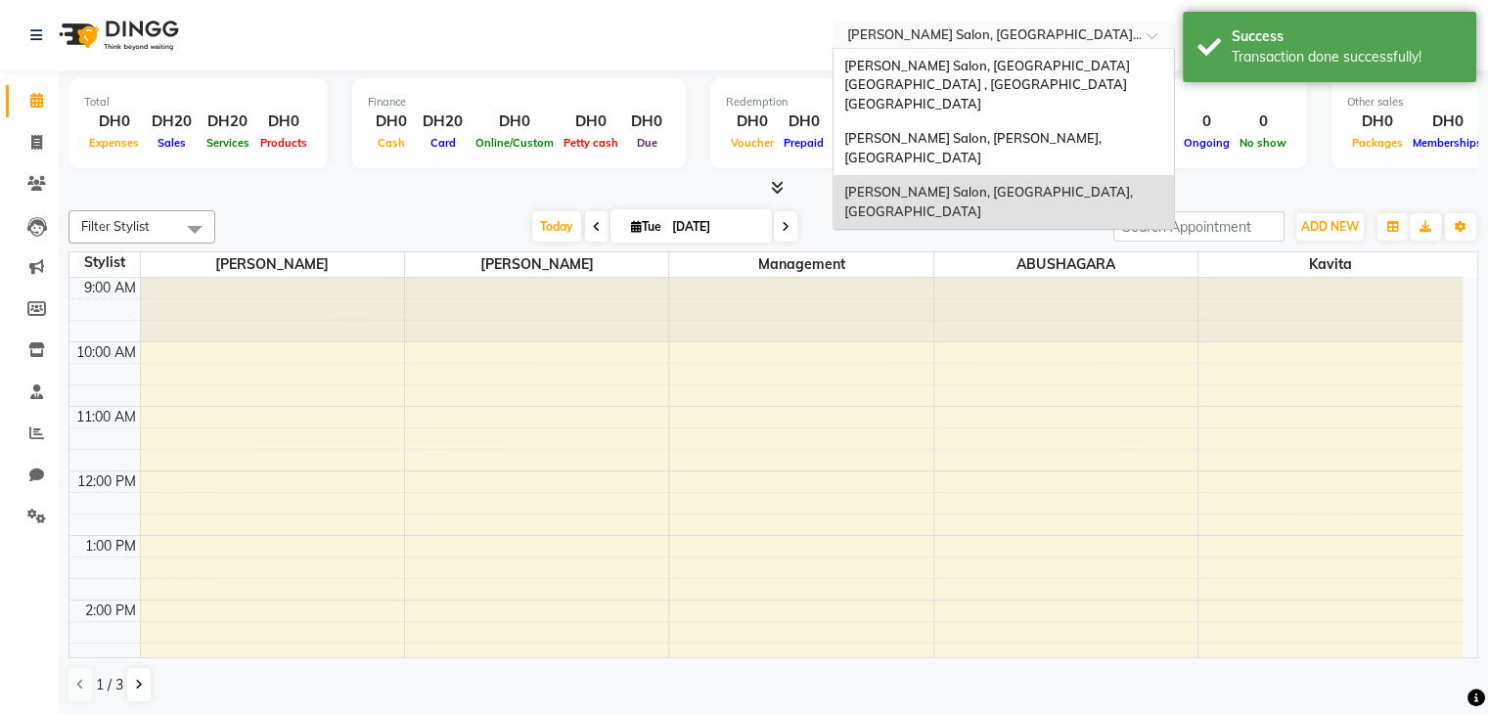
click at [1150, 40] on span at bounding box center [1159, 41] width 24 height 20
click at [1104, 130] on span "[PERSON_NAME] Salon, [PERSON_NAME], [GEOGRAPHIC_DATA]" at bounding box center [973, 147] width 260 height 35
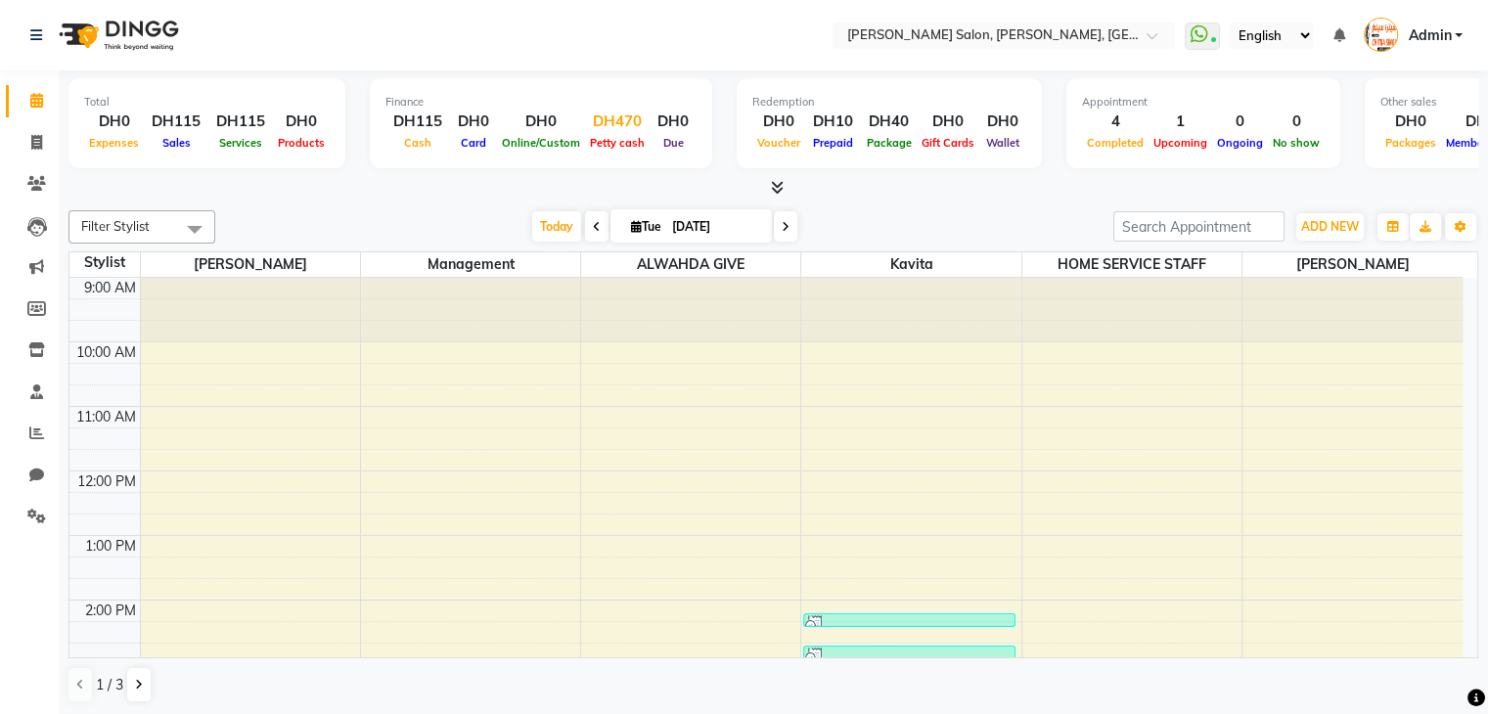
click at [620, 130] on div "DH470" at bounding box center [617, 122] width 65 height 23
select select "2742"
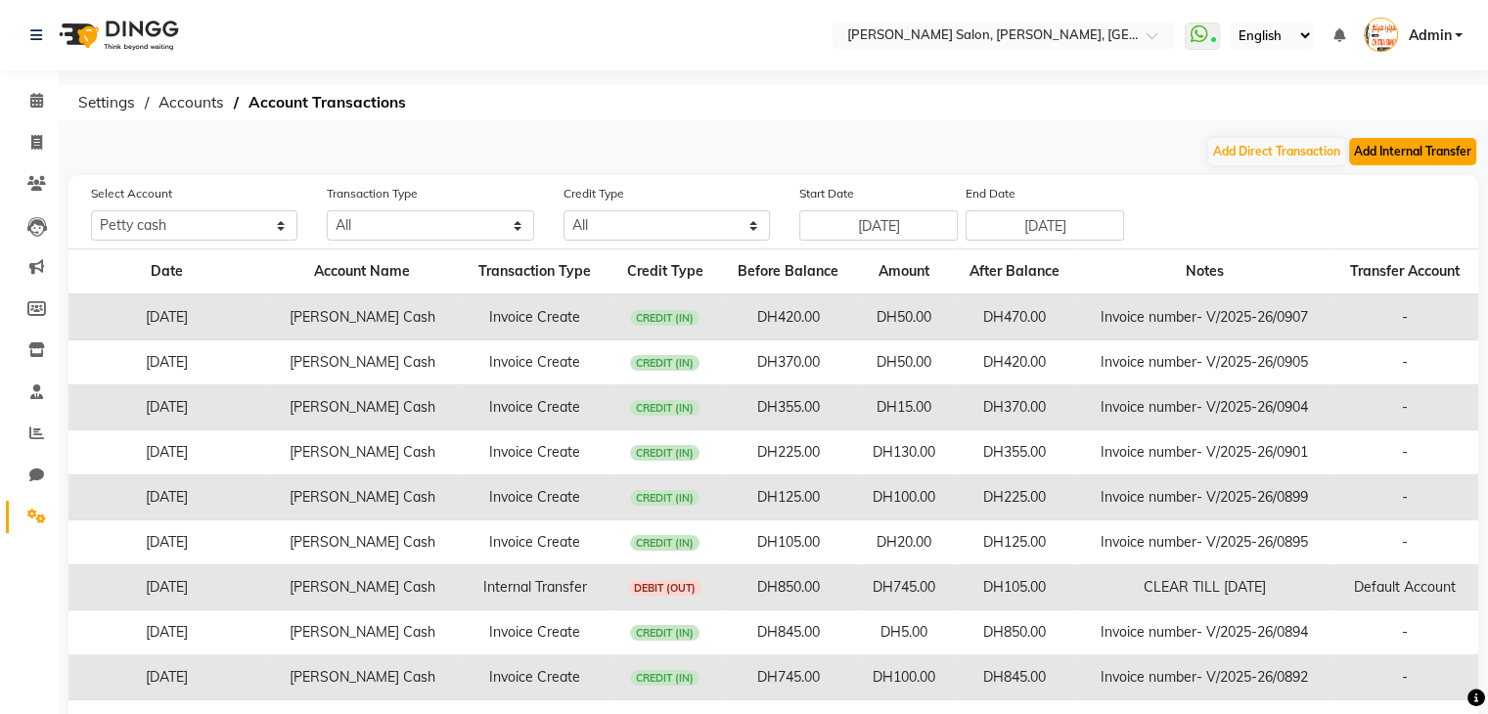
click at [1385, 154] on button "Add Internal Transfer" at bounding box center [1412, 151] width 127 height 27
select select "internal transfer"
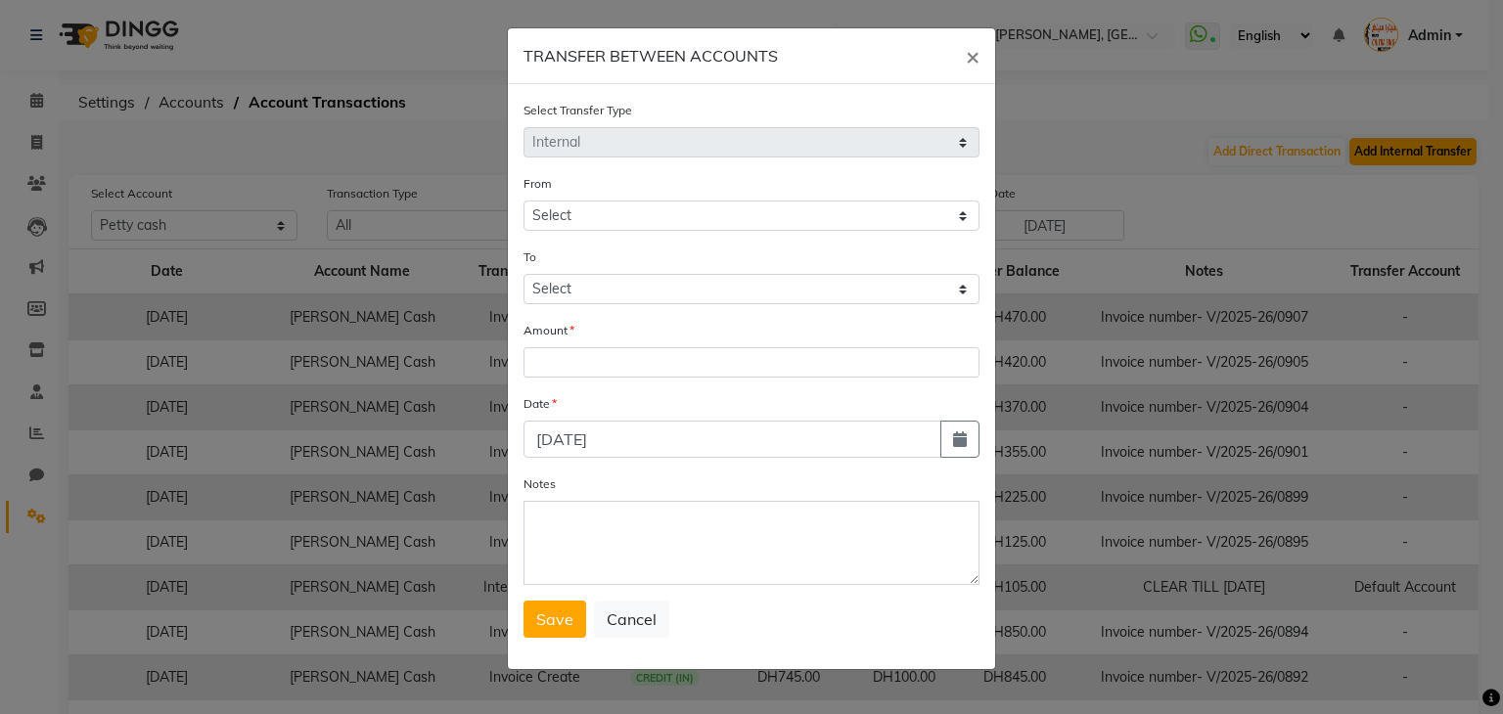
select select "2742"
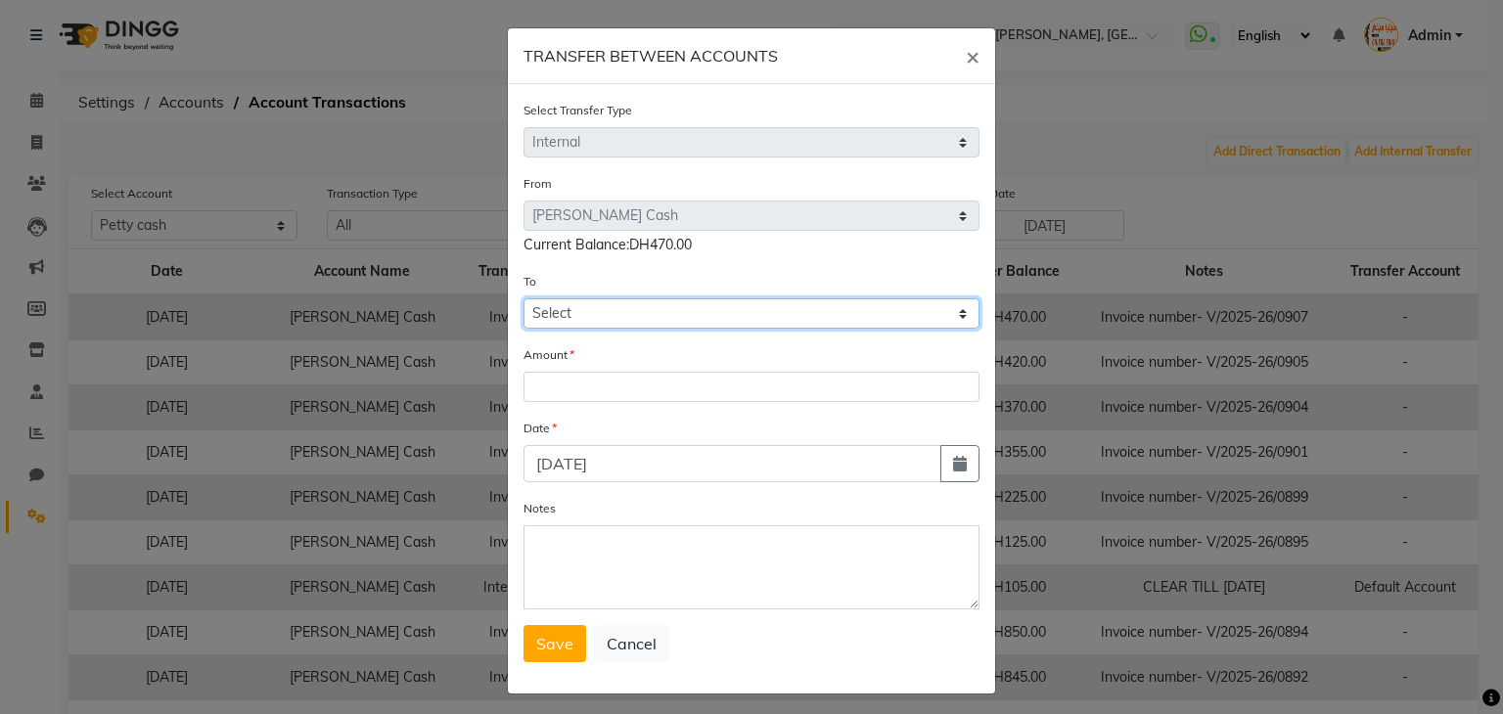
click at [788, 328] on select "Select [PERSON_NAME] Cash Default Account" at bounding box center [751, 313] width 456 height 30
select select "2743"
click at [523, 301] on select "Select [PERSON_NAME] Cash Default Account" at bounding box center [751, 313] width 456 height 30
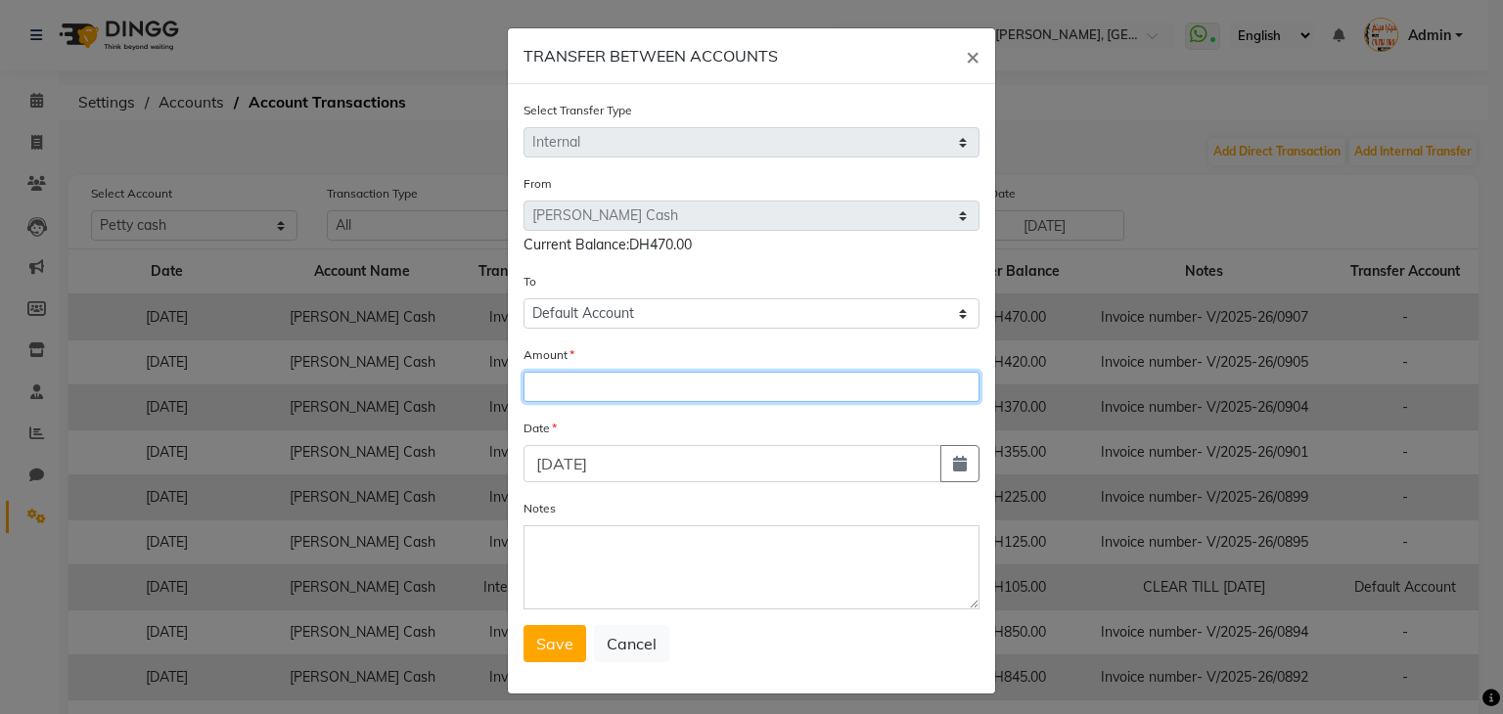
click at [753, 391] on input "number" at bounding box center [751, 387] width 456 height 30
type input "355"
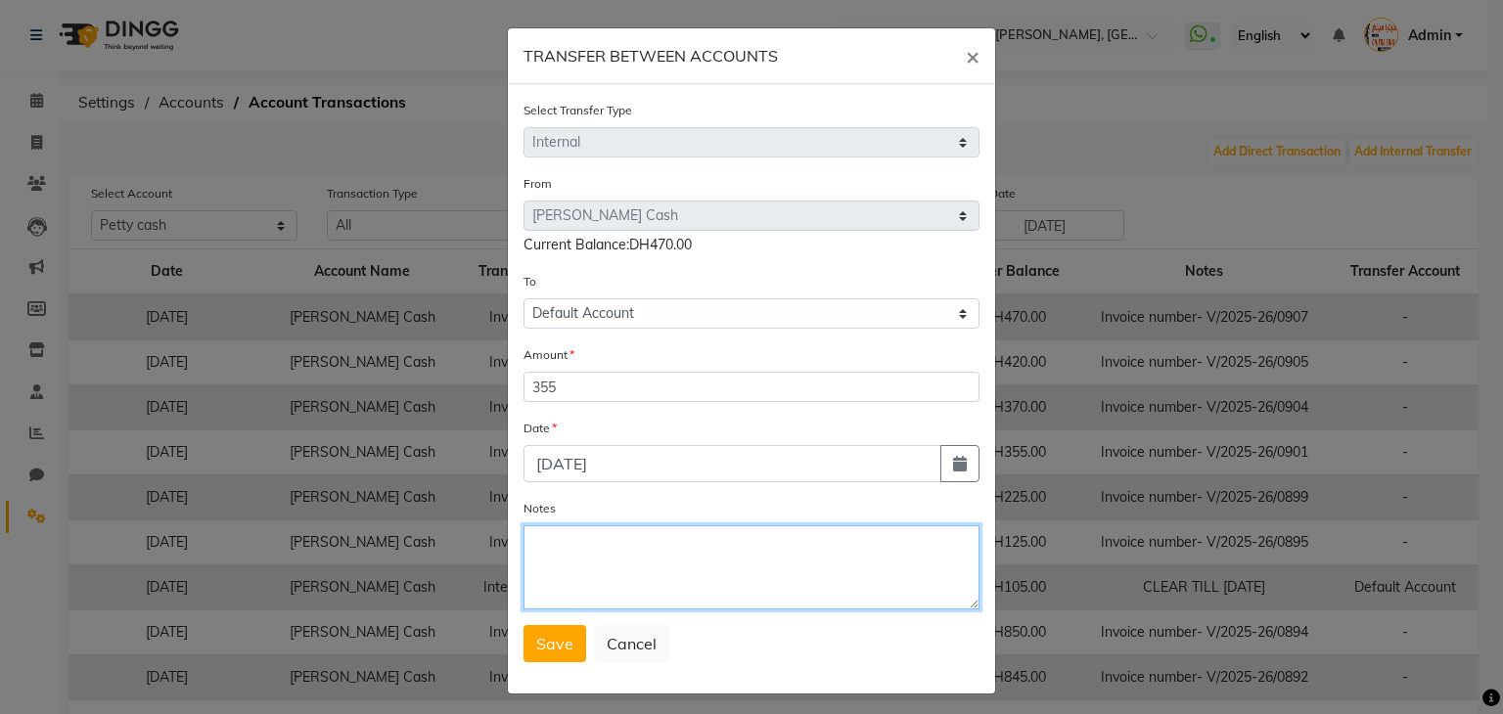
click at [627, 562] on textarea "Notes" at bounding box center [751, 567] width 456 height 84
type textarea "clear till [DATE]"
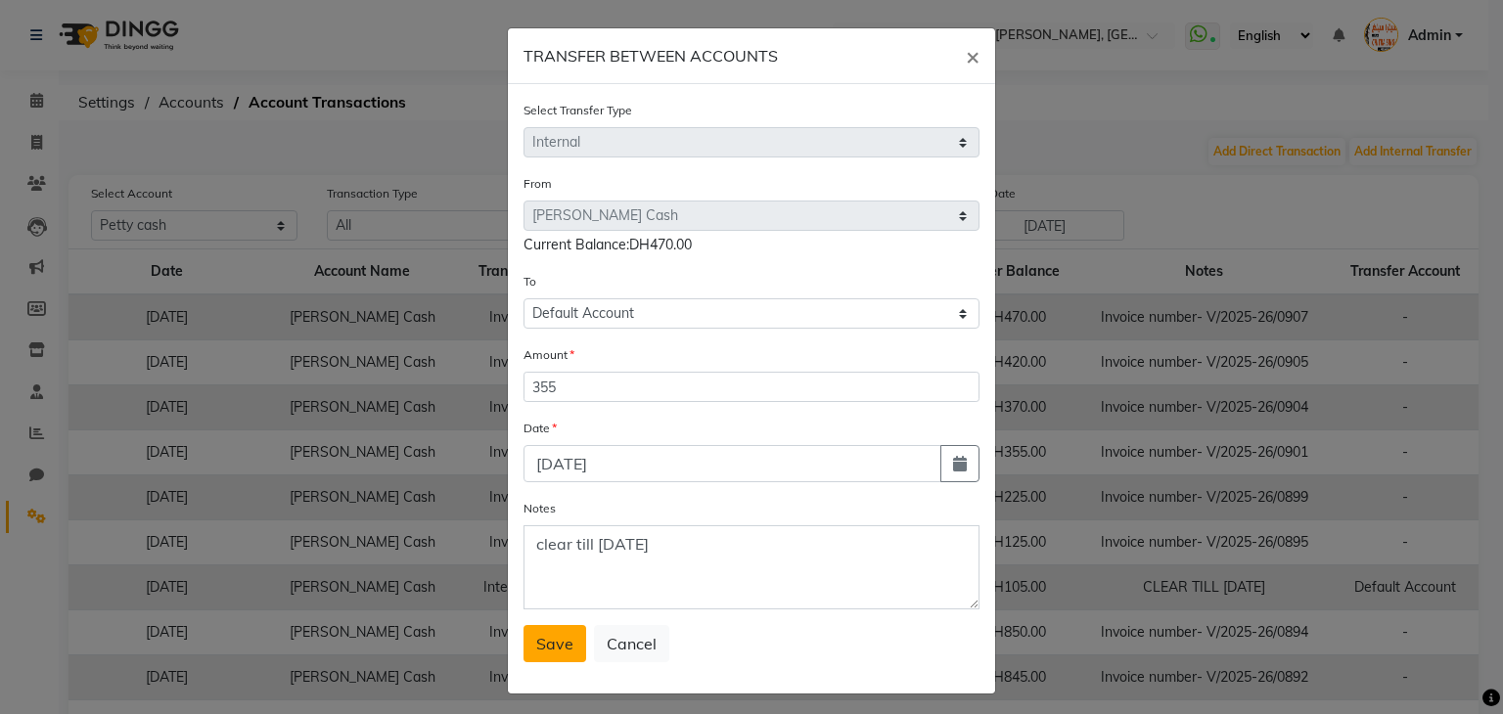
click at [562, 650] on span "Save" at bounding box center [554, 644] width 37 height 20
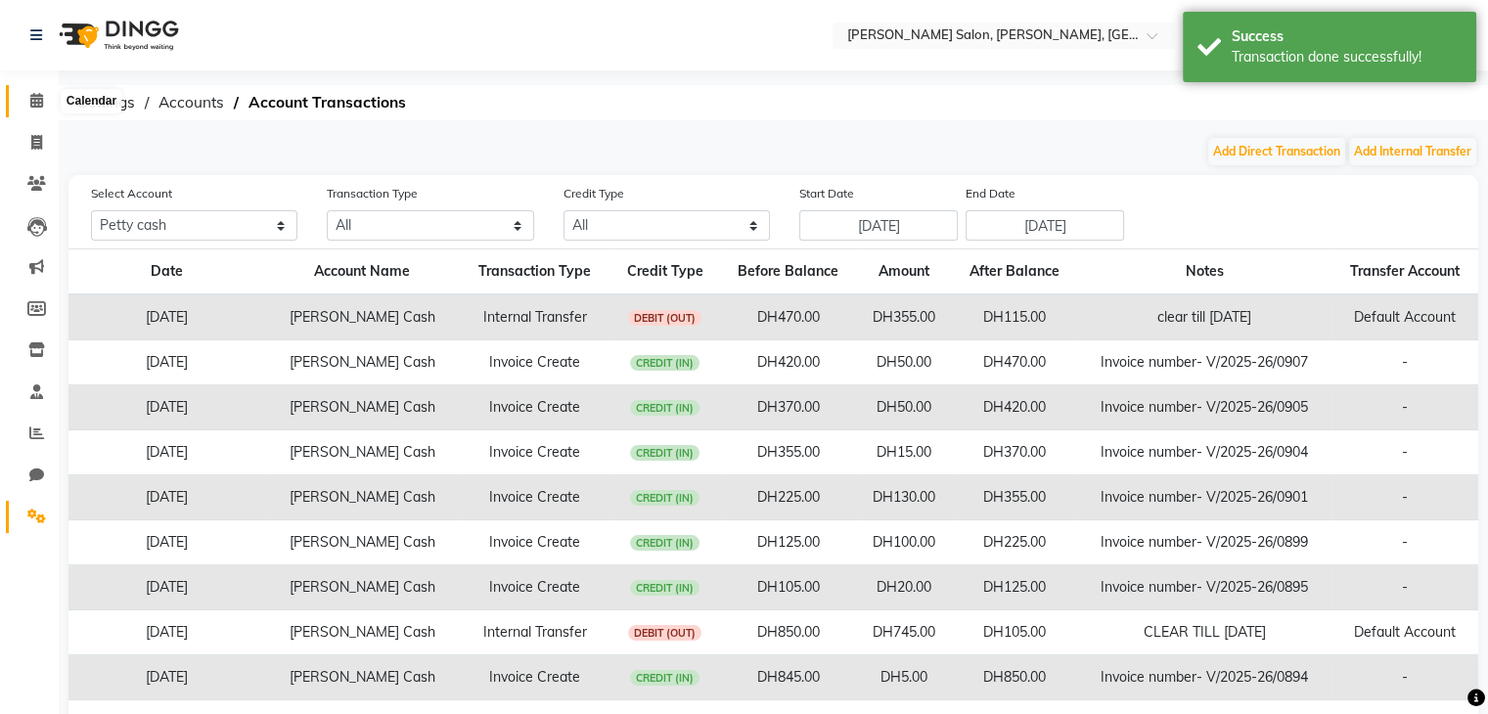
click at [39, 106] on icon at bounding box center [36, 100] width 13 height 15
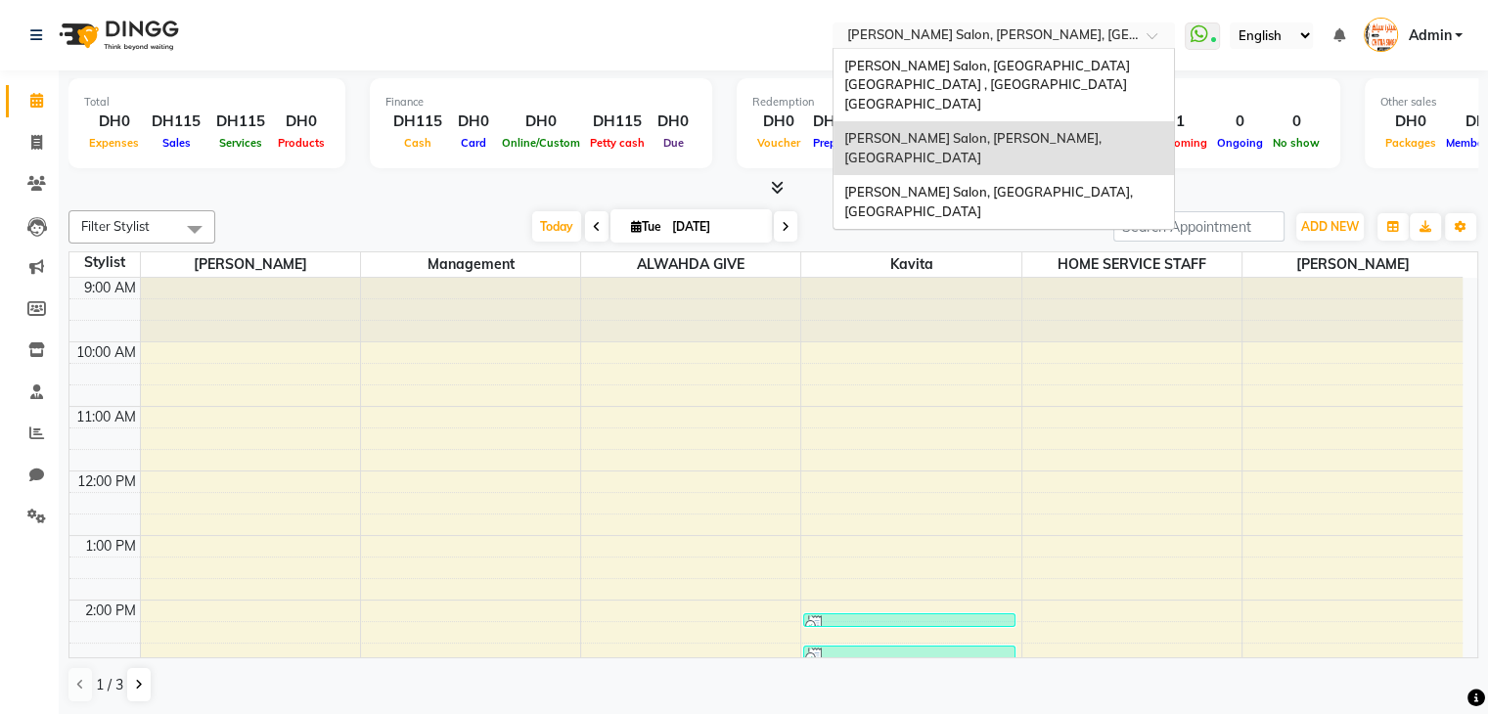
click at [1140, 38] on div at bounding box center [1004, 37] width 342 height 20
click at [1060, 184] on span "[PERSON_NAME] Salon, [GEOGRAPHIC_DATA], [GEOGRAPHIC_DATA]" at bounding box center [989, 201] width 292 height 35
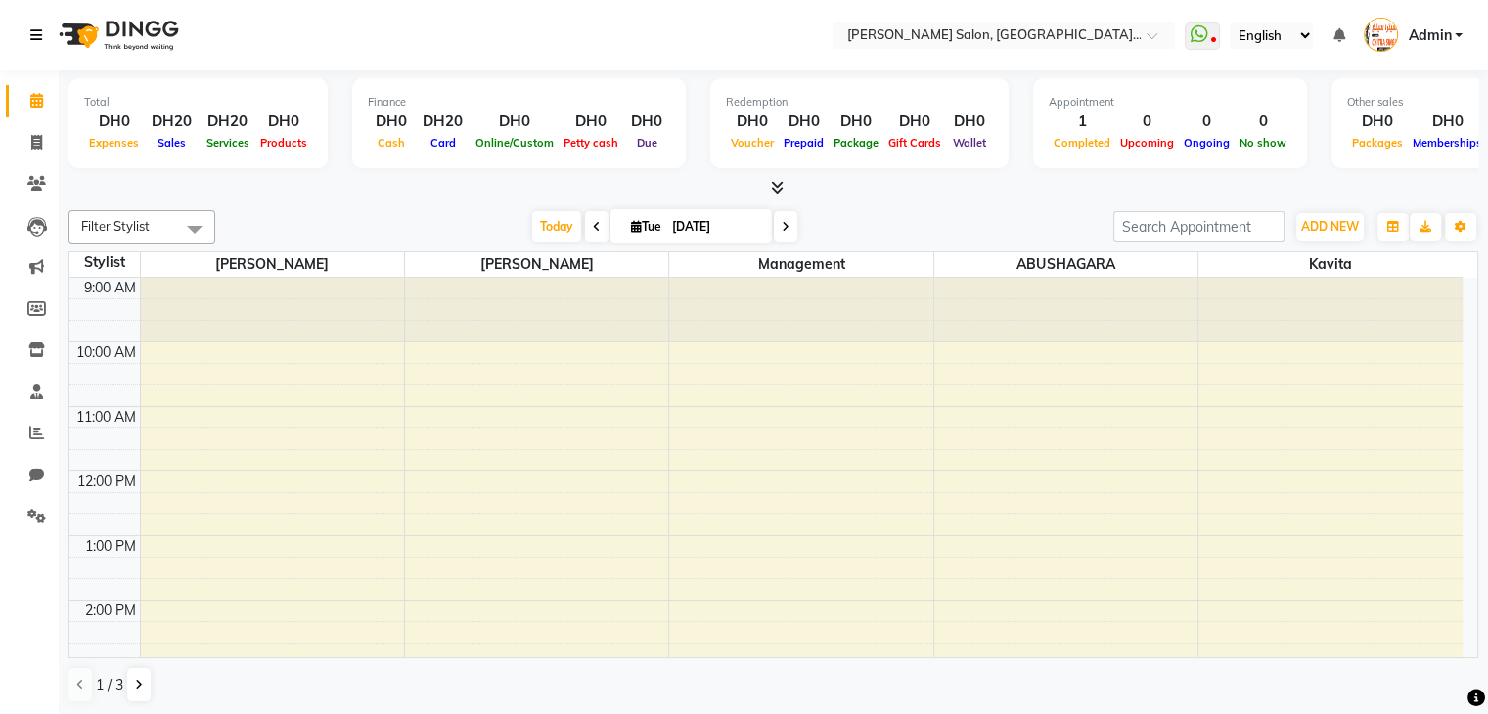
click at [43, 35] on link at bounding box center [40, 35] width 20 height 55
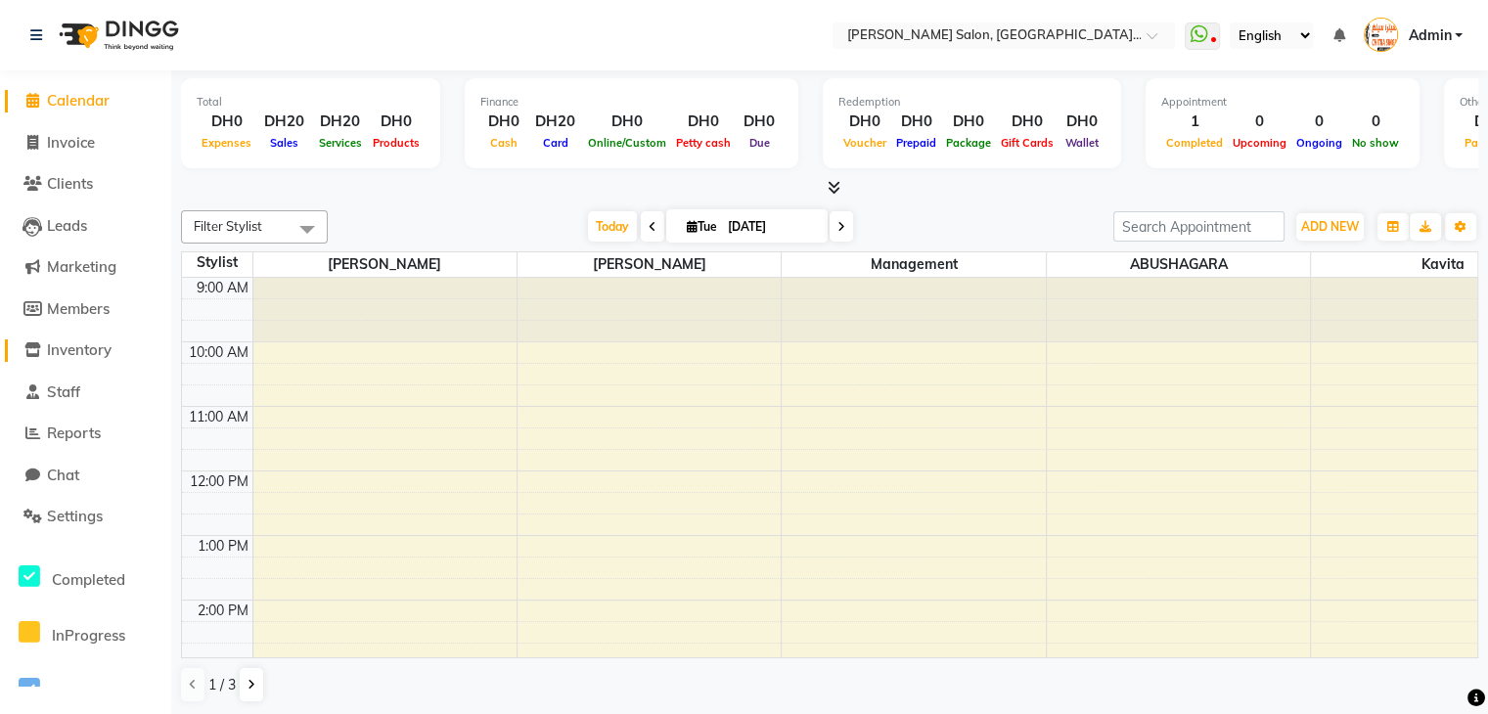
click at [111, 346] on span "Inventory" at bounding box center [79, 349] width 65 height 19
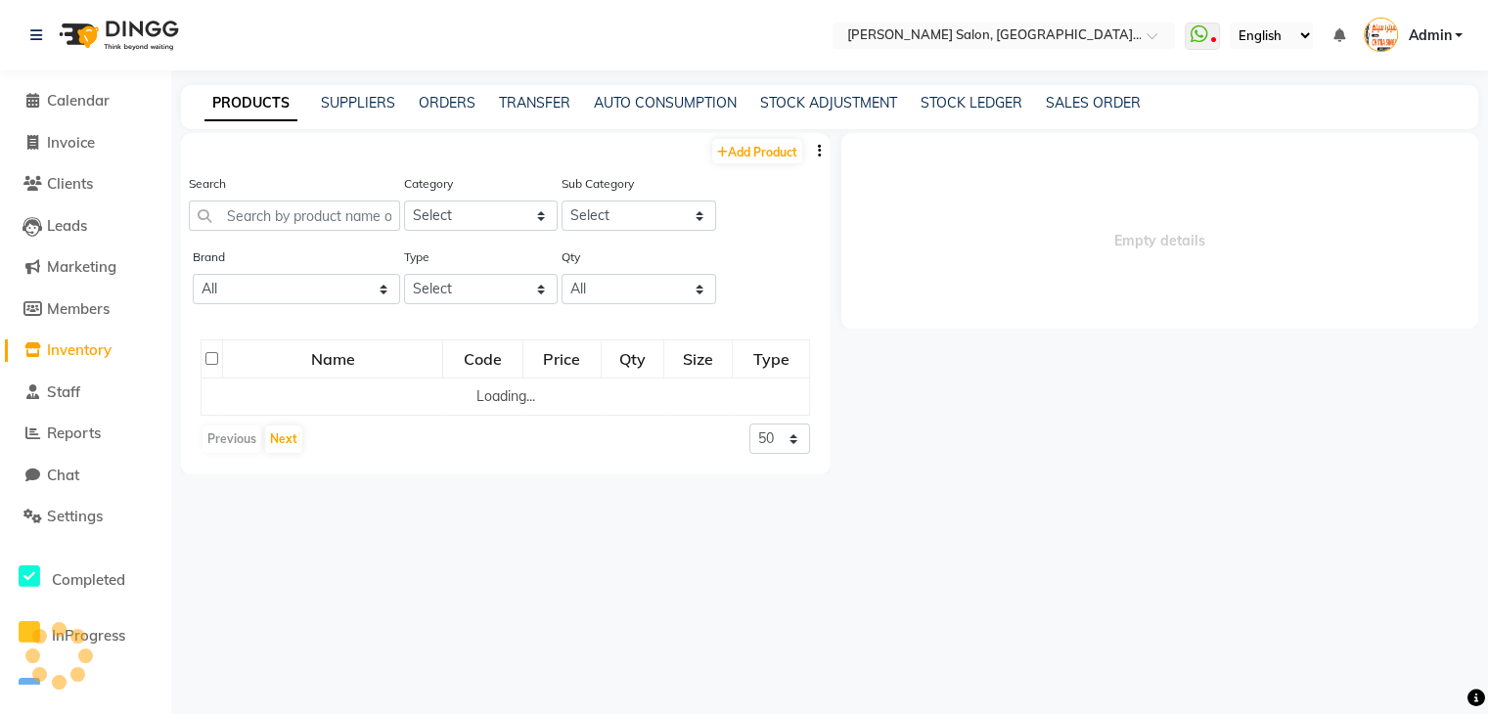
select select
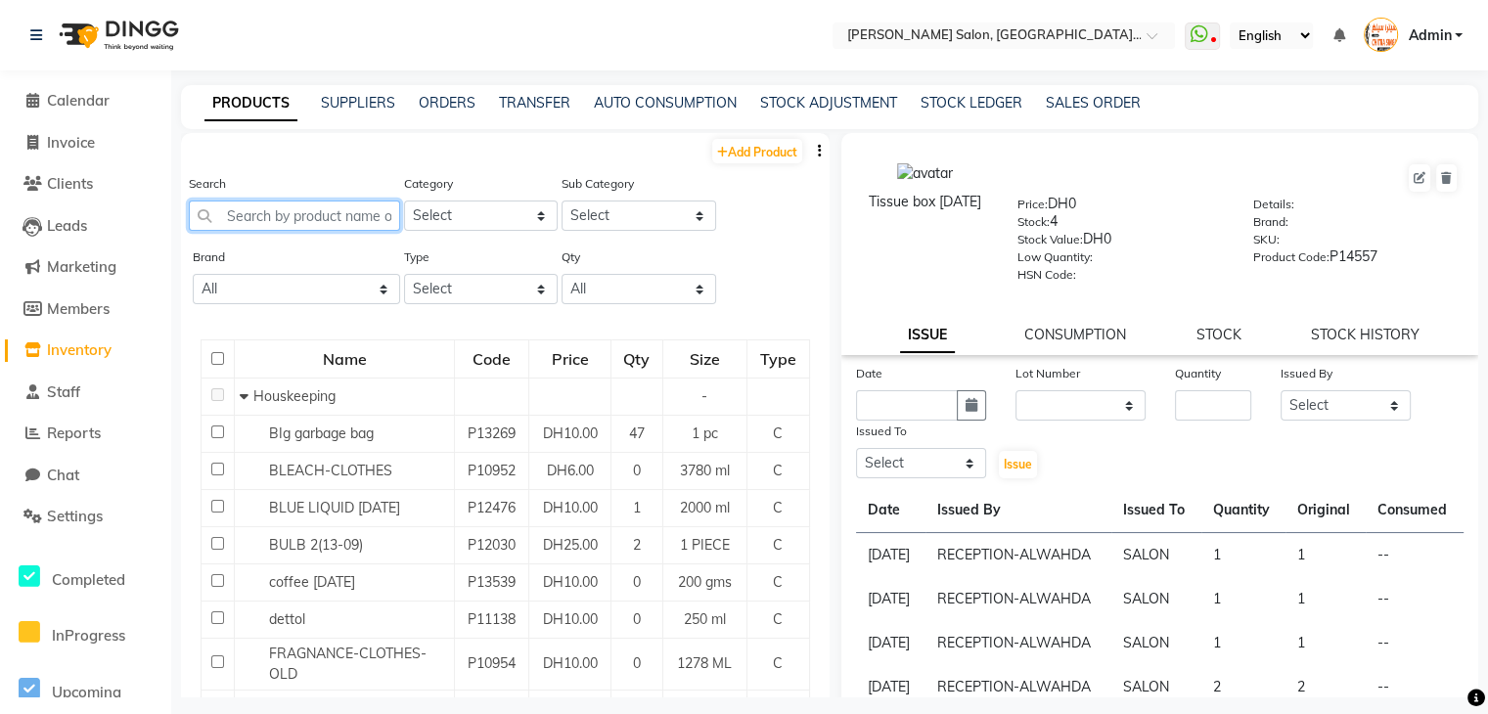
click at [291, 216] on input "text" at bounding box center [294, 216] width 211 height 30
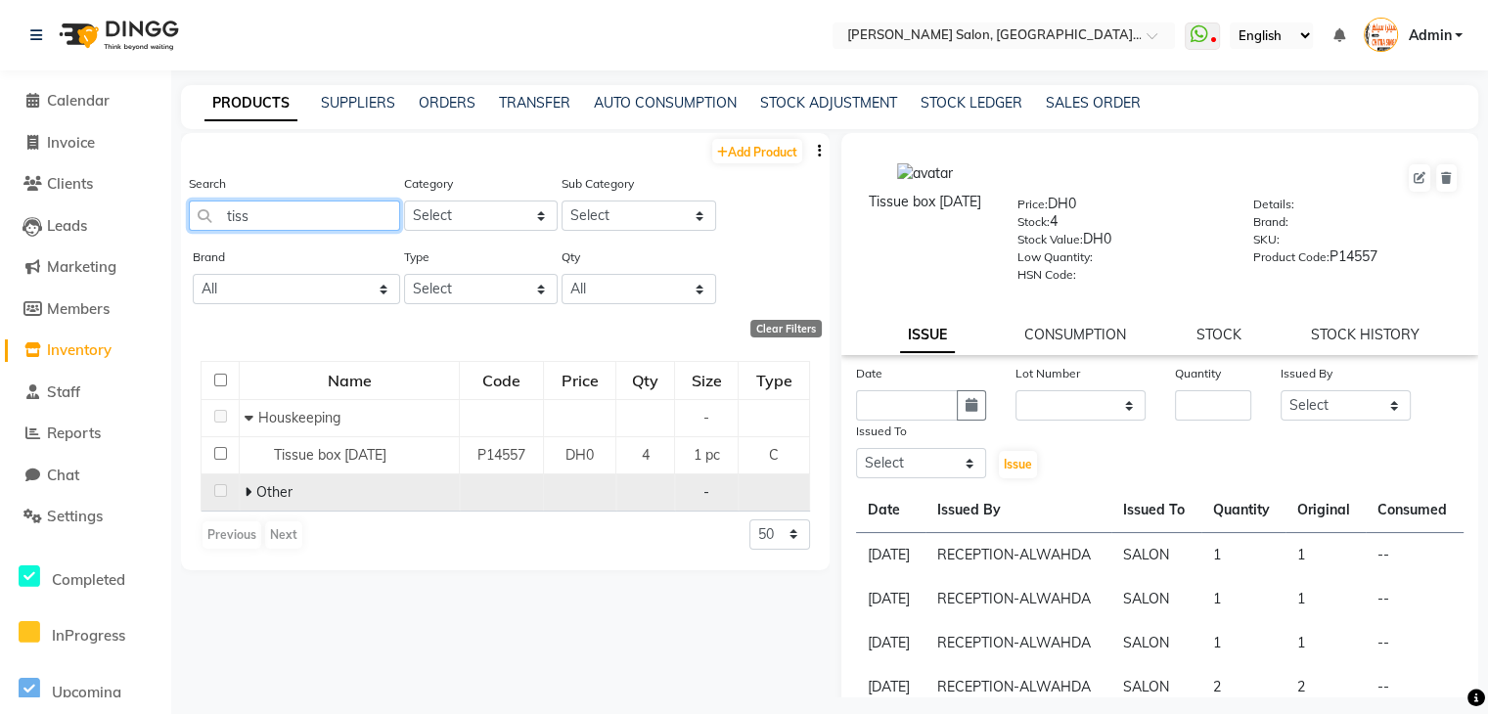
type input "tiss"
click at [247, 493] on icon at bounding box center [248, 492] width 7 height 14
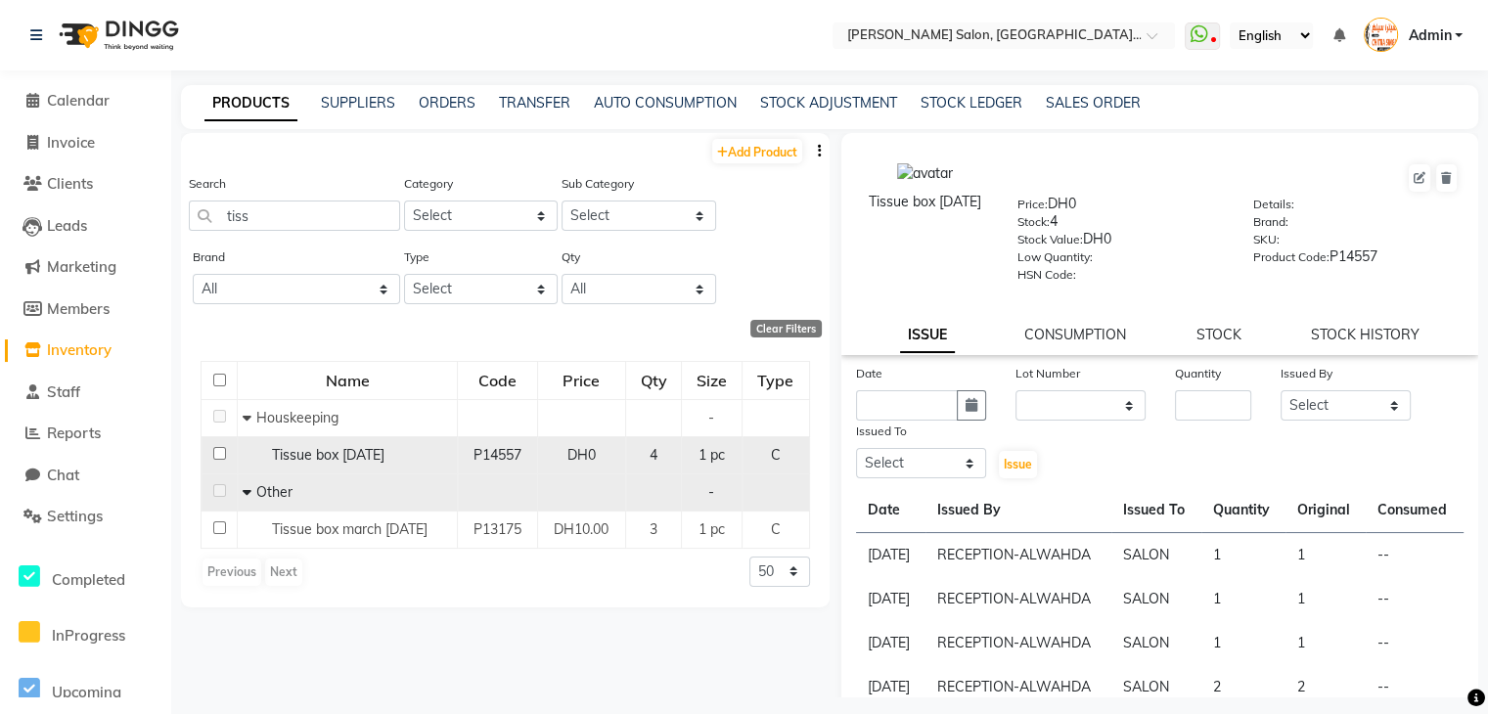
click at [338, 446] on div "Tissue box [DATE]" at bounding box center [347, 455] width 209 height 21
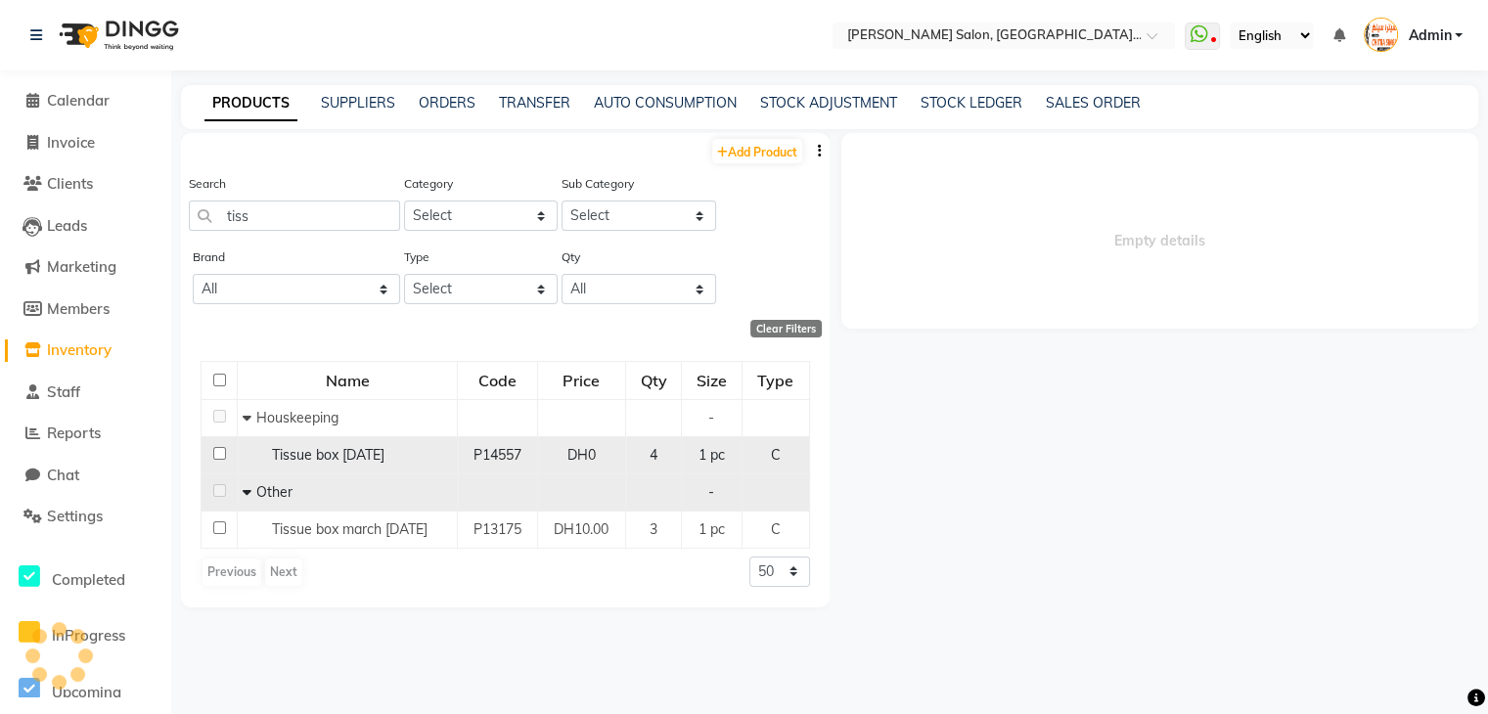
select select
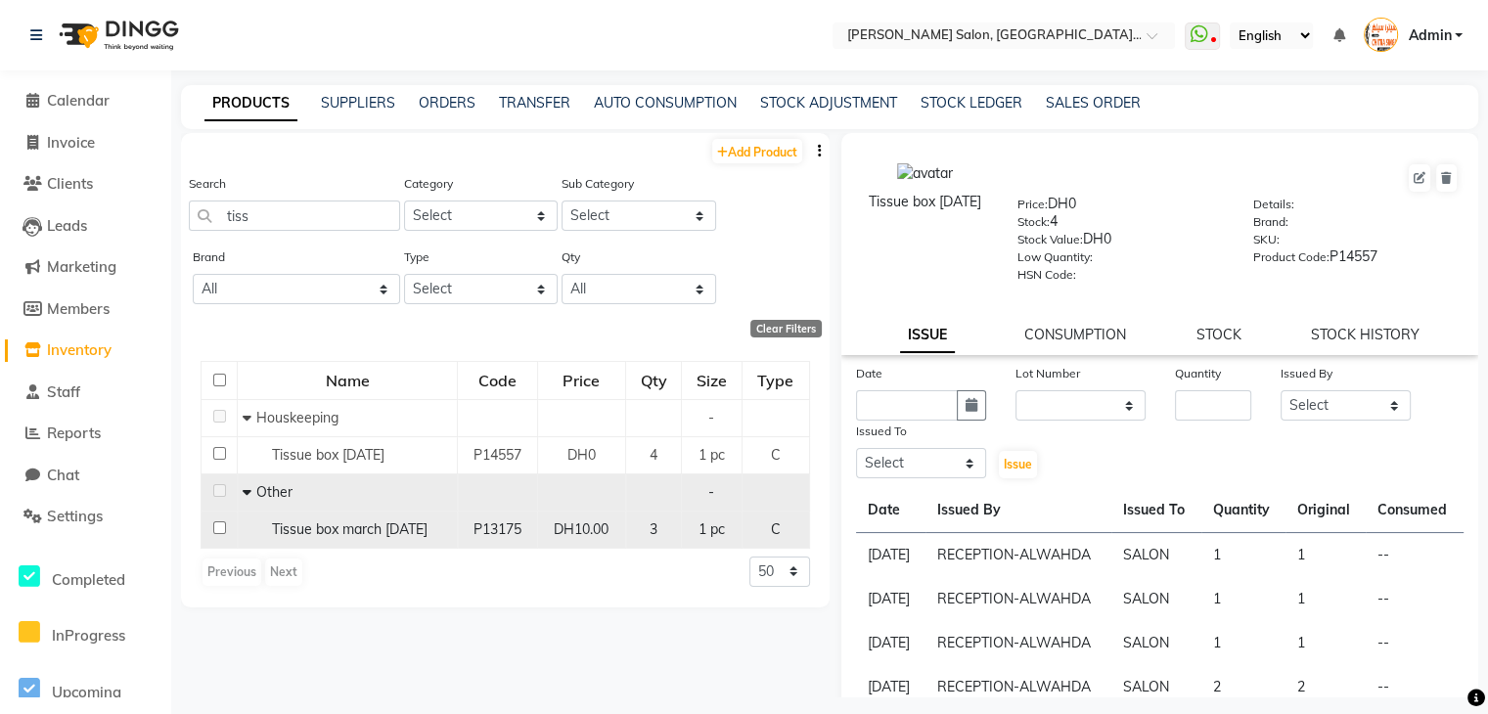
click at [214, 531] on input "checkbox" at bounding box center [219, 527] width 13 height 13
checkbox input "true"
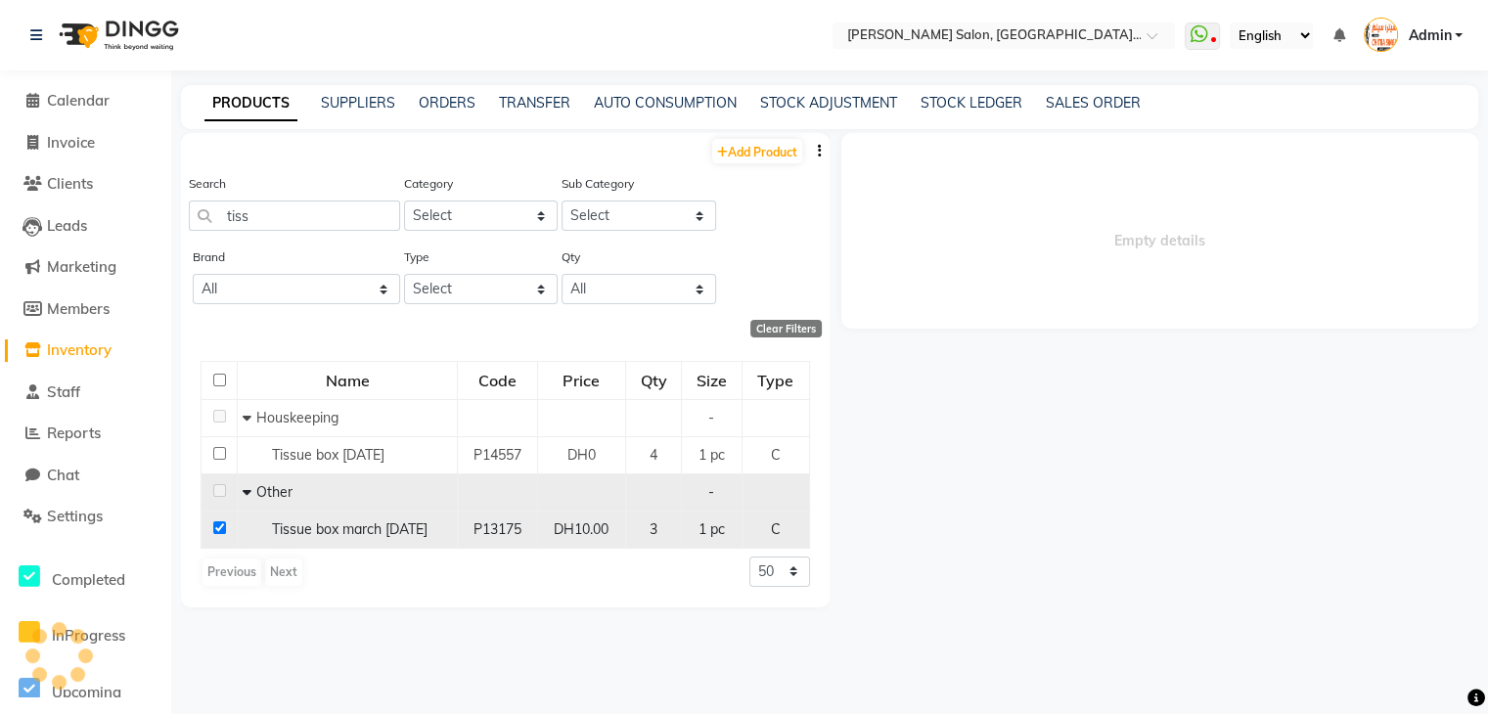
select select
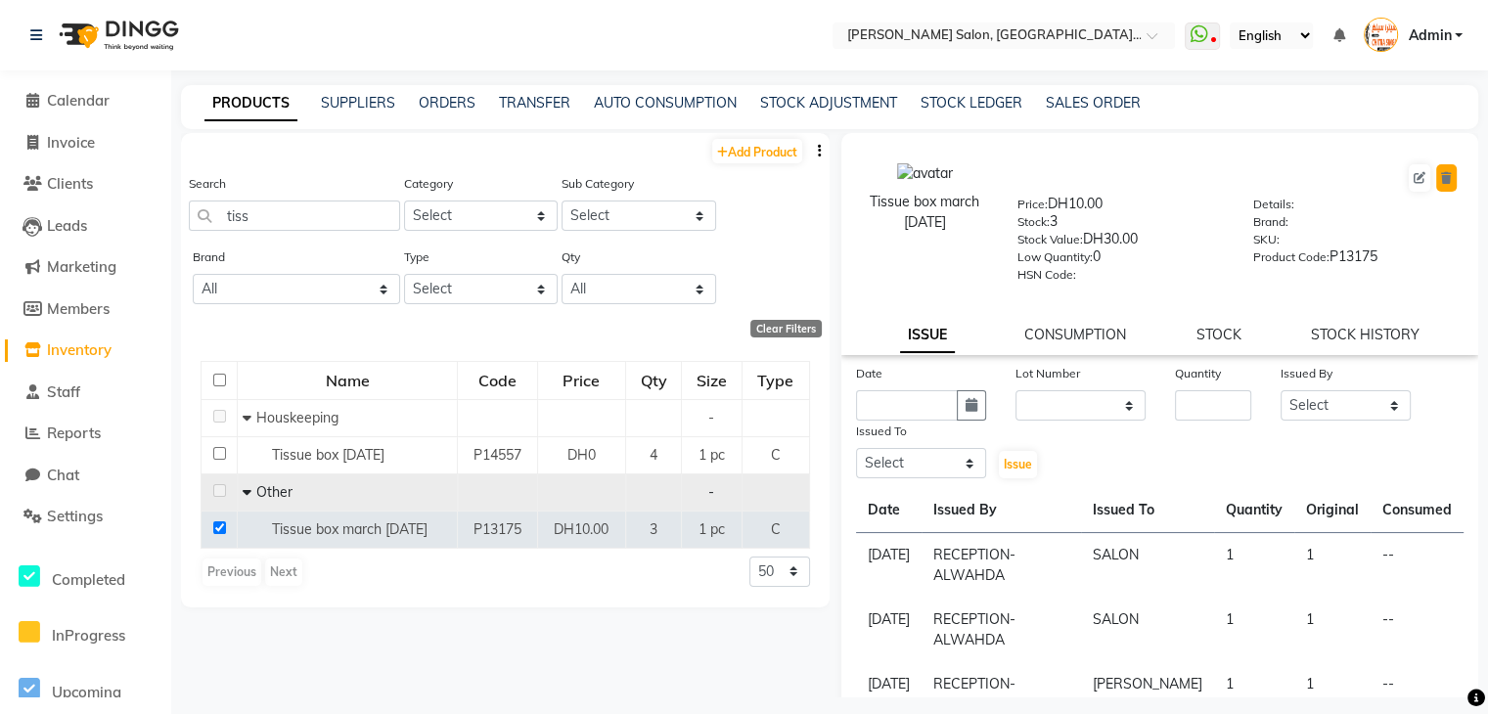
click at [1441, 172] on icon at bounding box center [1446, 178] width 11 height 12
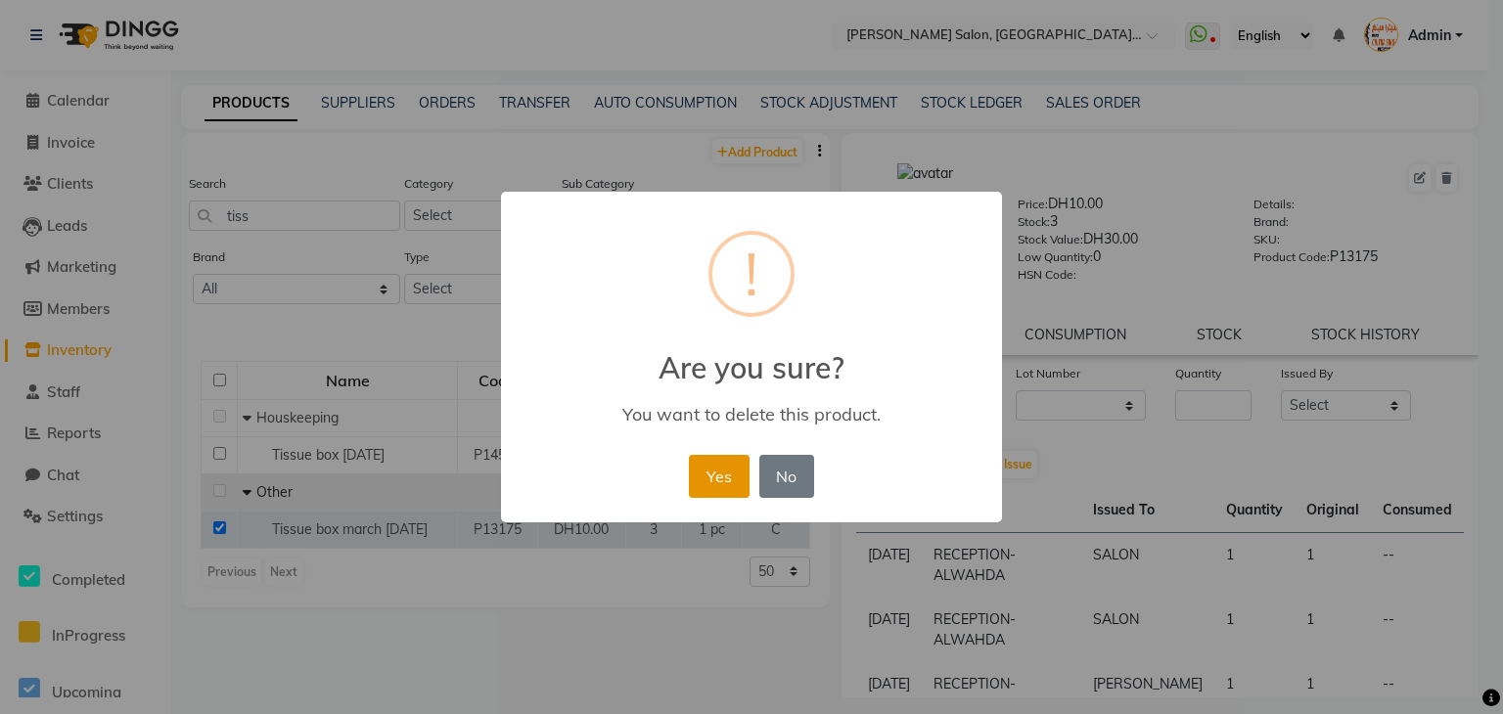
click at [720, 481] on button "Yes" at bounding box center [719, 476] width 60 height 43
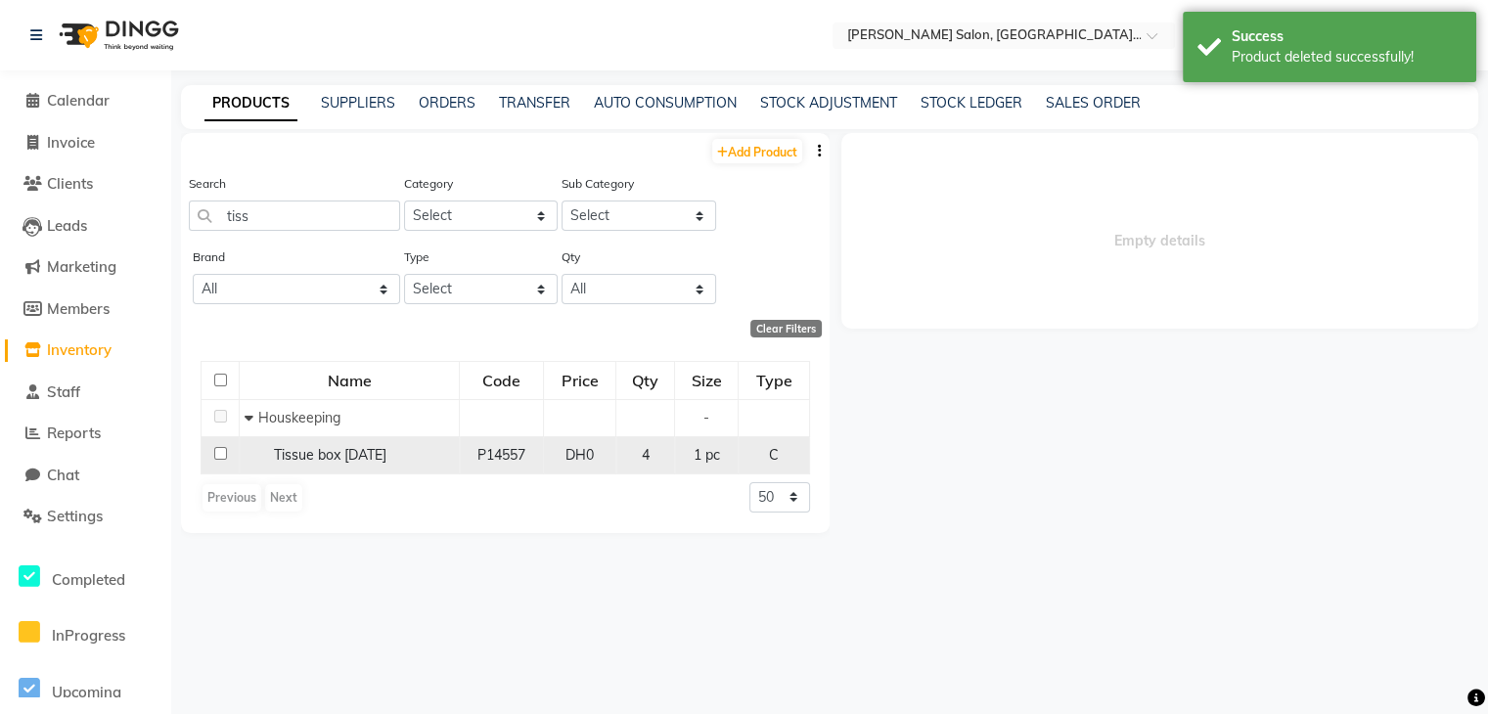
click at [450, 457] on div "Tissue box [DATE]" at bounding box center [349, 455] width 209 height 21
select select
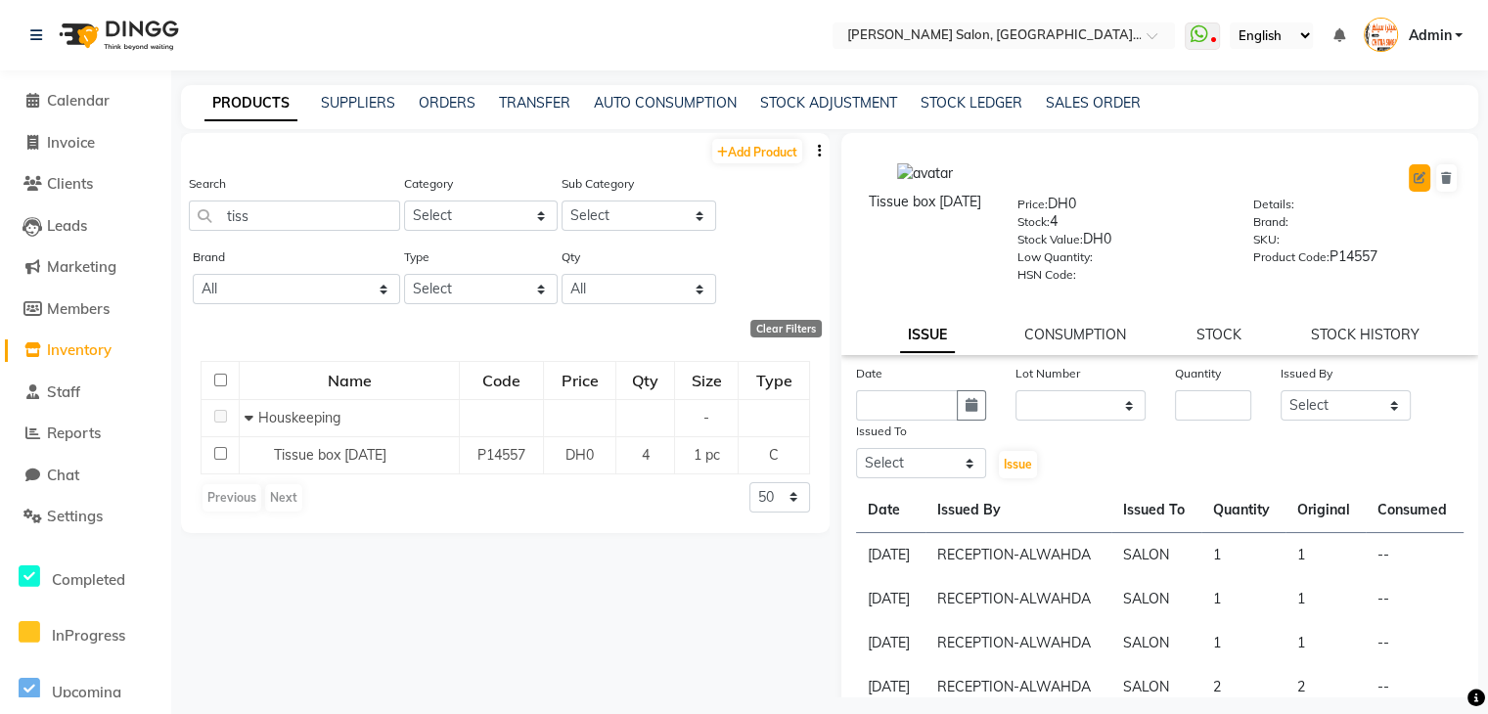
click at [1414, 176] on icon at bounding box center [1420, 178] width 12 height 12
select select "C"
select select "462401000"
select select "462401001"
select select "true"
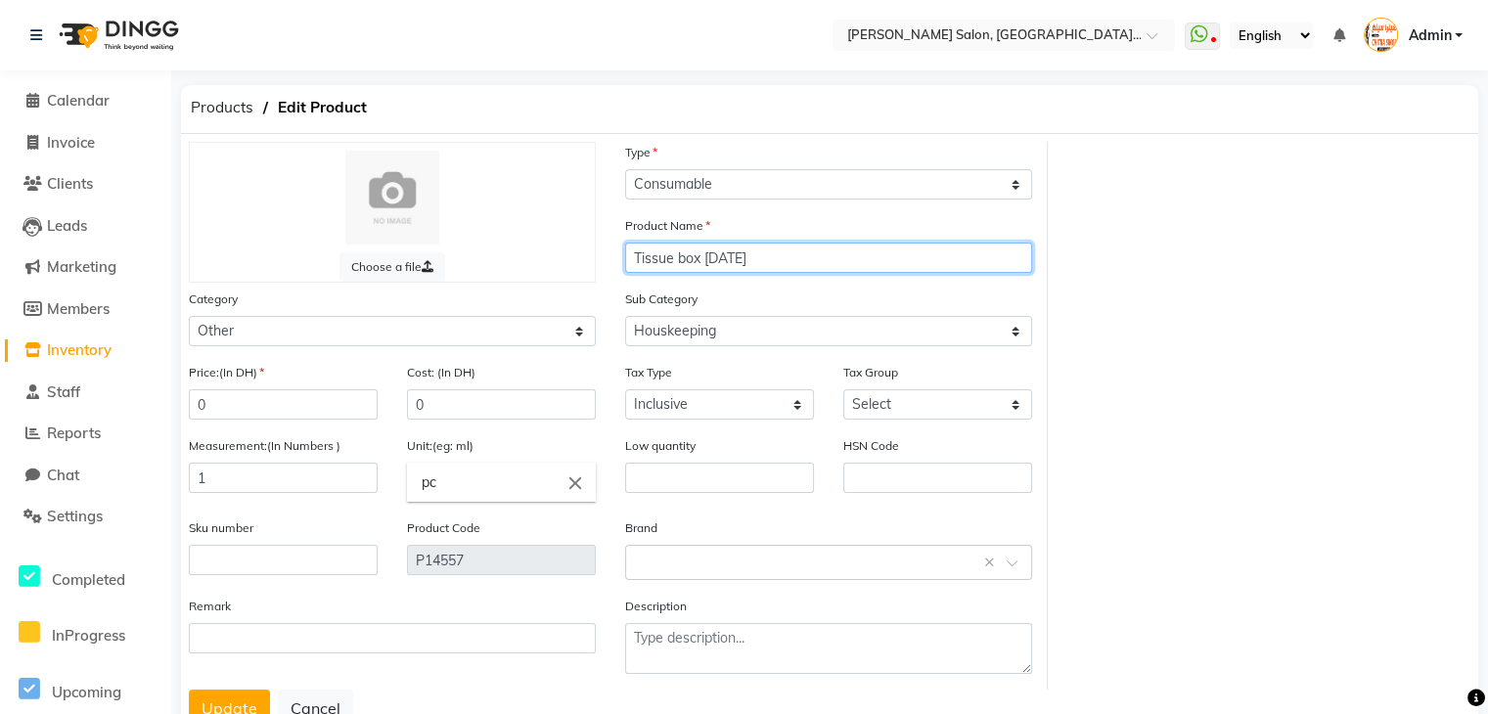
click at [791, 256] on input "Tissue box [DATE]" at bounding box center [828, 258] width 407 height 30
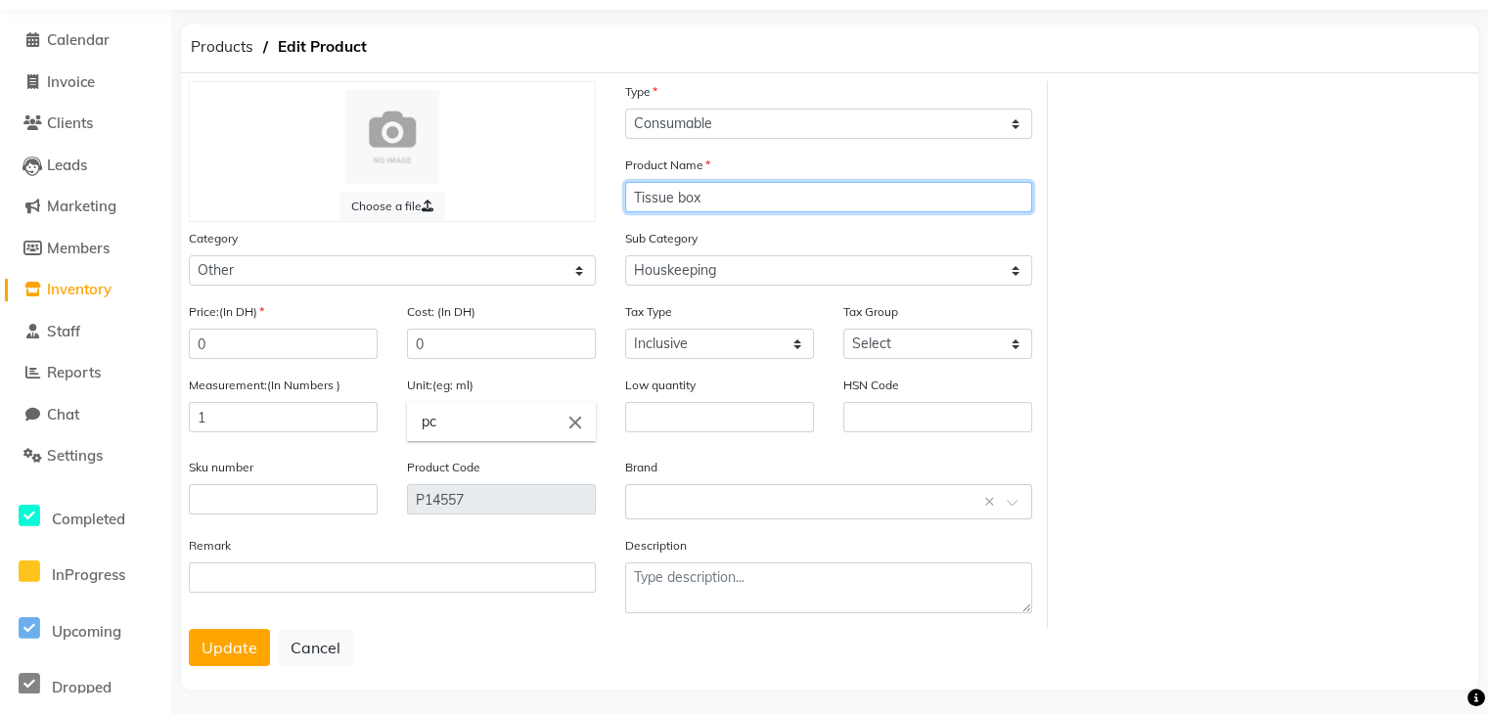
scroll to position [77, 0]
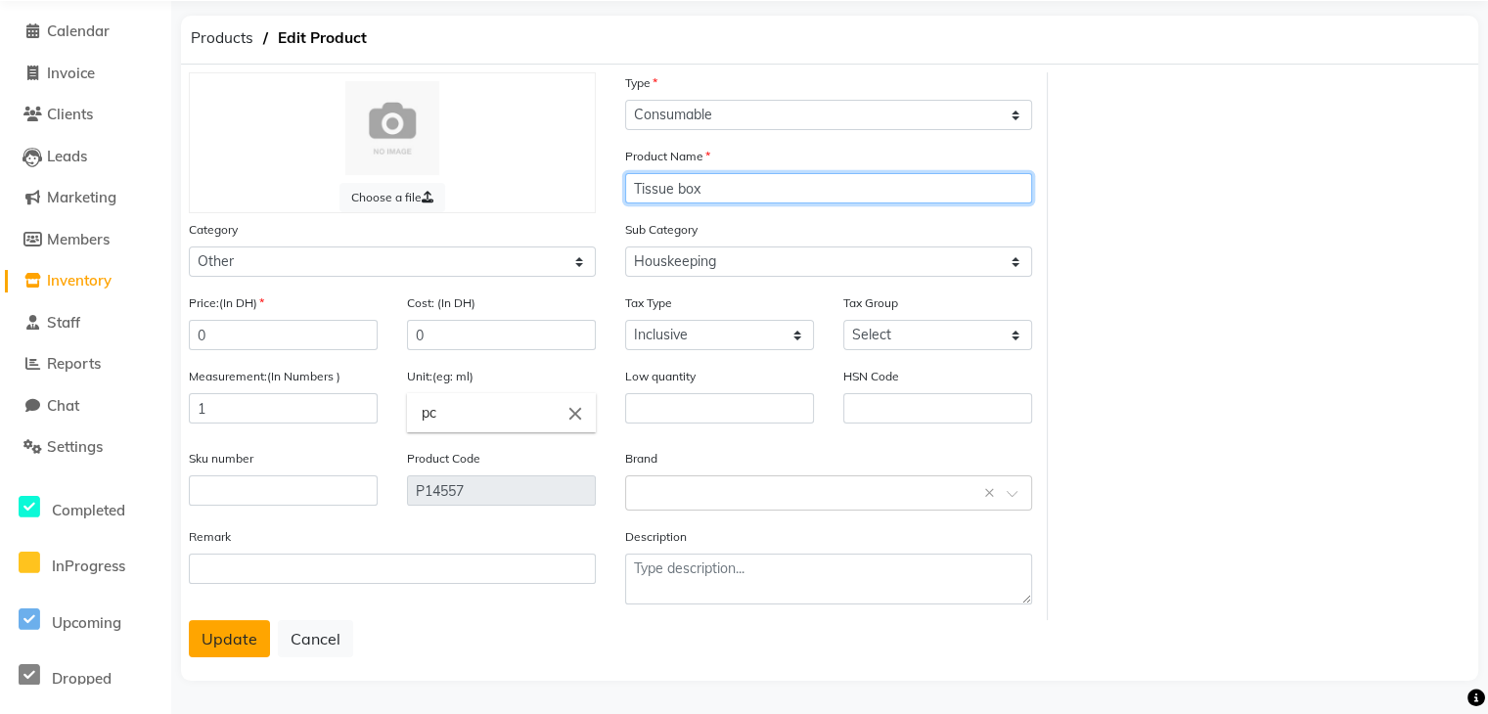
type input "Tissue box"
click at [239, 640] on button "Update" at bounding box center [229, 638] width 81 height 37
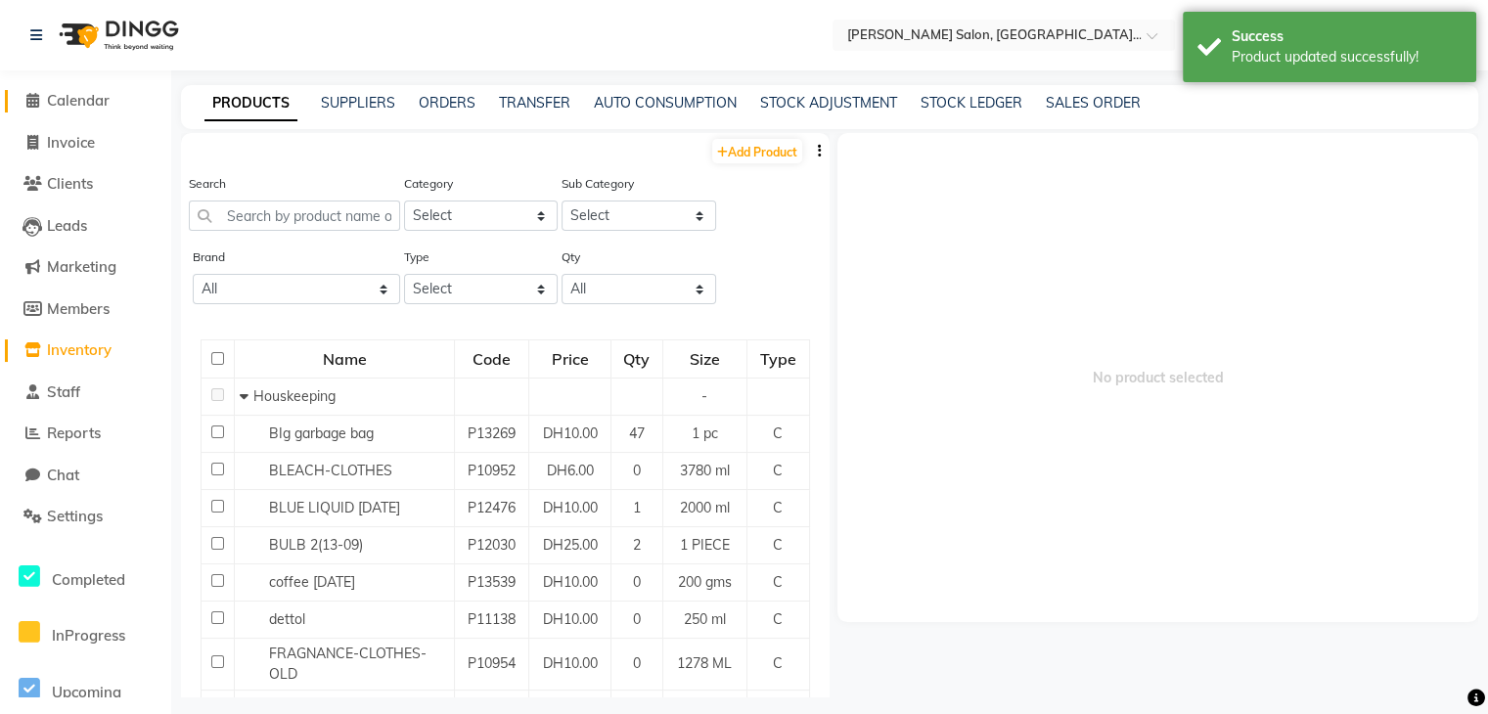
click at [31, 102] on icon at bounding box center [32, 100] width 13 height 15
